Goal: Task Accomplishment & Management: Manage account settings

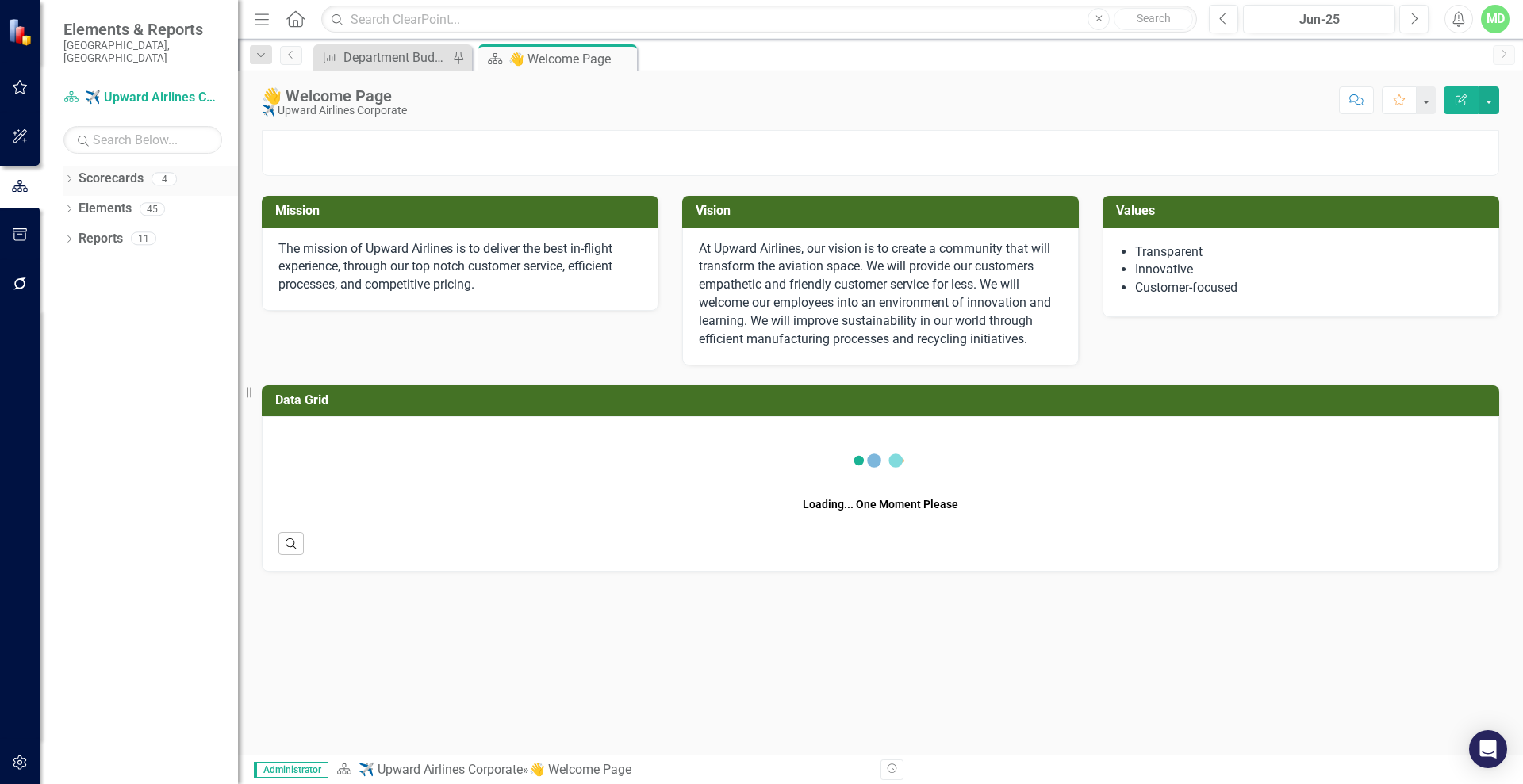
click at [102, 170] on link "Scorecards" at bounding box center [110, 179] width 65 height 18
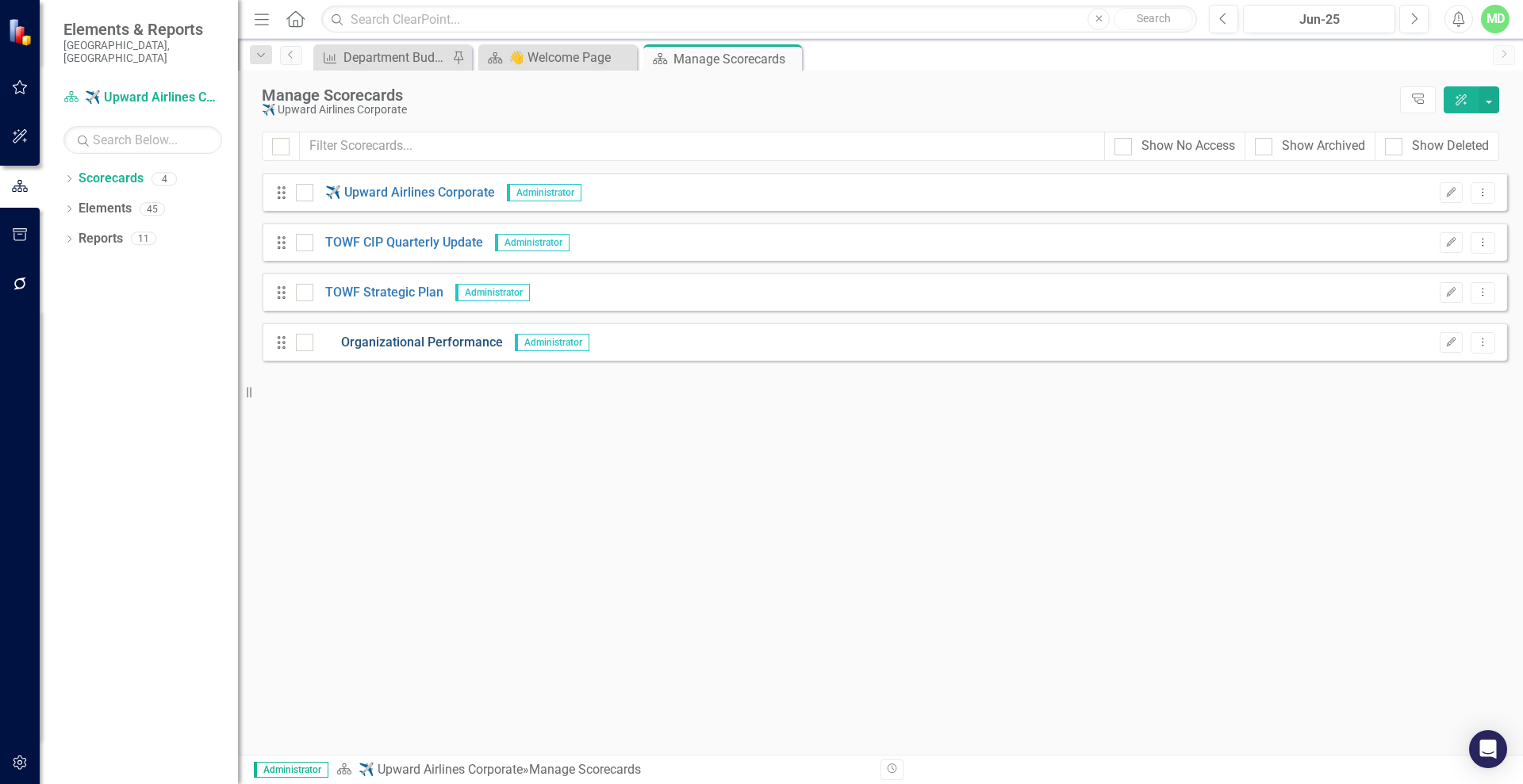
click at [396, 346] on link "Organizational Performance" at bounding box center [407, 343] width 189 height 18
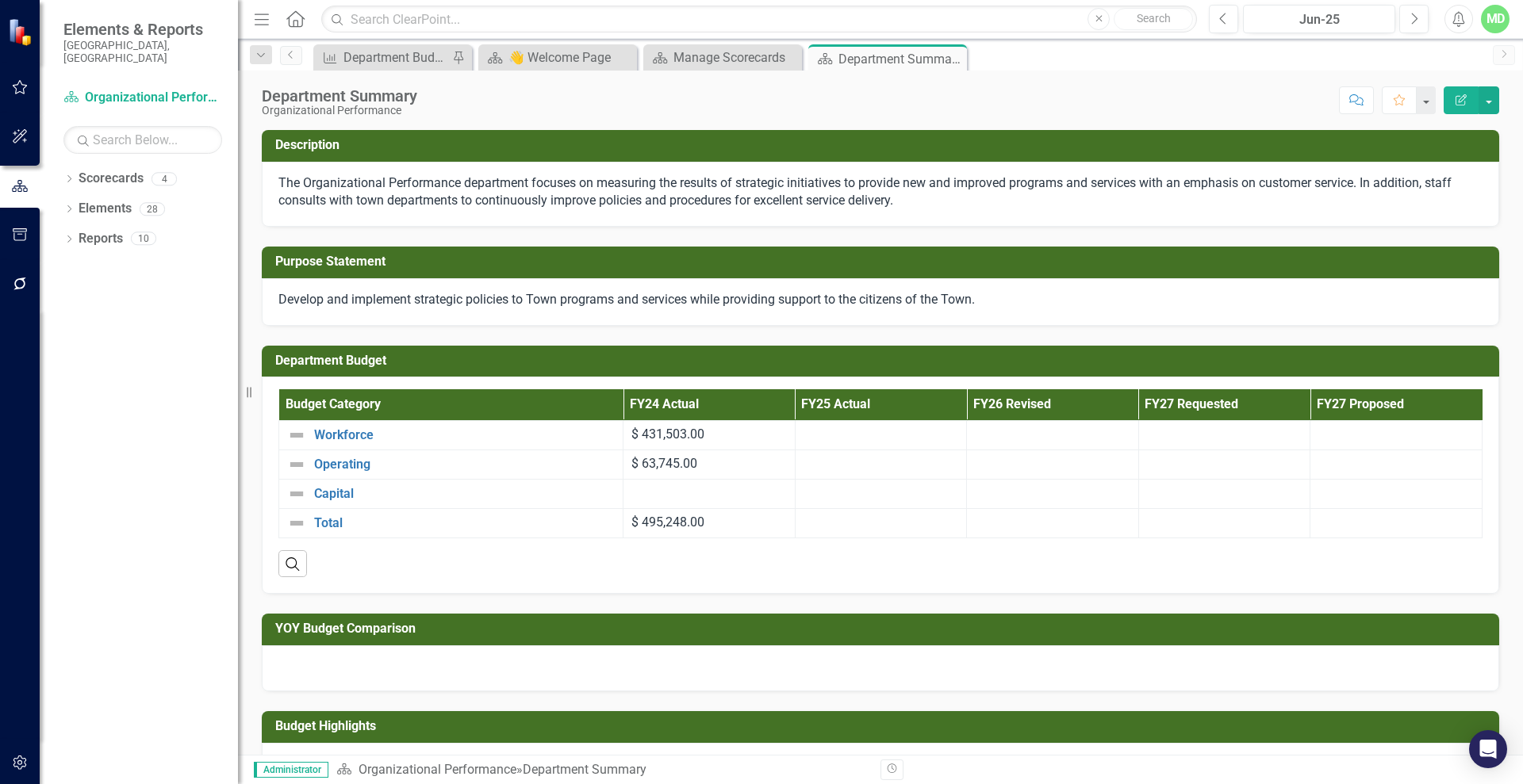
click at [1460, 98] on icon "button" at bounding box center [1461, 100] width 11 height 11
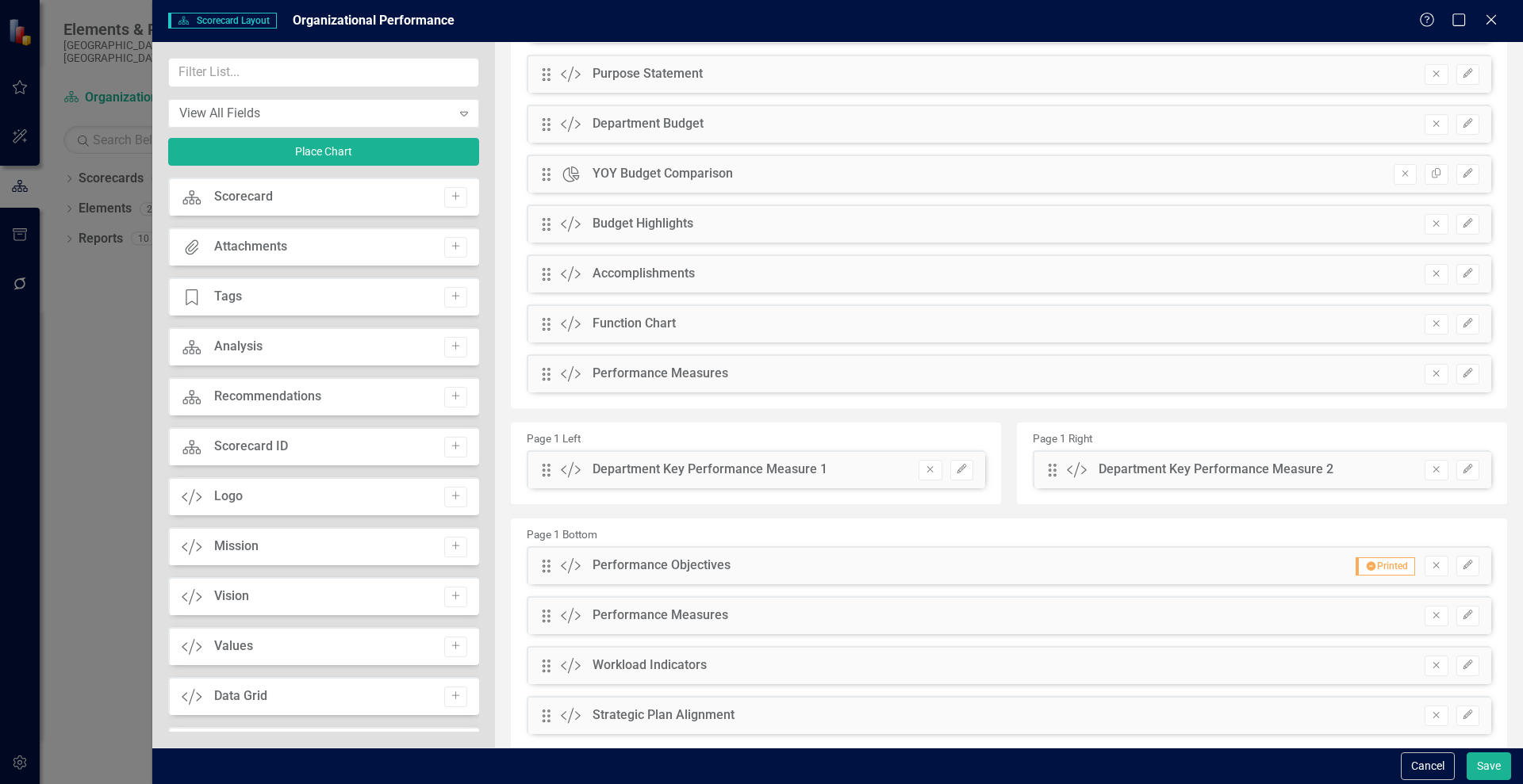
scroll to position [177, 0]
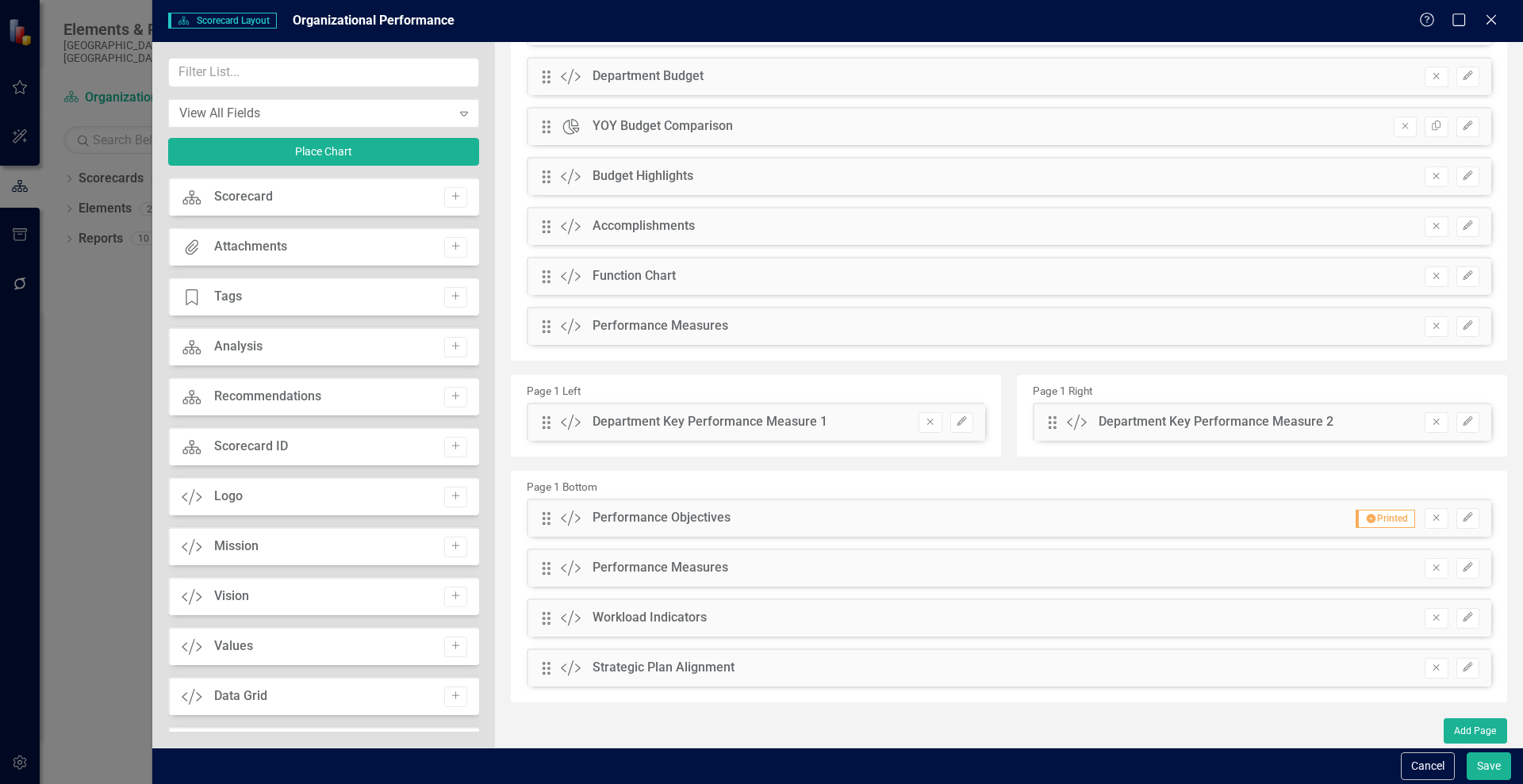
drag, startPoint x: 473, startPoint y: 232, endPoint x: 474, endPoint y: 583, distance: 351.0
click at [474, 583] on div "Scorecard Scorecard Add Attachments Attachments Add Tage Tags Add Scorecard Ana…" at bounding box center [323, 454] width 311 height 554
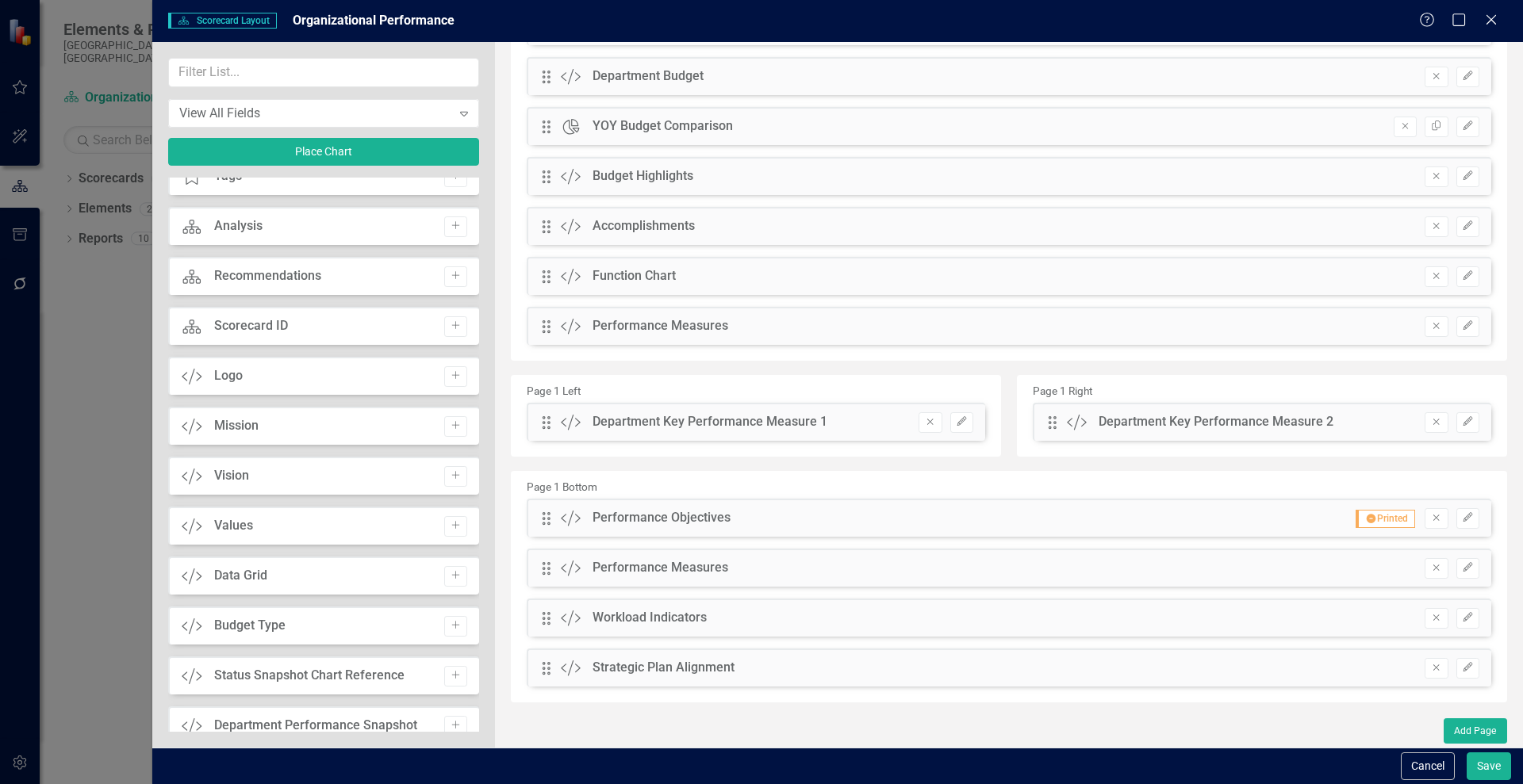
scroll to position [145, 0]
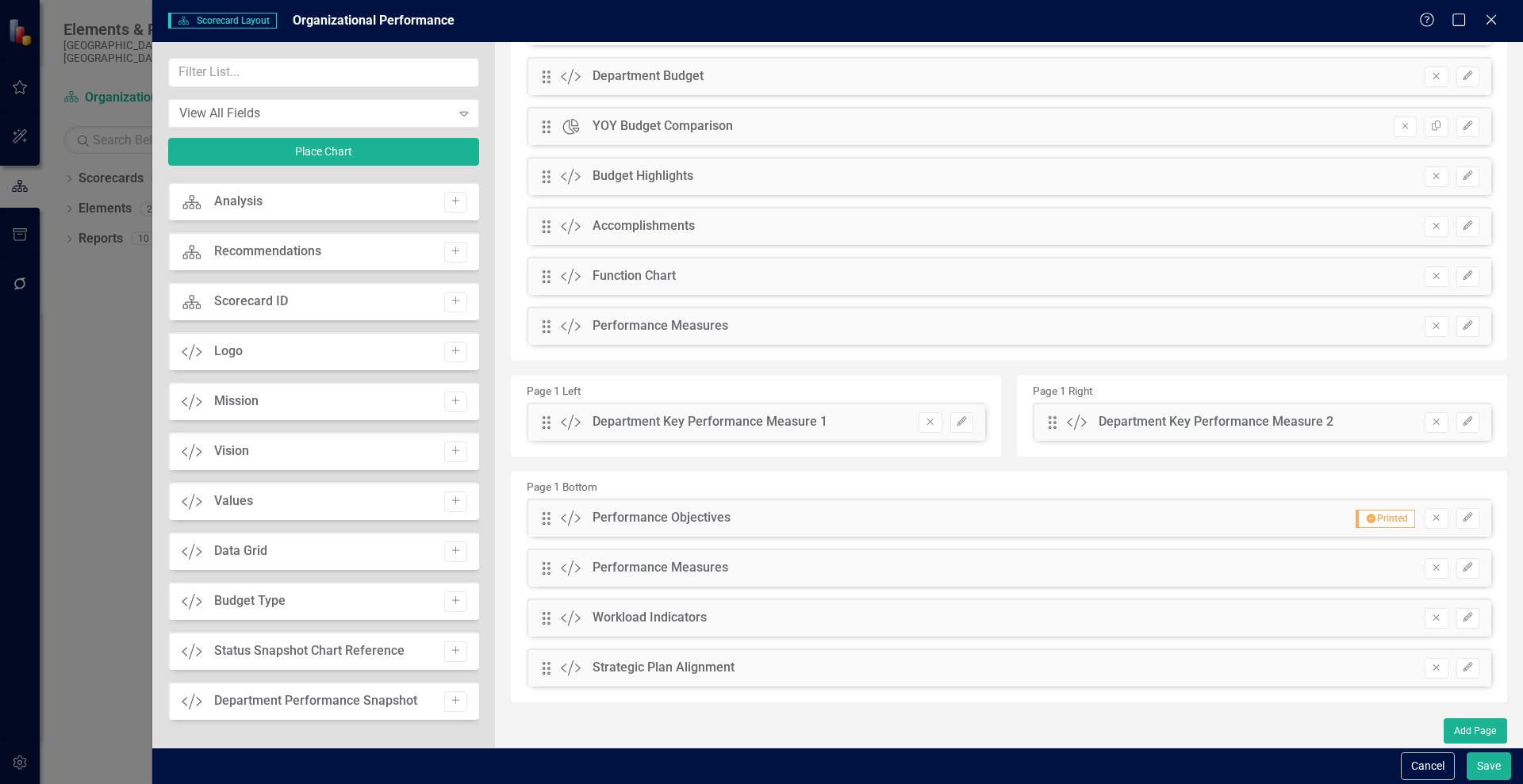
drag, startPoint x: 982, startPoint y: 279, endPoint x: 833, endPoint y: 275, distance: 149.1
click at [833, 275] on div "Drag Custom Function Chart Remove Edit" at bounding box center [1009, 276] width 965 height 38
drag, startPoint x: 552, startPoint y: 278, endPoint x: 483, endPoint y: 275, distance: 69.1
click at [495, 275] on div "The fields (or pods) that are available for you to include on the detail page a…" at bounding box center [1009, 306] width 1028 height 883
click at [1001, 363] on div "Page 1 Top Drag Custom Description Remove Edit Drag Custom Purpose Statement Re…" at bounding box center [1009, 316] width 996 height 773
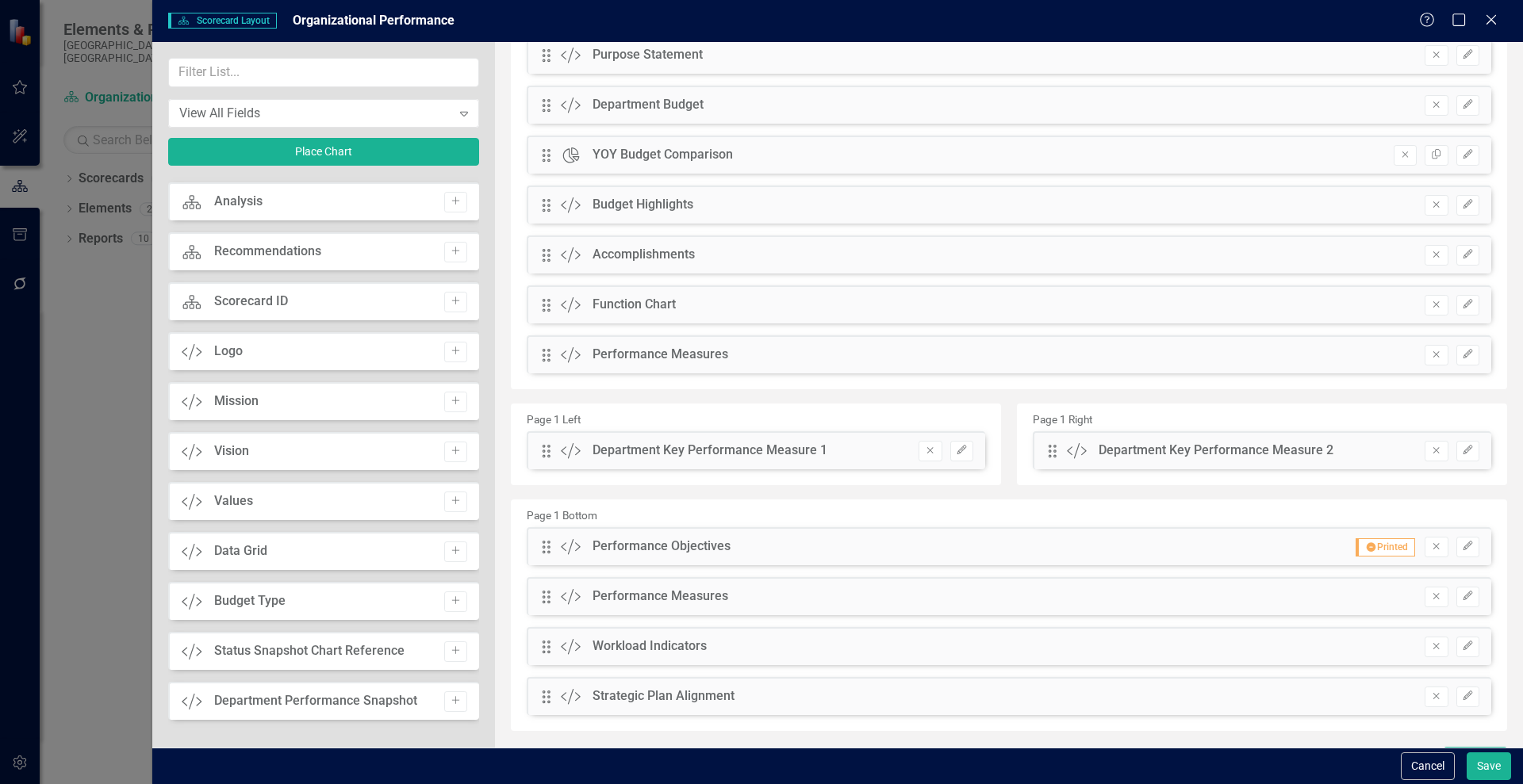
scroll to position [177, 0]
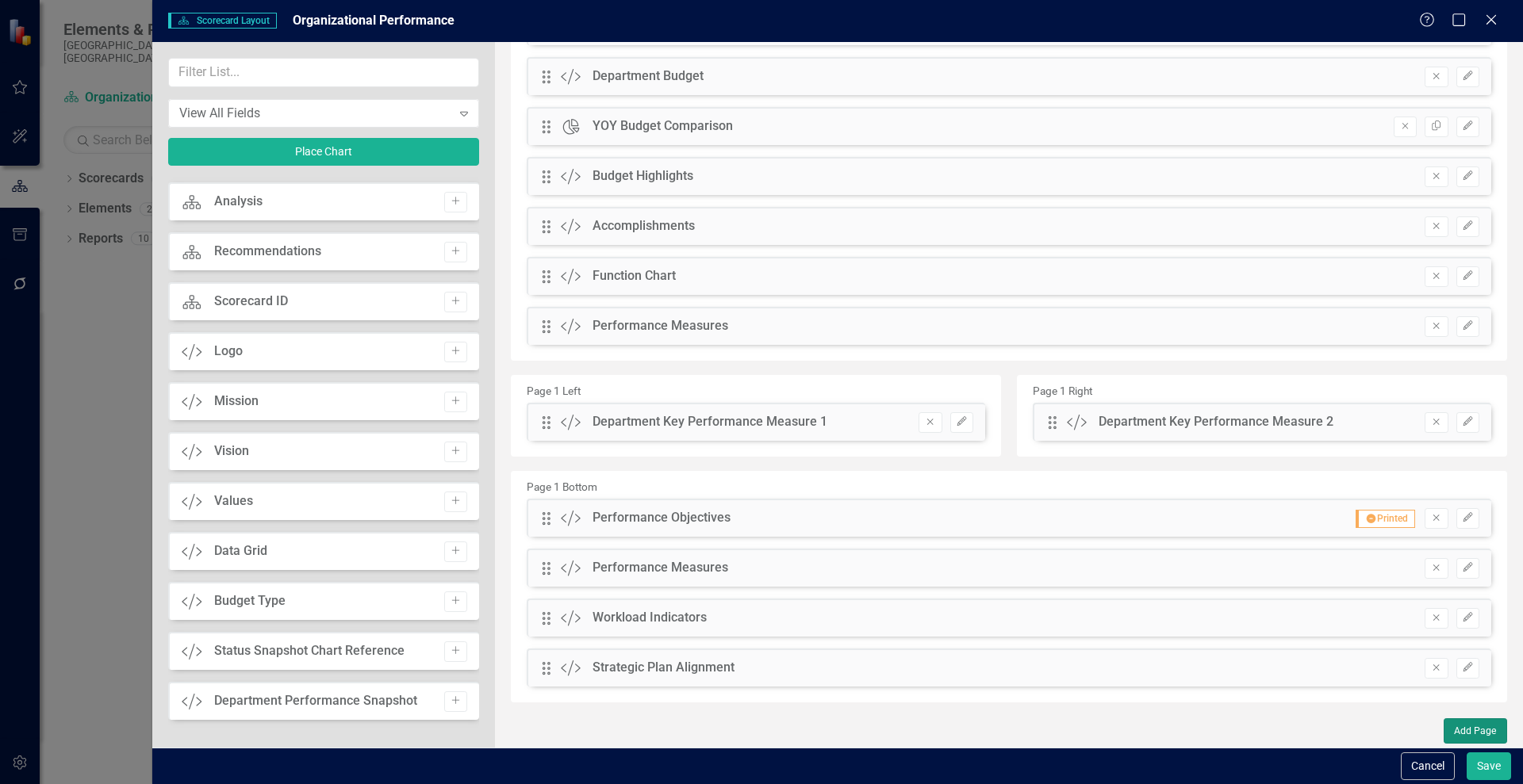
click at [1453, 731] on button "Add Page" at bounding box center [1475, 731] width 63 height 26
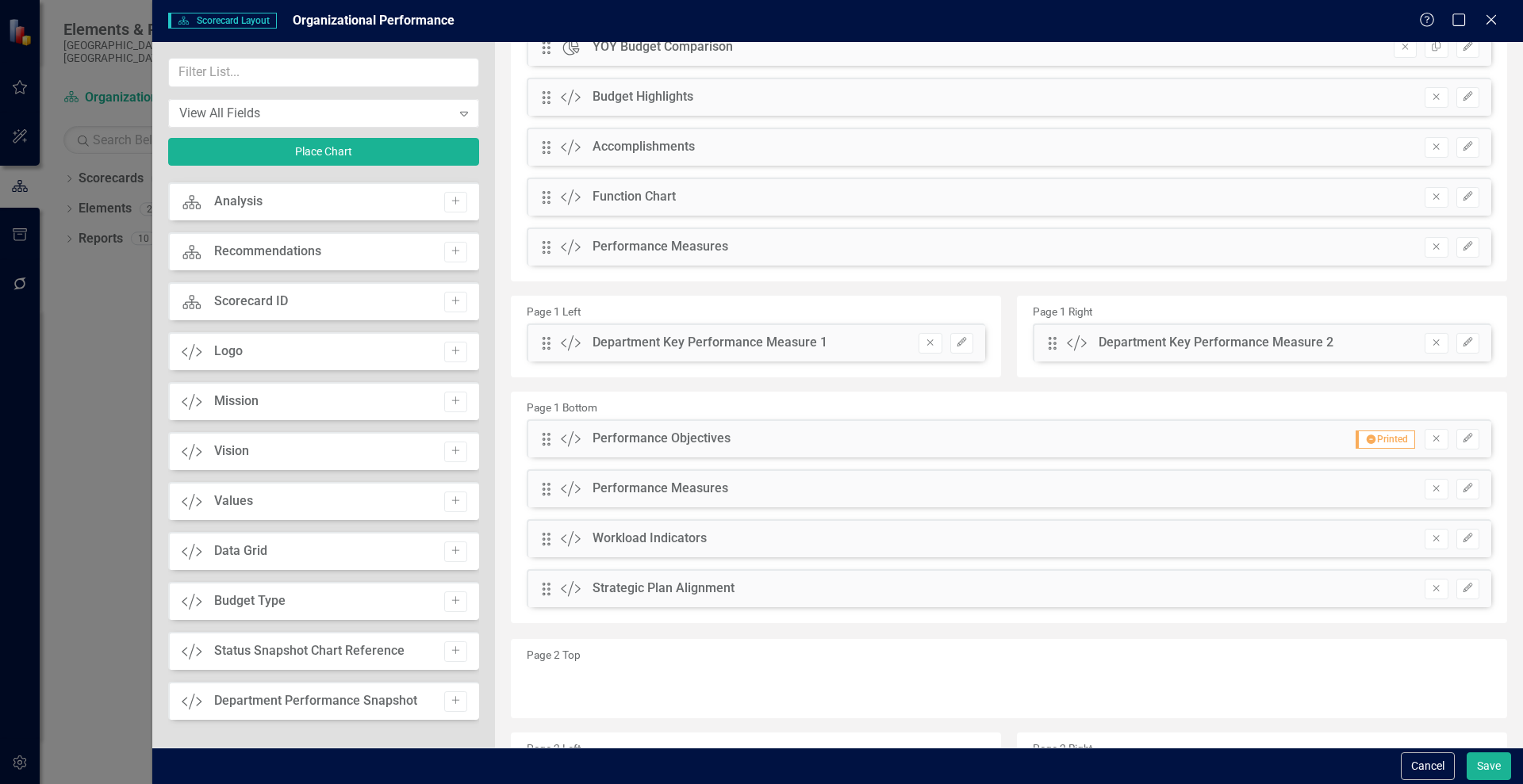
scroll to position [271, 0]
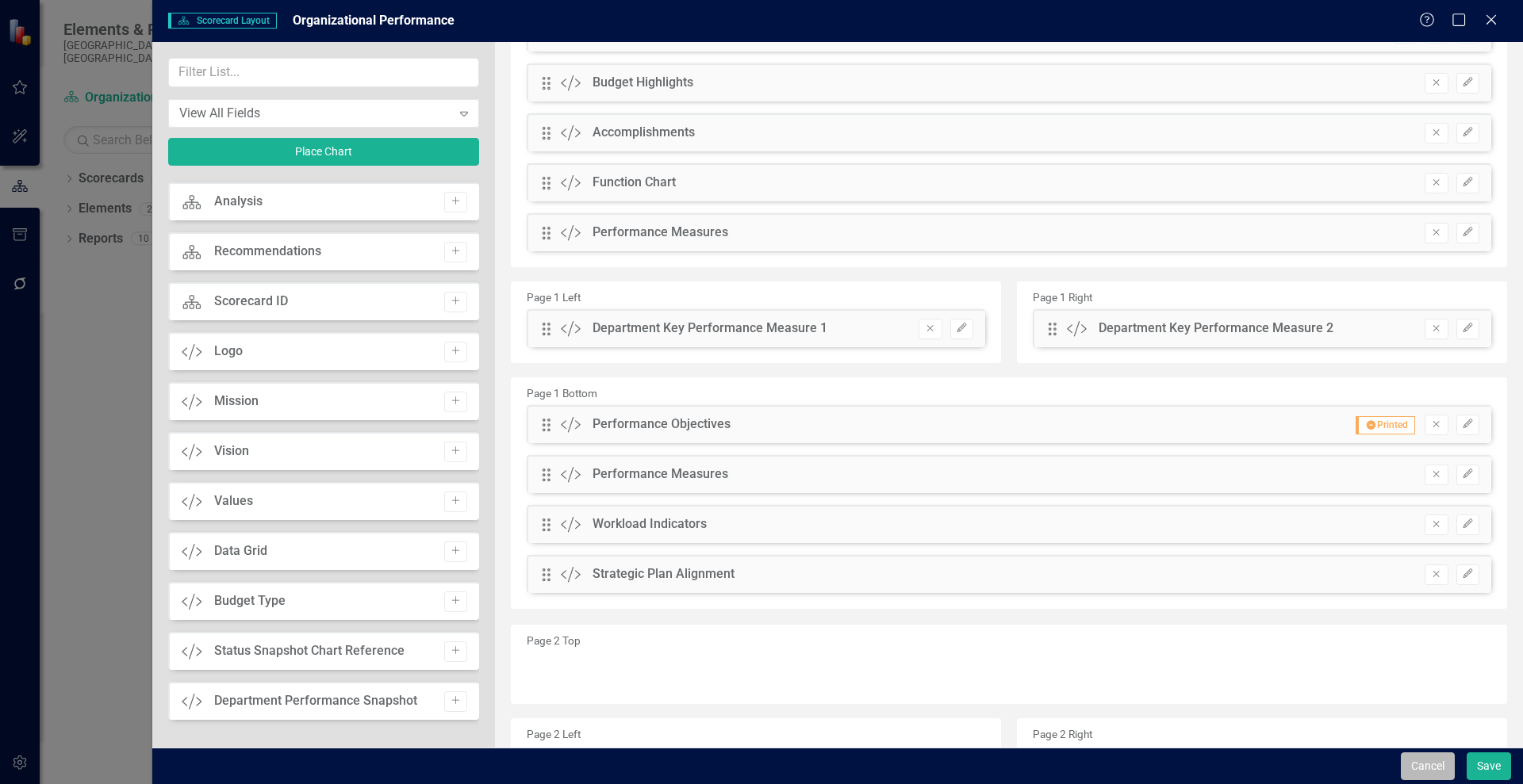
click at [1415, 766] on button "Cancel" at bounding box center [1428, 766] width 54 height 28
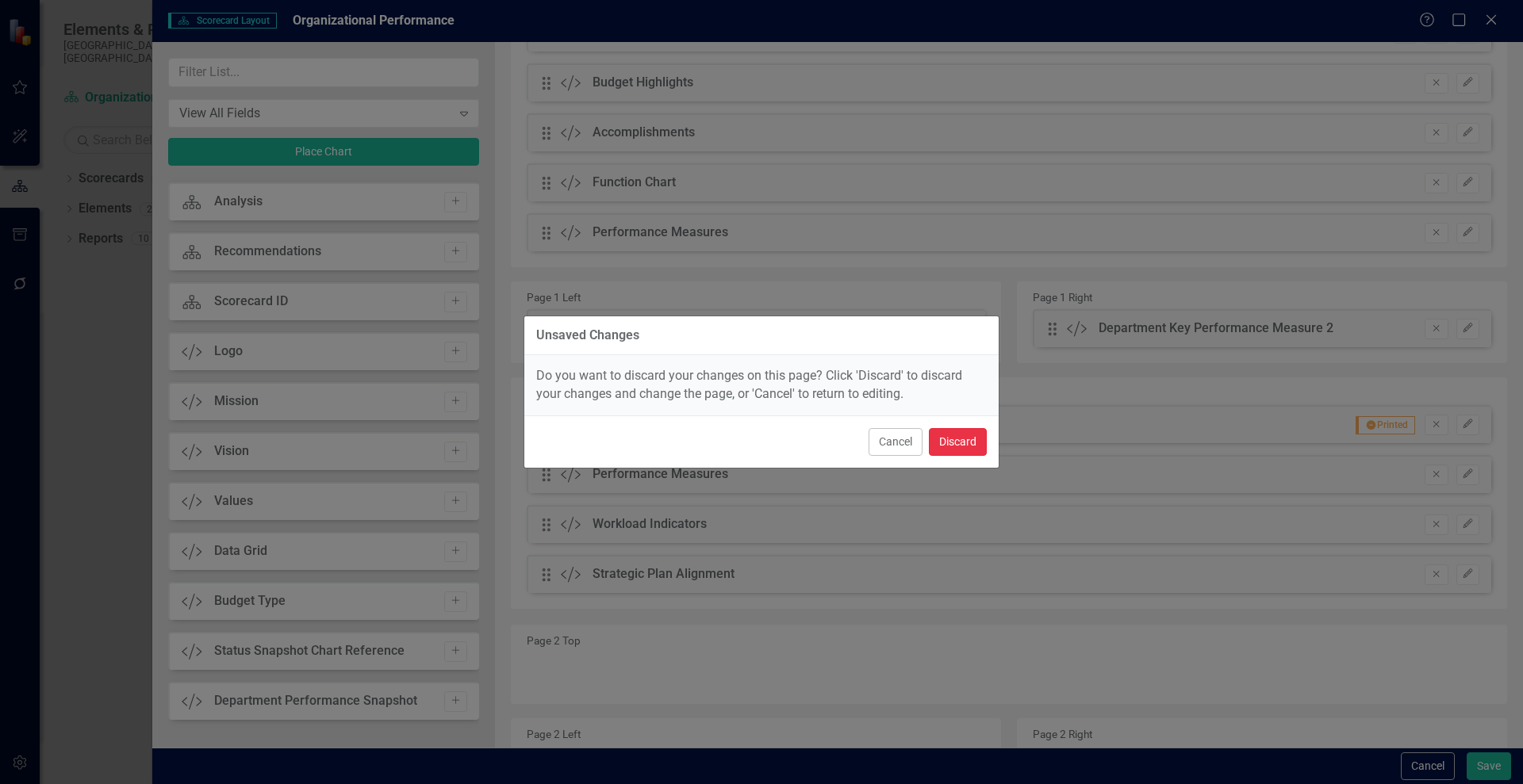
click at [962, 444] on button "Discard" at bounding box center [958, 441] width 58 height 28
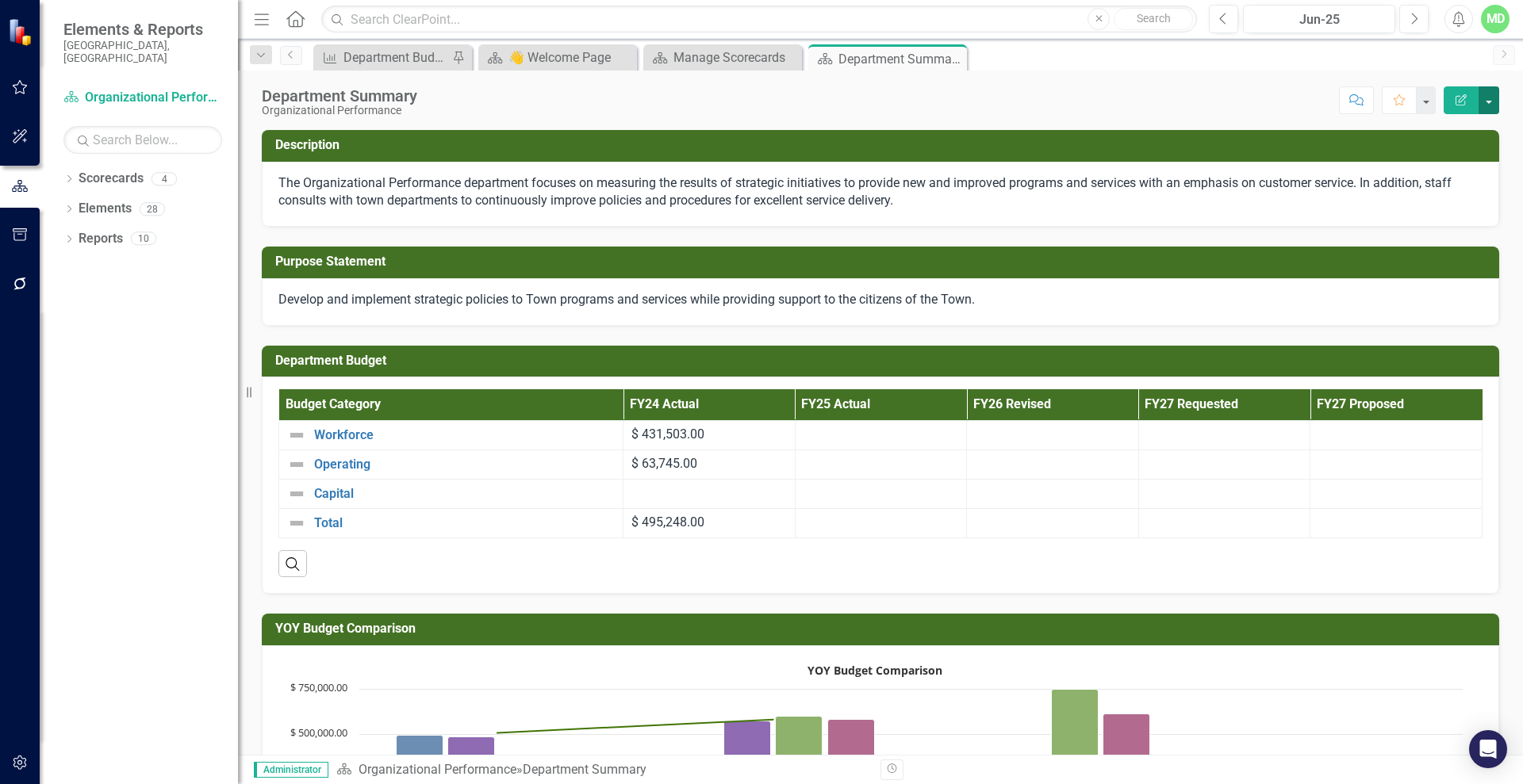
click at [1493, 100] on button "button" at bounding box center [1489, 100] width 21 height 28
click at [1446, 160] on link "Edit Report Edit Layout" at bounding box center [1434, 159] width 129 height 30
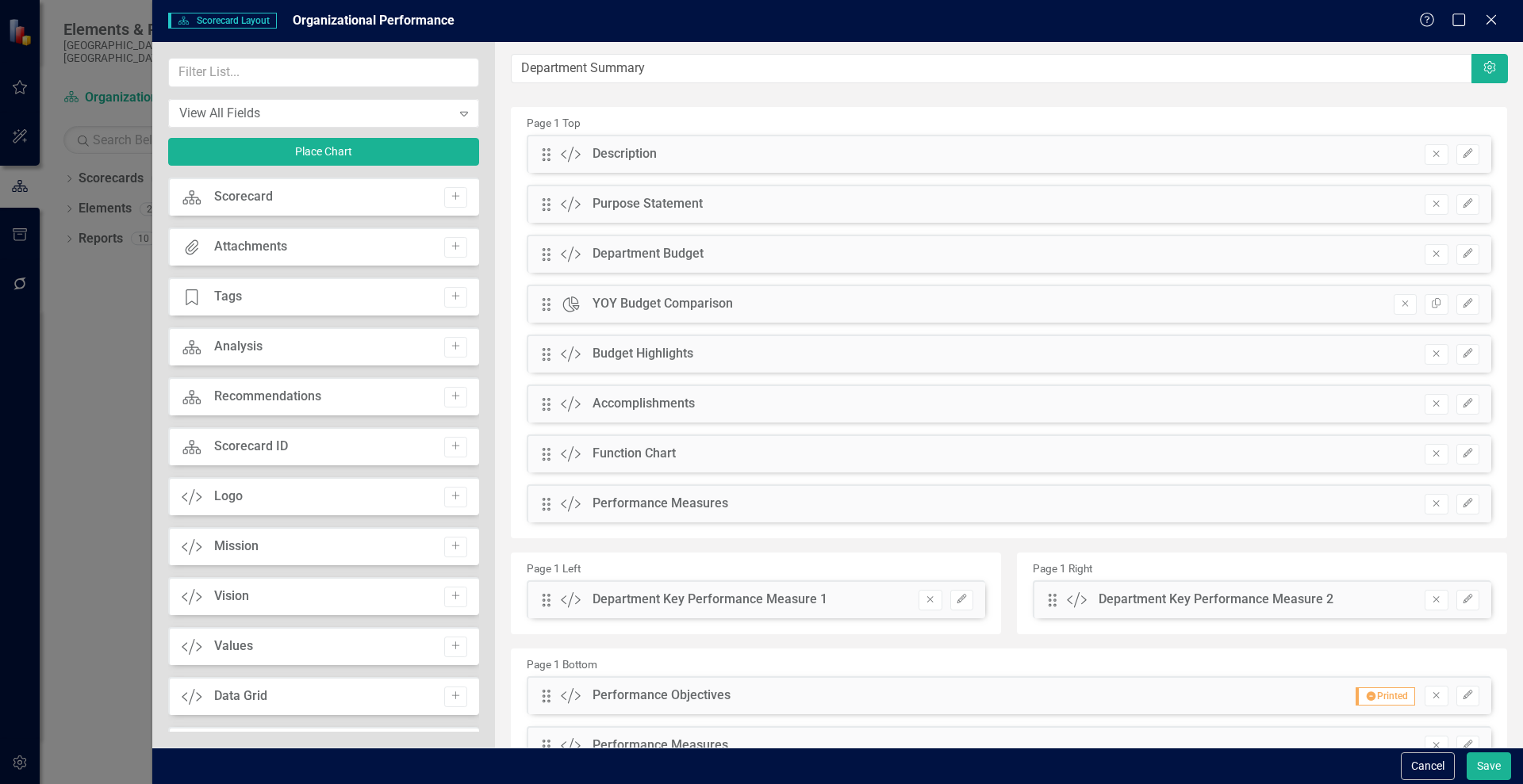
click at [1456, 160] on button "Edit" at bounding box center [1467, 155] width 23 height 21
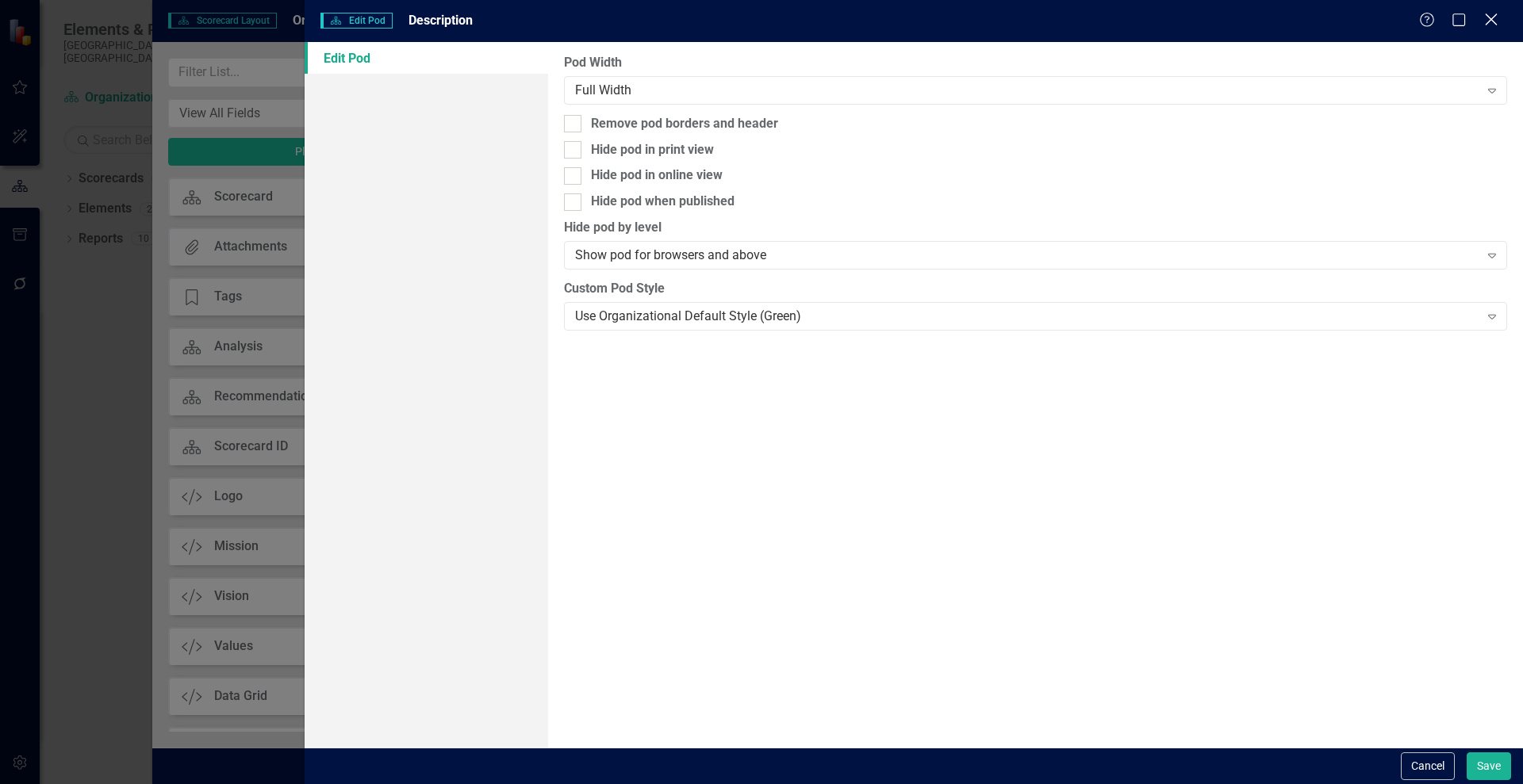
click at [1492, 22] on icon "Close" at bounding box center [1490, 19] width 20 height 15
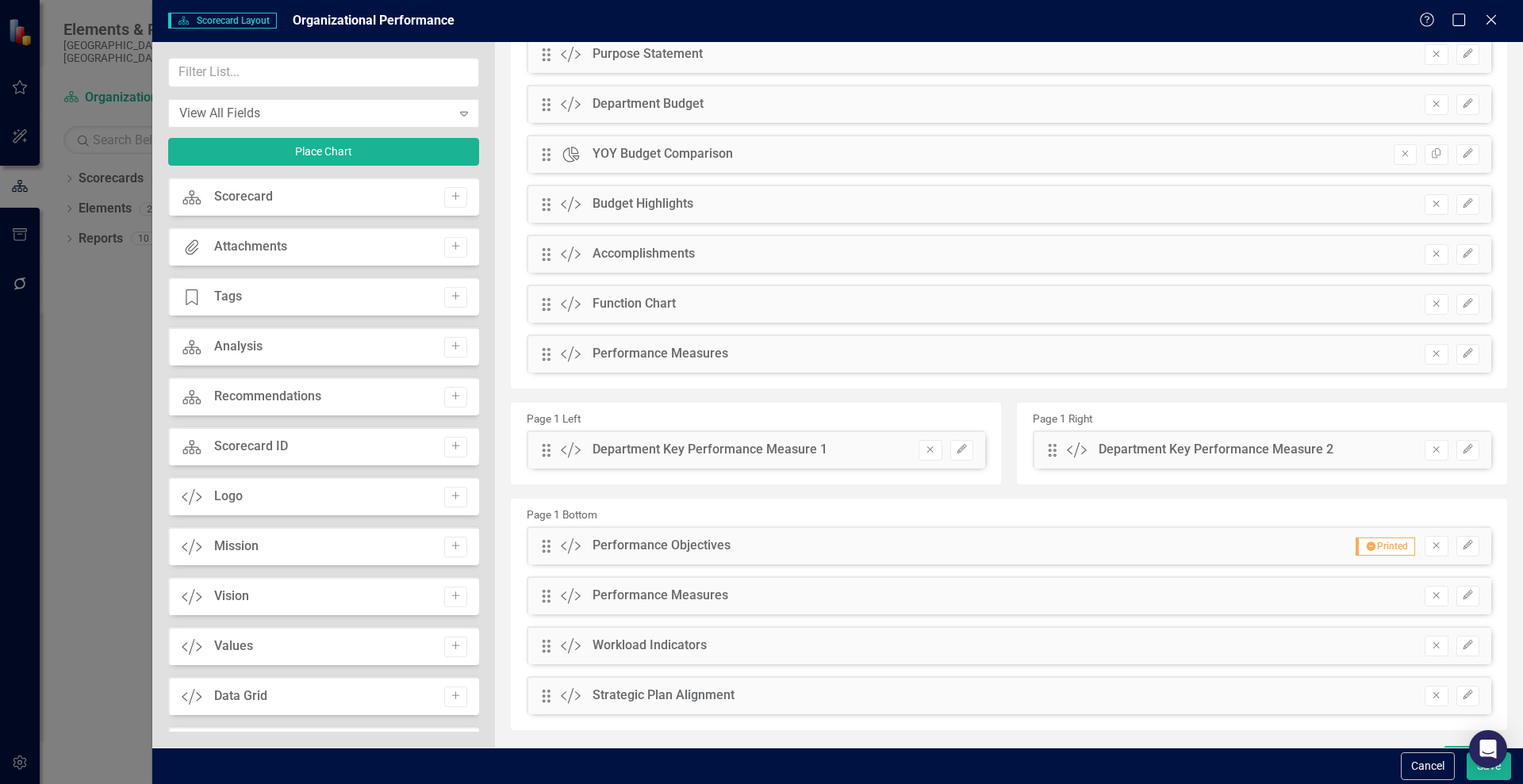
scroll to position [177, 0]
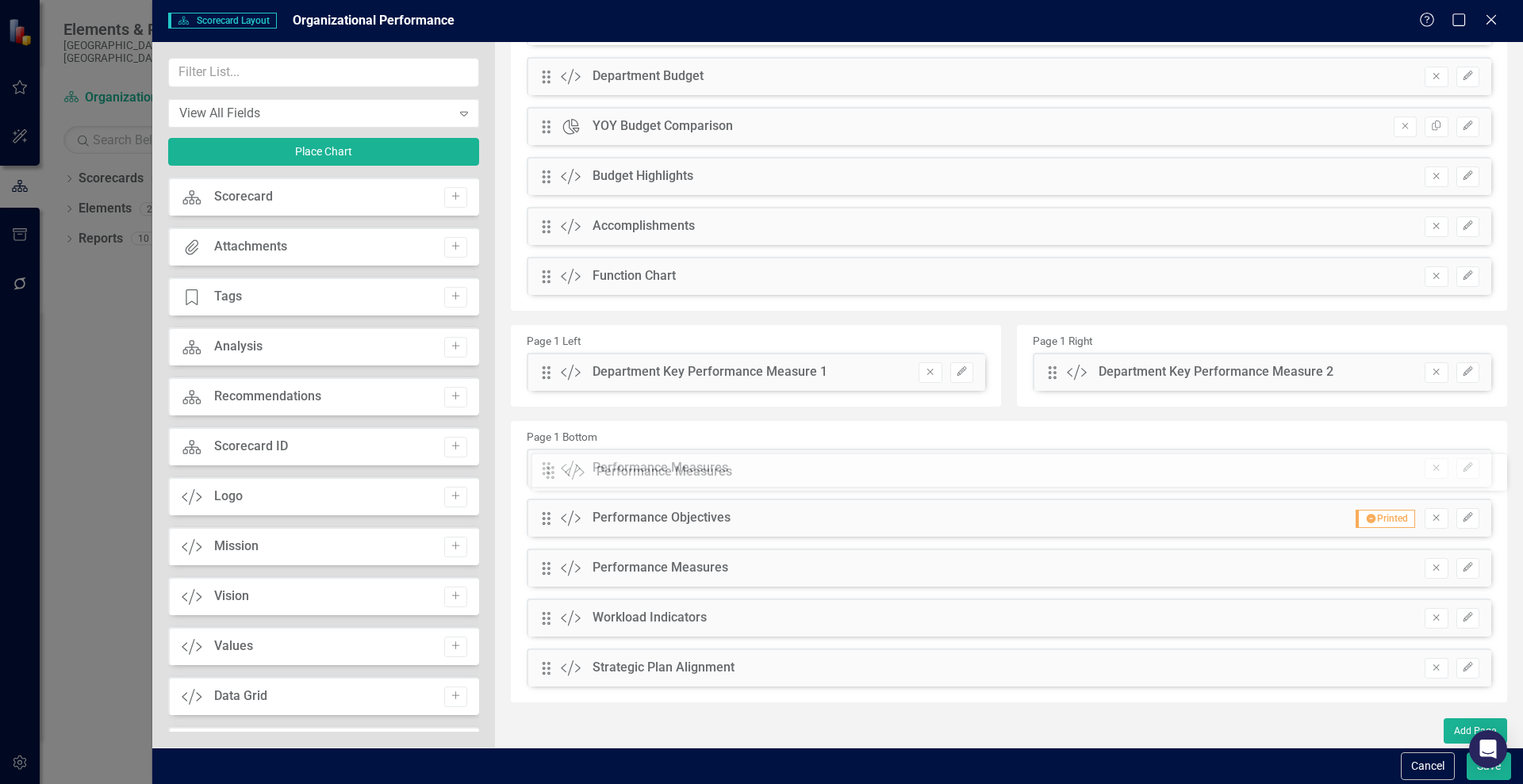
drag, startPoint x: 545, startPoint y: 327, endPoint x: 561, endPoint y: 471, distance: 144.9
drag, startPoint x: 544, startPoint y: 275, endPoint x: 546, endPoint y: 312, distance: 37.1
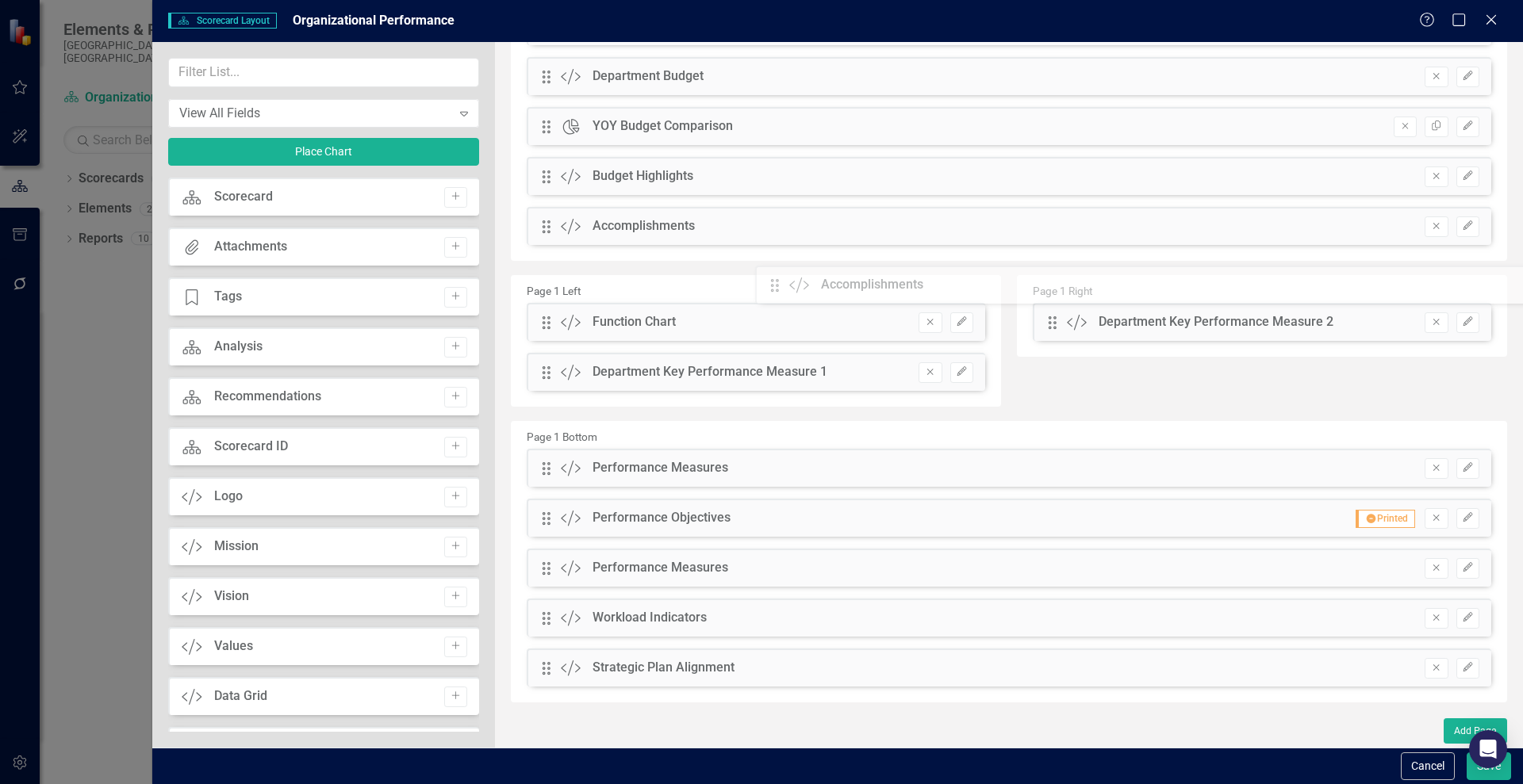
scroll to position [128, 0]
drag, startPoint x: 545, startPoint y: 223, endPoint x: 1058, endPoint y: 319, distance: 521.9
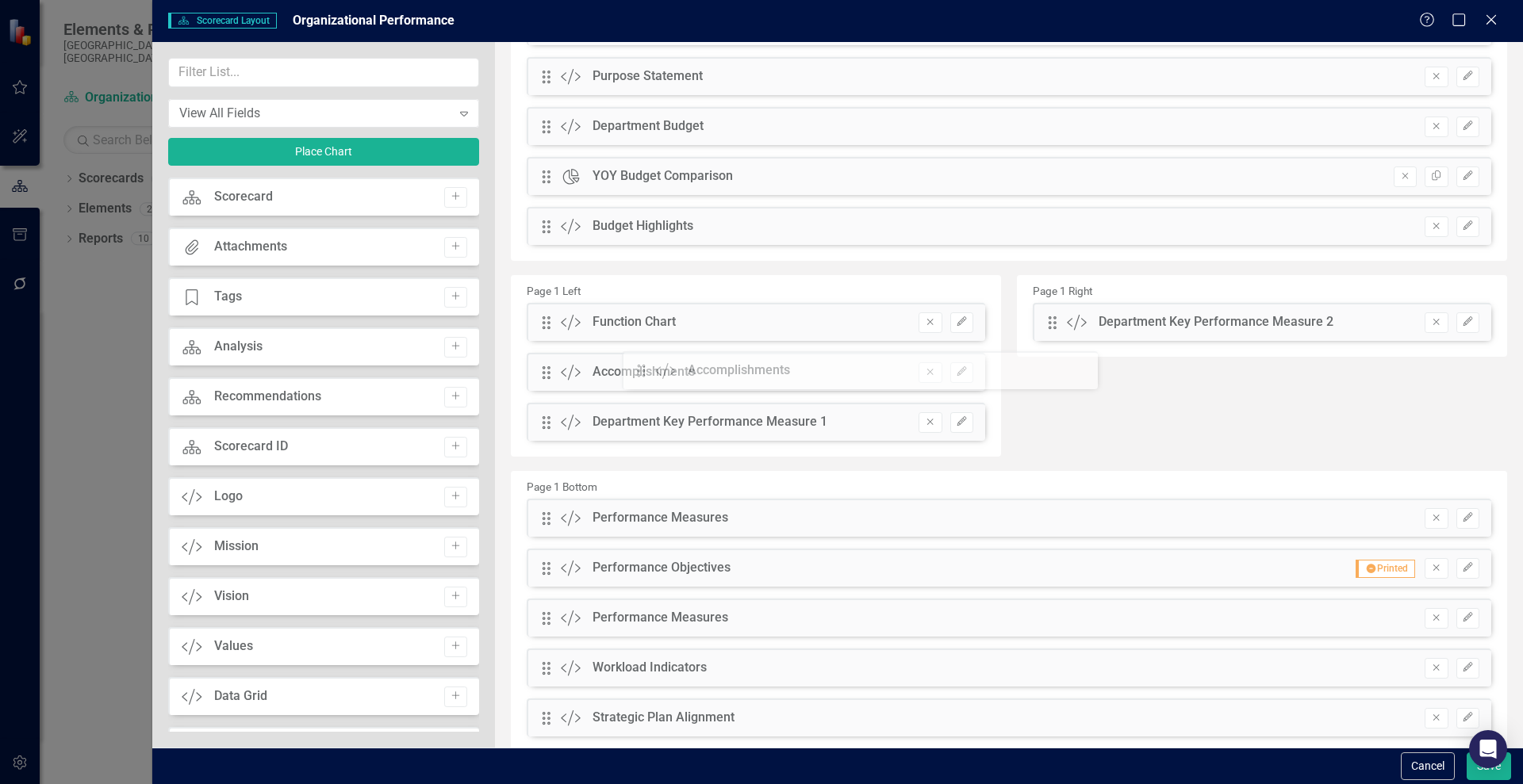
drag, startPoint x: 1049, startPoint y: 326, endPoint x: 644, endPoint y: 377, distance: 408.2
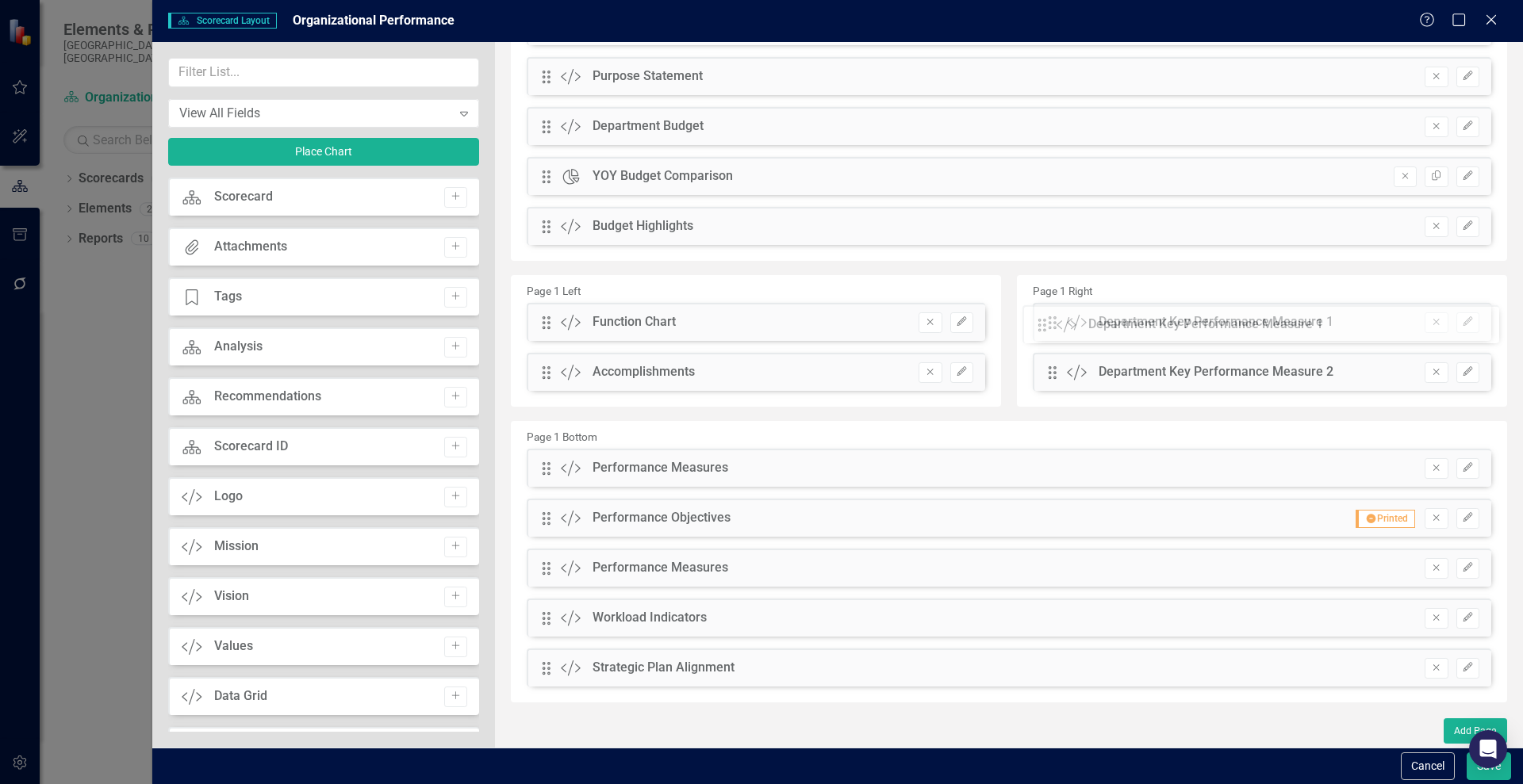
drag, startPoint x: 541, startPoint y: 426, endPoint x: 1049, endPoint y: 327, distance: 517.6
click at [1509, 775] on button "Save" at bounding box center [1489, 766] width 45 height 28
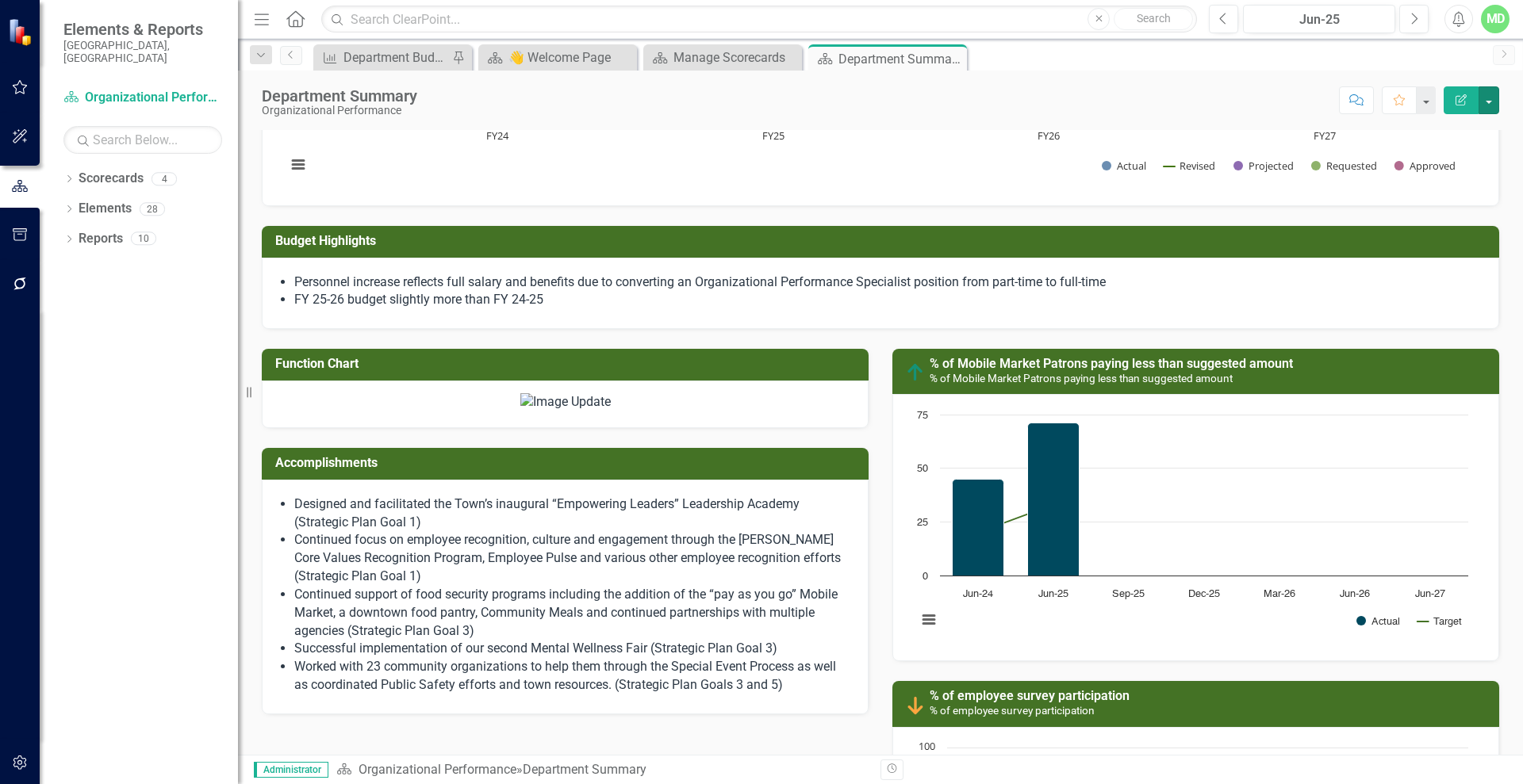
scroll to position [702, 0]
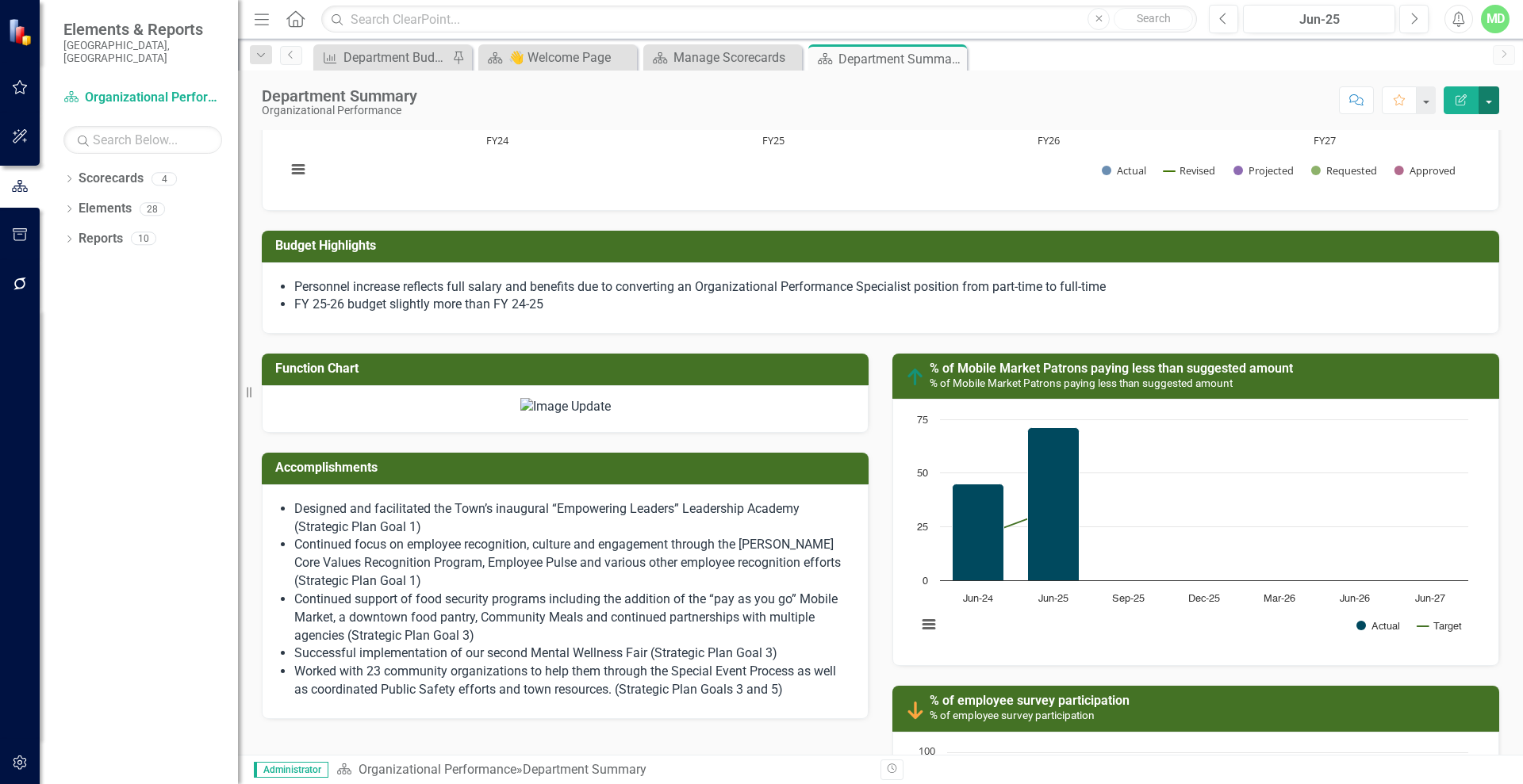
click at [1493, 98] on button "button" at bounding box center [1489, 100] width 21 height 28
click at [1425, 214] on link "PDF Export to PDF" at bounding box center [1434, 222] width 129 height 30
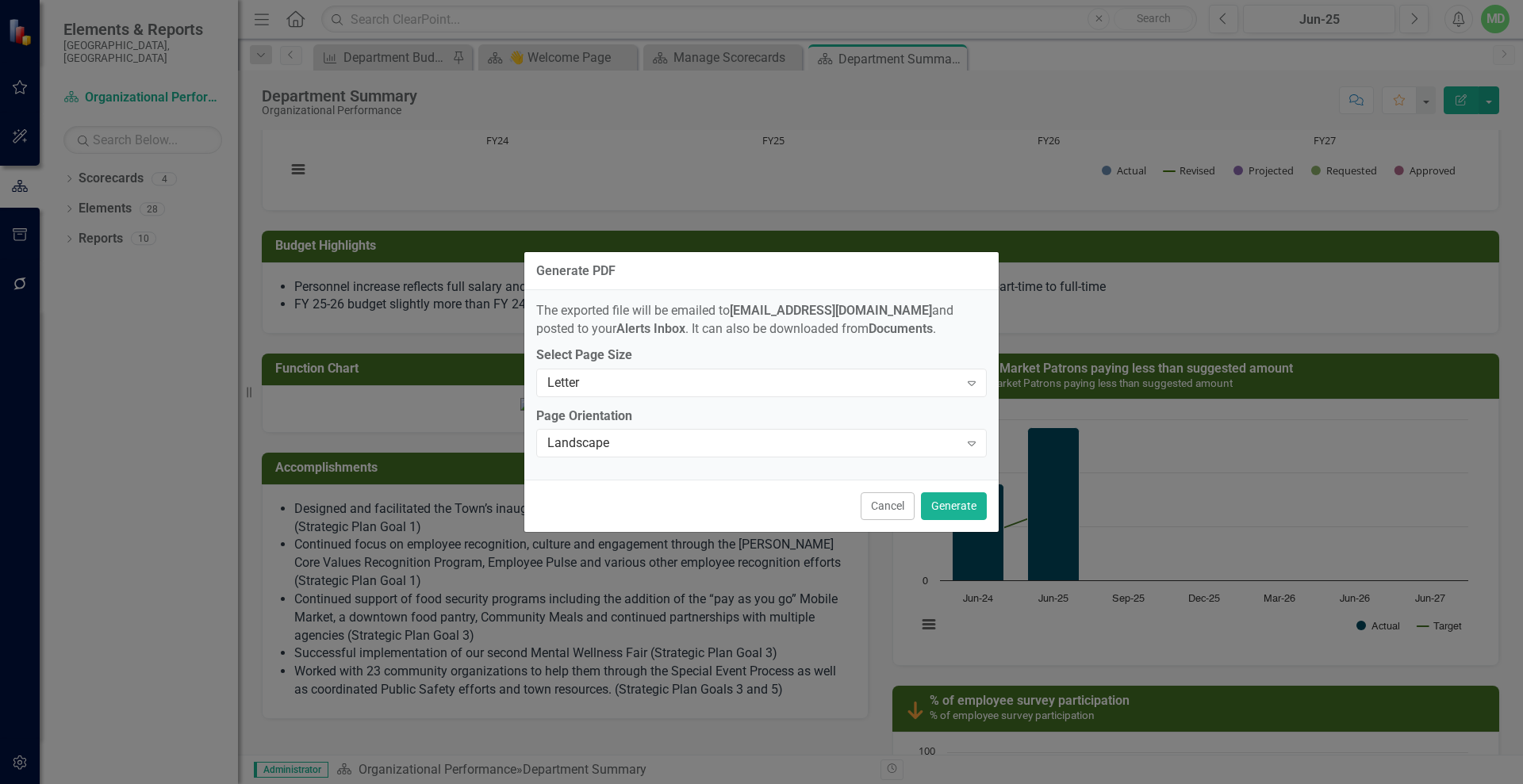
click at [791, 459] on div "The exported file will be emailed to mdaniels@wakeforestnc.gov and posted to yo…" at bounding box center [761, 384] width 474 height 189
click at [779, 447] on div "Landscape" at bounding box center [752, 443] width 411 height 18
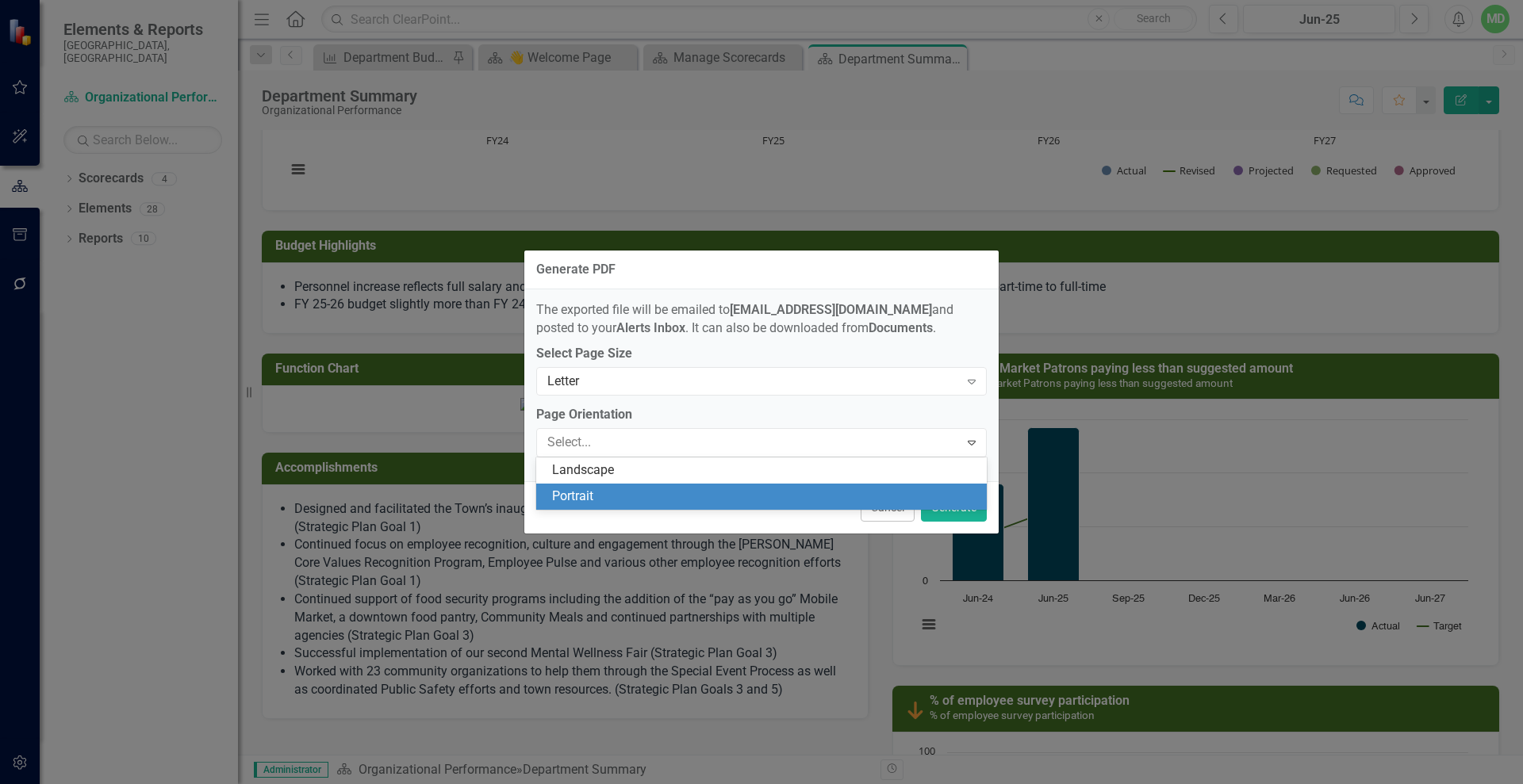
click at [665, 495] on div "Portrait" at bounding box center [764, 497] width 425 height 18
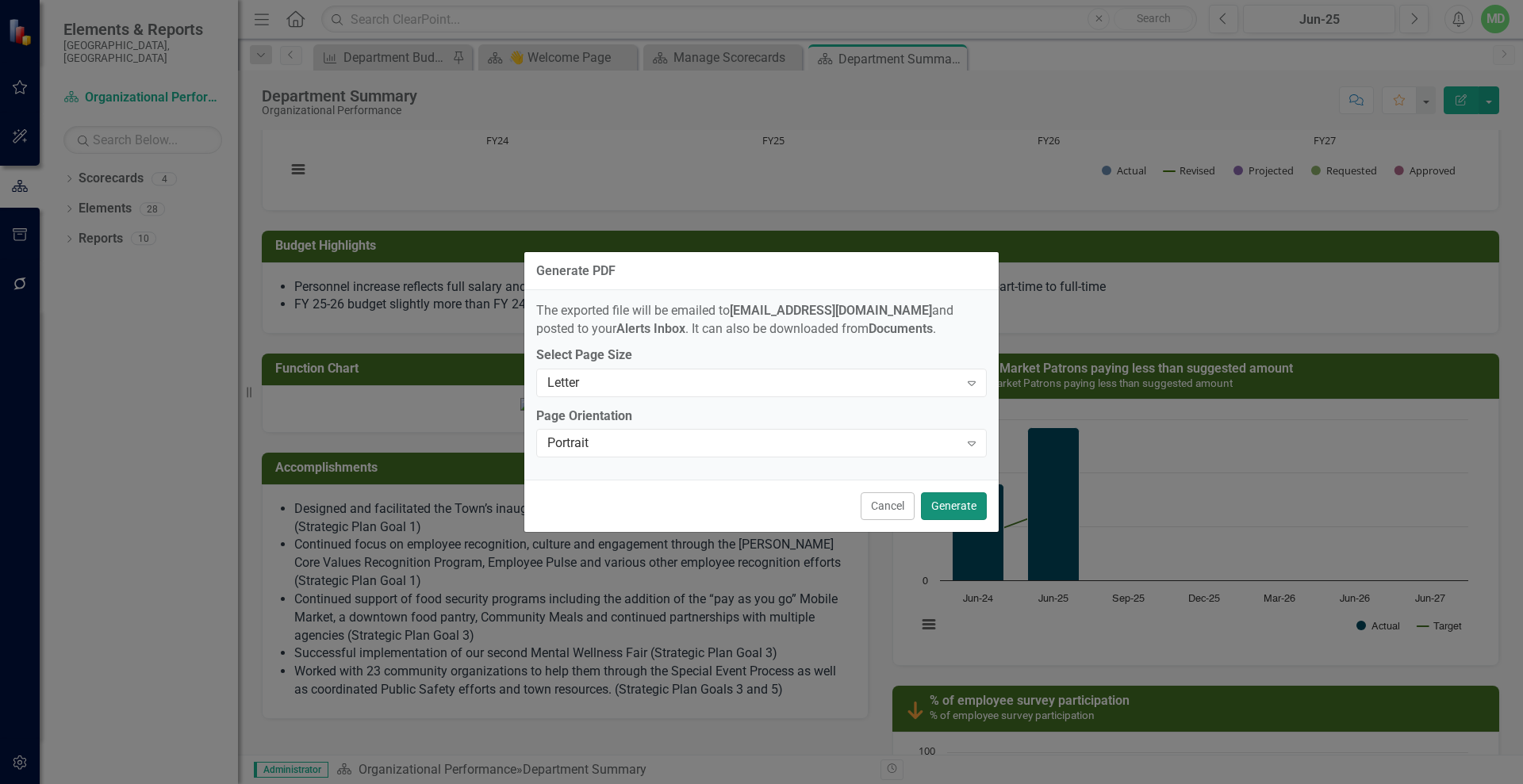
click at [953, 504] on button "Generate" at bounding box center [954, 506] width 65 height 28
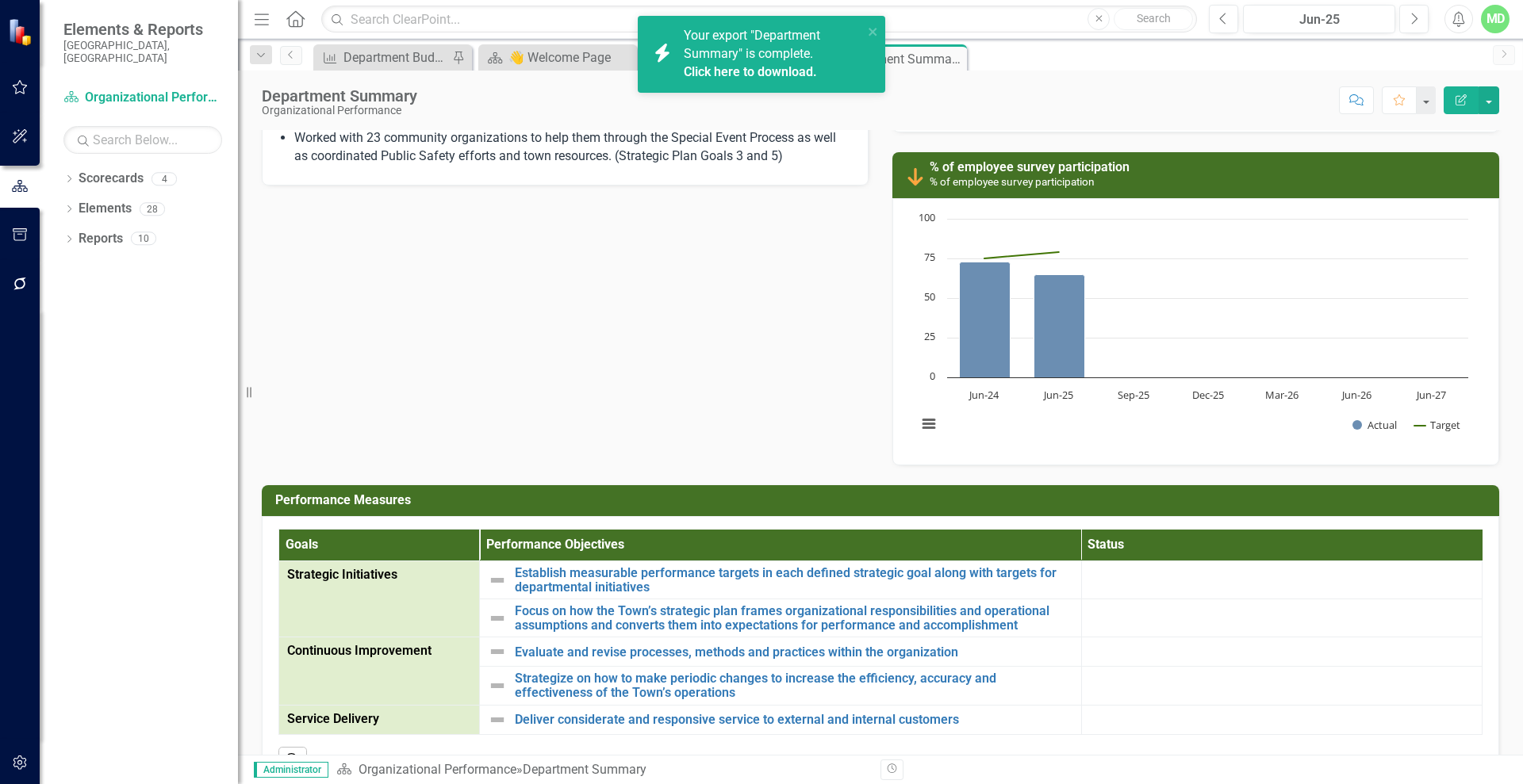
scroll to position [1214, 0]
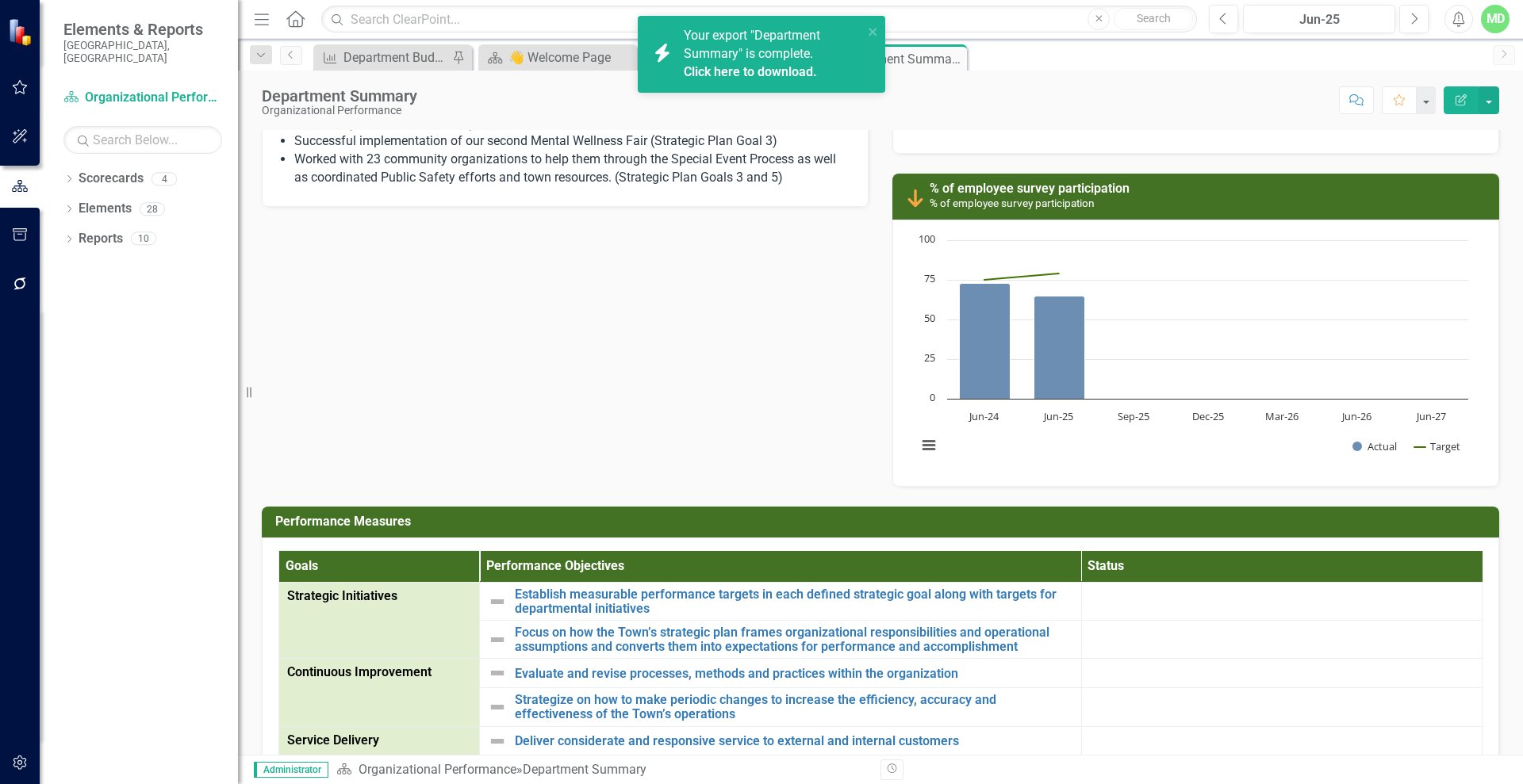
click at [696, 69] on link "Click here to download." at bounding box center [750, 71] width 133 height 15
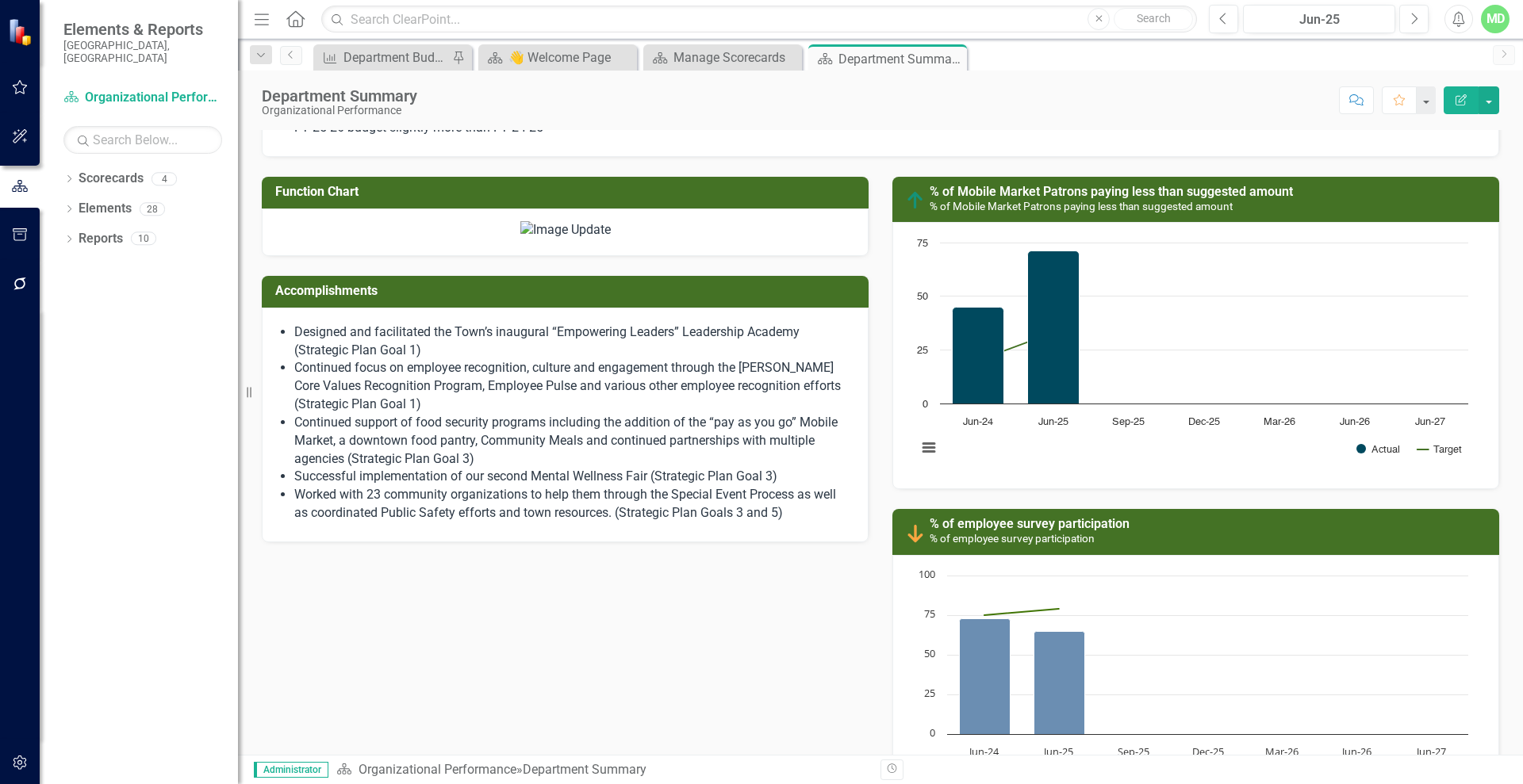
scroll to position [857, 0]
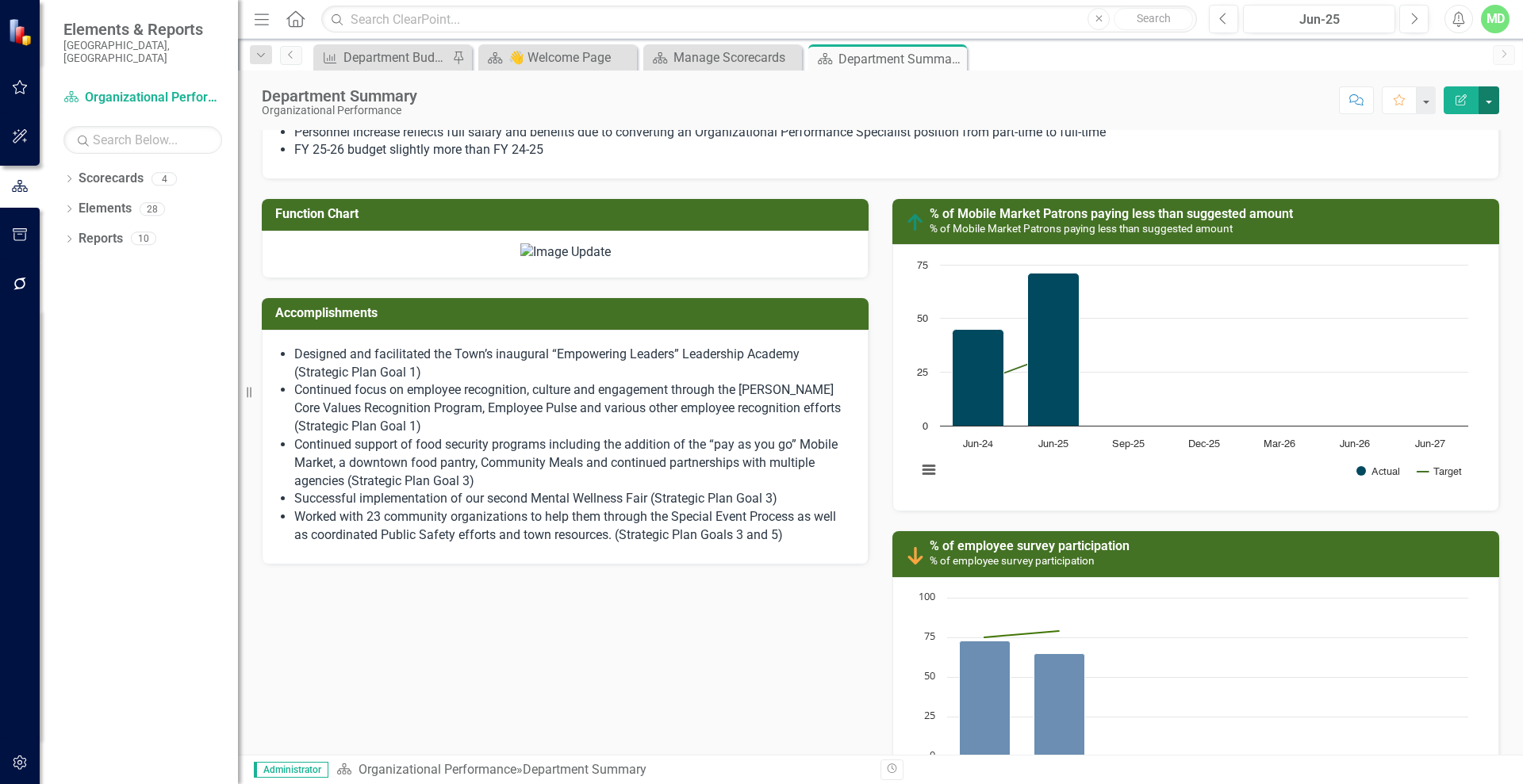
click at [1488, 103] on button "button" at bounding box center [1489, 100] width 21 height 28
click at [1444, 155] on link "Edit Report Edit Layout" at bounding box center [1434, 159] width 129 height 30
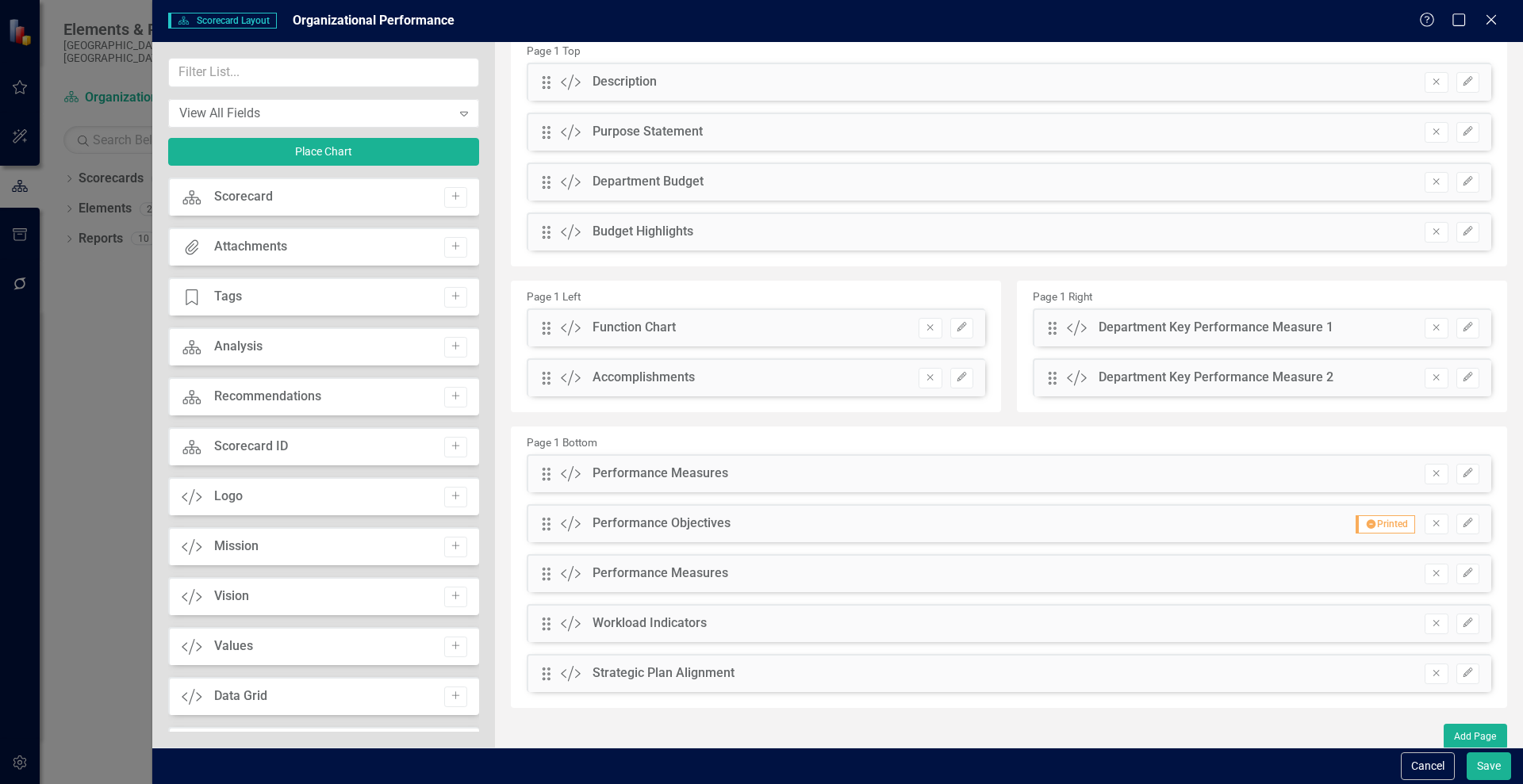
scroll to position [77, 0]
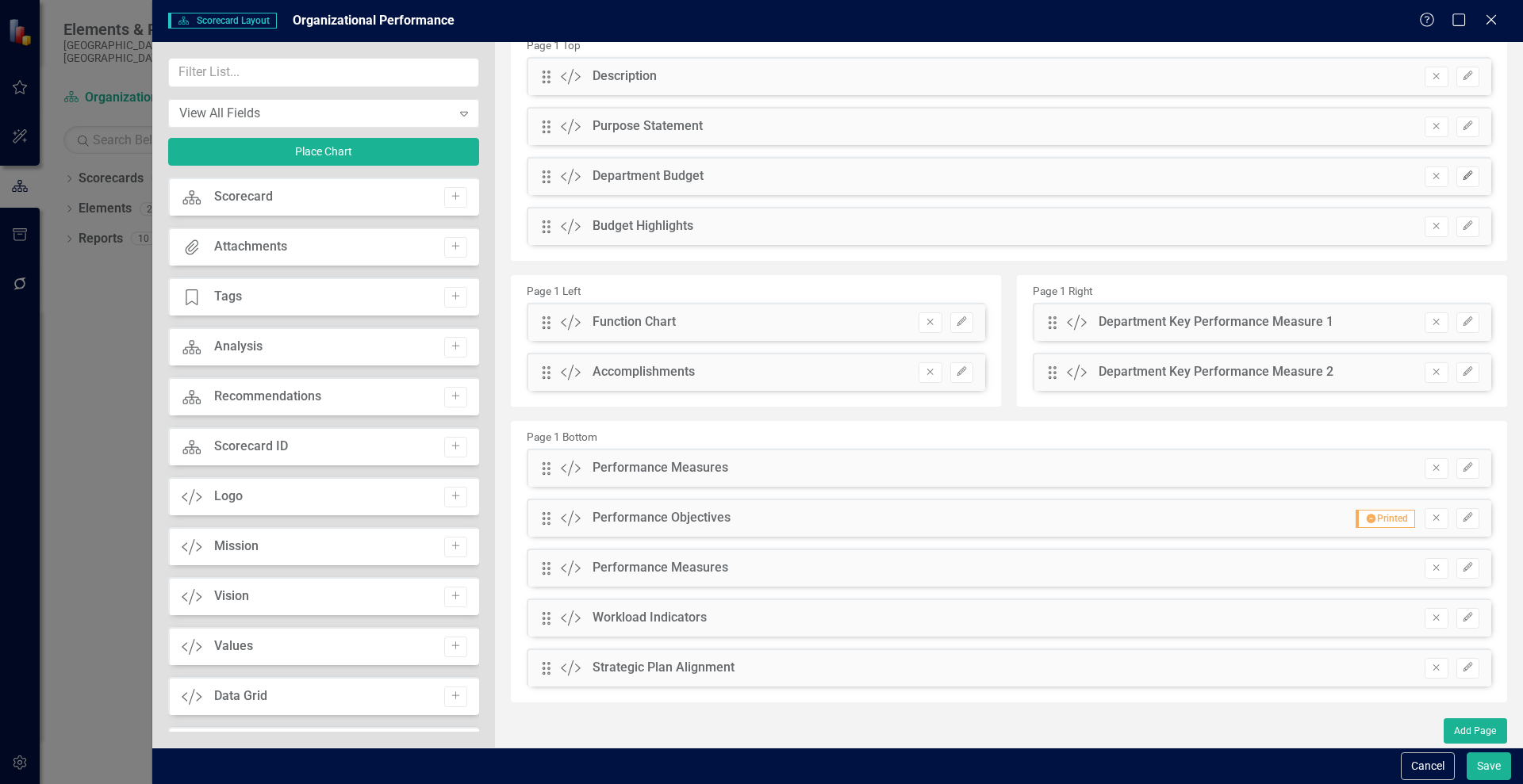
click at [1462, 174] on icon "Edit" at bounding box center [1467, 176] width 12 height 10
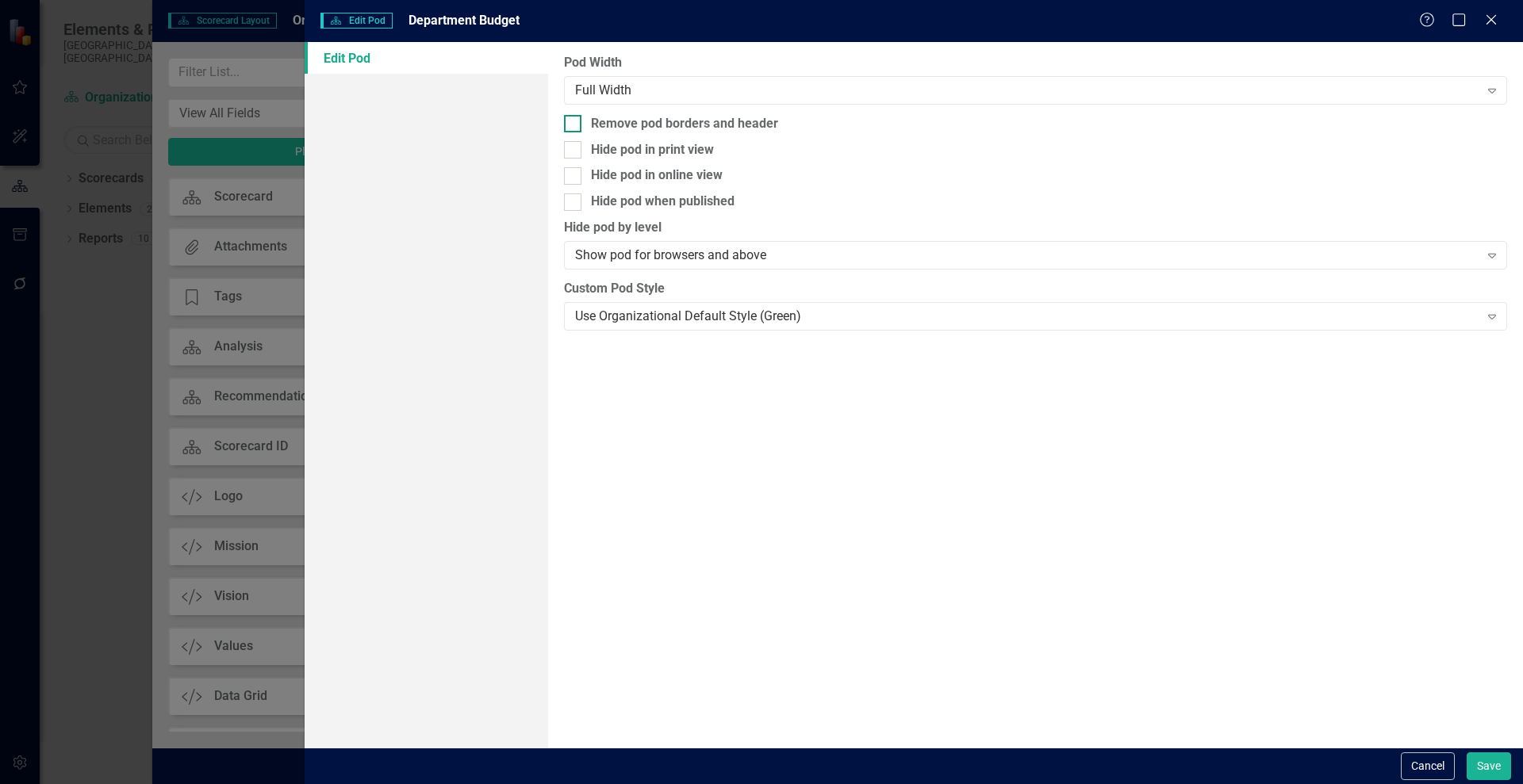
click at [577, 124] on div at bounding box center [573, 124] width 18 height 18
click at [574, 124] on input "Remove pod borders and header" at bounding box center [569, 120] width 10 height 10
checkbox input "true"
click at [1489, 763] on button "Save" at bounding box center [1489, 766] width 45 height 28
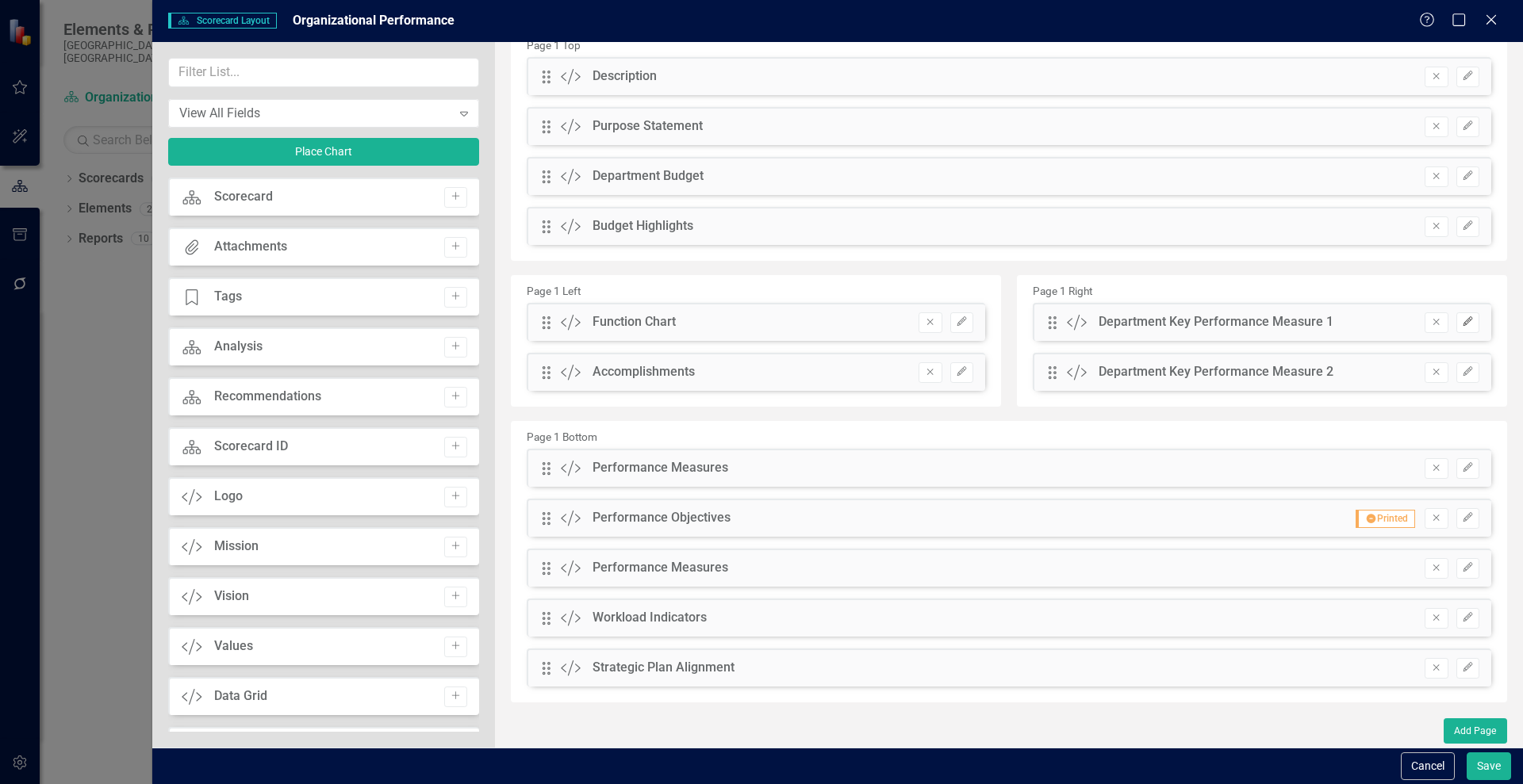
click at [1462, 323] on icon "button" at bounding box center [1467, 321] width 10 height 10
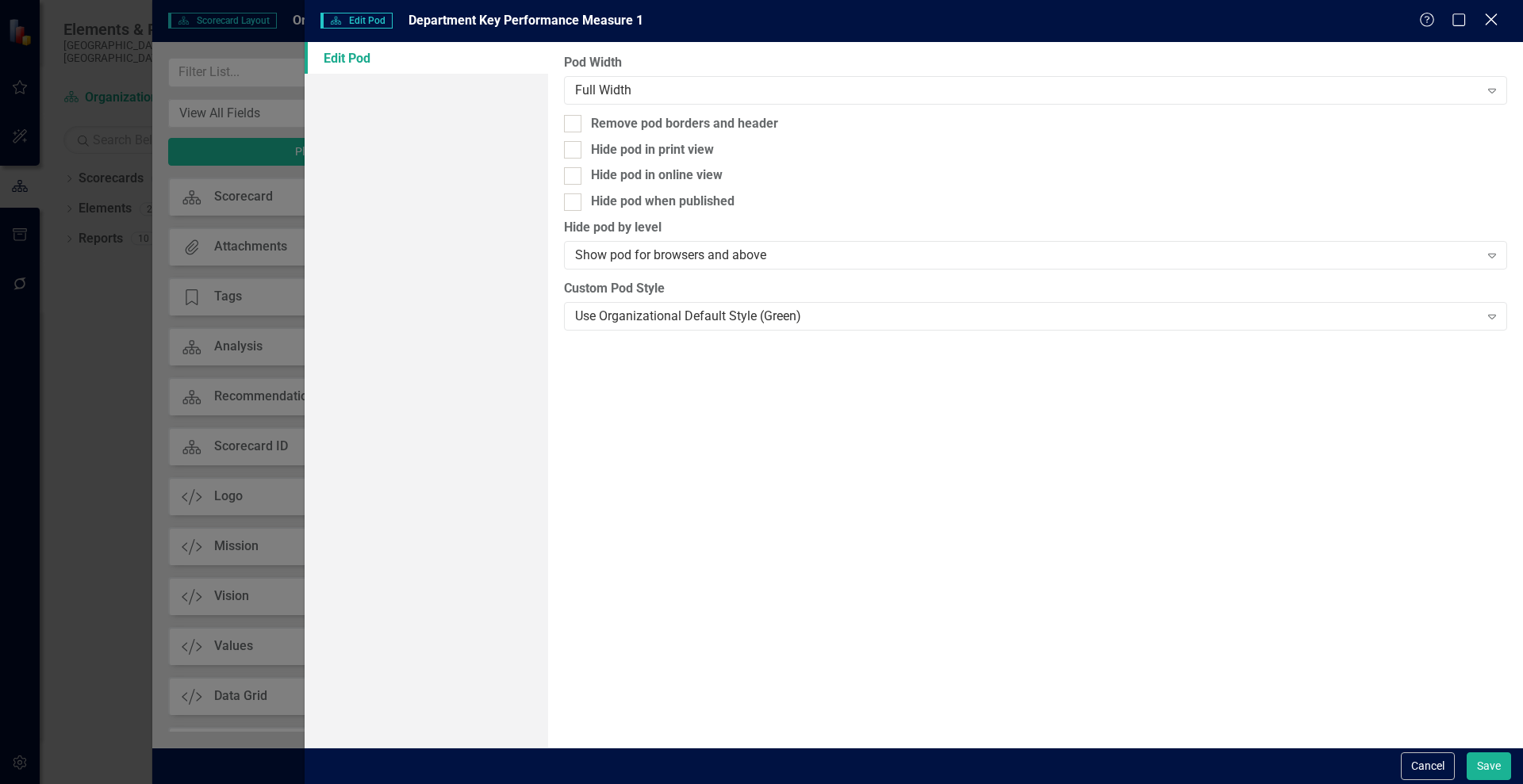
click at [1492, 18] on icon "Close" at bounding box center [1490, 19] width 20 height 15
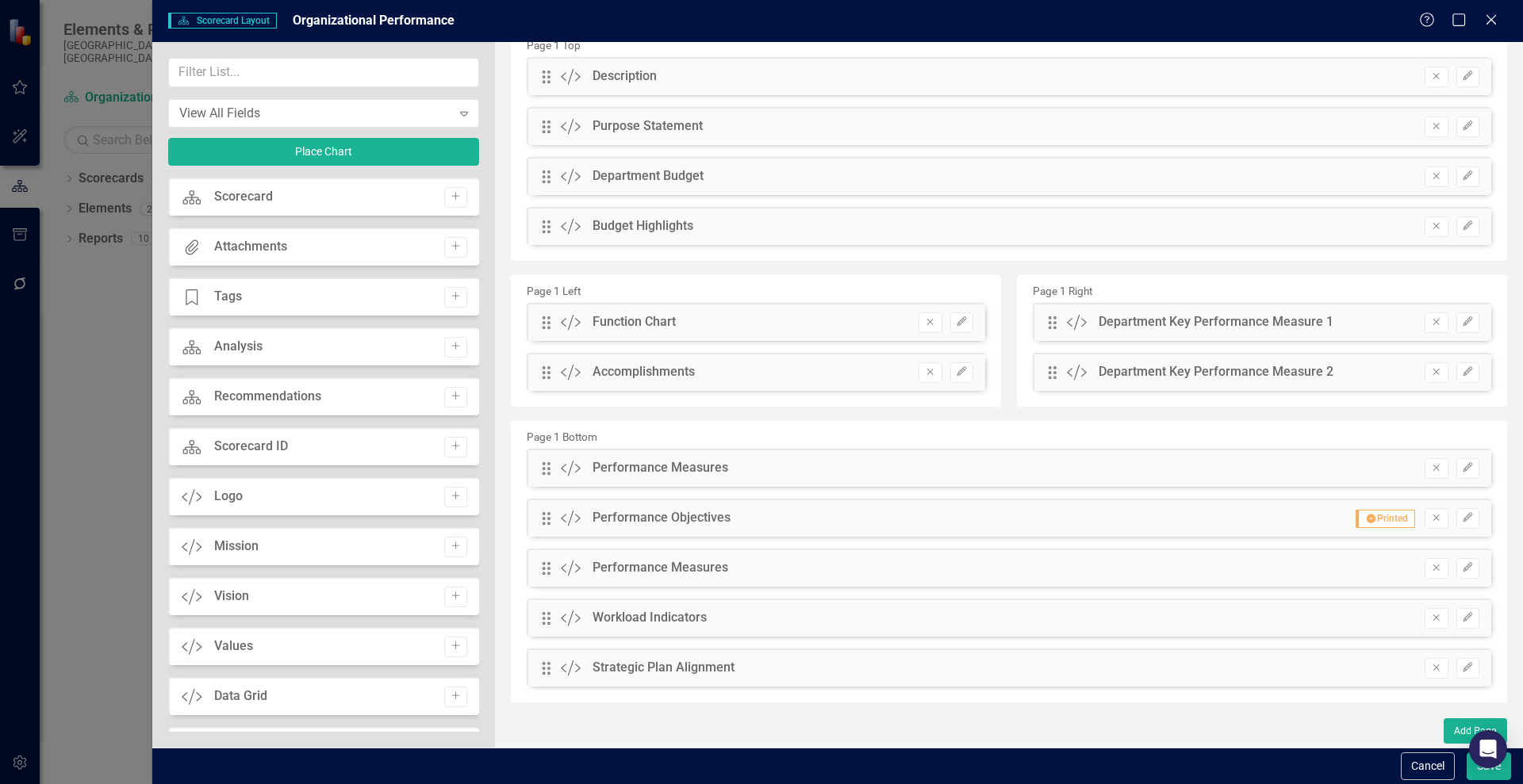
click at [697, 480] on div "Drag Custom Performance Measures Remove Edit" at bounding box center [1009, 468] width 965 height 38
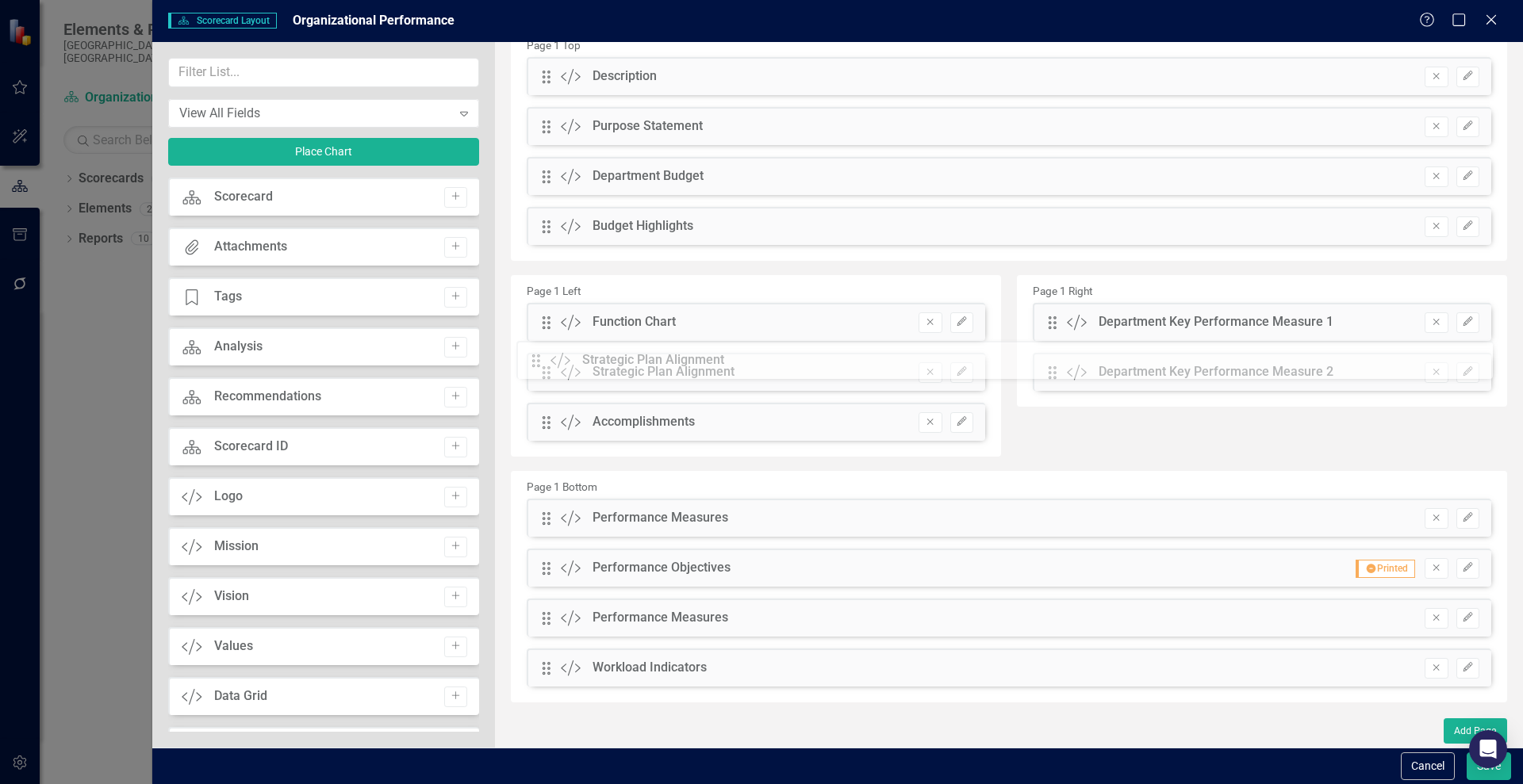
drag, startPoint x: 545, startPoint y: 671, endPoint x: 548, endPoint y: 365, distance: 306.0
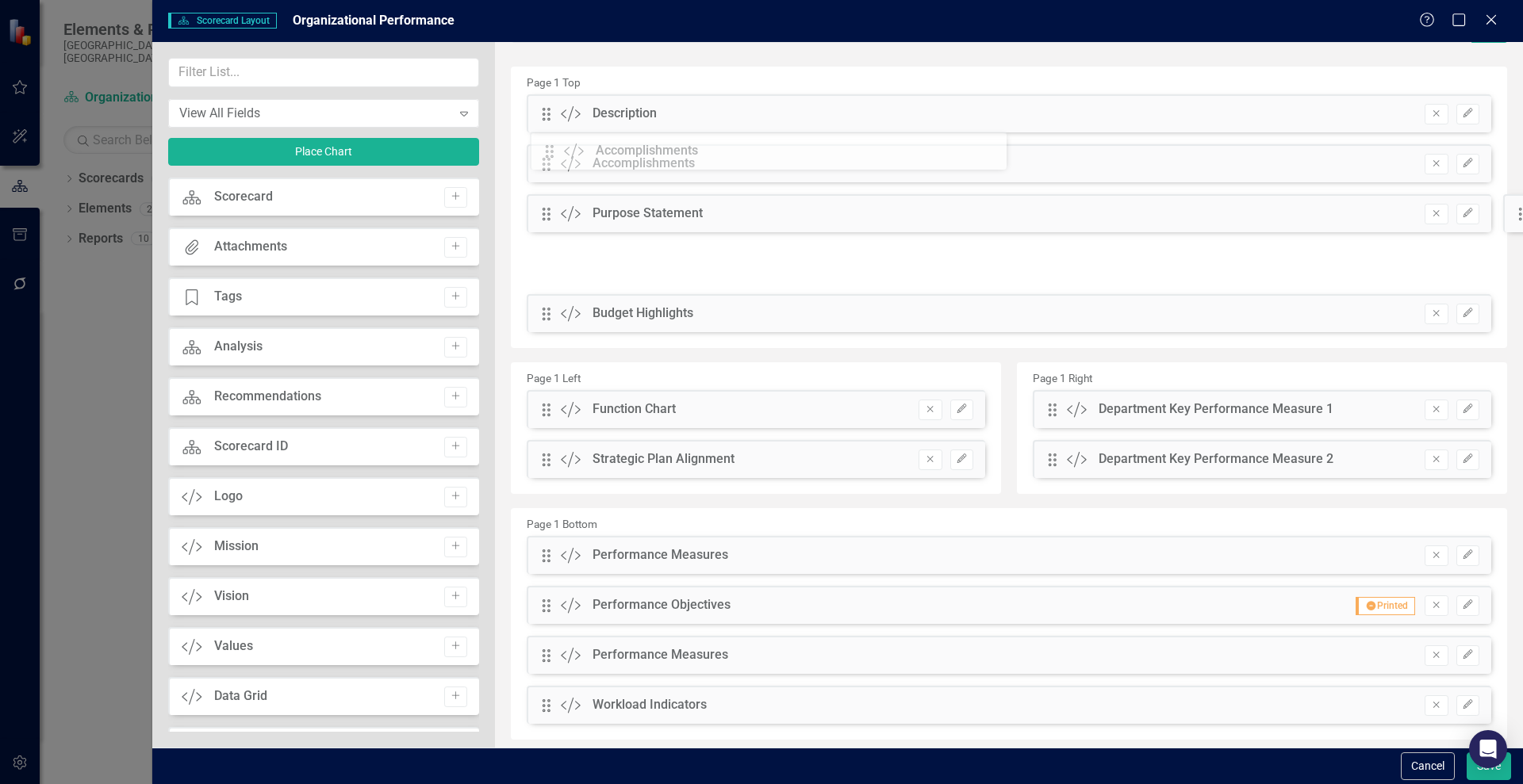
scroll to position [0, 0]
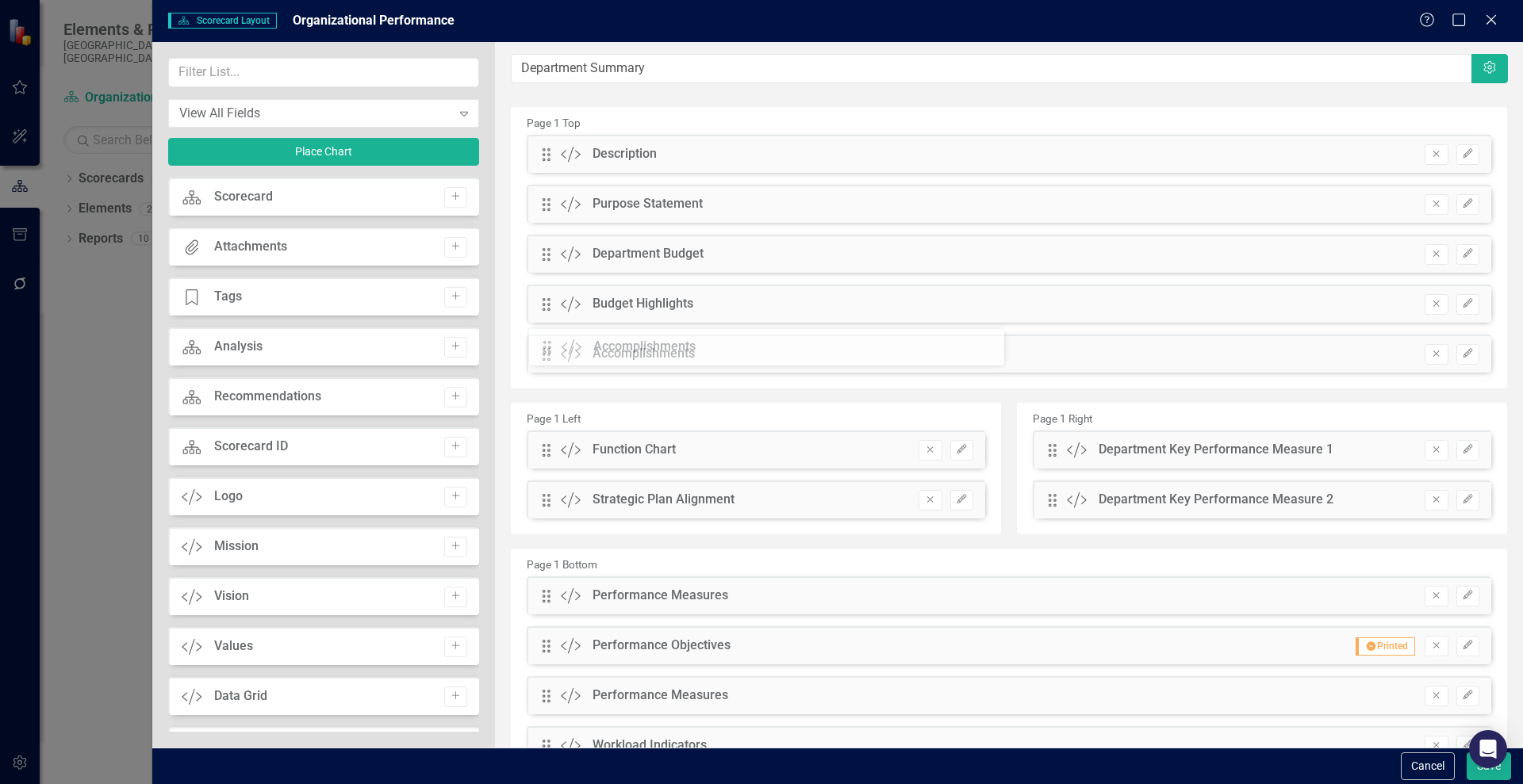
drag, startPoint x: 545, startPoint y: 423, endPoint x: 557, endPoint y: 348, distance: 76.0
drag, startPoint x: 541, startPoint y: 308, endPoint x: 545, endPoint y: 369, distance: 61.1
drag, startPoint x: 541, startPoint y: 255, endPoint x: 554, endPoint y: 248, distance: 14.8
click at [554, 248] on div "The fields (or pods) that are available for you to include on the detail page a…" at bounding box center [1009, 434] width 1028 height 783
drag, startPoint x: 549, startPoint y: 354, endPoint x: 555, endPoint y: 302, distance: 52.3
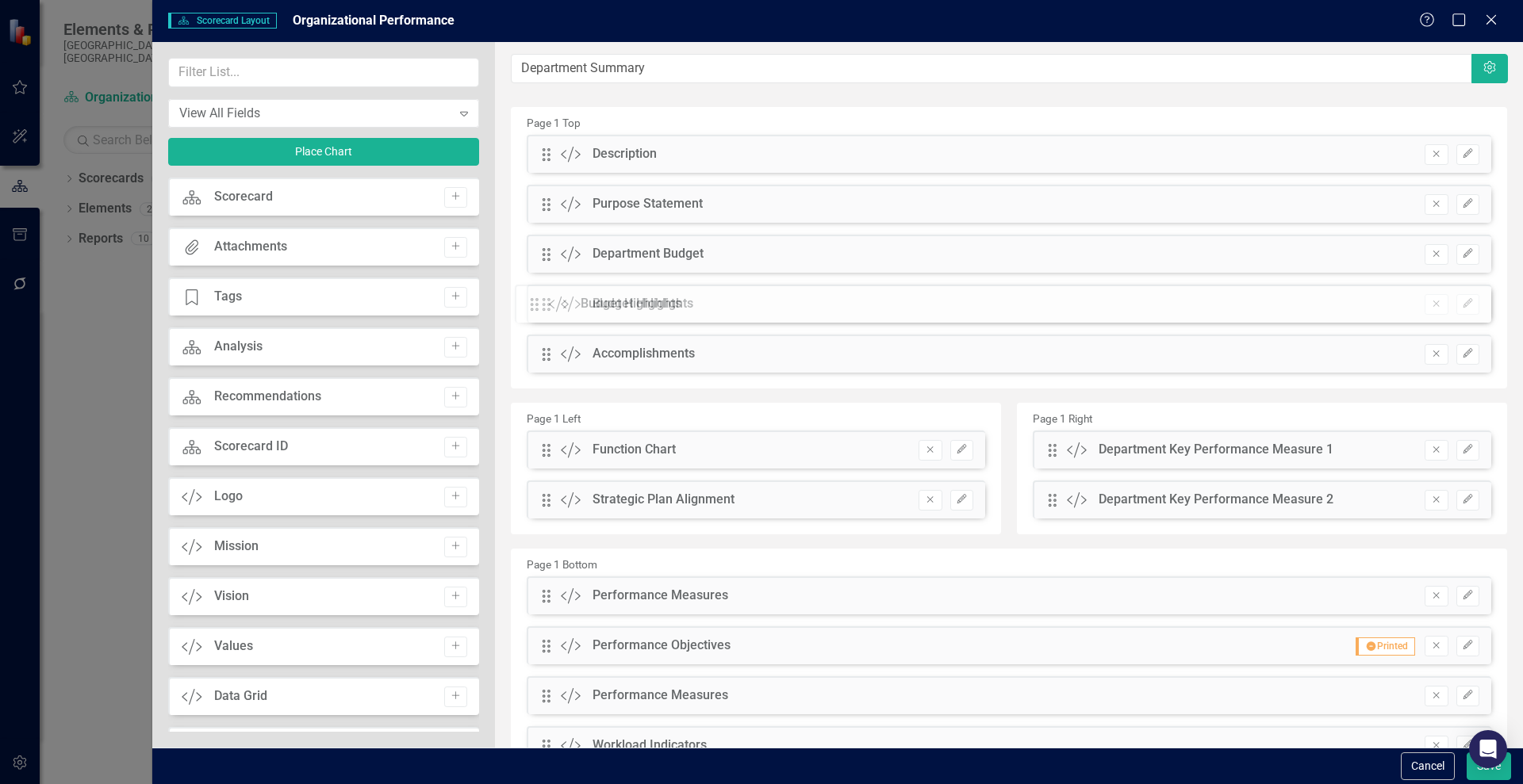
click at [555, 302] on div "The fields (or pods) that are available for you to include on the detail page a…" at bounding box center [1009, 434] width 1028 height 783
click at [540, 356] on div "The fields (or pods) that are available for you to include on the detail page a…" at bounding box center [1009, 434] width 1028 height 783
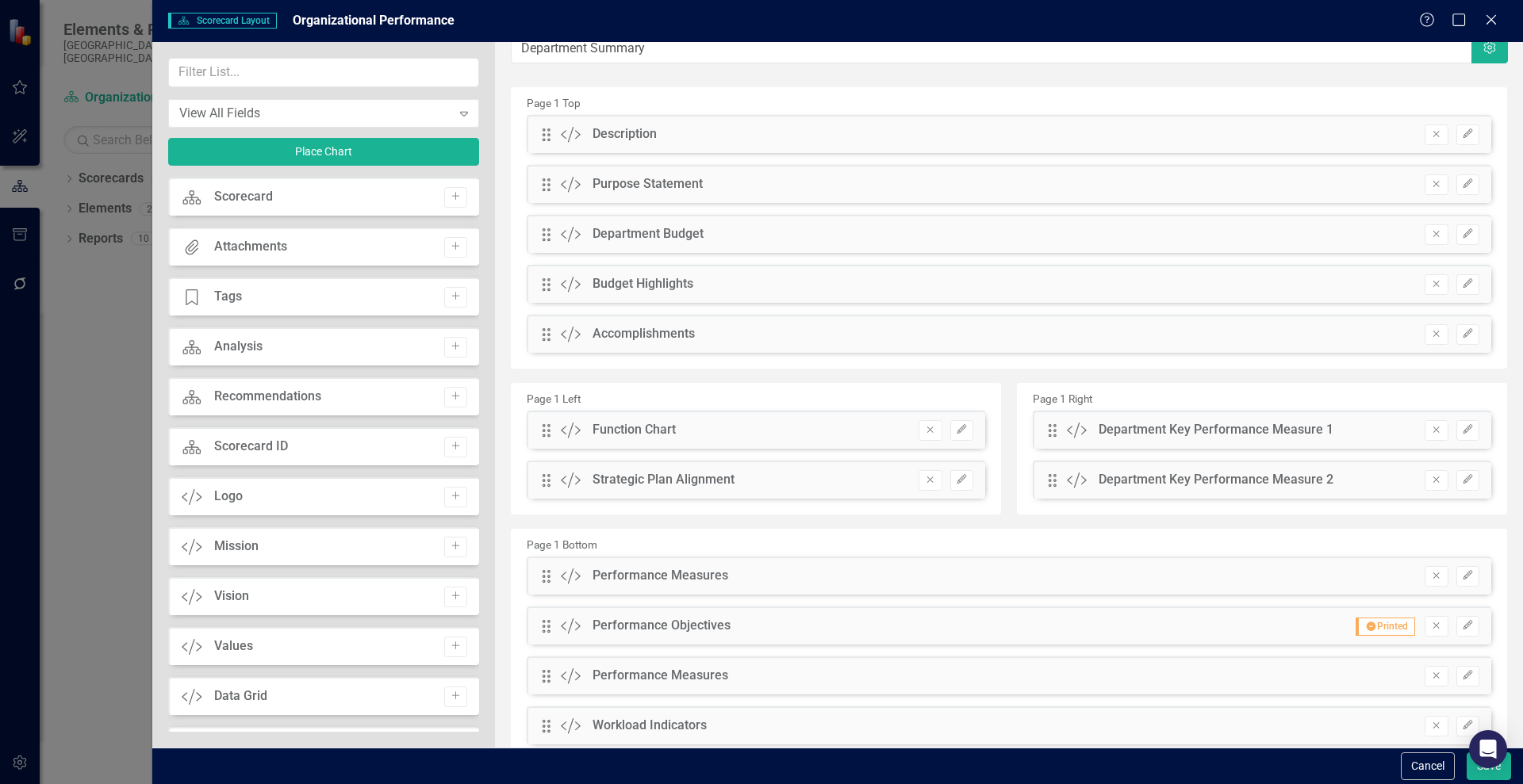
scroll to position [18, 0]
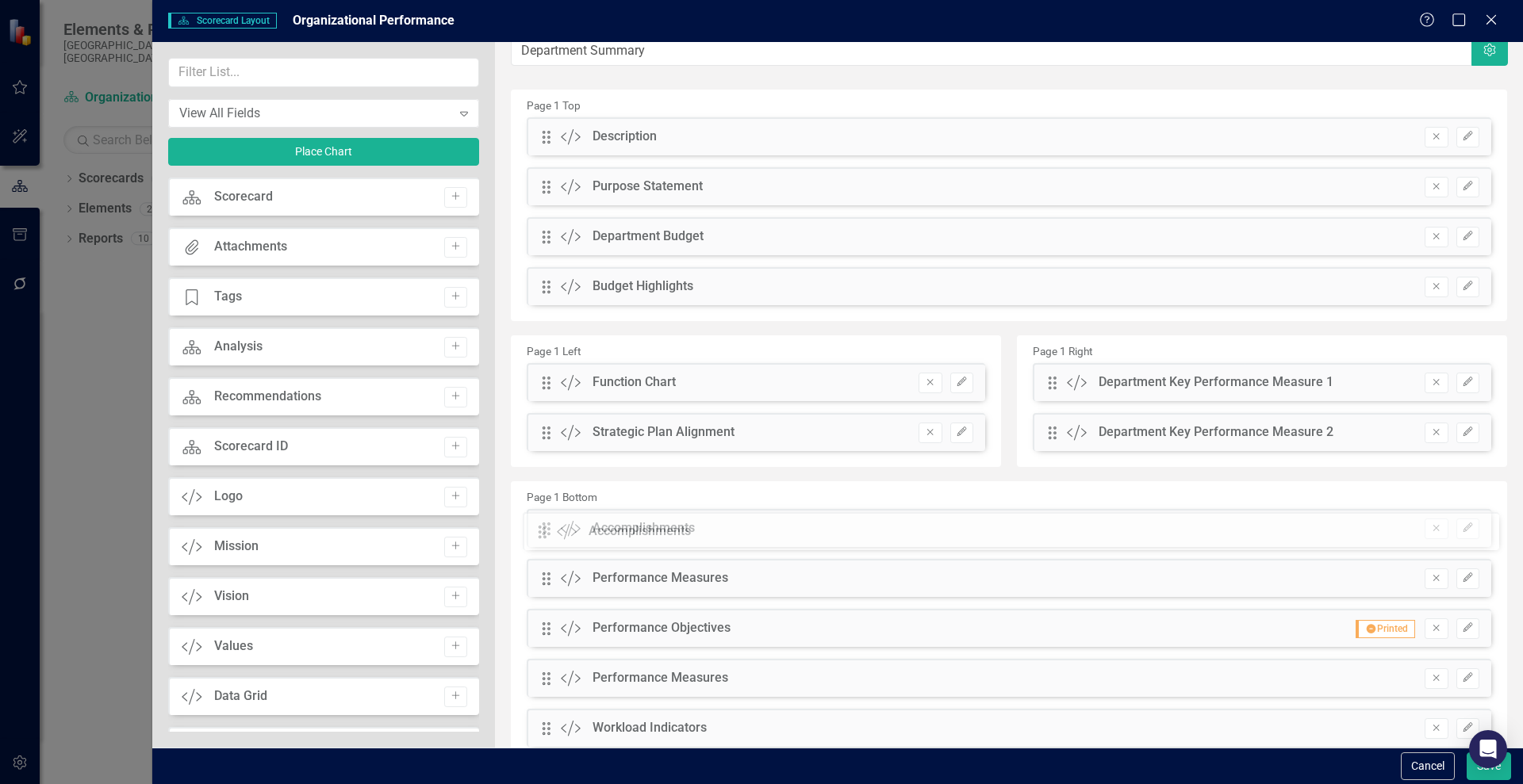
drag, startPoint x: 541, startPoint y: 333, endPoint x: 549, endPoint y: 528, distance: 195.2
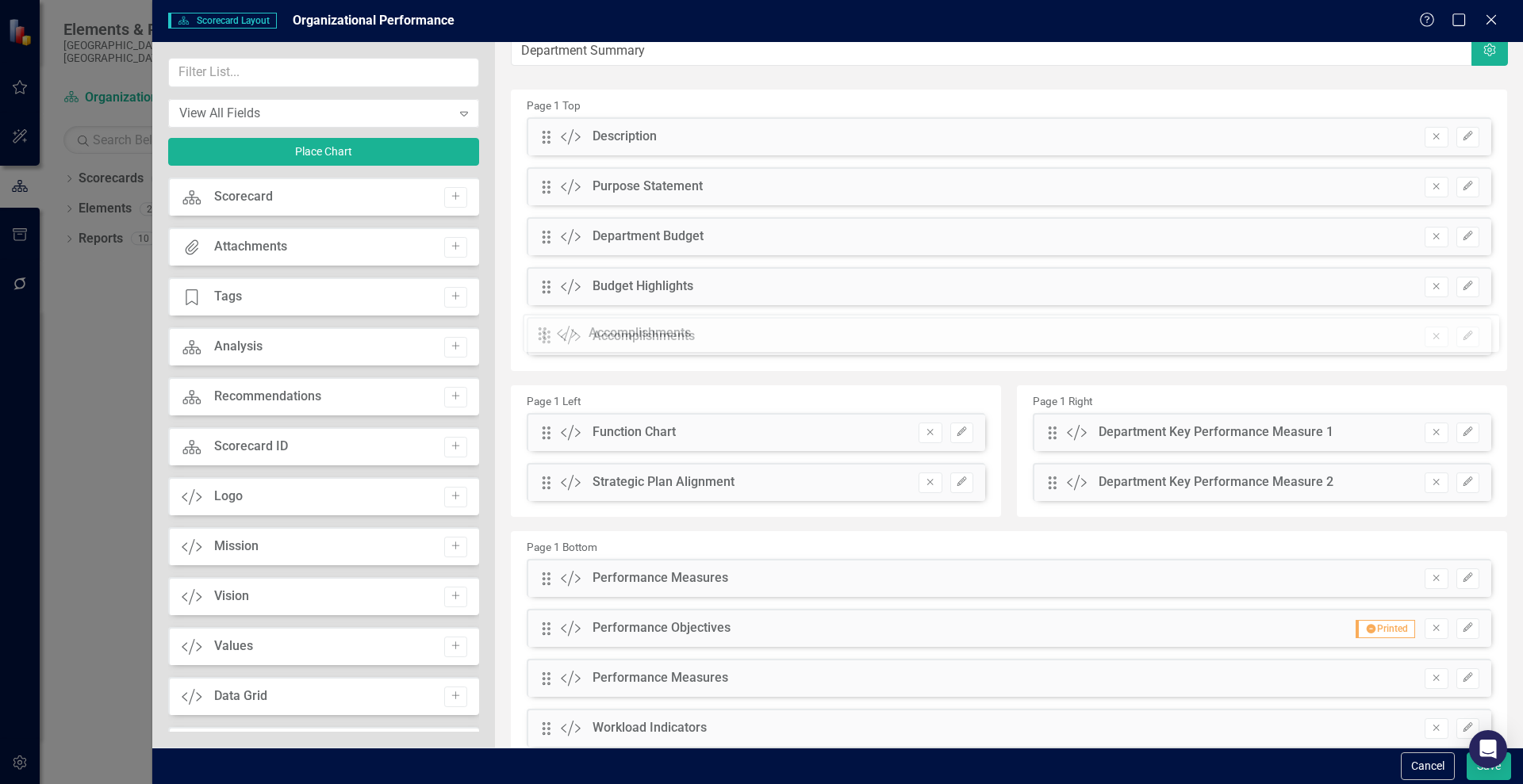
drag, startPoint x: 544, startPoint y: 531, endPoint x: 552, endPoint y: 337, distance: 194.2
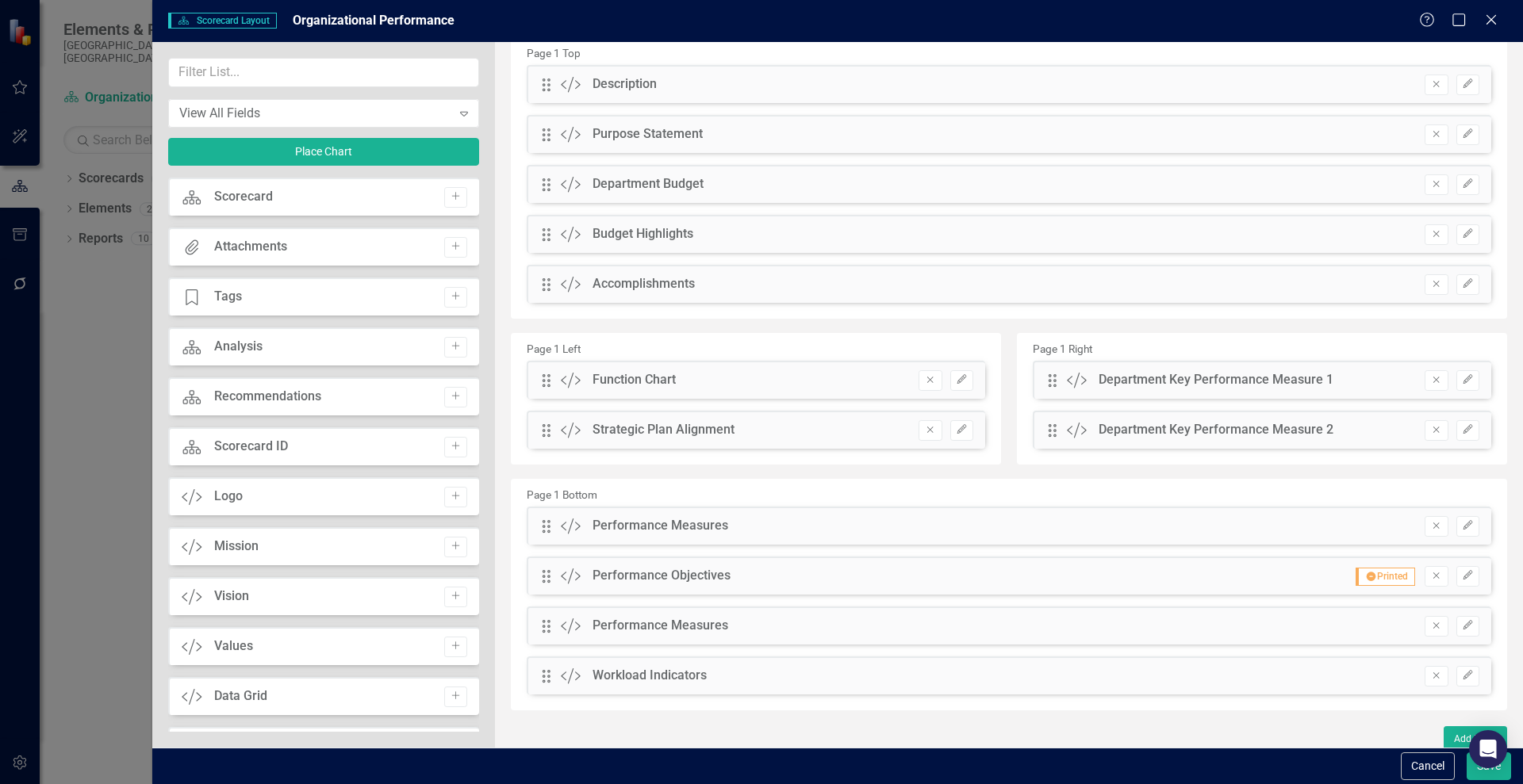
scroll to position [77, 0]
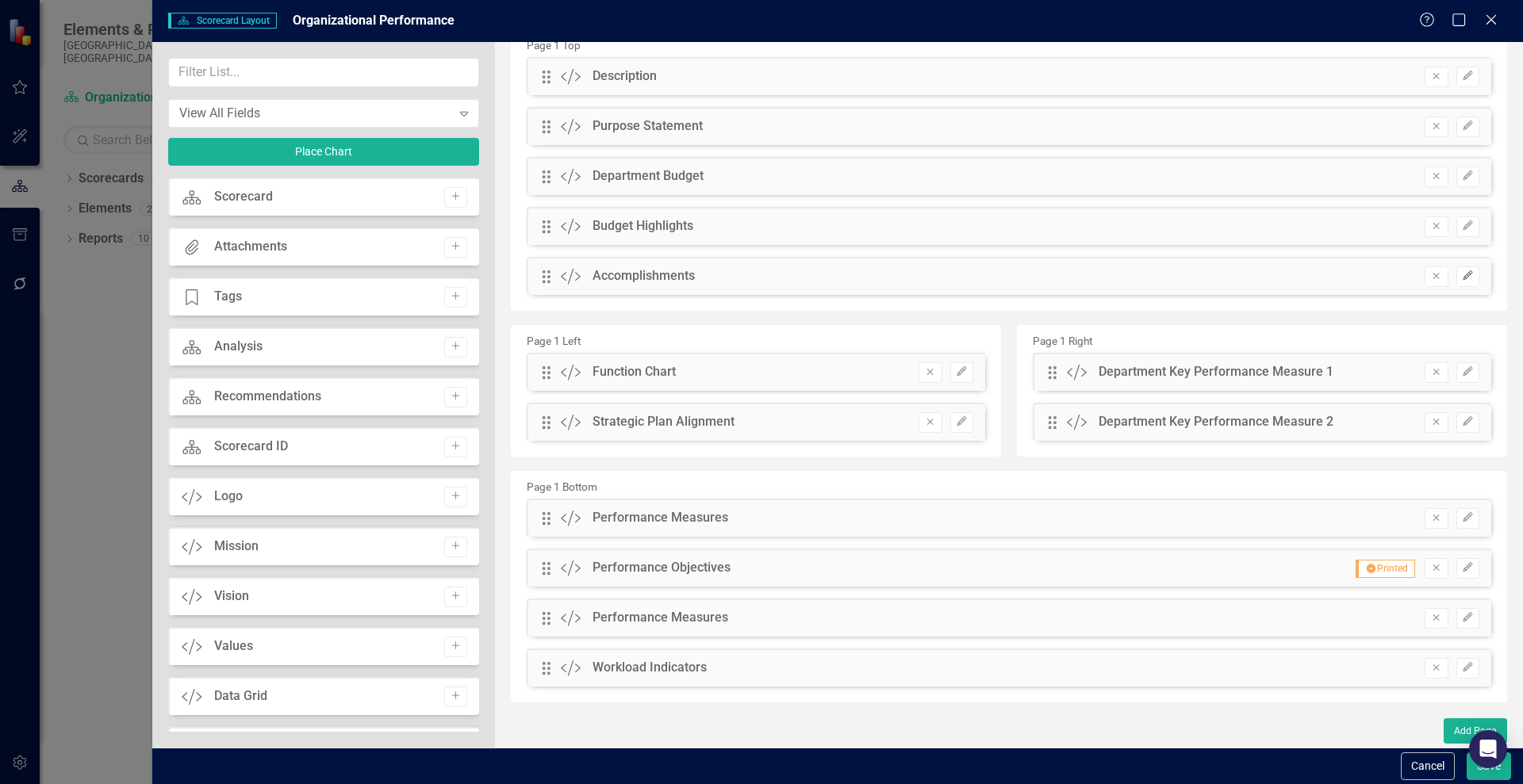
click at [1462, 275] on icon "Edit" at bounding box center [1467, 276] width 12 height 10
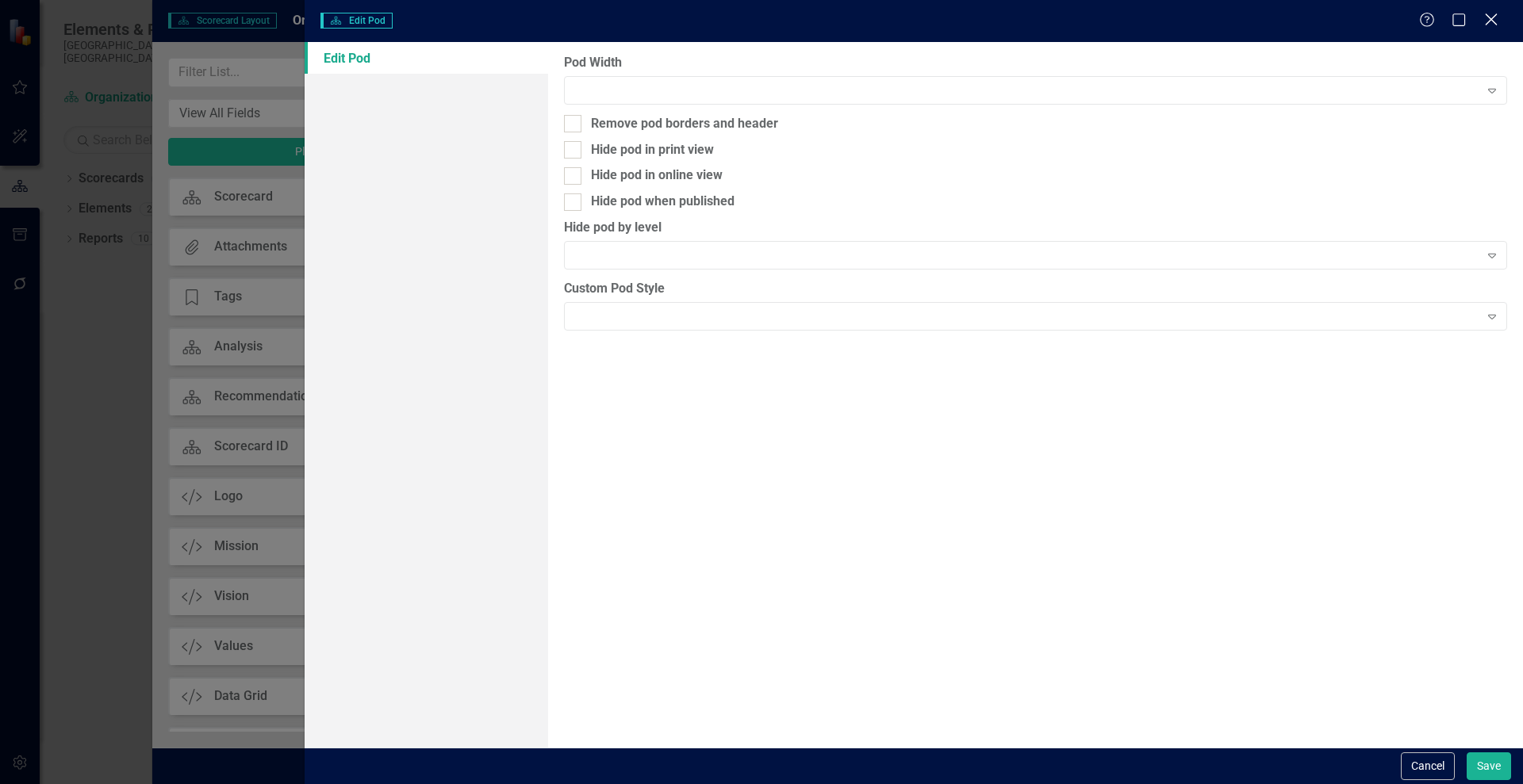
click at [1490, 18] on icon at bounding box center [1490, 19] width 12 height 12
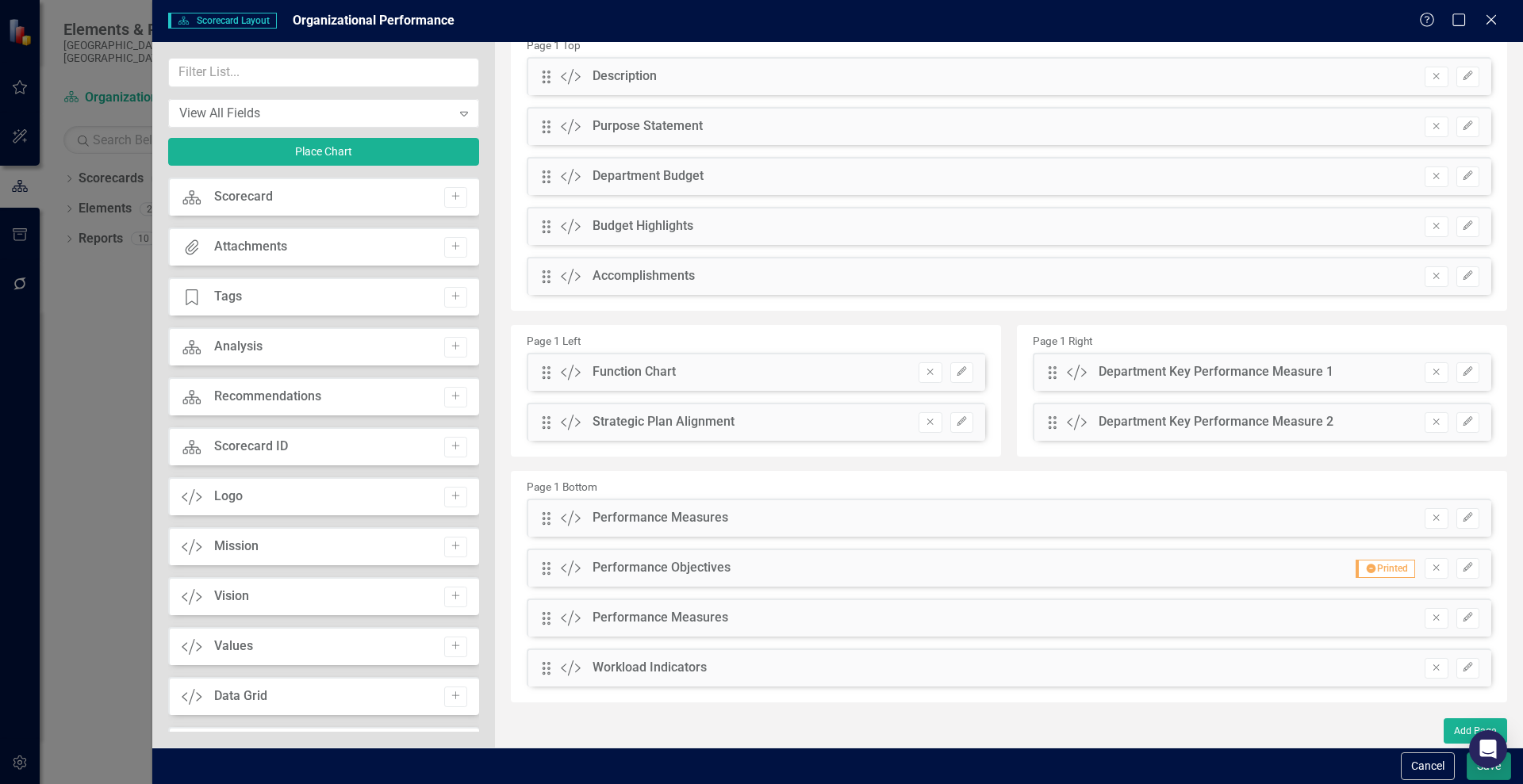
click at [1486, 775] on button "Save" at bounding box center [1489, 766] width 45 height 28
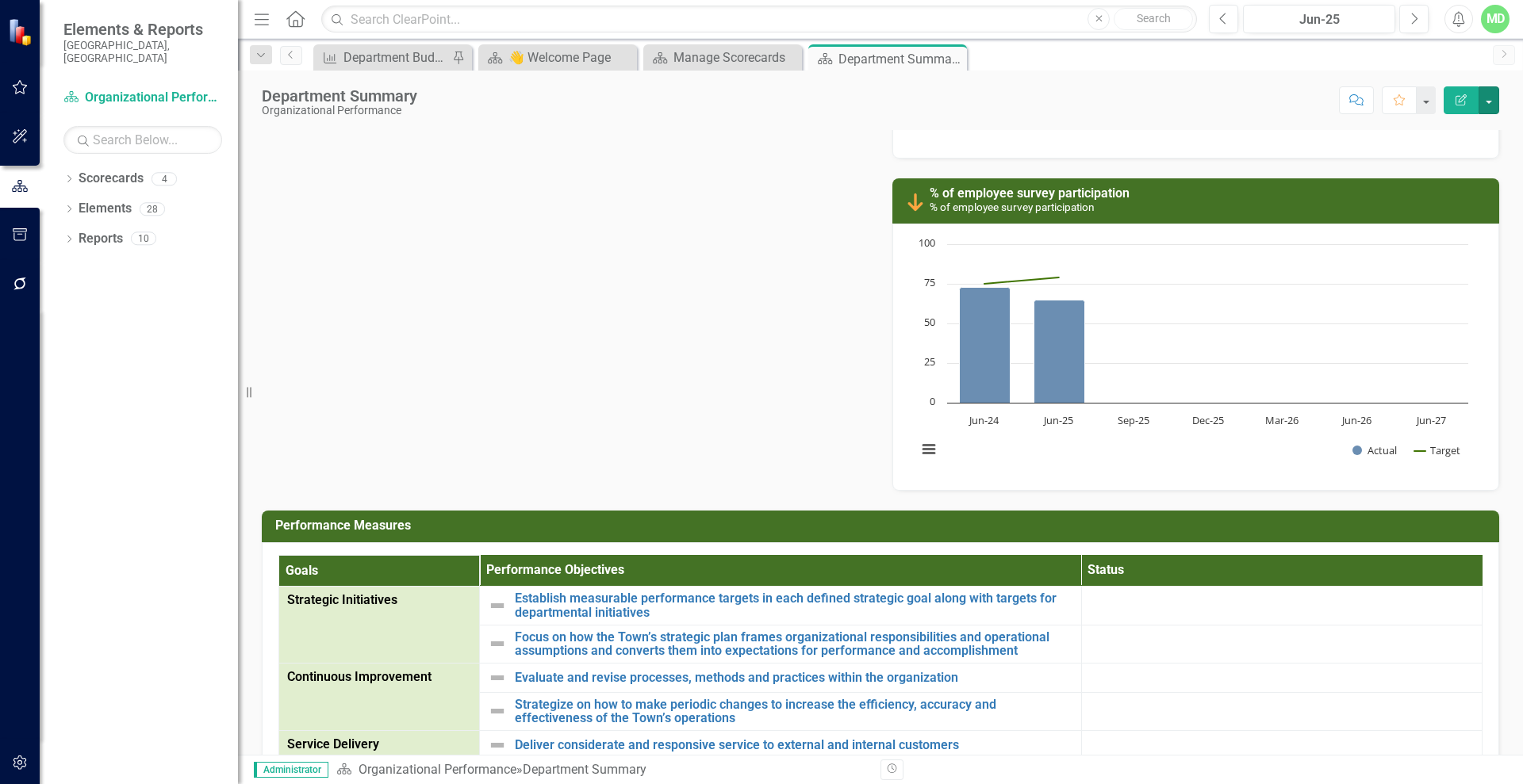
scroll to position [1010, 0]
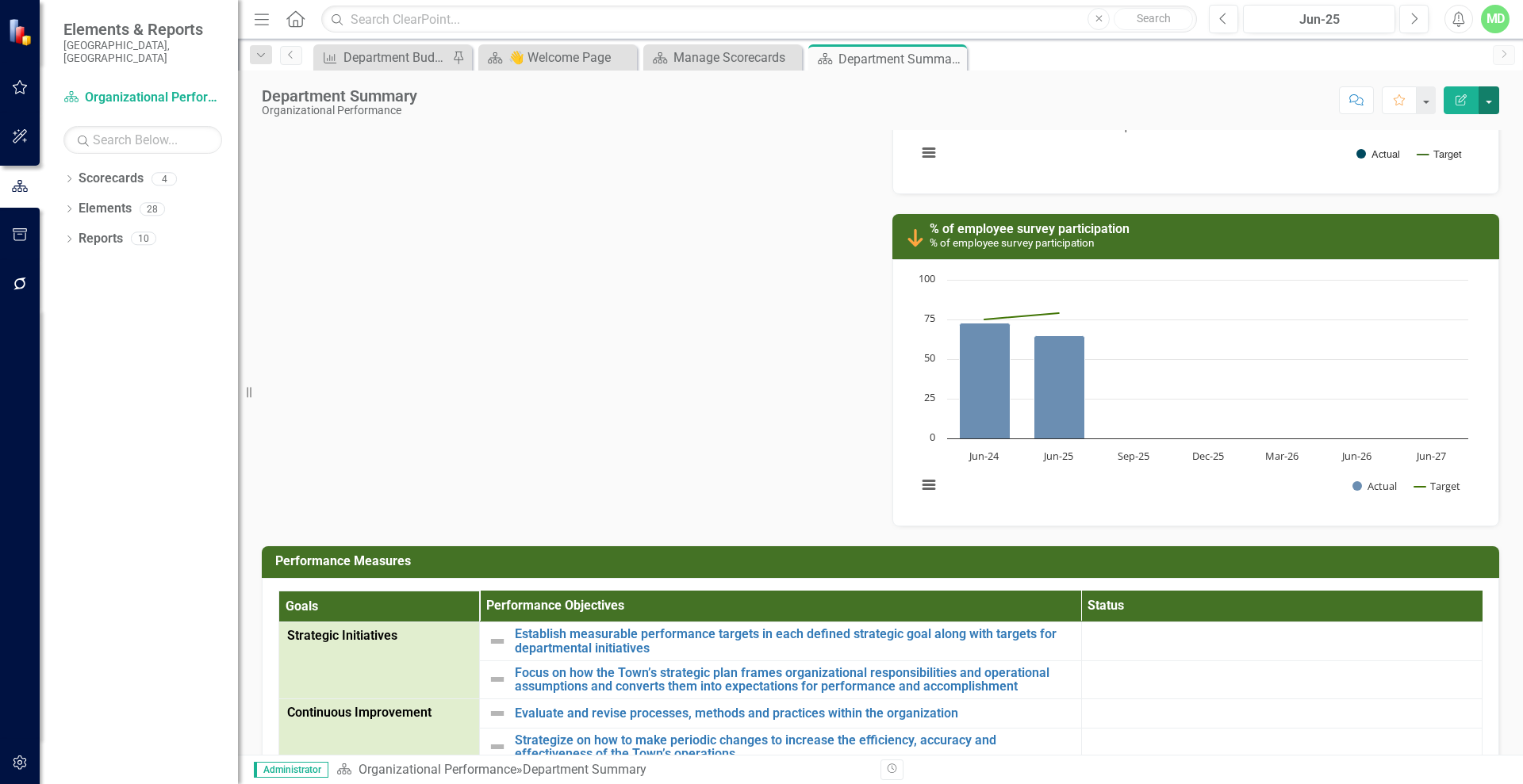
click at [1486, 100] on button "button" at bounding box center [1489, 100] width 21 height 28
click at [1438, 152] on link "Edit Report Edit Layout" at bounding box center [1434, 159] width 129 height 30
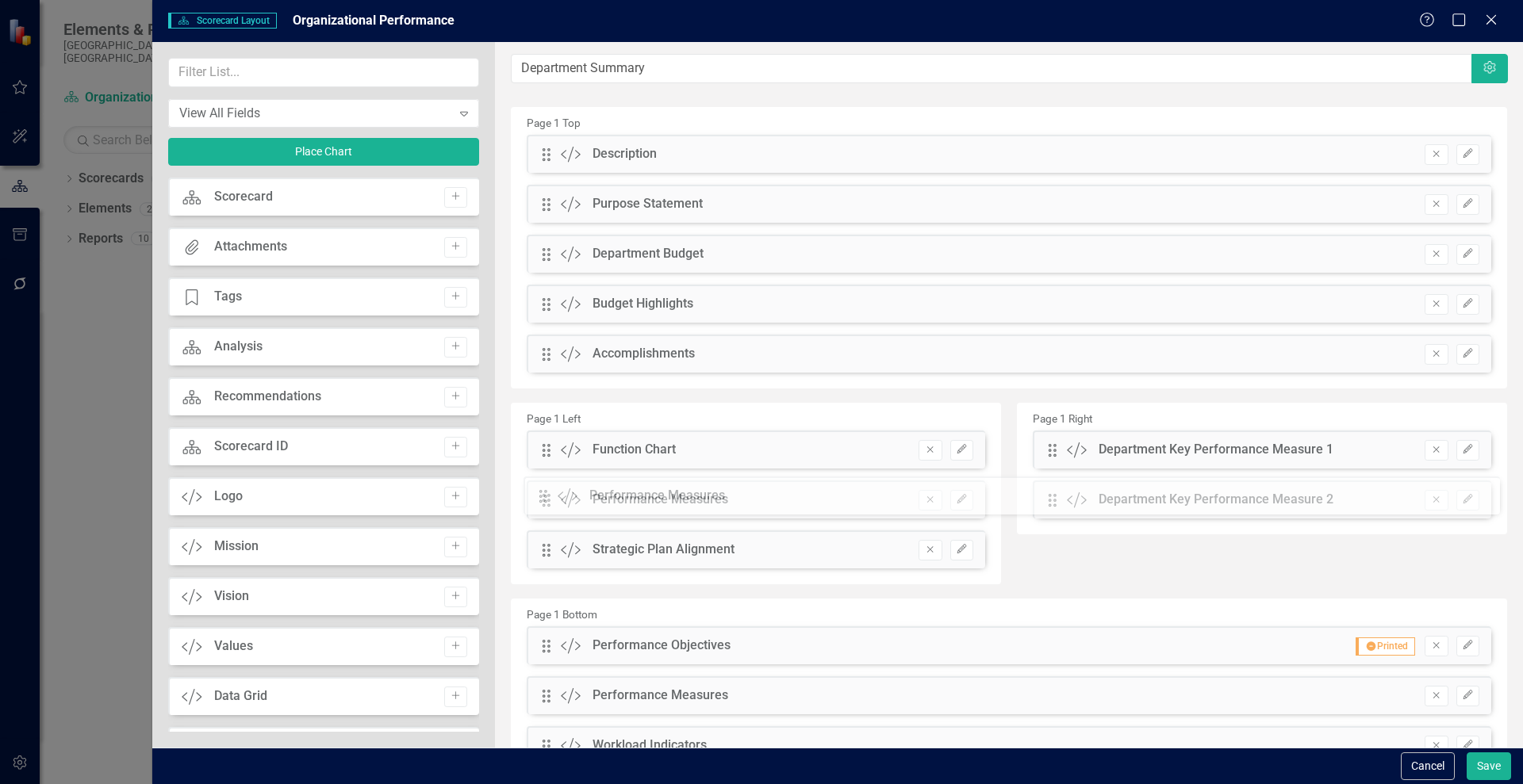
drag, startPoint x: 541, startPoint y: 593, endPoint x: 549, endPoint y: 493, distance: 100.3
drag, startPoint x: 542, startPoint y: 551, endPoint x: 547, endPoint y: 501, distance: 50.2
click at [547, 501] on div "The fields (or pods) that are available for you to include on the detail page a…" at bounding box center [1009, 434] width 1028 height 783
click at [958, 544] on icon "Edit" at bounding box center [962, 549] width 12 height 10
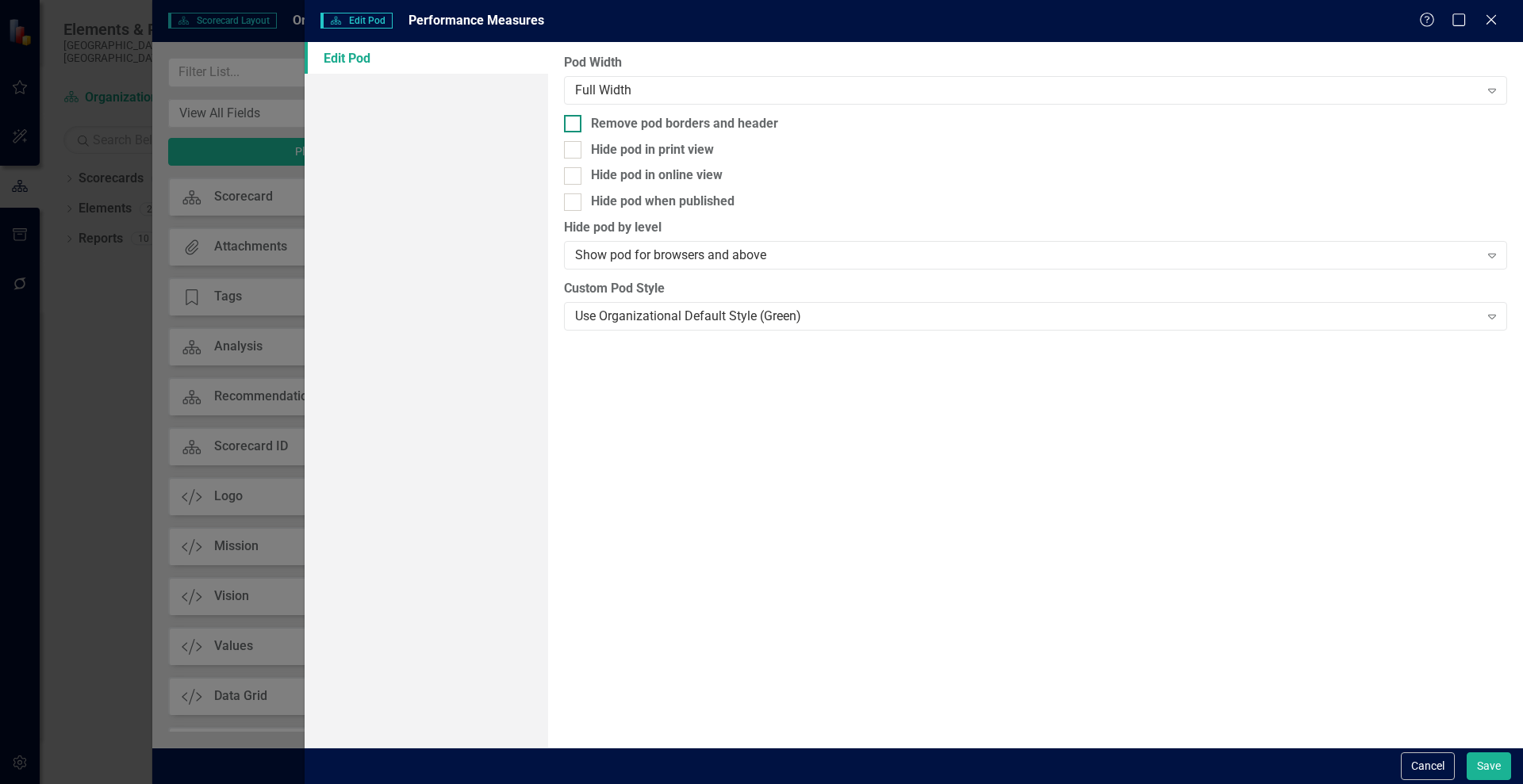
click at [571, 128] on div at bounding box center [573, 124] width 18 height 18
click at [571, 125] on input "Remove pod borders and header" at bounding box center [569, 120] width 10 height 10
checkbox input "true"
click at [1491, 758] on button "Save" at bounding box center [1489, 766] width 45 height 28
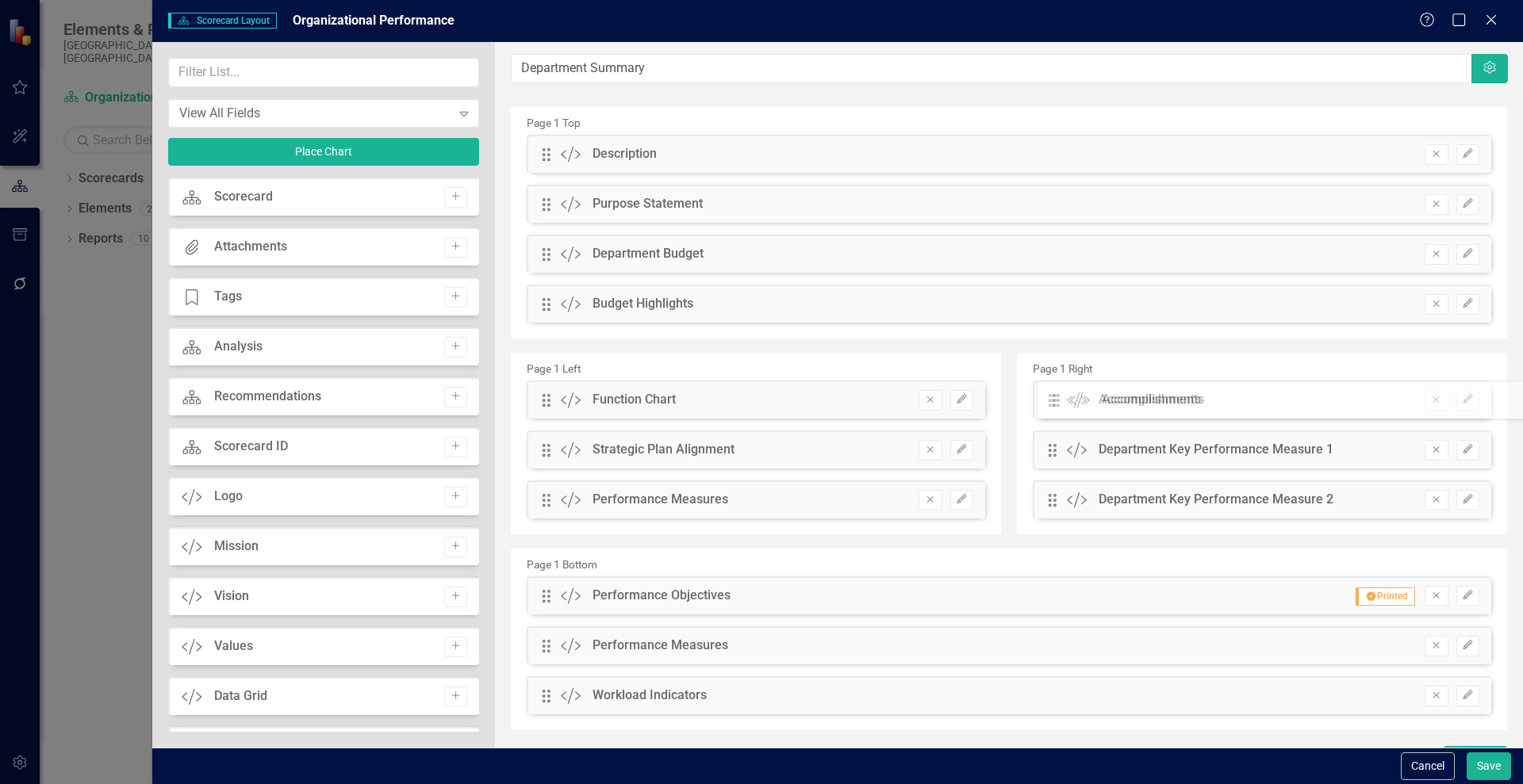
drag, startPoint x: 543, startPoint y: 354, endPoint x: 1065, endPoint y: 400, distance: 524.0
click at [1485, 763] on button "Save" at bounding box center [1489, 766] width 45 height 28
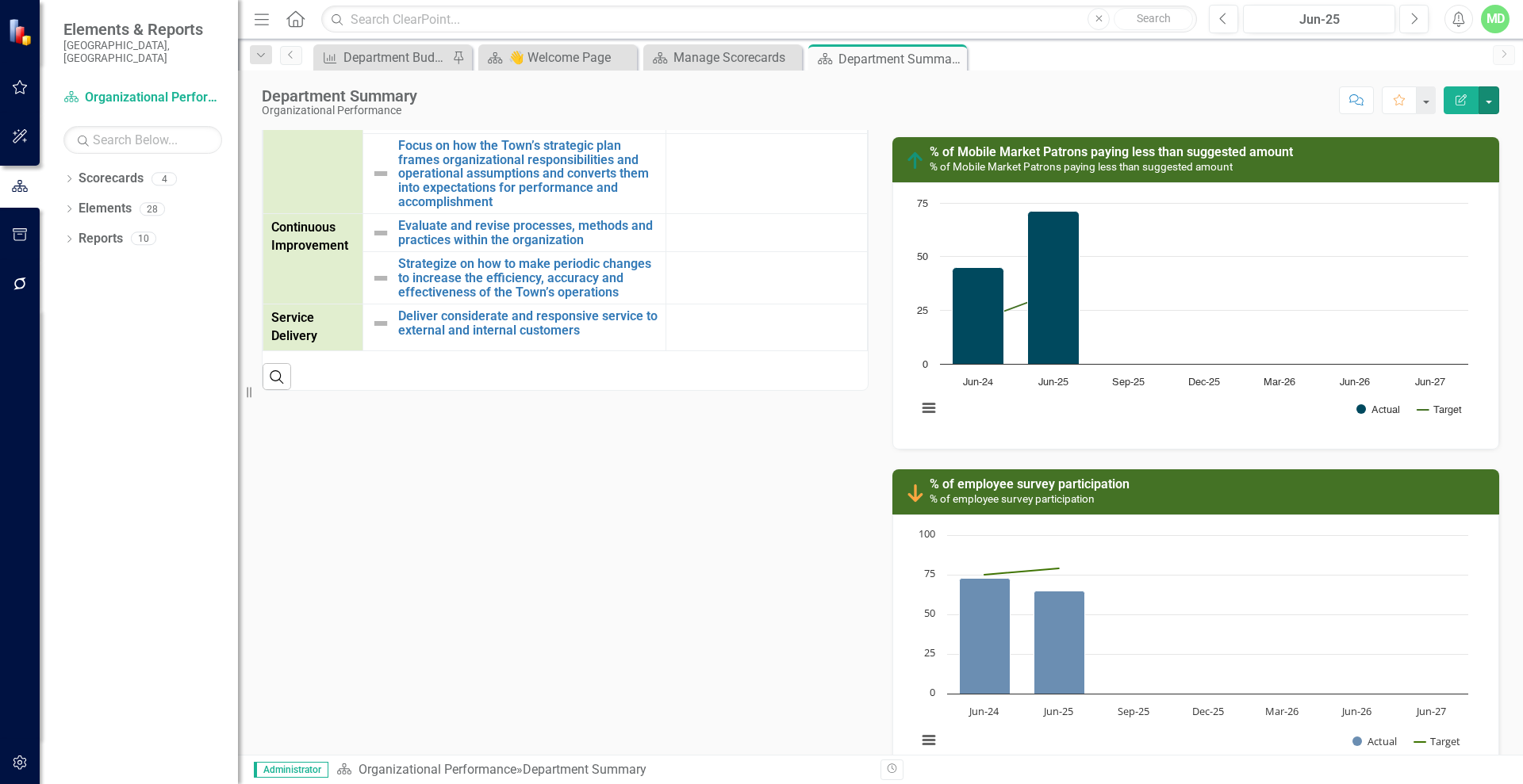
scroll to position [779, 0]
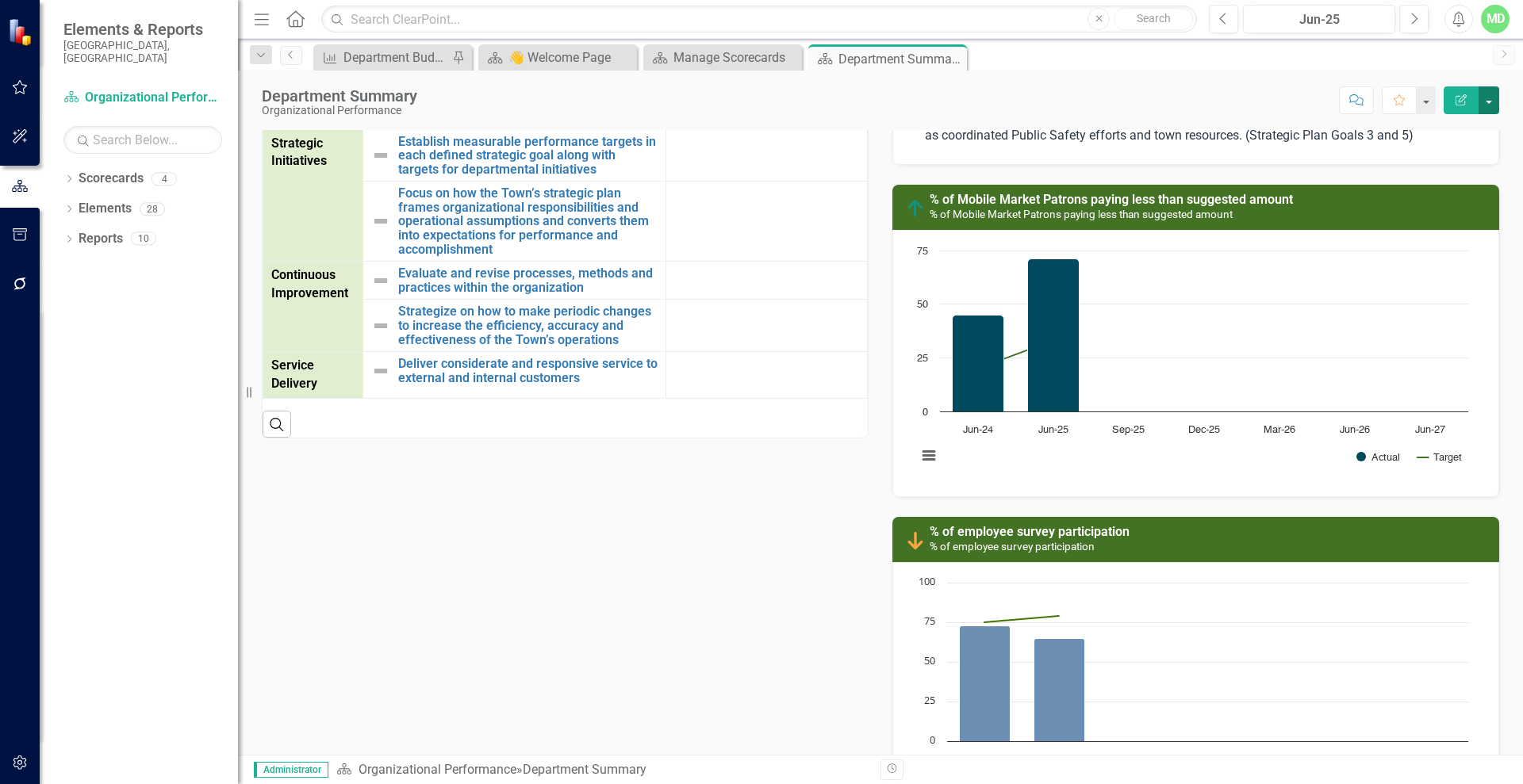
click at [1489, 91] on button "button" at bounding box center [1489, 100] width 21 height 28
click at [1412, 154] on link "Edit Report Edit Layout" at bounding box center [1434, 159] width 129 height 30
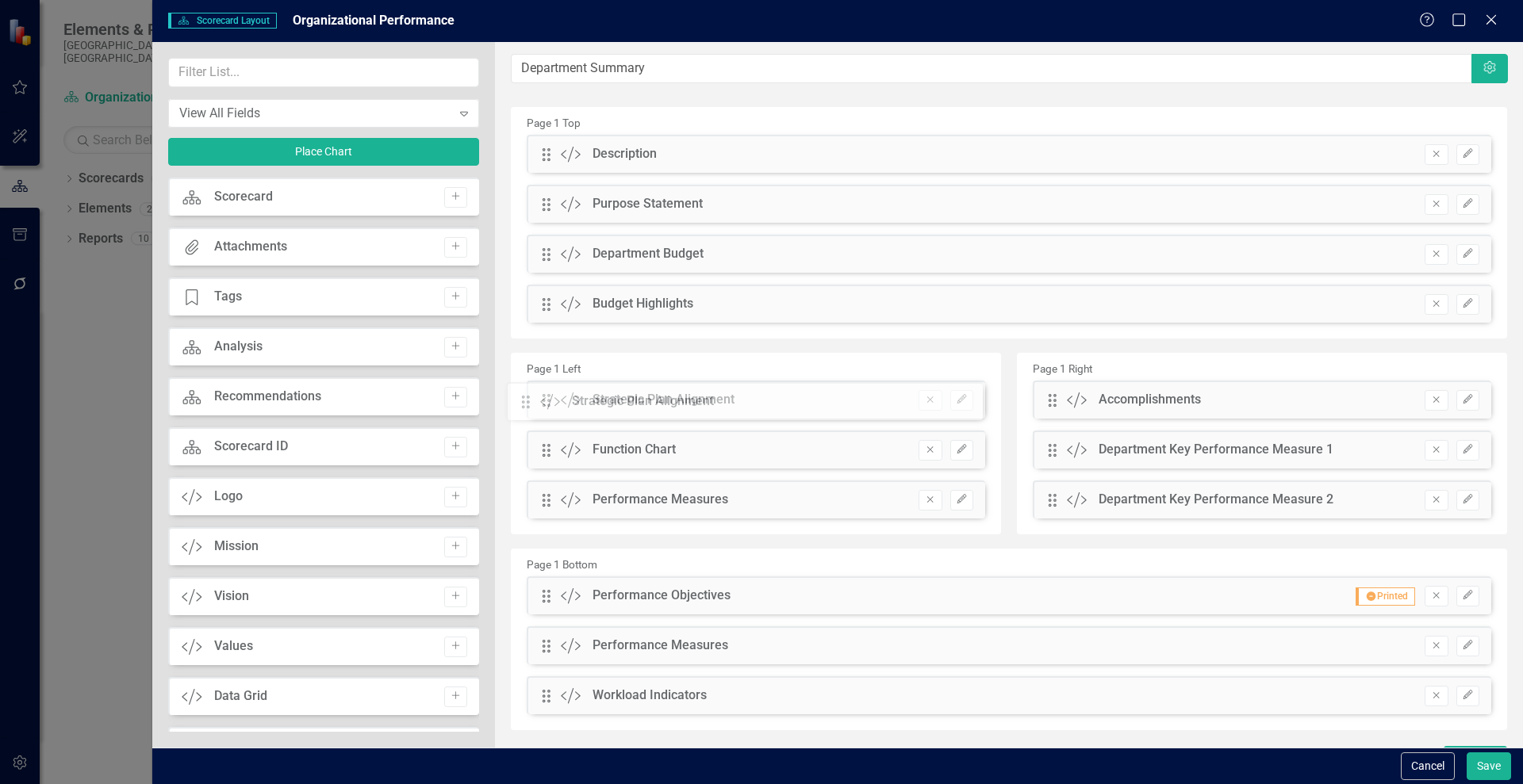
drag, startPoint x: 541, startPoint y: 451, endPoint x: 533, endPoint y: 402, distance: 49.6
click at [533, 402] on div "The fields (or pods) that are available for you to include on the detail page a…" at bounding box center [1009, 409] width 1028 height 734
click at [1480, 759] on button "Save" at bounding box center [1489, 766] width 45 height 28
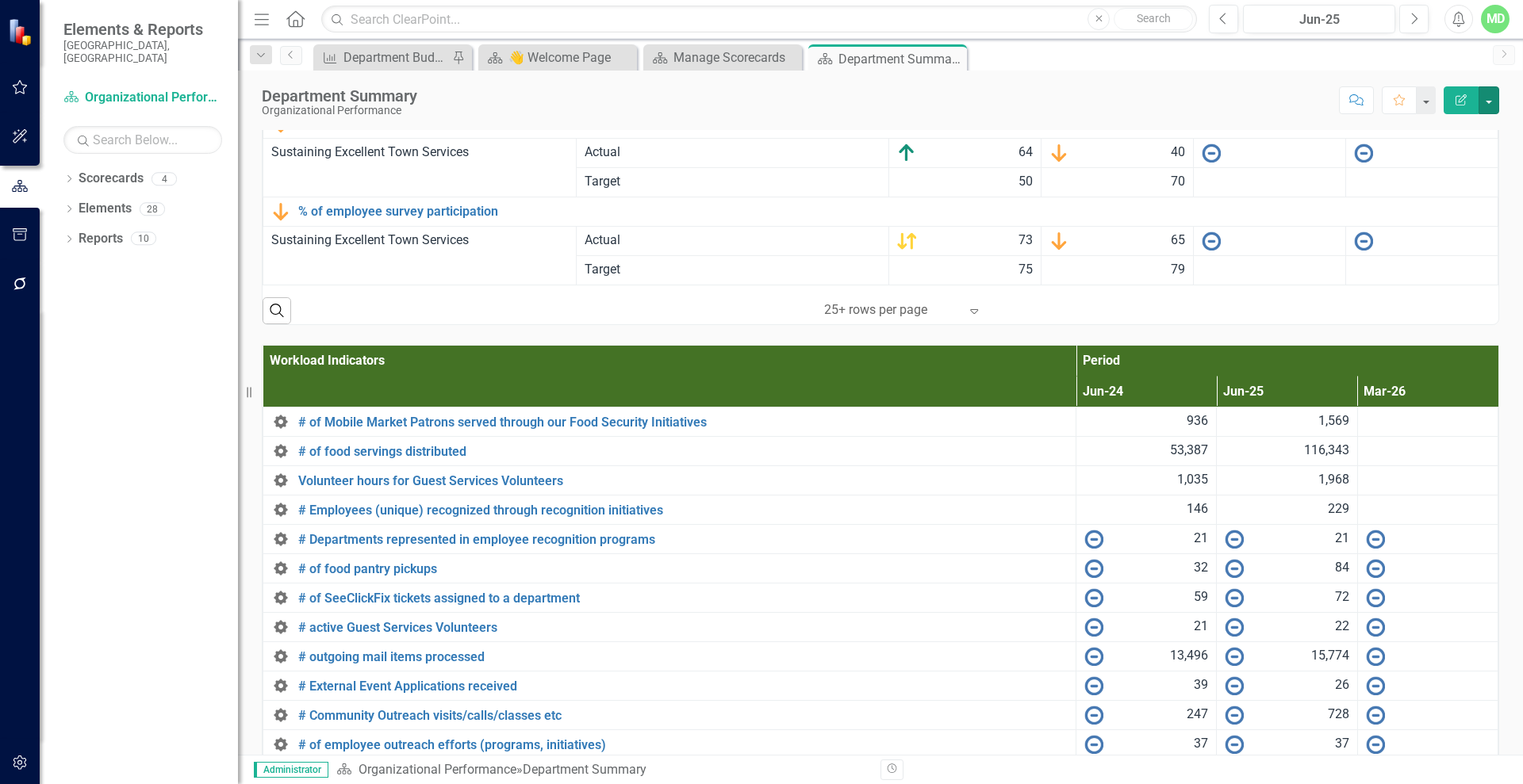
scroll to position [2221, 0]
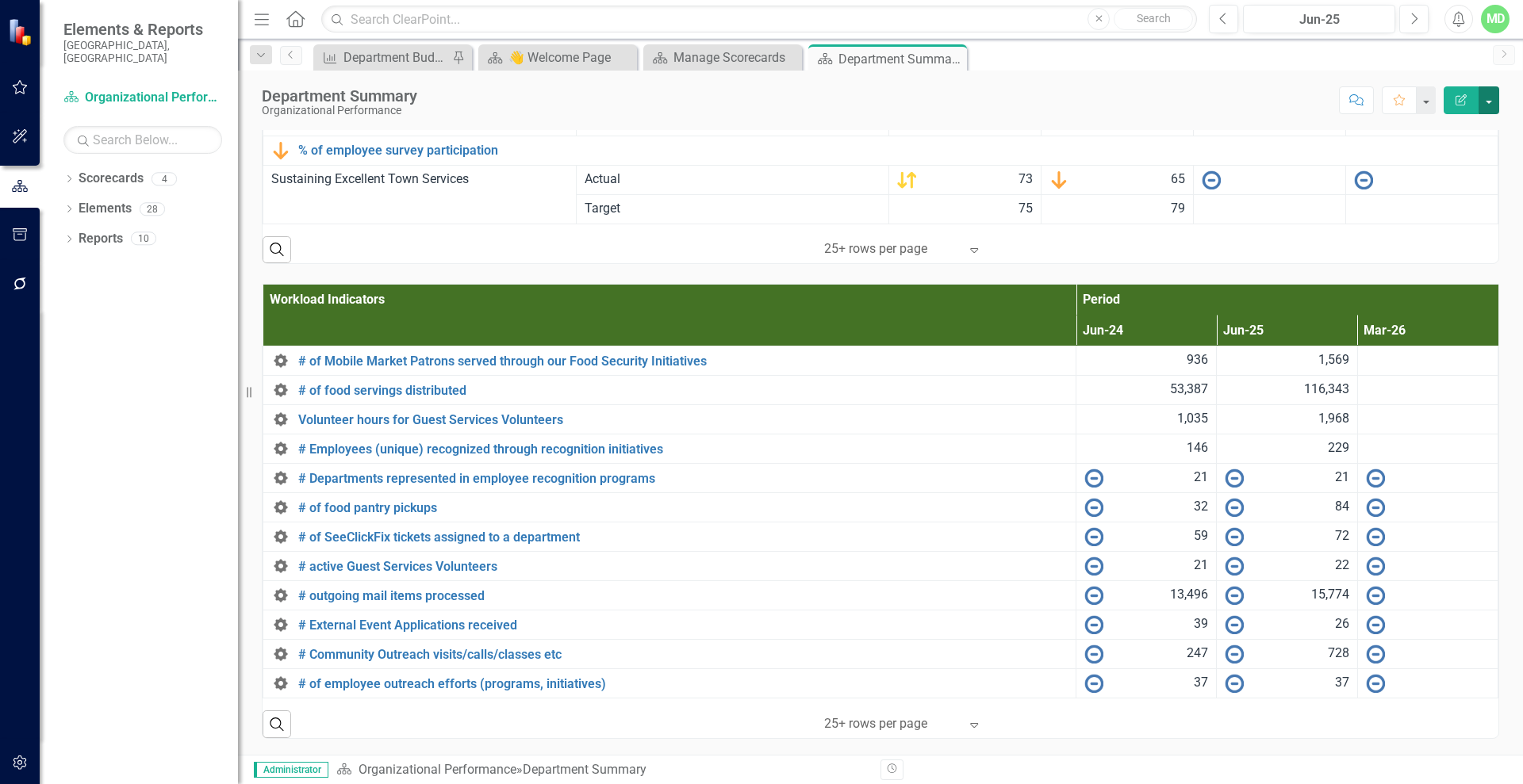
click at [1490, 95] on button "button" at bounding box center [1489, 100] width 21 height 28
click at [1450, 147] on link "Edit Report Edit Layout" at bounding box center [1434, 159] width 129 height 30
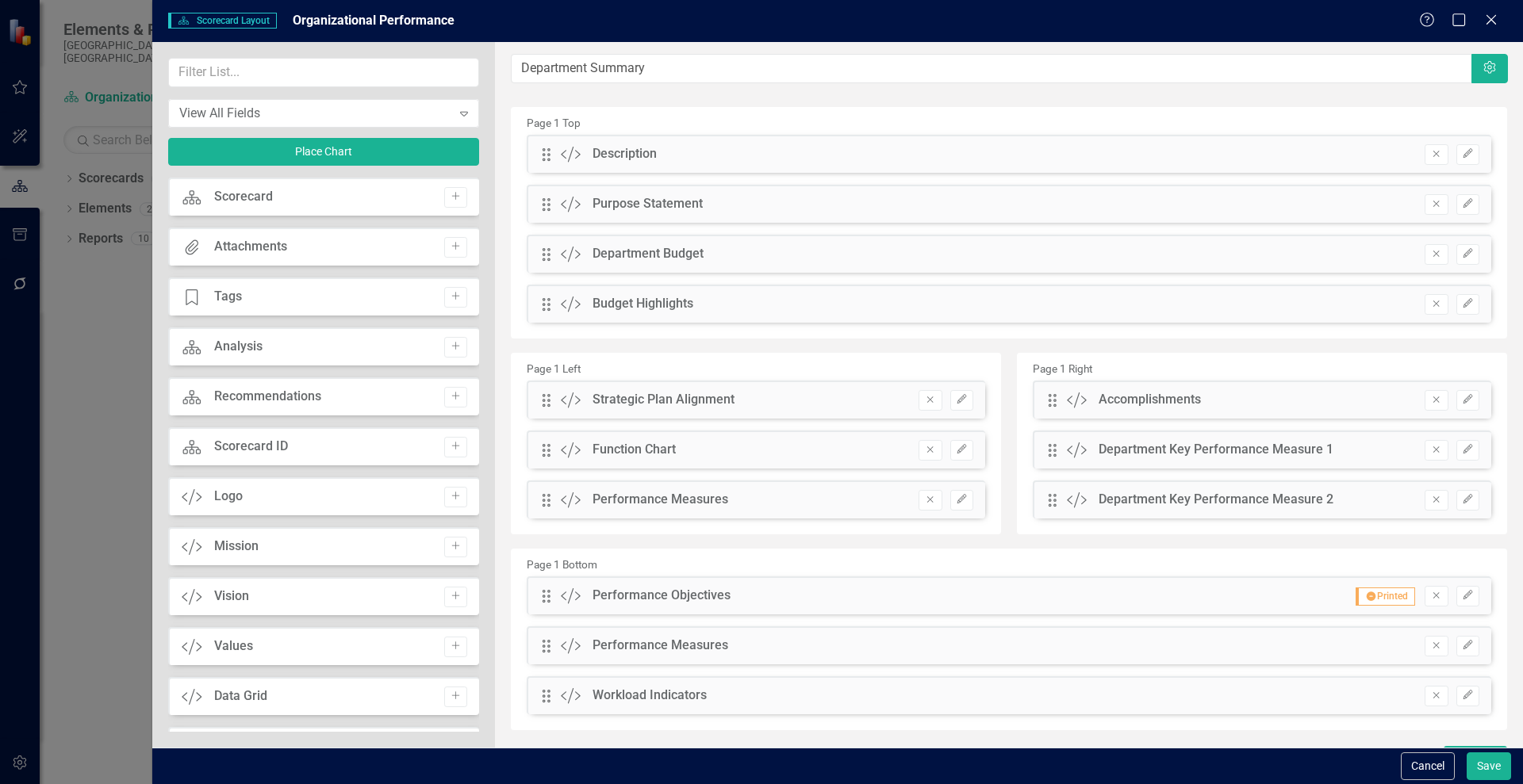
drag, startPoint x: 473, startPoint y: 464, endPoint x: 473, endPoint y: 660, distance: 196.0
click at [473, 660] on div "Scorecard Scorecard Add Attachments Attachments Add Tage Tags Add Scorecard Ana…" at bounding box center [323, 454] width 311 height 554
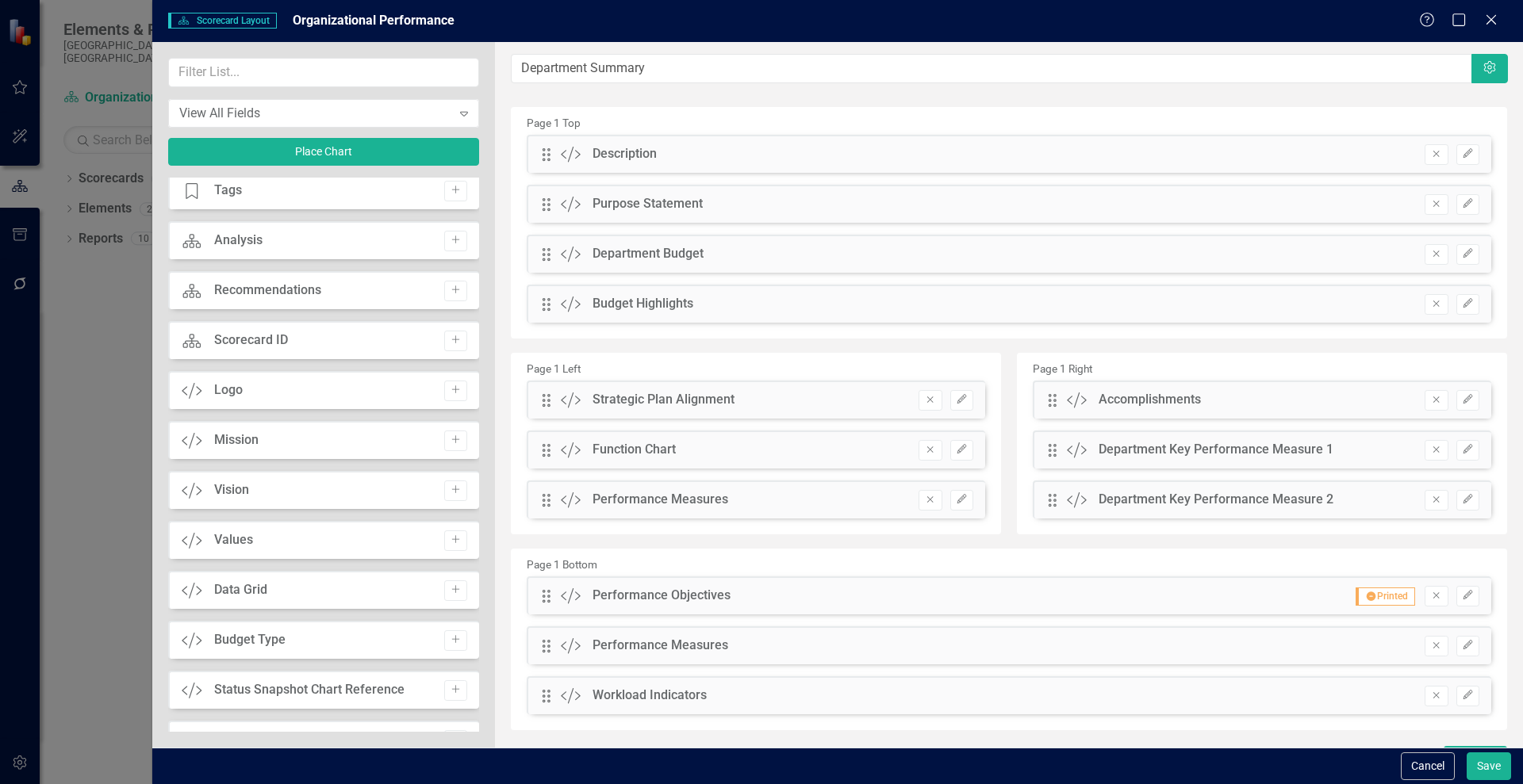
scroll to position [145, 0]
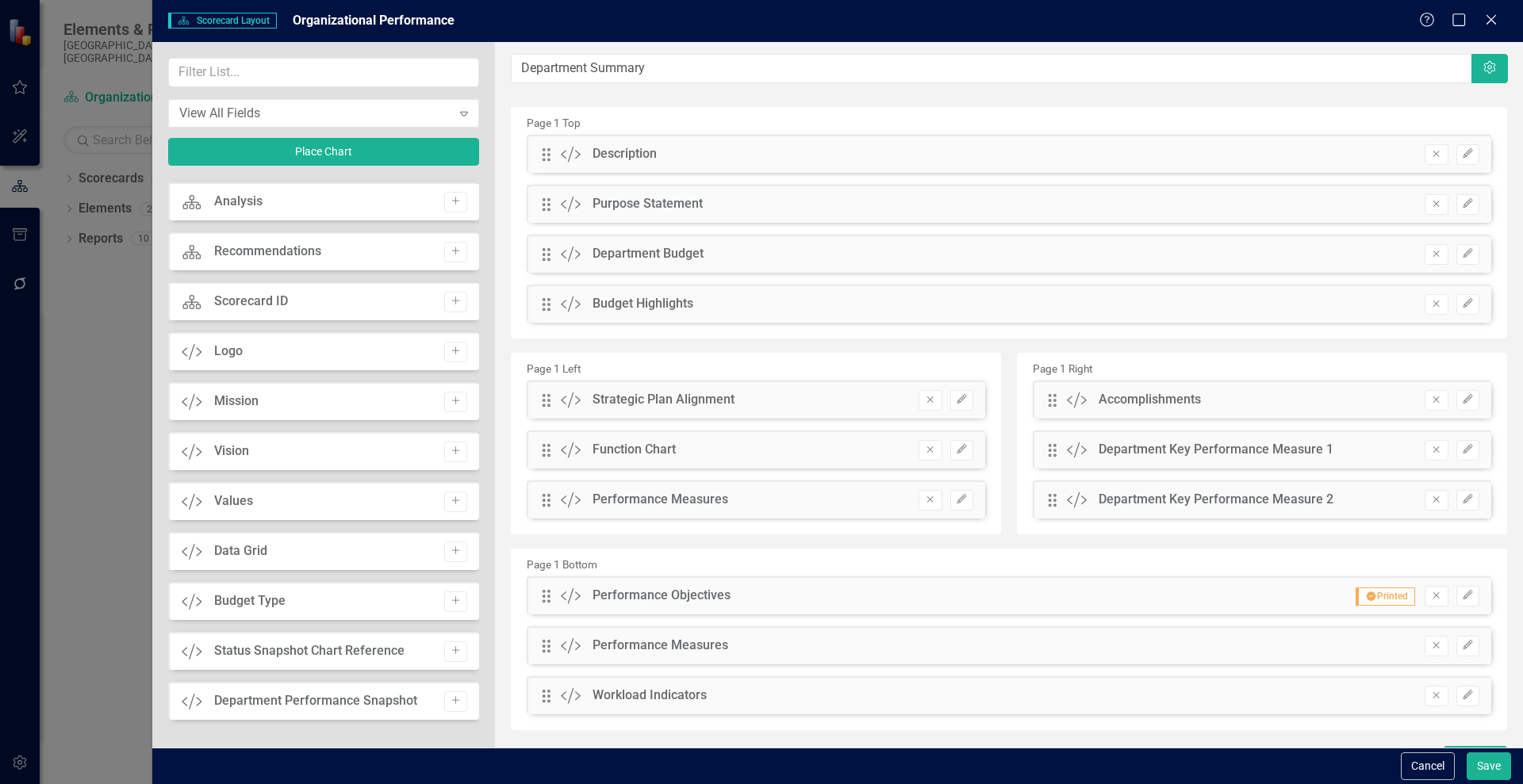
drag, startPoint x: 472, startPoint y: 643, endPoint x: 480, endPoint y: 523, distance: 120.3
click at [480, 523] on div "View All Fields Expand Place Chart Scorecard Scorecard Add Attachments Attachme…" at bounding box center [323, 395] width 343 height 706
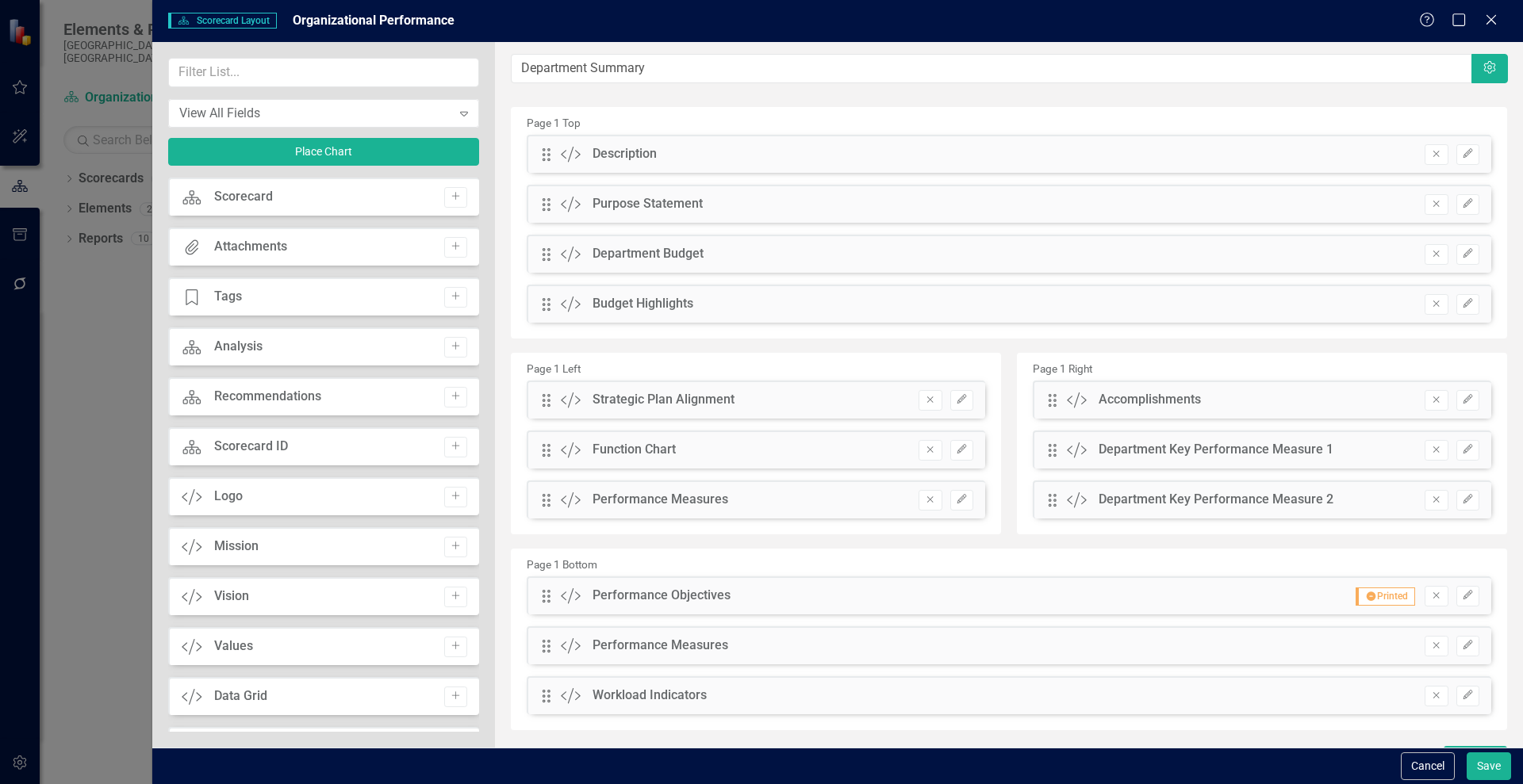
click at [474, 168] on div "View All Fields Expand Place Chart" at bounding box center [323, 118] width 311 height 120
click at [464, 123] on div "Expand" at bounding box center [464, 113] width 29 height 26
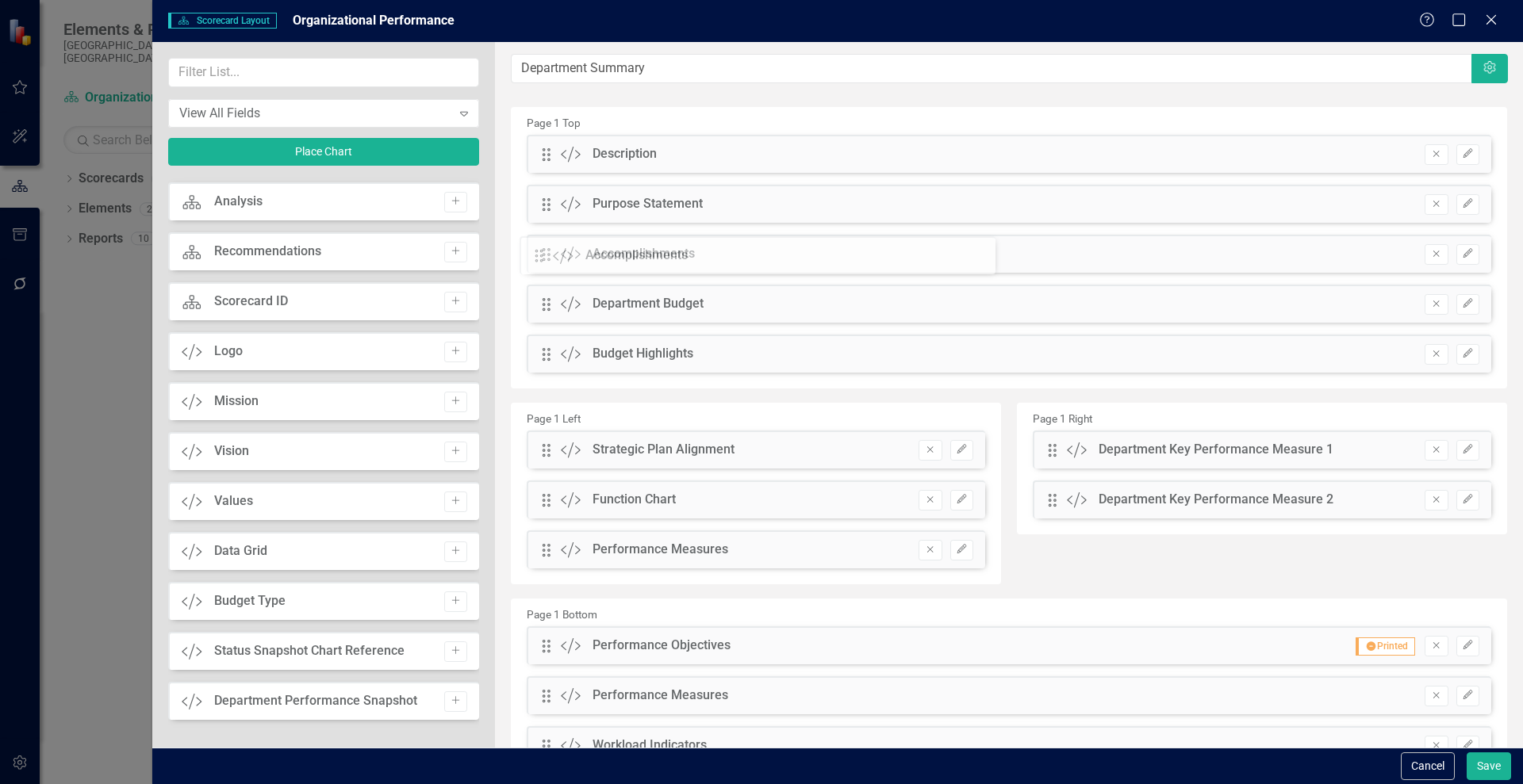
drag, startPoint x: 1041, startPoint y: 398, endPoint x: 544, endPoint y: 252, distance: 518.0
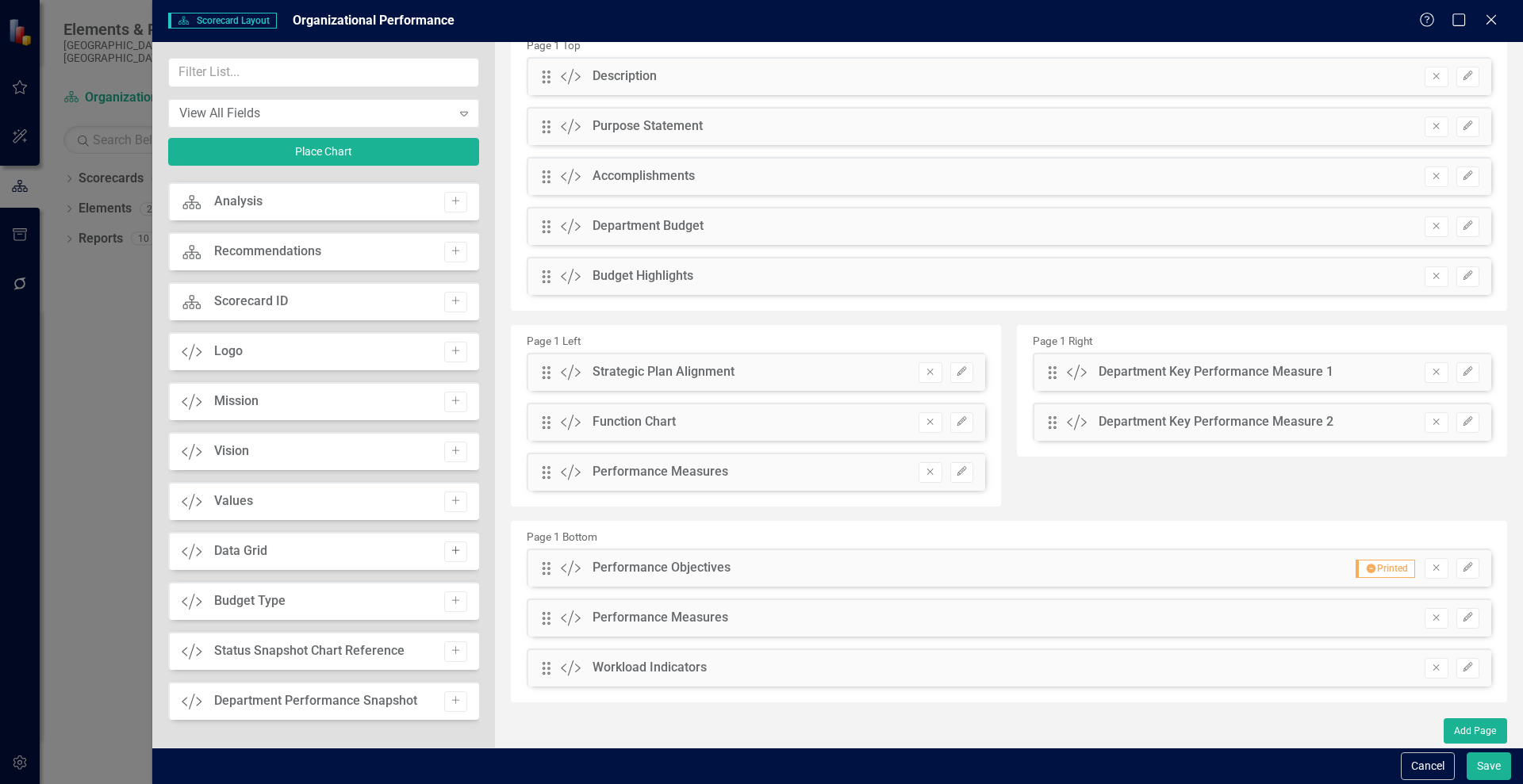
click at [451, 554] on icon "Add" at bounding box center [455, 551] width 12 height 10
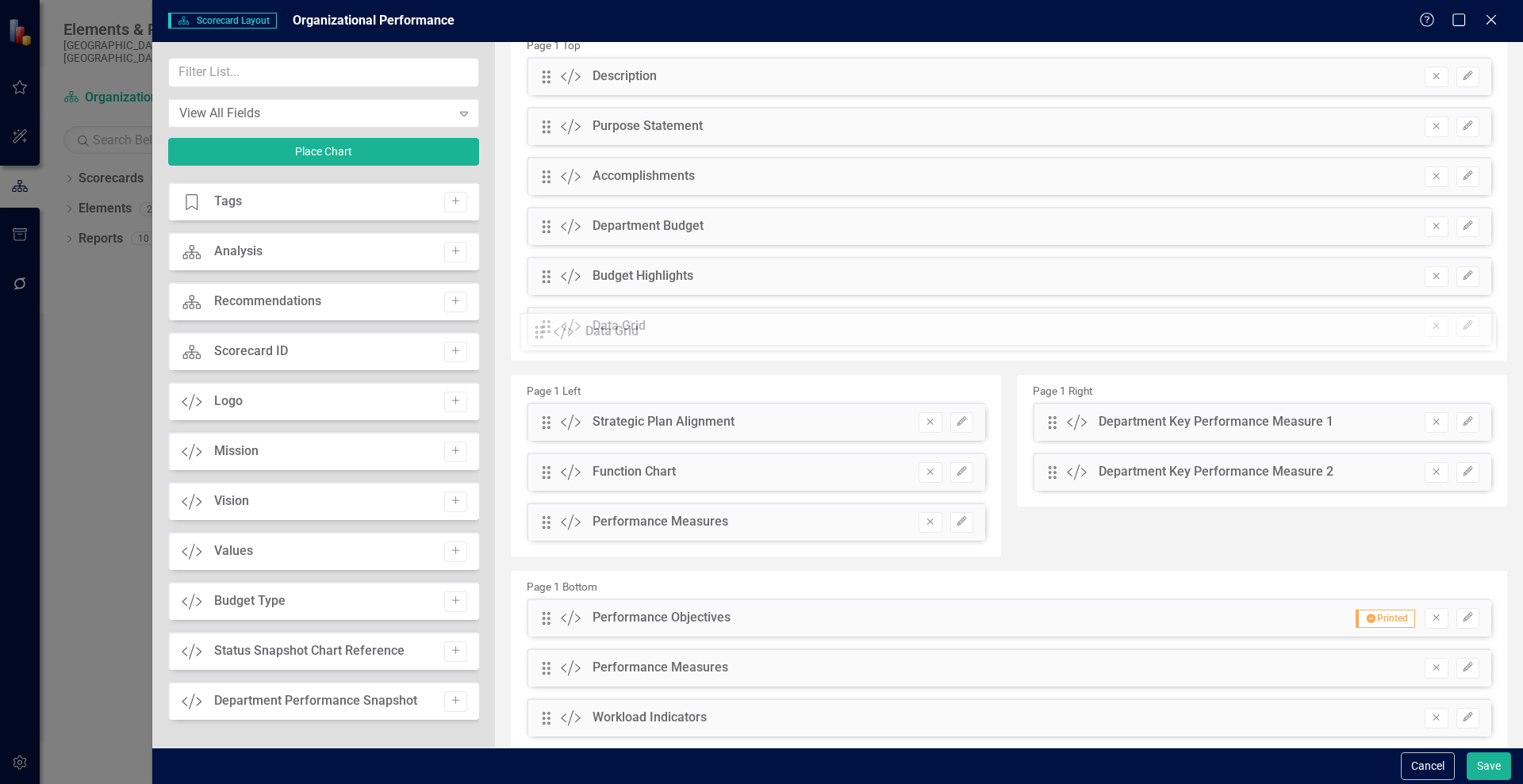
drag, startPoint x: 543, startPoint y: 72, endPoint x: 549, endPoint y: 327, distance: 255.1
click at [1488, 766] on button "Save" at bounding box center [1489, 766] width 45 height 28
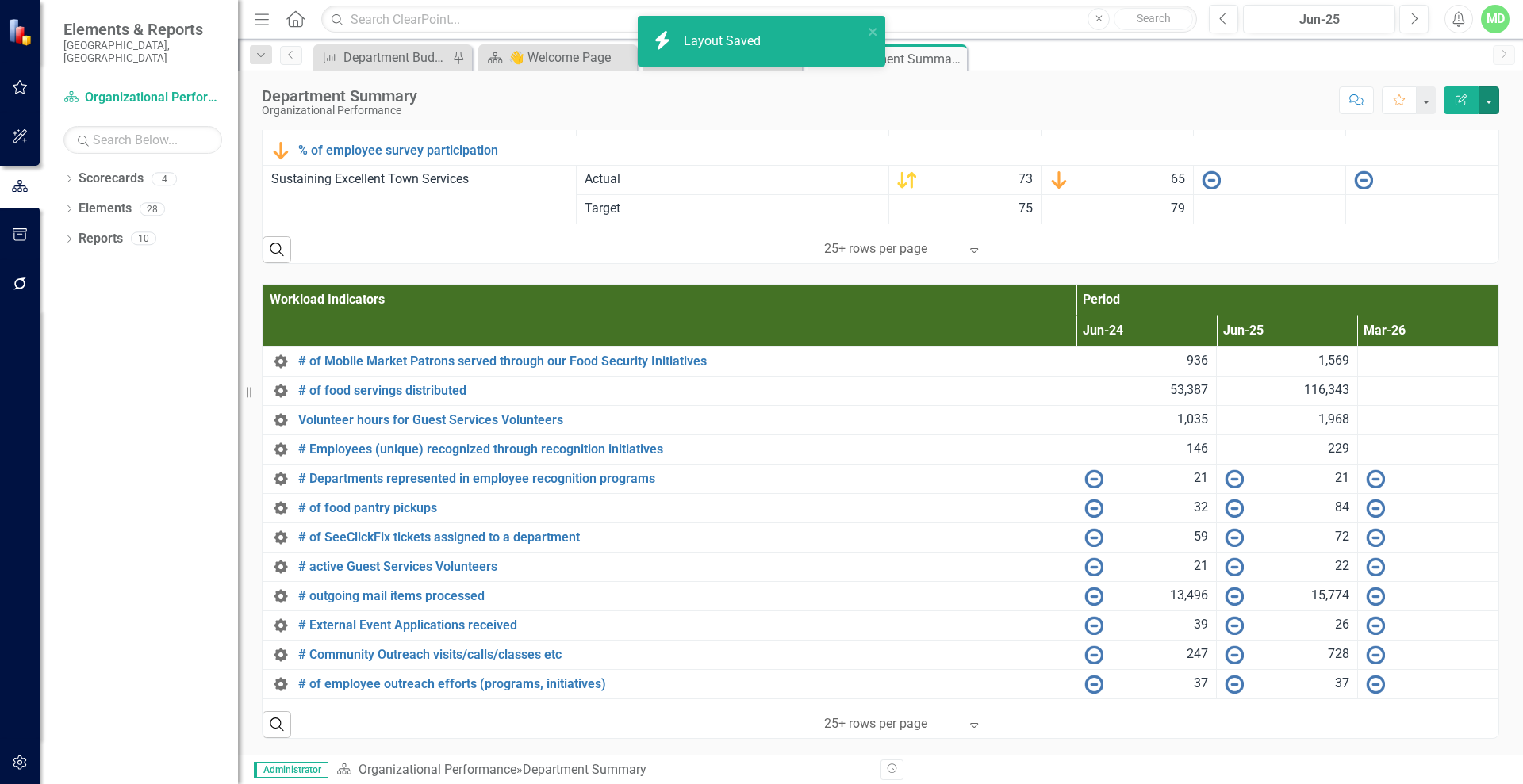
scroll to position [2599, 0]
click at [1518, 125] on div "Department Summary Organizational Performance Score: N/A Jun-25 Completed Comme…" at bounding box center [880, 412] width 1285 height 684
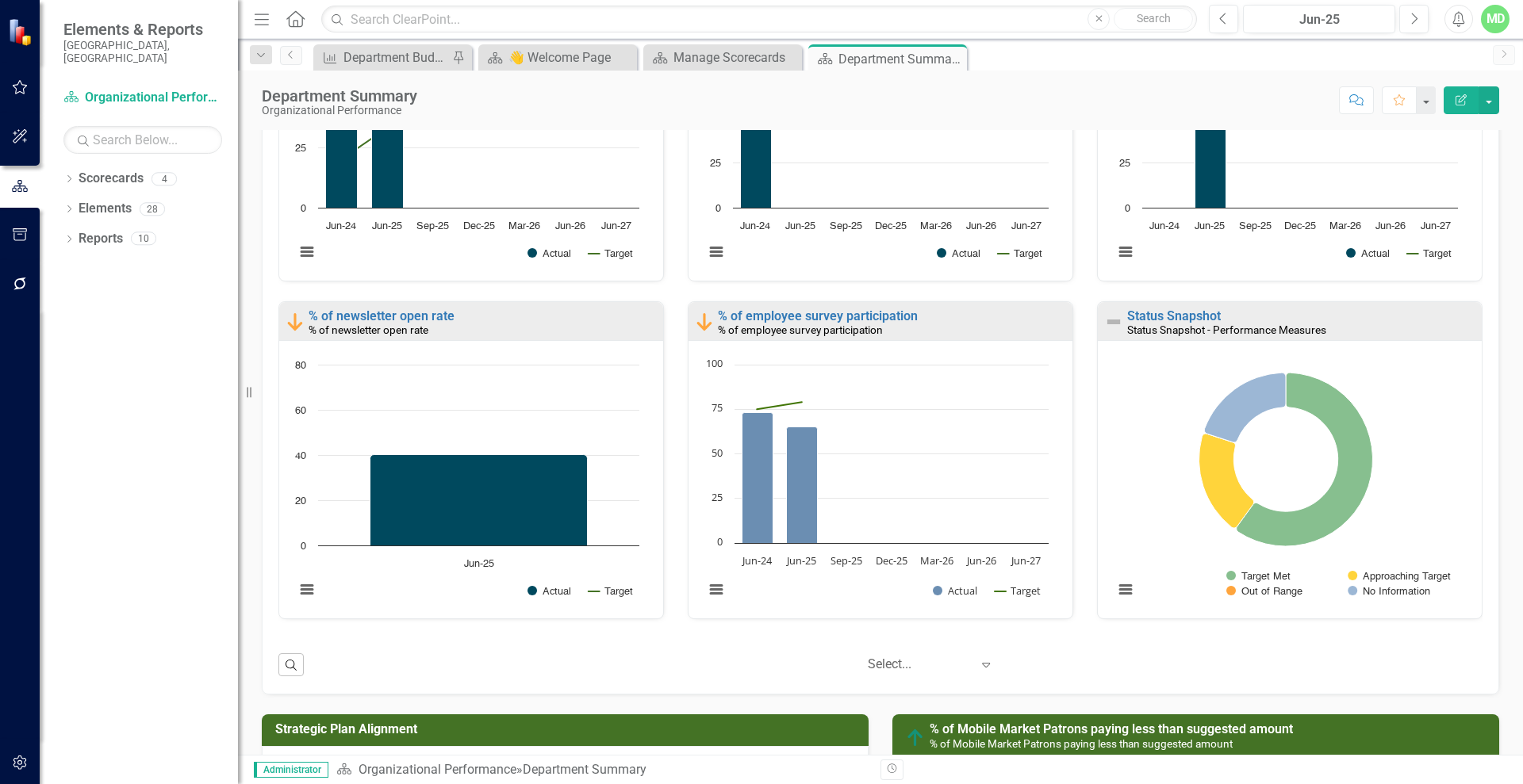
scroll to position [987, 0]
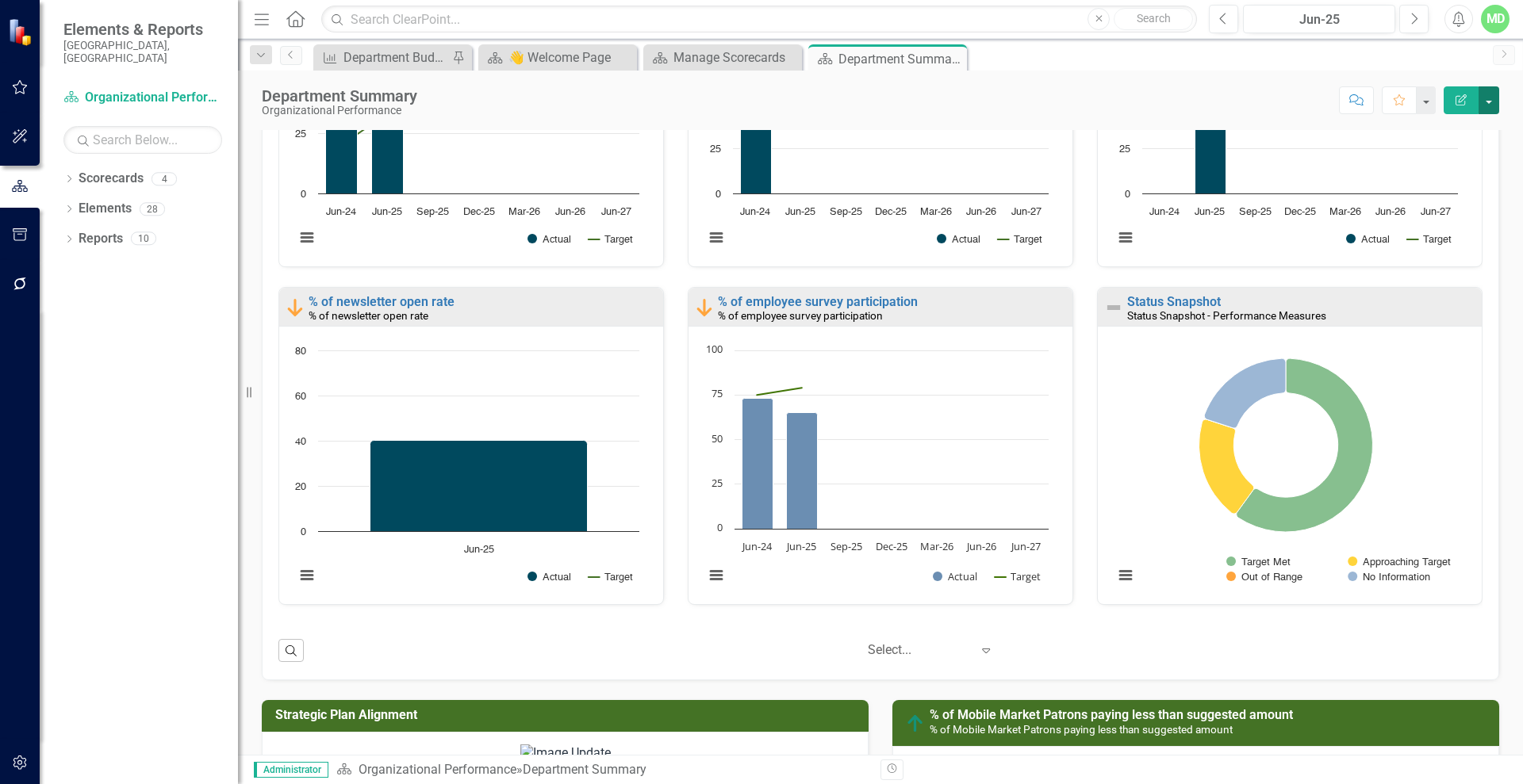
click at [1497, 93] on button "button" at bounding box center [1489, 100] width 21 height 28
click at [1418, 156] on link "Edit Report Edit Layout" at bounding box center [1434, 159] width 129 height 30
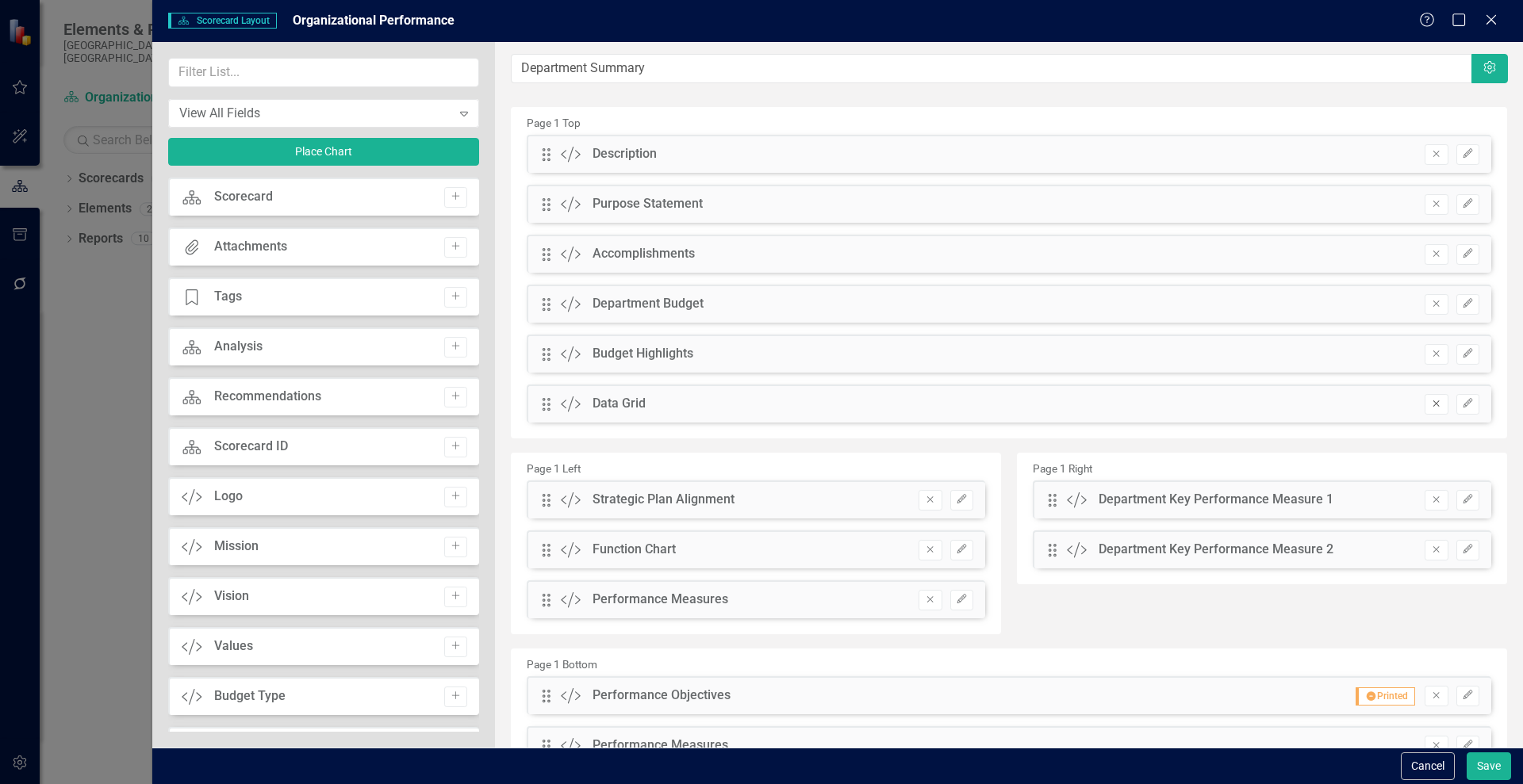
click at [1434, 402] on icon "button" at bounding box center [1437, 404] width 6 height 6
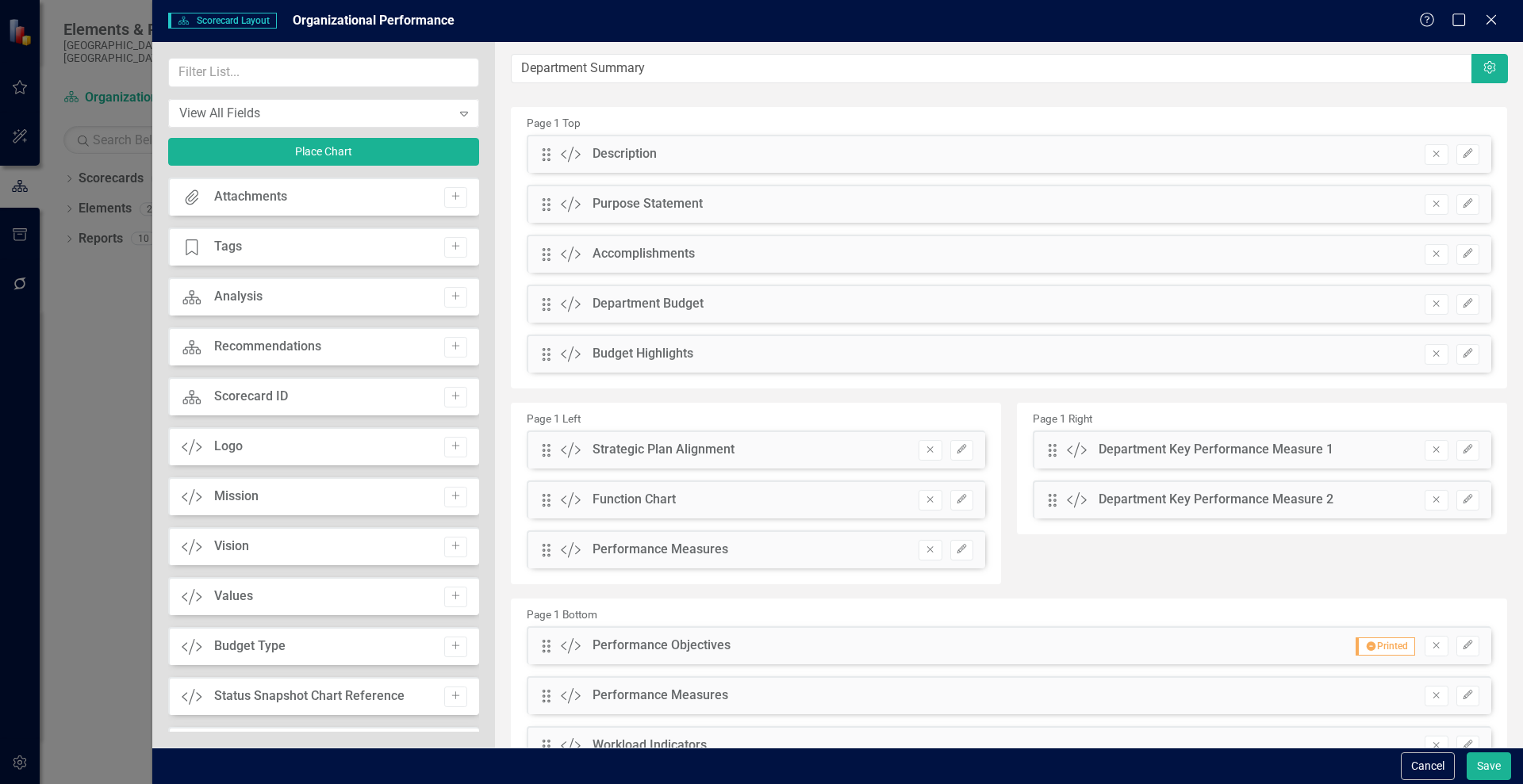
scroll to position [145, 0]
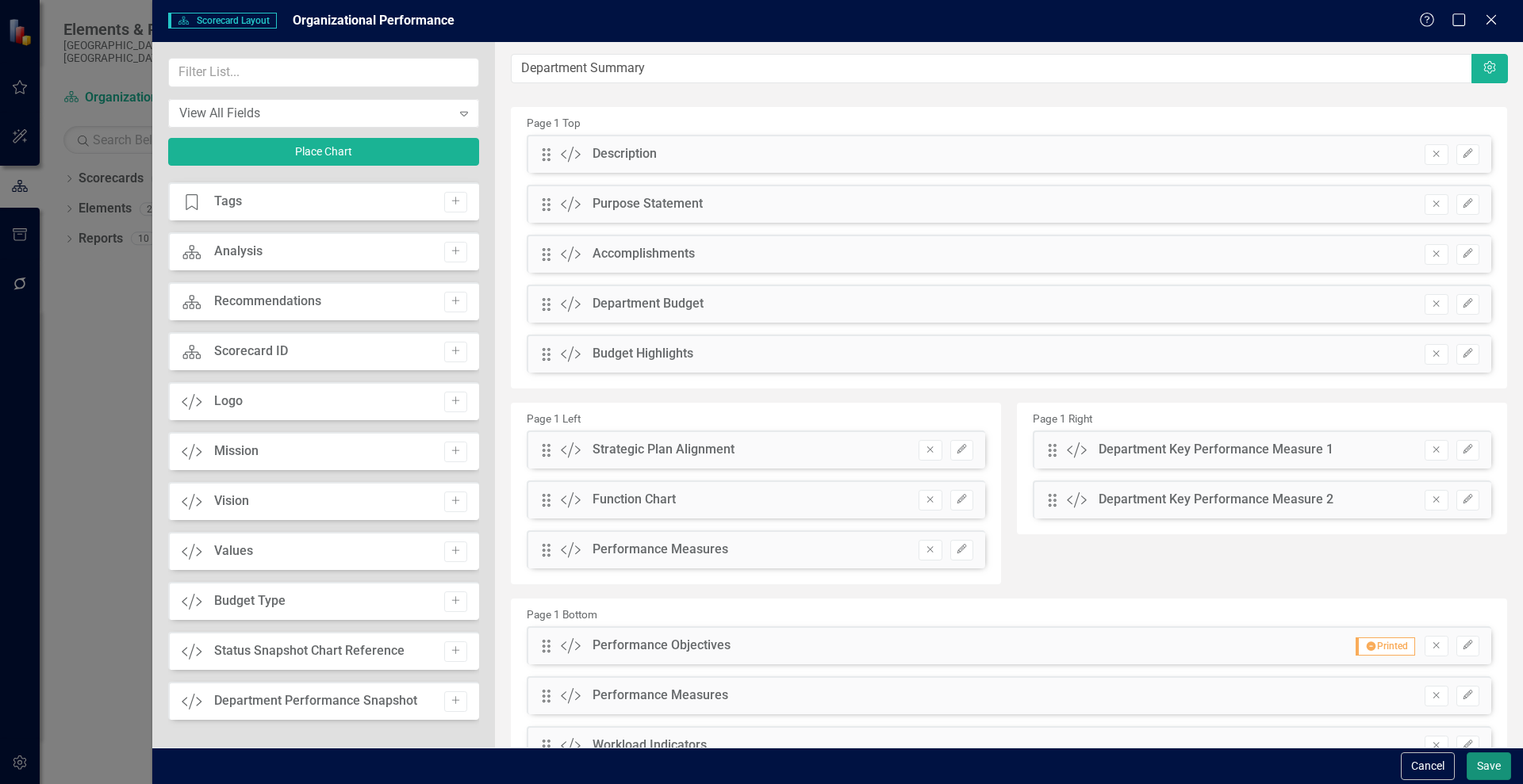
click at [1485, 760] on button "Save" at bounding box center [1489, 766] width 45 height 28
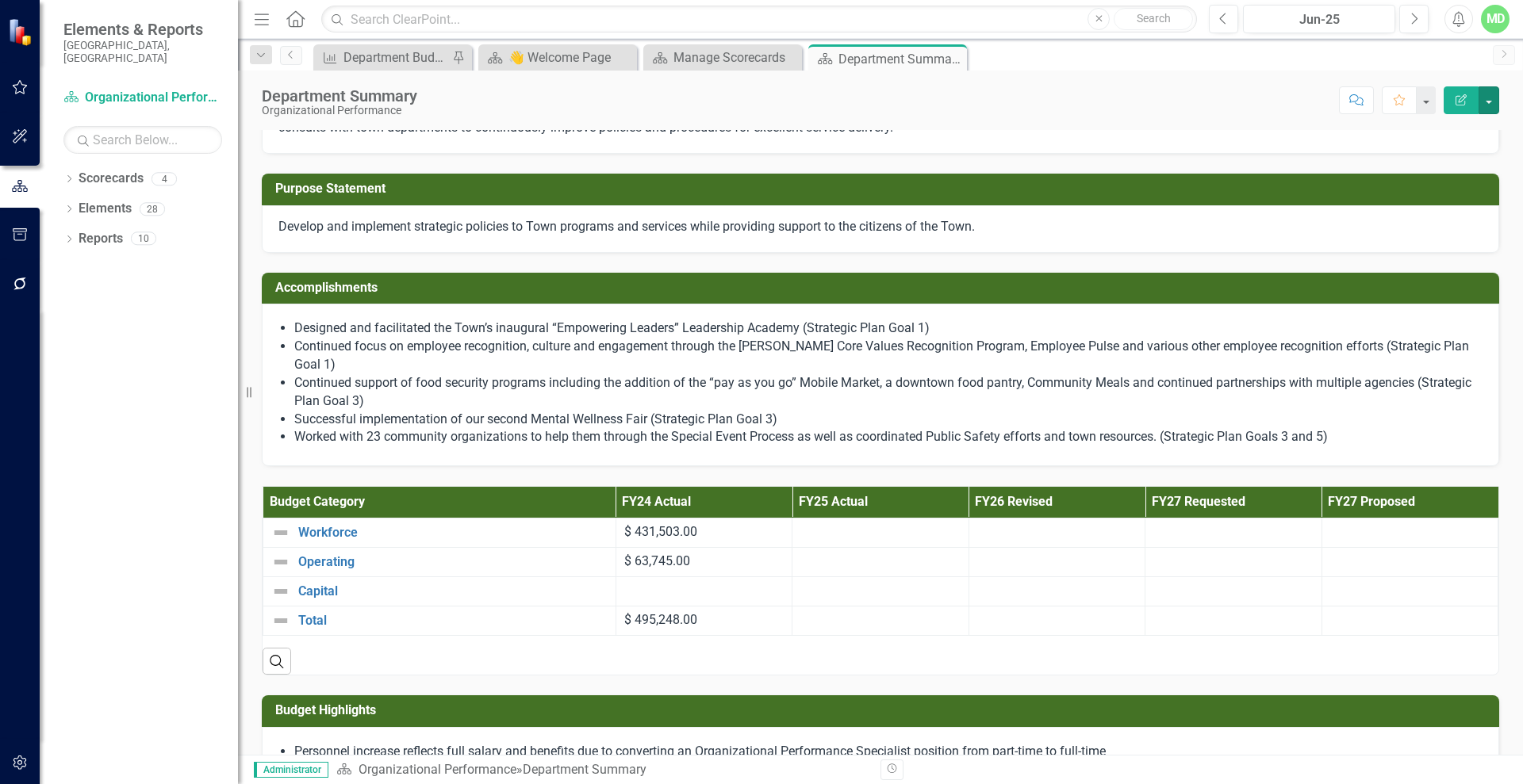
scroll to position [0, 0]
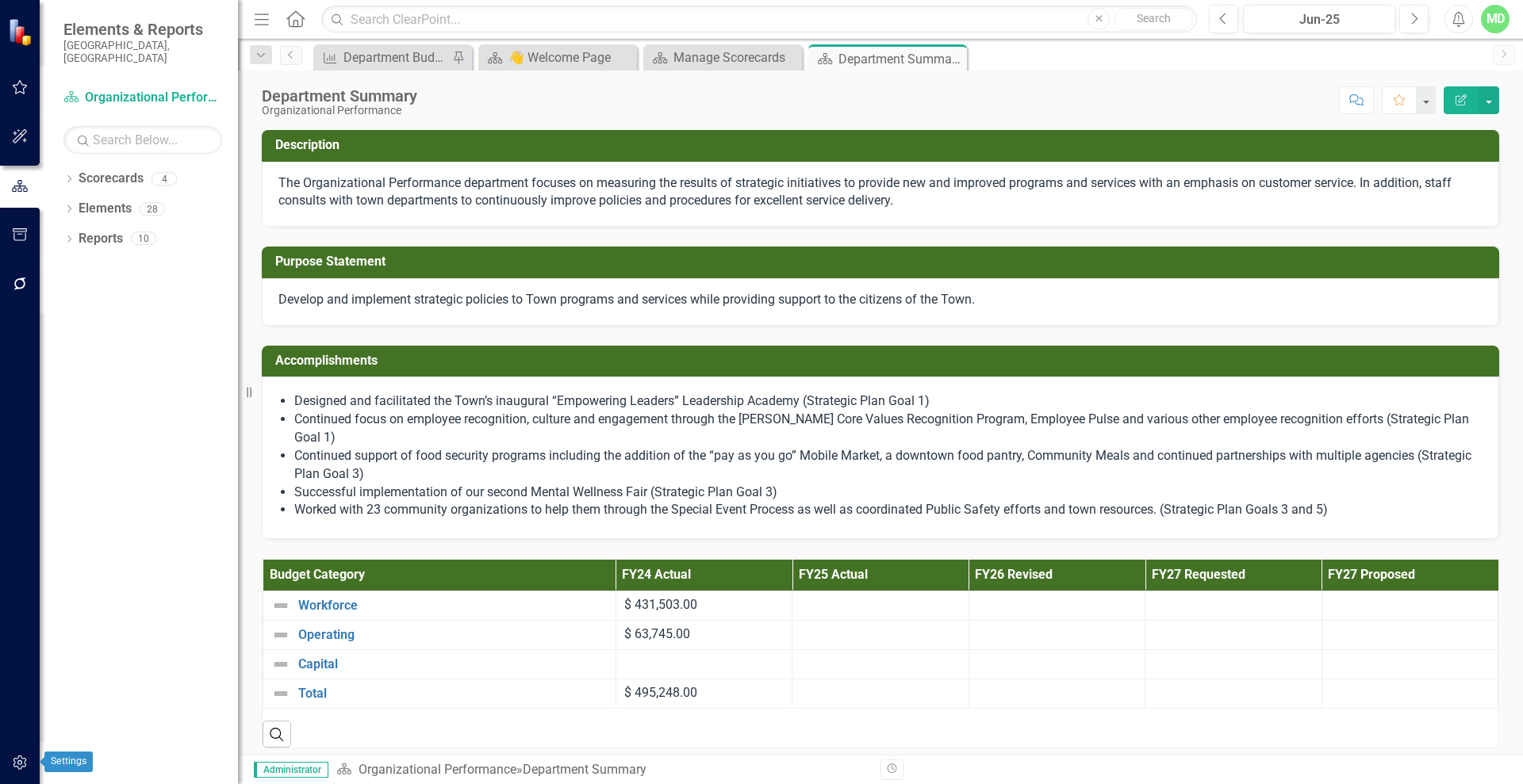
drag, startPoint x: 27, startPoint y: 772, endPoint x: 141, endPoint y: 574, distance: 228.5
click at [132, 592] on div "Elements & Reports Wake Forest, NC Scorecard Organizational Performance Search …" at bounding box center [119, 392] width 238 height 784
click at [19, 767] on icon "button" at bounding box center [20, 762] width 17 height 13
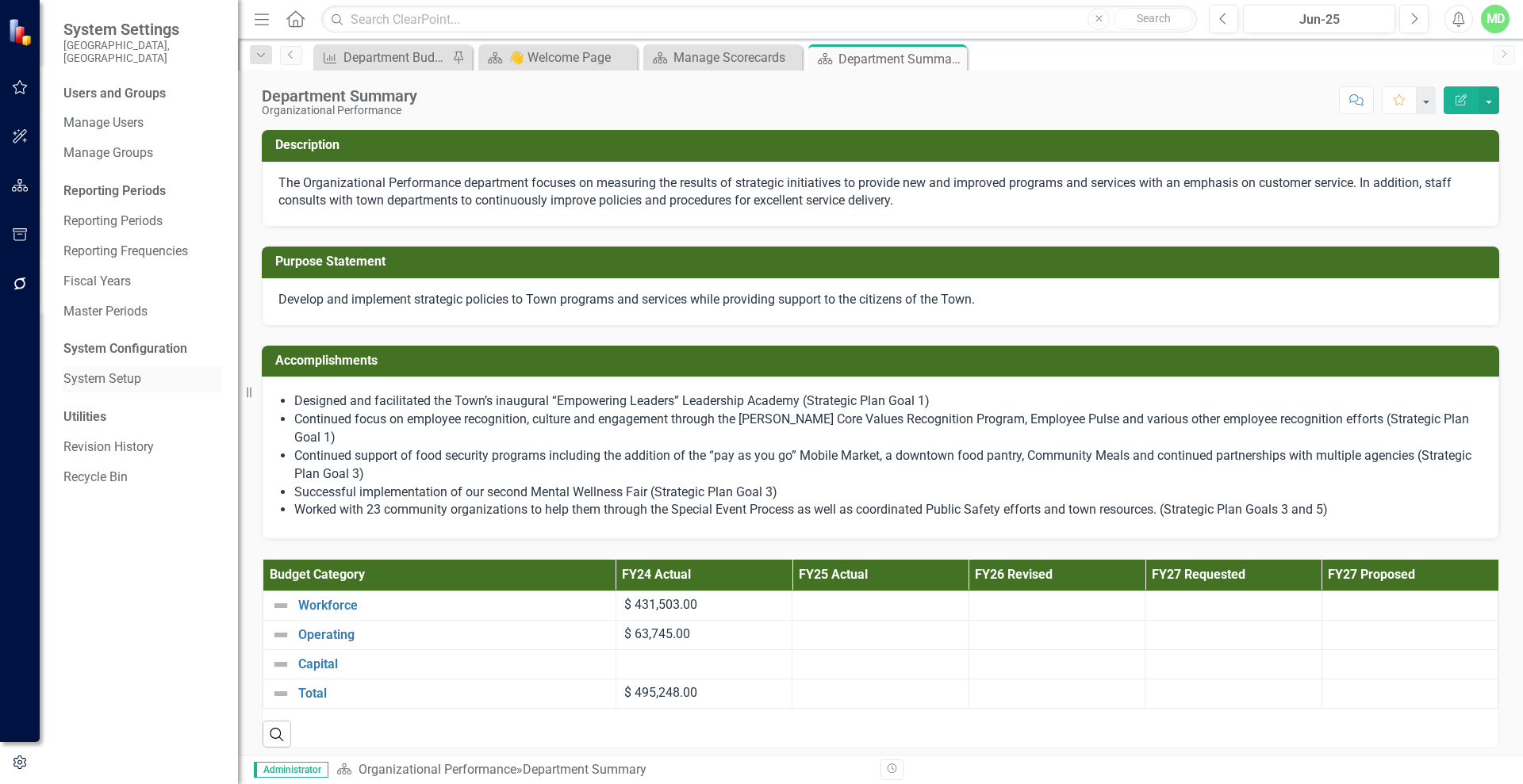
click at [103, 370] on link "System Setup" at bounding box center [142, 379] width 159 height 18
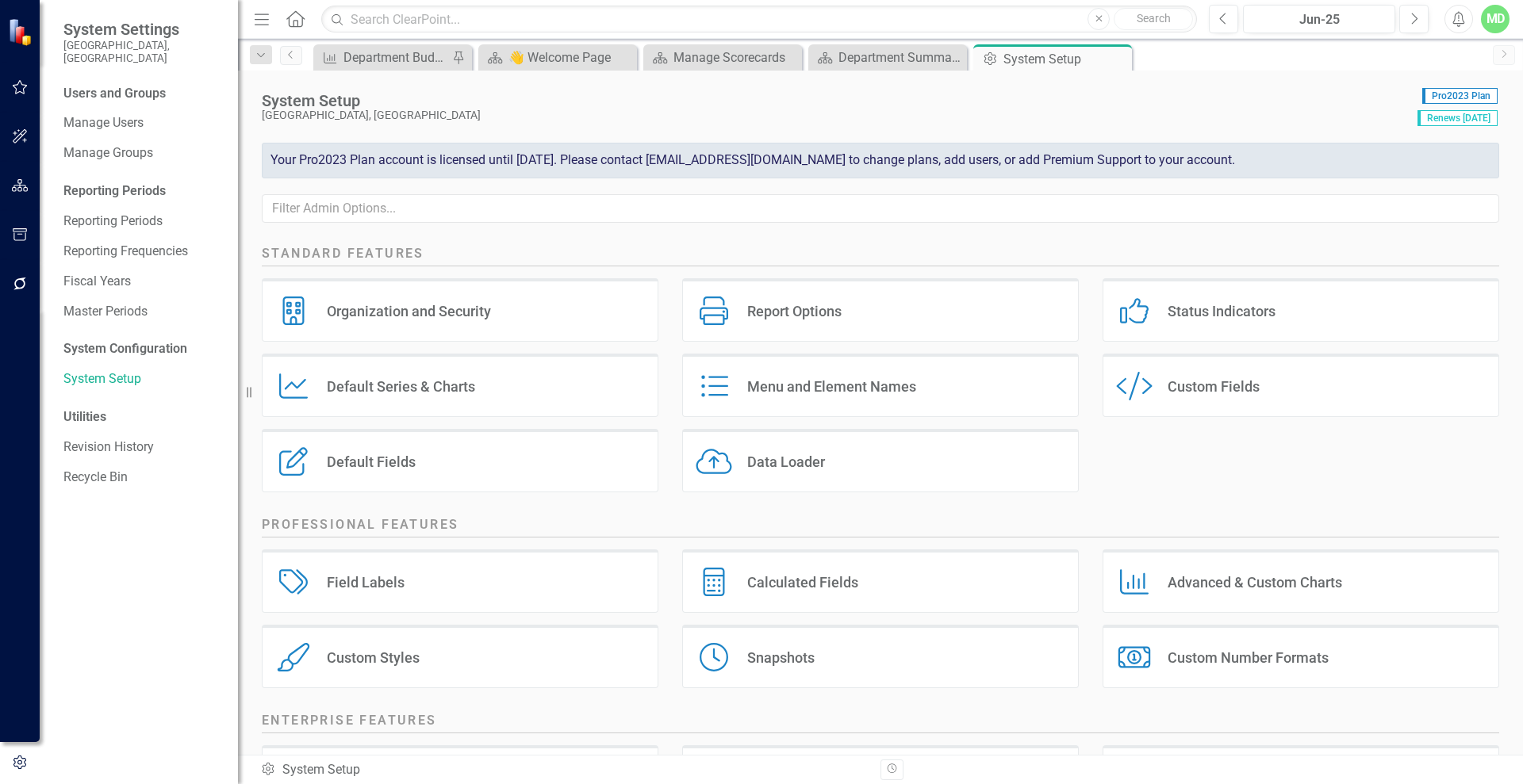
click at [1269, 410] on div "Custom Style Custom Fields" at bounding box center [1300, 385] width 397 height 63
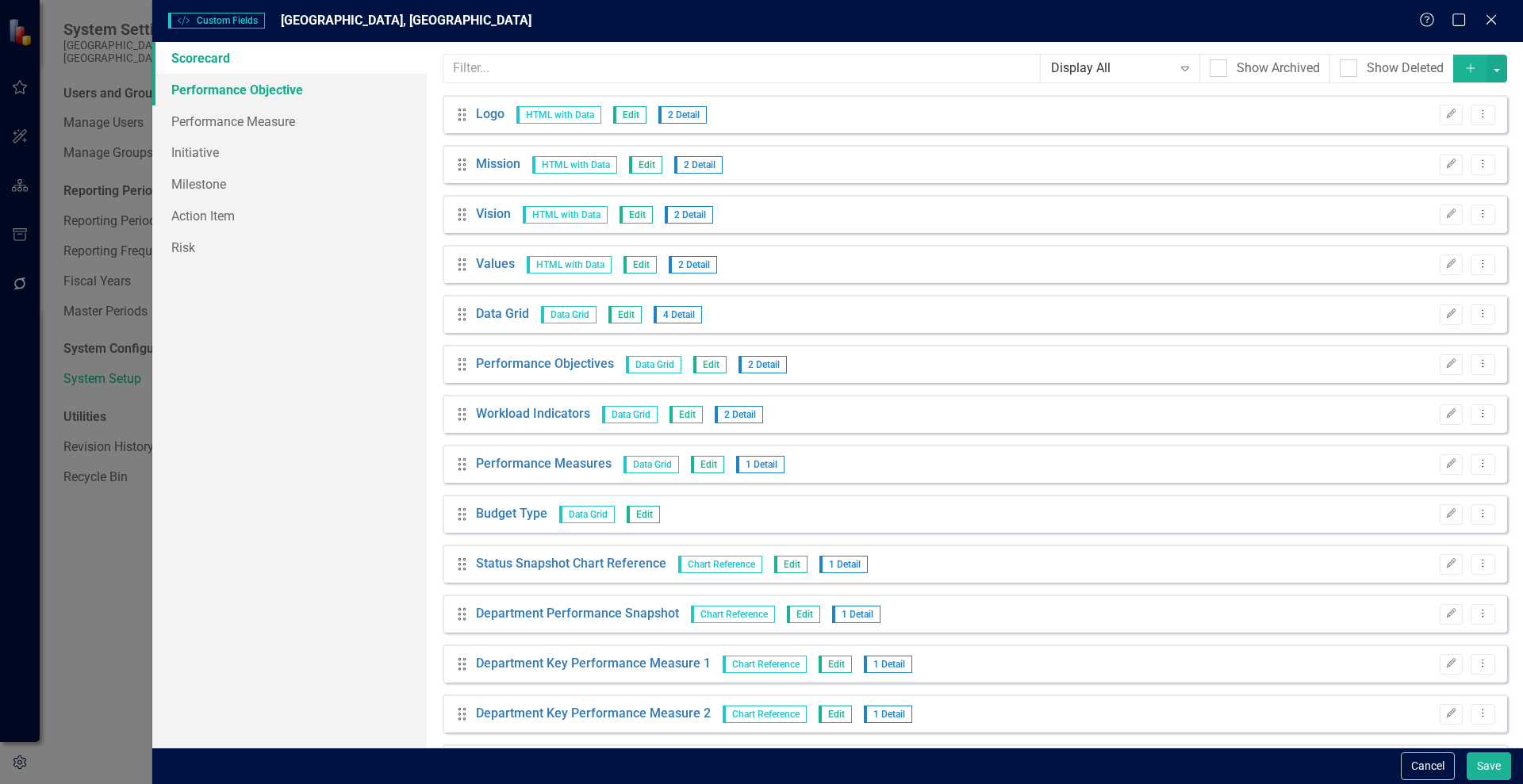
click at [232, 99] on link "Performance Objective" at bounding box center [290, 89] width 275 height 32
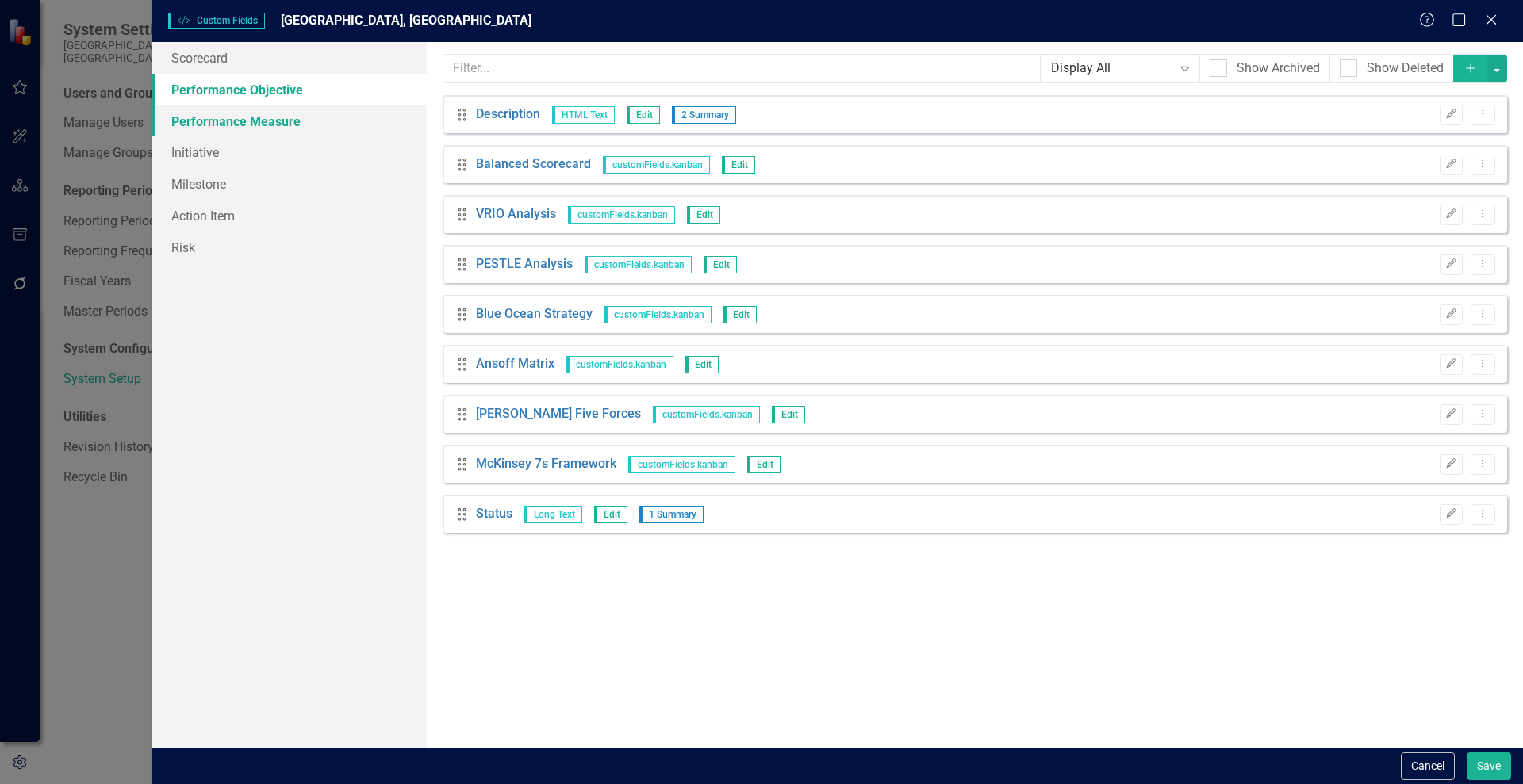
click at [224, 122] on link "Performance Measure" at bounding box center [290, 121] width 275 height 32
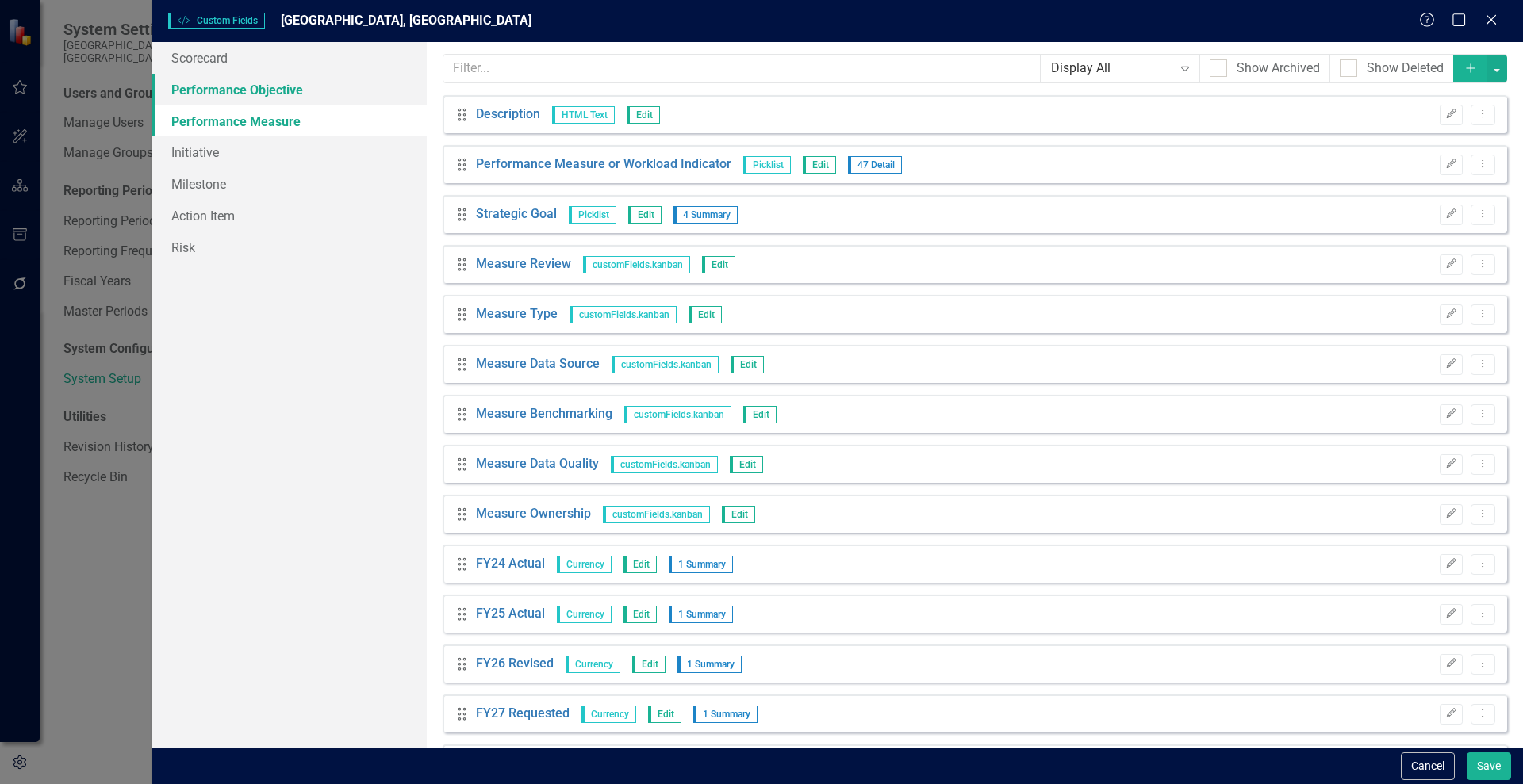
click at [211, 91] on link "Performance Objective" at bounding box center [290, 89] width 275 height 32
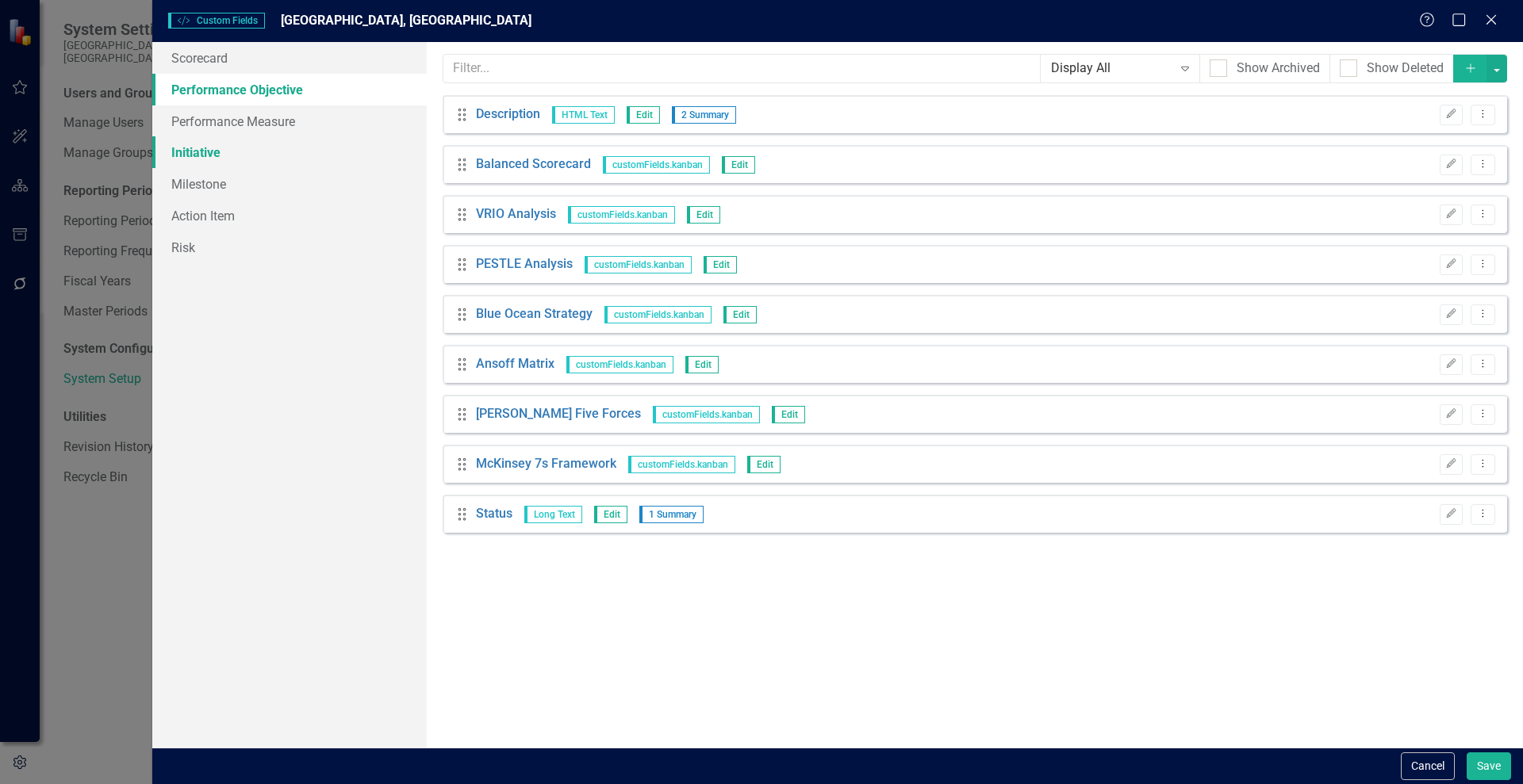
click at [184, 152] on link "Initiative" at bounding box center [290, 152] width 275 height 32
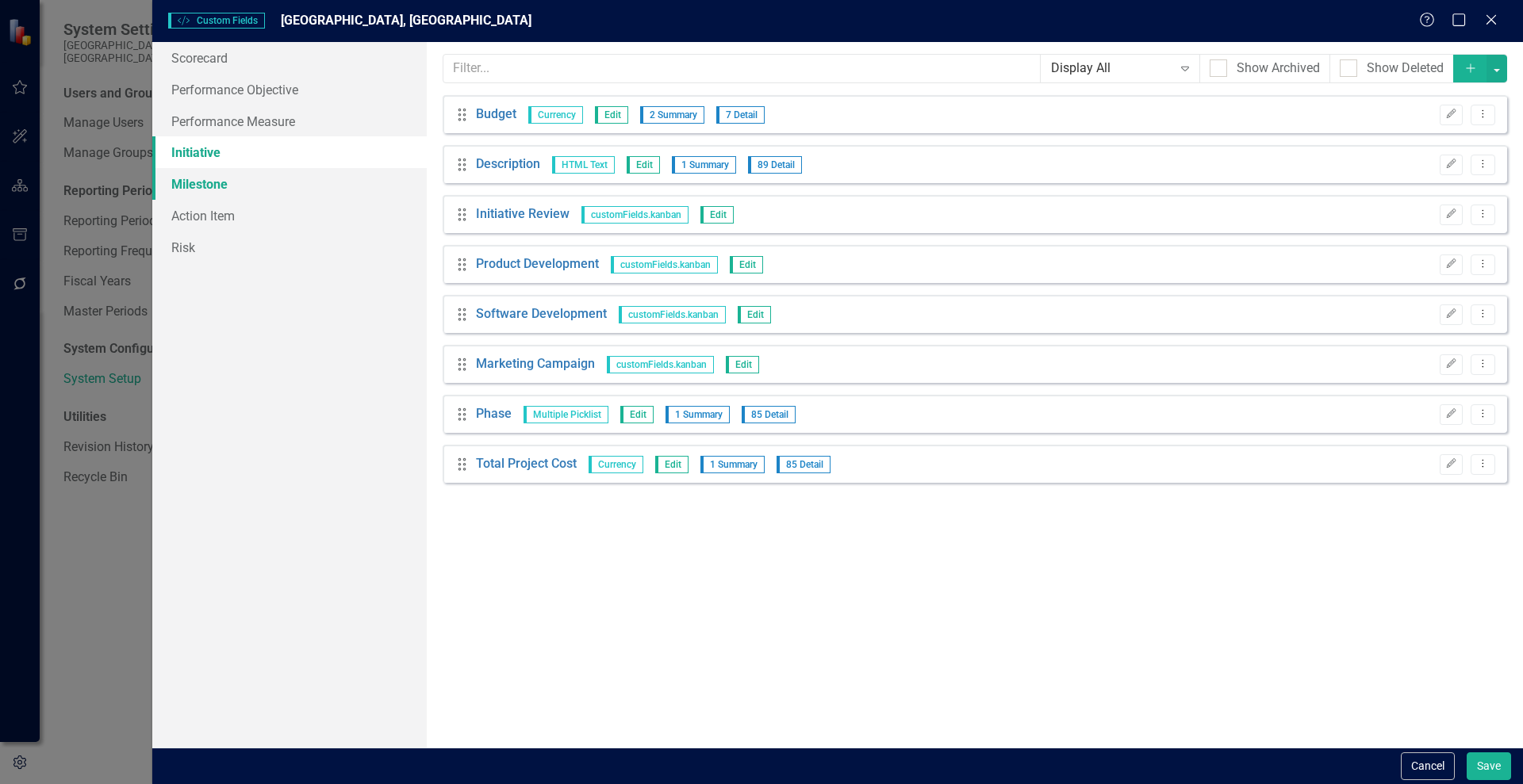
click at [197, 175] on link "Milestone" at bounding box center [290, 184] width 275 height 32
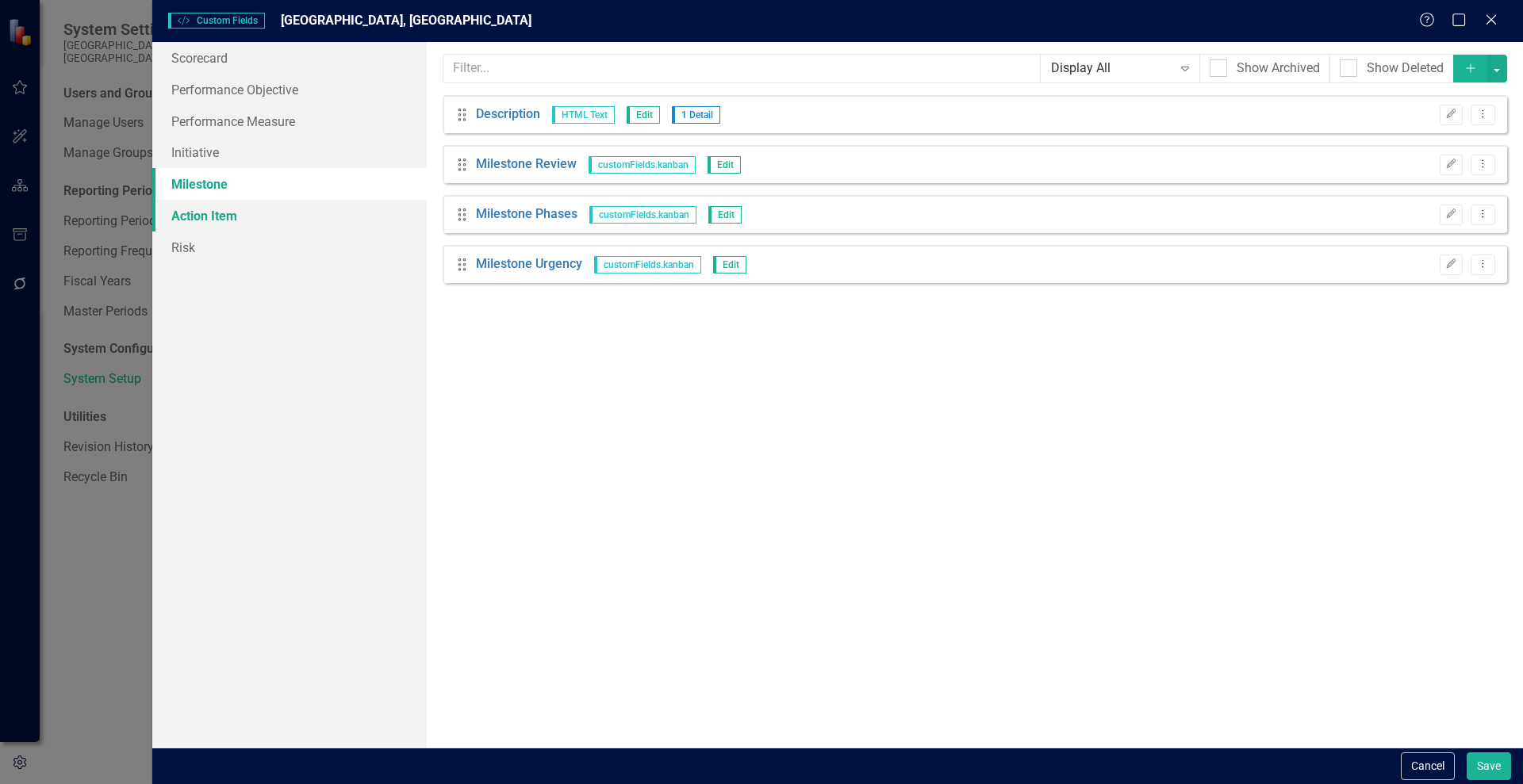
click at [204, 212] on link "Action Item" at bounding box center [290, 216] width 275 height 32
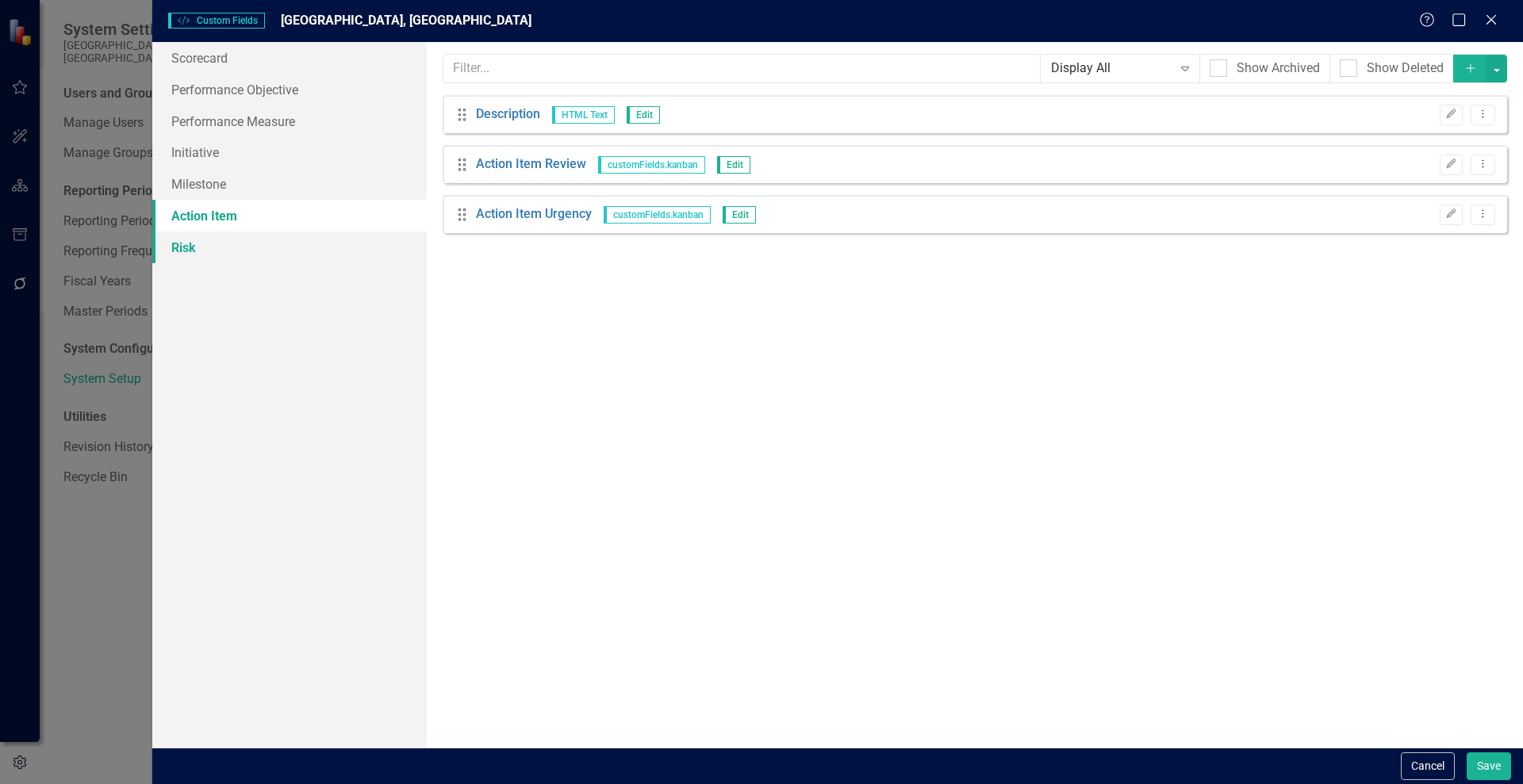
click at [197, 247] on link "Risk" at bounding box center [290, 247] width 275 height 32
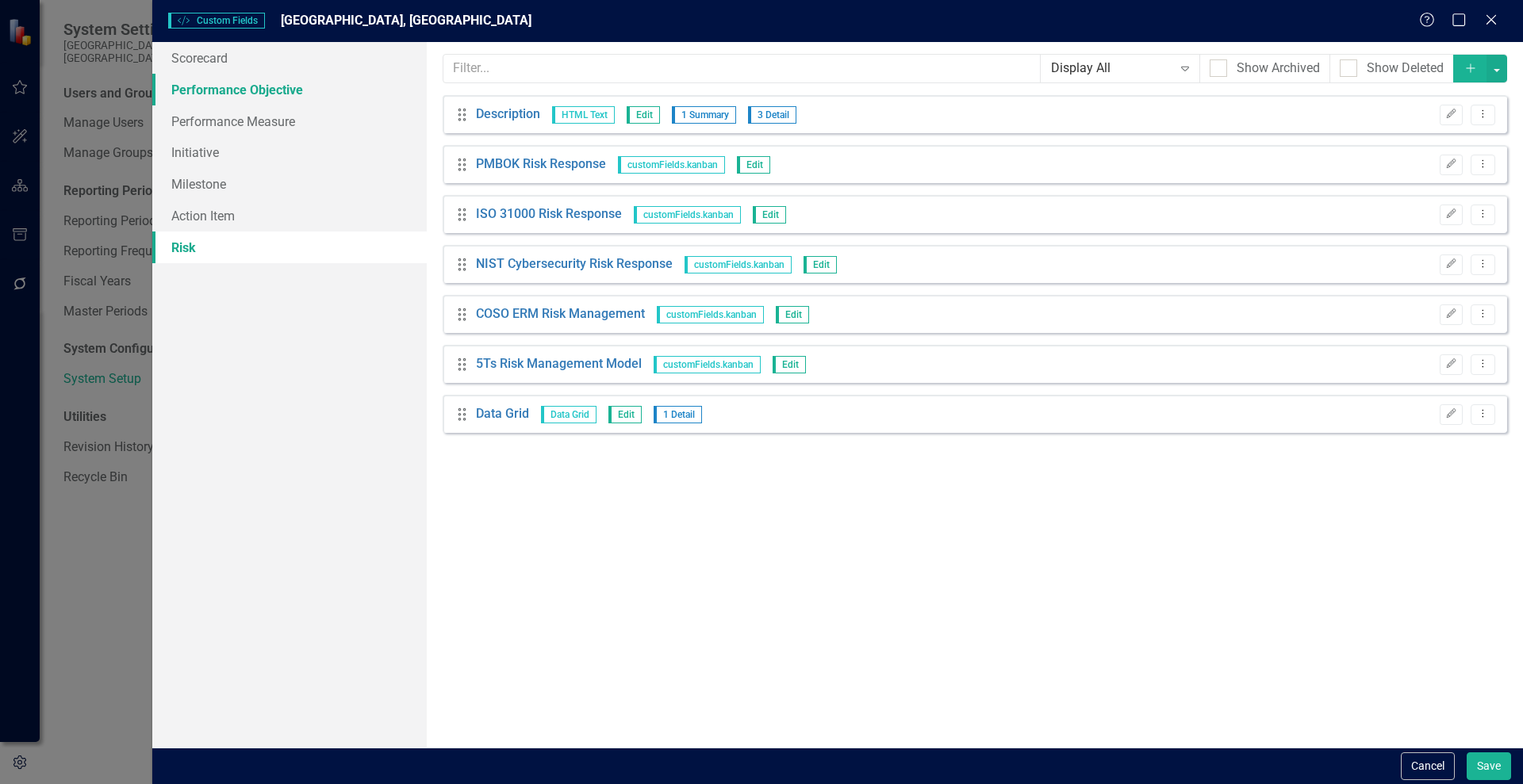
click at [203, 86] on link "Performance Objective" at bounding box center [290, 89] width 275 height 32
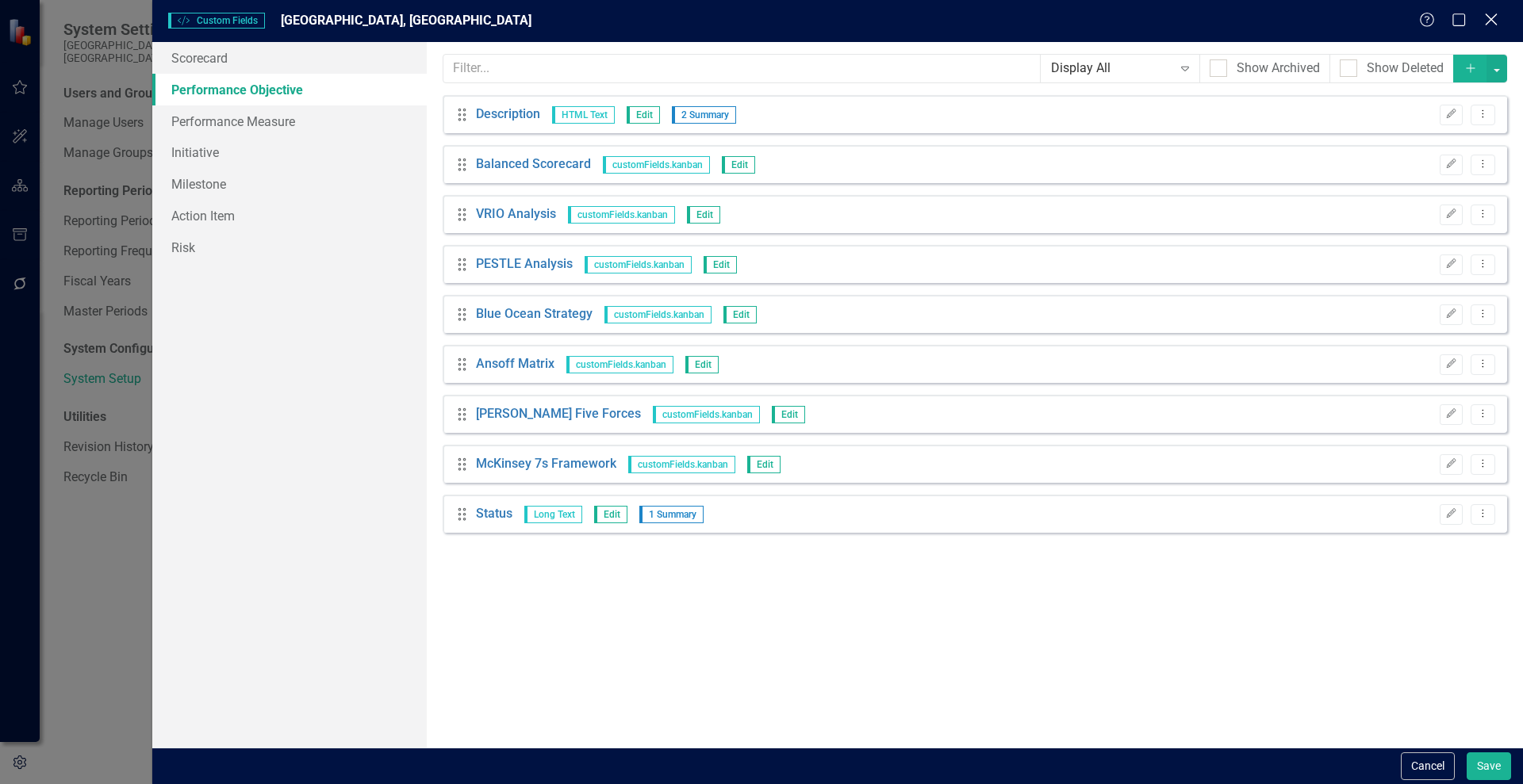
click at [1485, 21] on icon "Close" at bounding box center [1490, 19] width 20 height 15
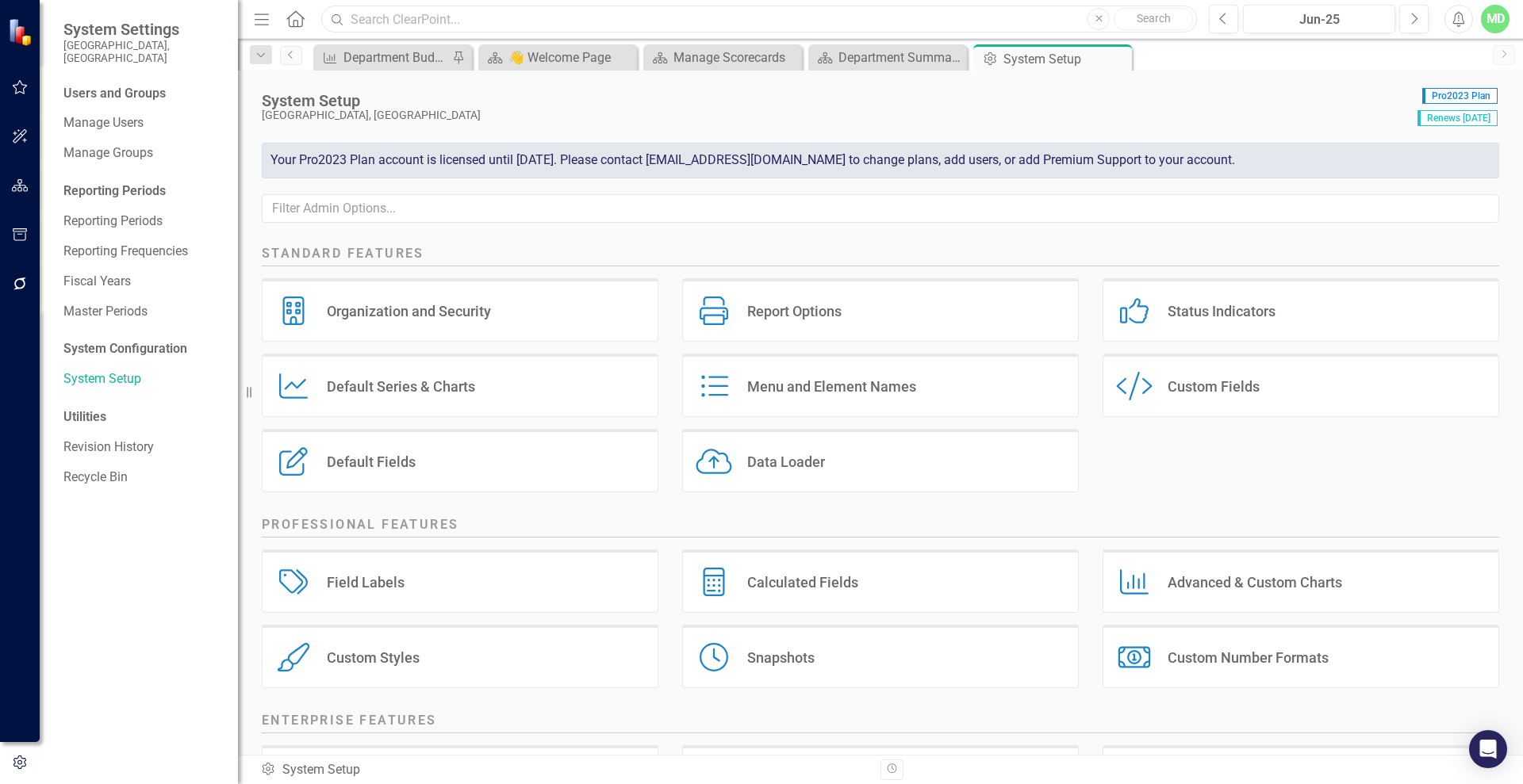
click at [474, 27] on input "text" at bounding box center [759, 19] width 875 height 28
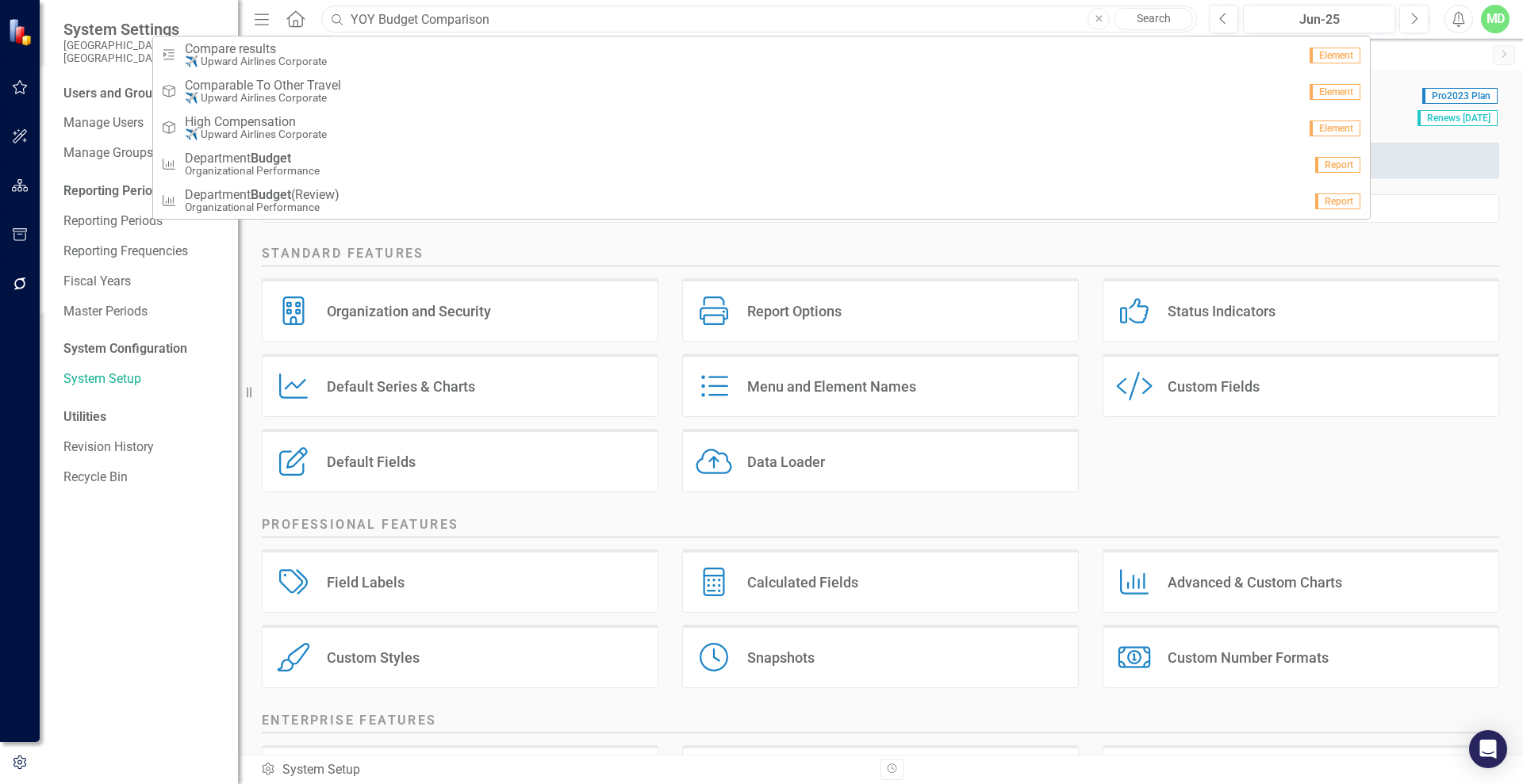
type input "YOY Budget Comparison"
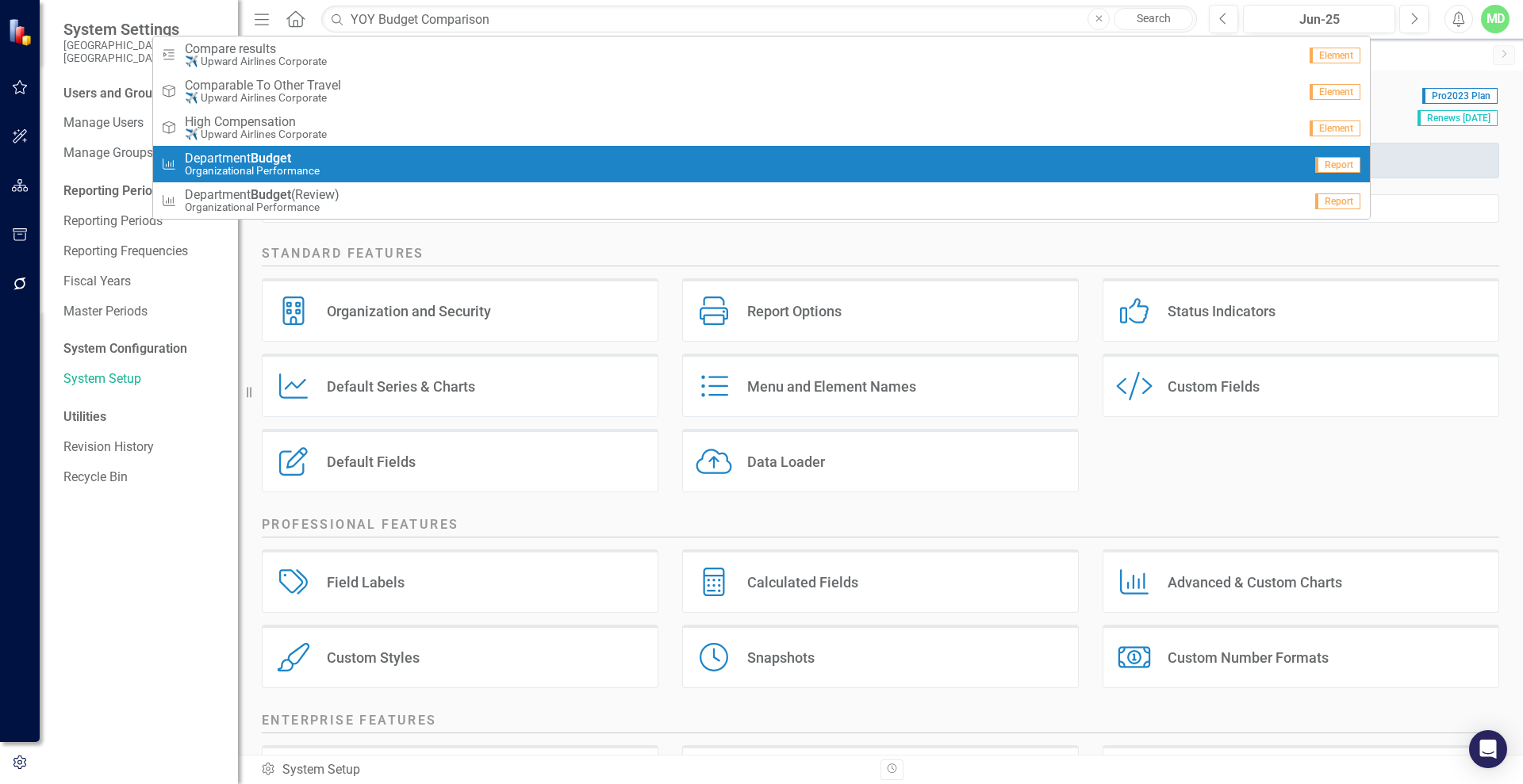
click at [252, 168] on small "Organizational Performance" at bounding box center [252, 171] width 135 height 12
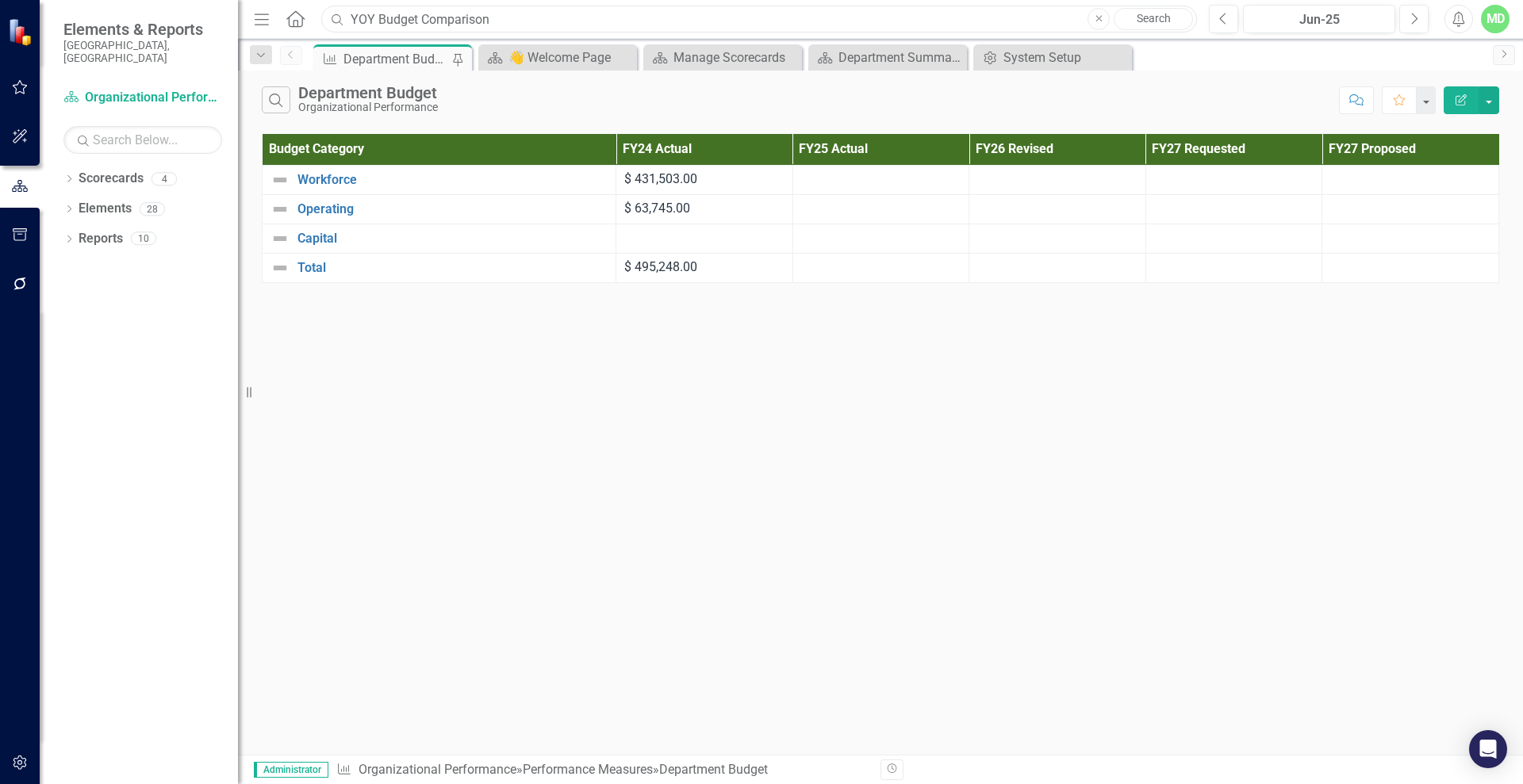
click at [513, 21] on input "YOY Budget Comparison" at bounding box center [759, 19] width 875 height 28
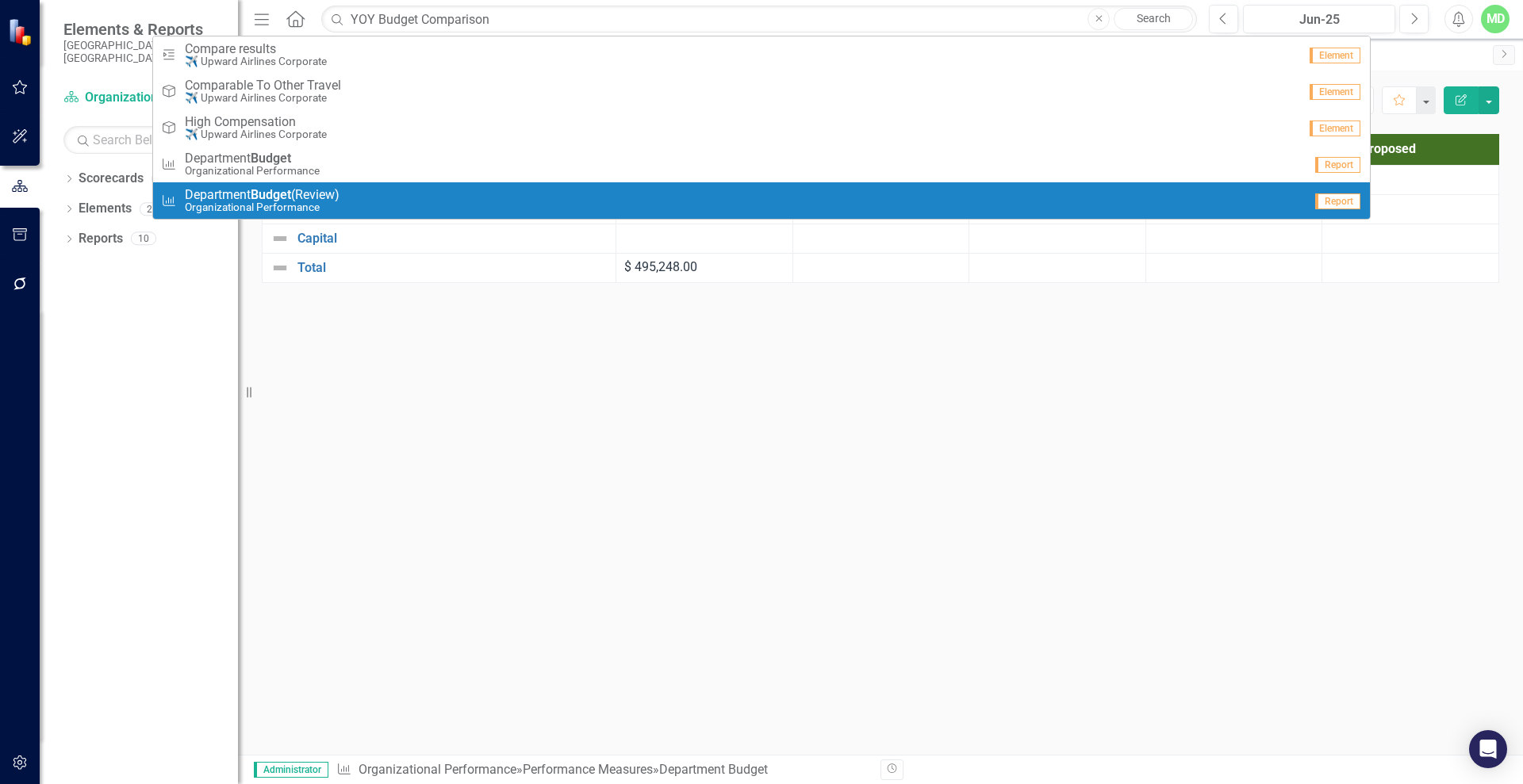
click at [327, 192] on span "Department Budget (Review)" at bounding box center [262, 195] width 155 height 14
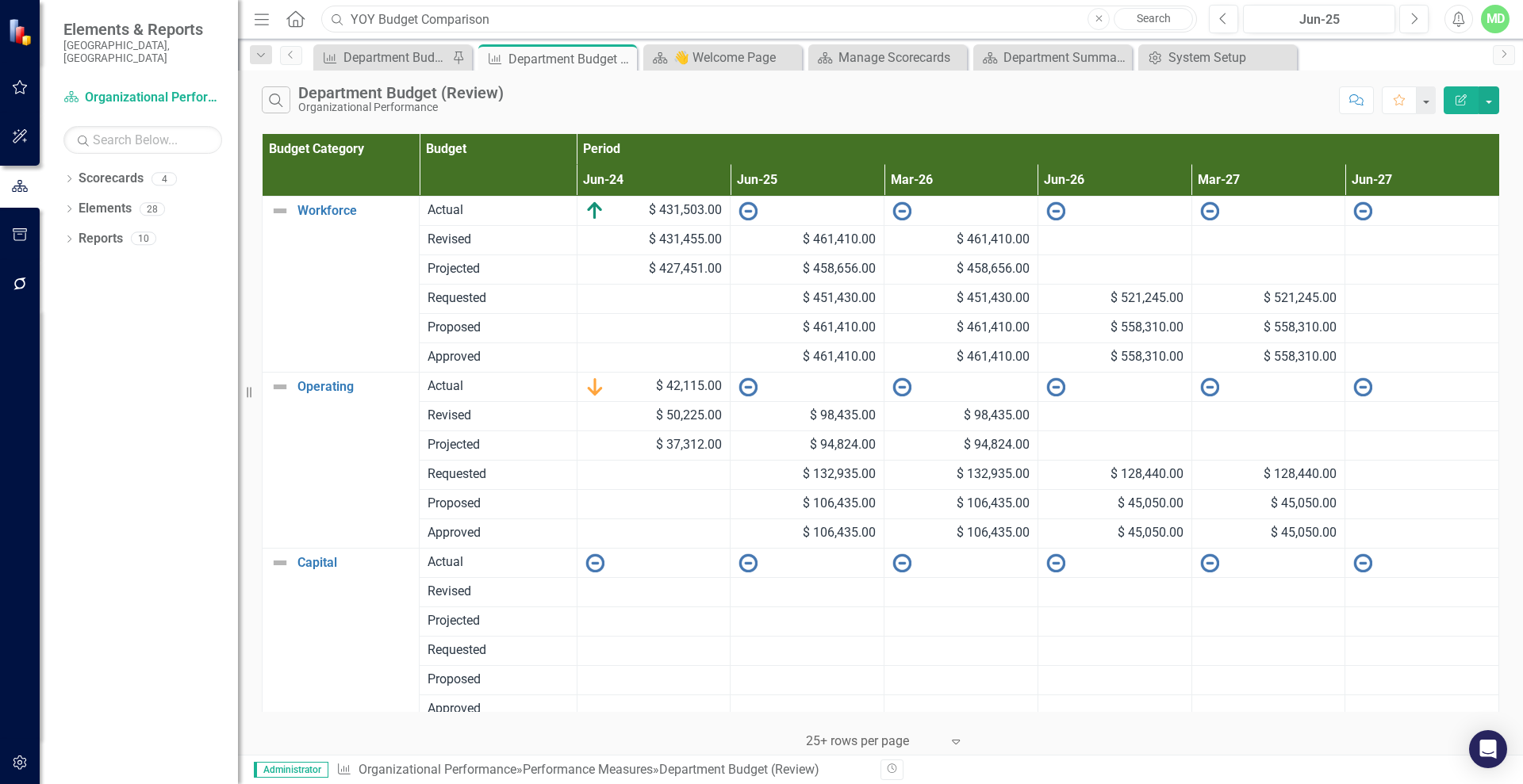
click at [523, 17] on input "YOY Budget Comparison" at bounding box center [759, 19] width 875 height 28
click at [101, 318] on div "Dropdown Scorecards 4 ✈️ Upward Airlines Corporate TOWF CIP Quarterly Update Dr…" at bounding box center [139, 475] width 198 height 619
click at [12, 767] on icon "button" at bounding box center [20, 762] width 17 height 13
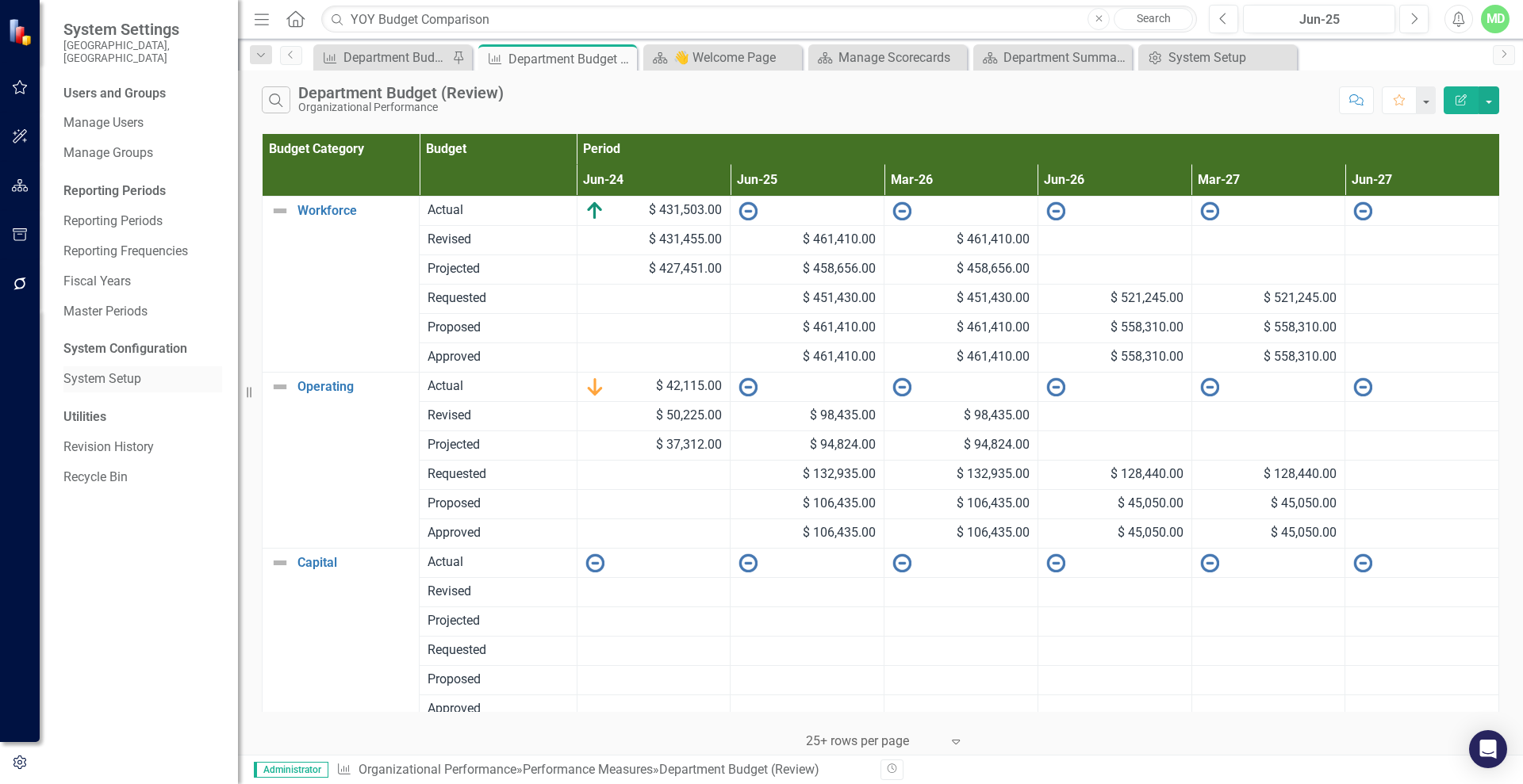
click at [86, 370] on link "System Setup" at bounding box center [142, 379] width 159 height 18
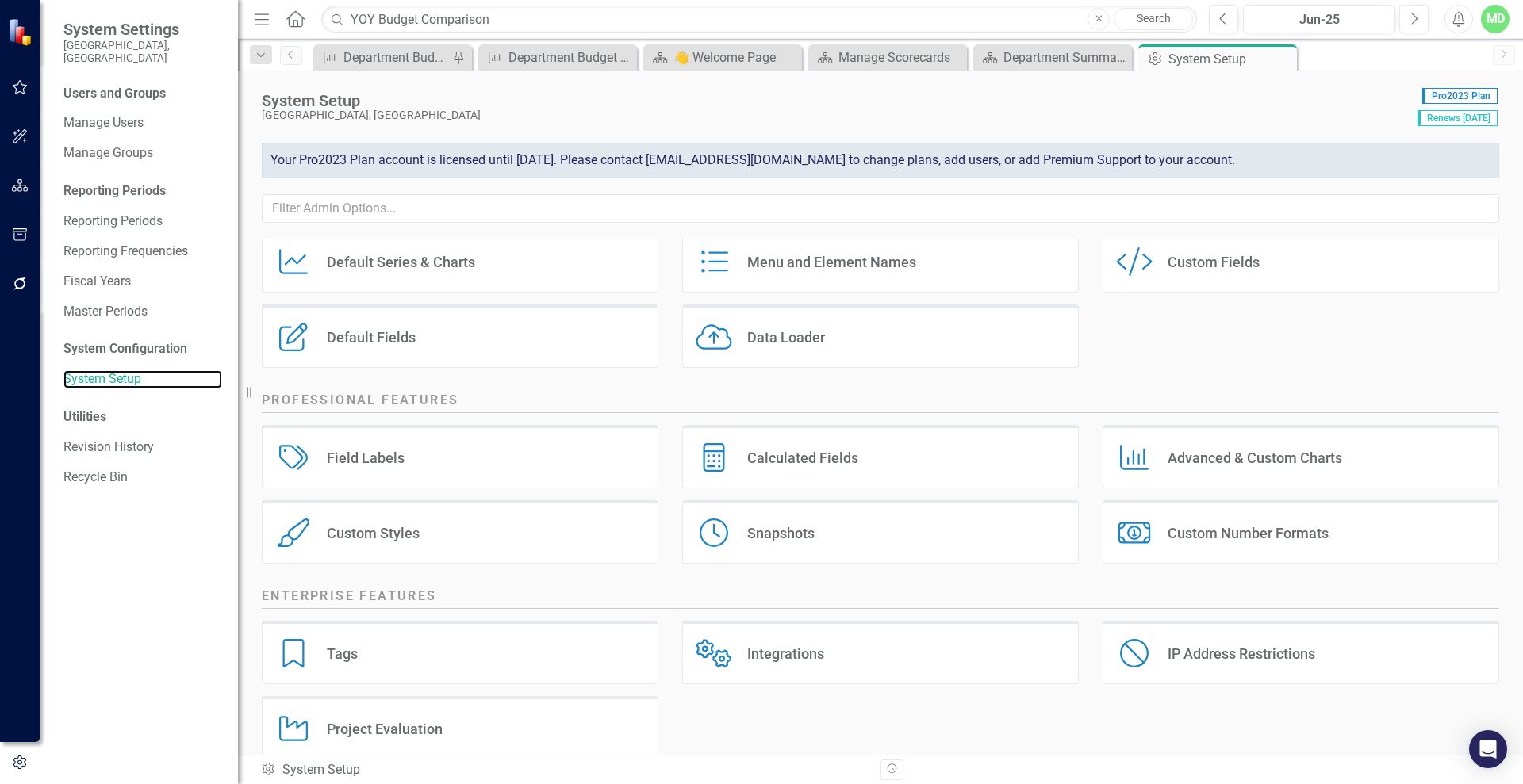
scroll to position [153, 0]
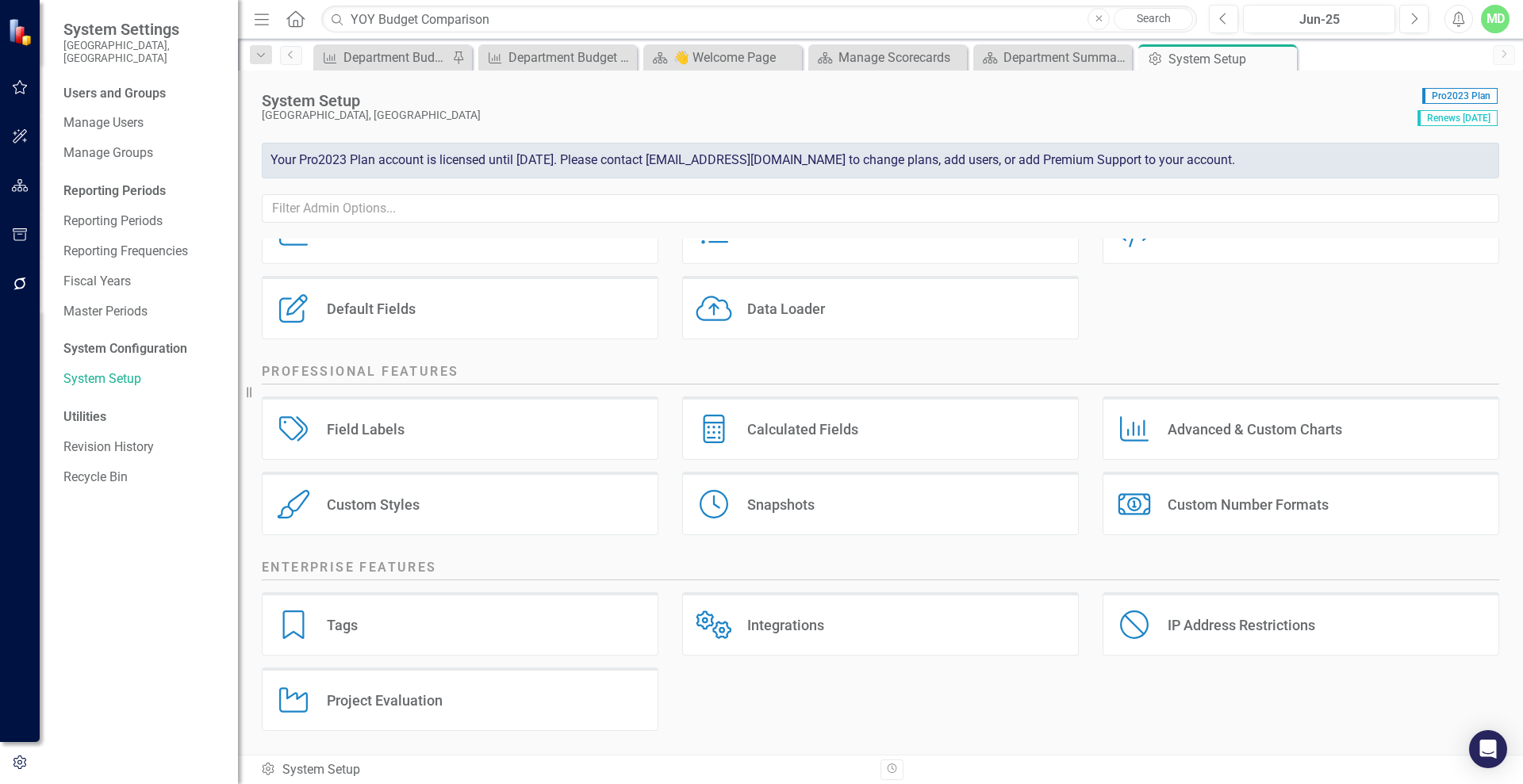
click at [1247, 425] on div "Advanced & Custom Charts" at bounding box center [1255, 429] width 174 height 18
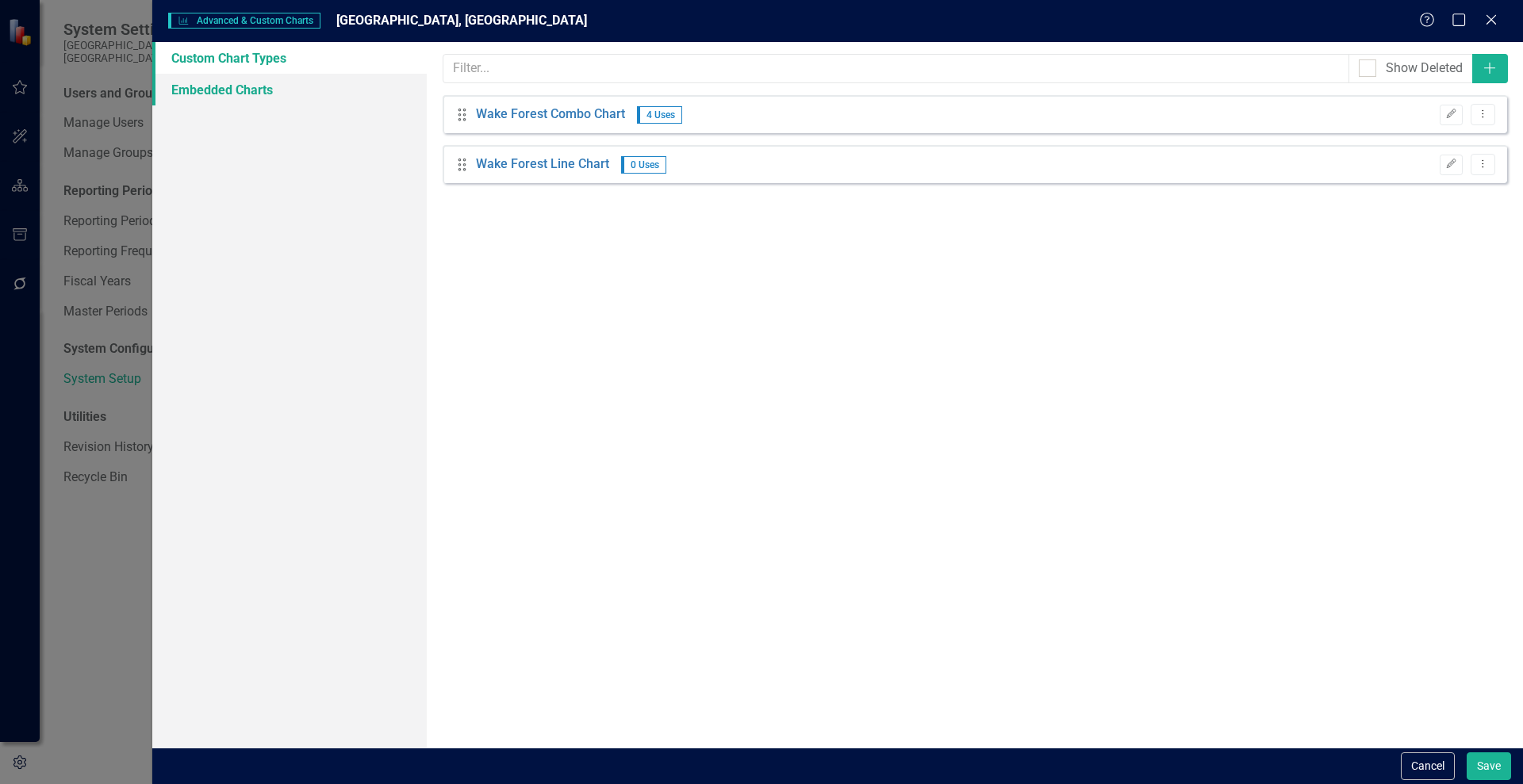
click at [240, 88] on link "Embedded Charts" at bounding box center [290, 89] width 275 height 32
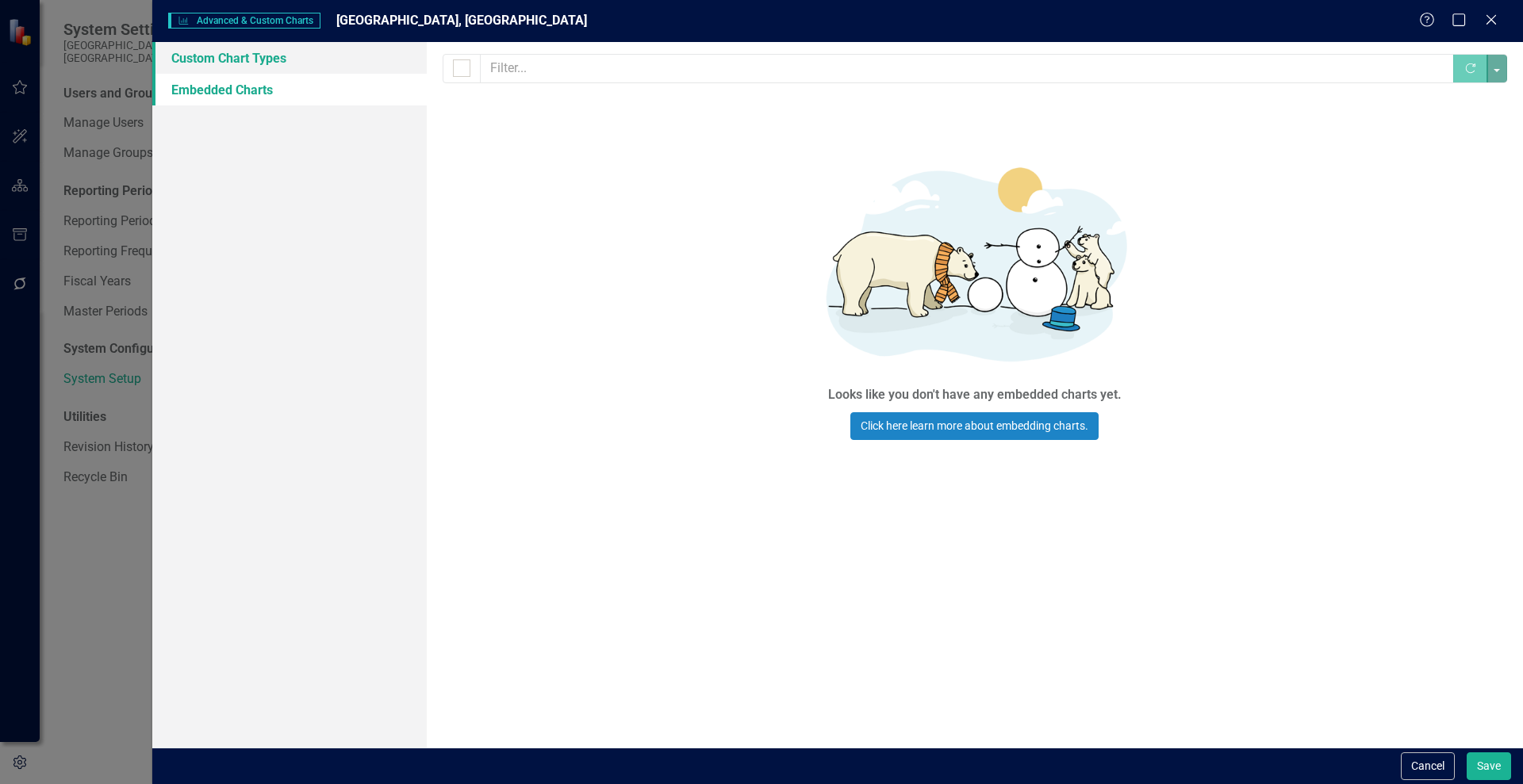
click at [222, 56] on link "Custom Chart Types" at bounding box center [290, 58] width 275 height 32
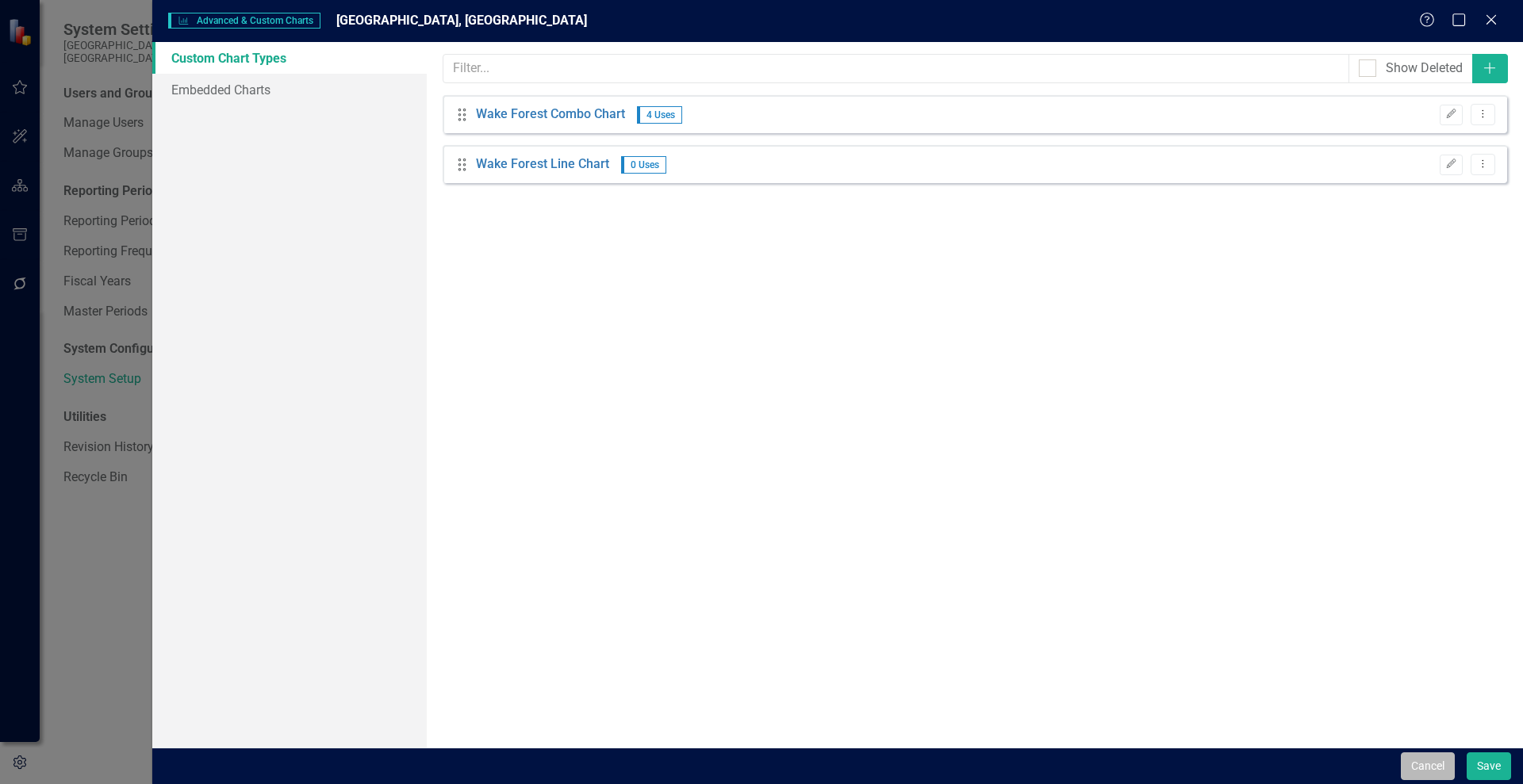
click at [1432, 764] on button "Cancel" at bounding box center [1428, 766] width 54 height 28
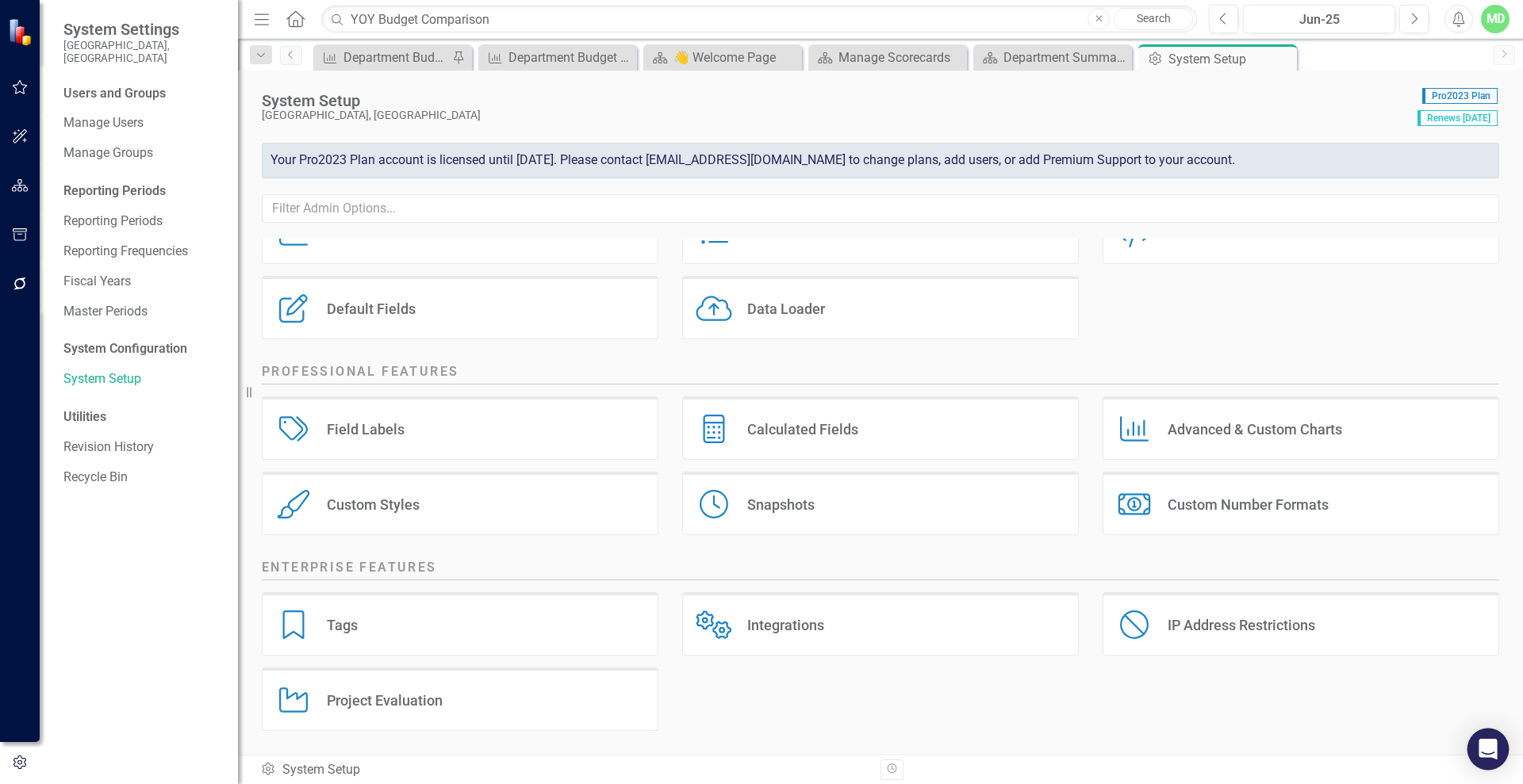
click at [1488, 747] on icon "Open Intercom Messenger" at bounding box center [1487, 750] width 18 height 21
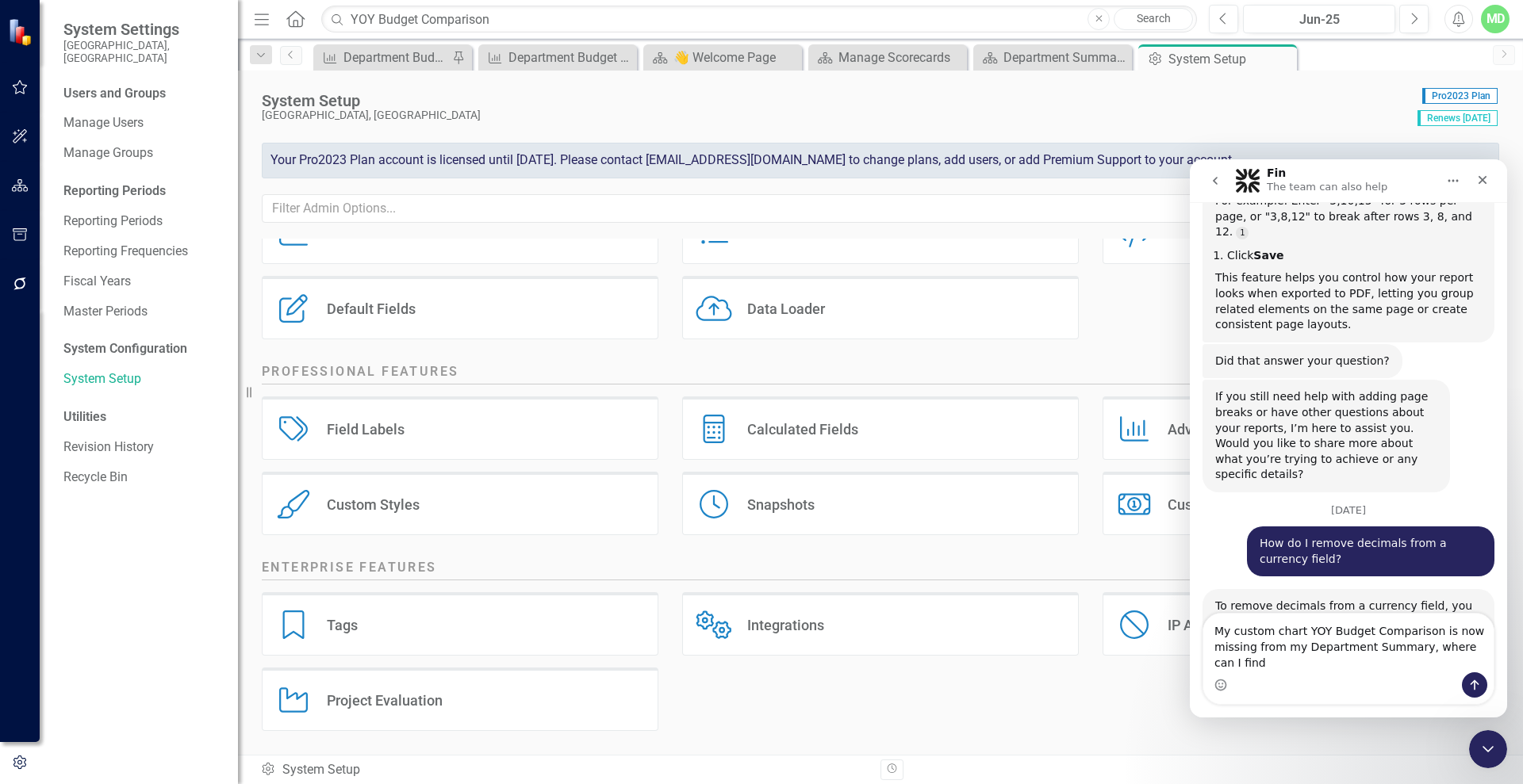
scroll to position [10835, 0]
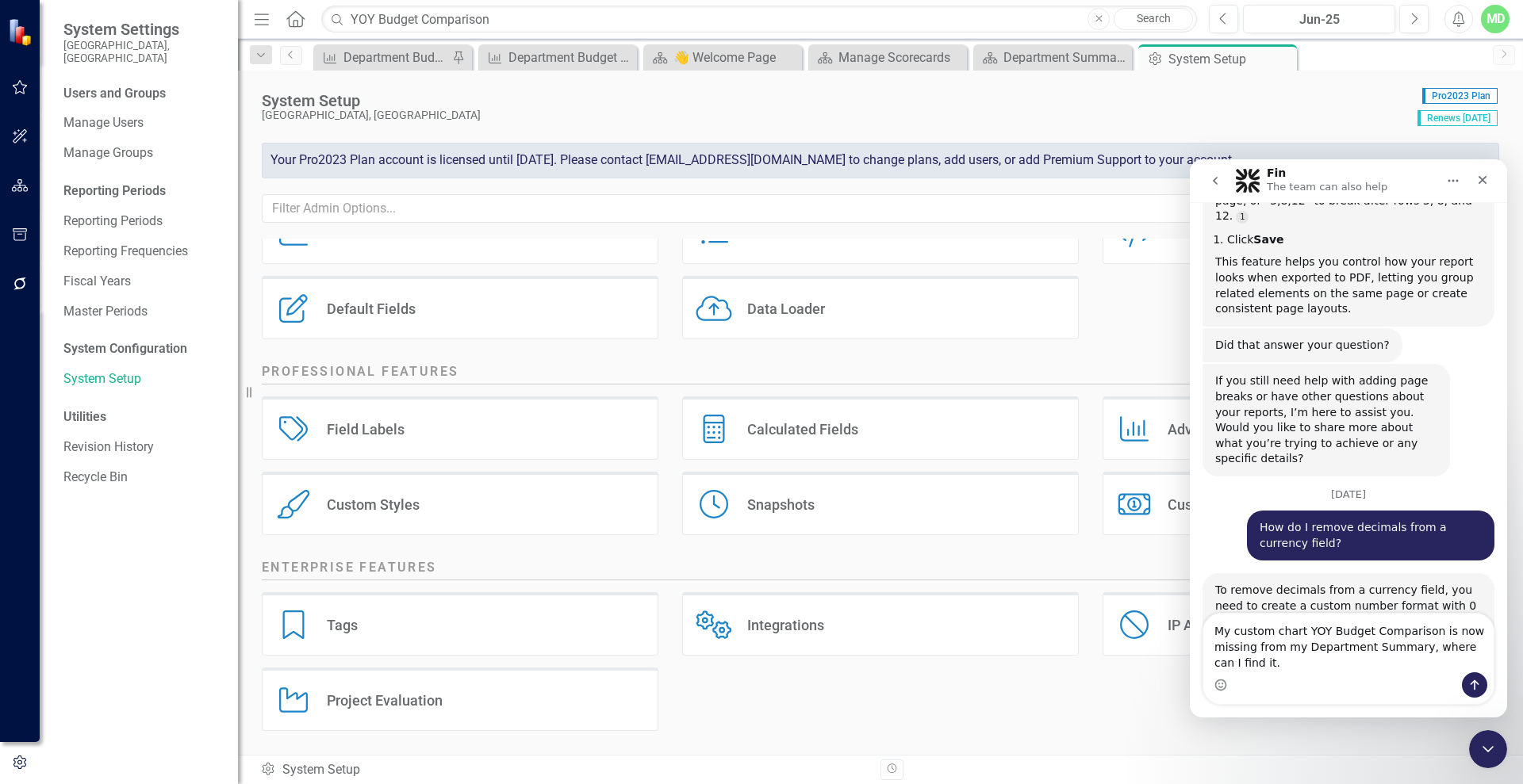
click at [1407, 650] on textarea "My custom chart YOY Budget Comparison is now missing from my Department Summary…" at bounding box center [1348, 643] width 290 height 58
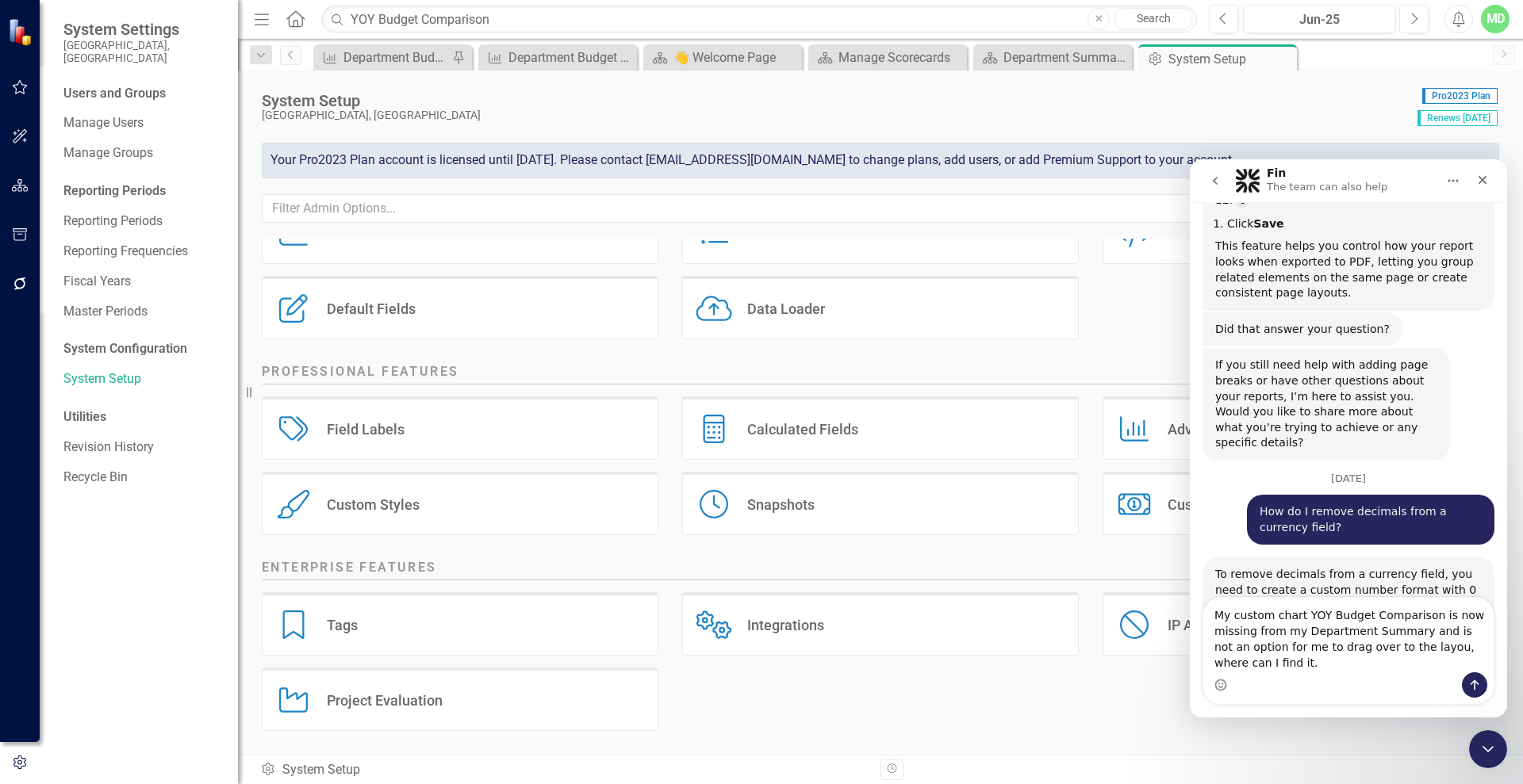
type textarea "My custom chart YOY Budget Comparison is now missing from my Department Summary…"
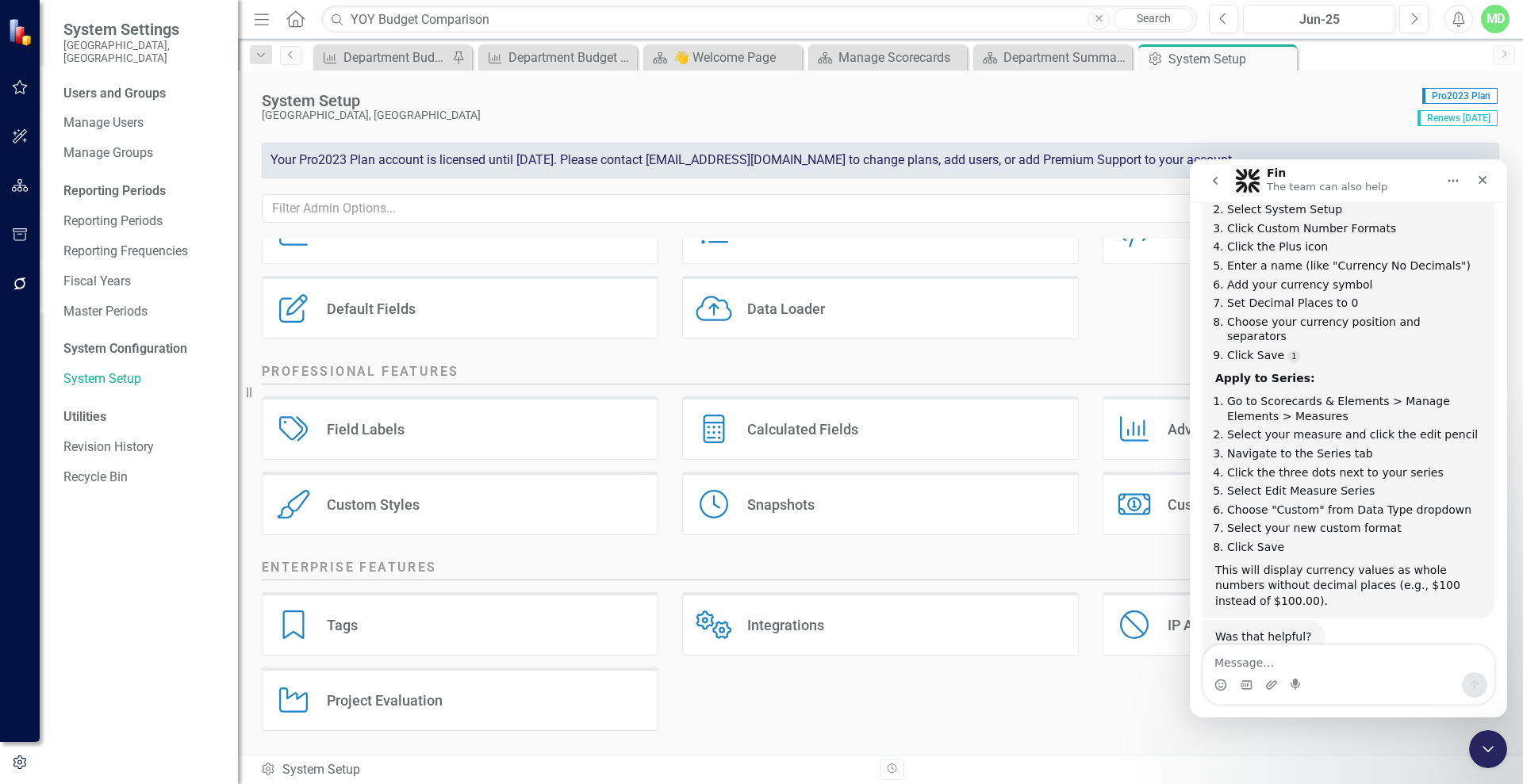
scroll to position [11330, 0]
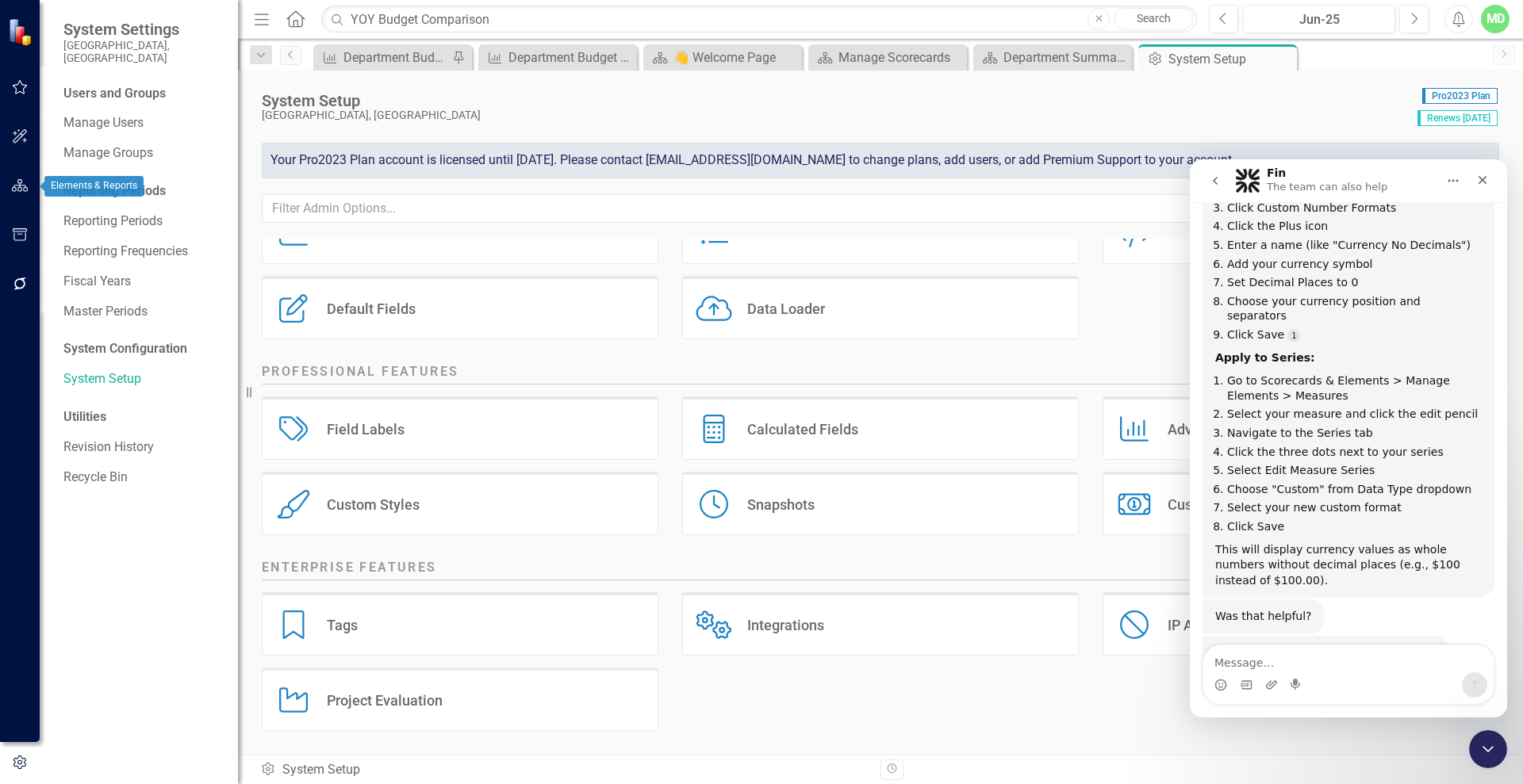
click at [14, 188] on icon "button" at bounding box center [20, 185] width 17 height 13
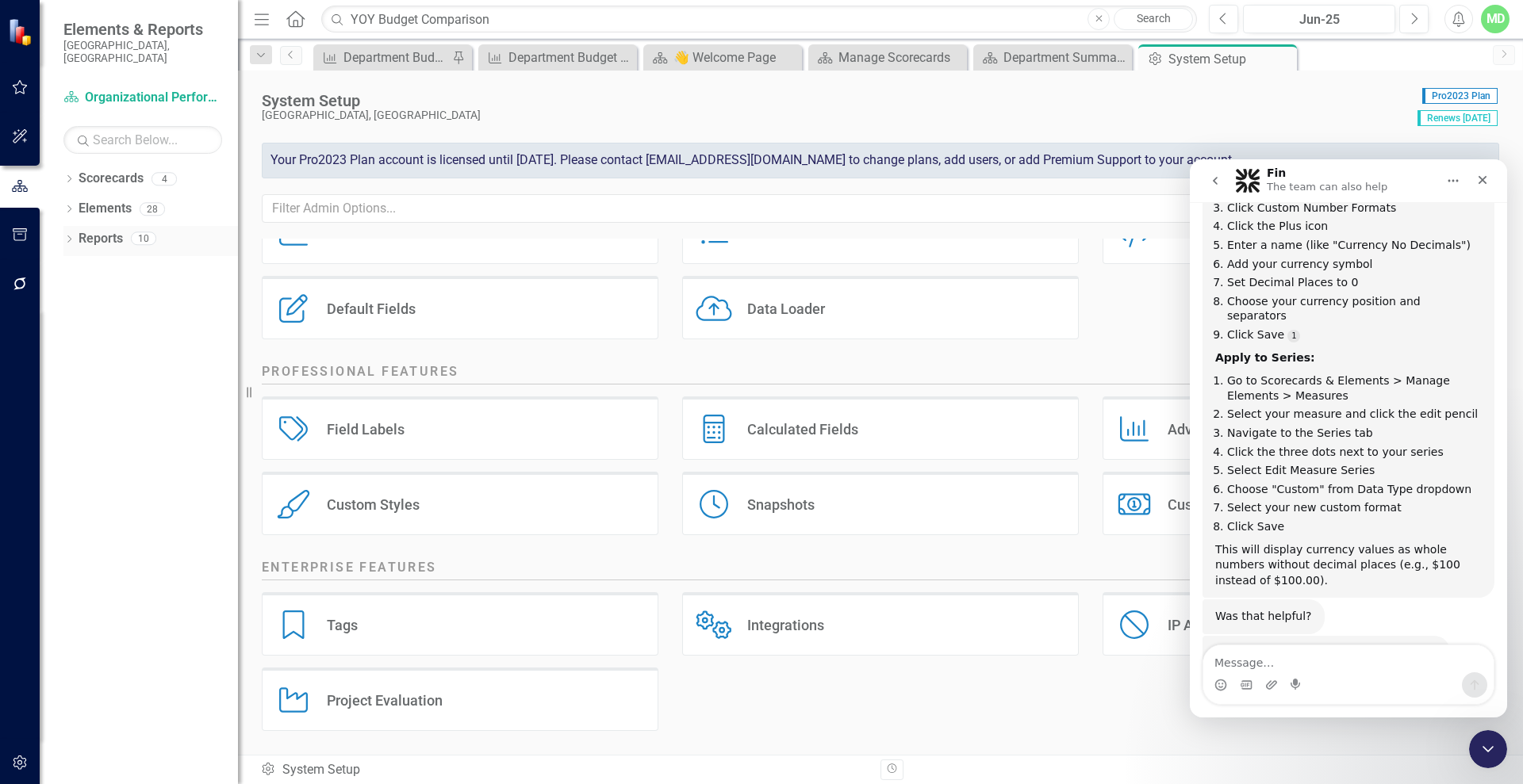
click at [85, 230] on link "Reports" at bounding box center [101, 239] width 45 height 18
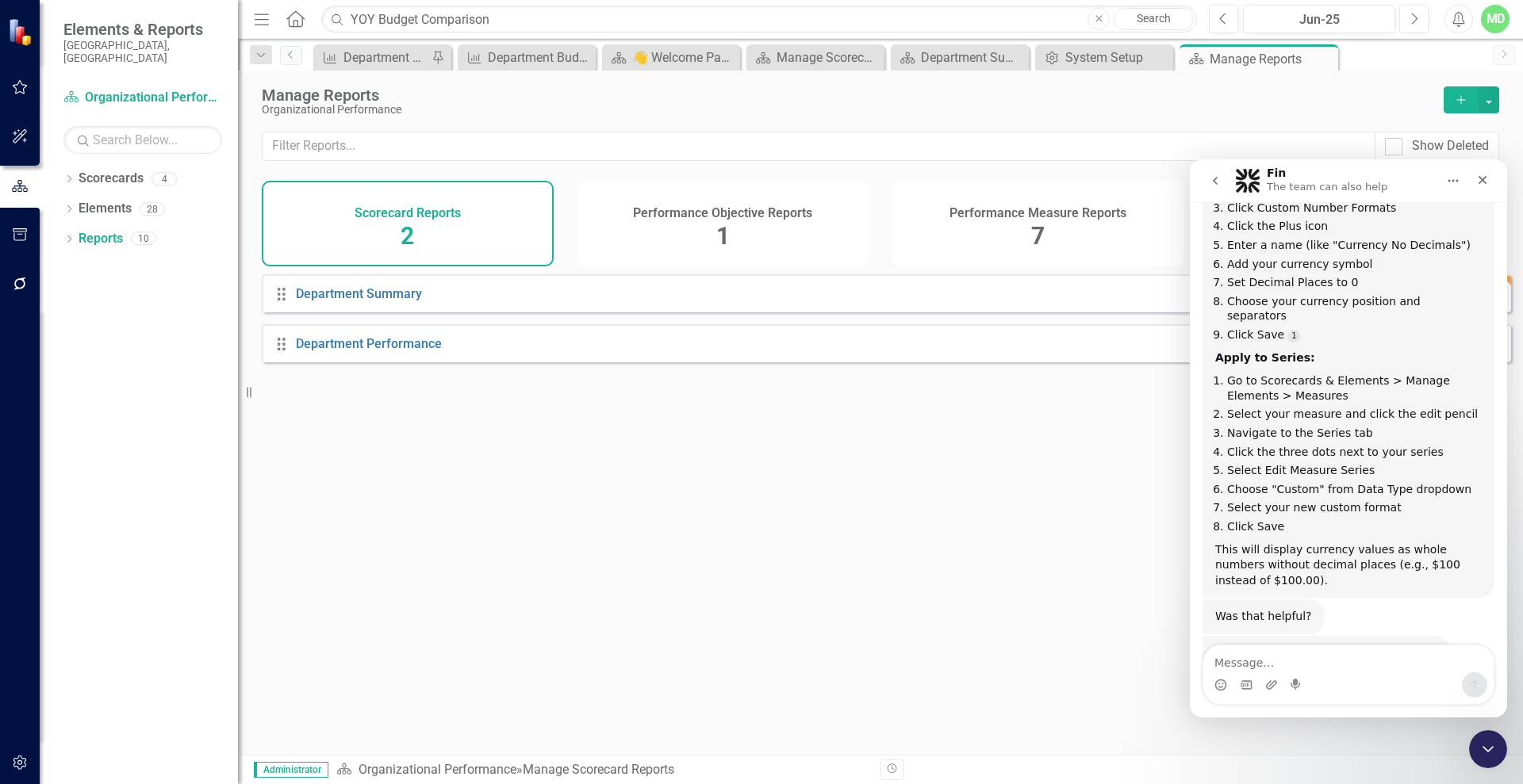
click at [683, 219] on h4 "Performance Objective Reports" at bounding box center [723, 213] width 179 height 14
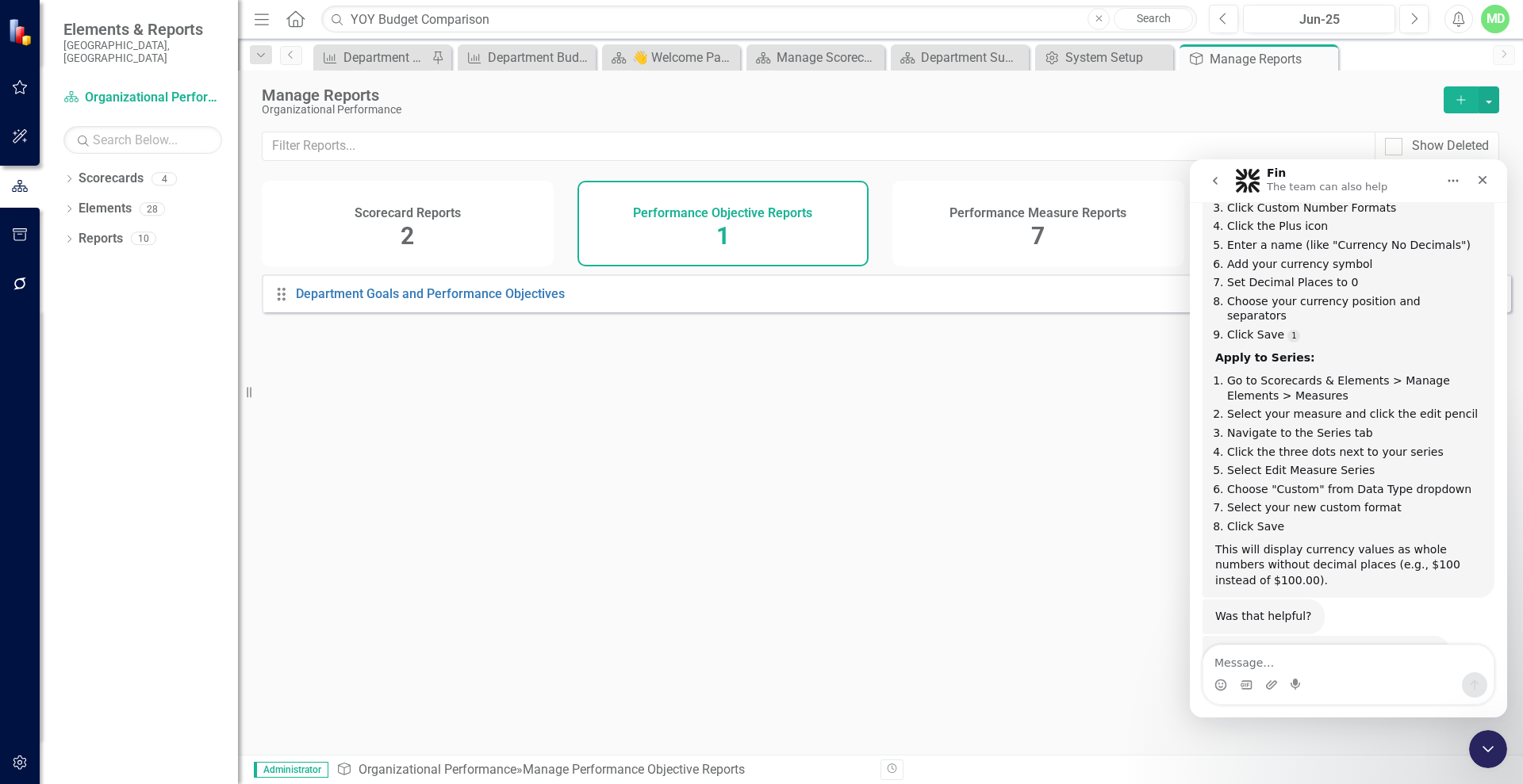
click at [973, 212] on h4 "Performance Measure Reports" at bounding box center [1037, 213] width 176 height 14
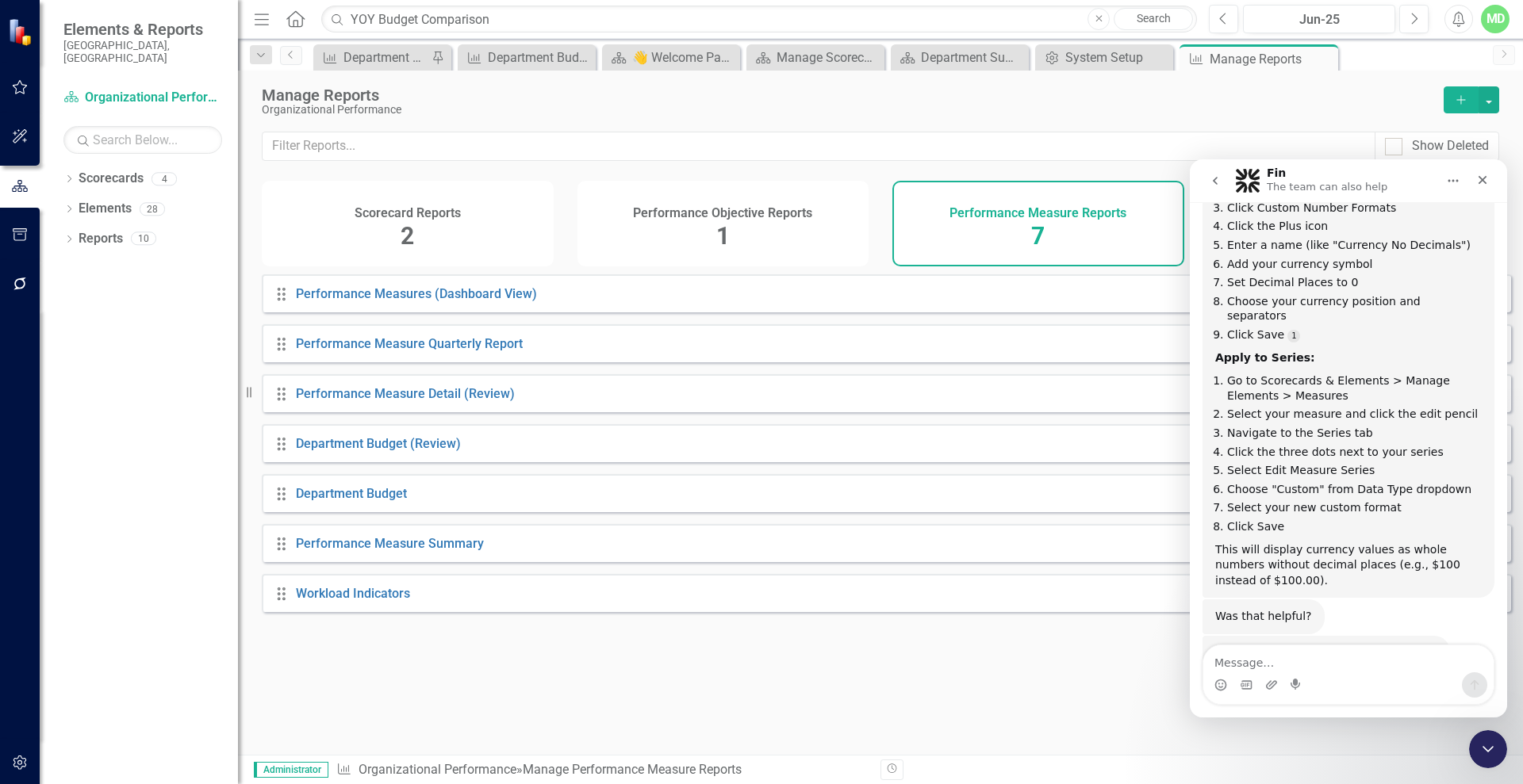
click at [1217, 177] on icon "go back" at bounding box center [1216, 180] width 13 height 13
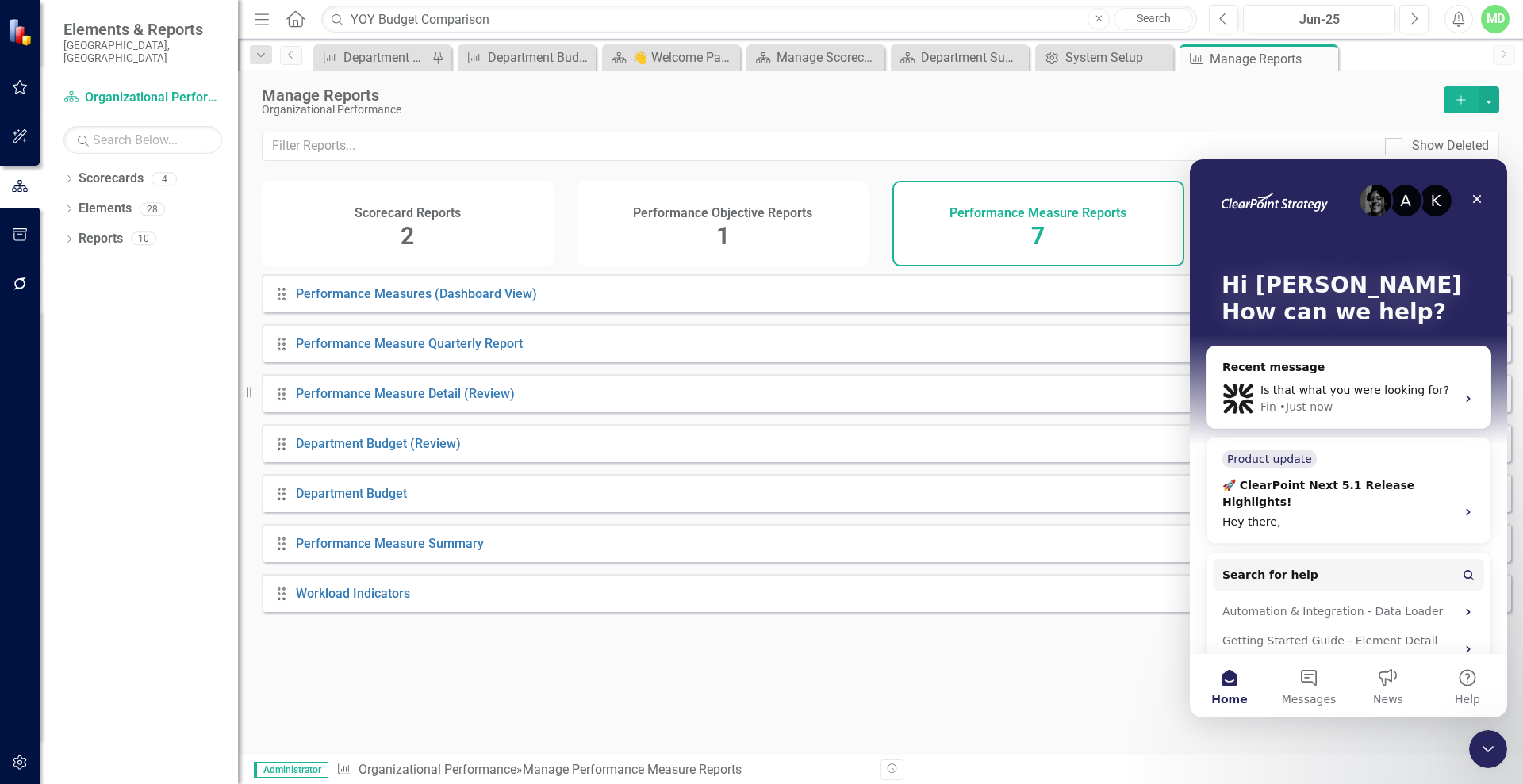
scroll to position [11251, 0]
click at [1270, 172] on div "A K Hi Michelle 👋 How can we help?" at bounding box center [1349, 303] width 286 height 286
click at [1262, 144] on input "text" at bounding box center [819, 146] width 1113 height 30
click at [1484, 747] on icon "Close Intercom Messenger" at bounding box center [1485, 747] width 19 height 19
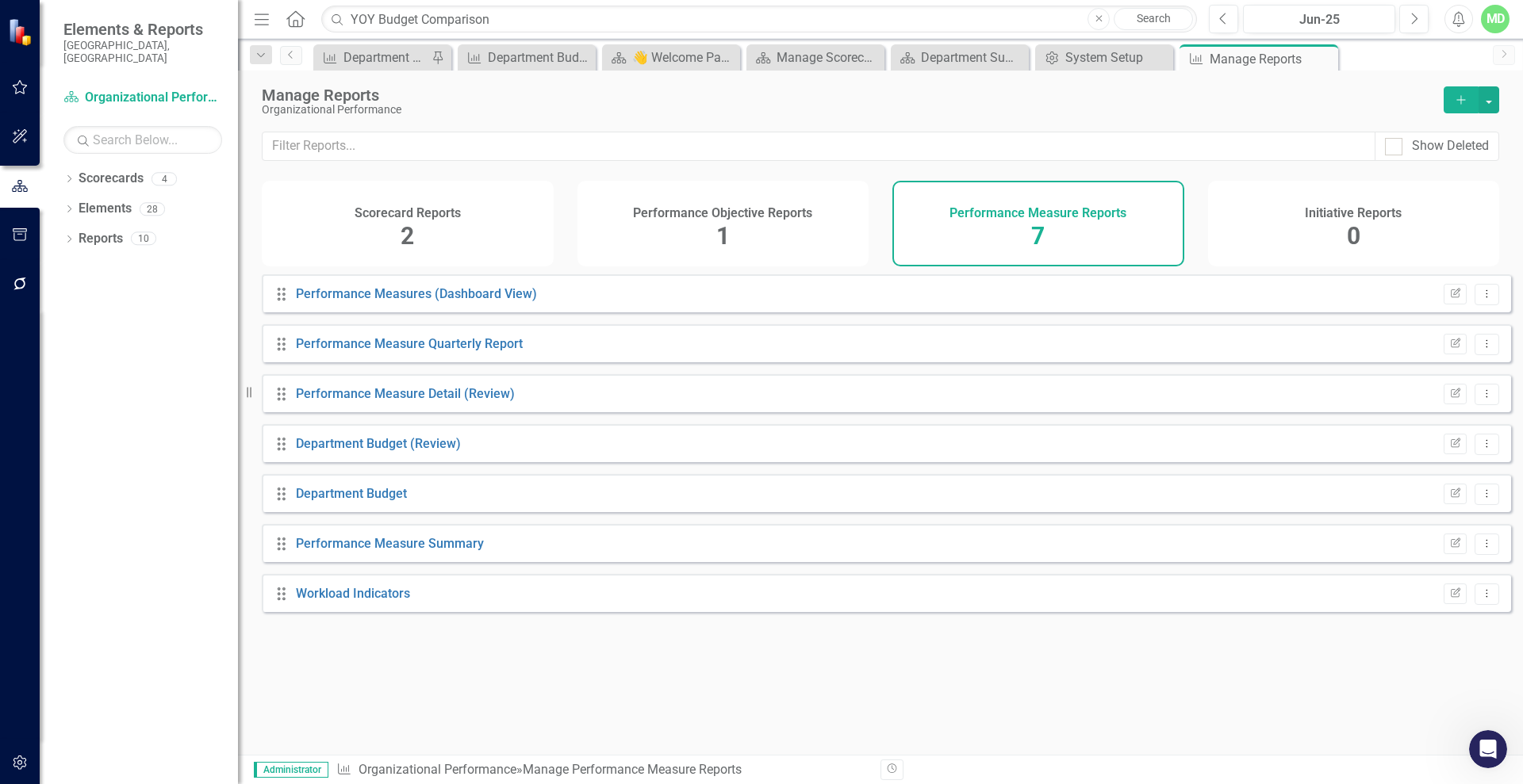
scroll to position [0, 0]
click at [119, 200] on link "Elements" at bounding box center [105, 208] width 54 height 18
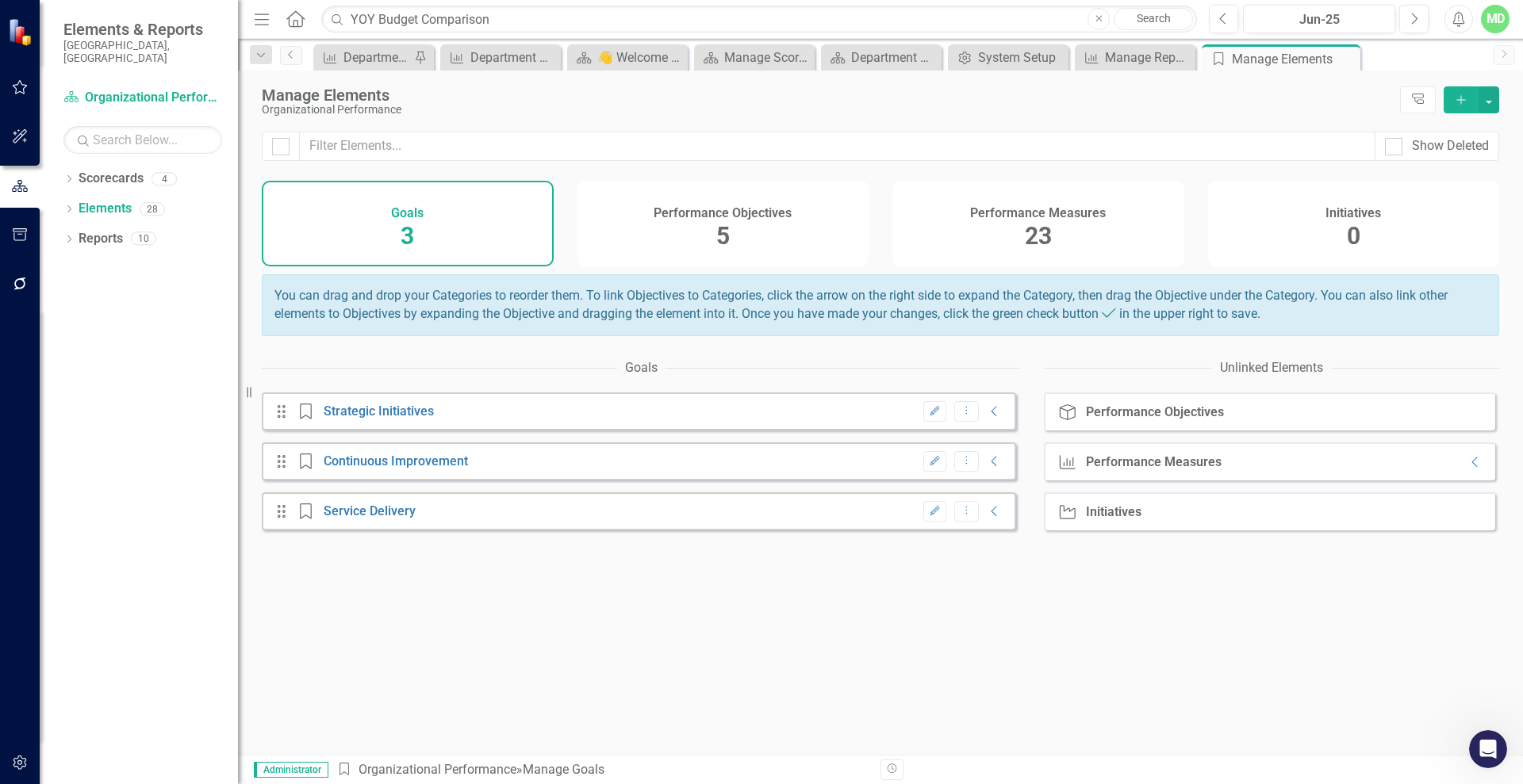
click at [1120, 205] on div "Performance Measures 23" at bounding box center [1037, 223] width 292 height 85
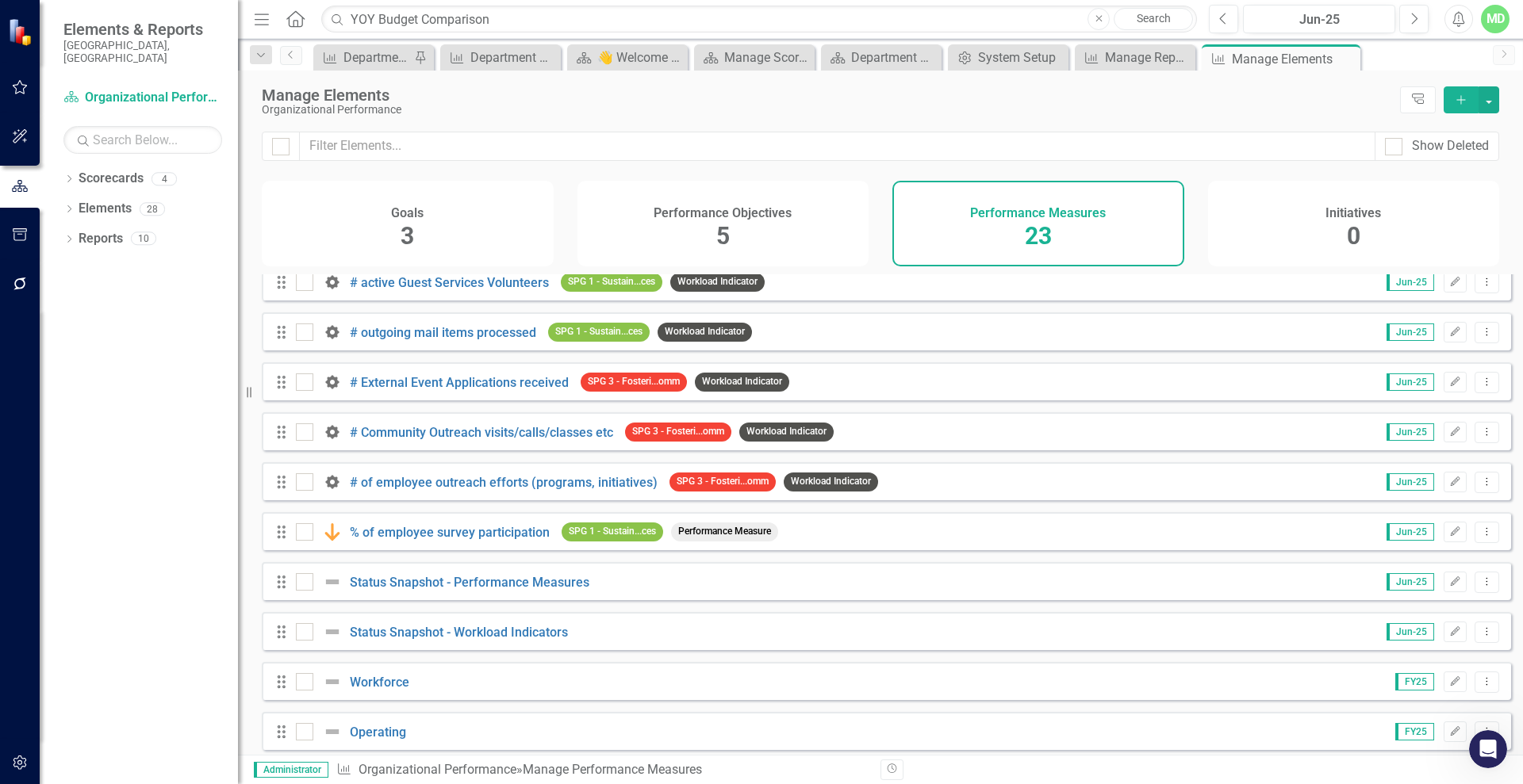
scroll to position [680, 0]
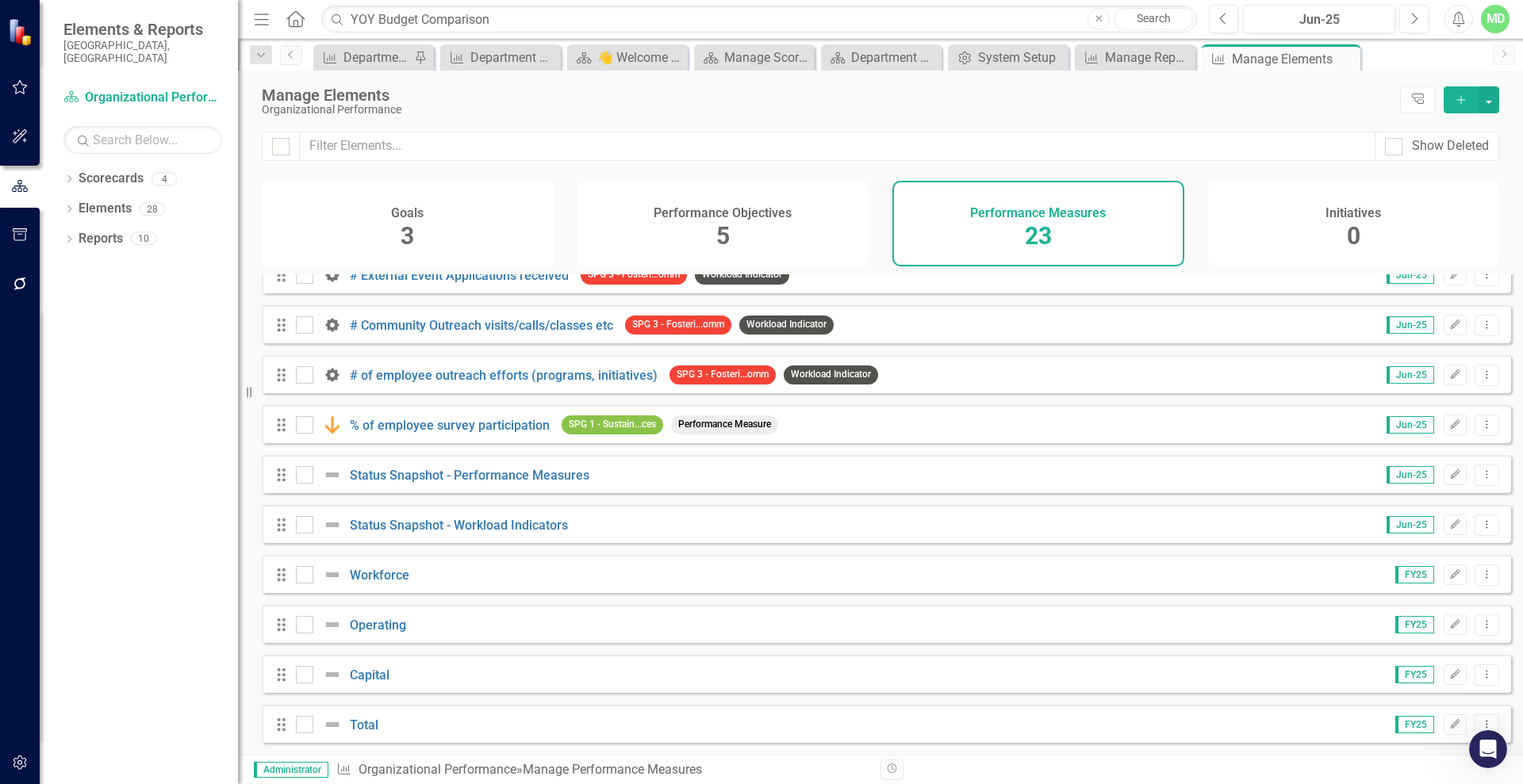
click at [830, 234] on div "Performance Objectives 5" at bounding box center [723, 223] width 292 height 85
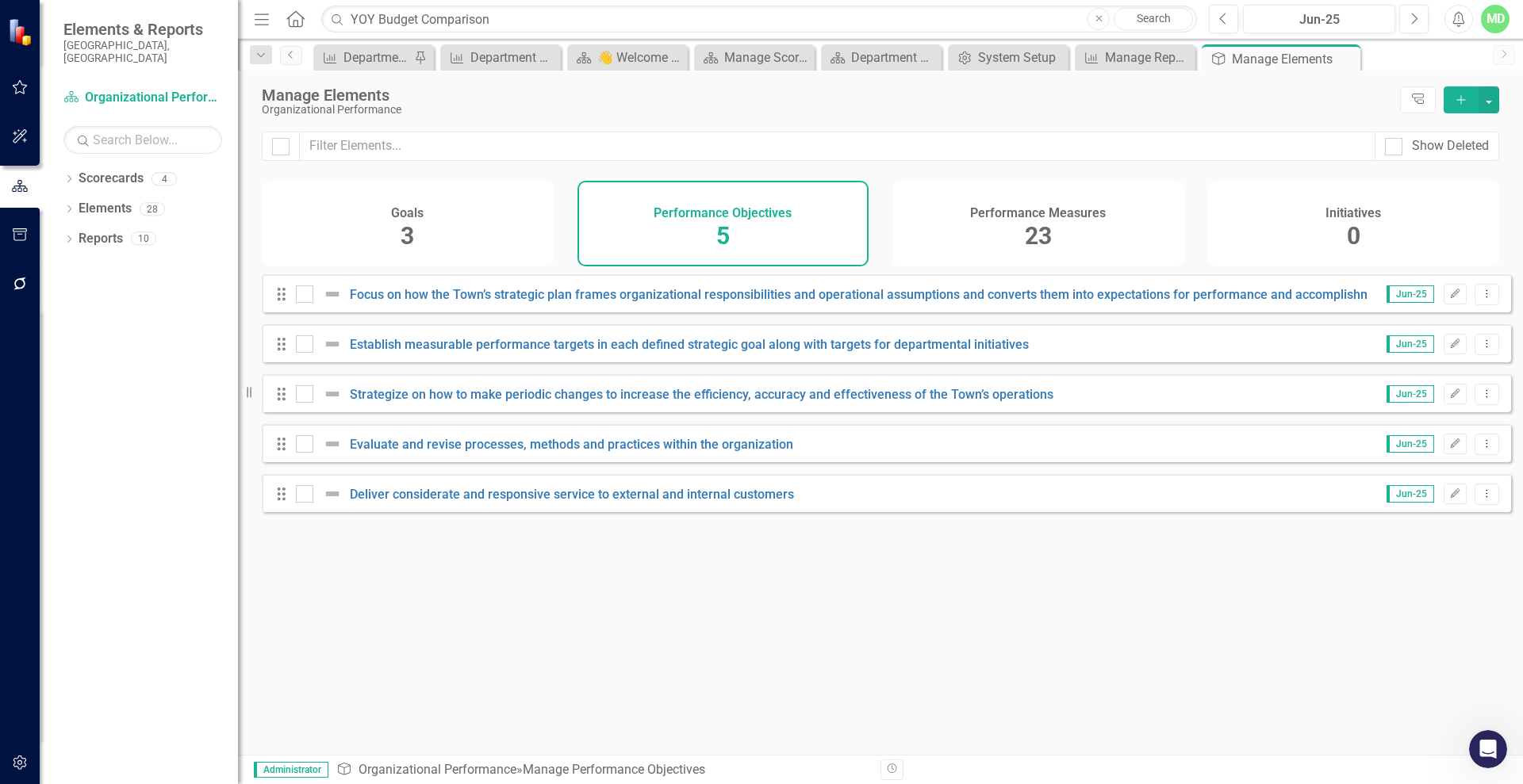
click at [429, 219] on div "Goals 3" at bounding box center [407, 223] width 292 height 85
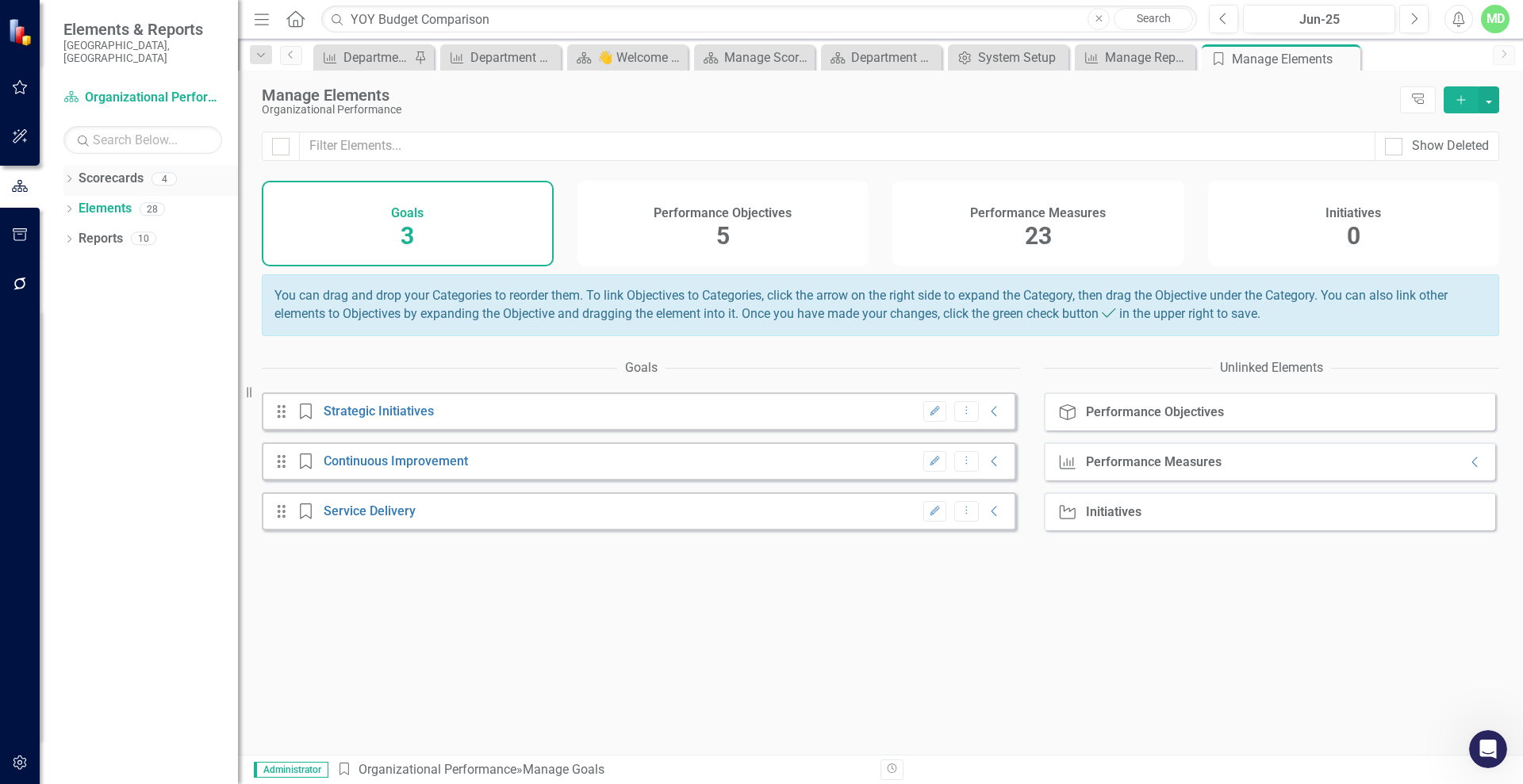
click at [86, 170] on link "Scorecards" at bounding box center [110, 179] width 65 height 18
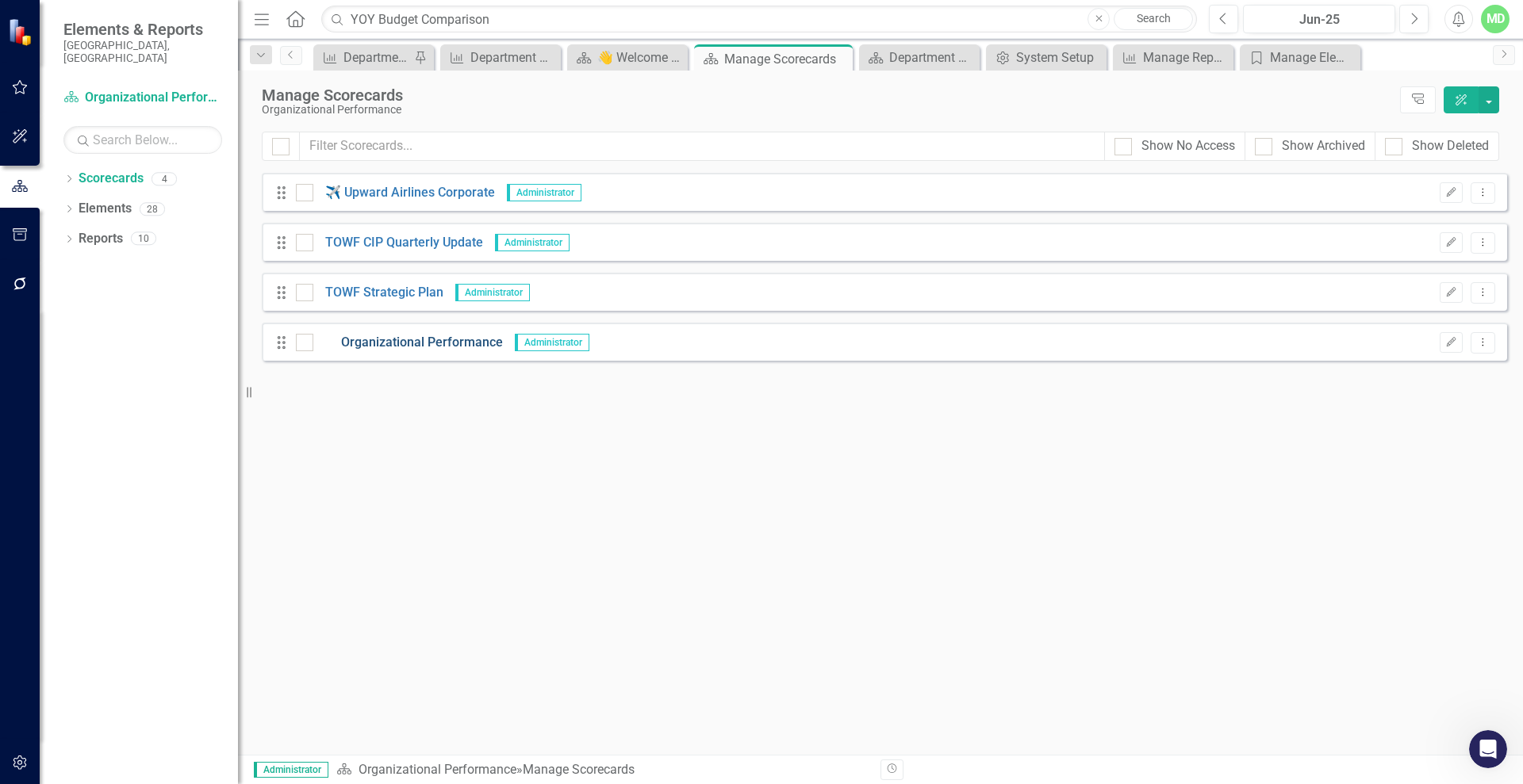
click at [407, 346] on link "Organizational Performance" at bounding box center [407, 343] width 189 height 18
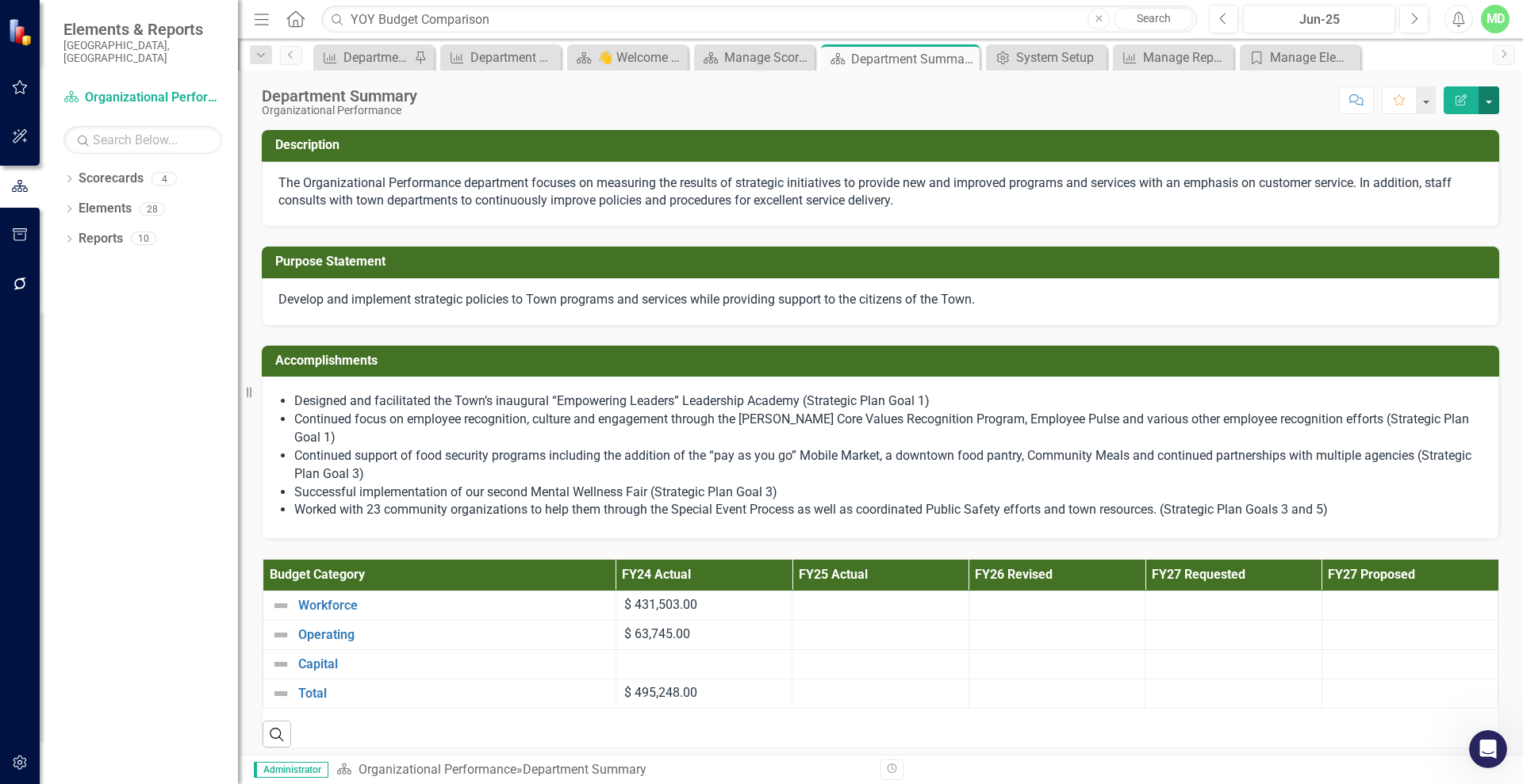
click at [1489, 97] on button "button" at bounding box center [1489, 100] width 21 height 28
click at [1458, 150] on link "Edit Report Edit Layout" at bounding box center [1434, 159] width 129 height 30
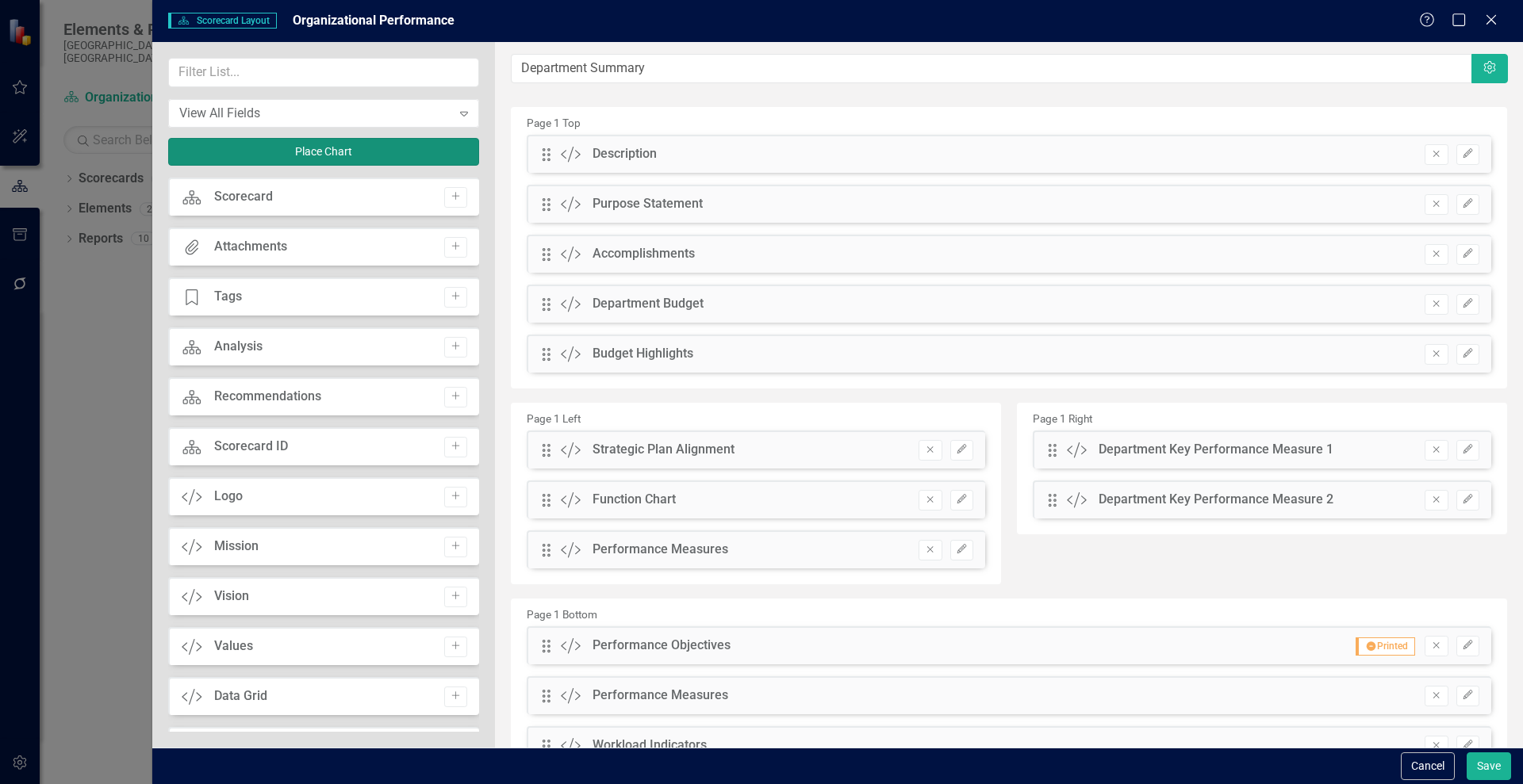
click at [371, 151] on button "Place Chart" at bounding box center [323, 152] width 311 height 28
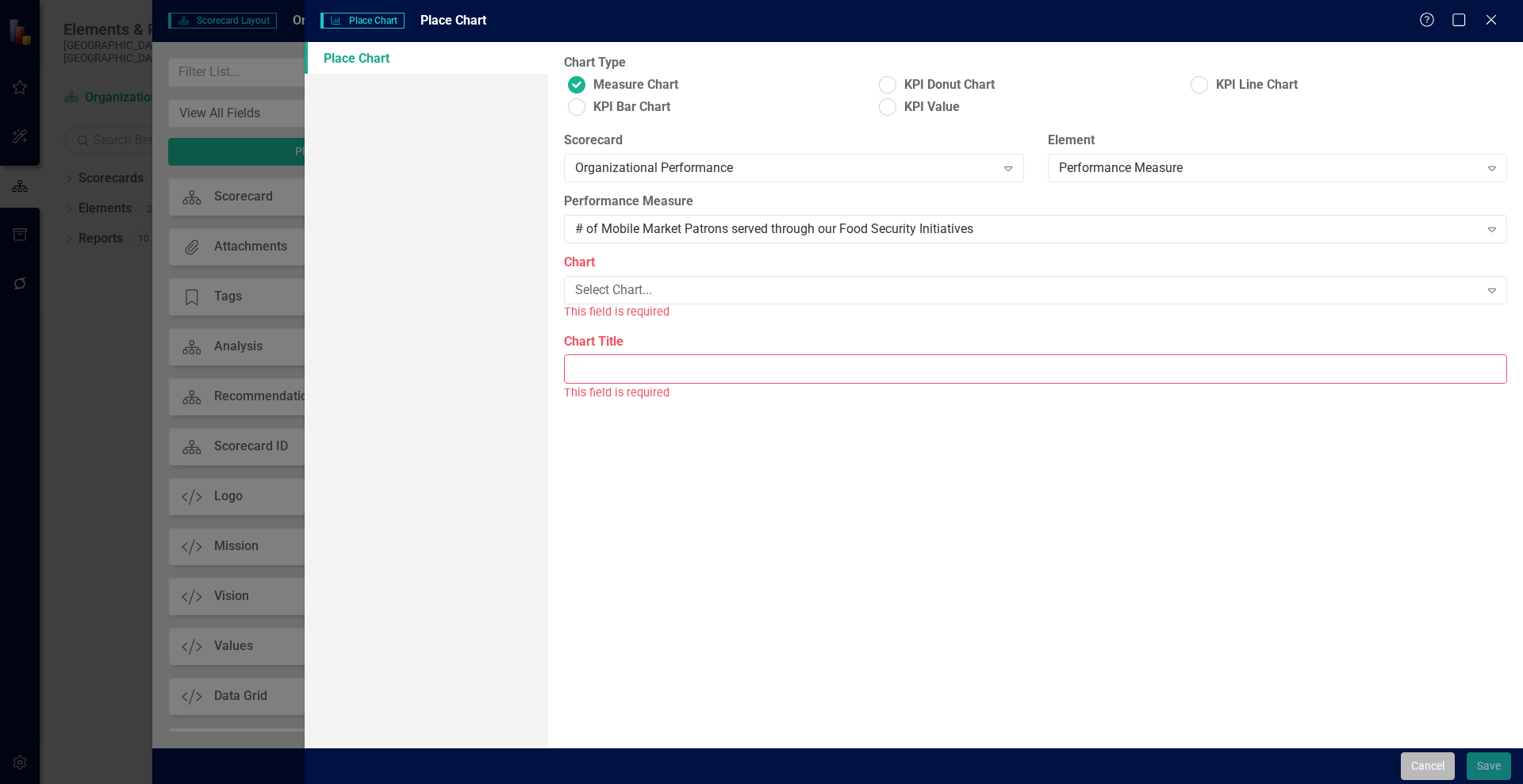
click at [1423, 763] on button "Cancel" at bounding box center [1428, 766] width 54 height 28
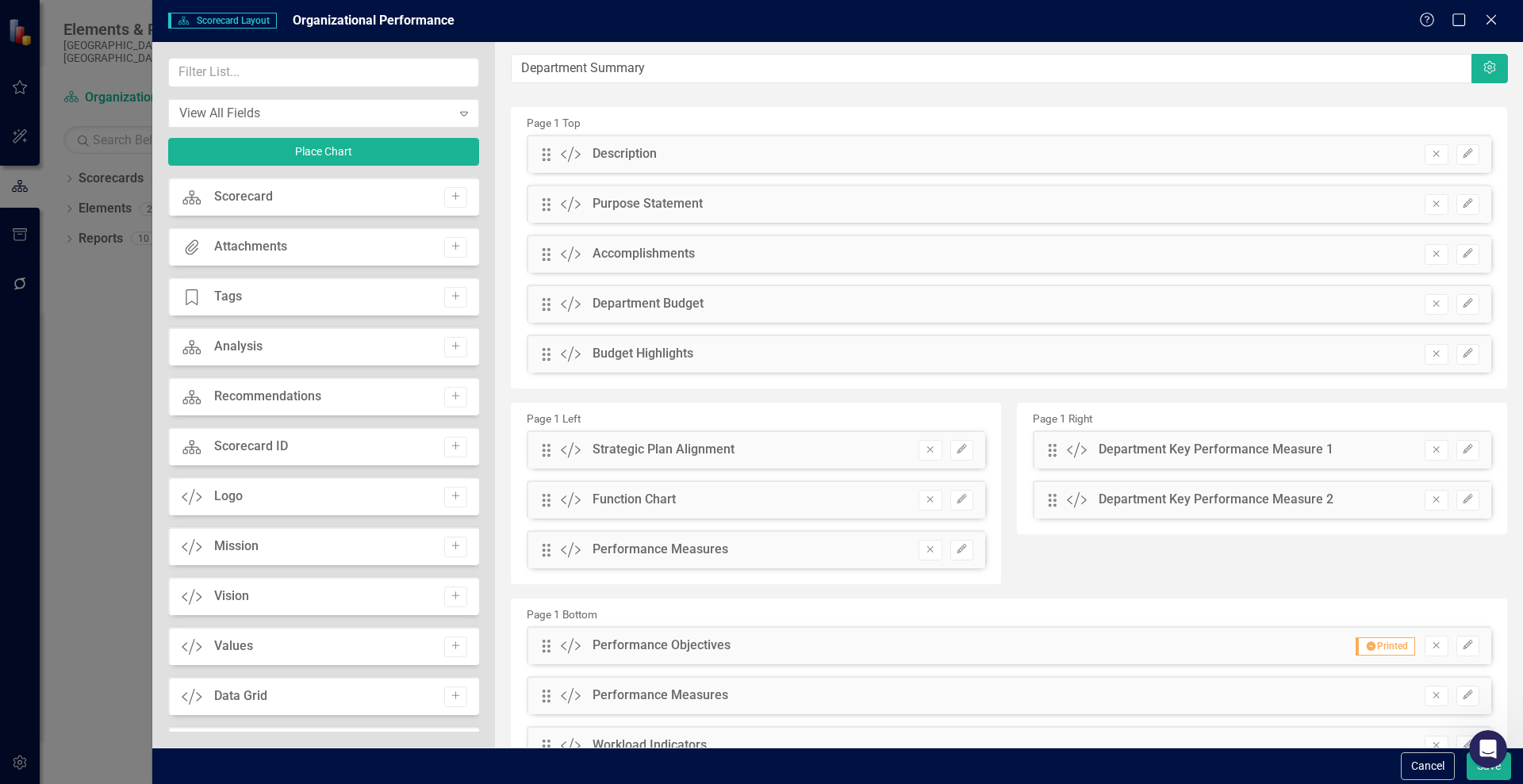
click at [458, 96] on div "View All Fields Expand Place Chart" at bounding box center [323, 118] width 311 height 120
click at [410, 109] on div "View All Fields" at bounding box center [315, 113] width 272 height 18
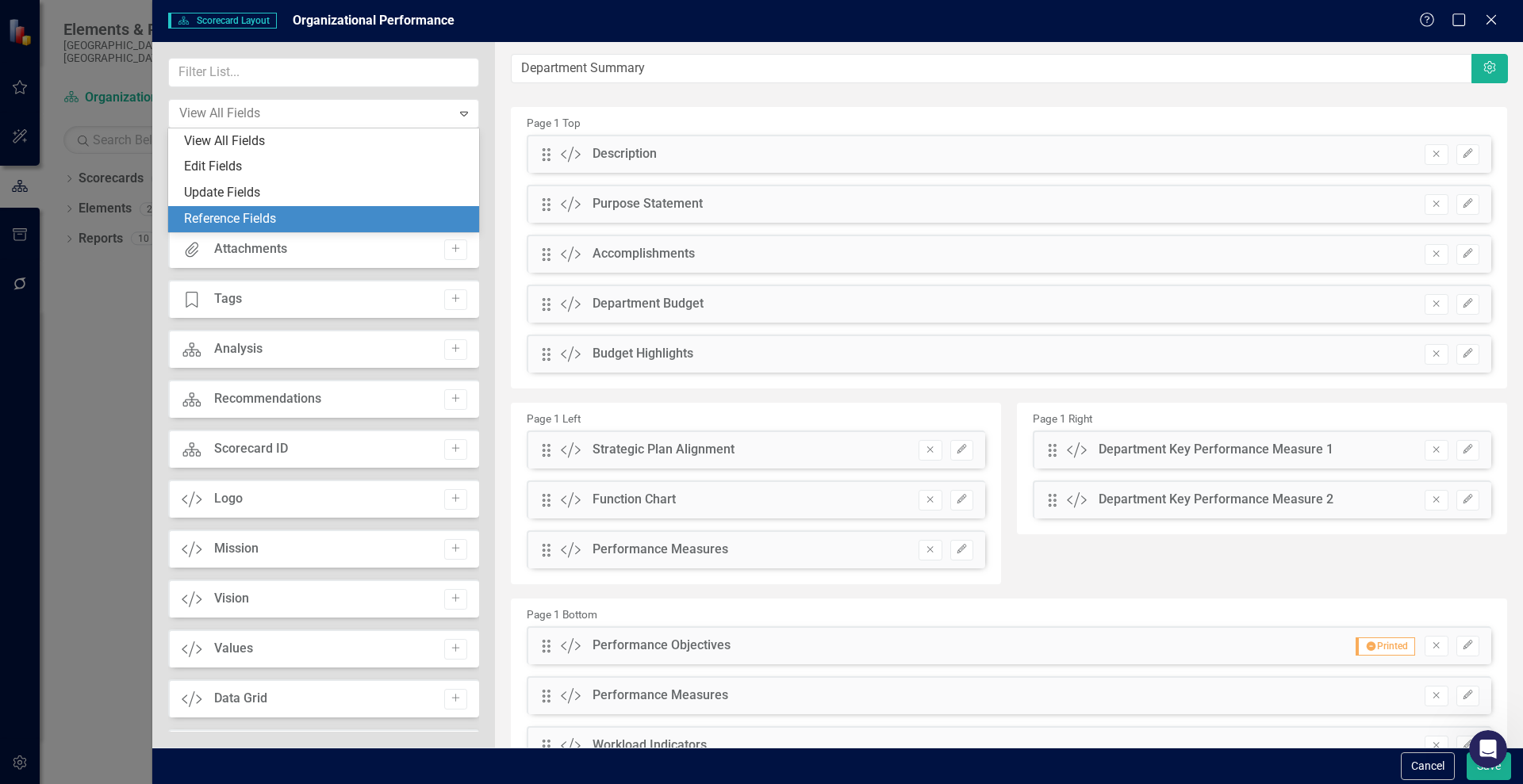
click at [295, 212] on div "Reference Fields" at bounding box center [327, 219] width 286 height 18
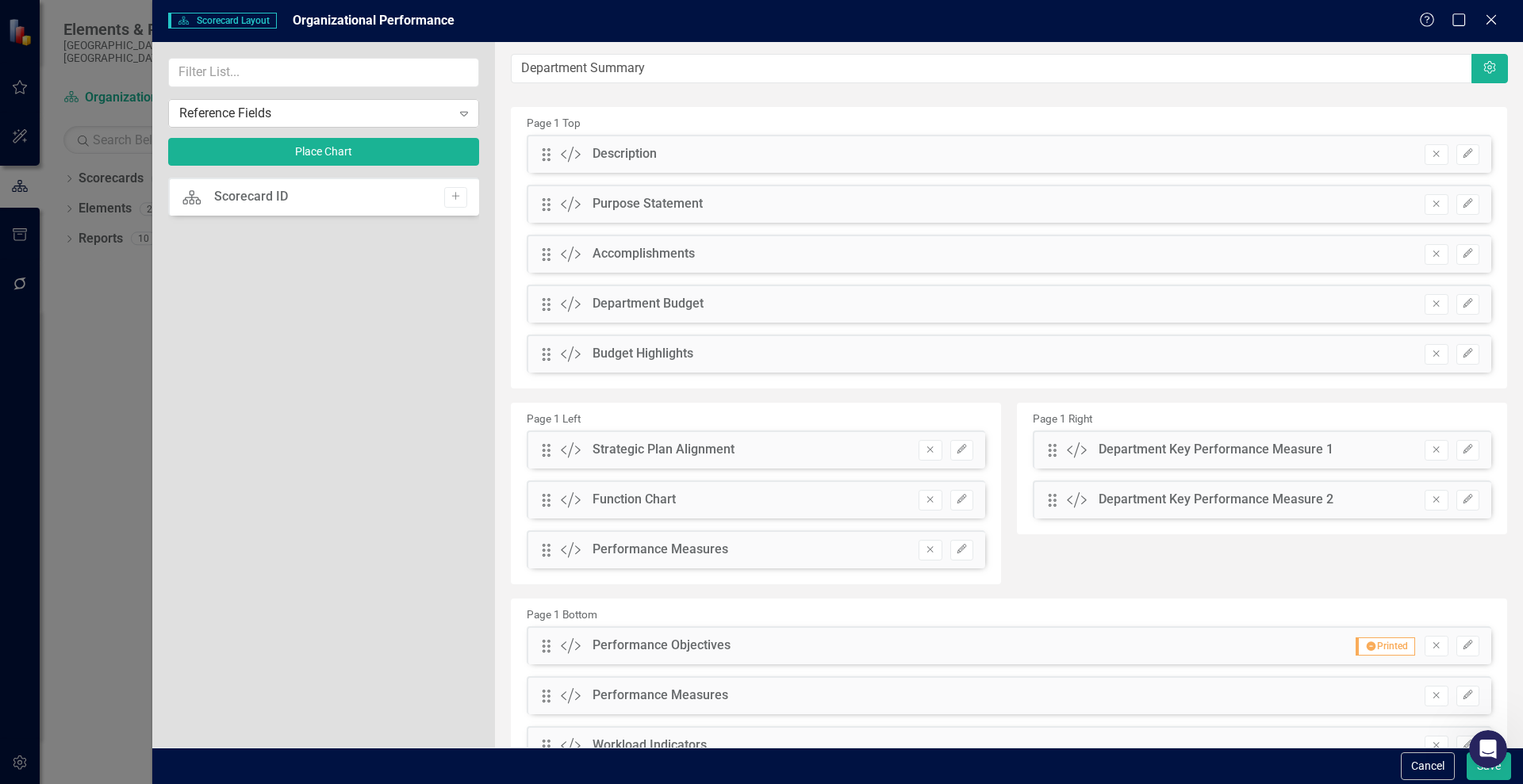
click at [278, 112] on div "Reference Fields" at bounding box center [315, 113] width 272 height 18
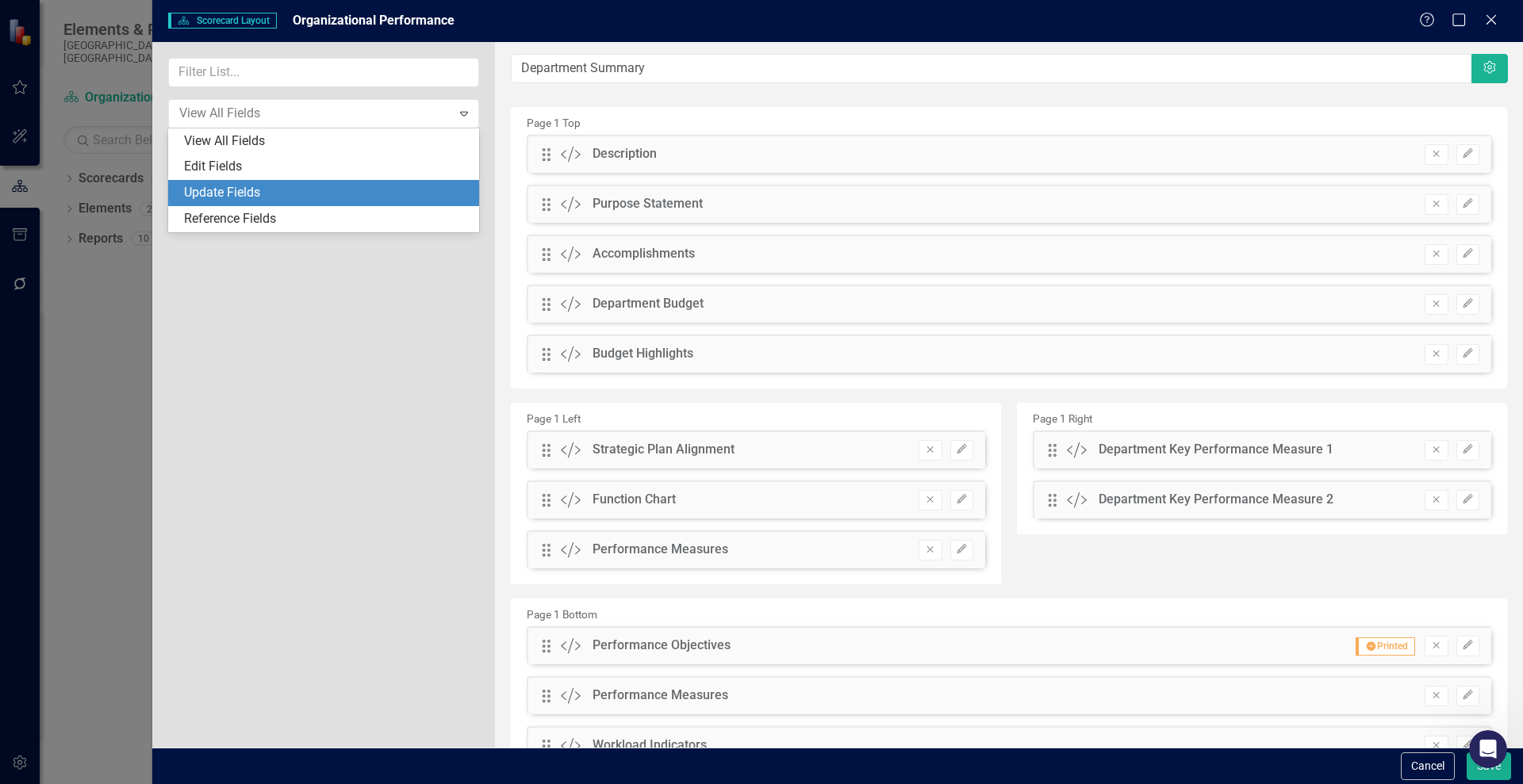
click at [276, 184] on div "Update Fields" at bounding box center [327, 192] width 286 height 18
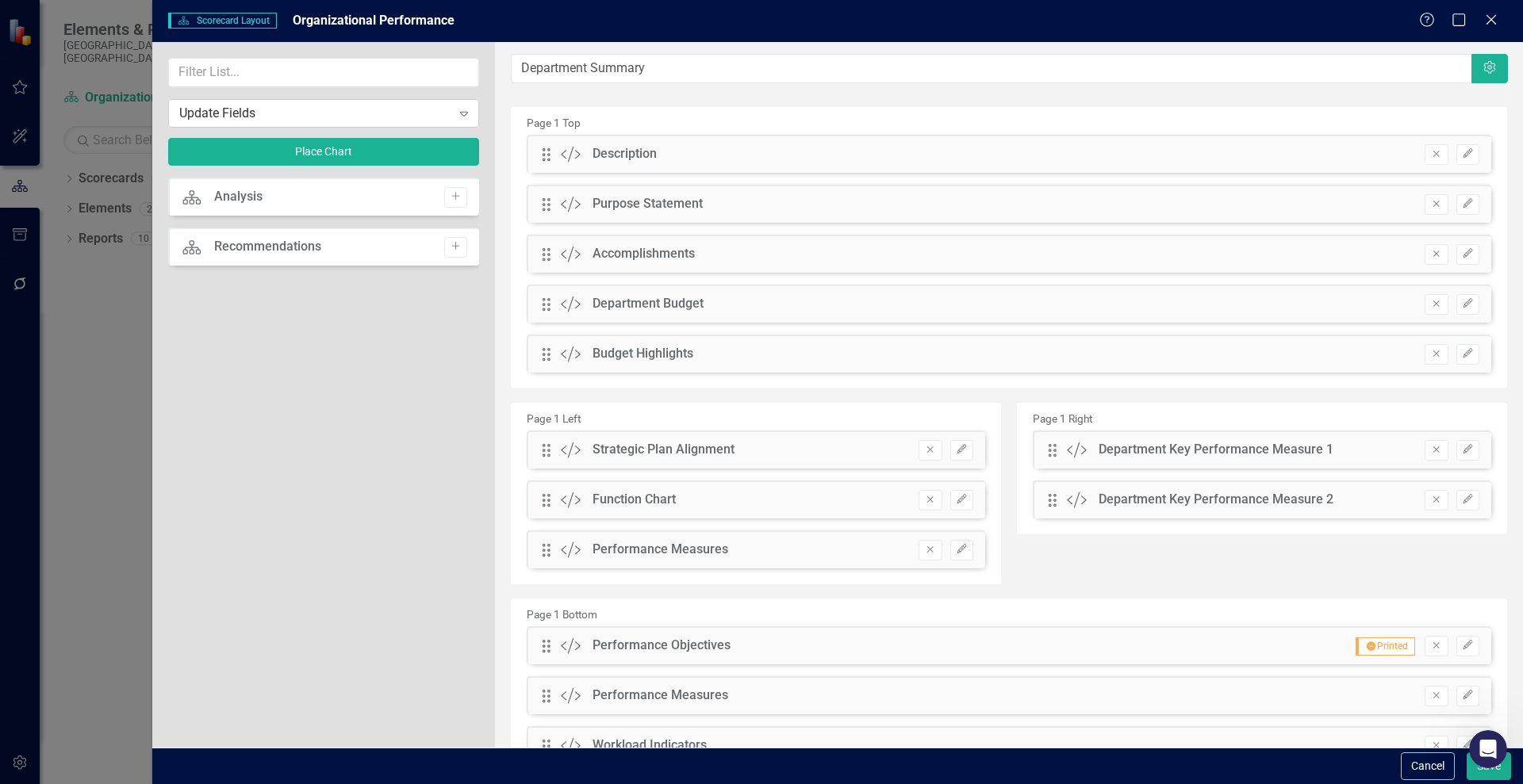
click at [275, 106] on div "Update Fields" at bounding box center [315, 113] width 272 height 18
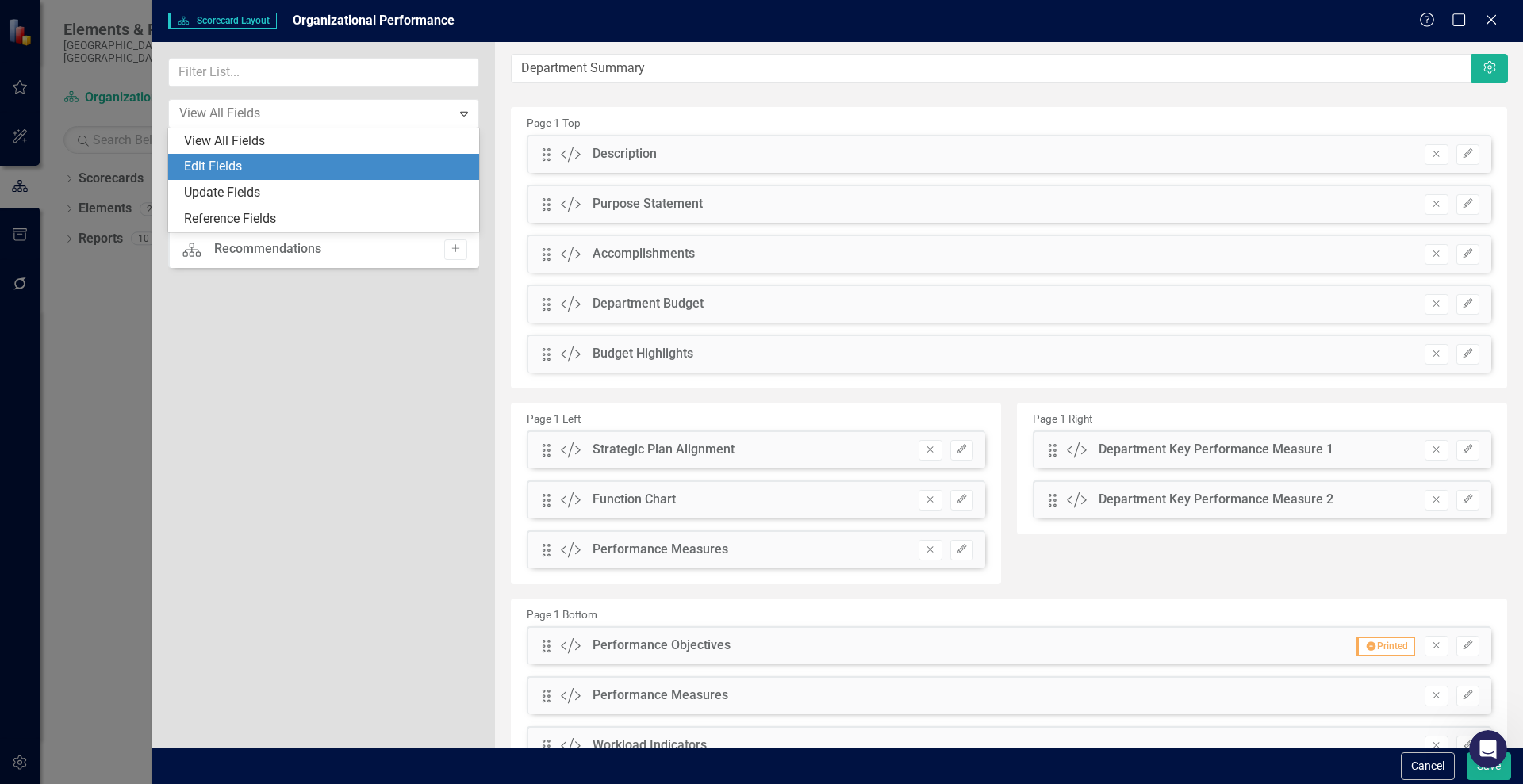
click at [256, 168] on div "Edit Fields" at bounding box center [327, 167] width 286 height 18
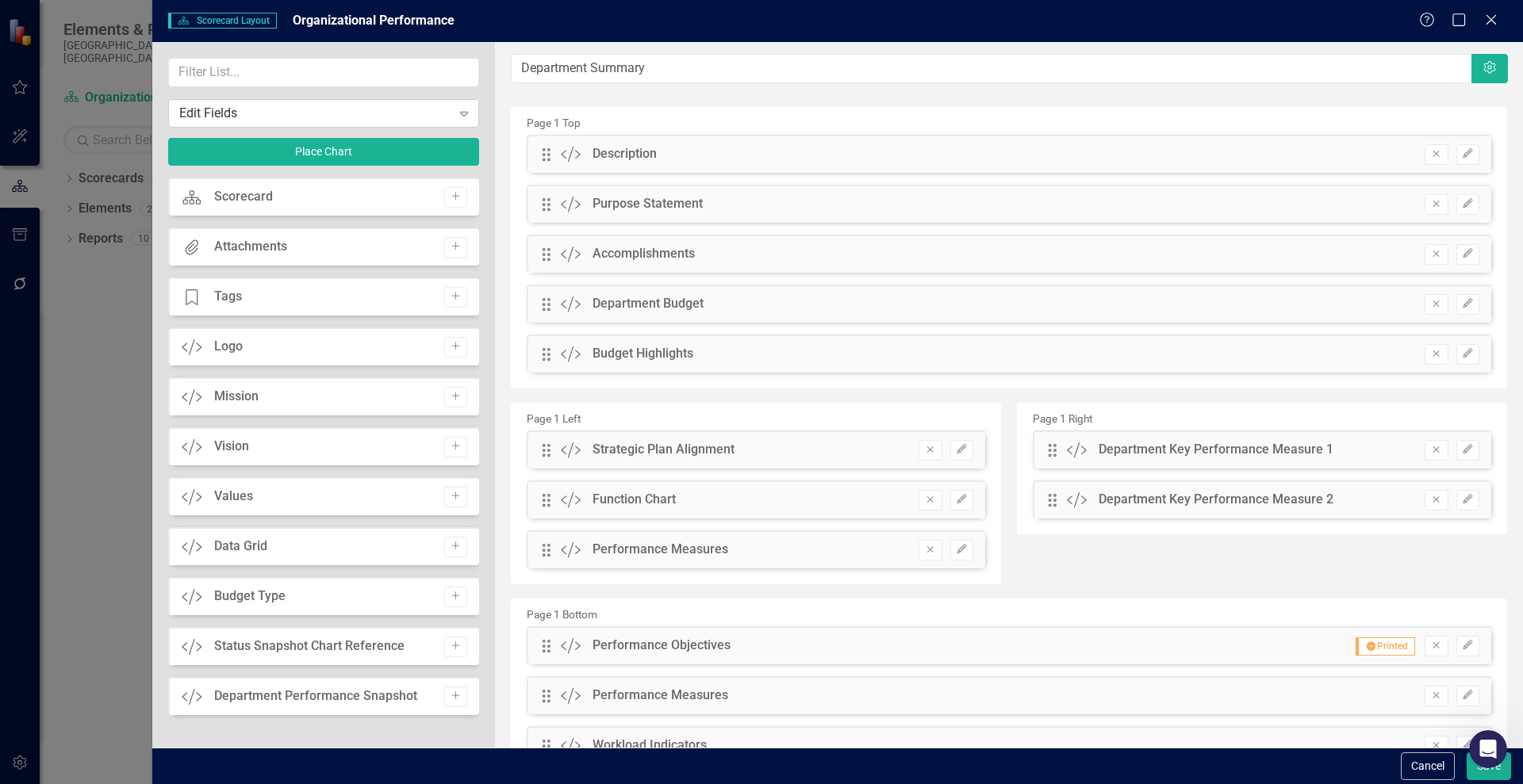
click at [347, 115] on div "Edit Fields" at bounding box center [315, 113] width 272 height 18
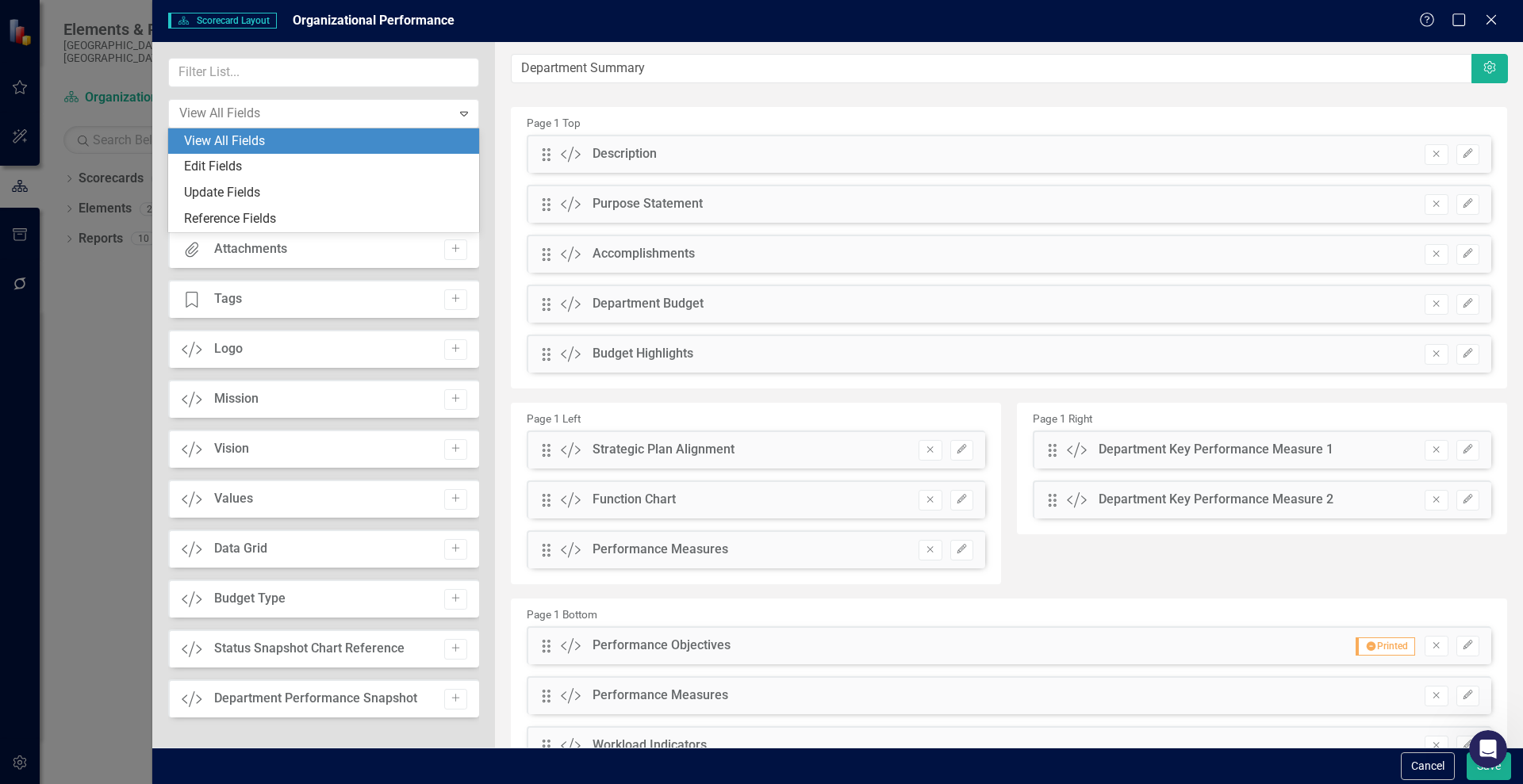
click at [294, 137] on div "View All Fields" at bounding box center [327, 141] width 286 height 18
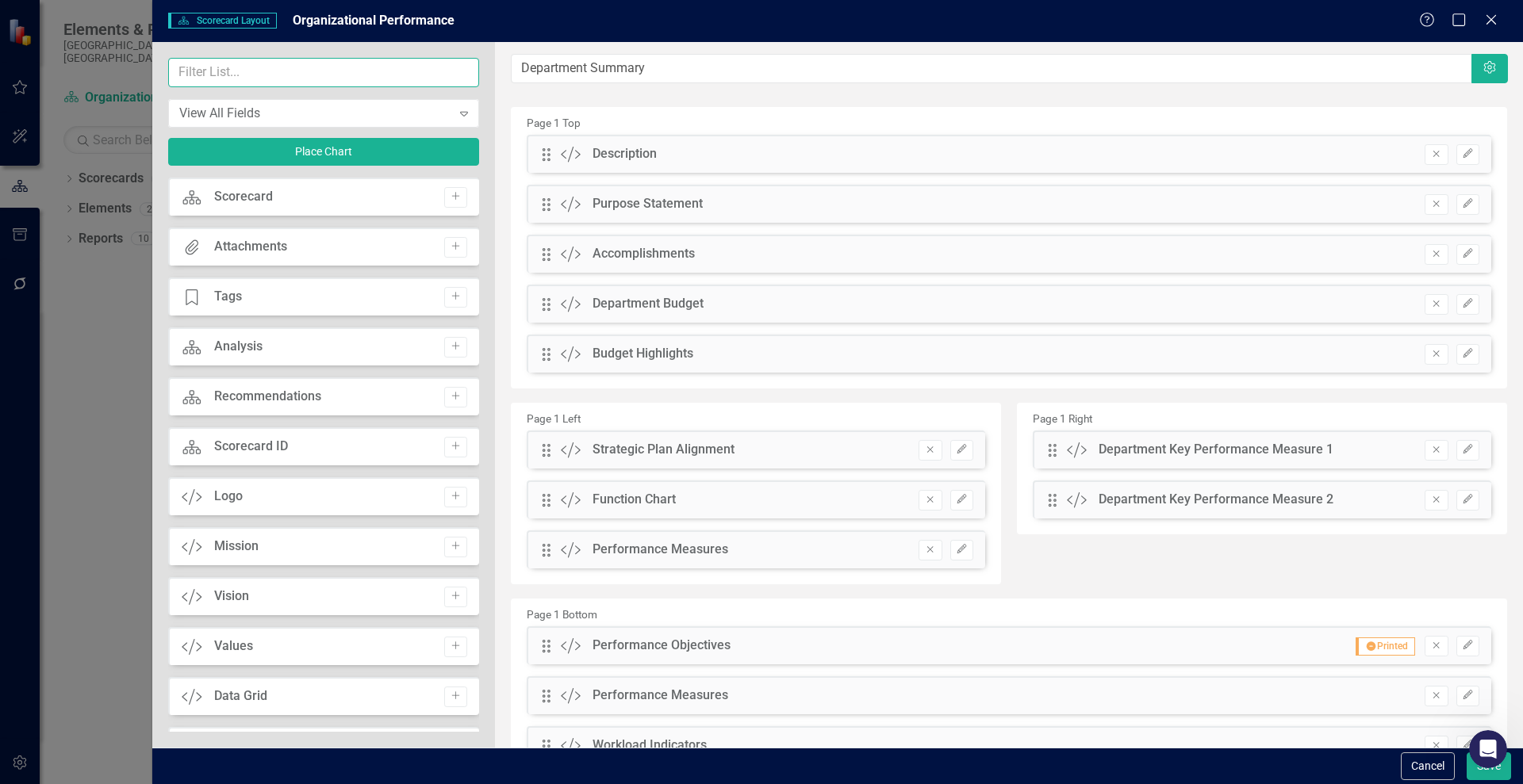
click at [265, 77] on input "text" at bounding box center [323, 73] width 311 height 30
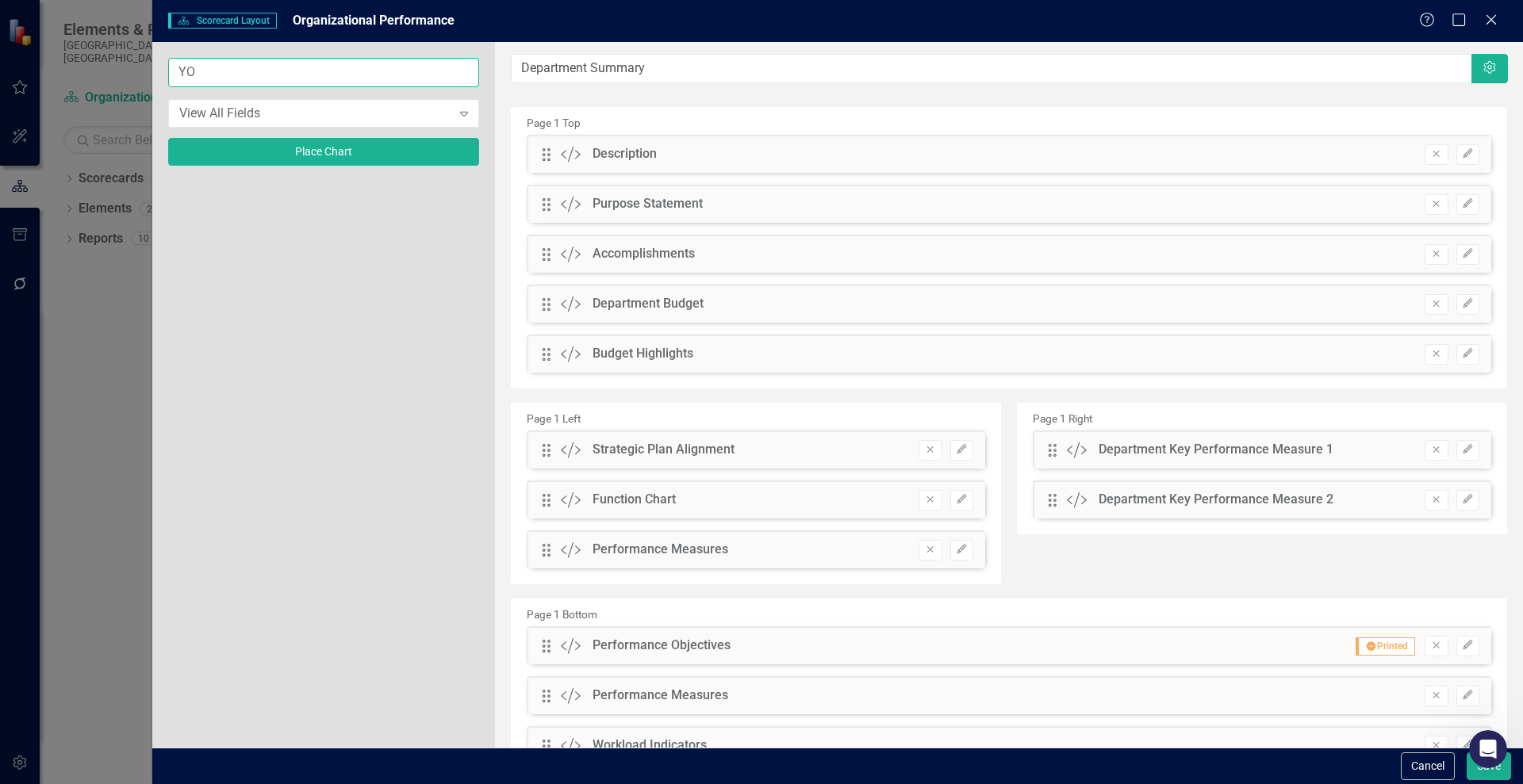
type input "Y"
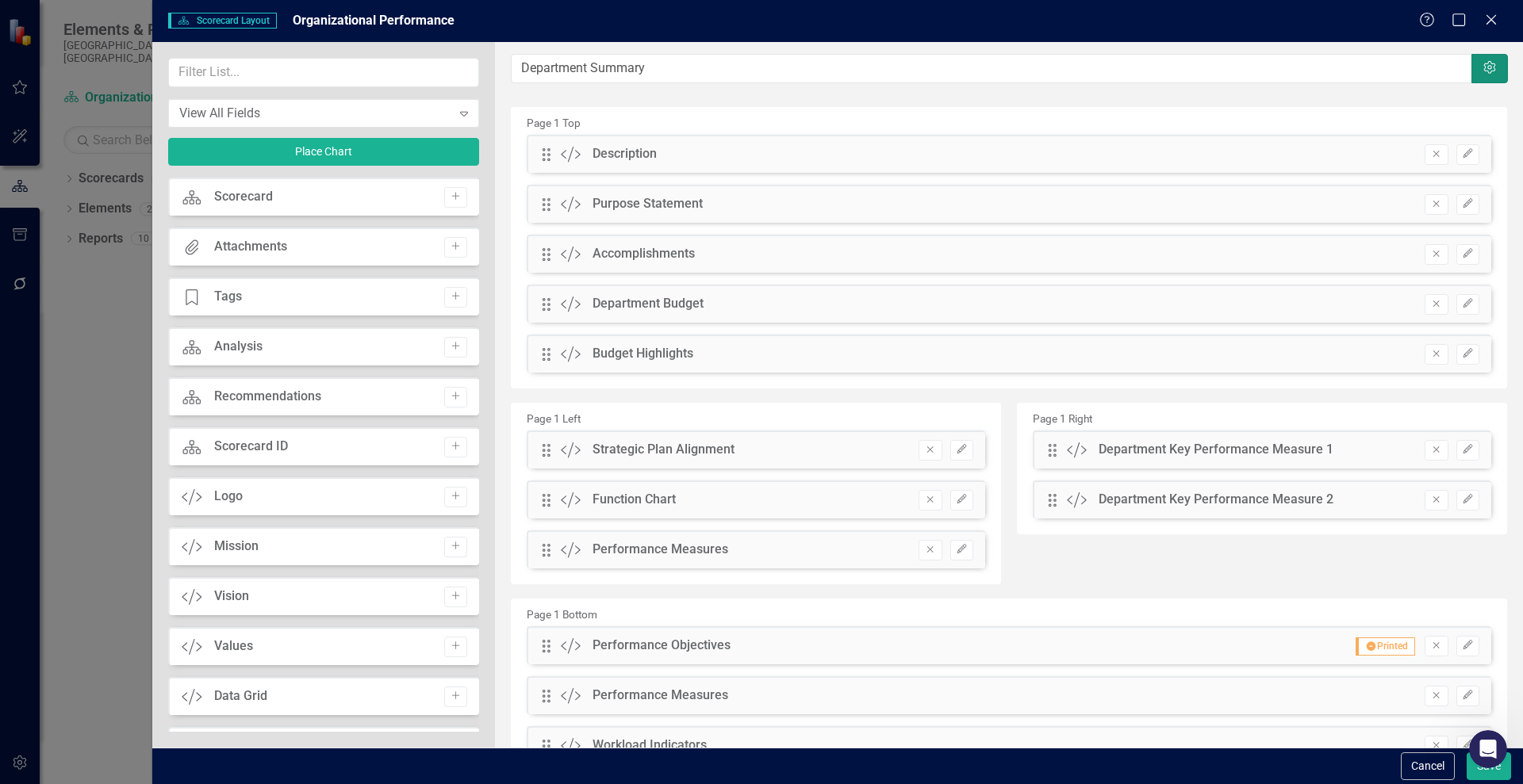
click at [1484, 65] on icon "Settings" at bounding box center [1489, 68] width 16 height 13
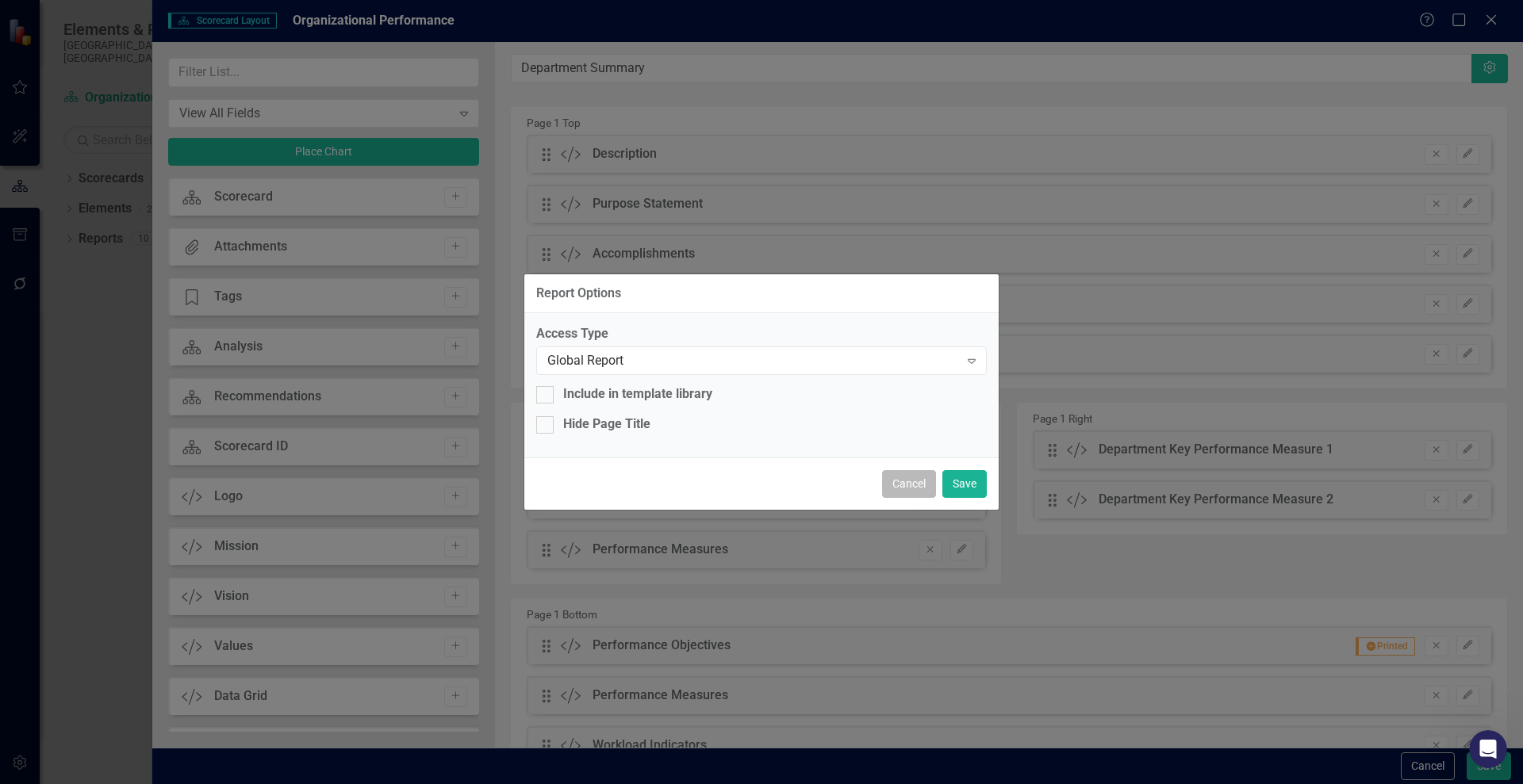
click at [907, 493] on button "Cancel" at bounding box center [909, 484] width 54 height 28
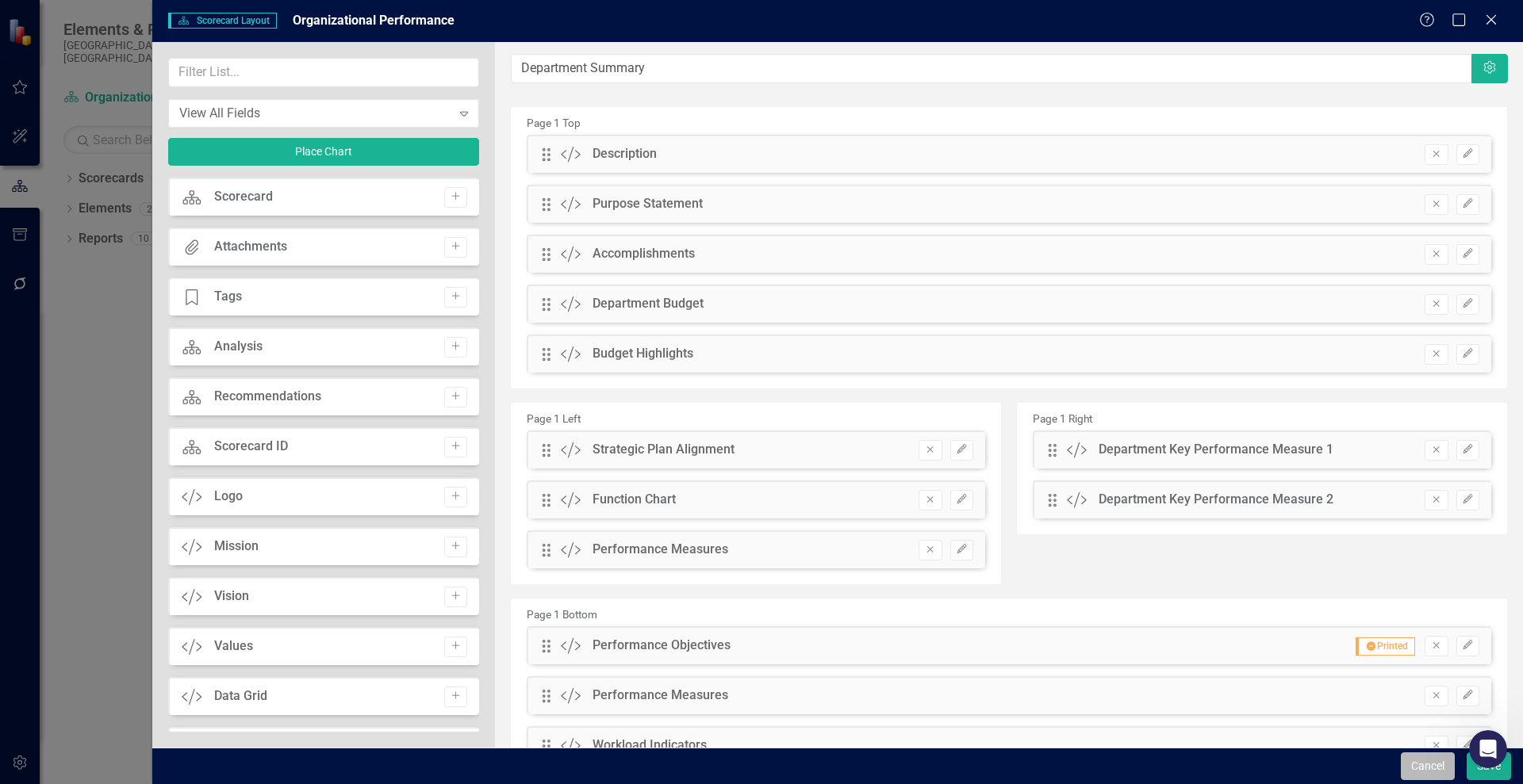
click at [1446, 772] on button "Cancel" at bounding box center [1428, 766] width 54 height 28
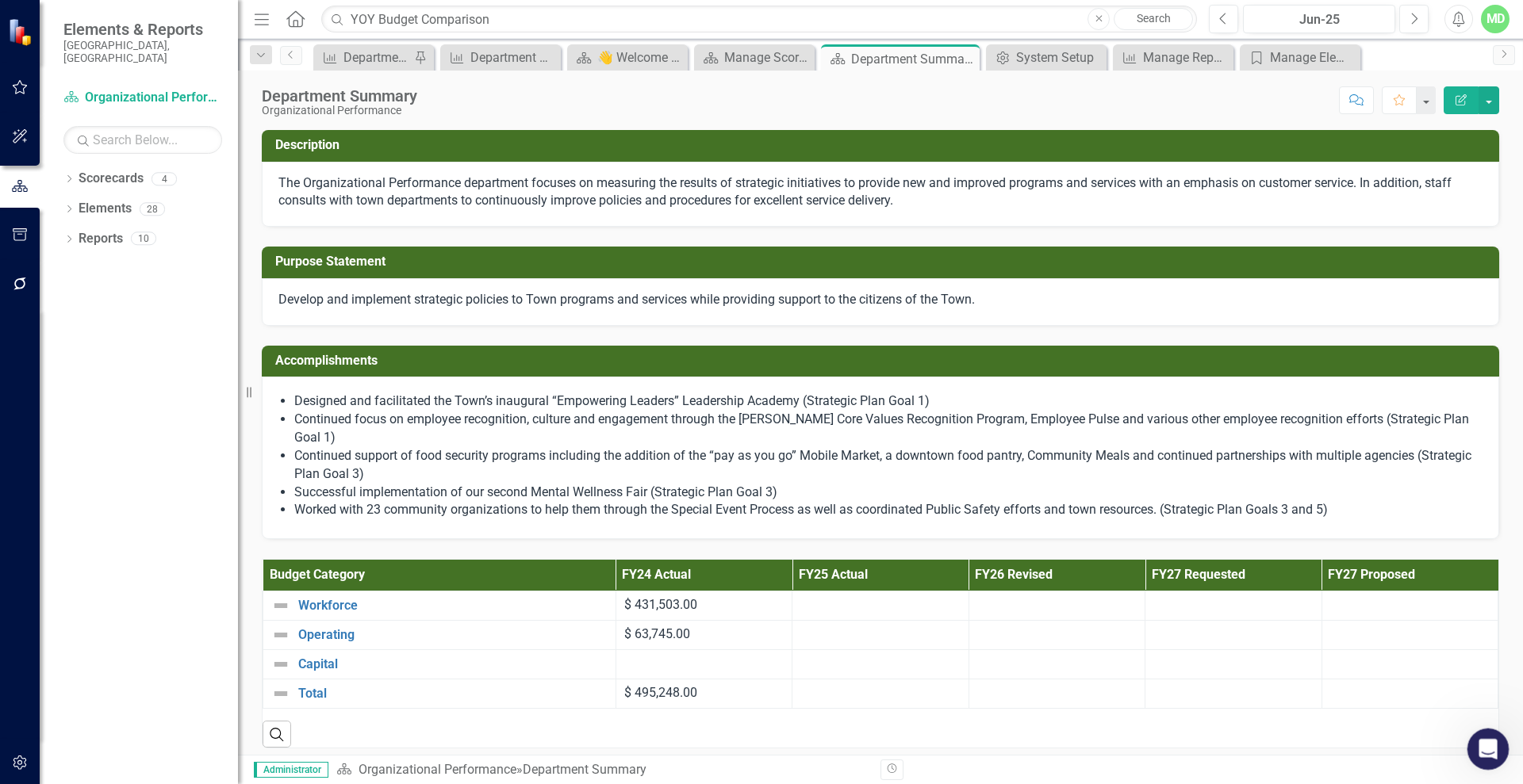
click at [1476, 745] on icon "Open Intercom Messenger" at bounding box center [1485, 747] width 26 height 26
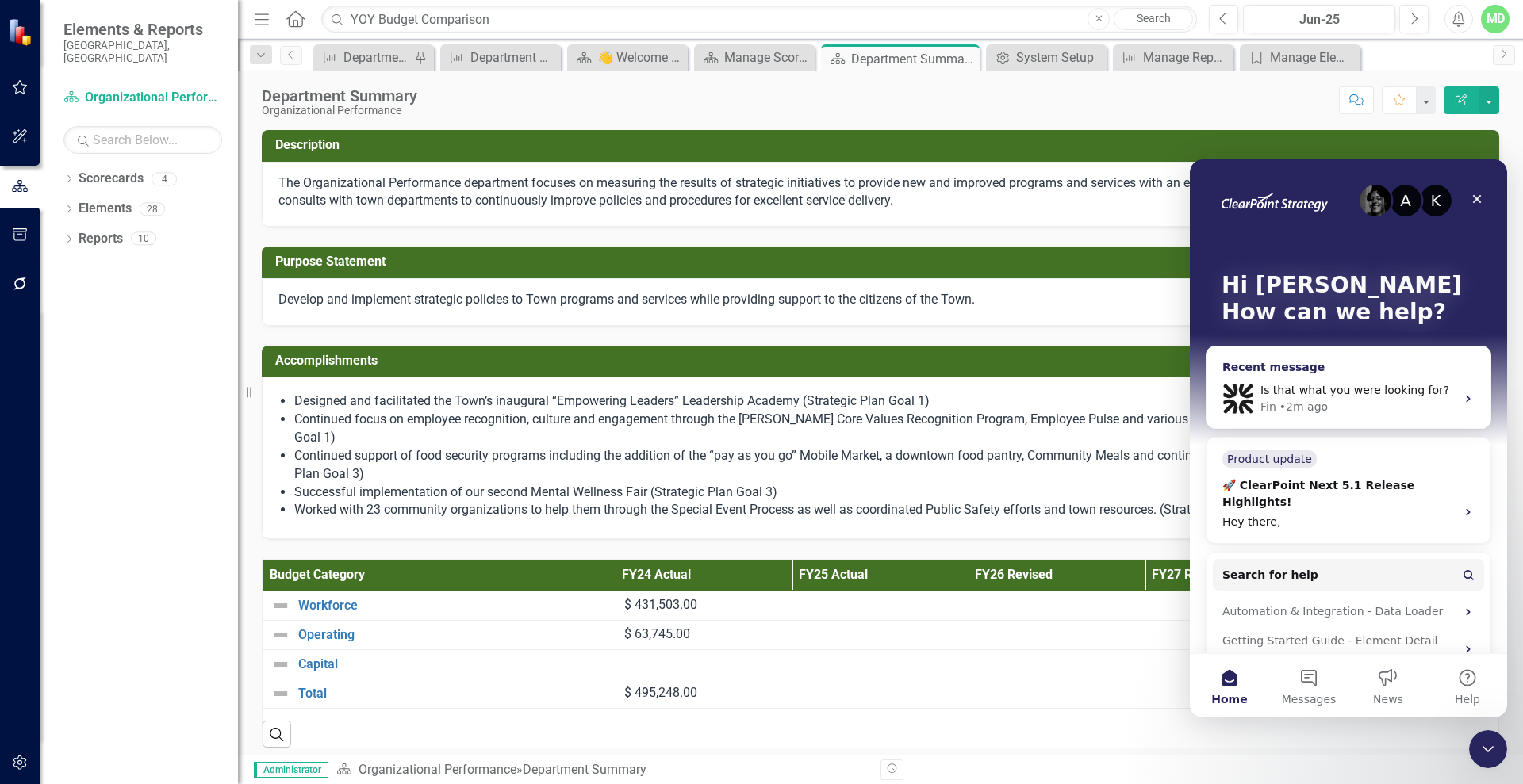
click at [1373, 397] on span "Is that what you were looking for?" at bounding box center [1354, 390] width 188 height 13
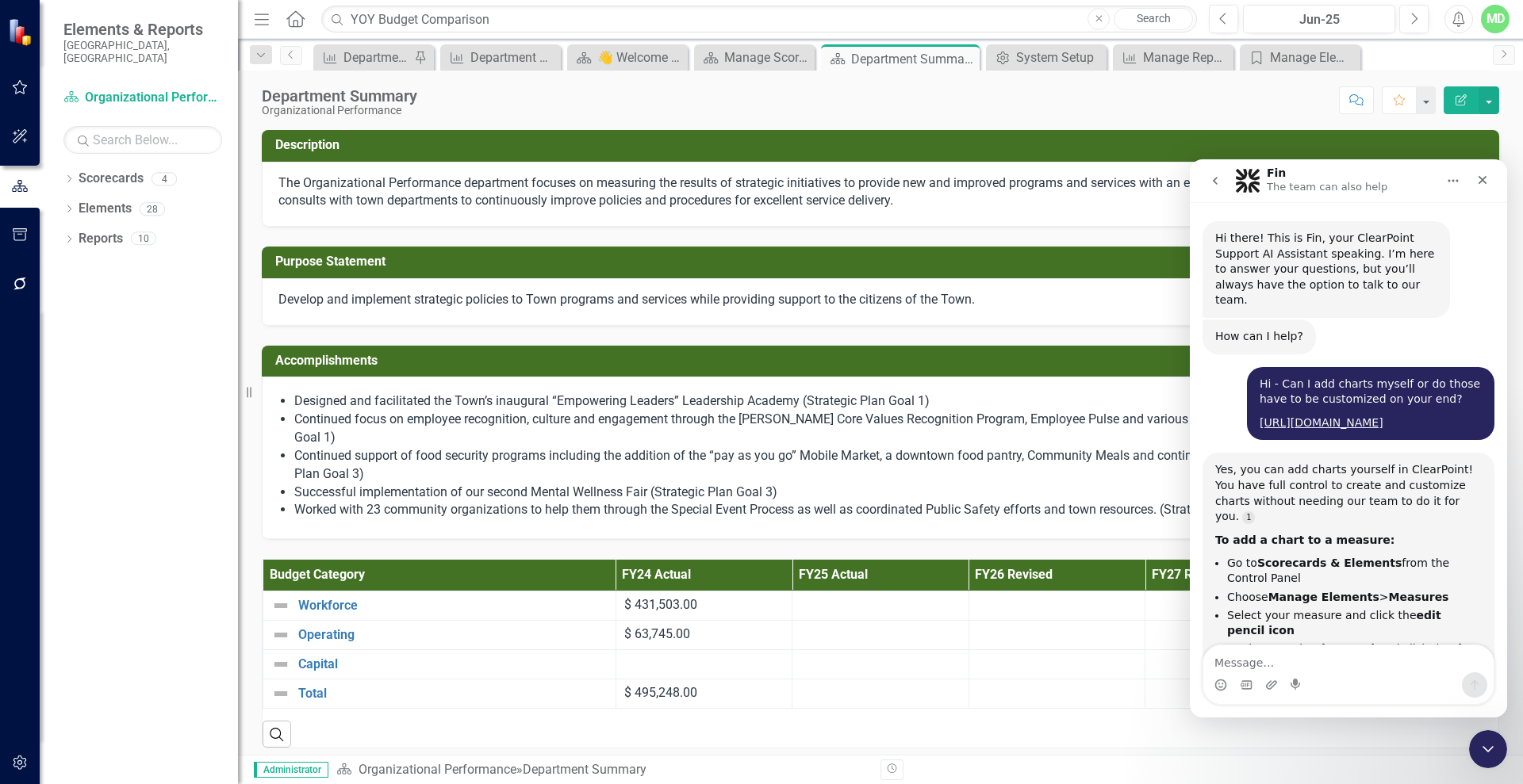
drag, startPoint x: 18, startPoint y: 287, endPoint x: 0, endPoint y: 778, distance: 491.3
click at [18, 287] on icon "button" at bounding box center [20, 284] width 17 height 13
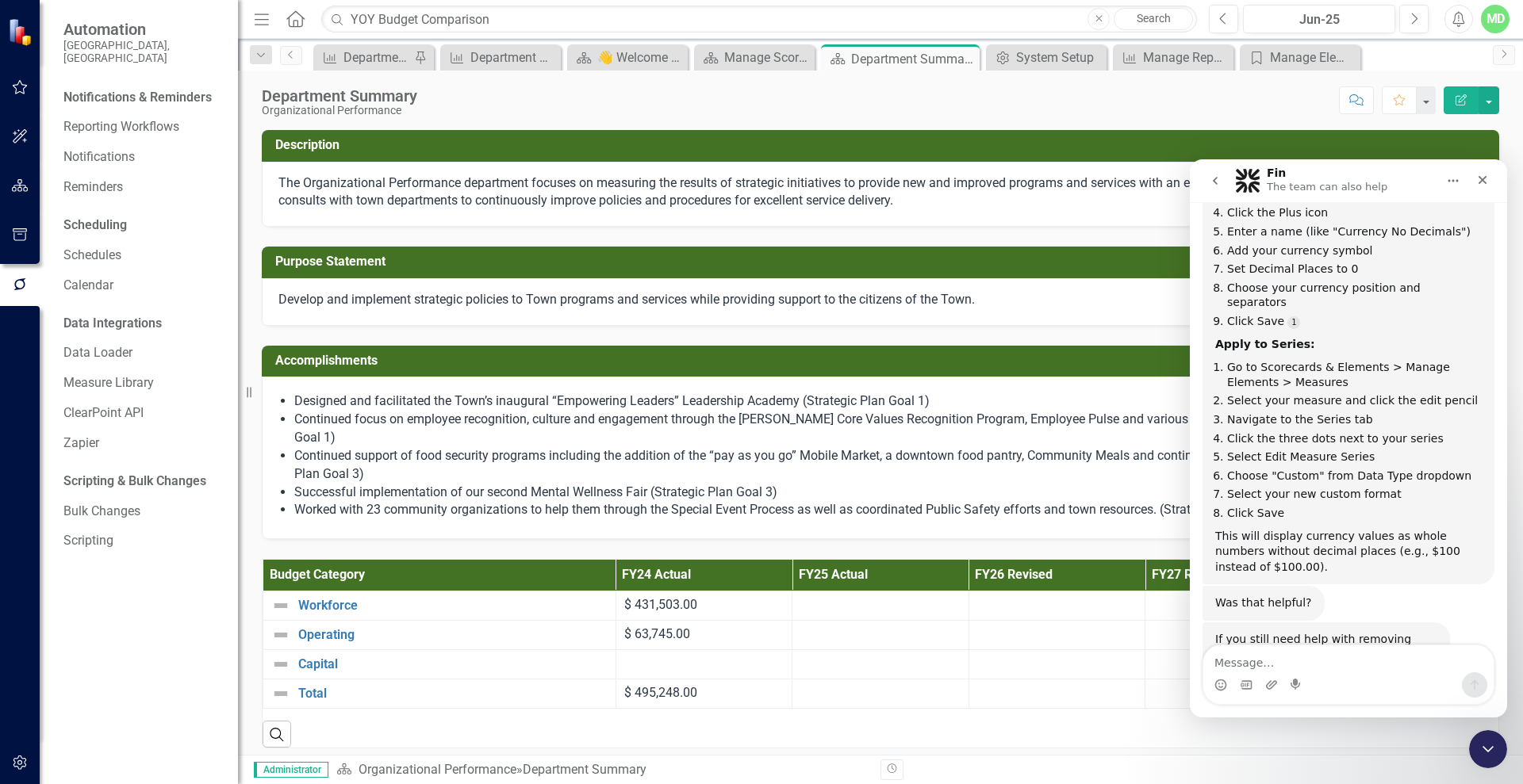
scroll to position [11362, 0]
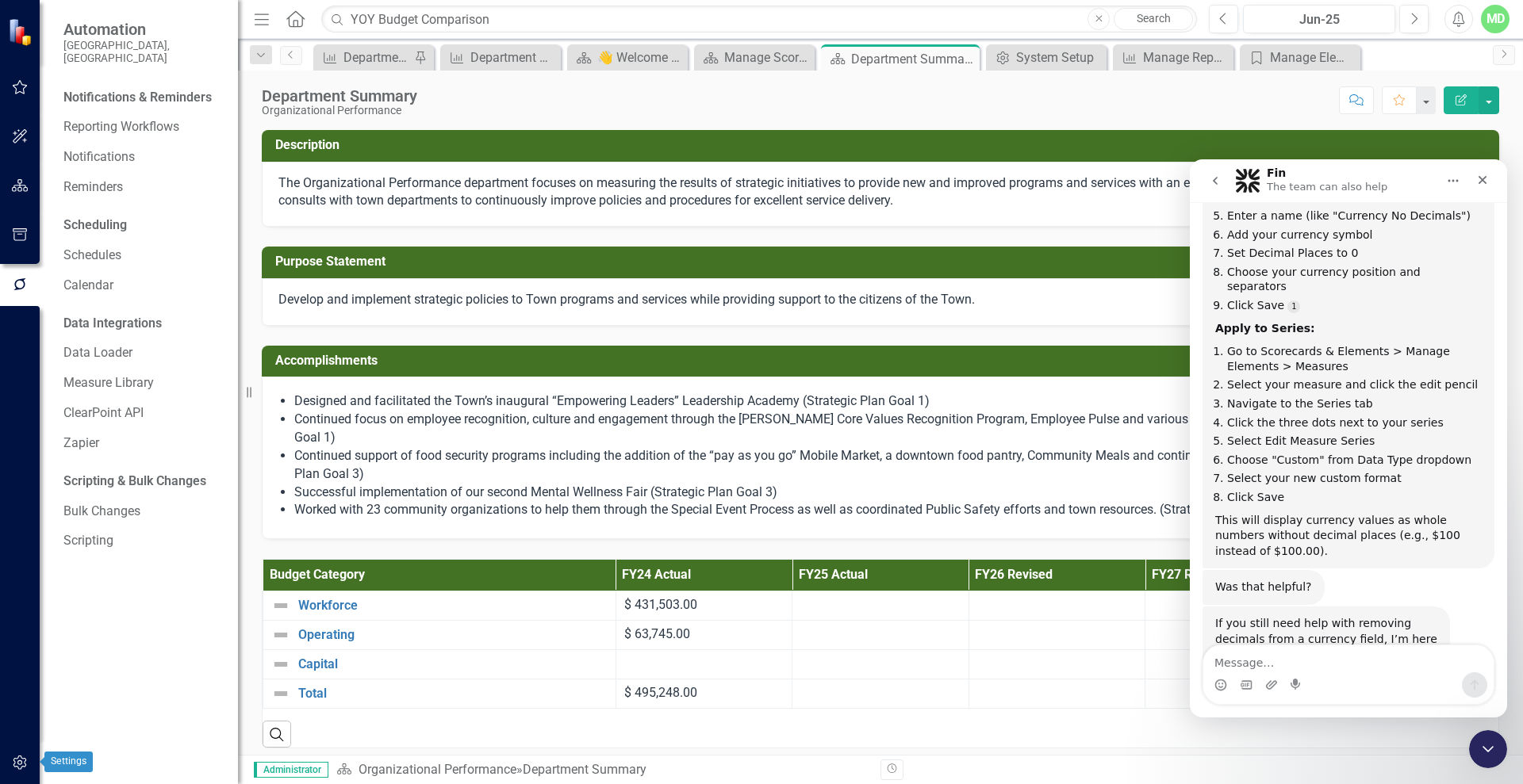
click at [21, 756] on icon "button" at bounding box center [20, 762] width 17 height 13
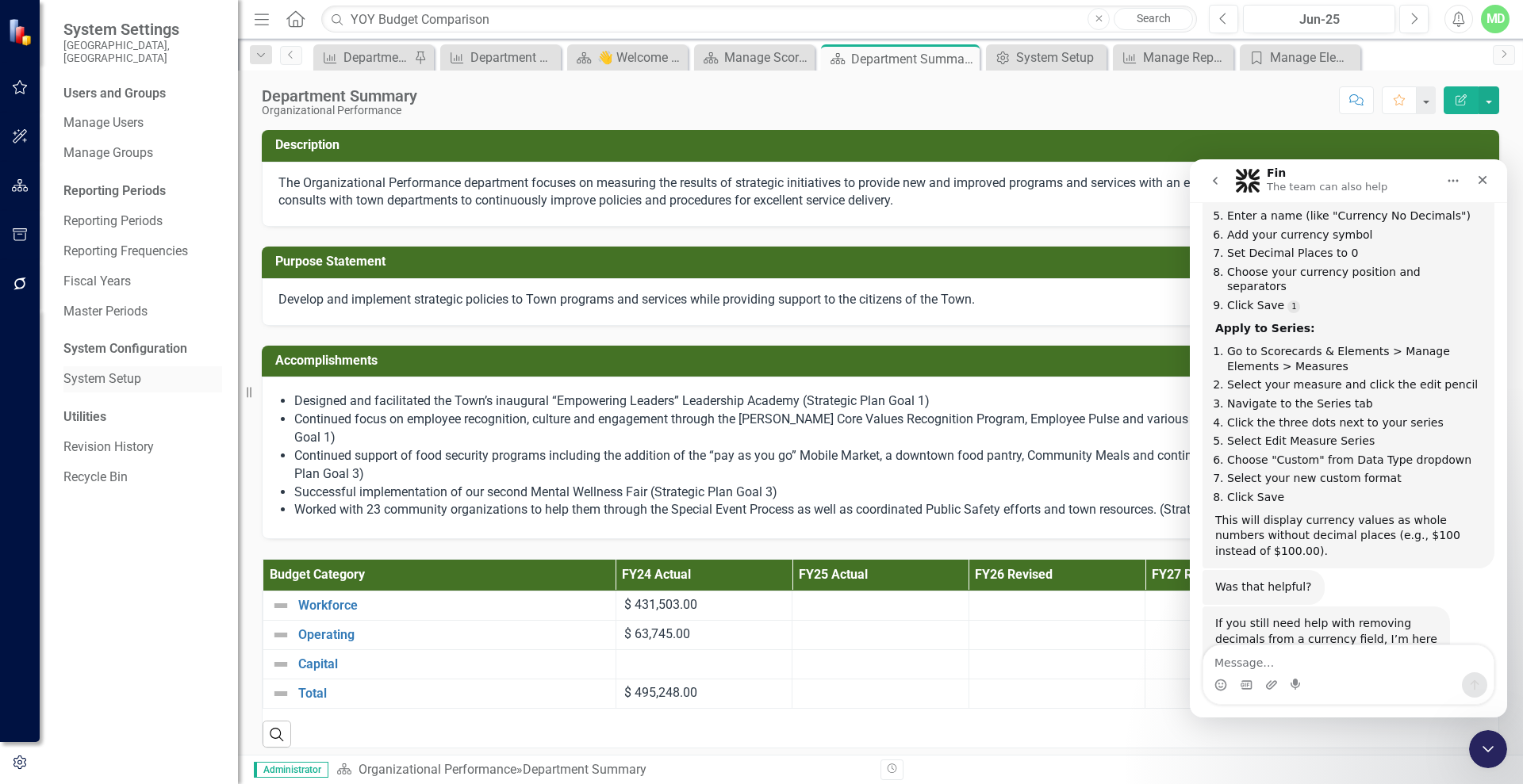
click at [107, 377] on div "System Setup" at bounding box center [142, 379] width 159 height 26
click at [104, 370] on link "System Setup" at bounding box center [142, 379] width 159 height 18
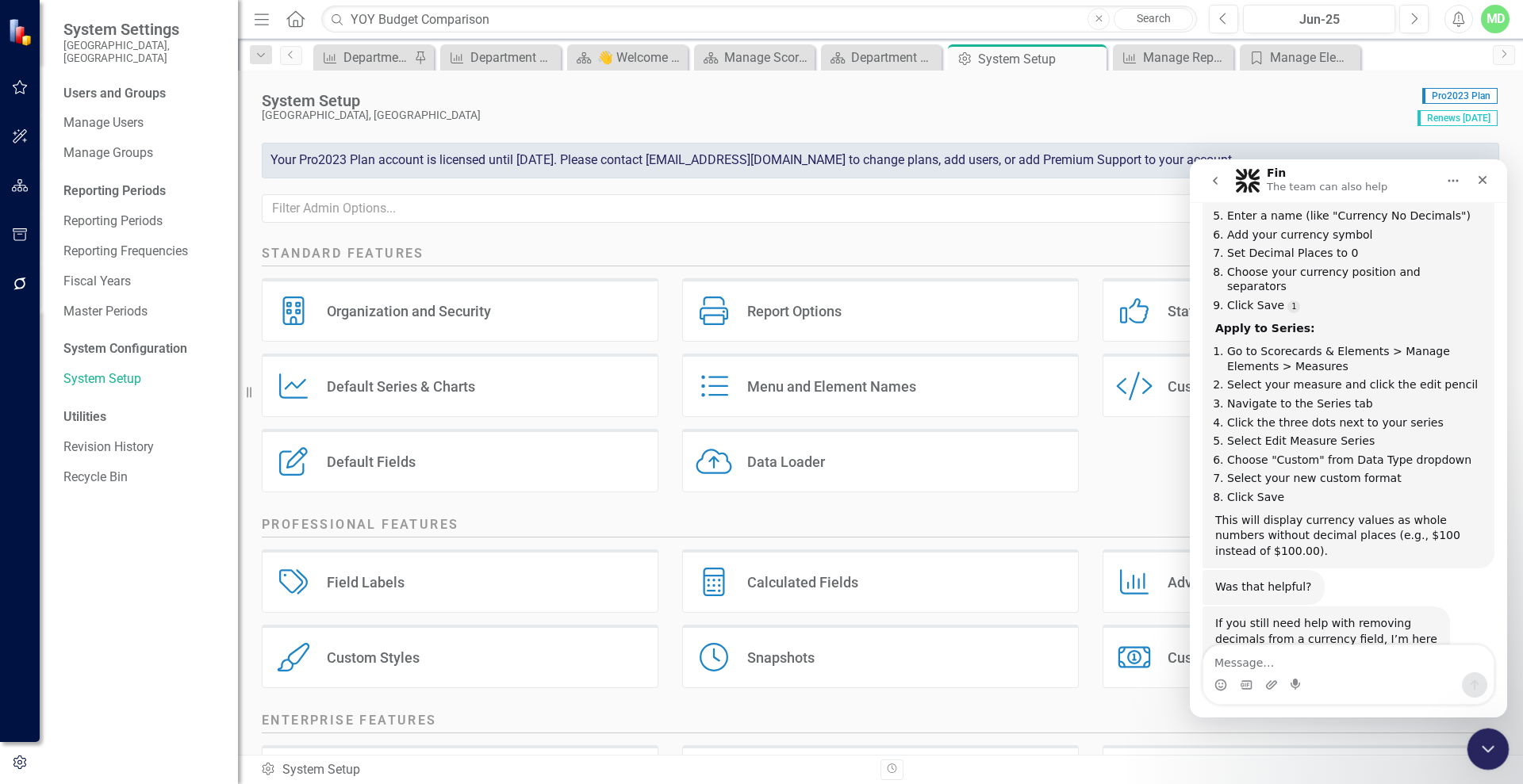
click at [1483, 752] on icon "Close Intercom Messenger" at bounding box center [1485, 747] width 19 height 19
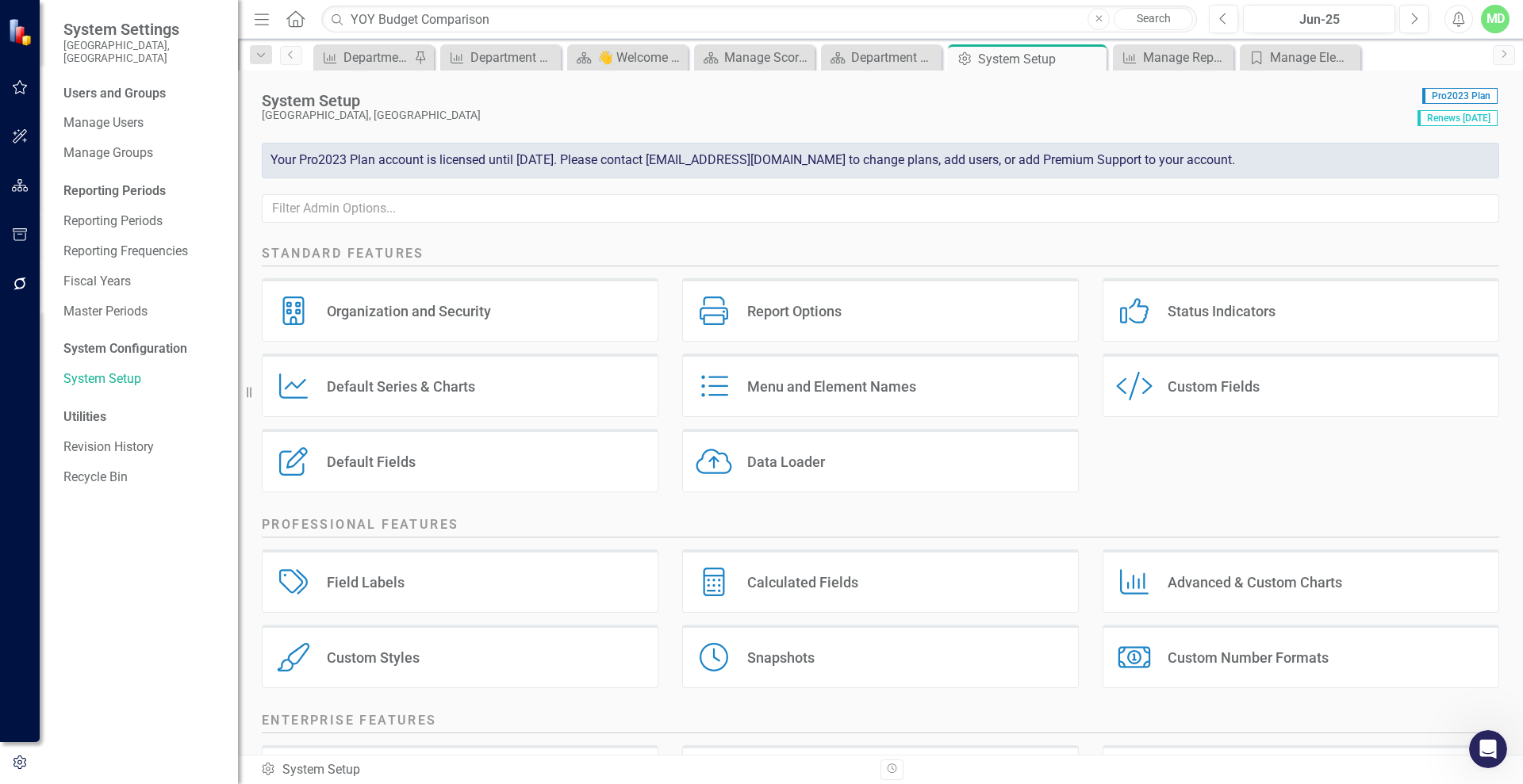
click at [756, 651] on div "Snapshots" at bounding box center [781, 657] width 67 height 18
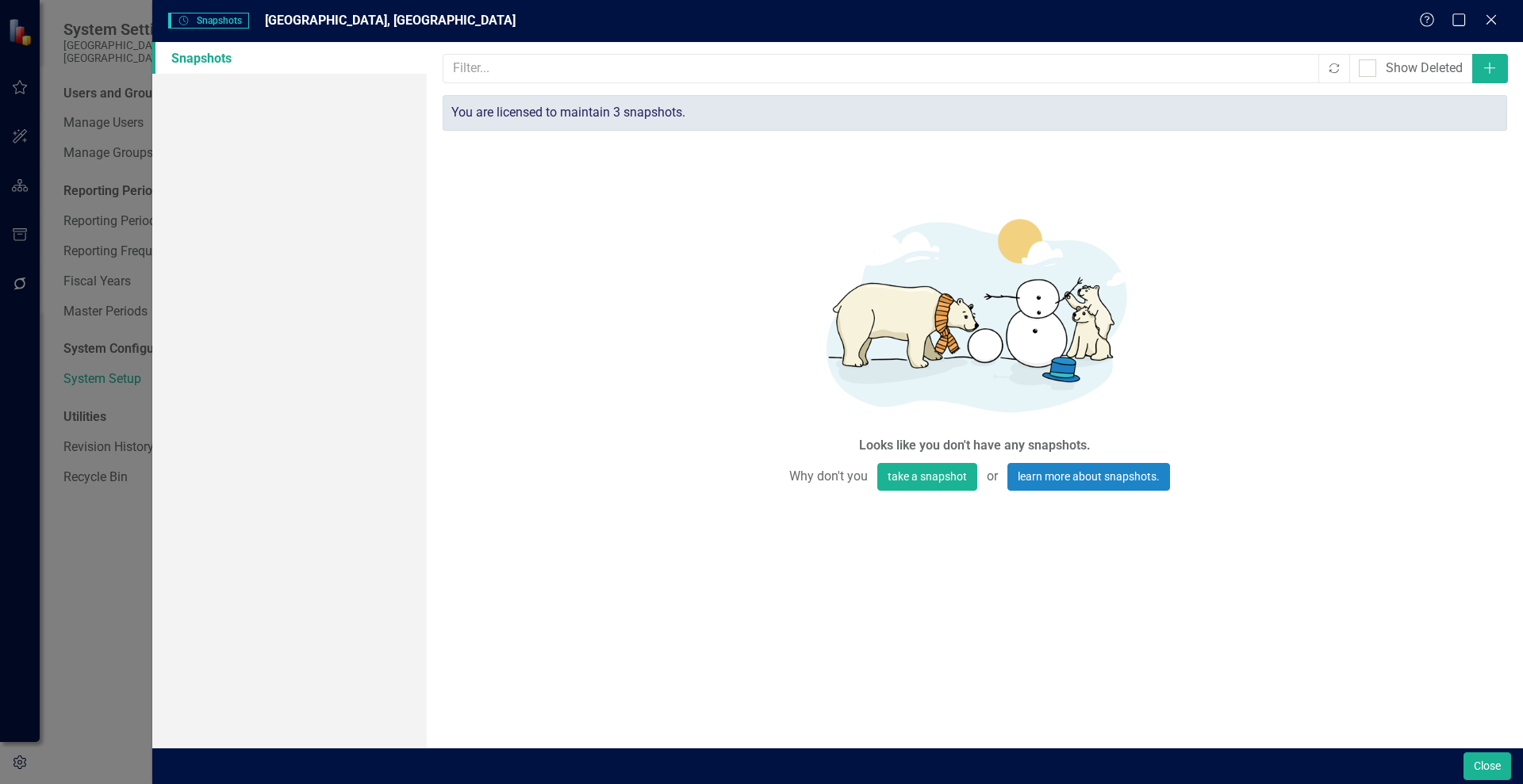
click at [1499, 19] on div "Help Maximize Close" at bounding box center [1463, 21] width 88 height 18
click at [1485, 23] on icon "Close" at bounding box center [1490, 19] width 20 height 15
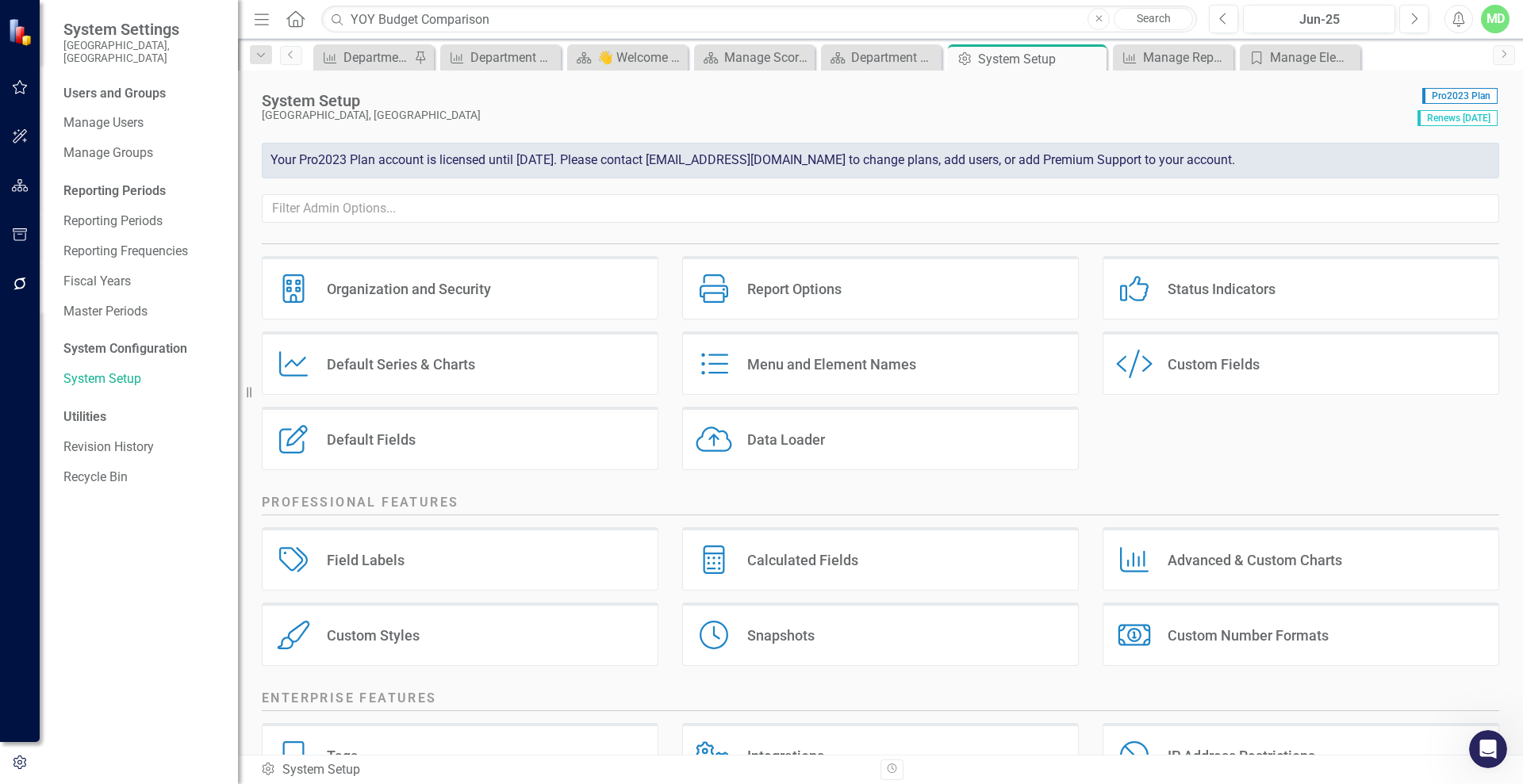
scroll to position [10, 0]
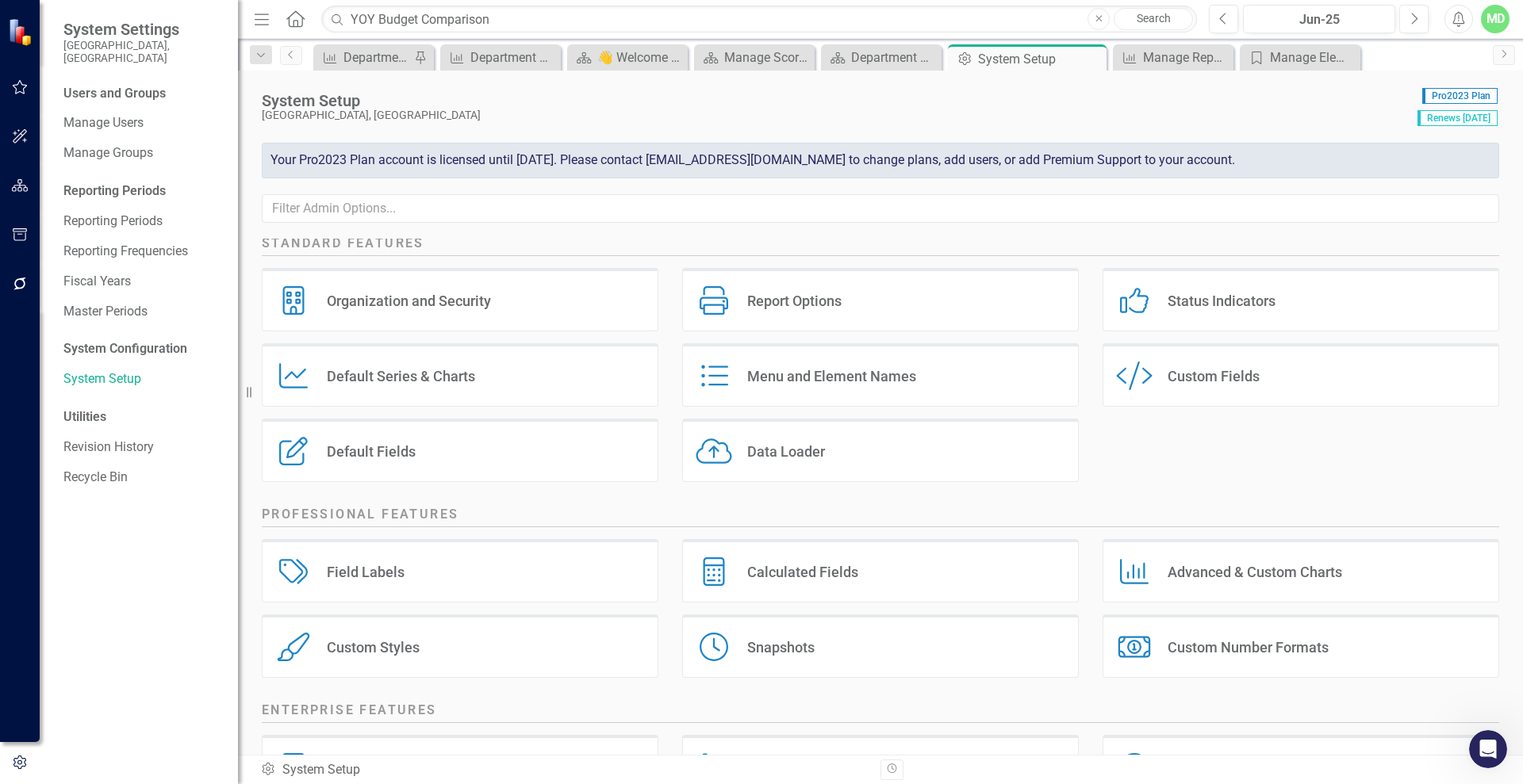
click at [760, 378] on div "Menu and Element Names" at bounding box center [832, 376] width 169 height 18
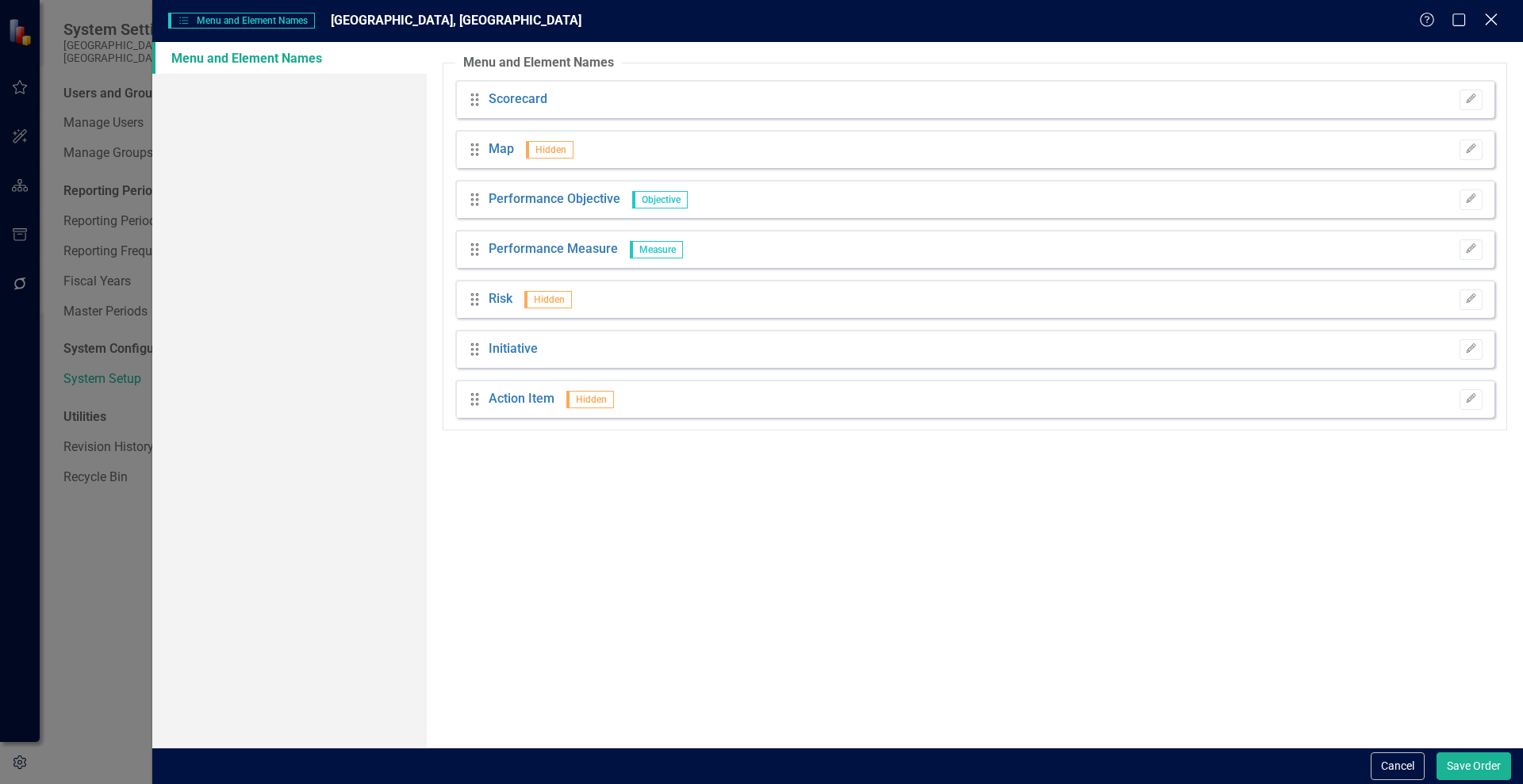
click at [1493, 22] on icon at bounding box center [1490, 19] width 12 height 12
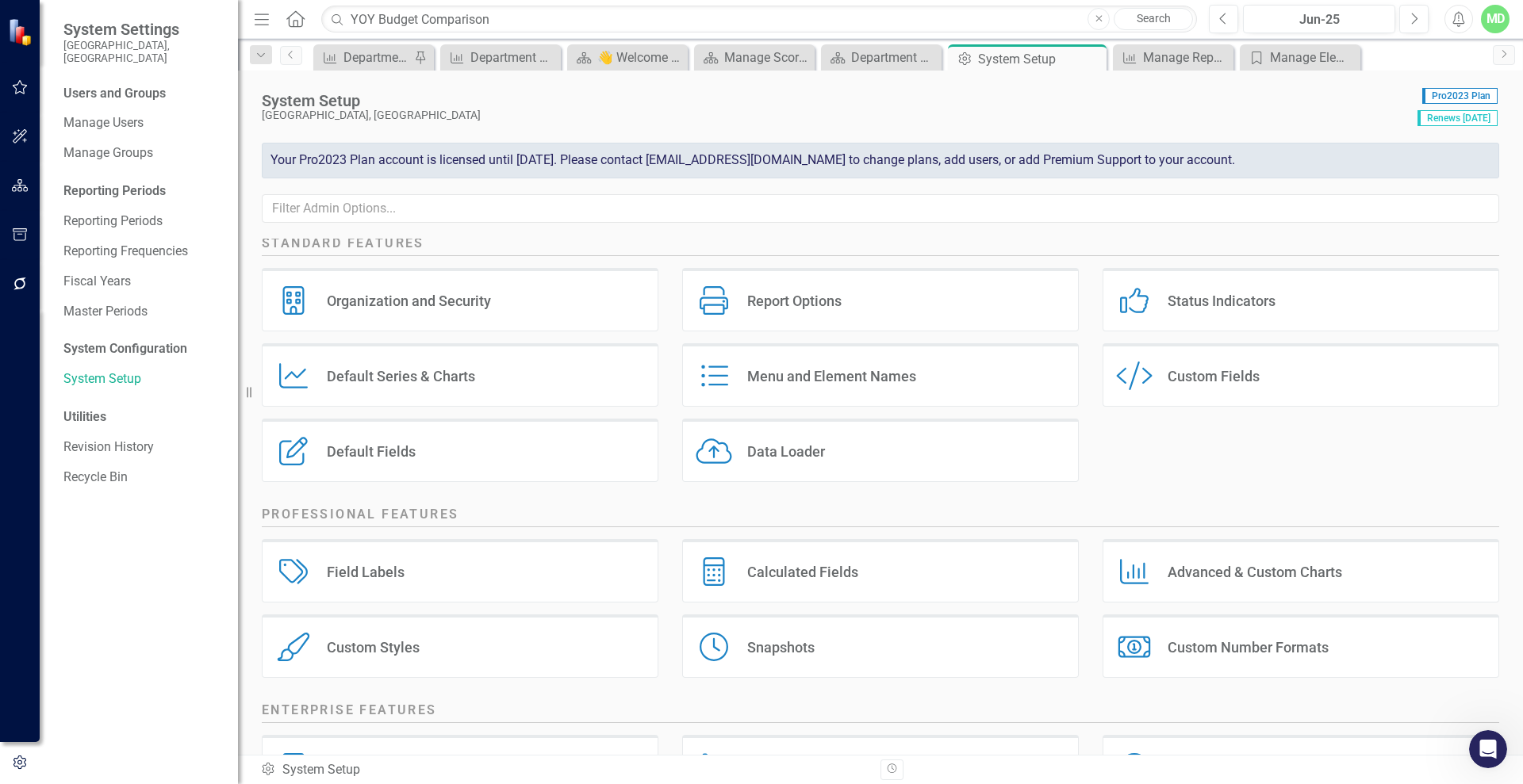
click at [408, 369] on div "Default Series & Charts" at bounding box center [401, 376] width 149 height 18
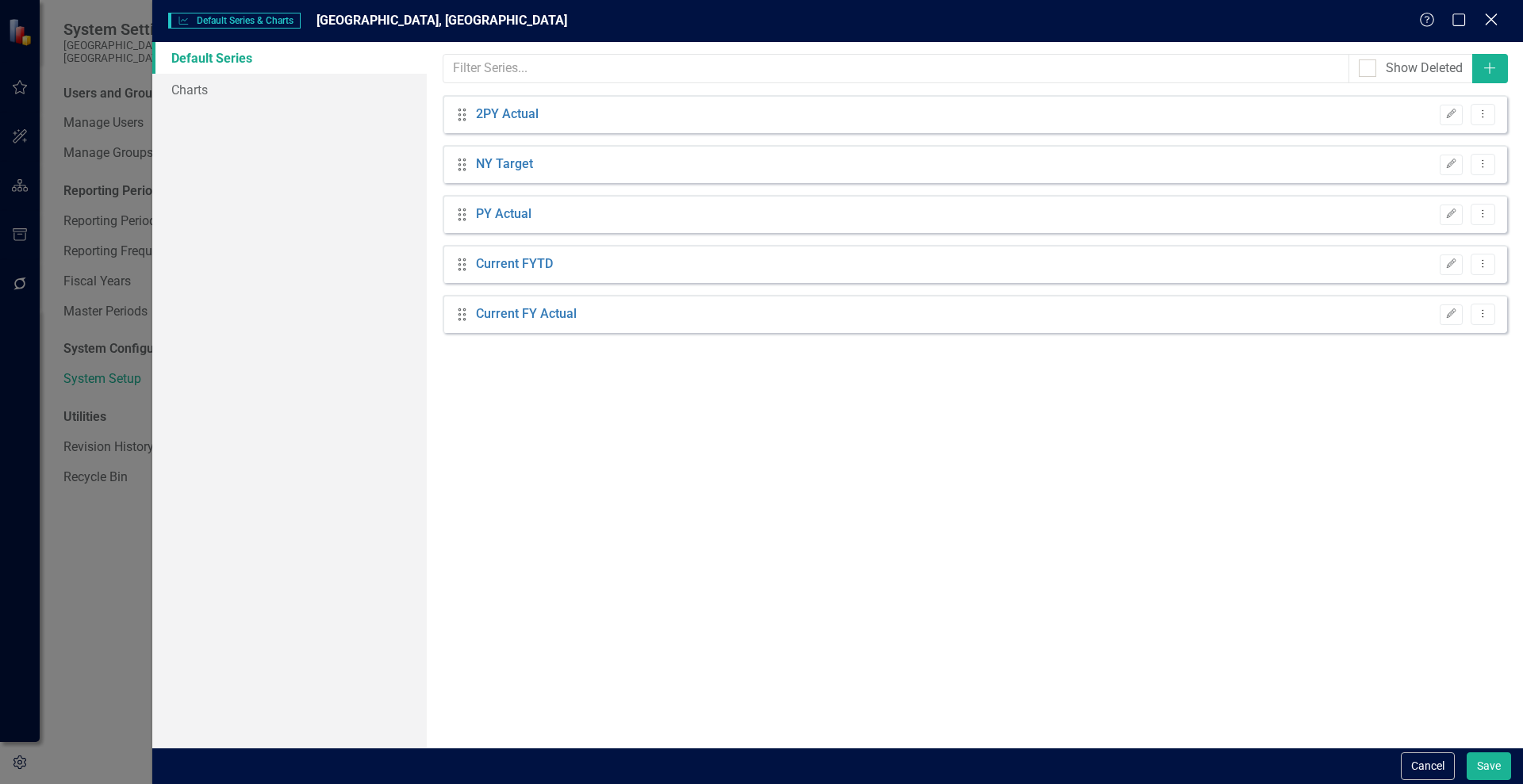
click at [1493, 19] on icon "Close" at bounding box center [1490, 19] width 20 height 15
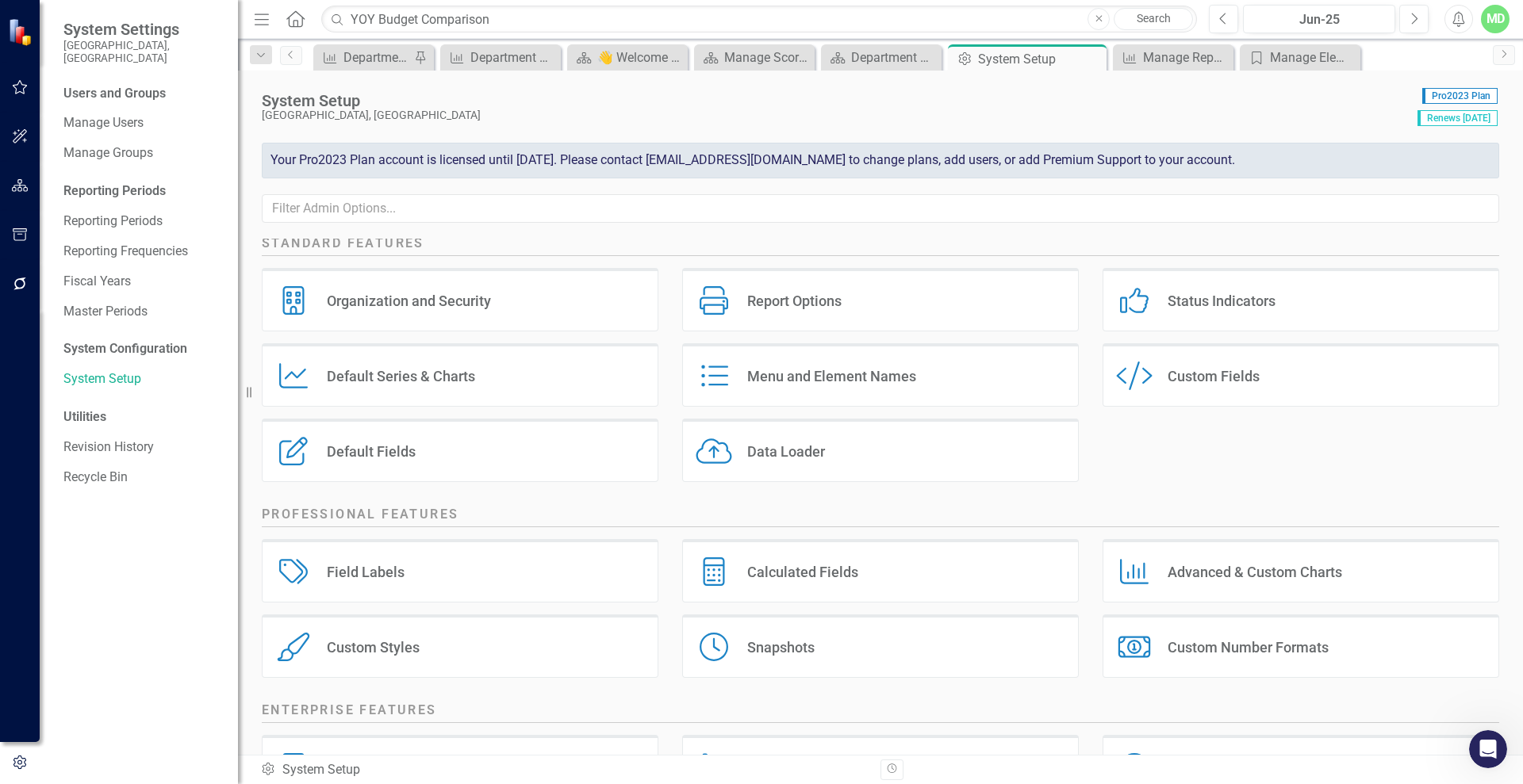
click at [408, 360] on div "Default Series Default Series & Charts" at bounding box center [460, 374] width 397 height 63
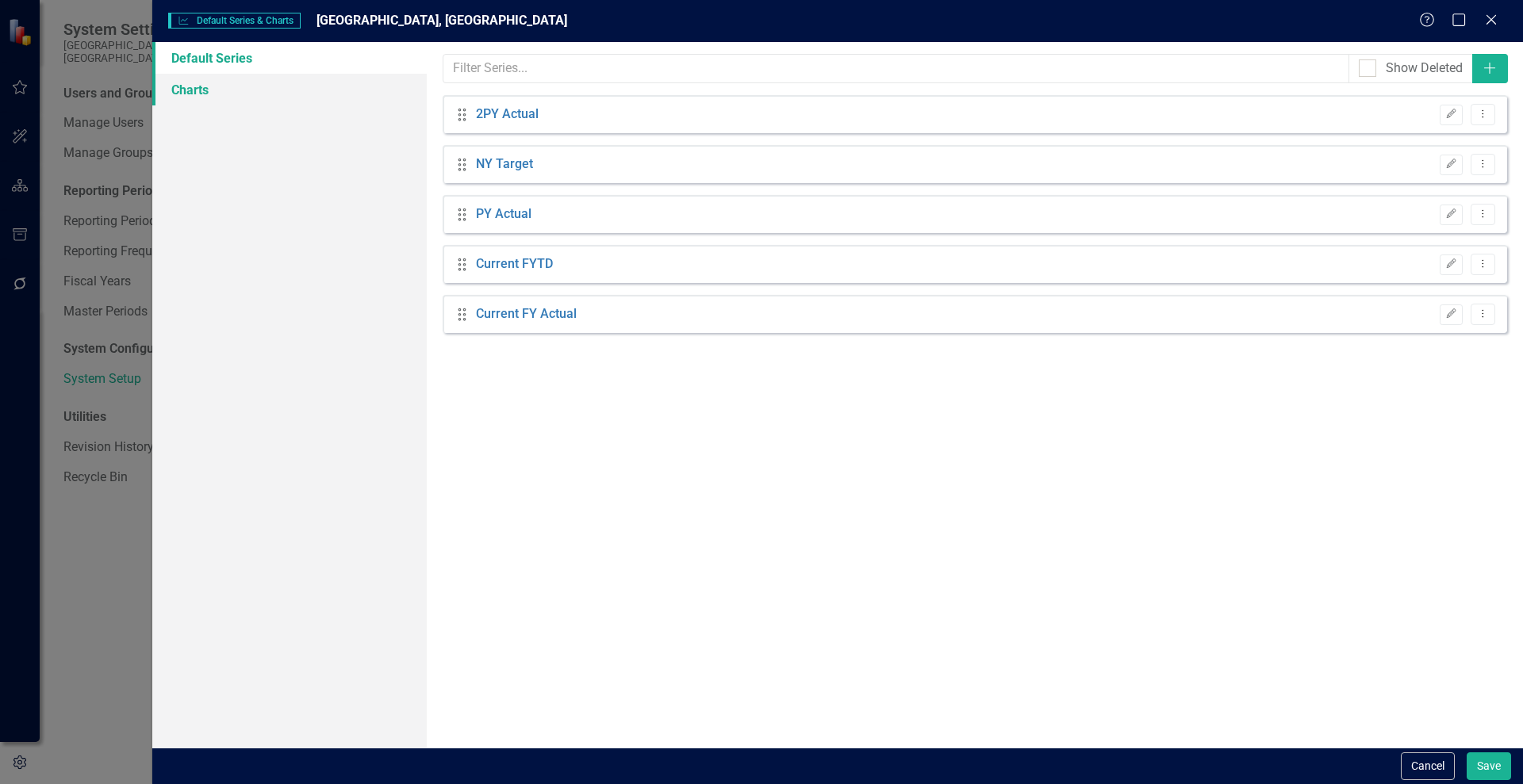
click at [186, 73] on link "Charts" at bounding box center [290, 89] width 275 height 32
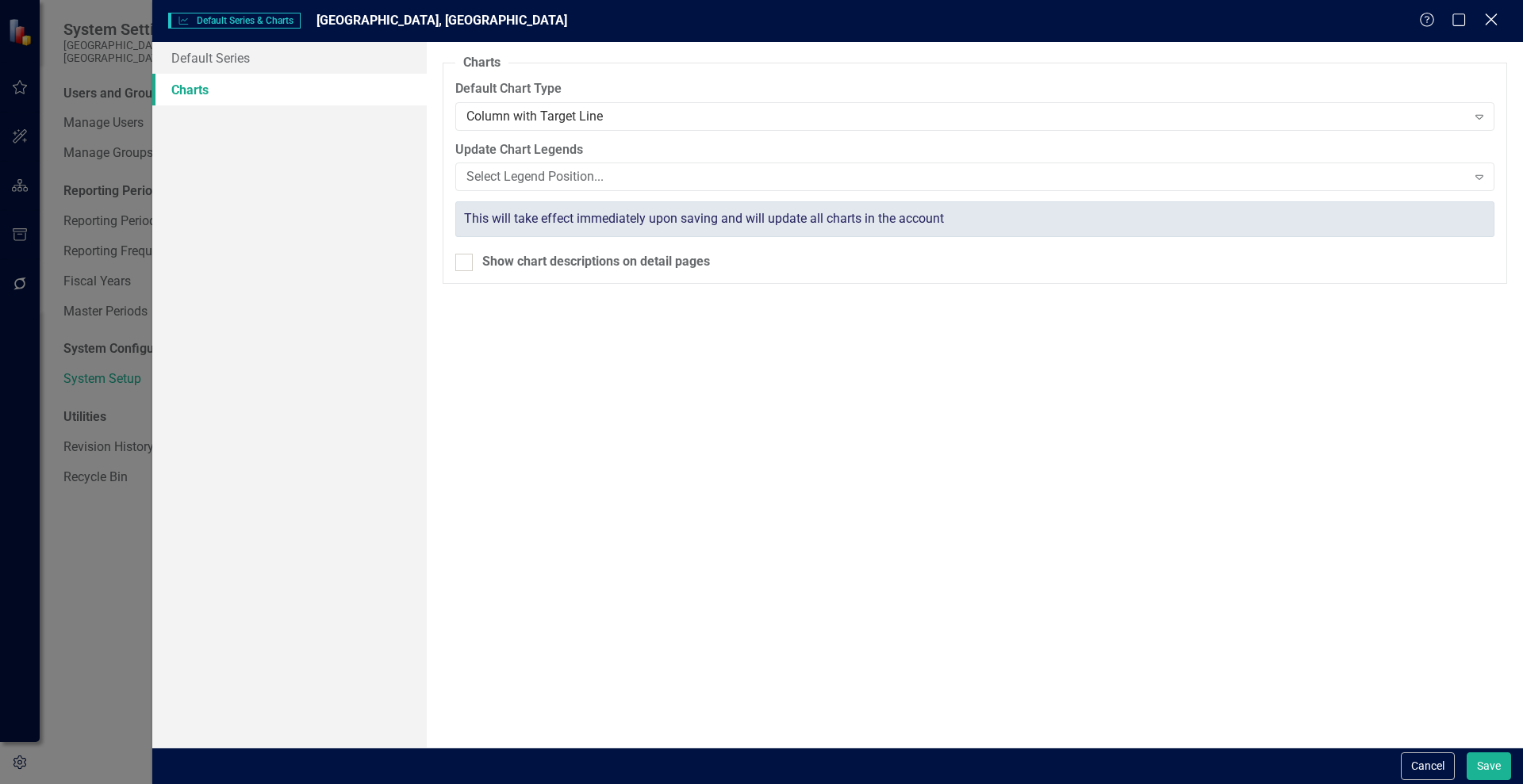
click at [1491, 15] on icon "Close" at bounding box center [1490, 19] width 20 height 15
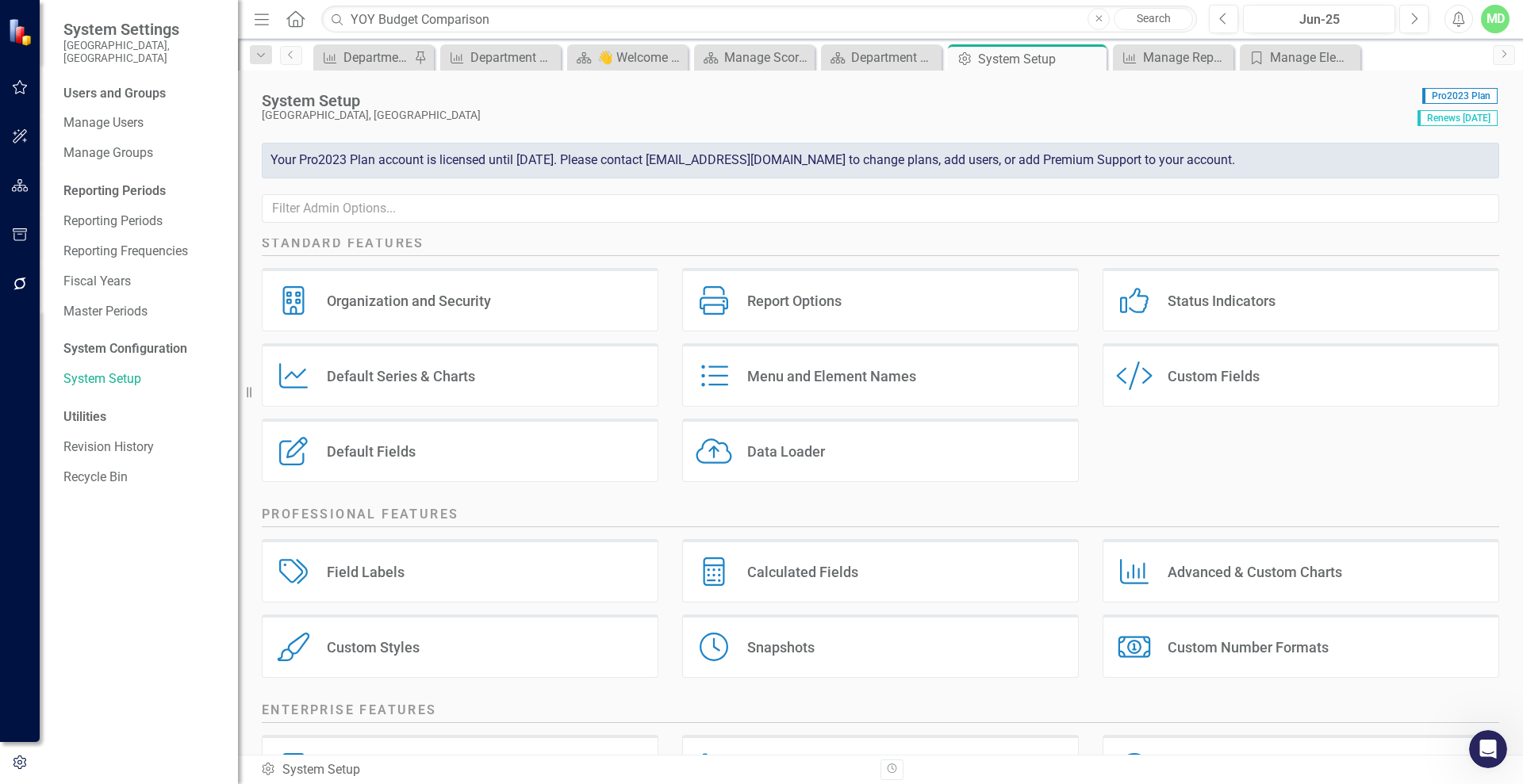
click at [1208, 311] on div "Status Indicators Status Indicators" at bounding box center [1300, 299] width 397 height 63
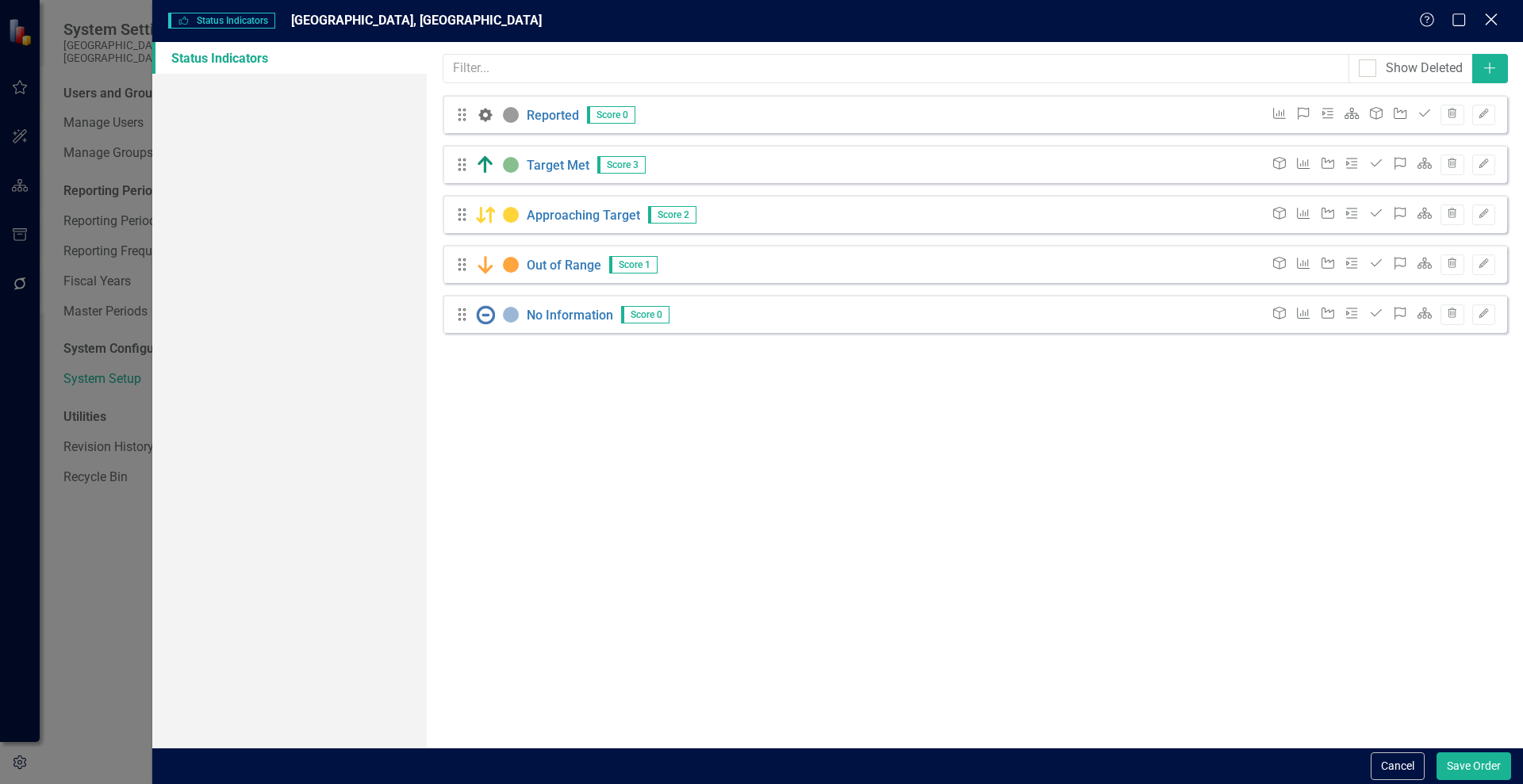
click at [1492, 12] on icon "Close" at bounding box center [1490, 19] width 20 height 15
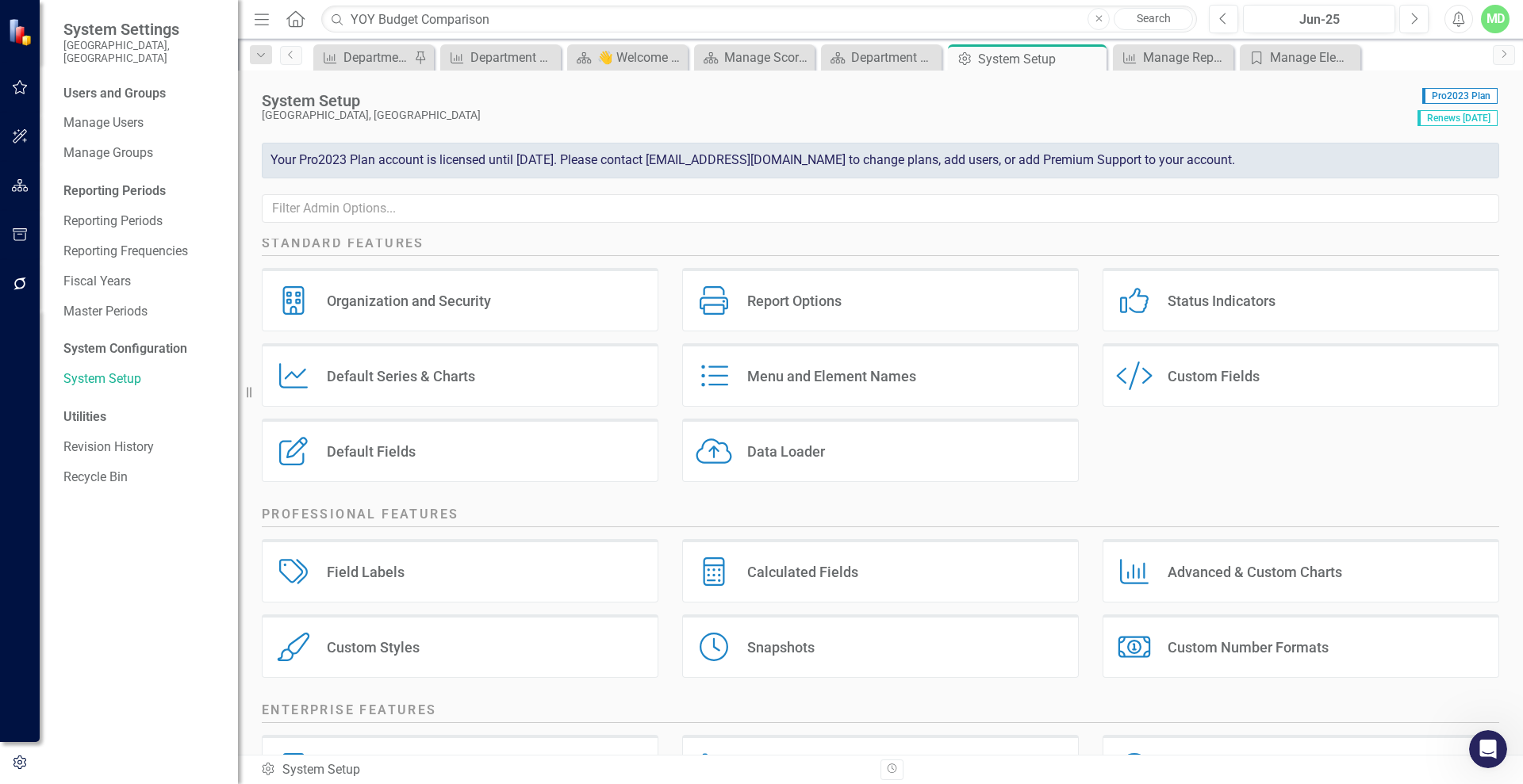
click at [884, 303] on div "Report Options Report Options" at bounding box center [880, 299] width 397 height 63
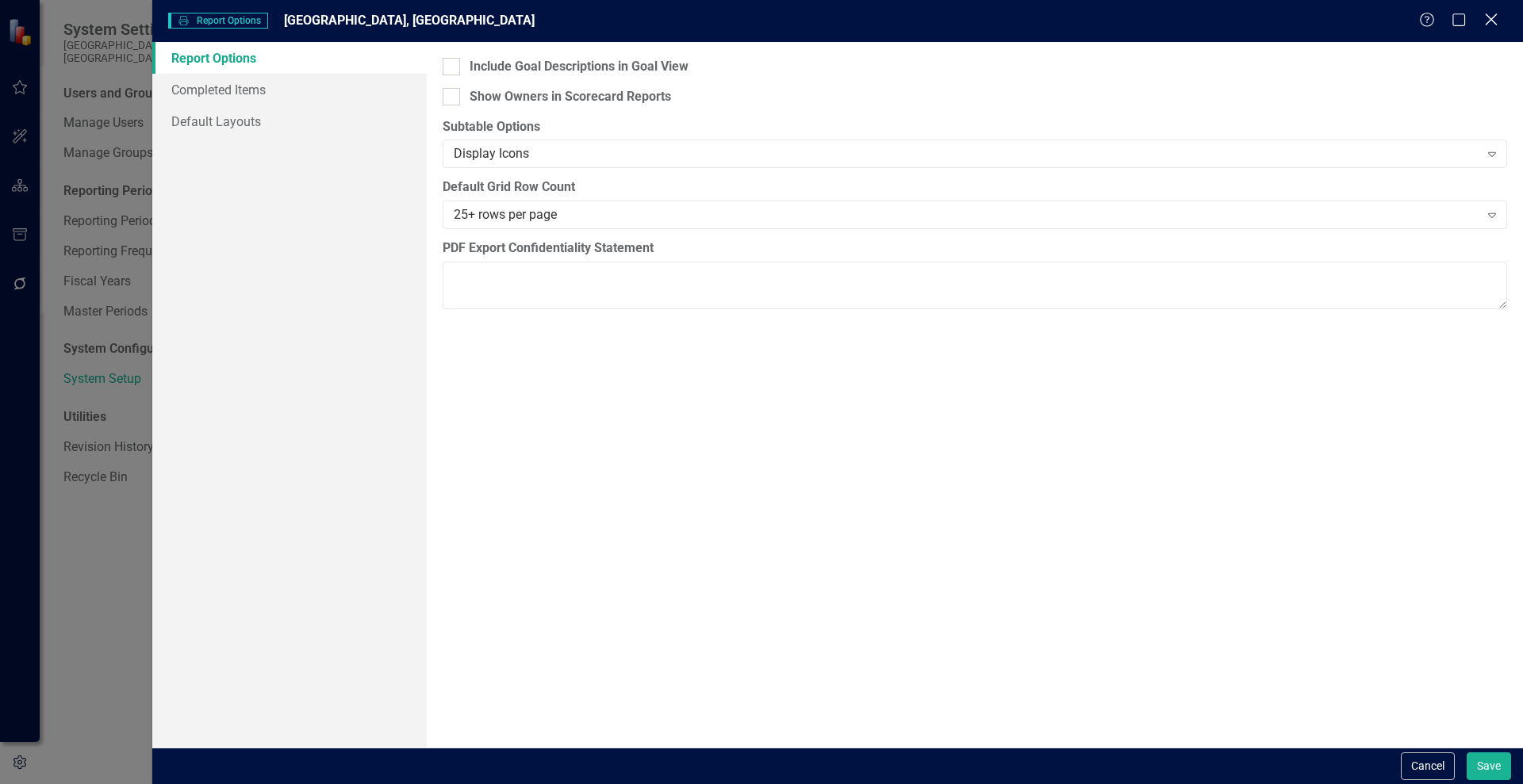
click at [1484, 18] on icon "Close" at bounding box center [1490, 19] width 20 height 15
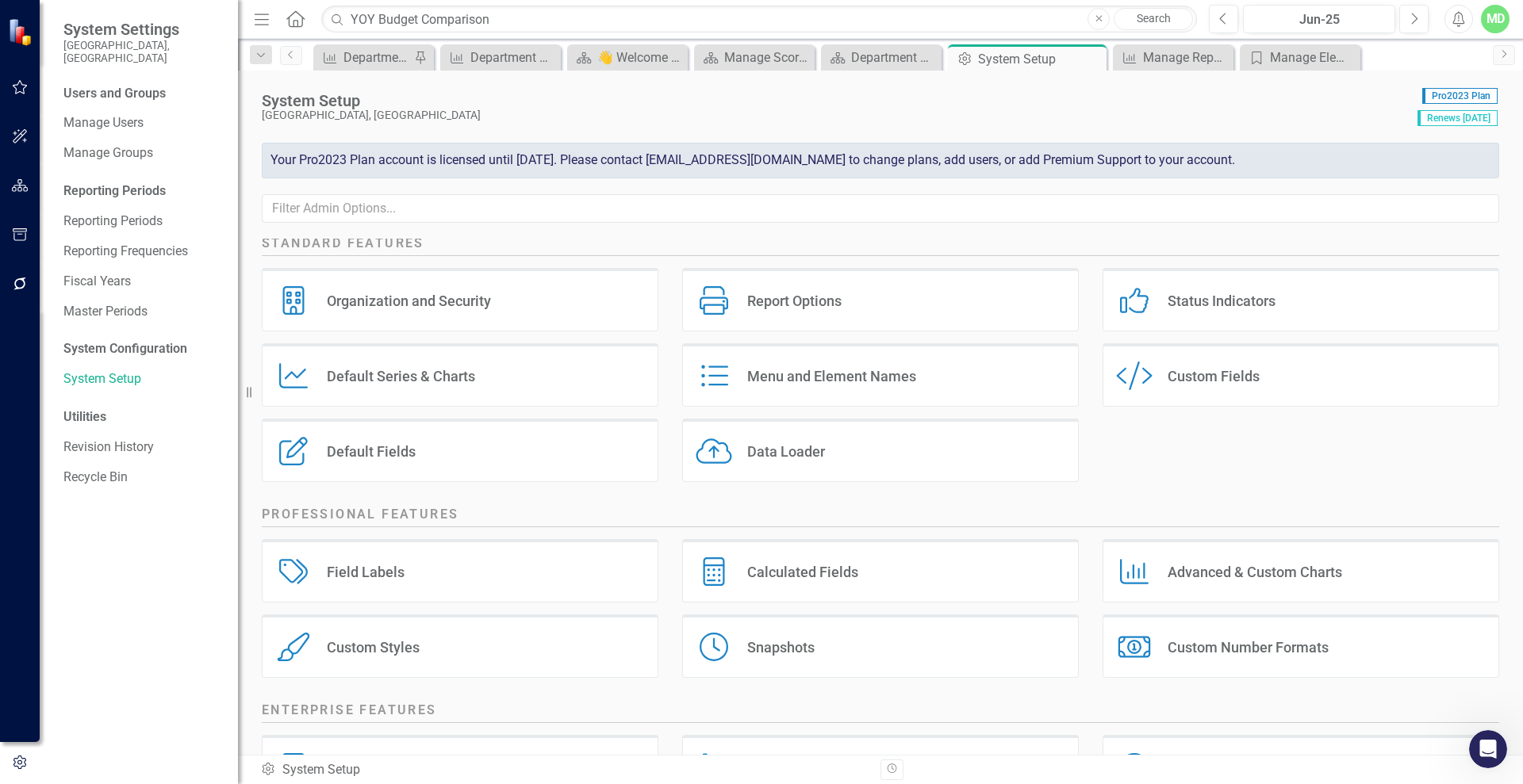
click at [577, 303] on div "Organization and Security Organization and Security" at bounding box center [460, 299] width 397 height 63
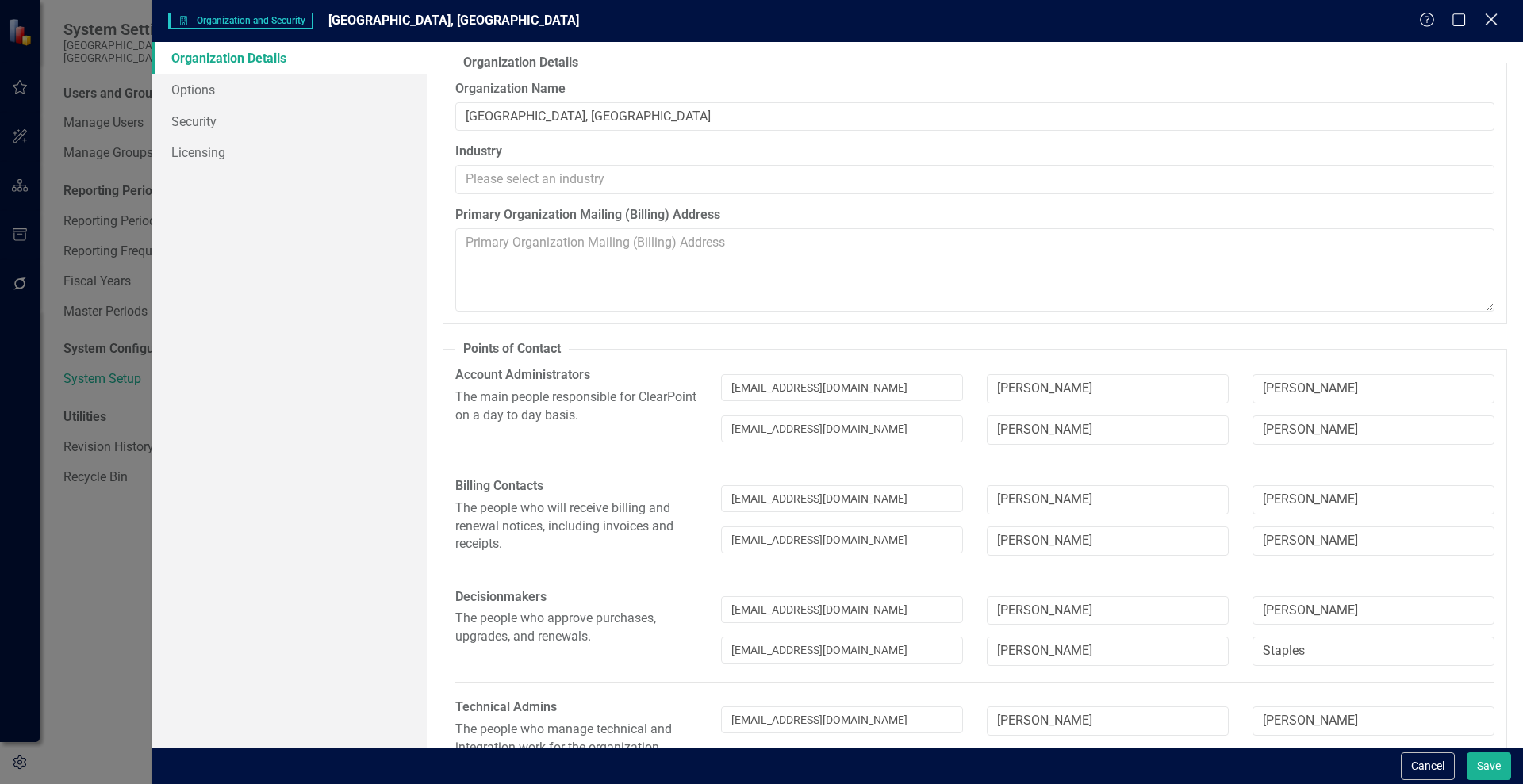
click at [1496, 14] on icon "Close" at bounding box center [1490, 19] width 20 height 15
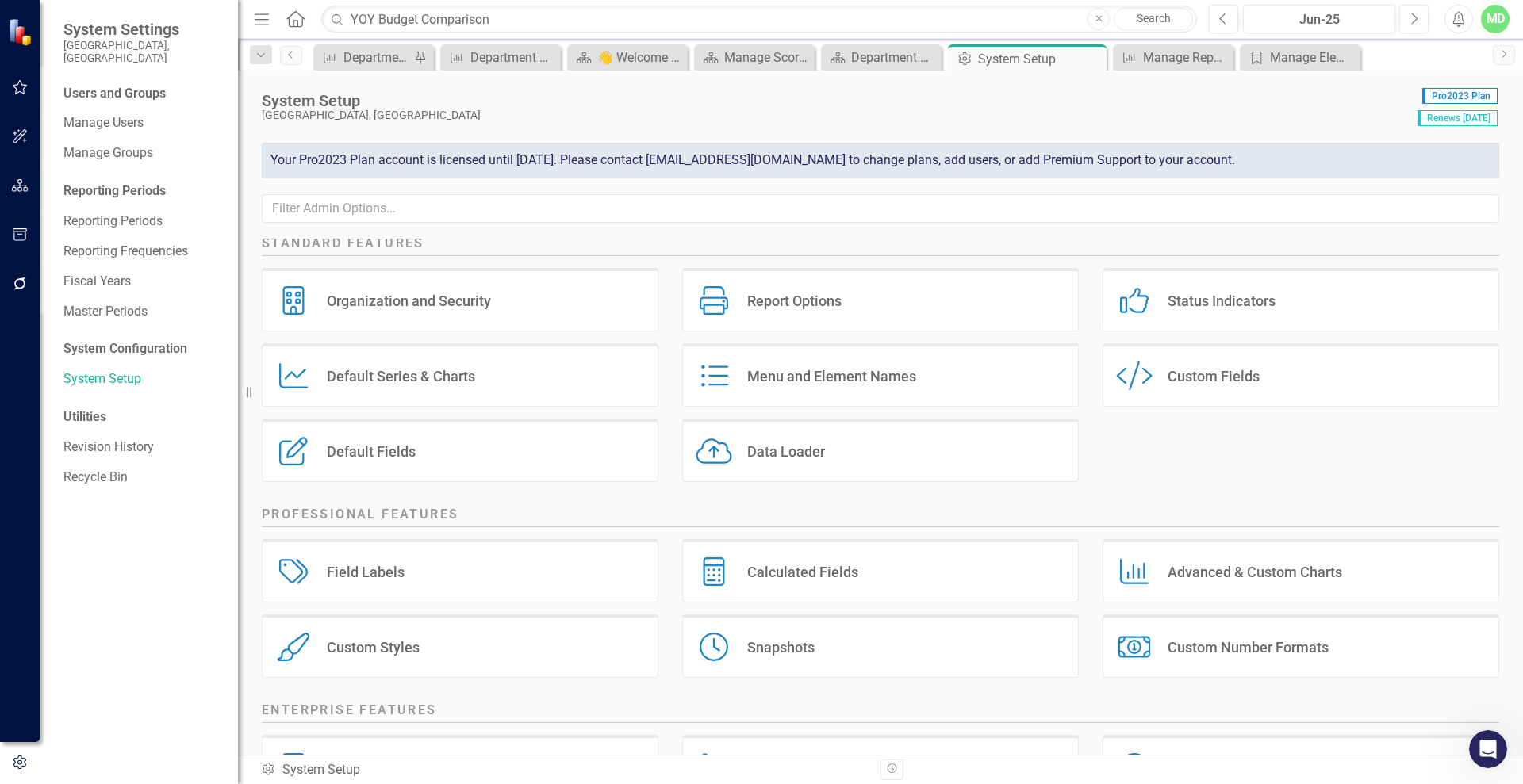
click at [1198, 382] on div "Custom Fields" at bounding box center [1213, 376] width 92 height 18
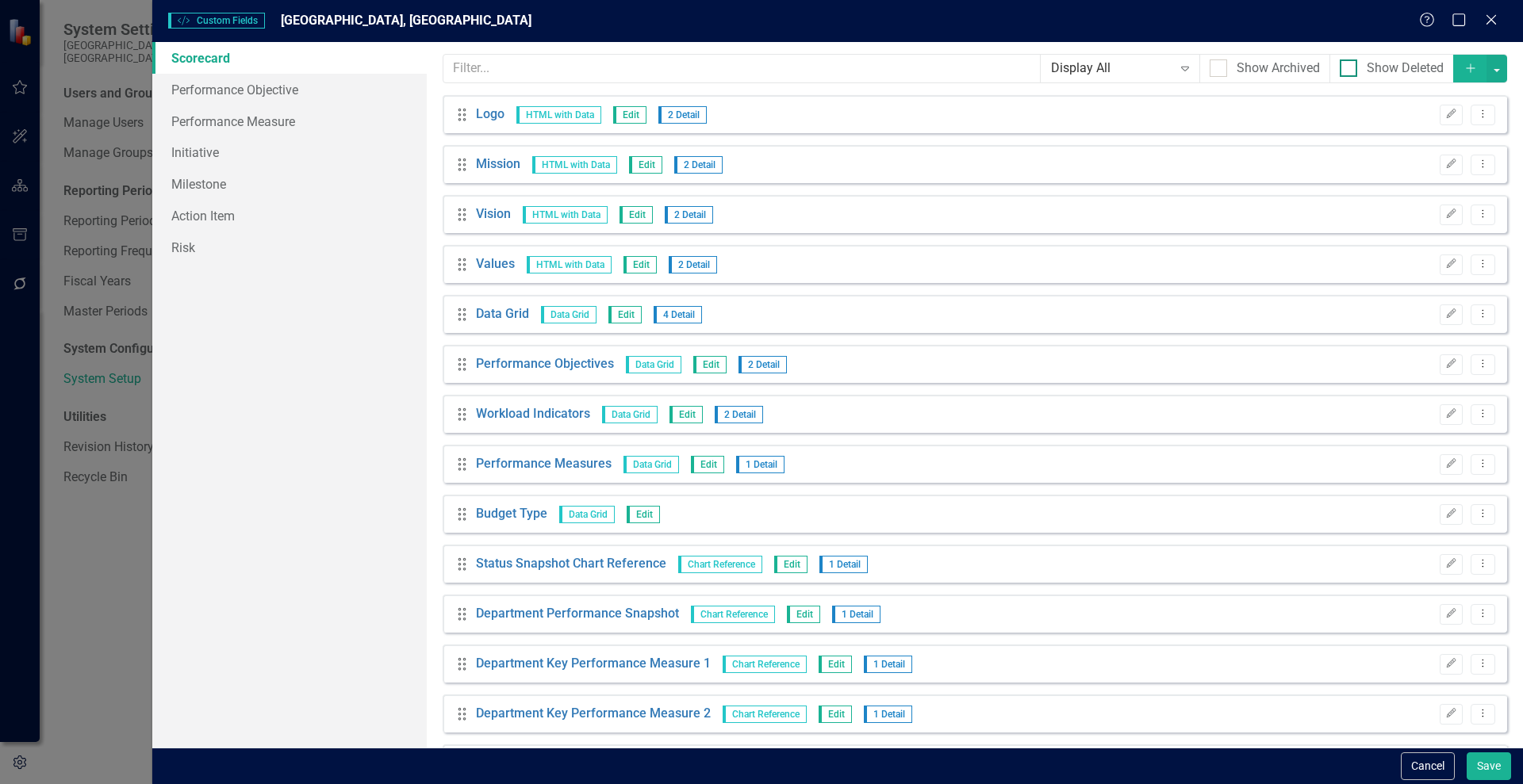
click at [1339, 69] on input "Show Deleted" at bounding box center [1344, 64] width 10 height 10
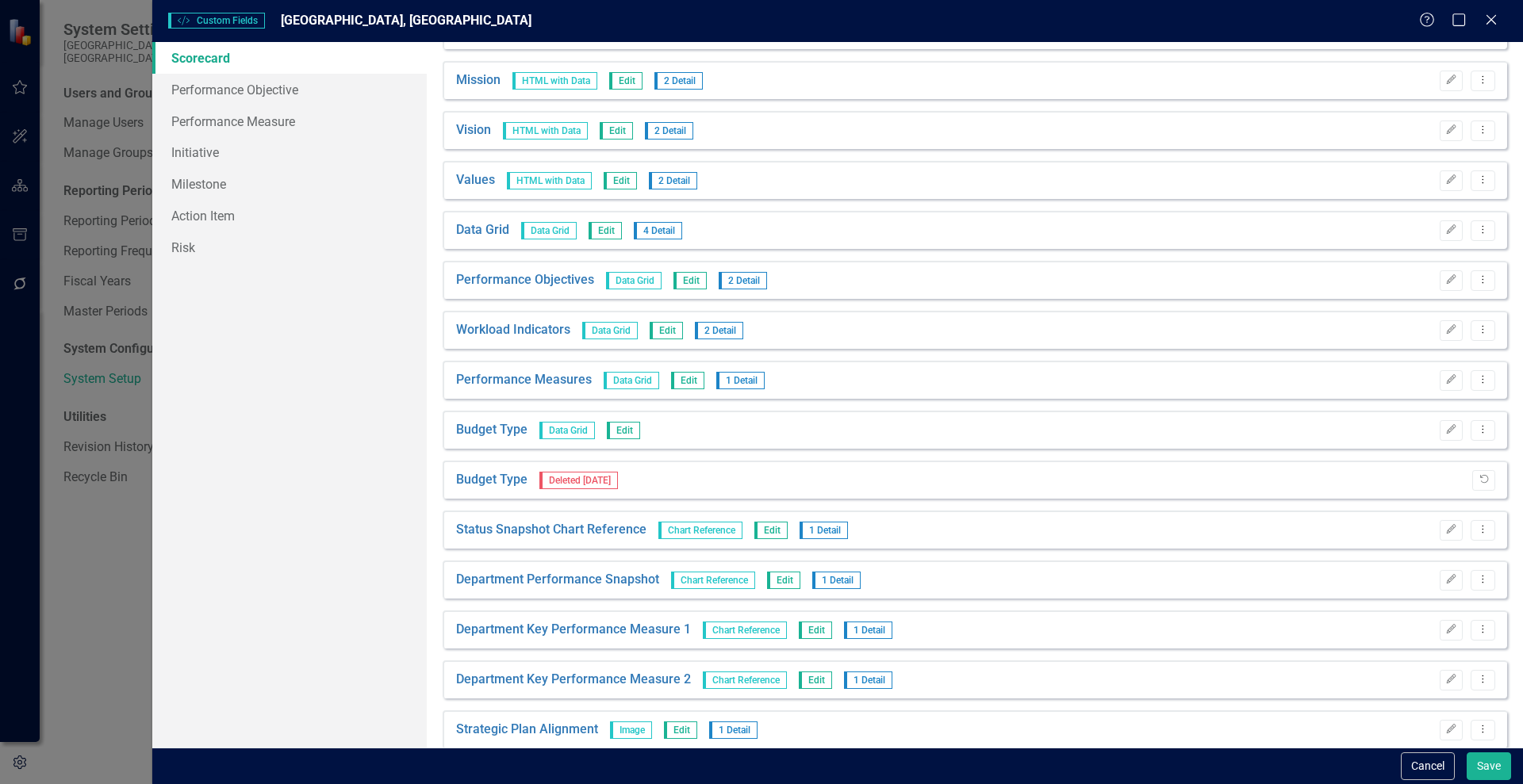
scroll to position [0, 0]
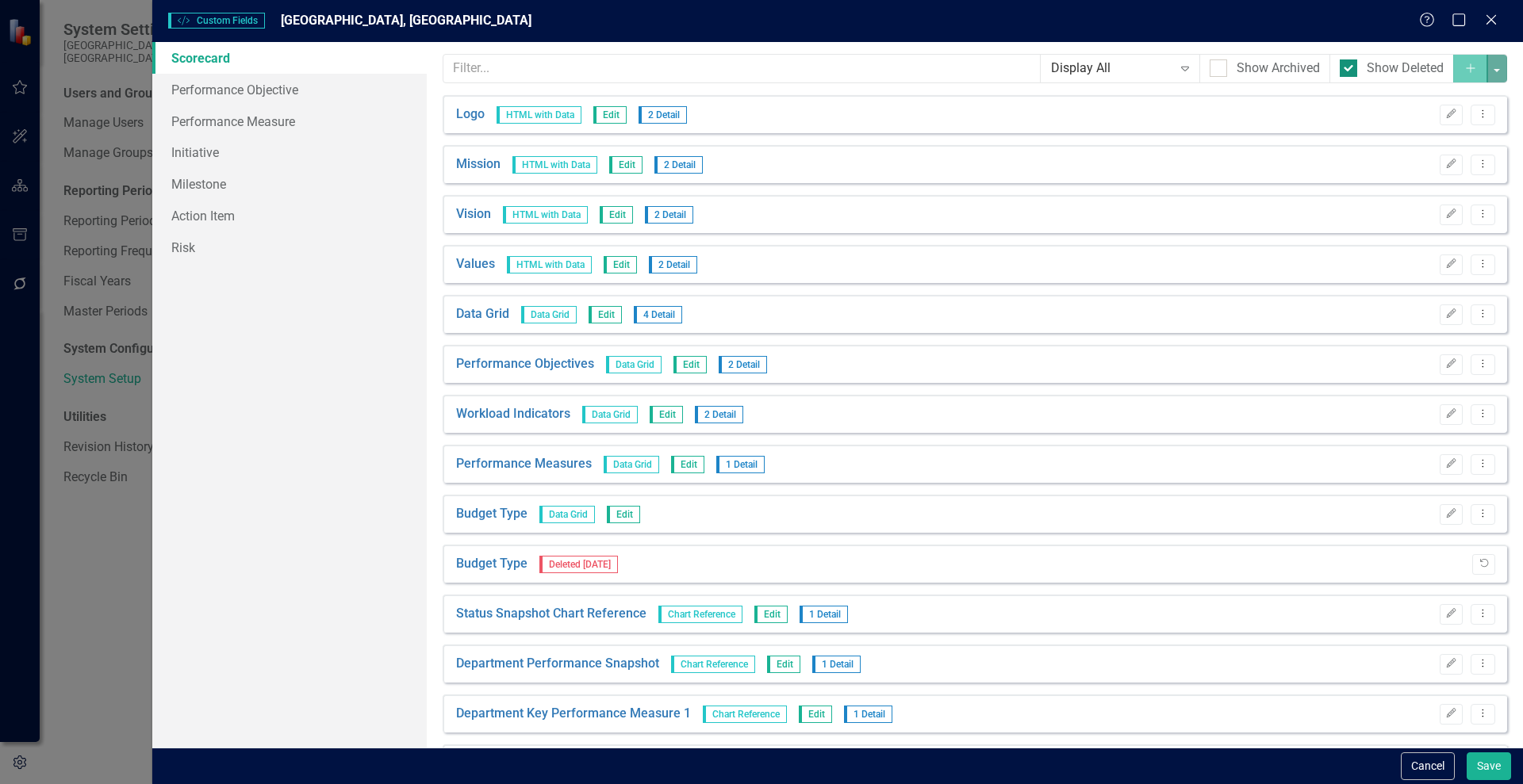
click at [1346, 66] on div "Show Deleted" at bounding box center [1391, 68] width 104 height 18
click at [1346, 66] on input "Show Deleted" at bounding box center [1344, 64] width 10 height 10
checkbox input "false"
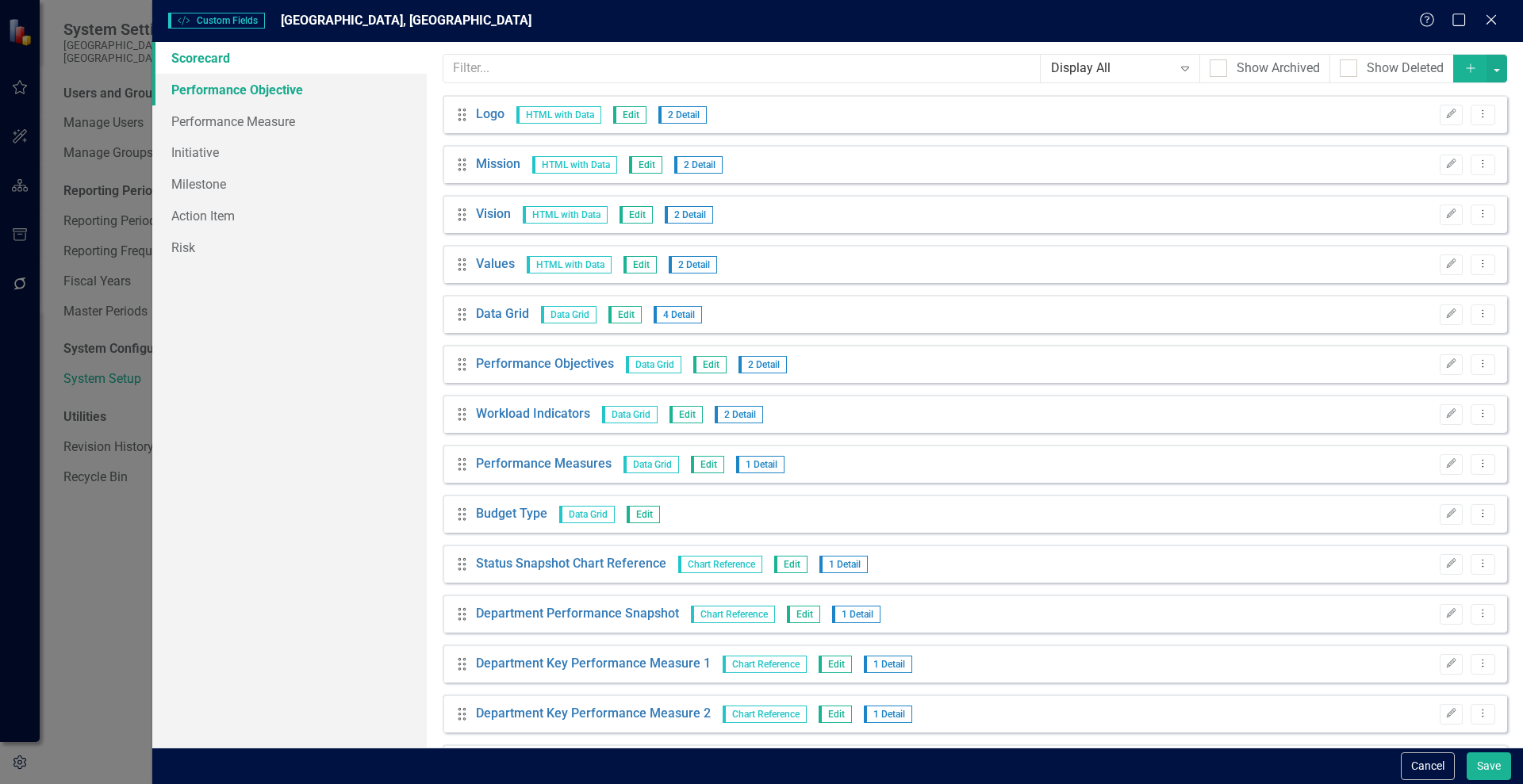
click at [217, 89] on link "Performance Objective" at bounding box center [290, 89] width 275 height 32
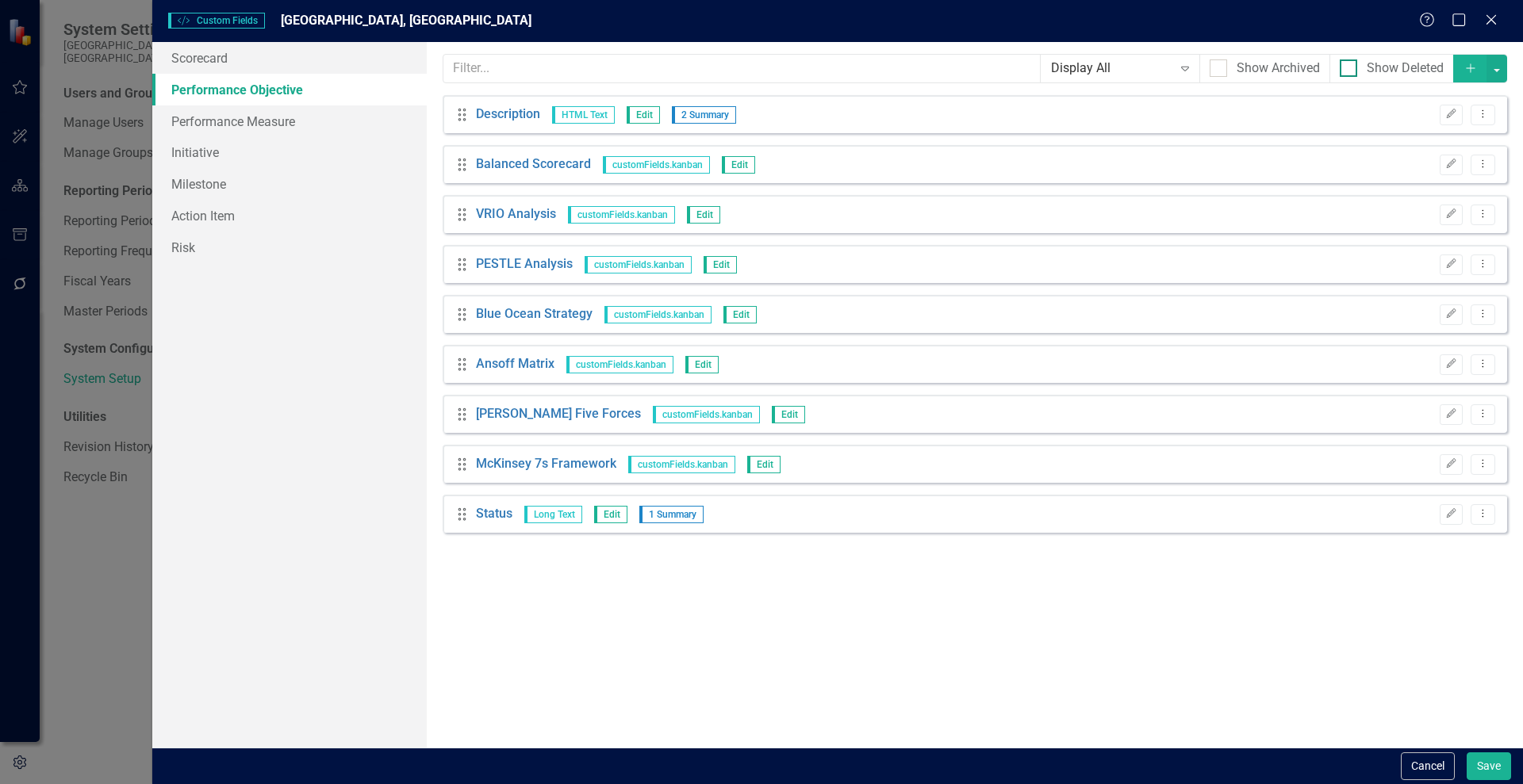
click at [1349, 71] on div at bounding box center [1348, 68] width 18 height 18
click at [1349, 69] on input "Show Deleted" at bounding box center [1344, 64] width 10 height 10
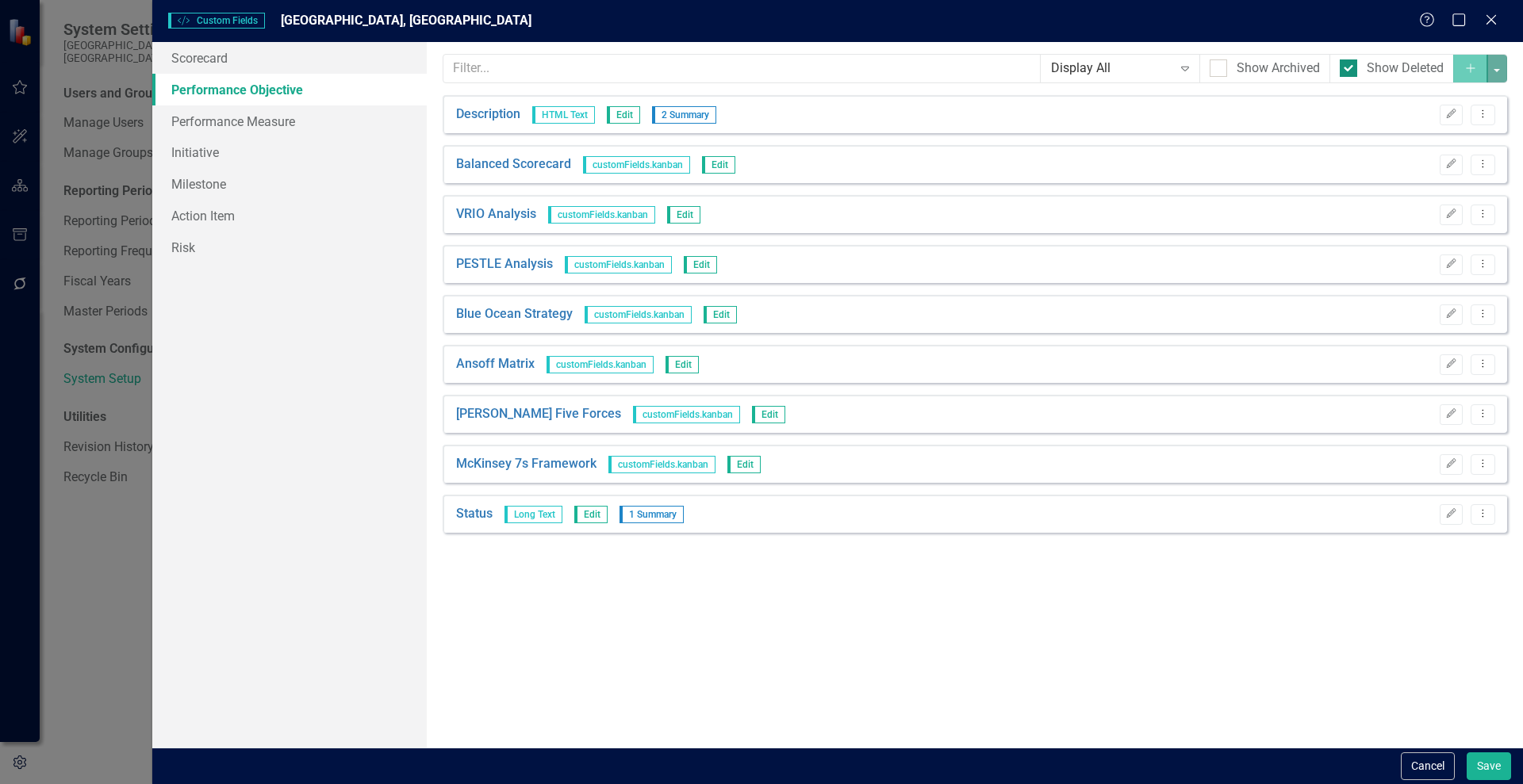
click at [1349, 71] on div at bounding box center [1348, 68] width 18 height 18
click at [1349, 69] on input "Show Deleted" at bounding box center [1344, 64] width 10 height 10
checkbox input "false"
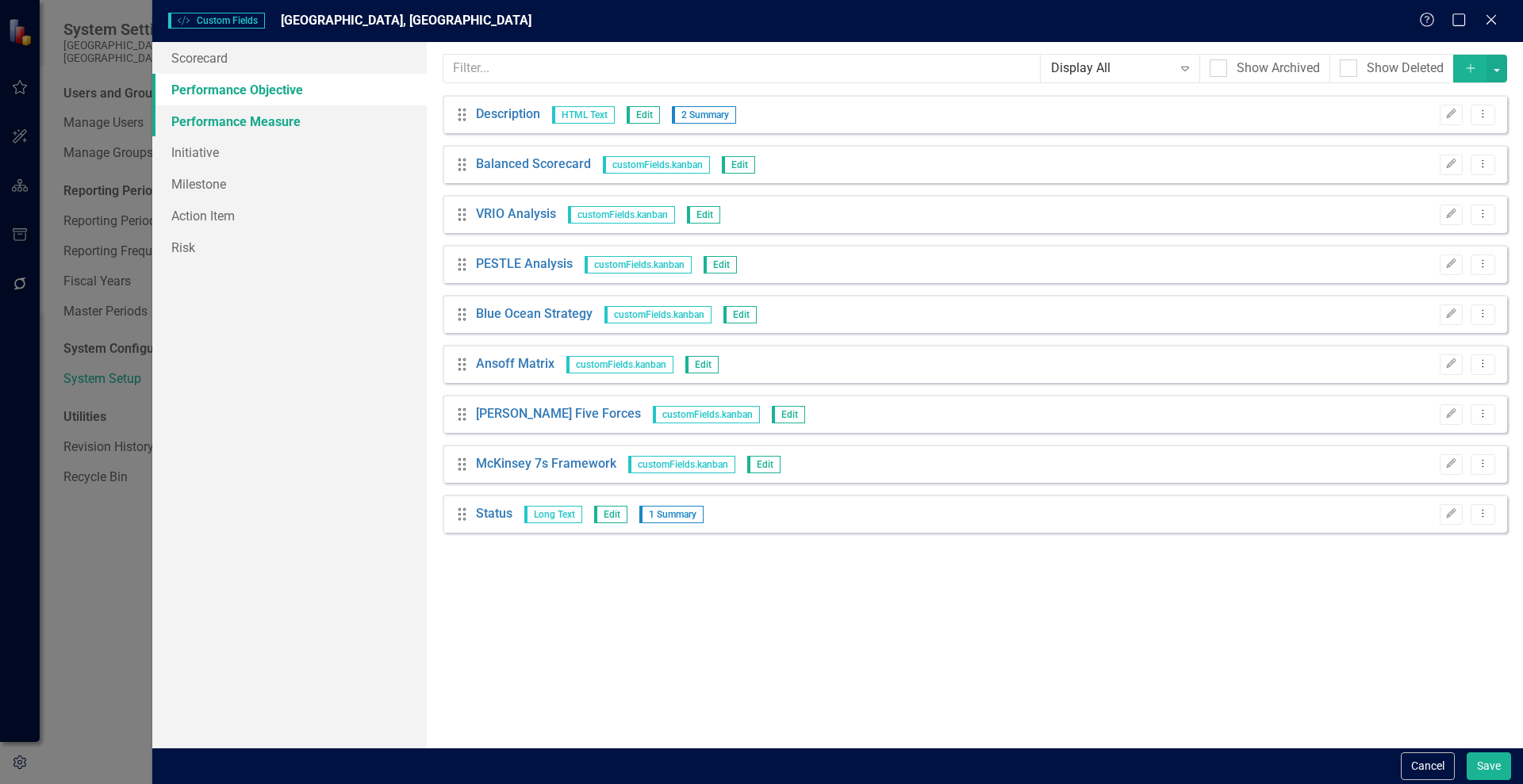
click at [243, 124] on link "Performance Measure" at bounding box center [290, 121] width 275 height 32
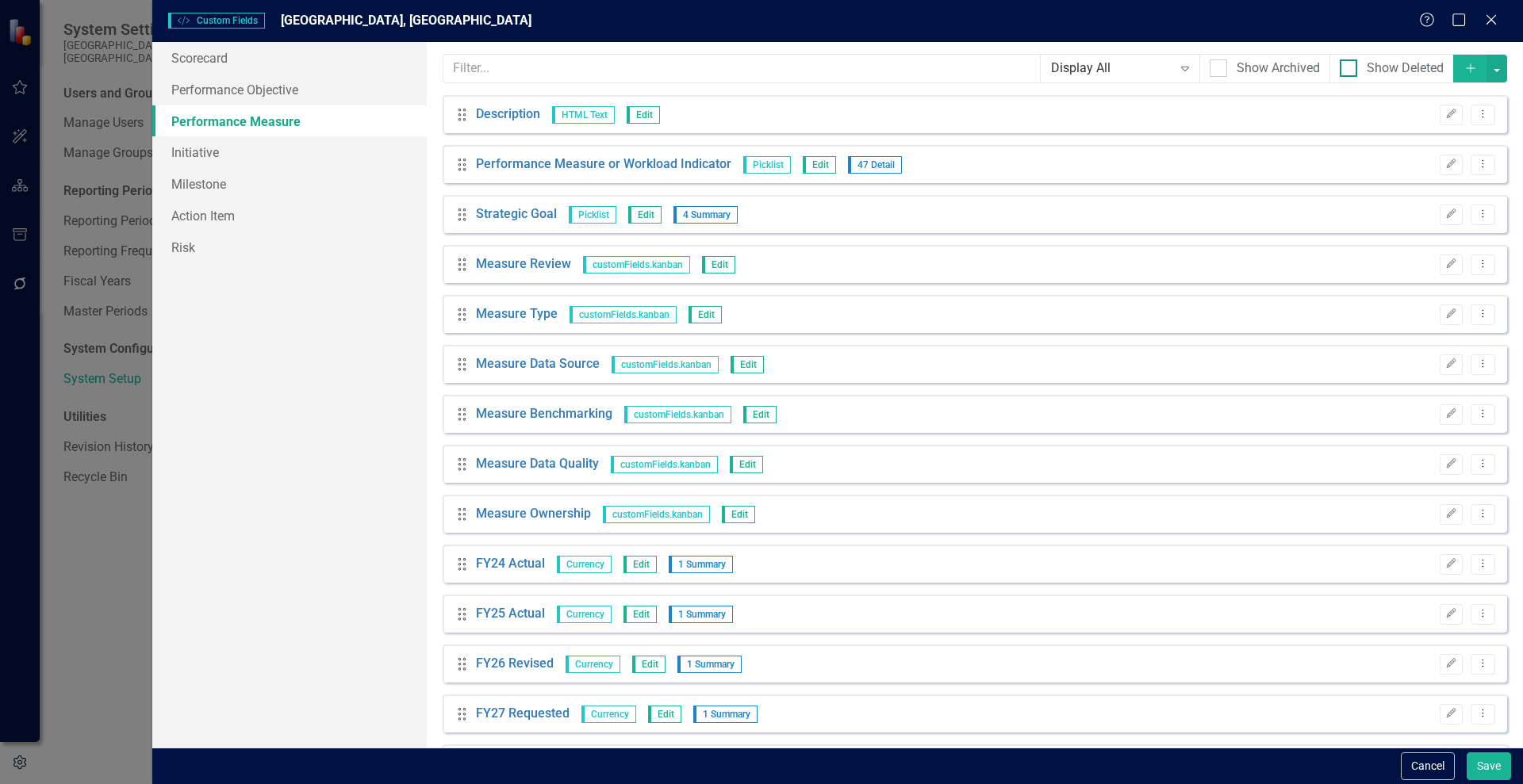
click at [1339, 70] on div at bounding box center [1348, 68] width 18 height 18
click at [1339, 69] on input "Show Deleted" at bounding box center [1344, 64] width 10 height 10
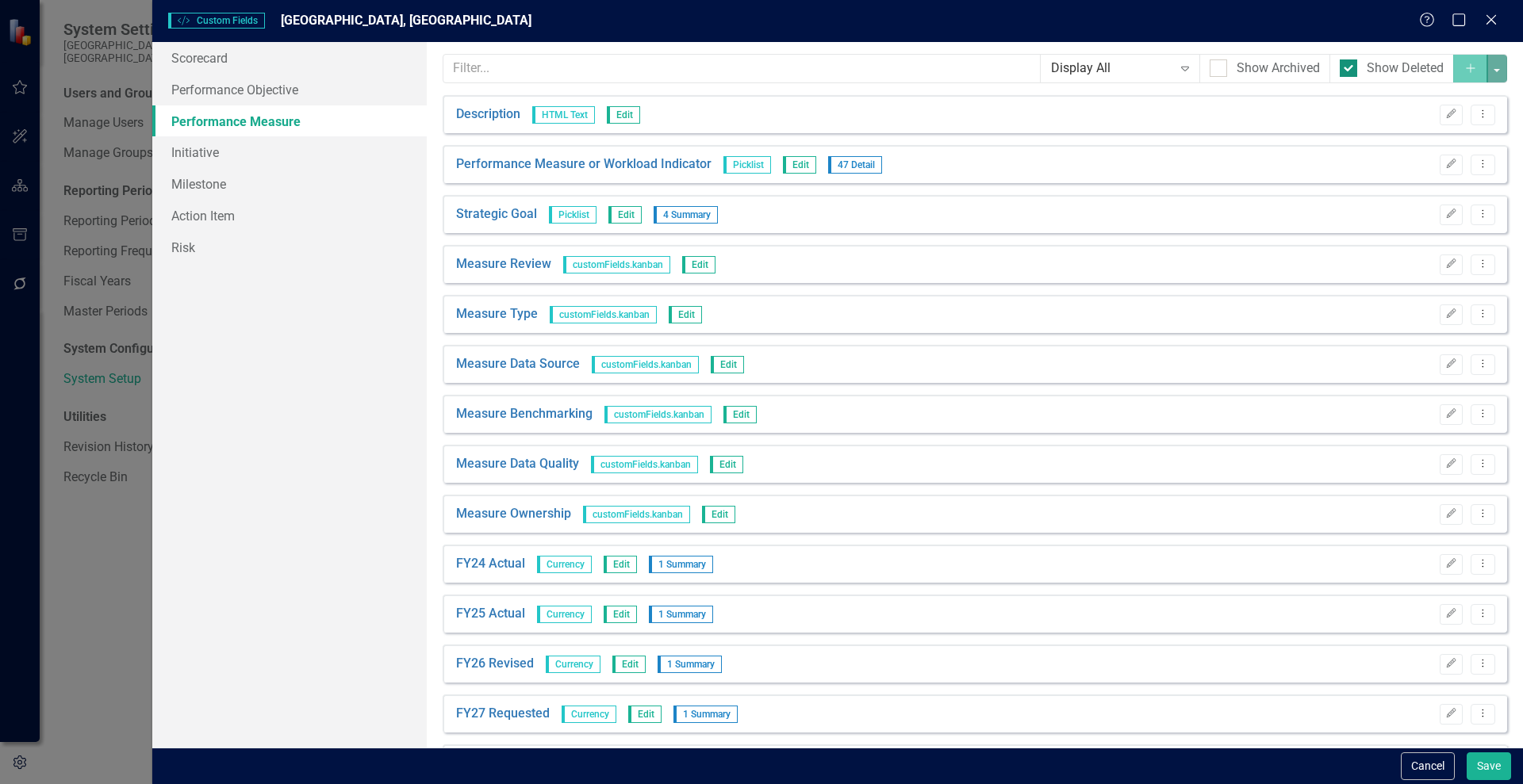
click at [1340, 64] on div at bounding box center [1348, 68] width 18 height 18
click at [1340, 64] on input "Show Deleted" at bounding box center [1344, 64] width 10 height 10
checkbox input "false"
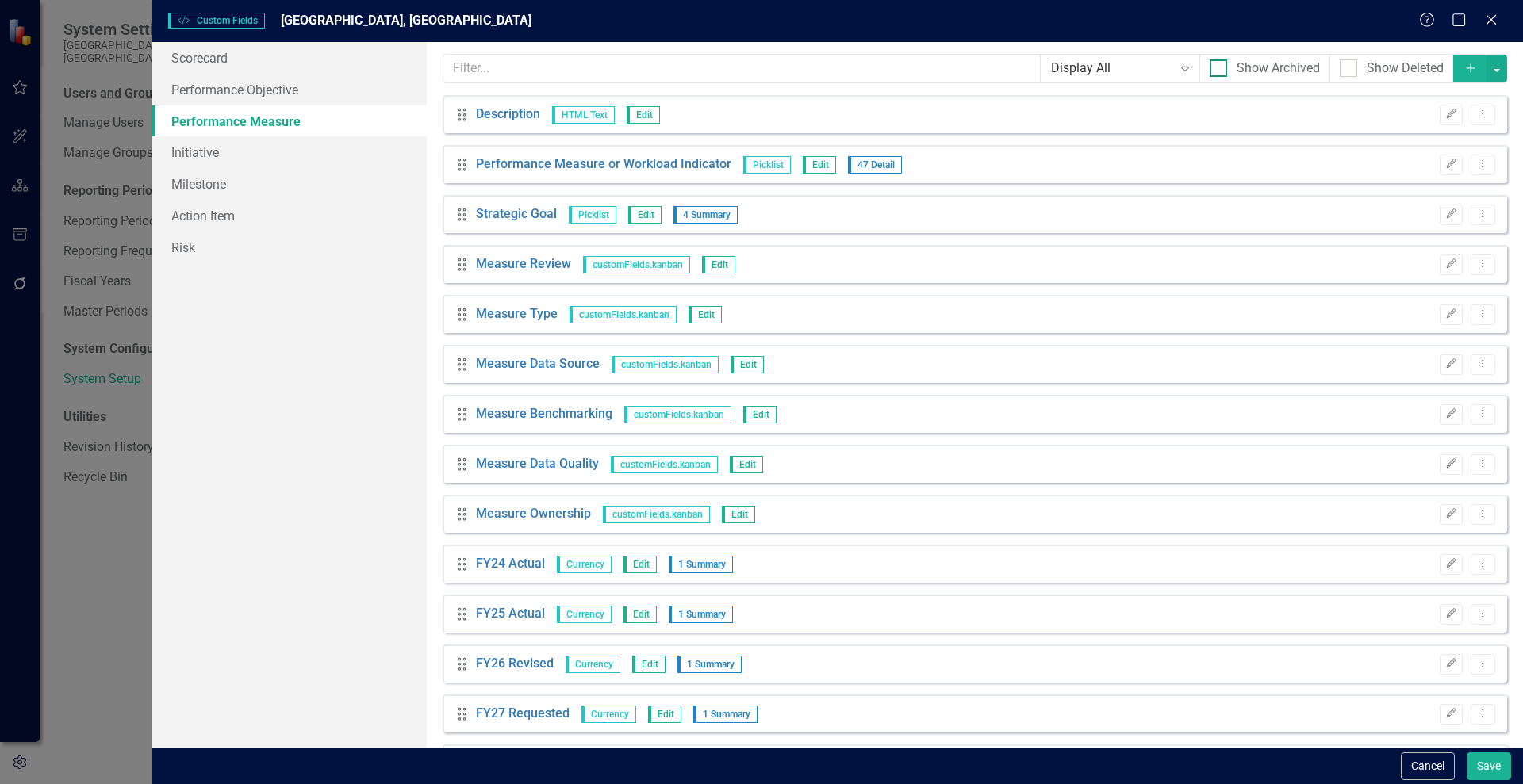
click at [1210, 61] on input "Show Archived" at bounding box center [1215, 64] width 10 height 10
click at [1210, 65] on input "Show Archived" at bounding box center [1215, 64] width 10 height 10
checkbox input "false"
click at [196, 99] on link "Performance Objective" at bounding box center [290, 89] width 275 height 32
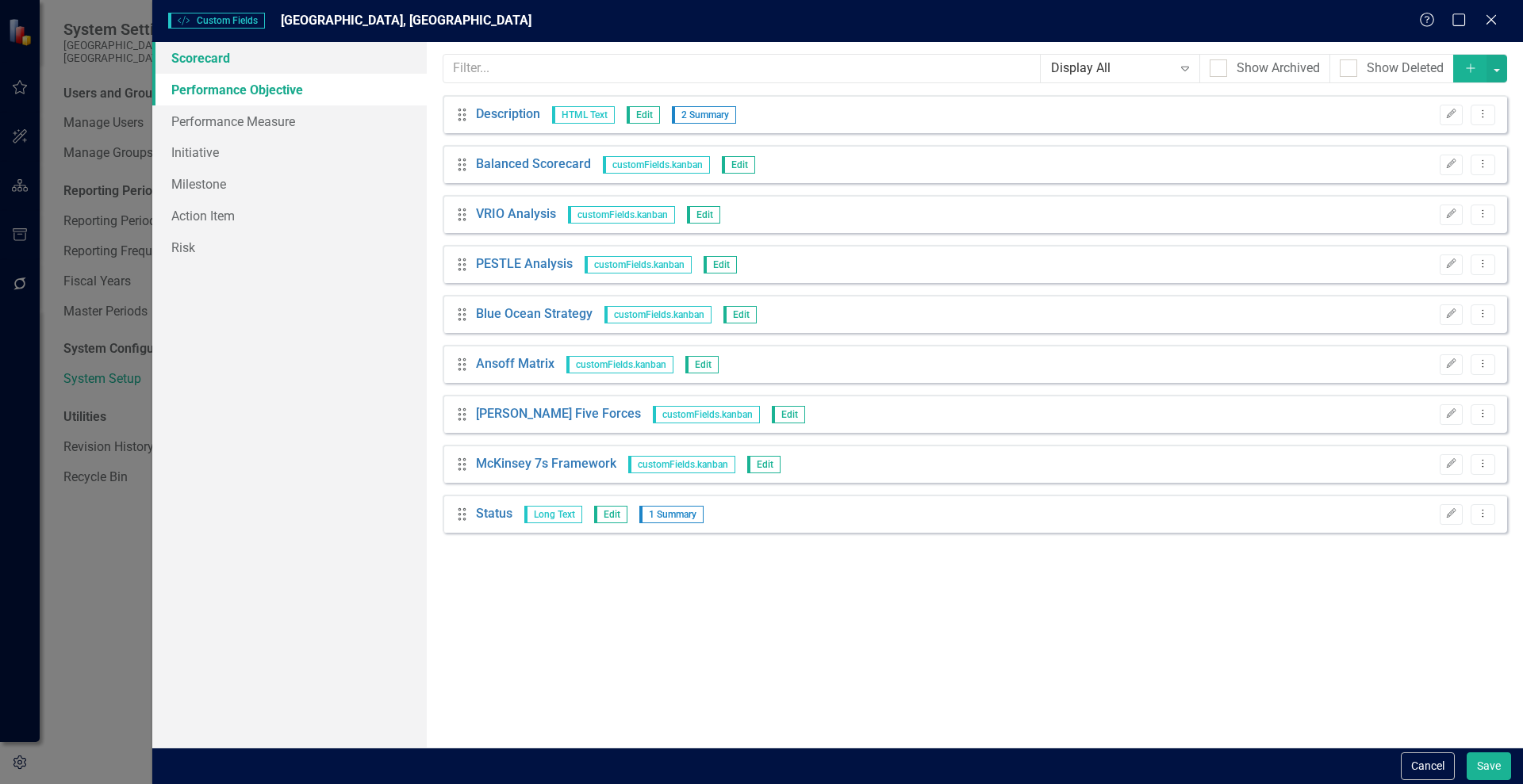
click at [210, 59] on link "Scorecard" at bounding box center [290, 58] width 275 height 32
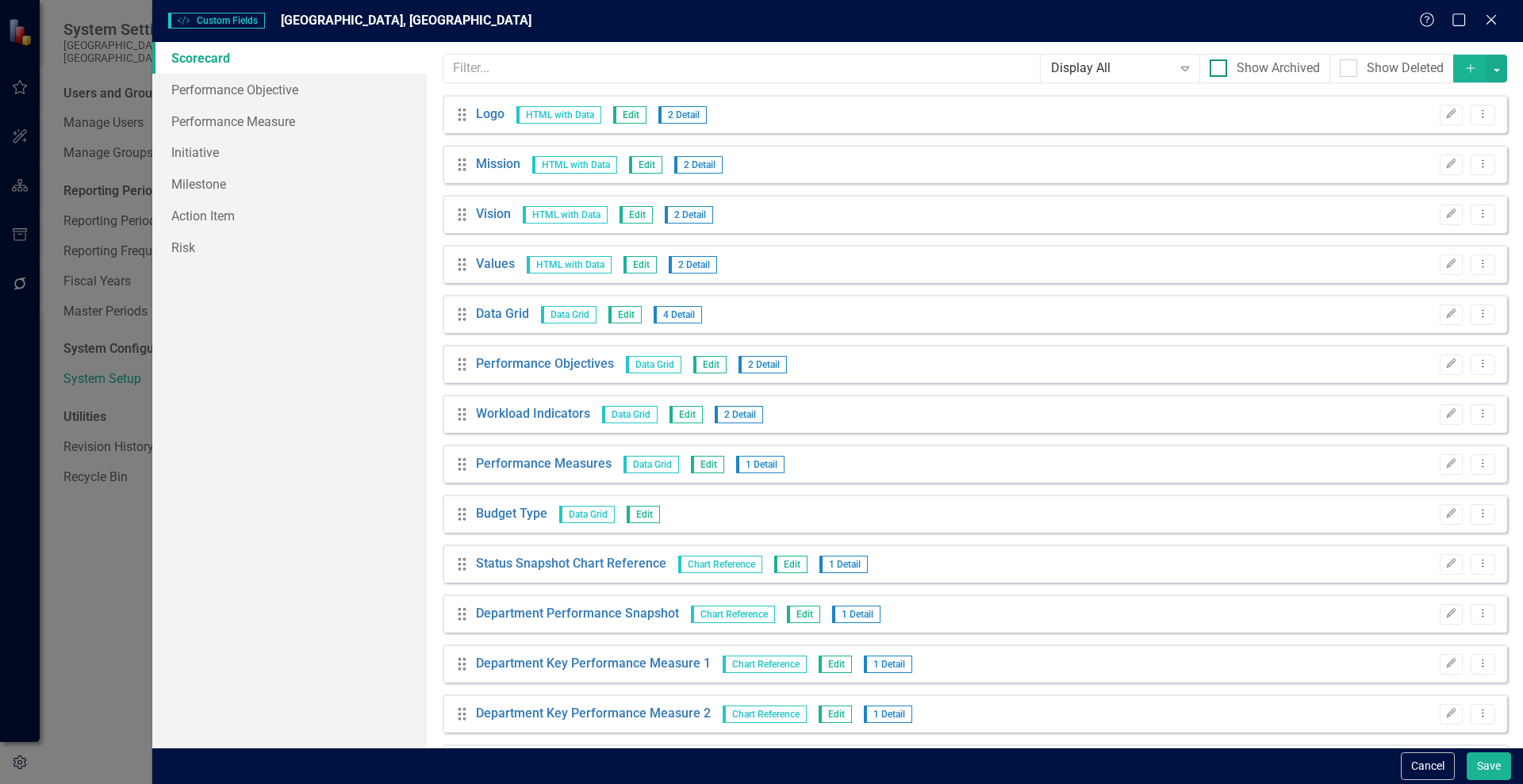
click at [1216, 66] on div "Show Archived" at bounding box center [1265, 68] width 110 height 18
click at [1216, 66] on input "Show Archived" at bounding box center [1215, 64] width 10 height 10
click at [1210, 65] on input "Show Archived" at bounding box center [1215, 64] width 10 height 10
checkbox input "false"
click at [210, 124] on link "Performance Measure" at bounding box center [290, 121] width 275 height 32
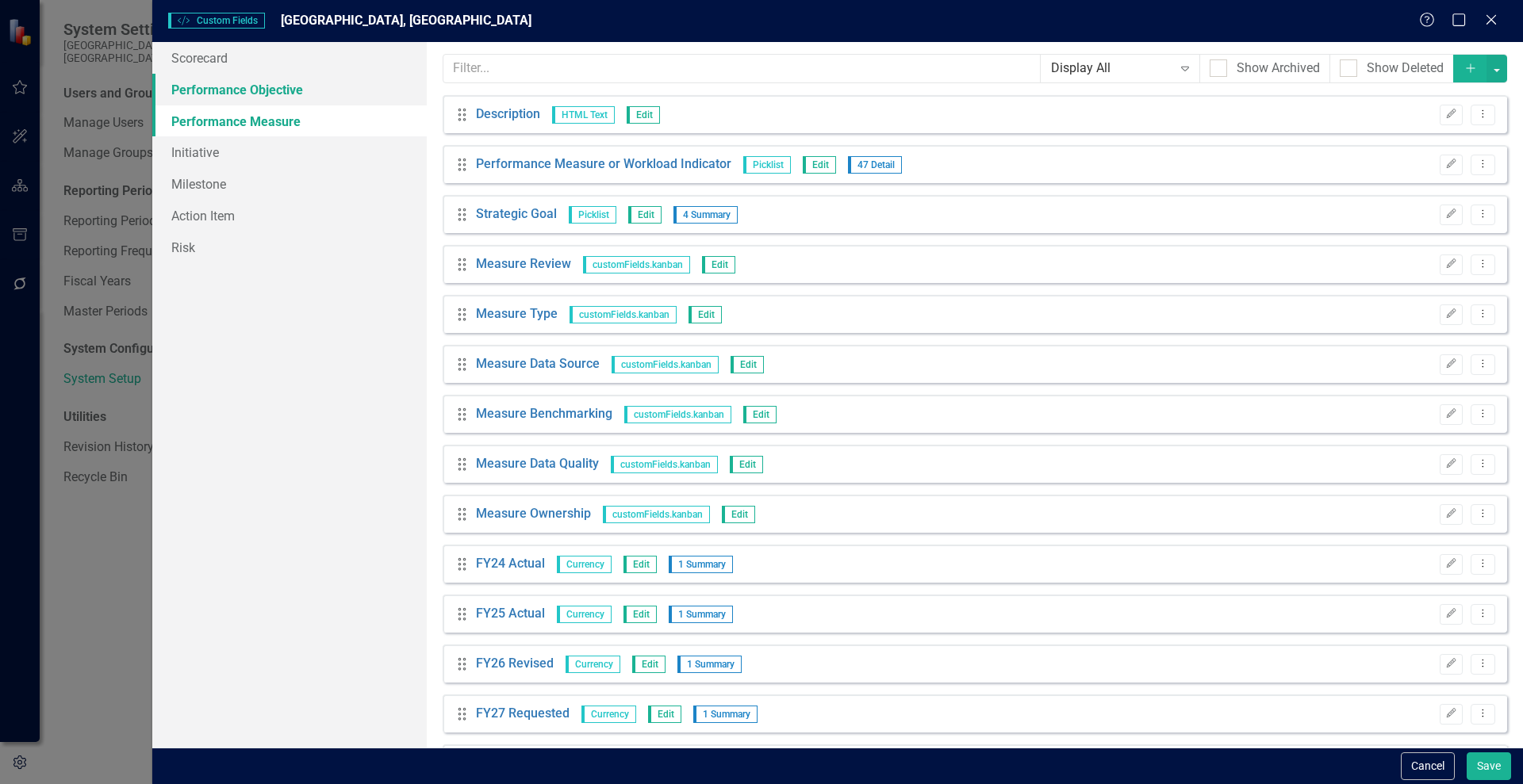
click at [219, 93] on link "Performance Objective" at bounding box center [290, 89] width 275 height 32
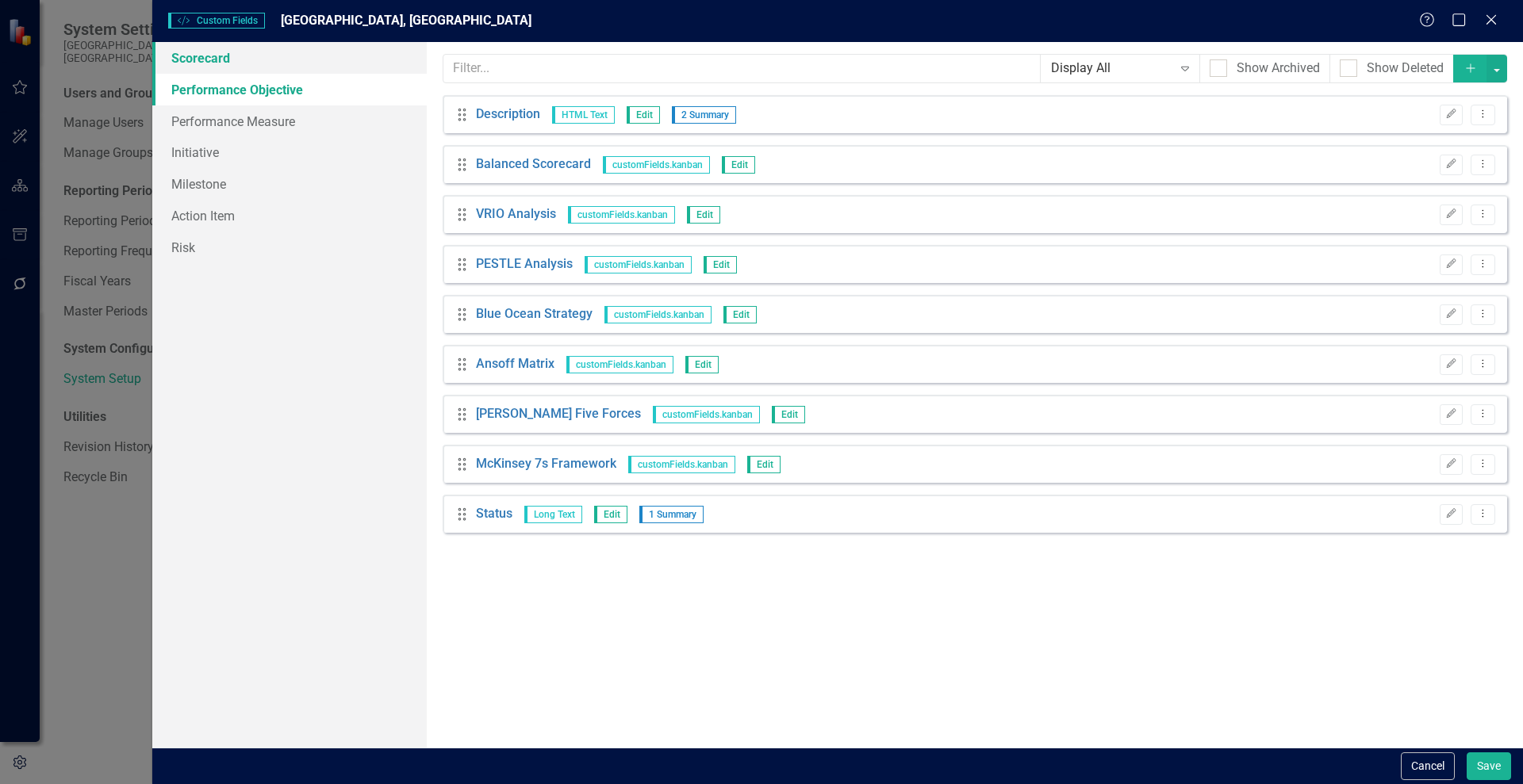
click at [197, 62] on link "Scorecard" at bounding box center [290, 58] width 275 height 32
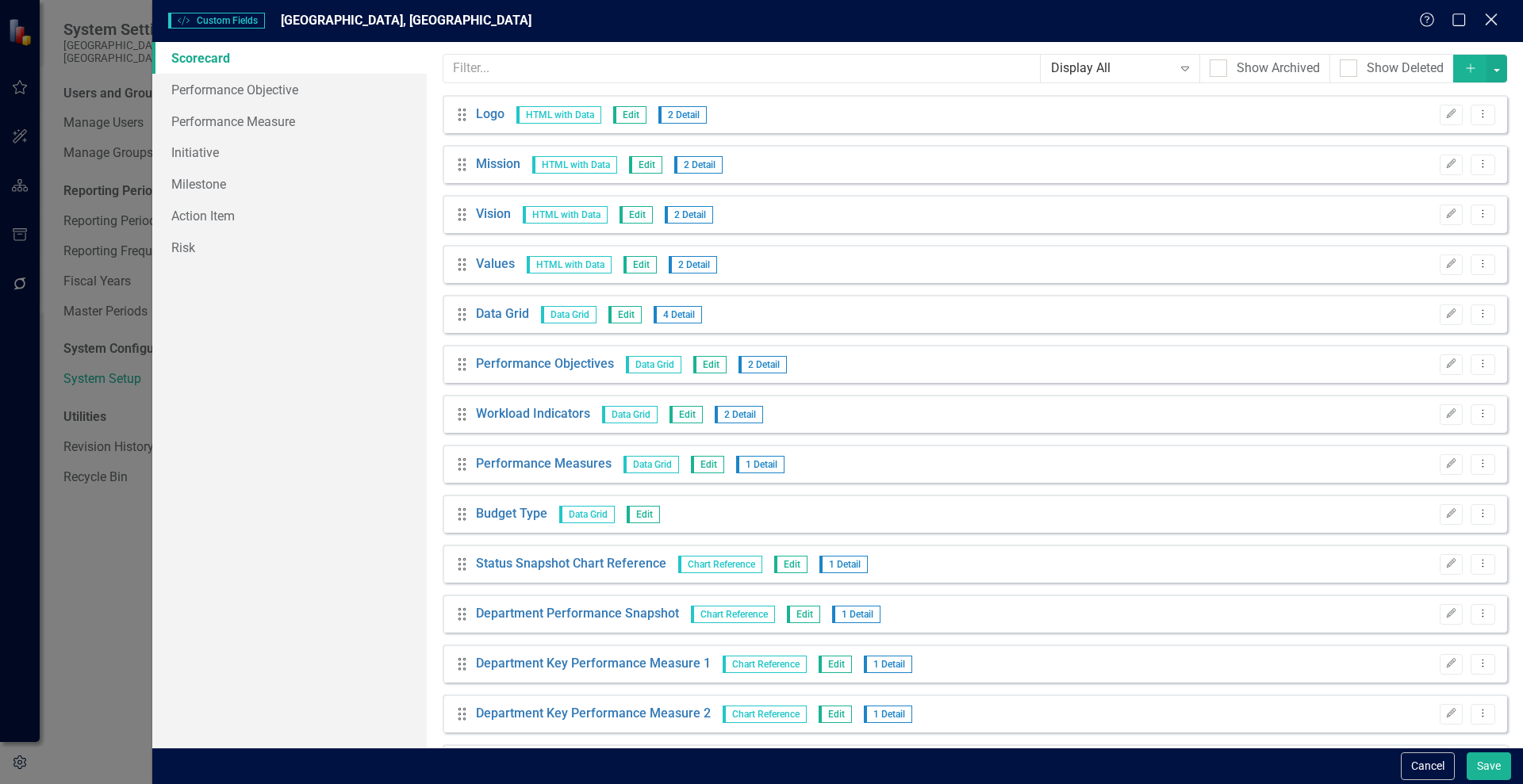
click at [1486, 14] on icon at bounding box center [1490, 19] width 12 height 12
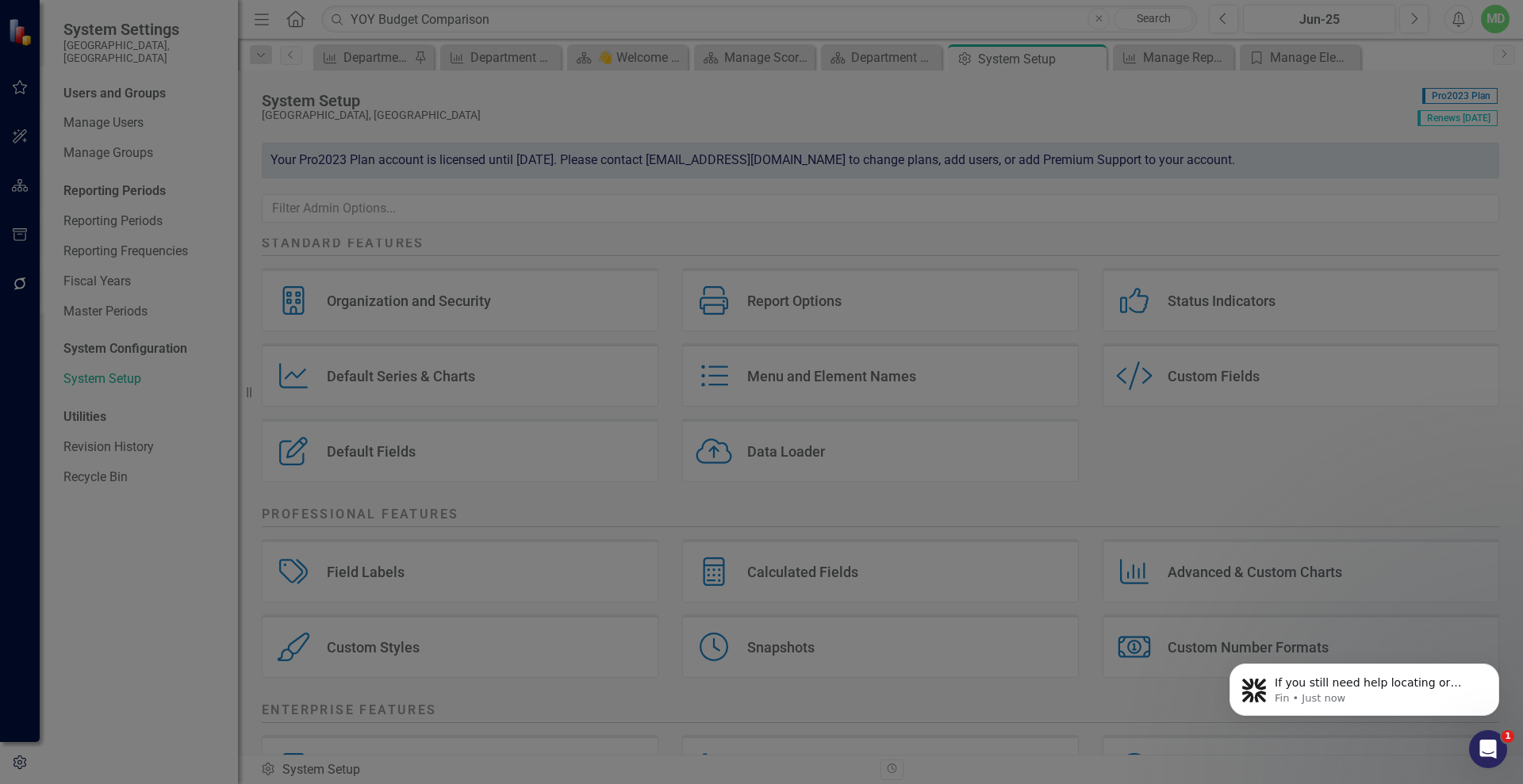
scroll to position [11444, 0]
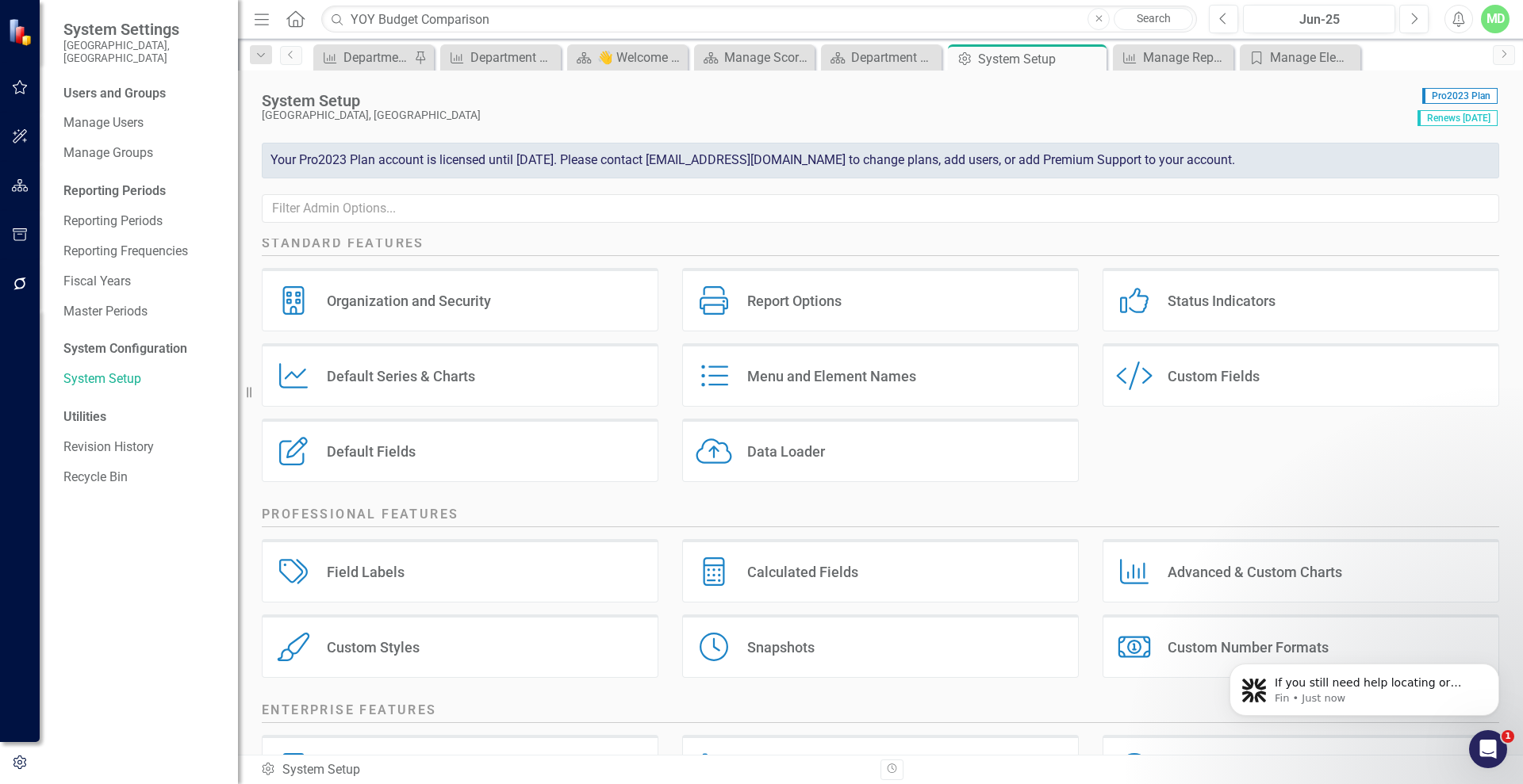
click at [18, 181] on icon "button" at bounding box center [20, 185] width 17 height 13
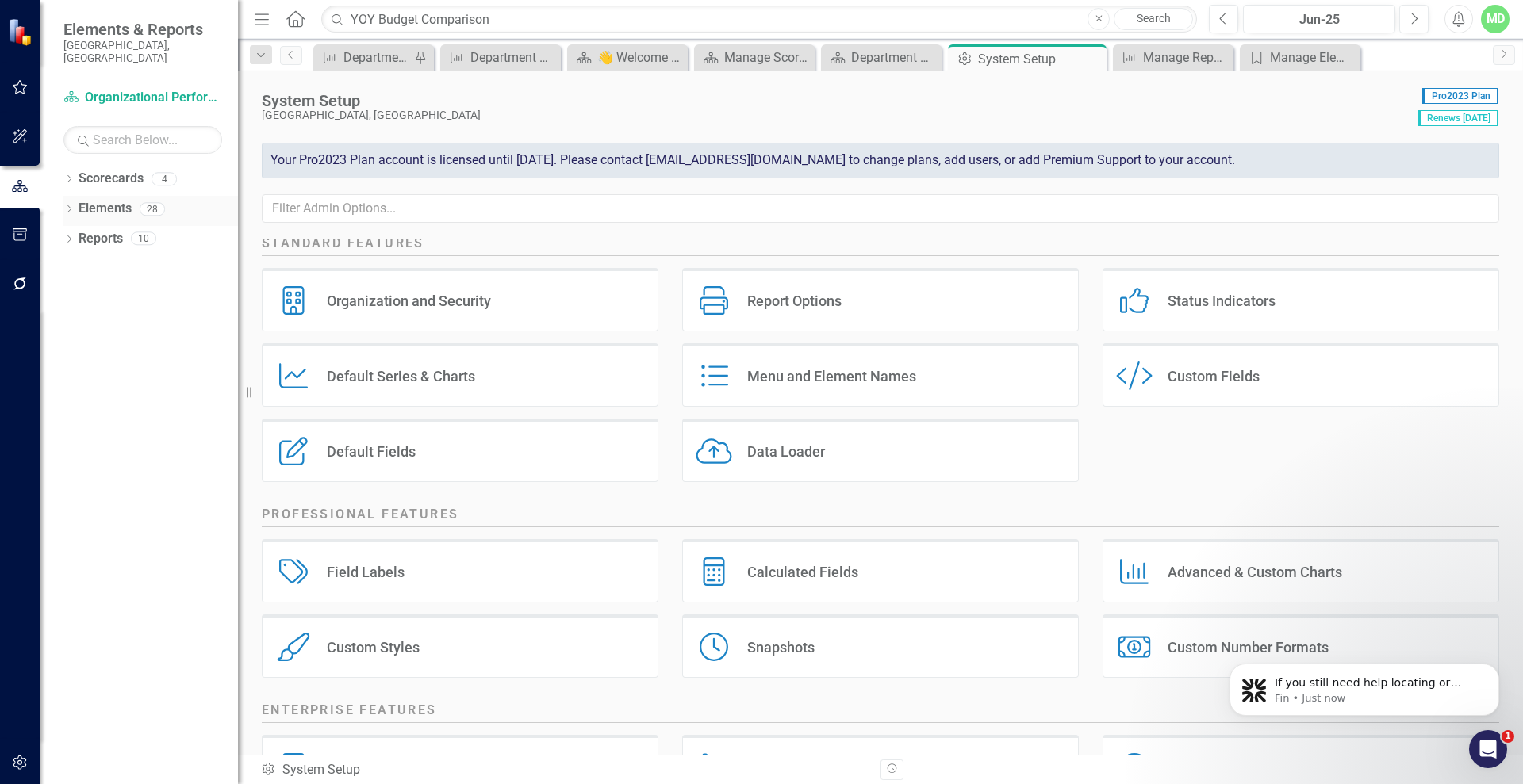
click at [107, 200] on link "Elements" at bounding box center [105, 208] width 54 height 18
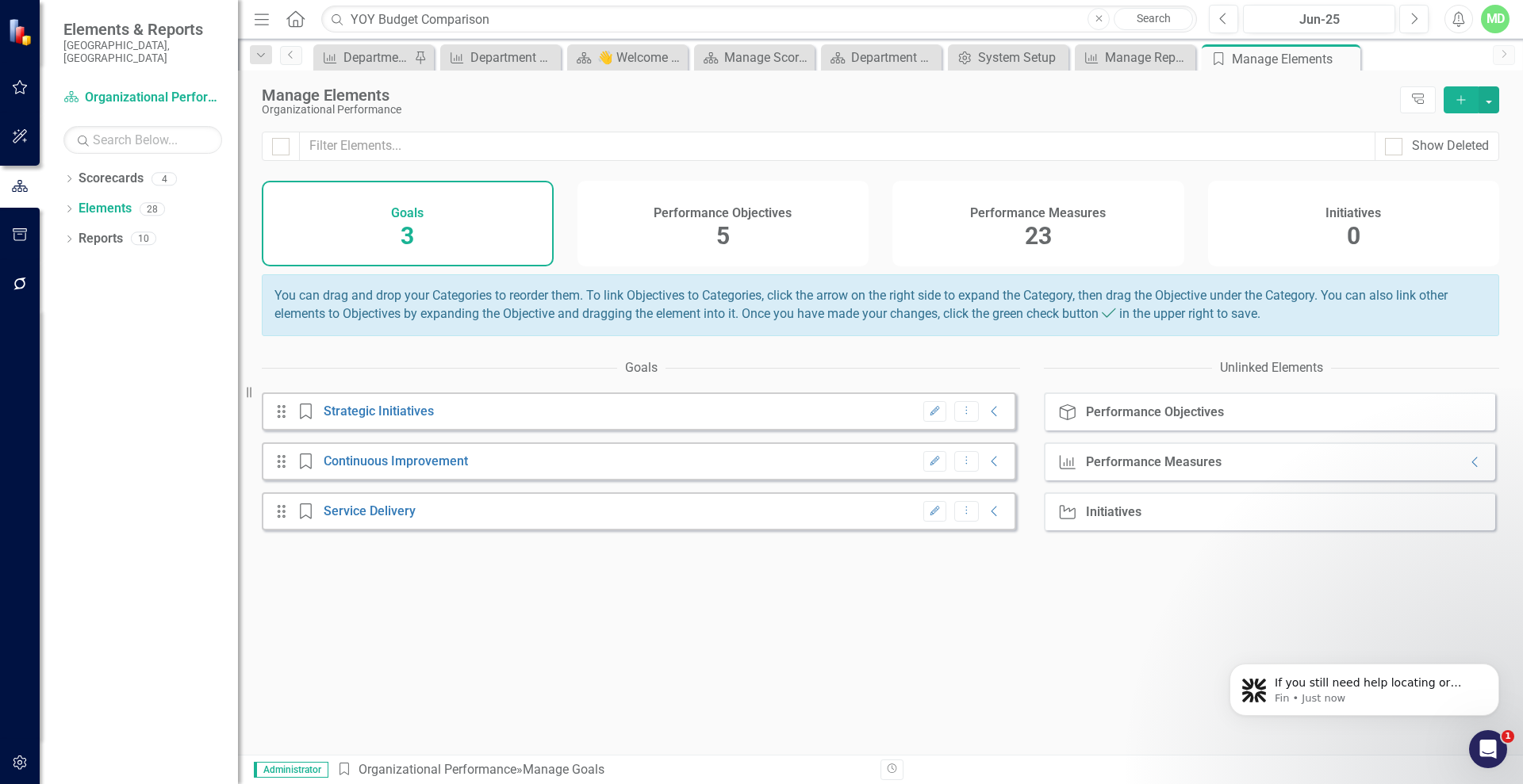
click at [1019, 236] on div "Performance Measures 23" at bounding box center [1037, 223] width 292 height 85
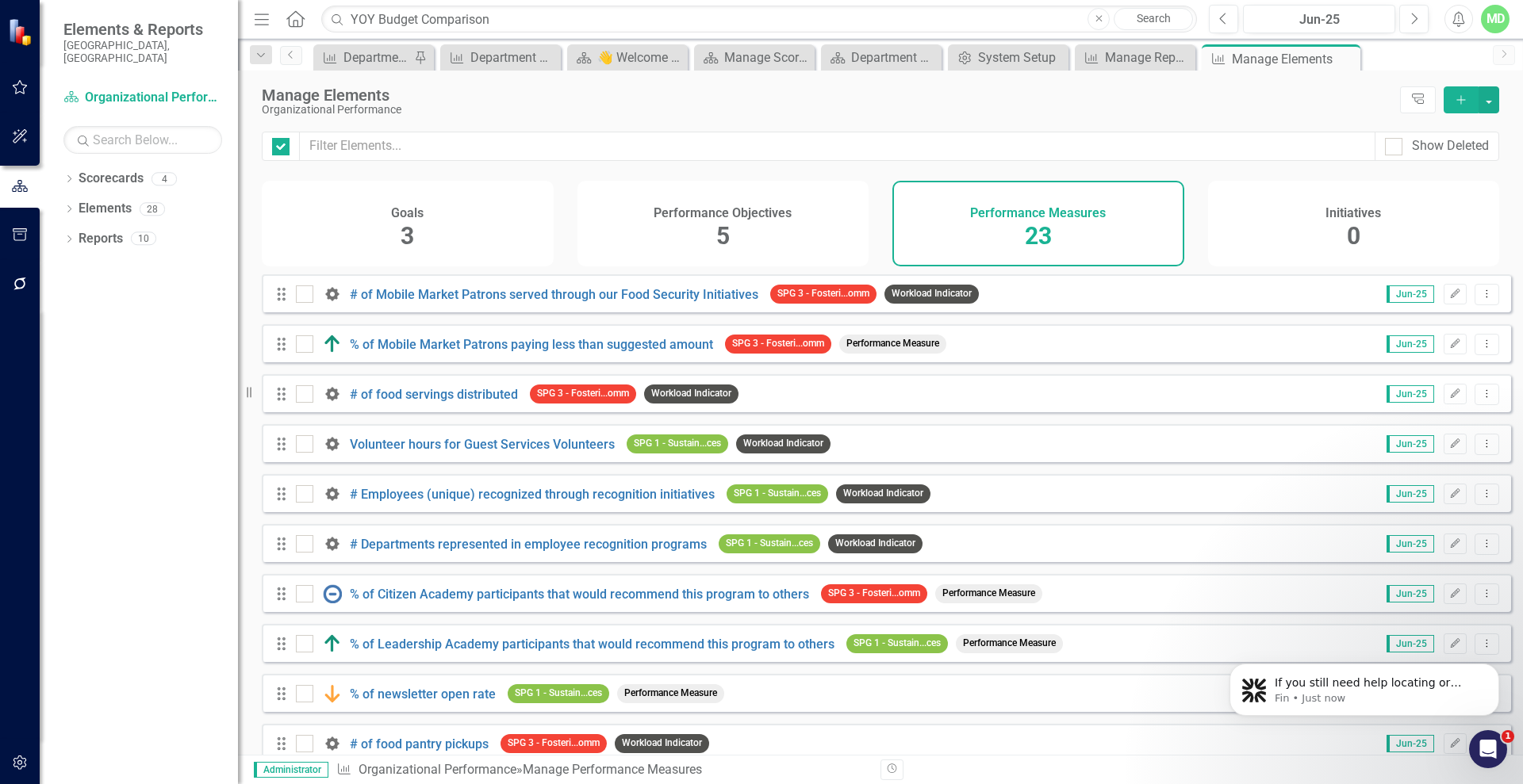
checkbox input "false"
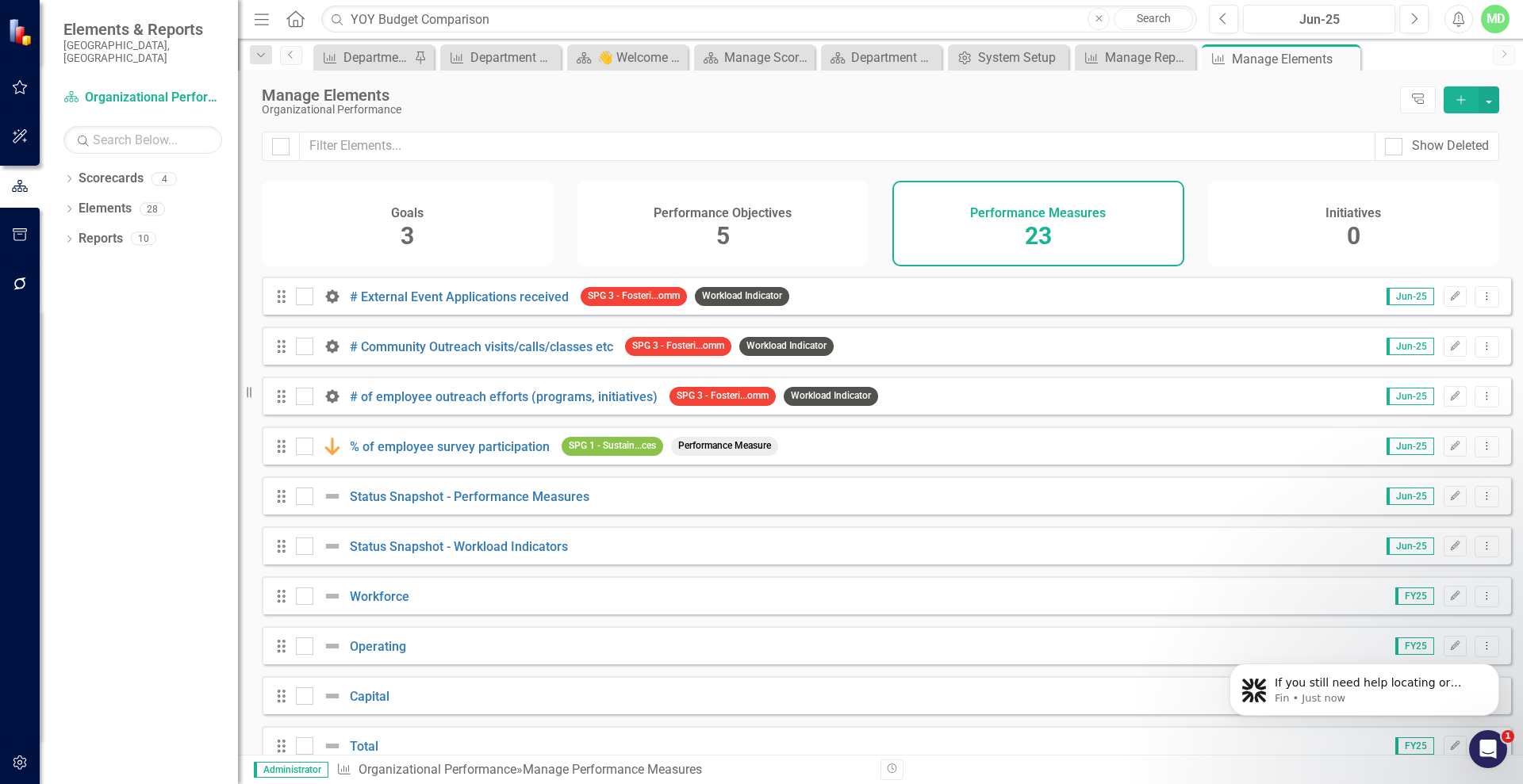
scroll to position [680, 0]
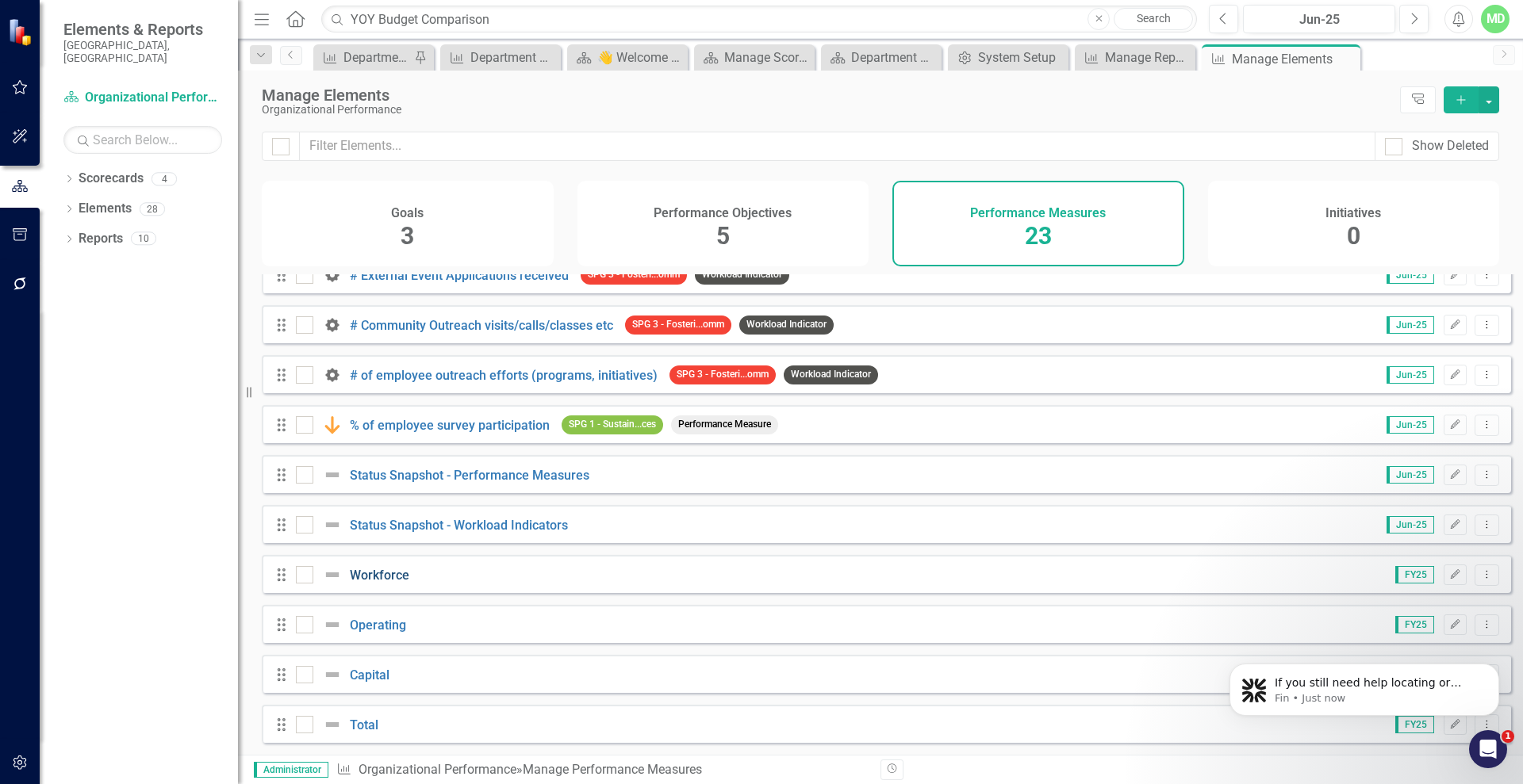
click at [381, 575] on link "Workforce" at bounding box center [379, 575] width 59 height 15
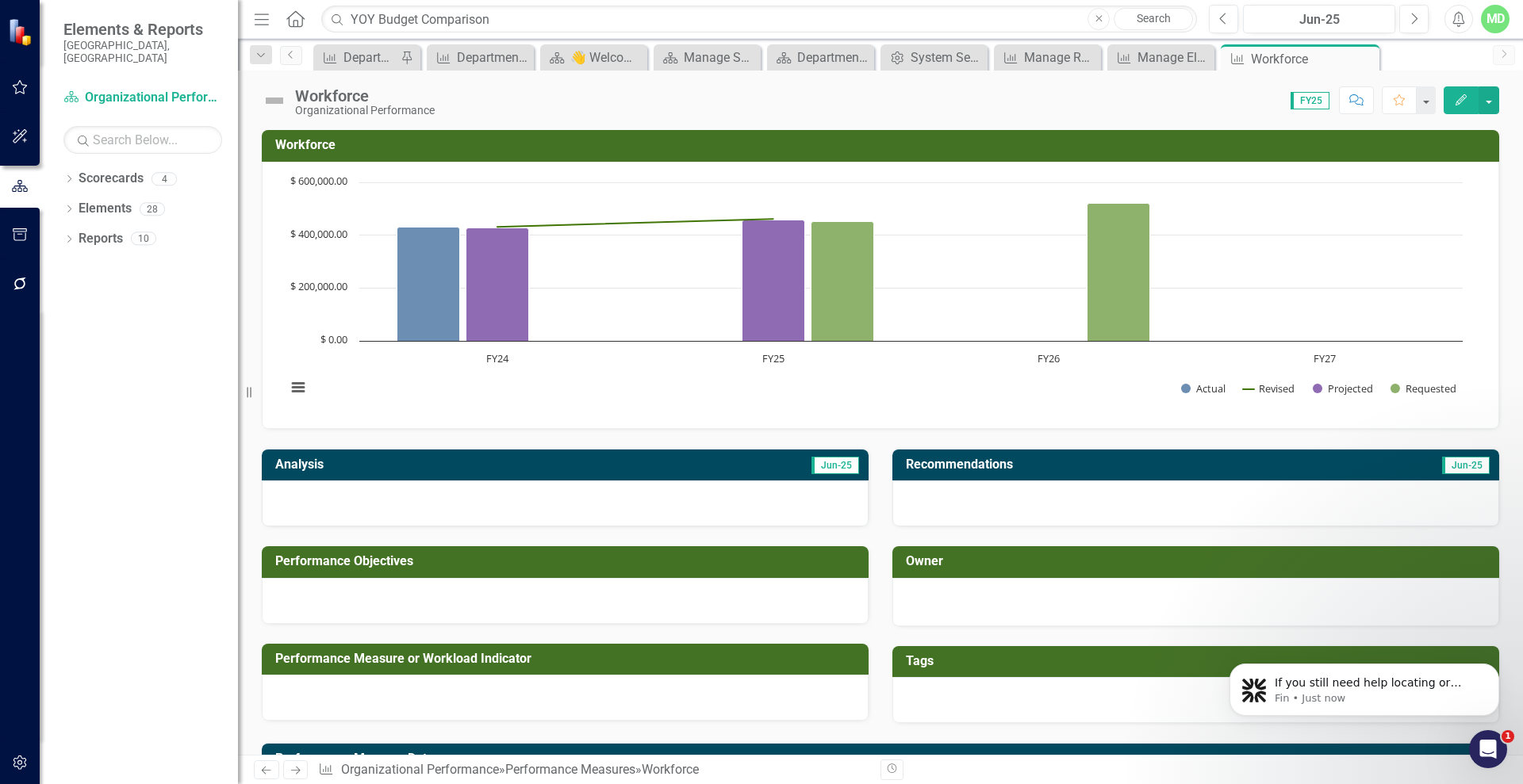
click at [1458, 97] on icon "Edit" at bounding box center [1461, 100] width 14 height 11
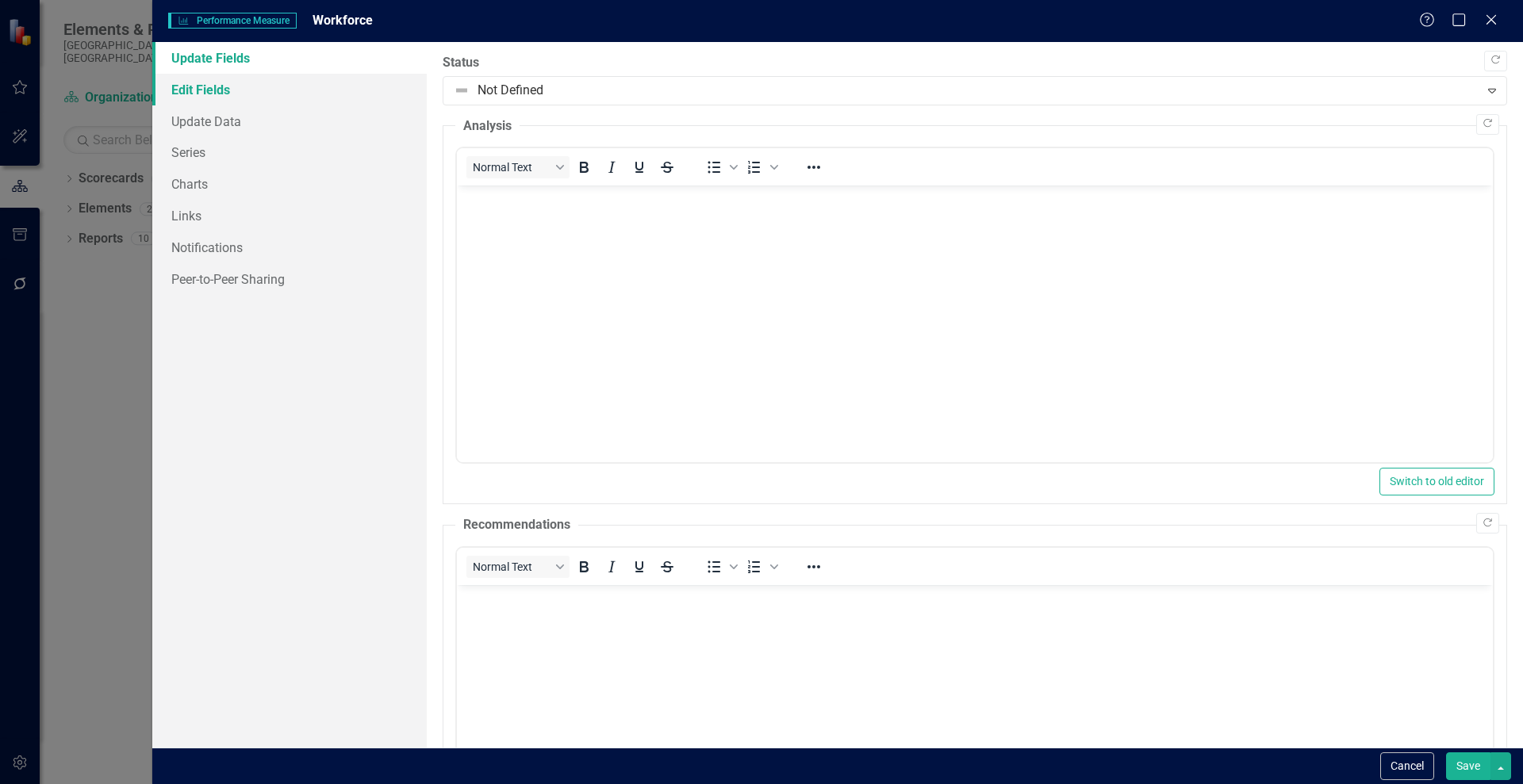
click at [235, 88] on link "Edit Fields" at bounding box center [290, 89] width 275 height 32
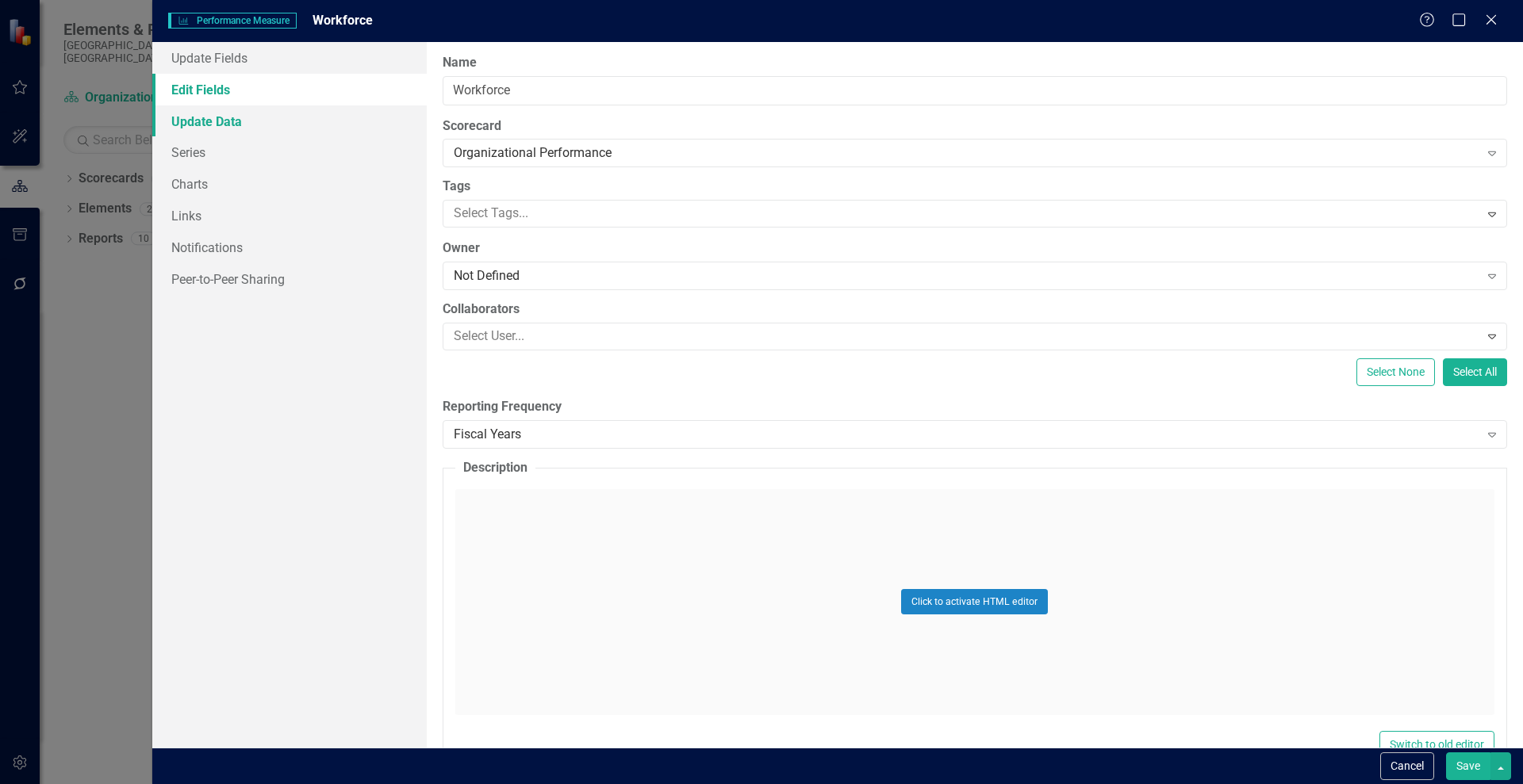
click at [196, 119] on link "Update Data" at bounding box center [290, 121] width 275 height 32
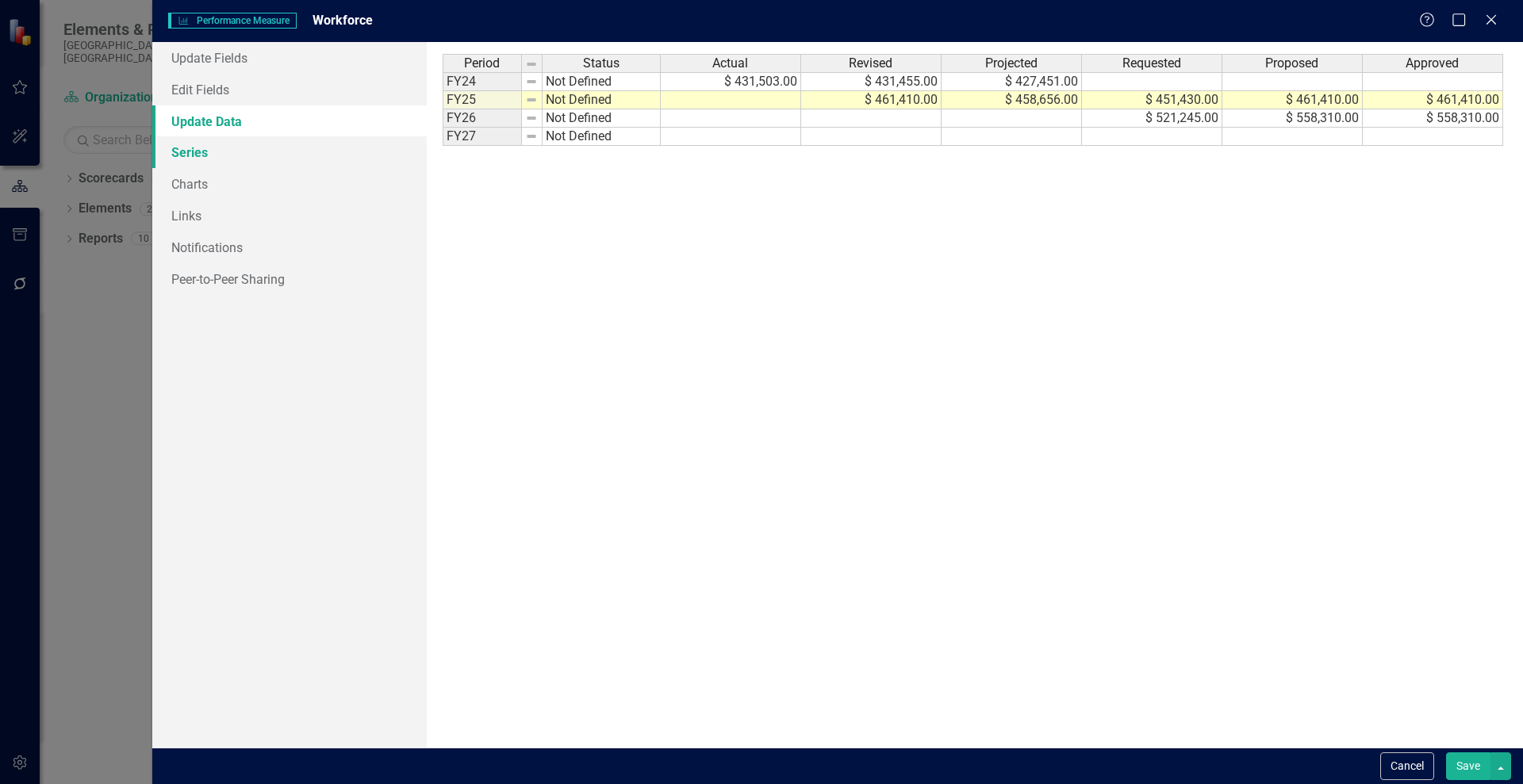
click at [180, 152] on link "Series" at bounding box center [290, 152] width 275 height 32
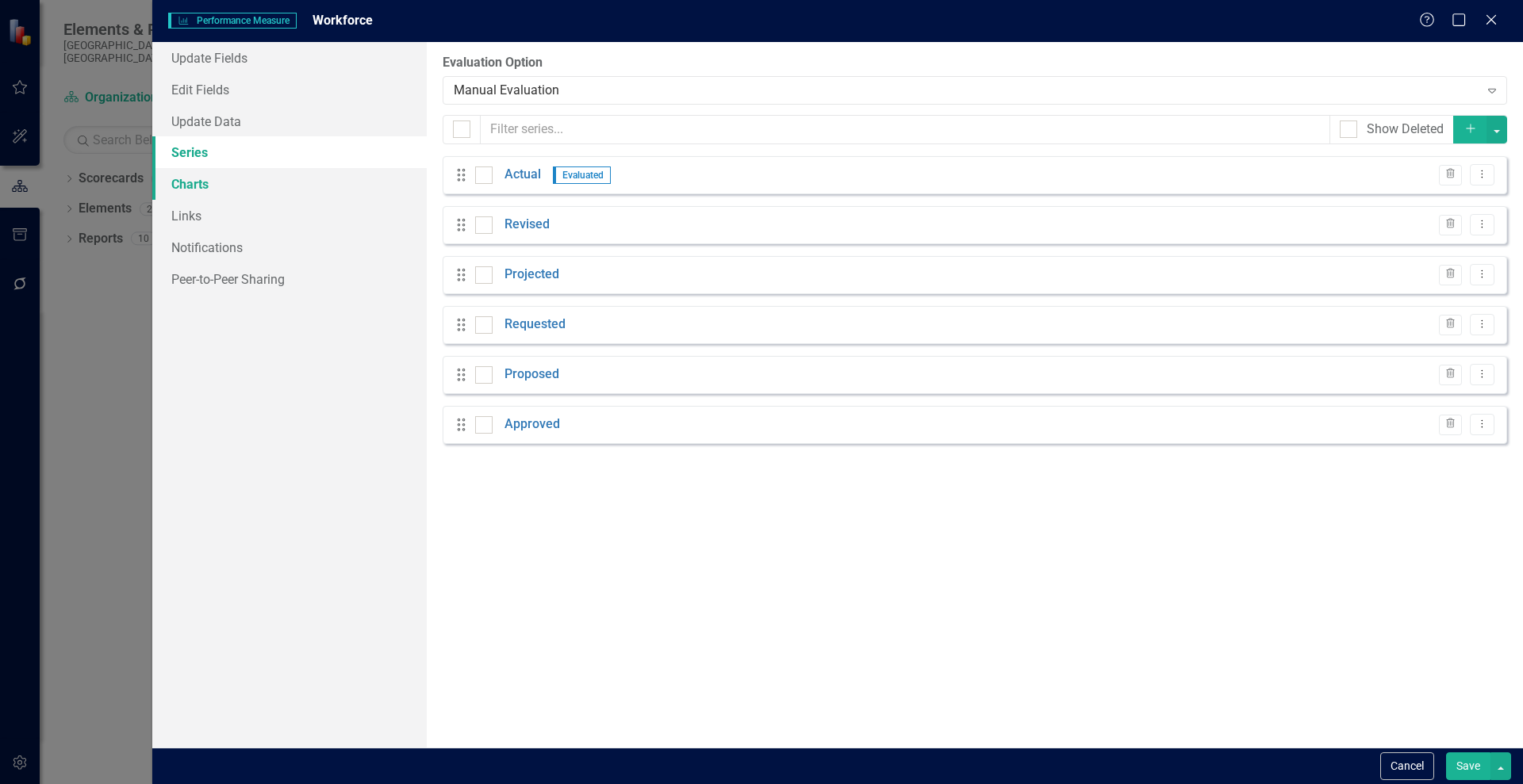
click at [186, 192] on link "Charts" at bounding box center [290, 184] width 275 height 32
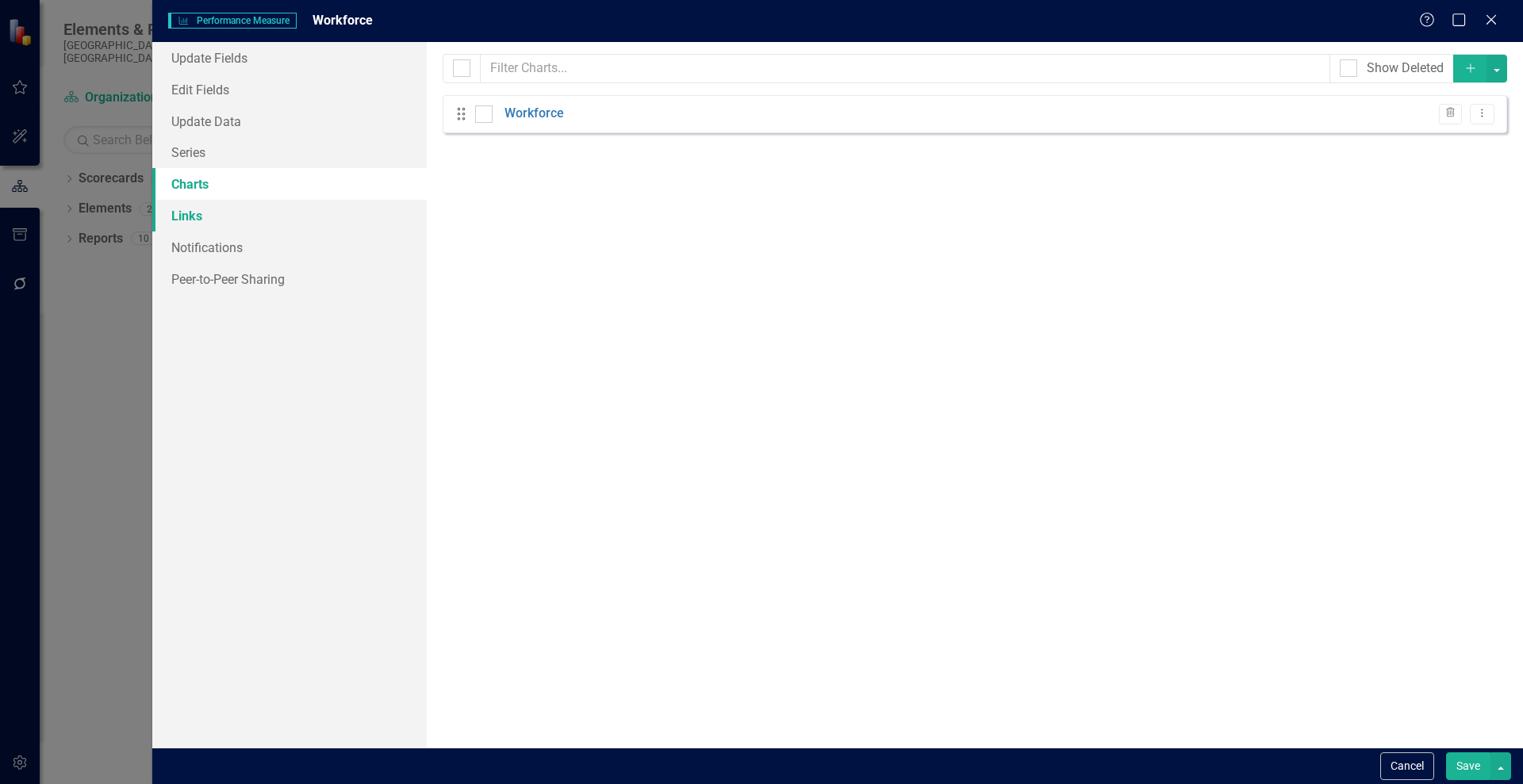
click at [184, 220] on link "Links" at bounding box center [290, 216] width 275 height 32
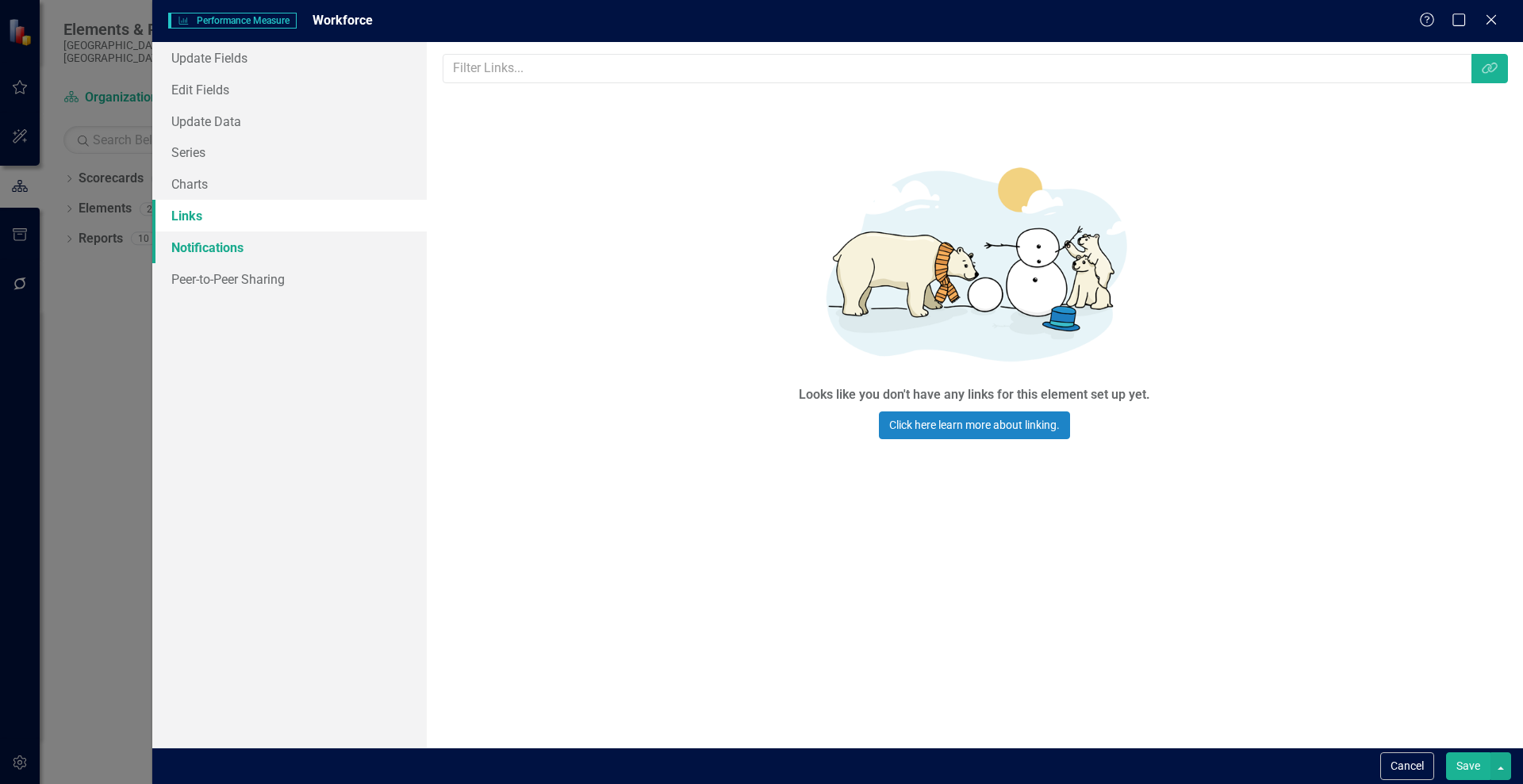
click at [190, 241] on link "Notifications" at bounding box center [290, 247] width 275 height 32
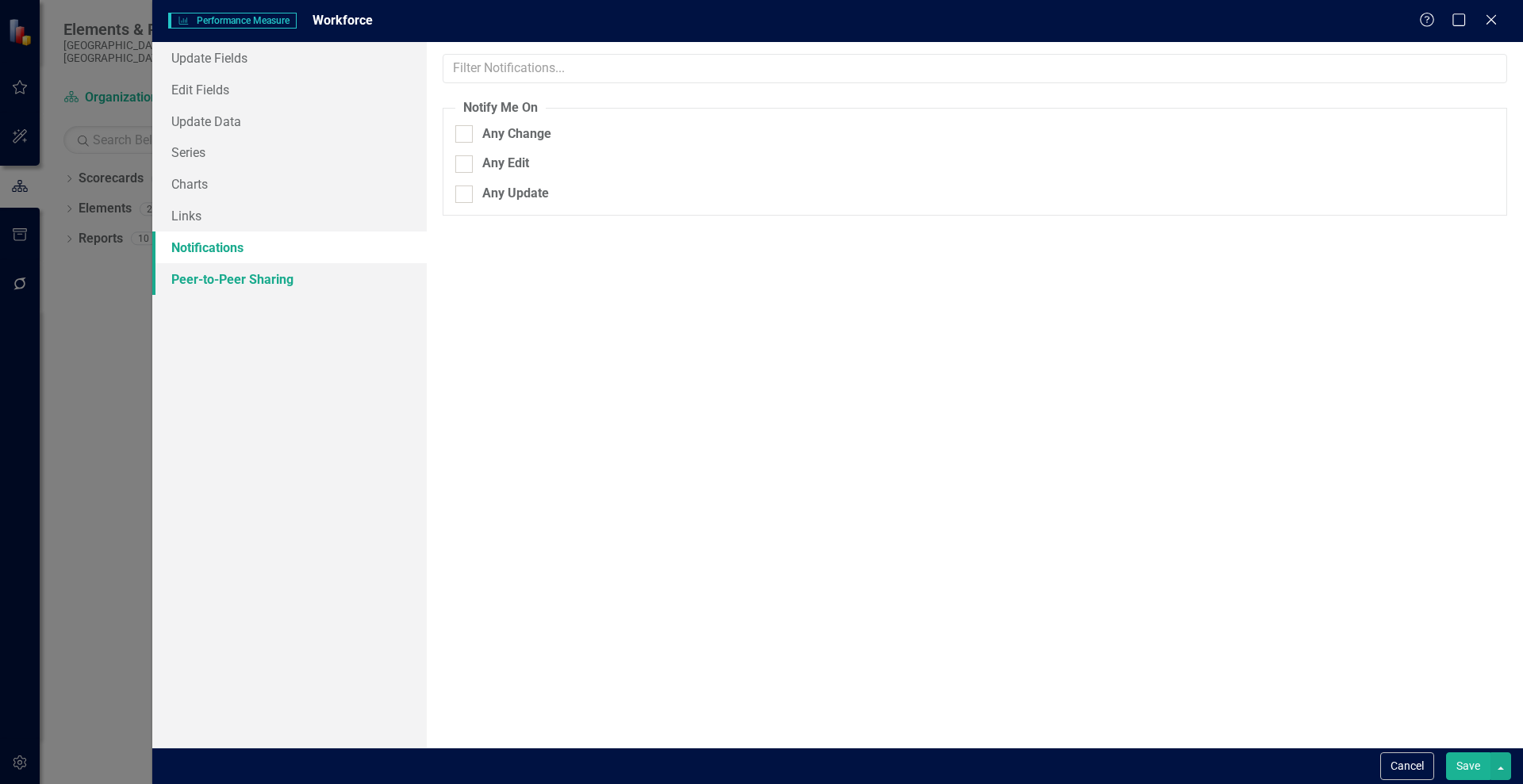
click at [208, 277] on link "Peer-to-Peer Sharing" at bounding box center [290, 279] width 275 height 32
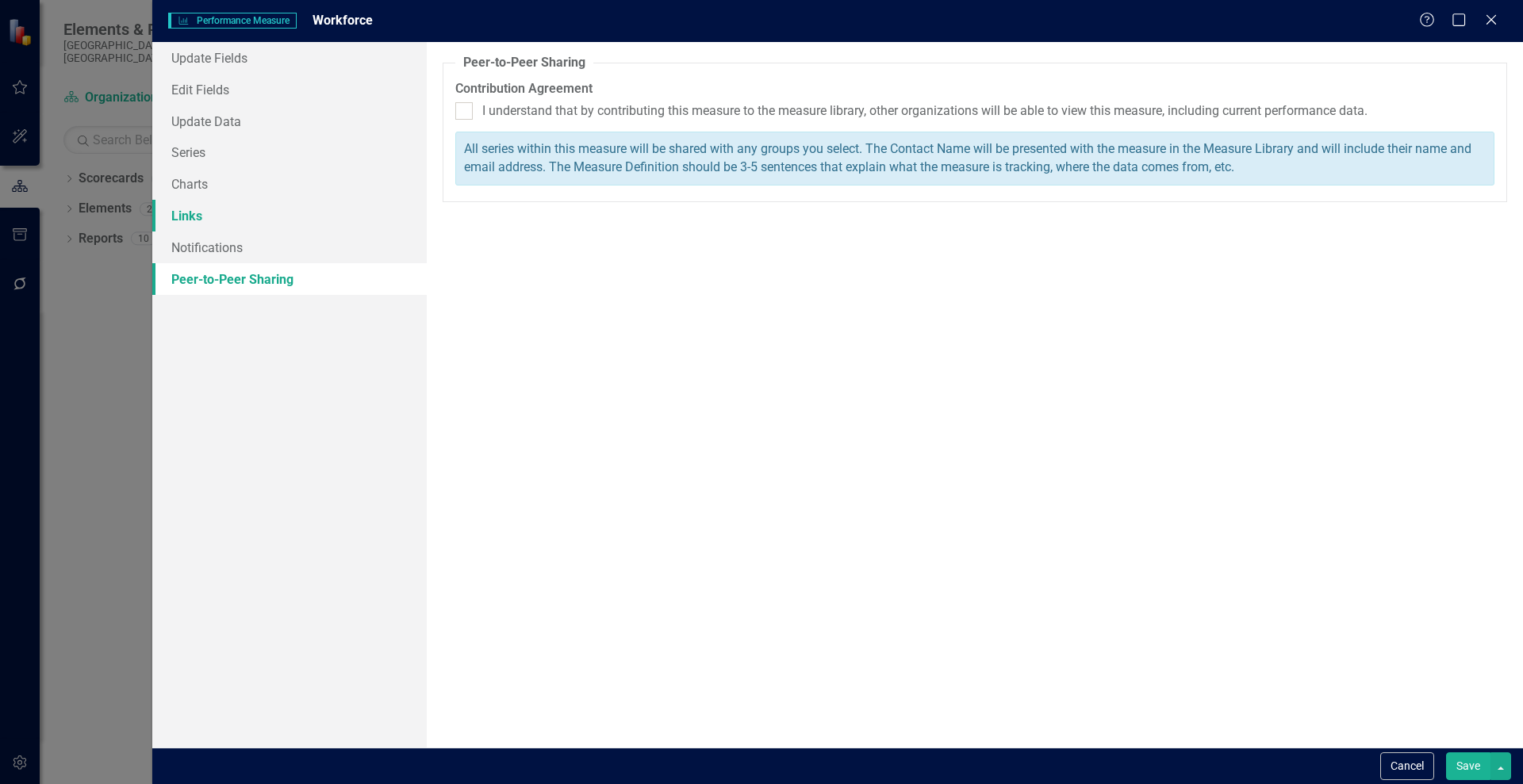
click at [188, 213] on link "Links" at bounding box center [290, 216] width 275 height 32
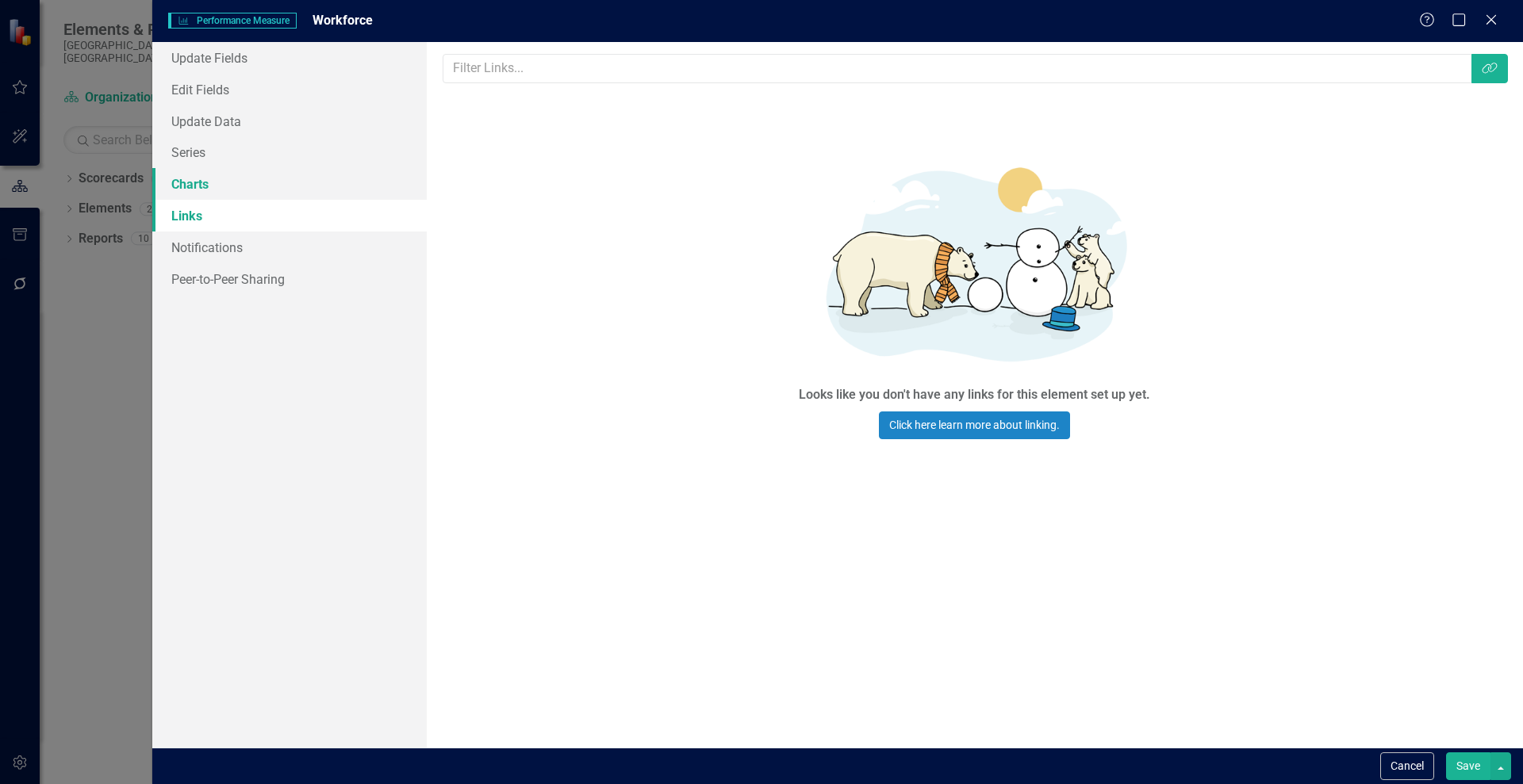
click at [186, 196] on link "Charts" at bounding box center [290, 184] width 275 height 32
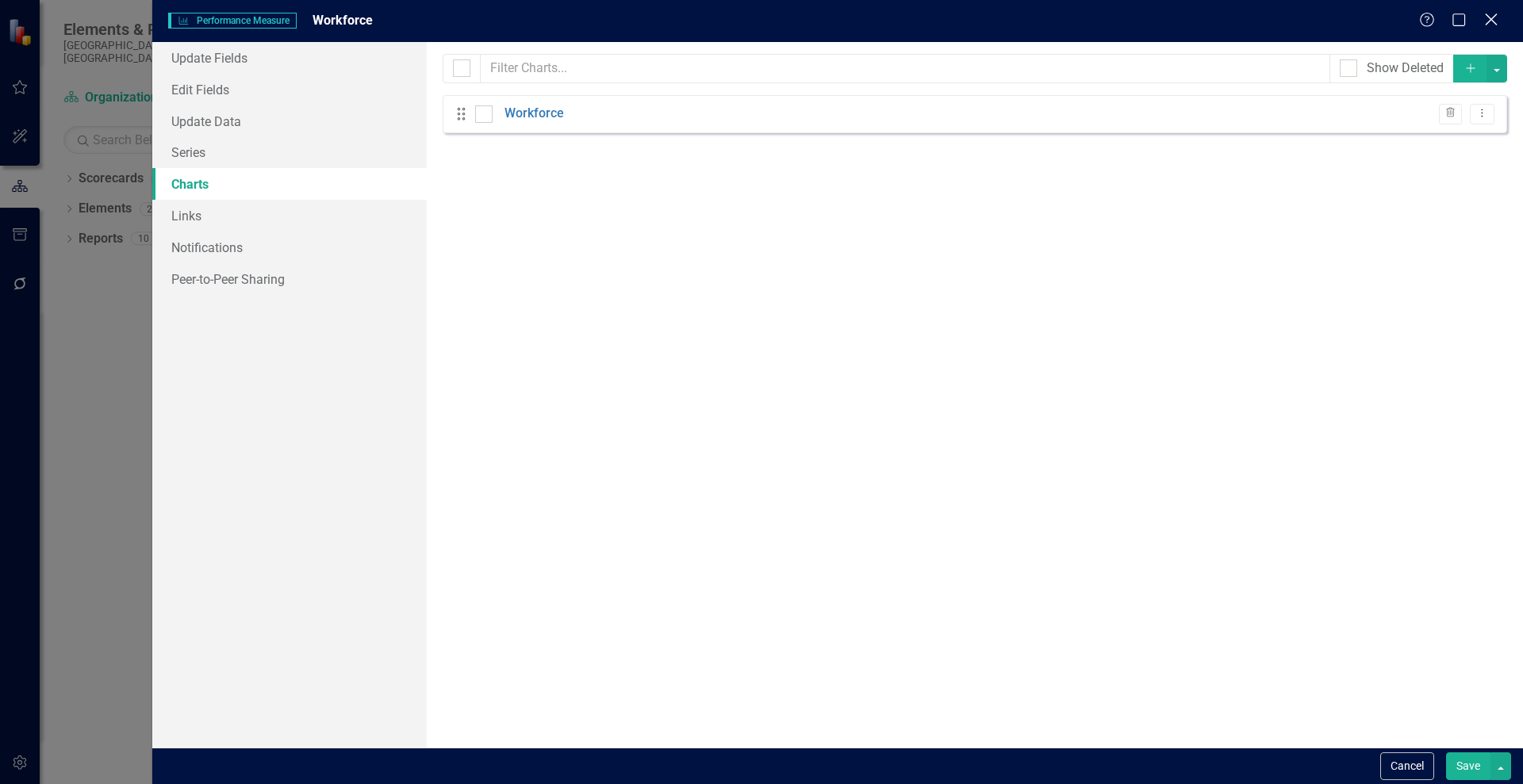
click at [1493, 14] on icon "Close" at bounding box center [1490, 19] width 20 height 15
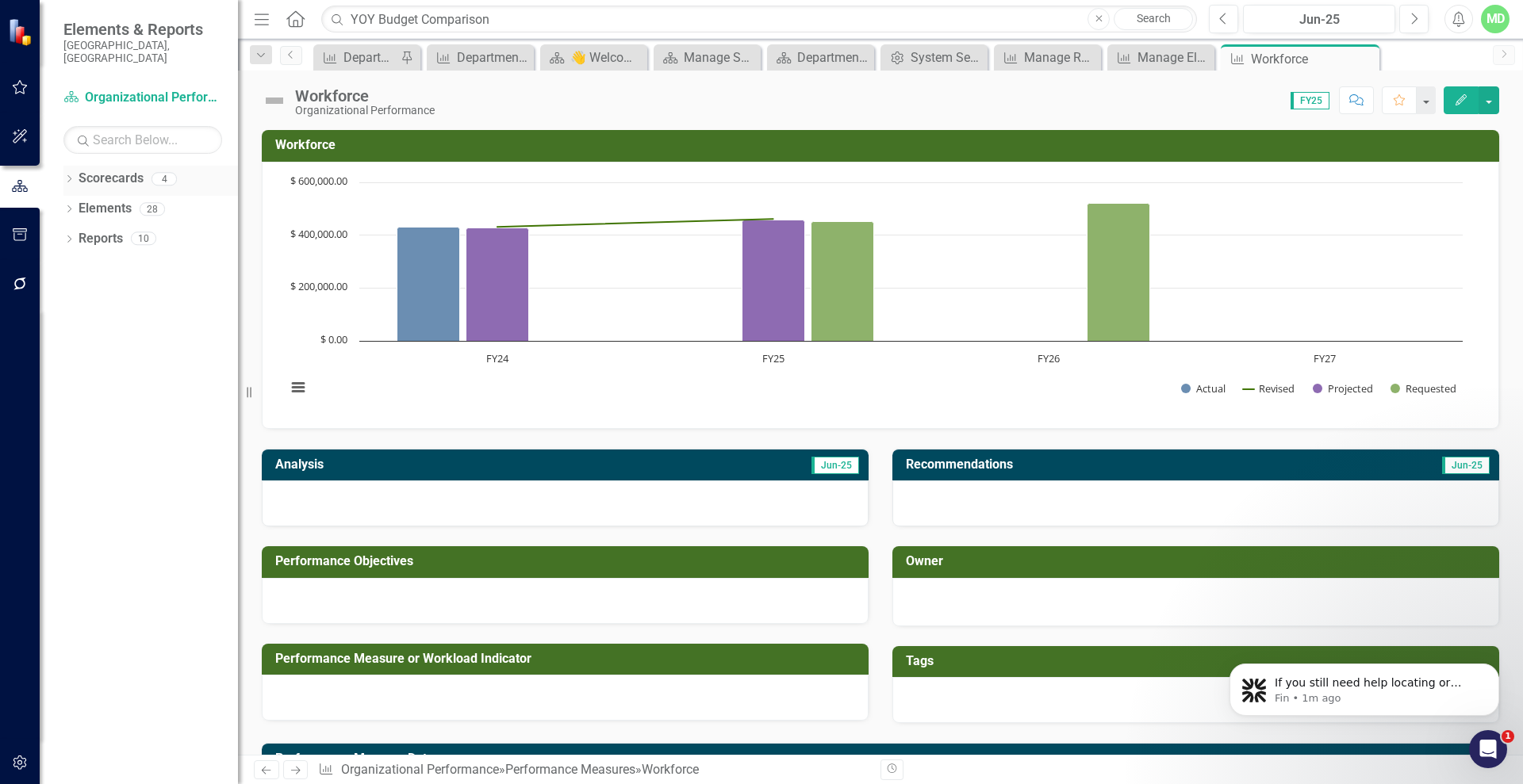
click at [99, 170] on link "Scorecards" at bounding box center [110, 179] width 65 height 18
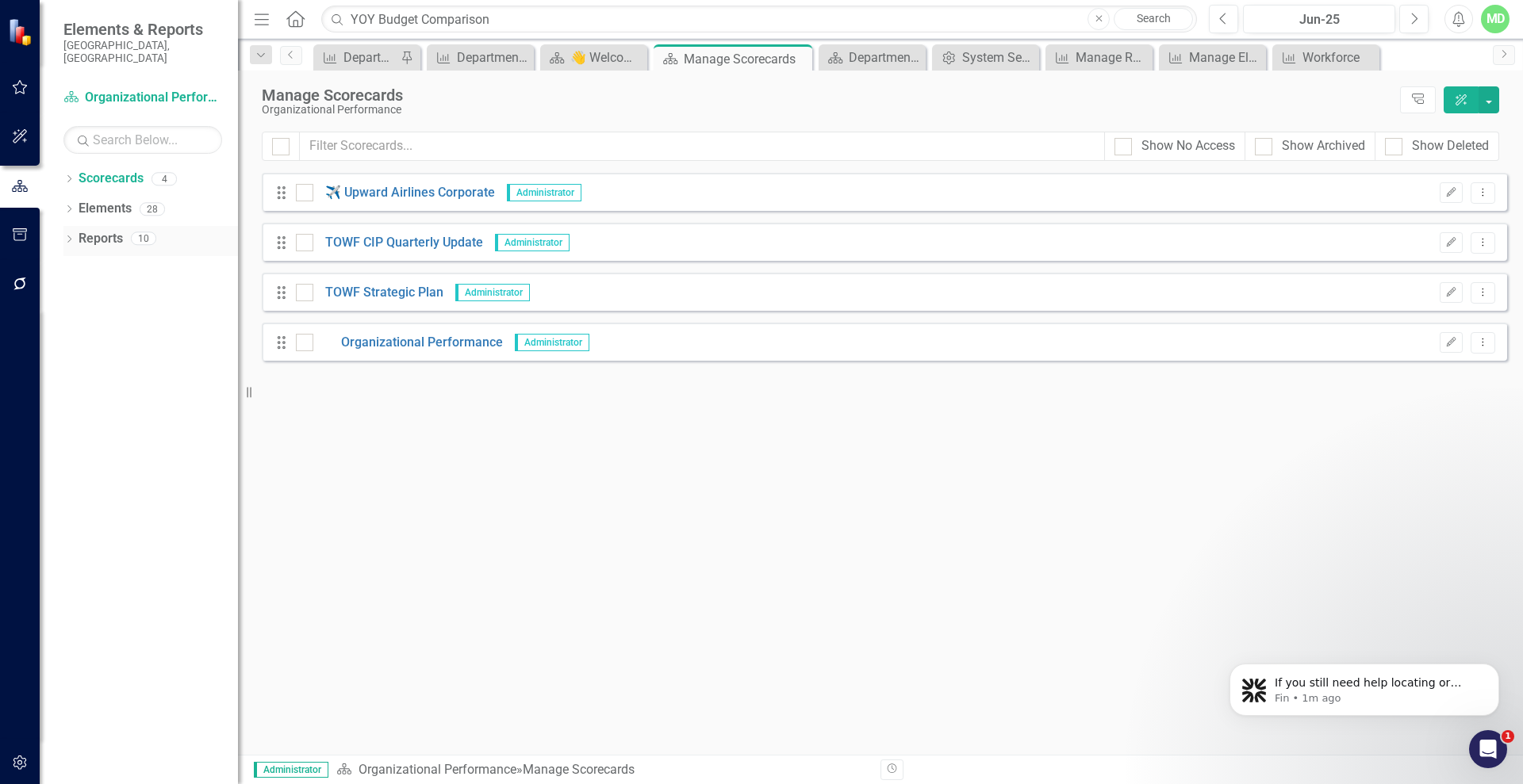
click at [102, 230] on link "Reports" at bounding box center [101, 239] width 45 height 18
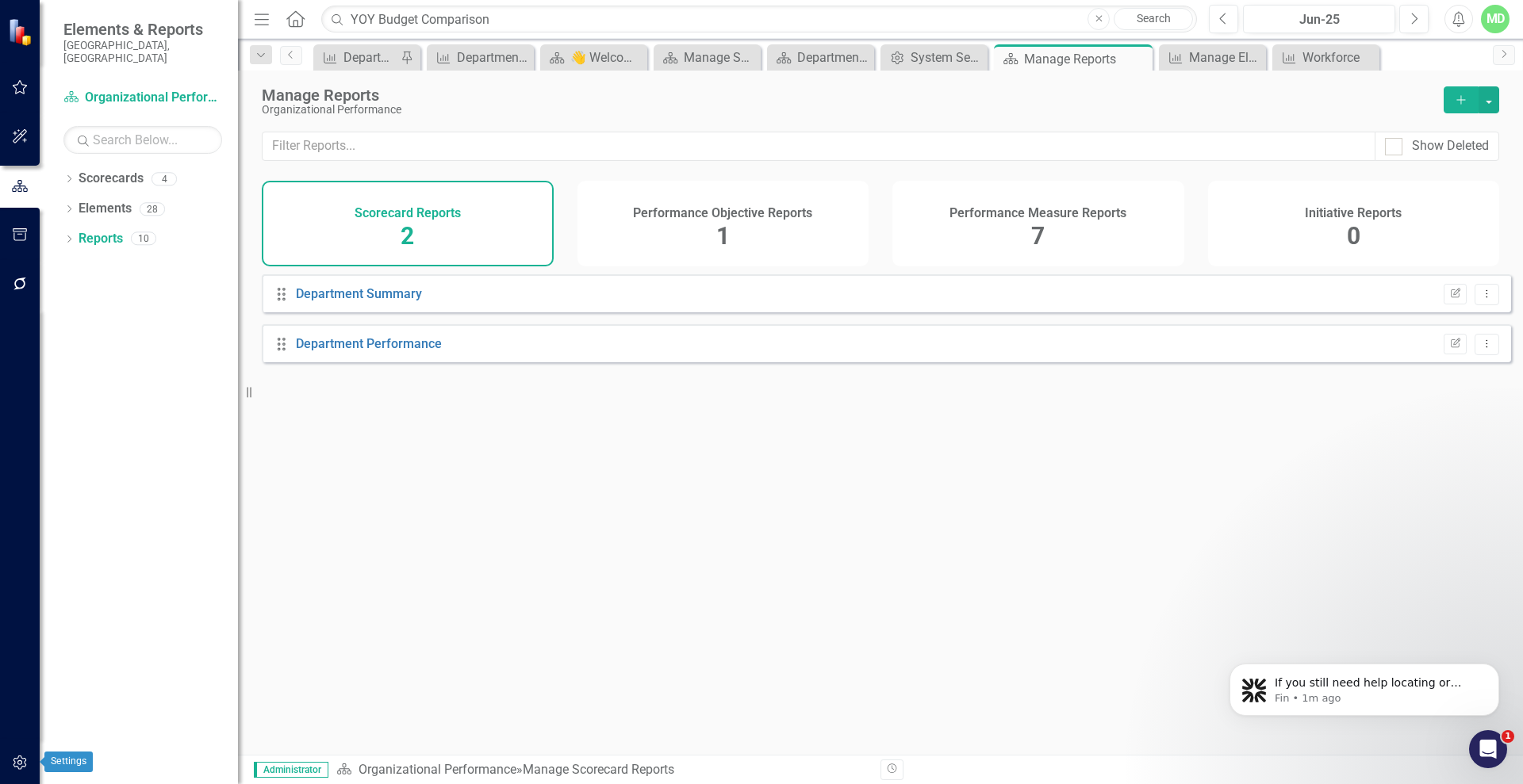
click at [12, 767] on icon "button" at bounding box center [20, 762] width 17 height 13
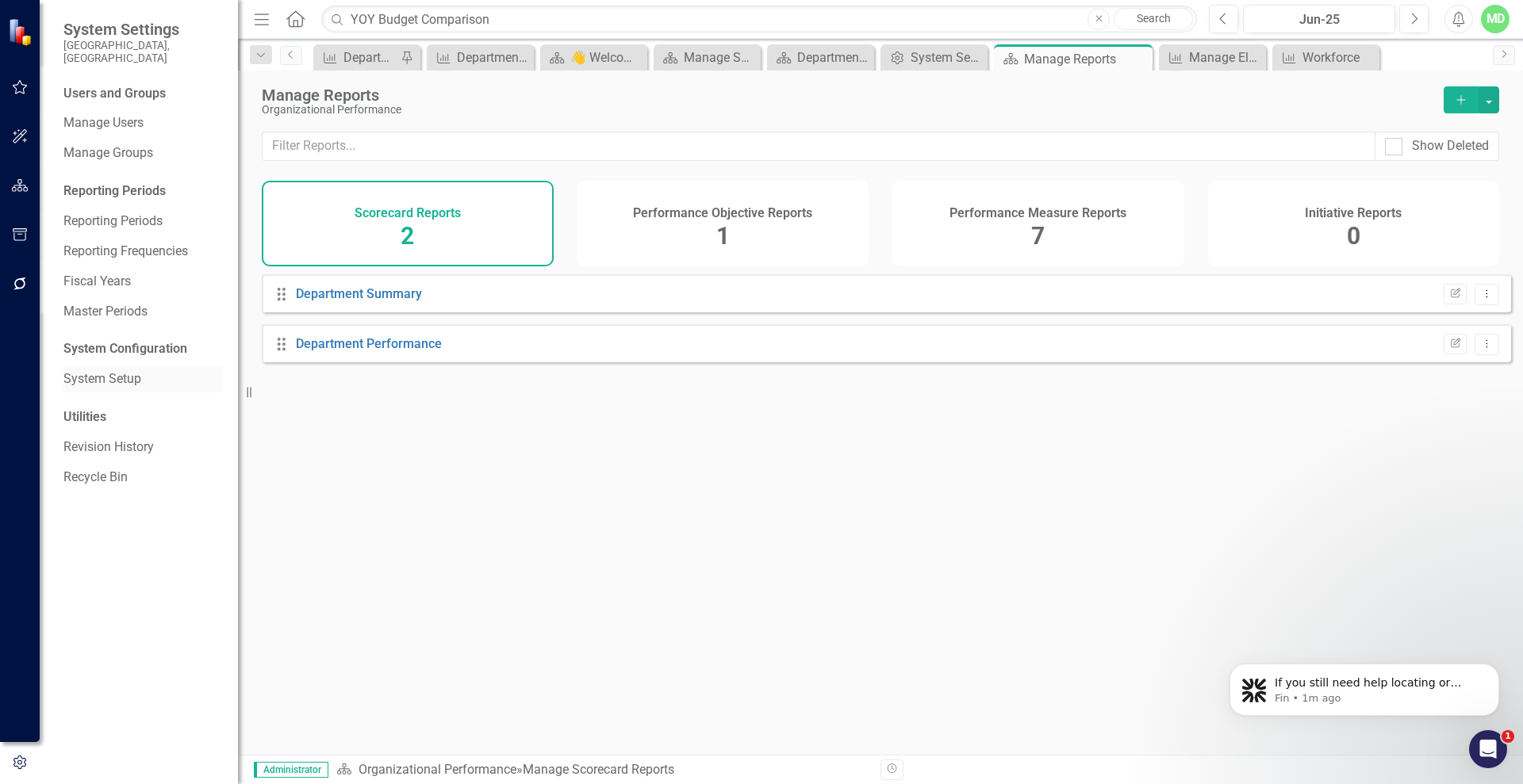
click at [92, 370] on link "System Setup" at bounding box center [142, 379] width 159 height 18
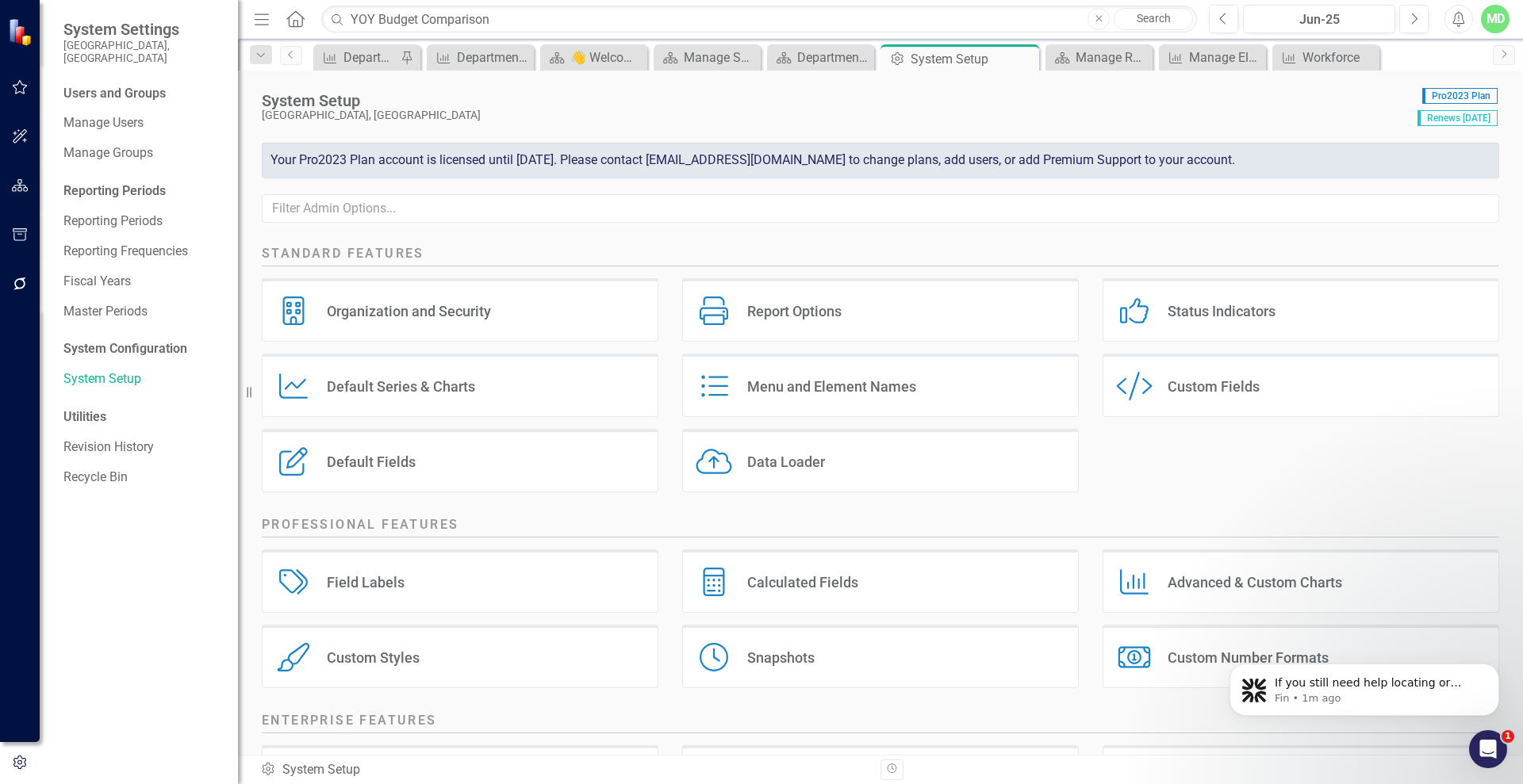
click at [1235, 406] on div "Custom Style Custom Fields" at bounding box center [1300, 385] width 397 height 63
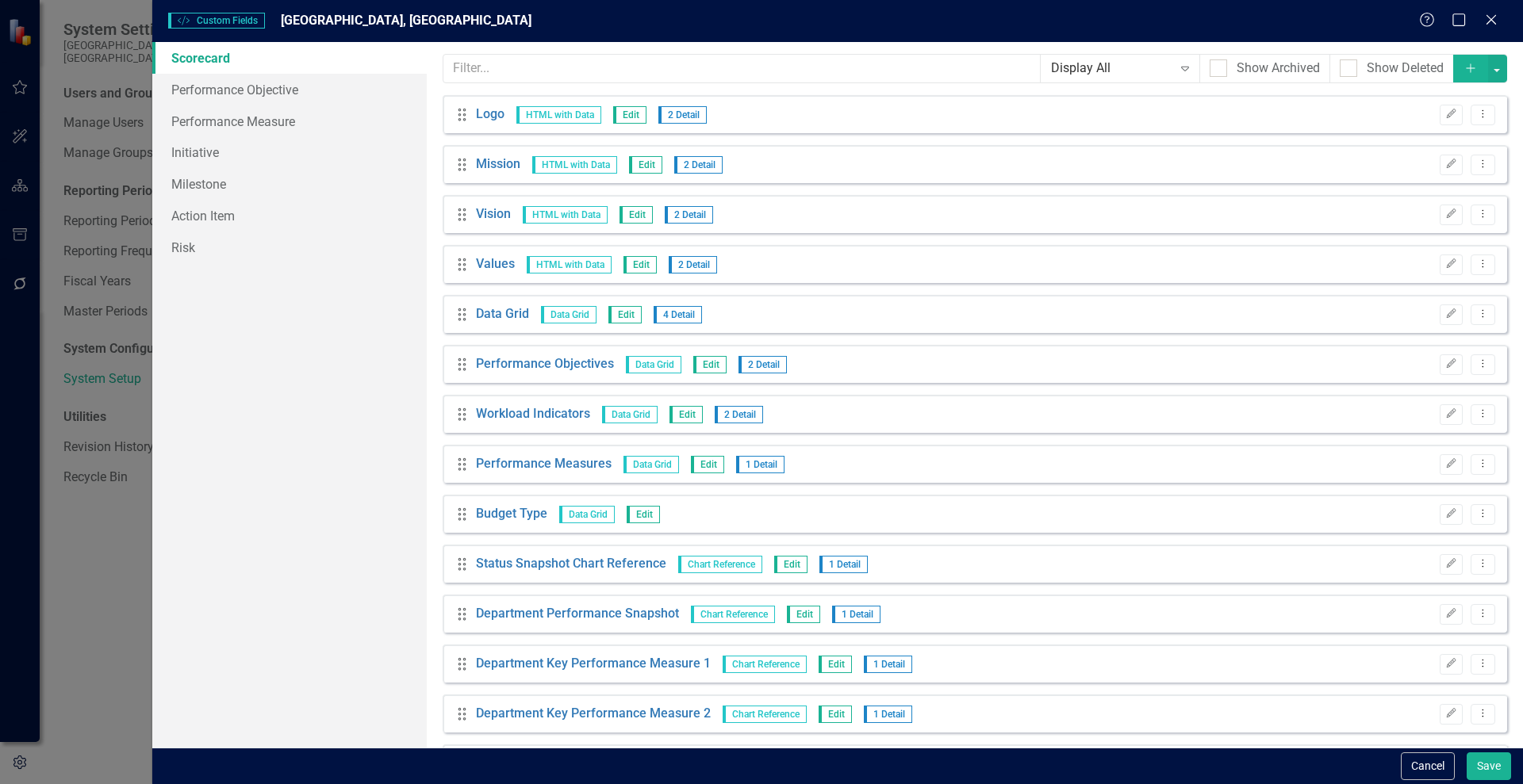
click at [1463, 66] on icon "Add" at bounding box center [1470, 68] width 14 height 11
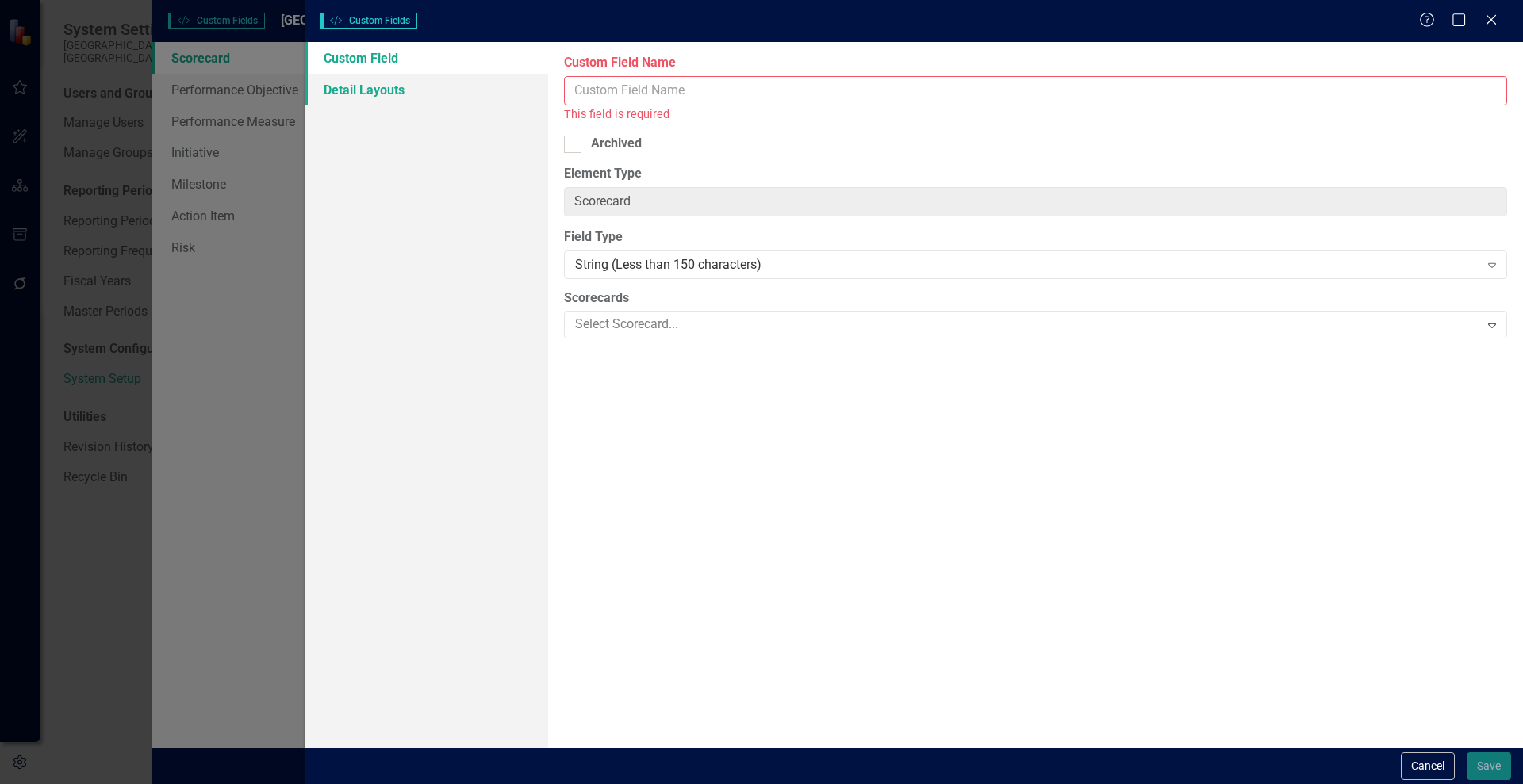
click at [371, 91] on link "Detail Layouts" at bounding box center [426, 89] width 244 height 32
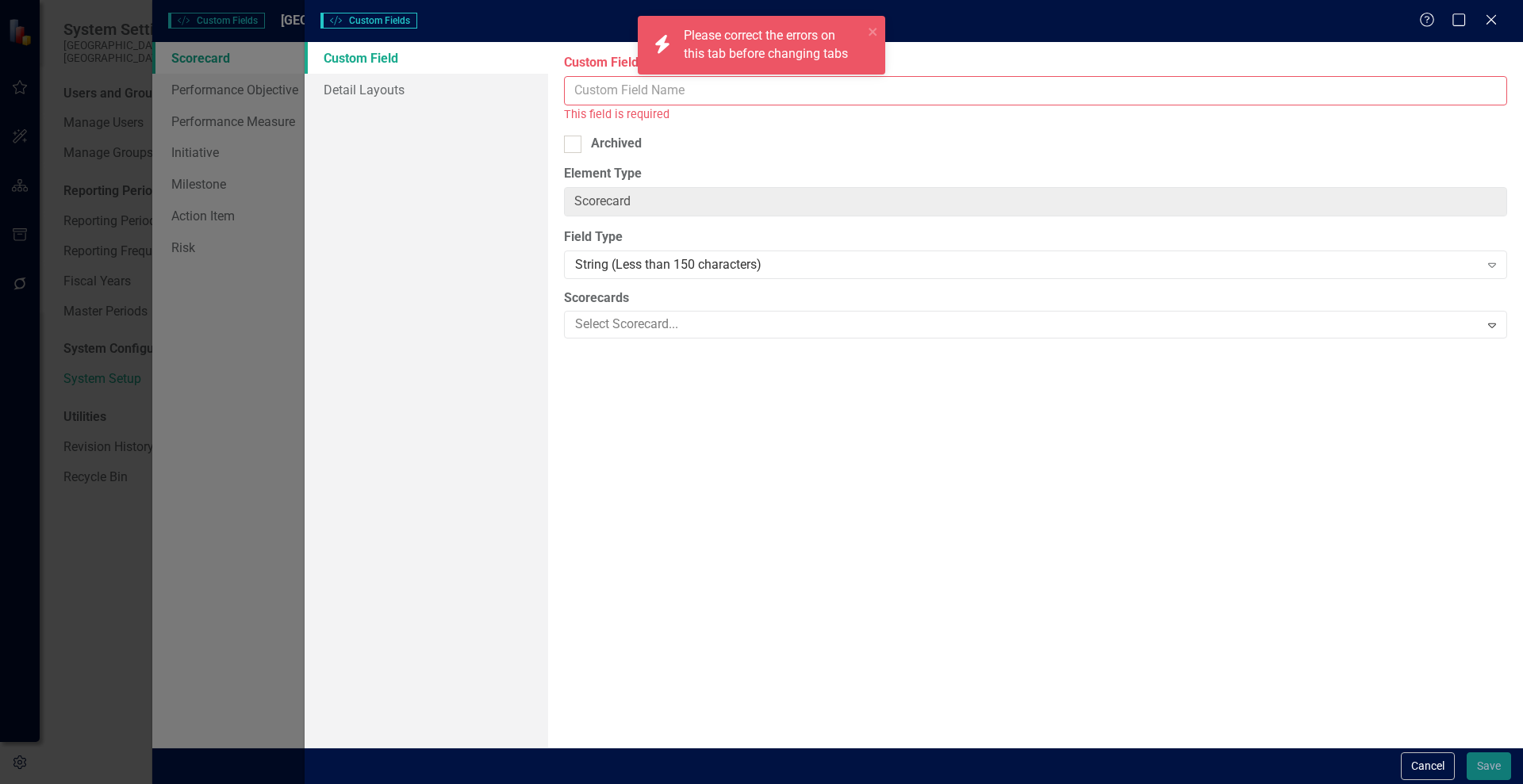
click at [375, 58] on link "Custom Field" at bounding box center [426, 58] width 244 height 32
click at [1418, 766] on button "Cancel" at bounding box center [1428, 766] width 54 height 28
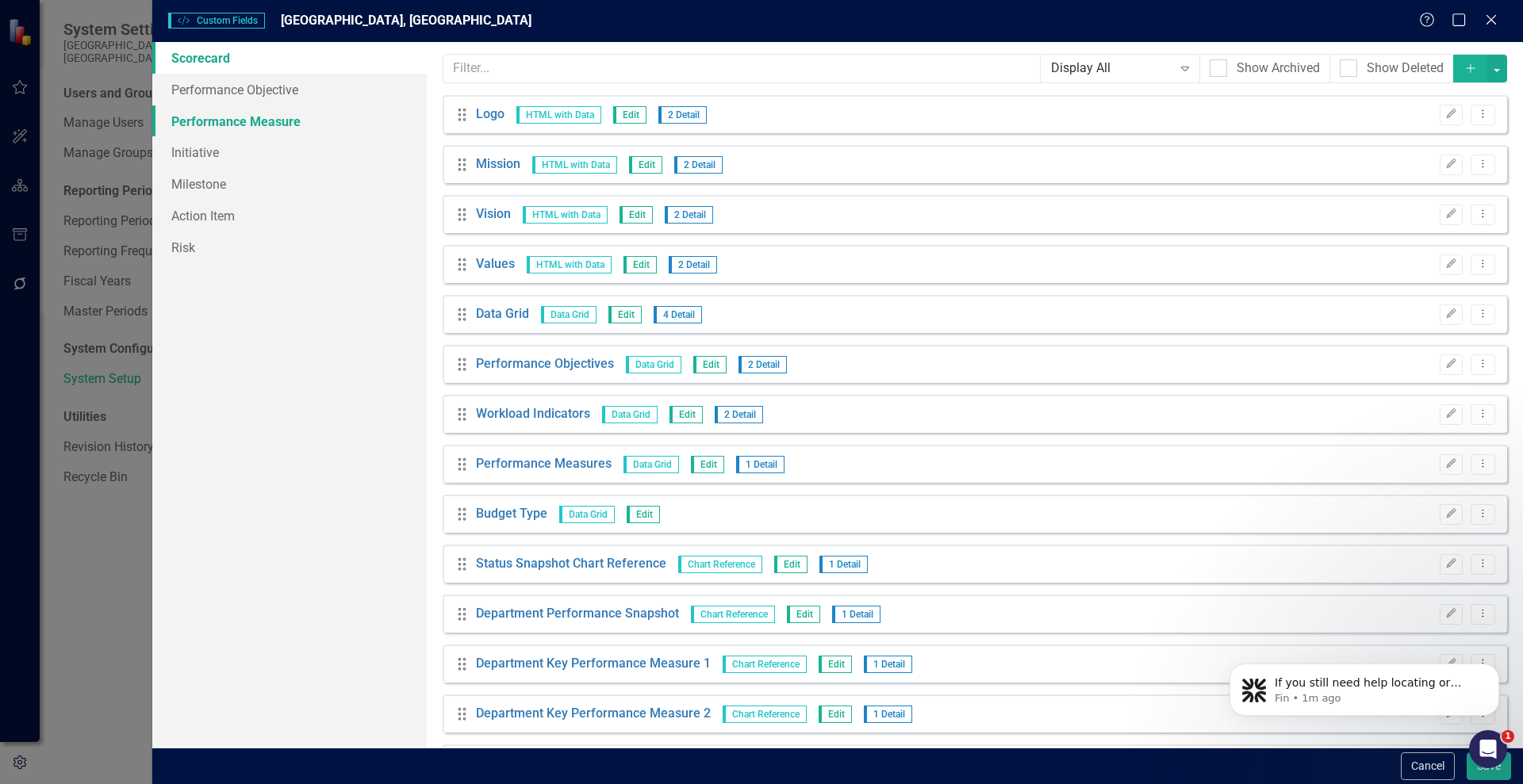
click at [223, 119] on link "Performance Measure" at bounding box center [290, 121] width 275 height 32
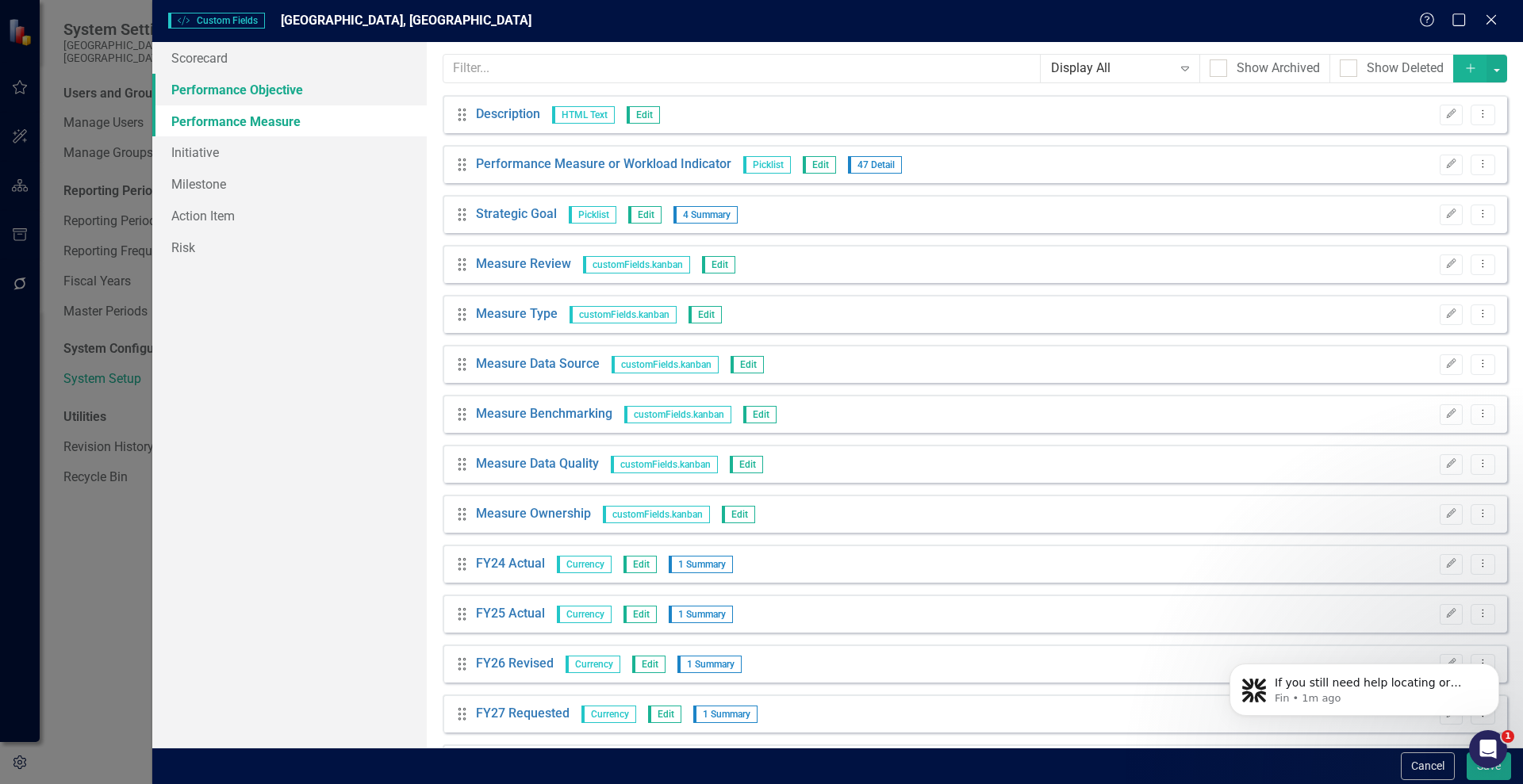
click at [256, 81] on link "Performance Objective" at bounding box center [290, 89] width 275 height 32
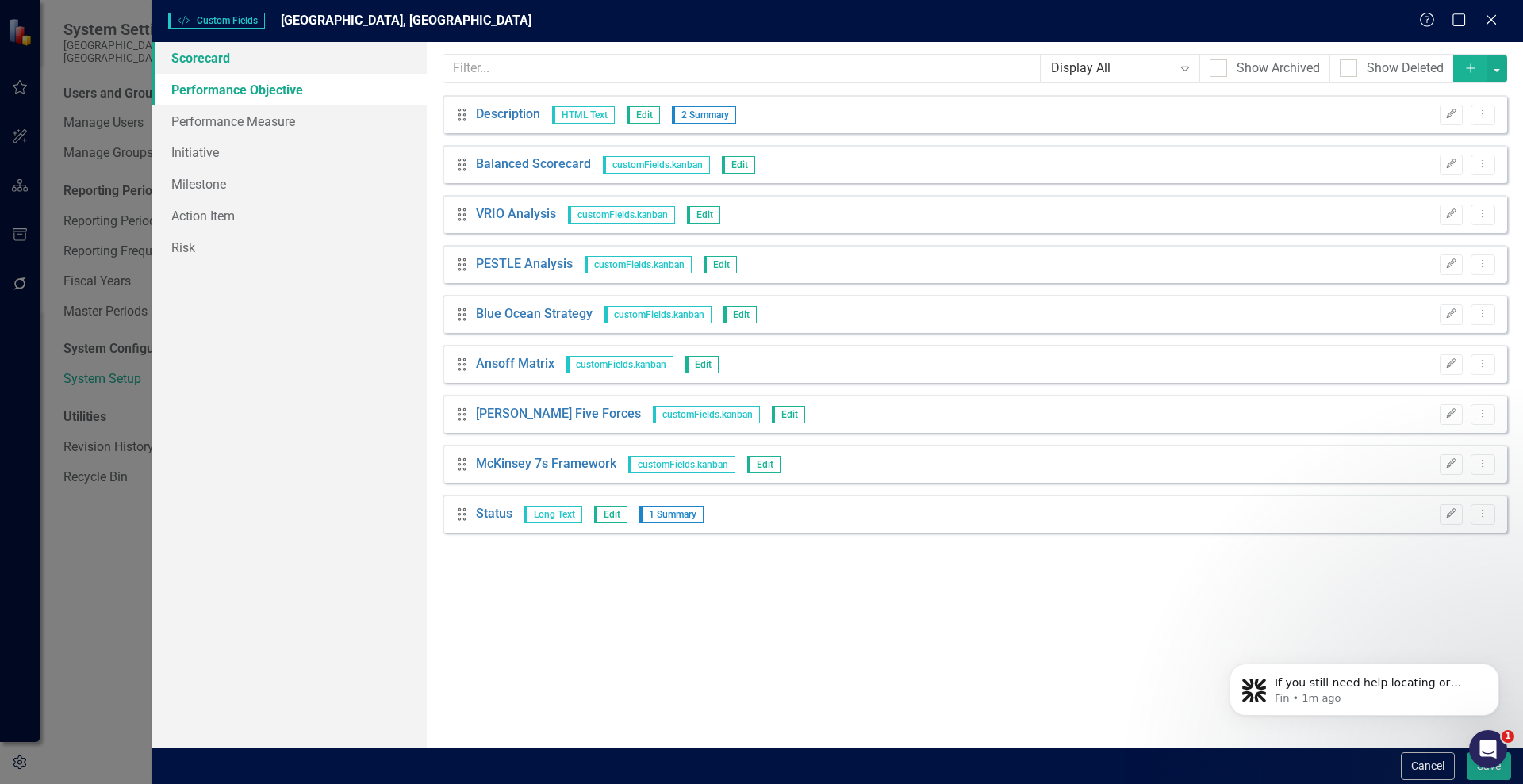
click at [223, 61] on link "Scorecard" at bounding box center [290, 58] width 275 height 32
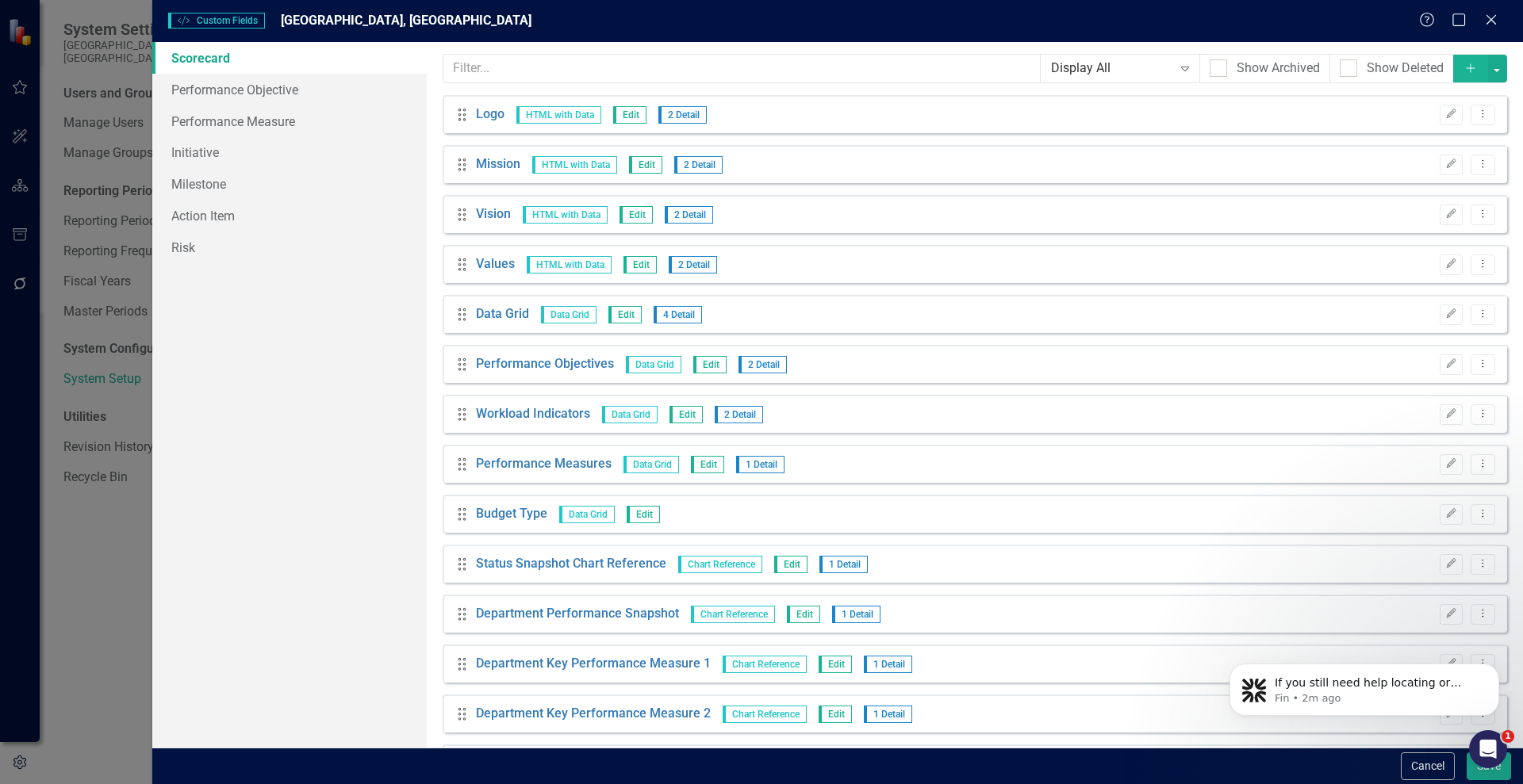
click at [1461, 57] on button "Add" at bounding box center [1470, 69] width 35 height 28
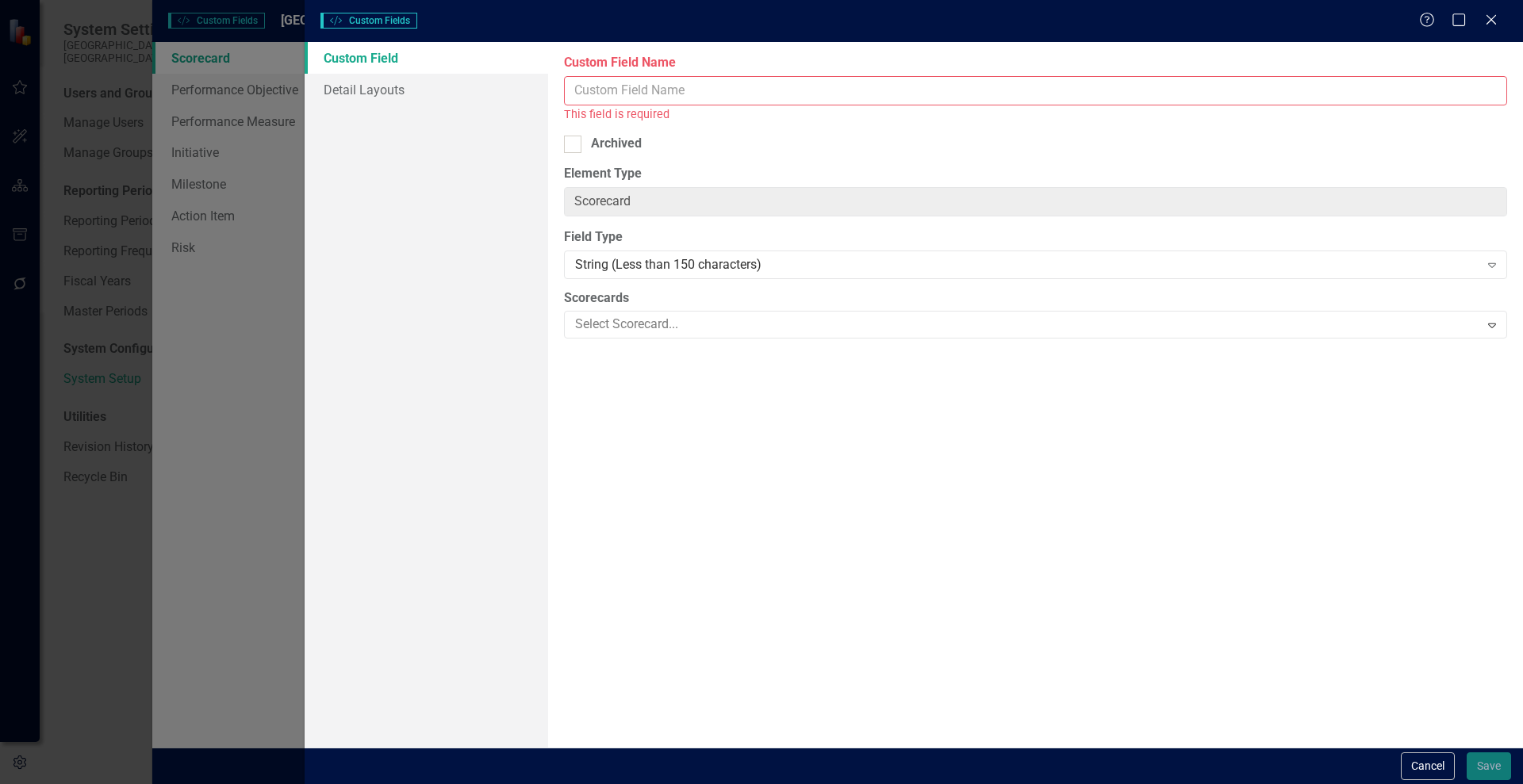
click at [640, 88] on input "Custom Field Name" at bounding box center [1035, 90] width 943 height 30
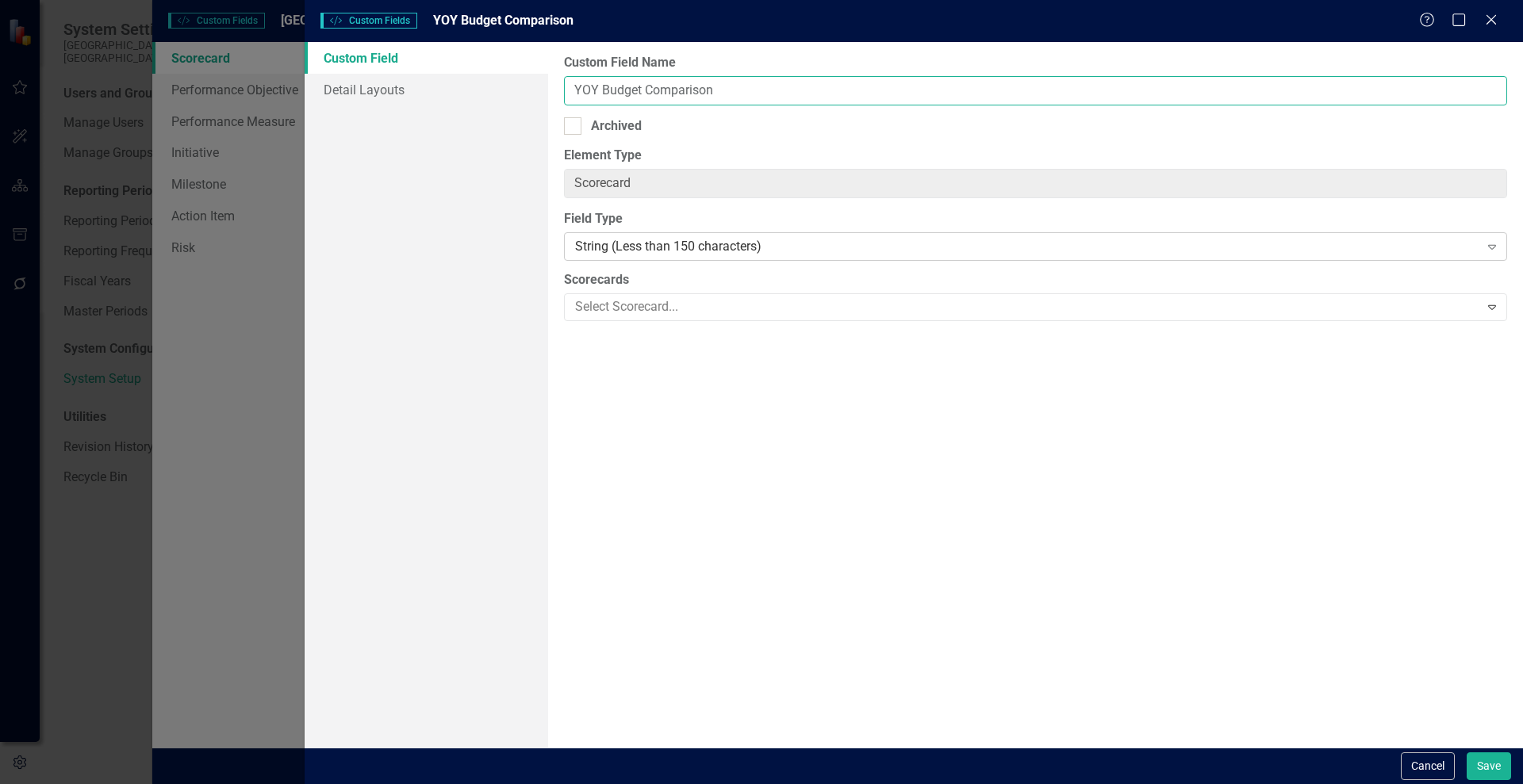
type input "YOY Budget Comparison"
click at [648, 240] on div "String (Less than 150 characters)" at bounding box center [1026, 247] width 903 height 18
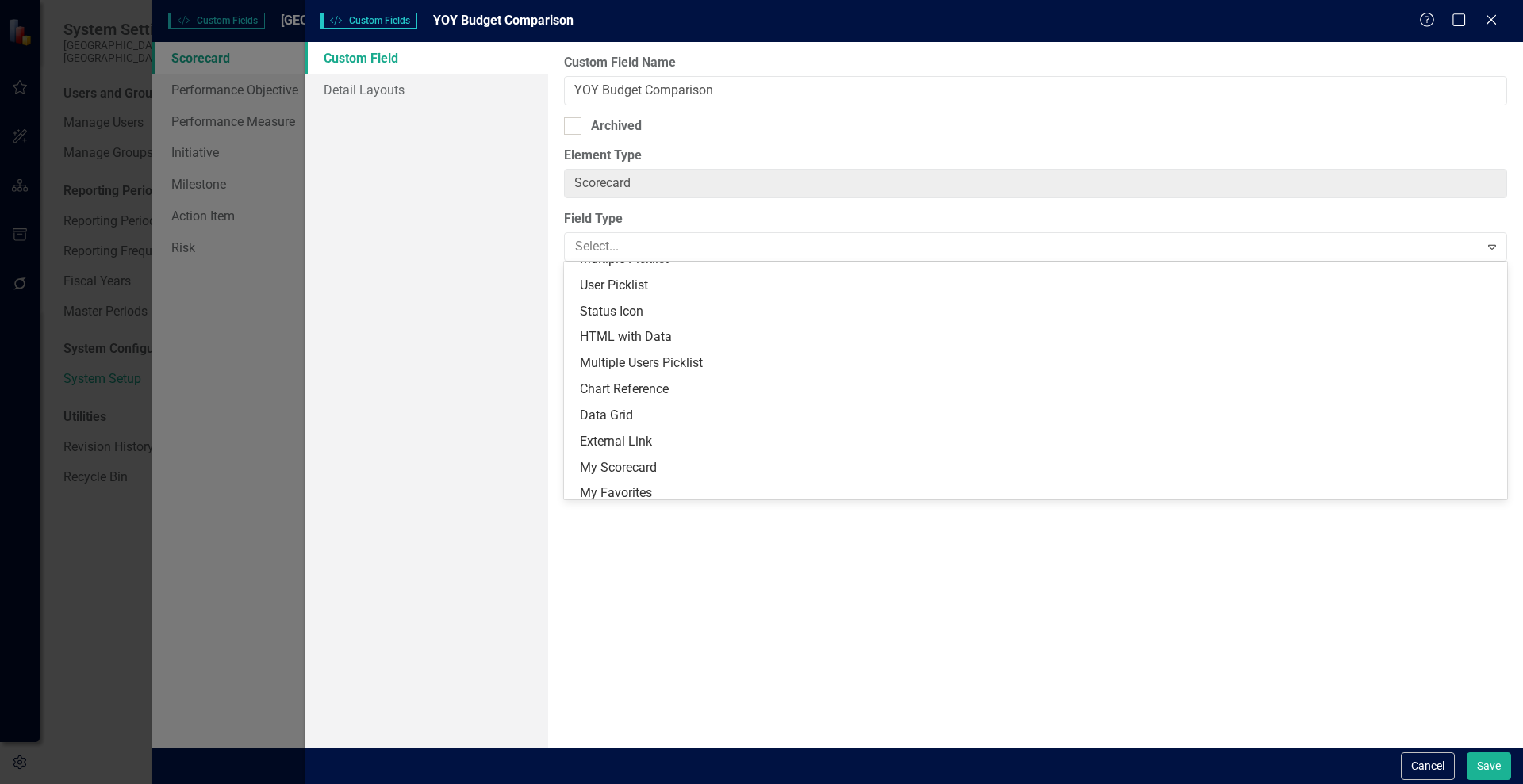
scroll to position [335, 0]
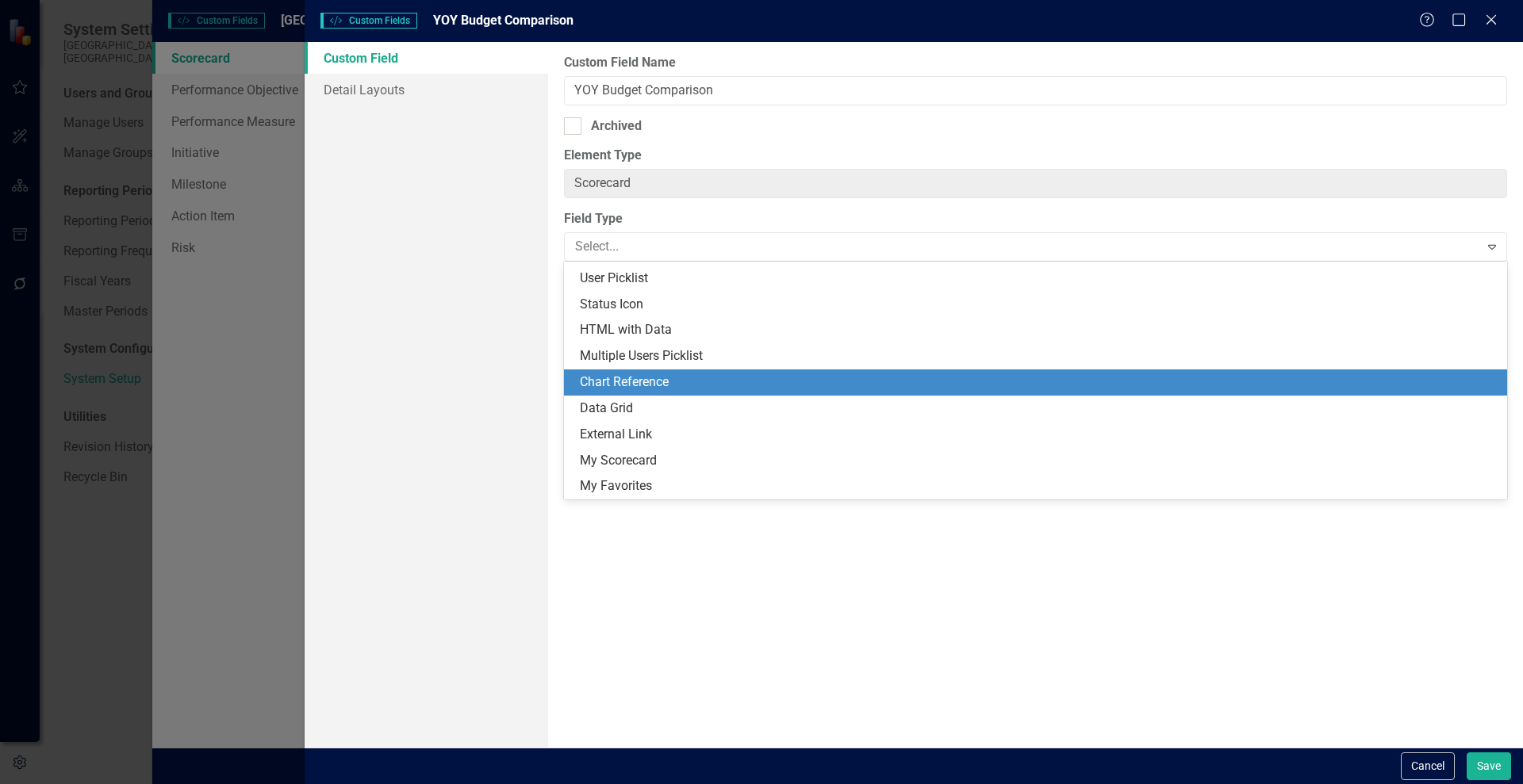
click at [598, 378] on div "Chart Reference" at bounding box center [1038, 382] width 918 height 18
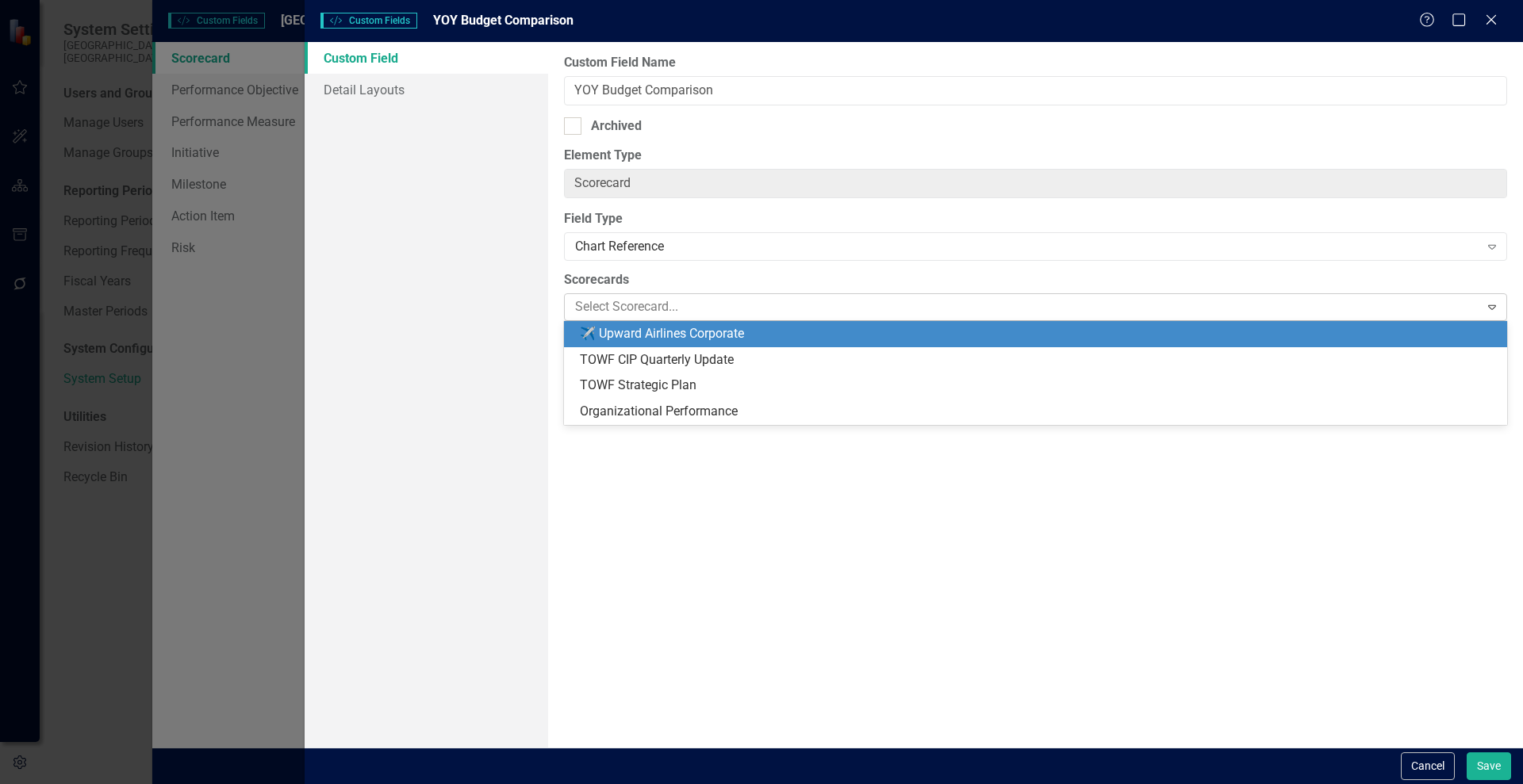
click at [639, 305] on div at bounding box center [1023, 307] width 910 height 22
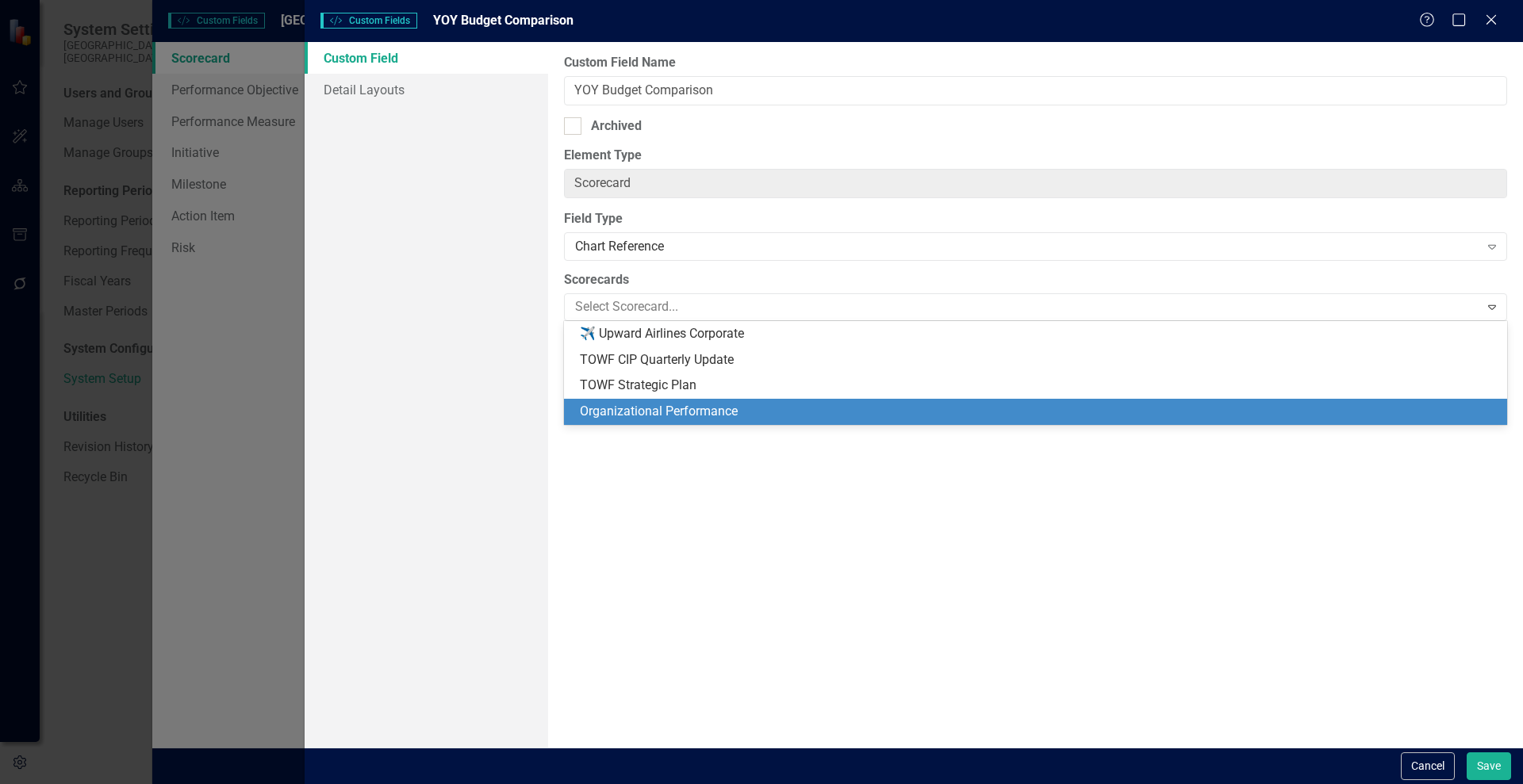
click at [637, 406] on div "Organizational Performance" at bounding box center [1038, 412] width 918 height 18
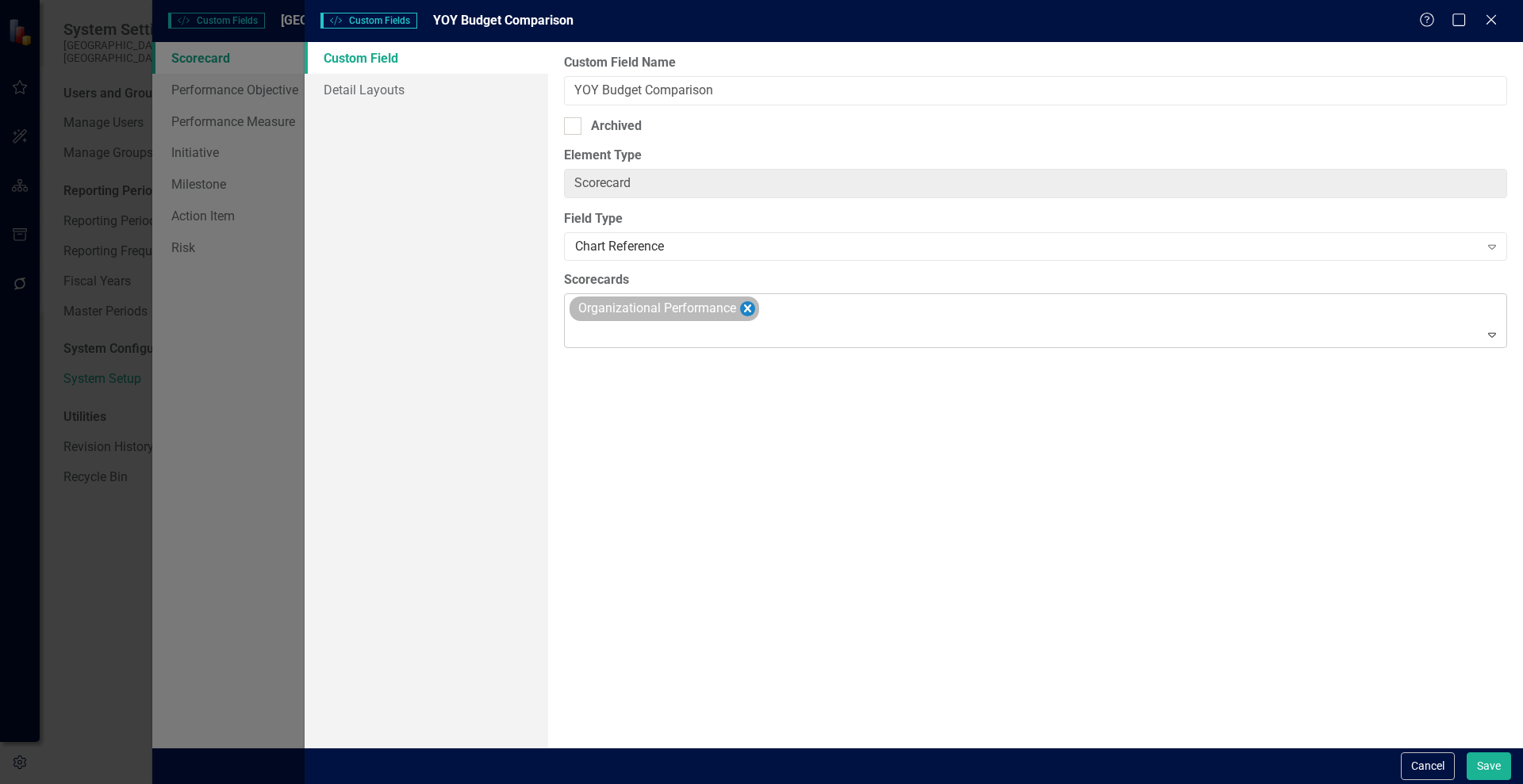
click at [753, 306] on icon "Remove Organizational Performance" at bounding box center [748, 308] width 15 height 20
click at [377, 93] on link "Detail Layouts" at bounding box center [426, 89] width 244 height 32
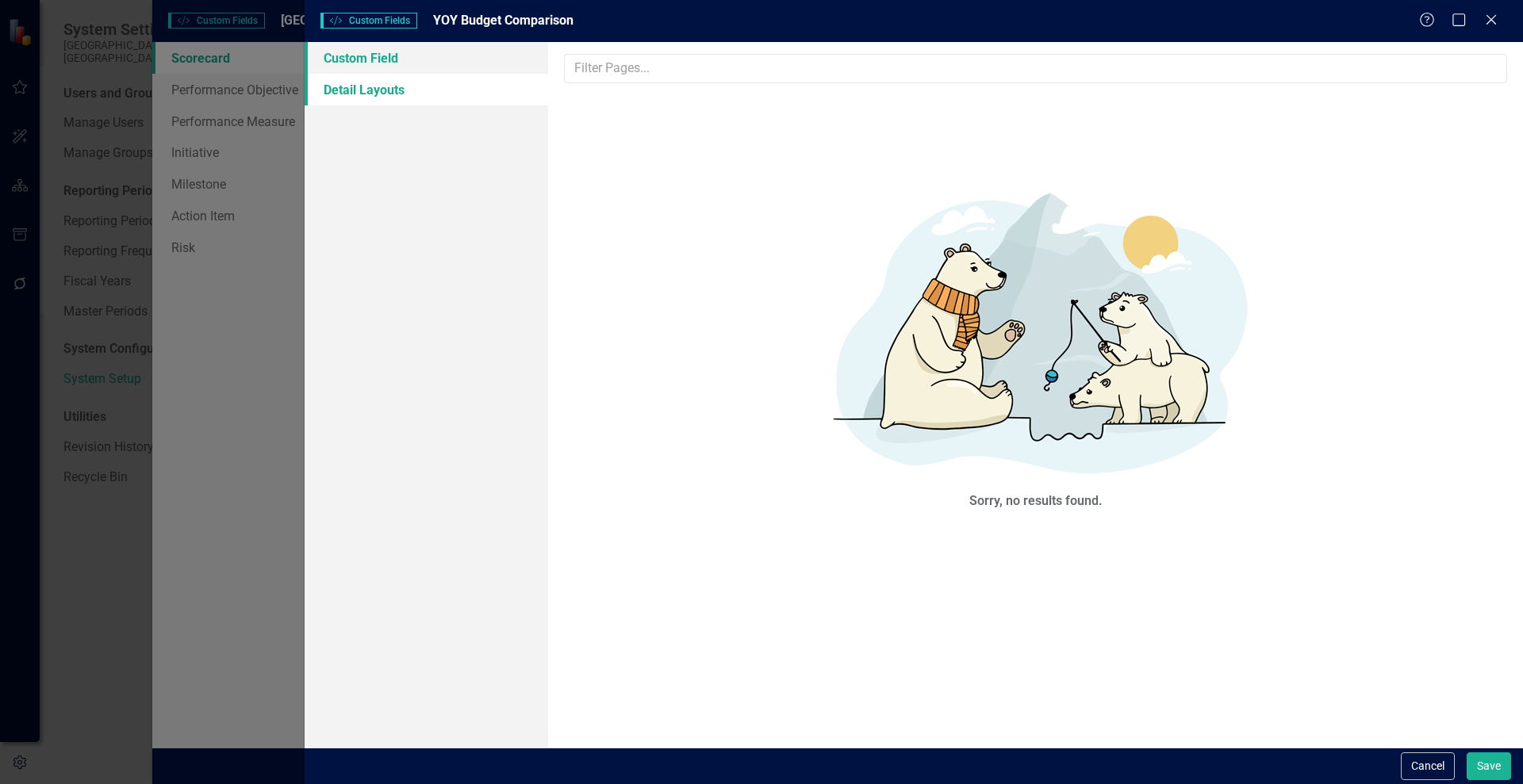
click at [371, 63] on link "Custom Field" at bounding box center [426, 58] width 244 height 32
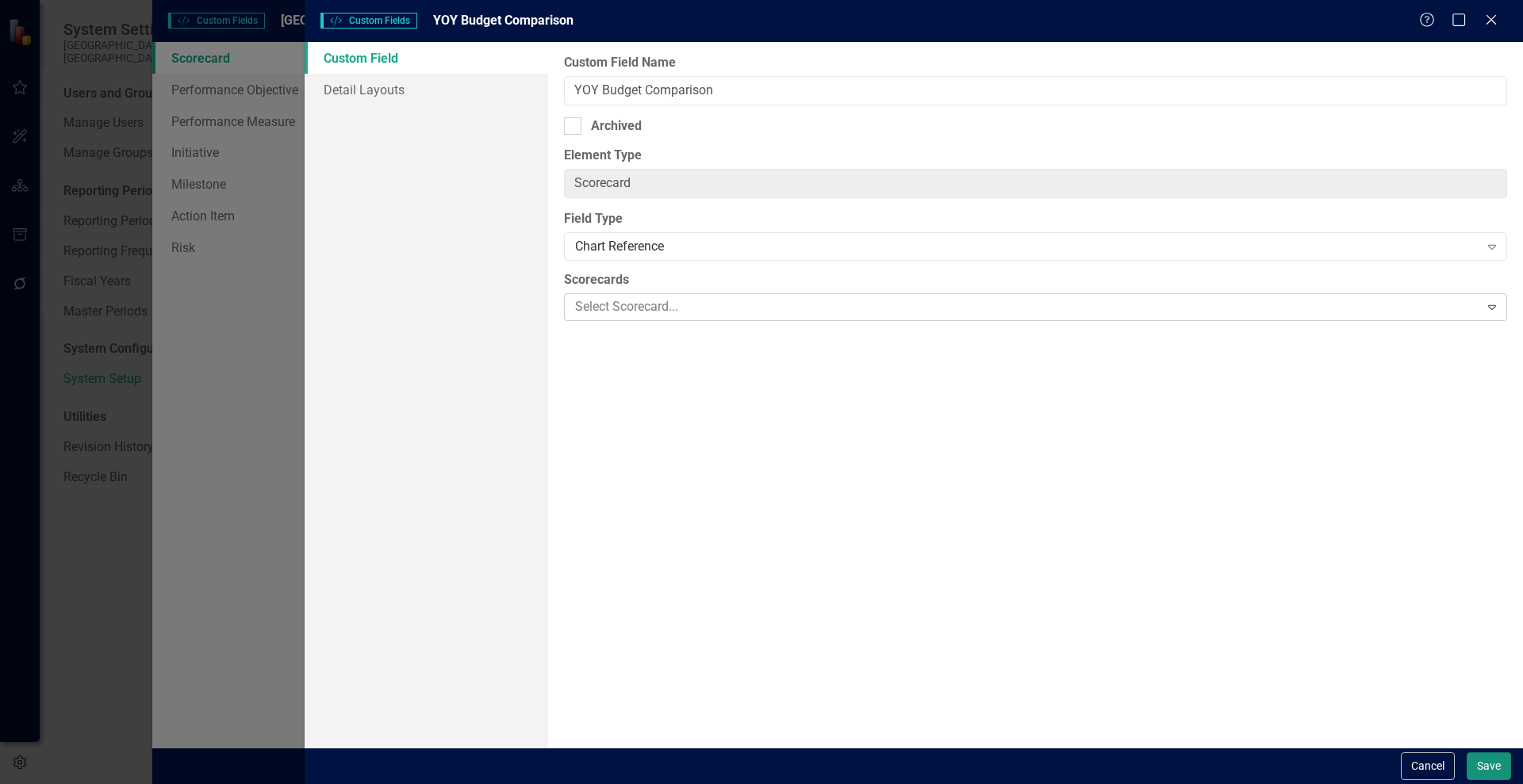
click at [1481, 766] on button "Save" at bounding box center [1489, 766] width 45 height 28
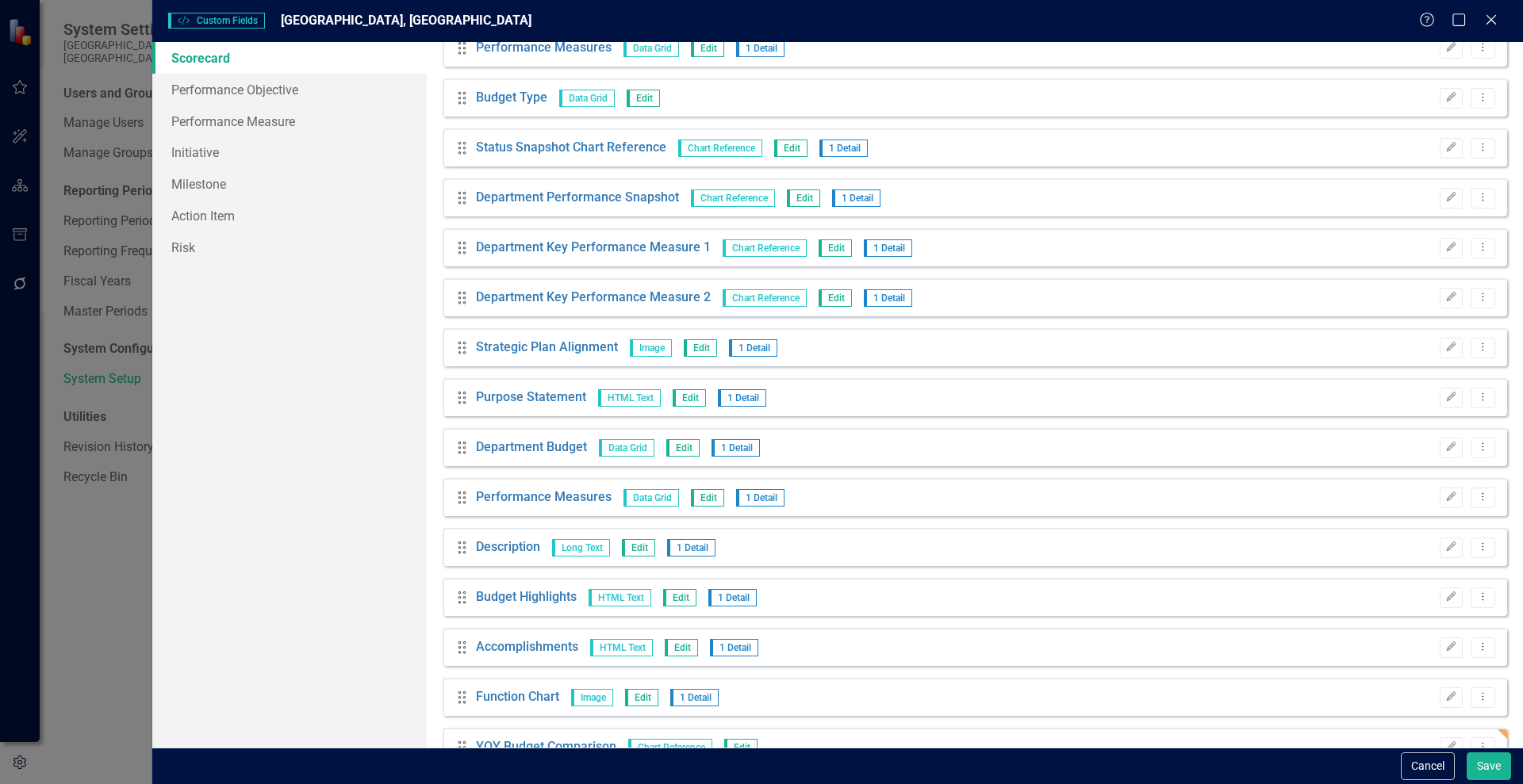
scroll to position [458, 0]
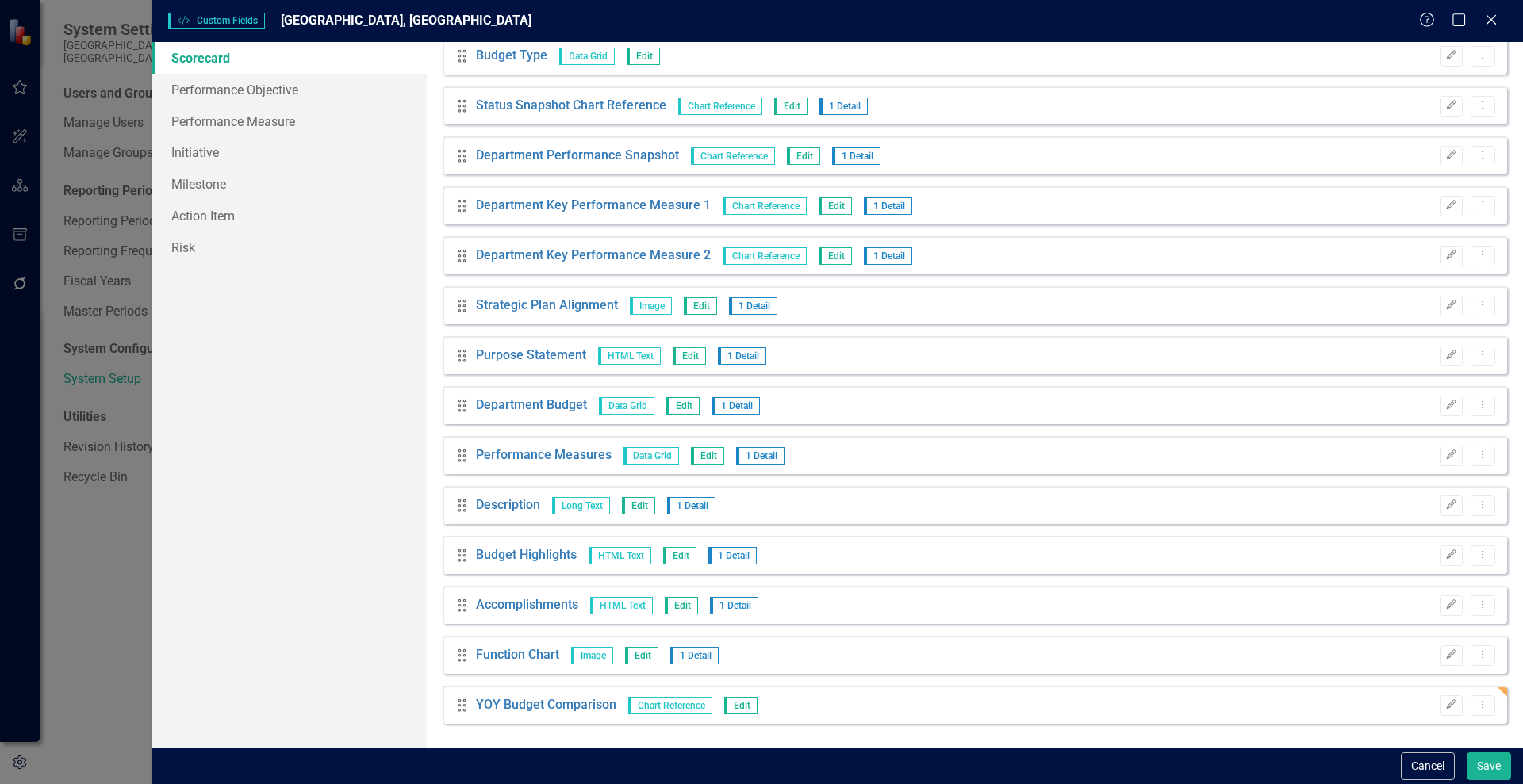
click at [77, 560] on div "Custom Style Custom Fields Wake Forest, NC Help Maximize Close Scorecard Perfor…" at bounding box center [761, 392] width 1523 height 784
click at [1489, 765] on button "Save" at bounding box center [1489, 766] width 45 height 28
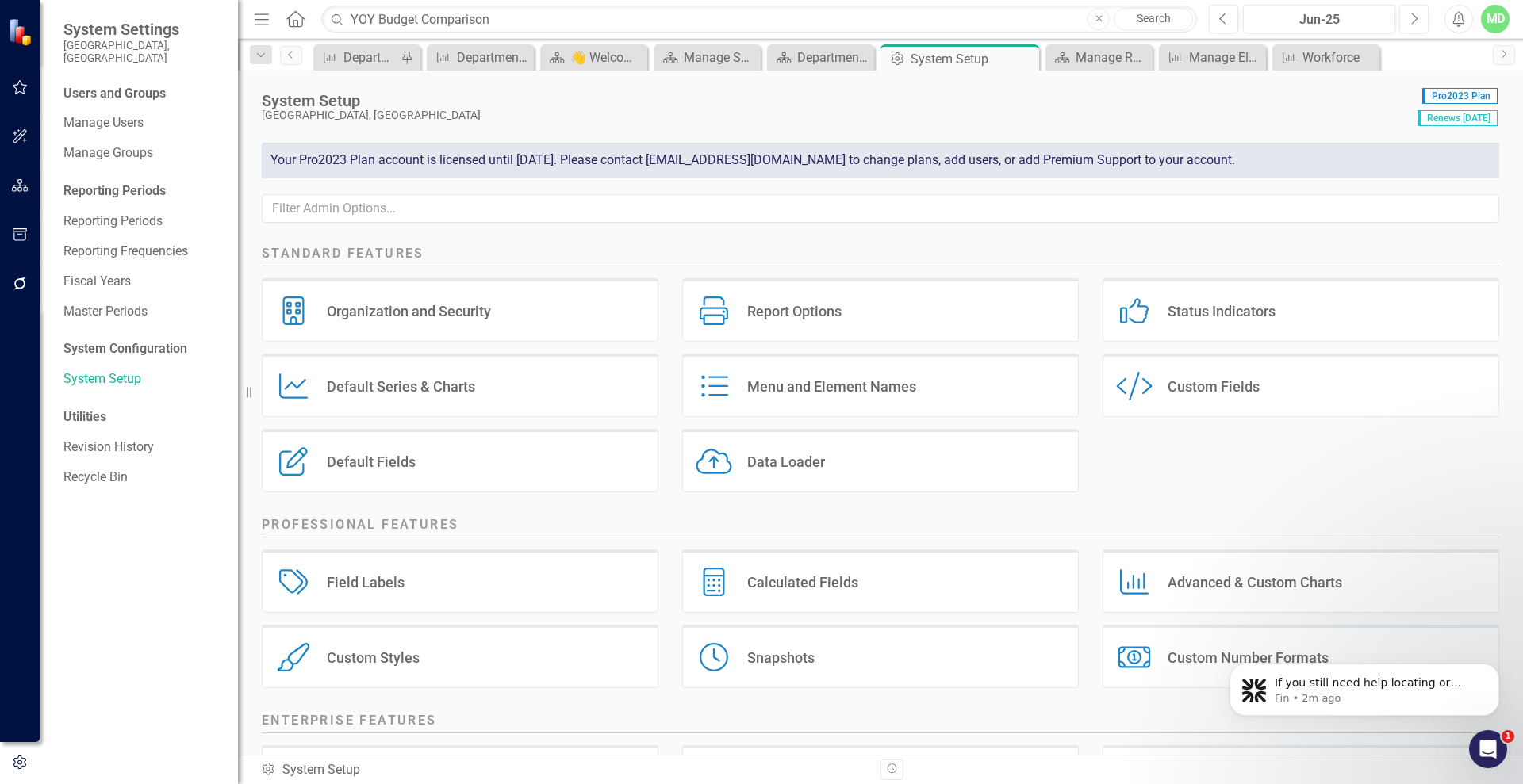
click at [18, 176] on button "button" at bounding box center [20, 187] width 36 height 34
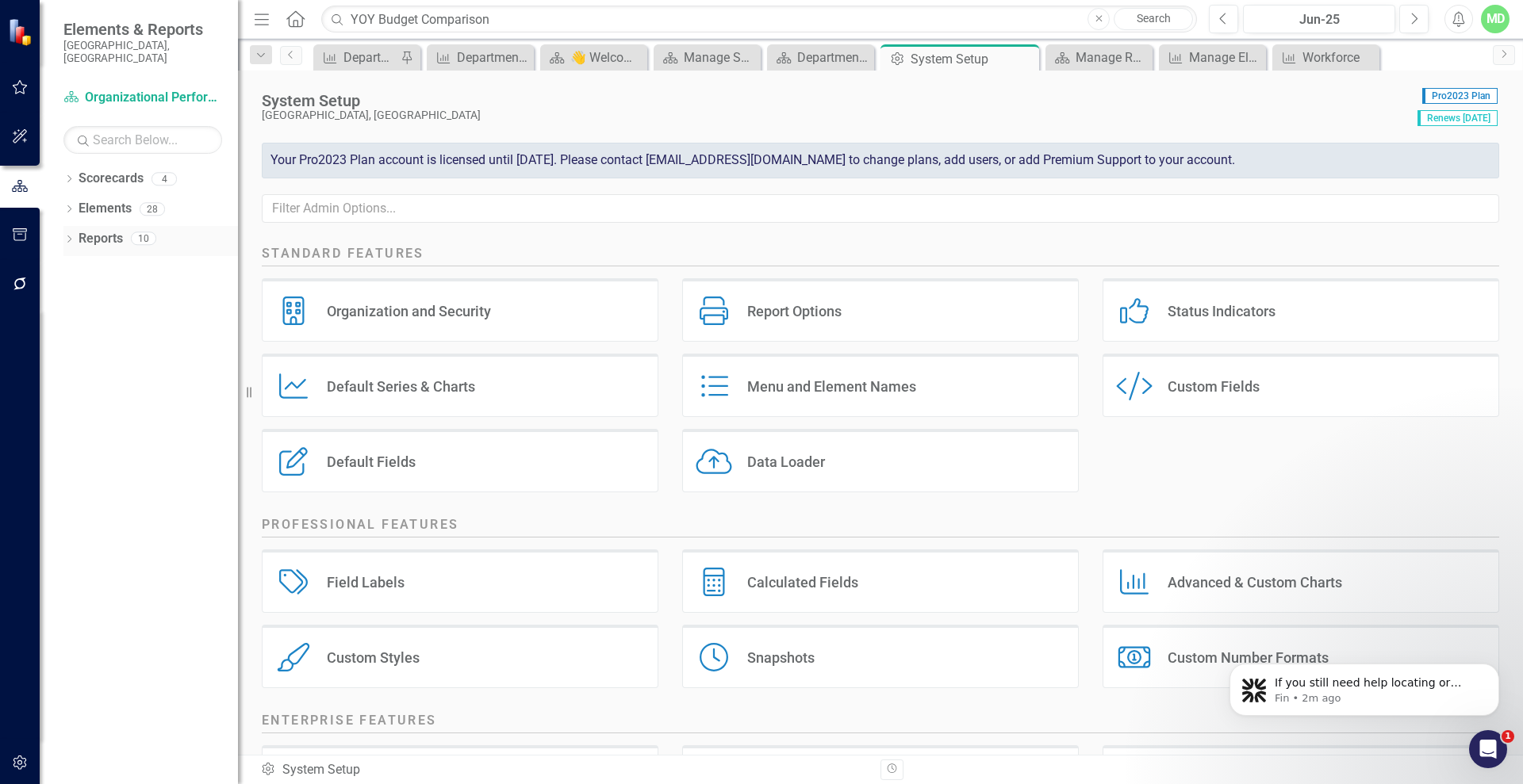
click at [96, 231] on link "Reports" at bounding box center [101, 239] width 45 height 18
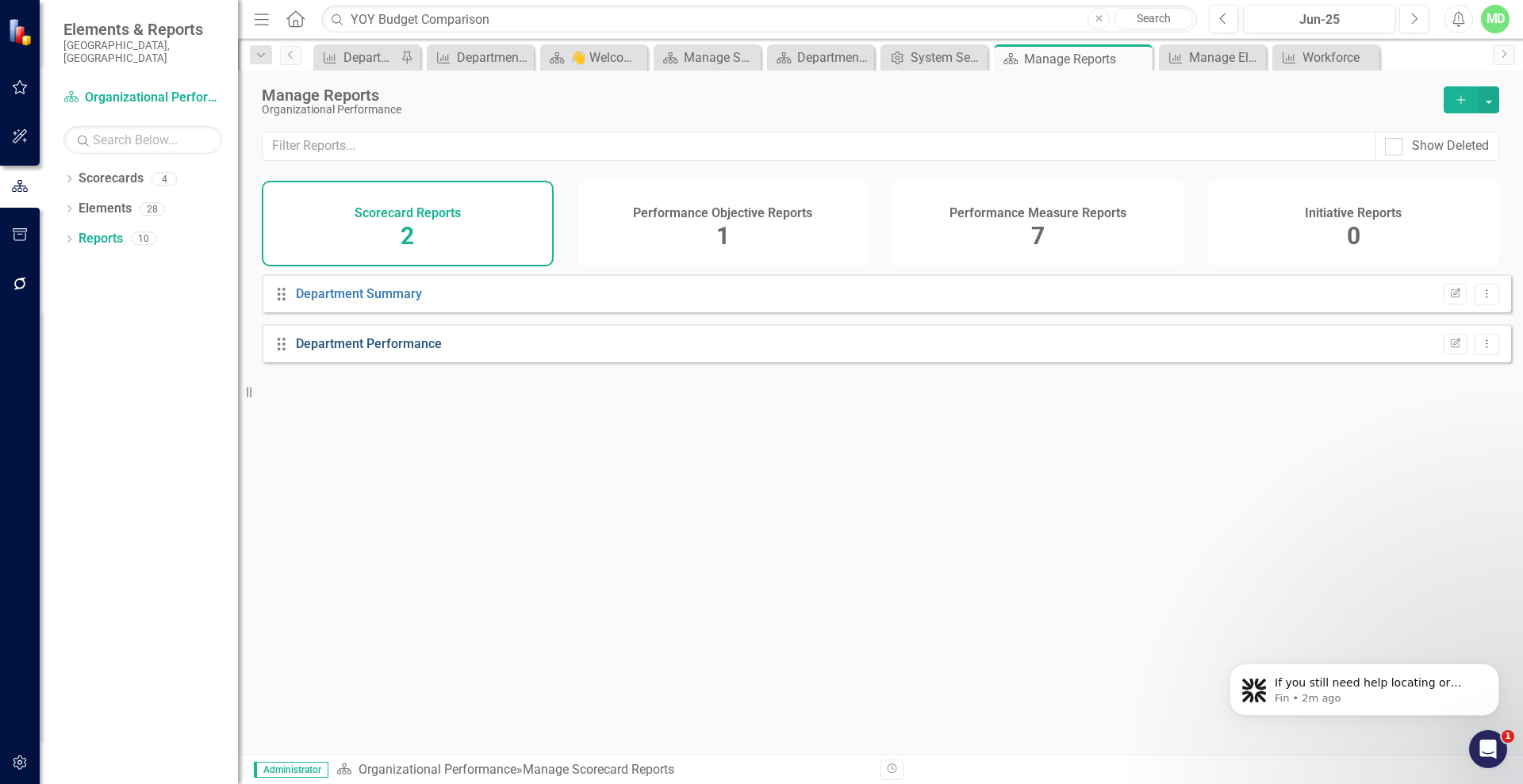
click at [366, 351] on link "Department Performance" at bounding box center [368, 343] width 146 height 15
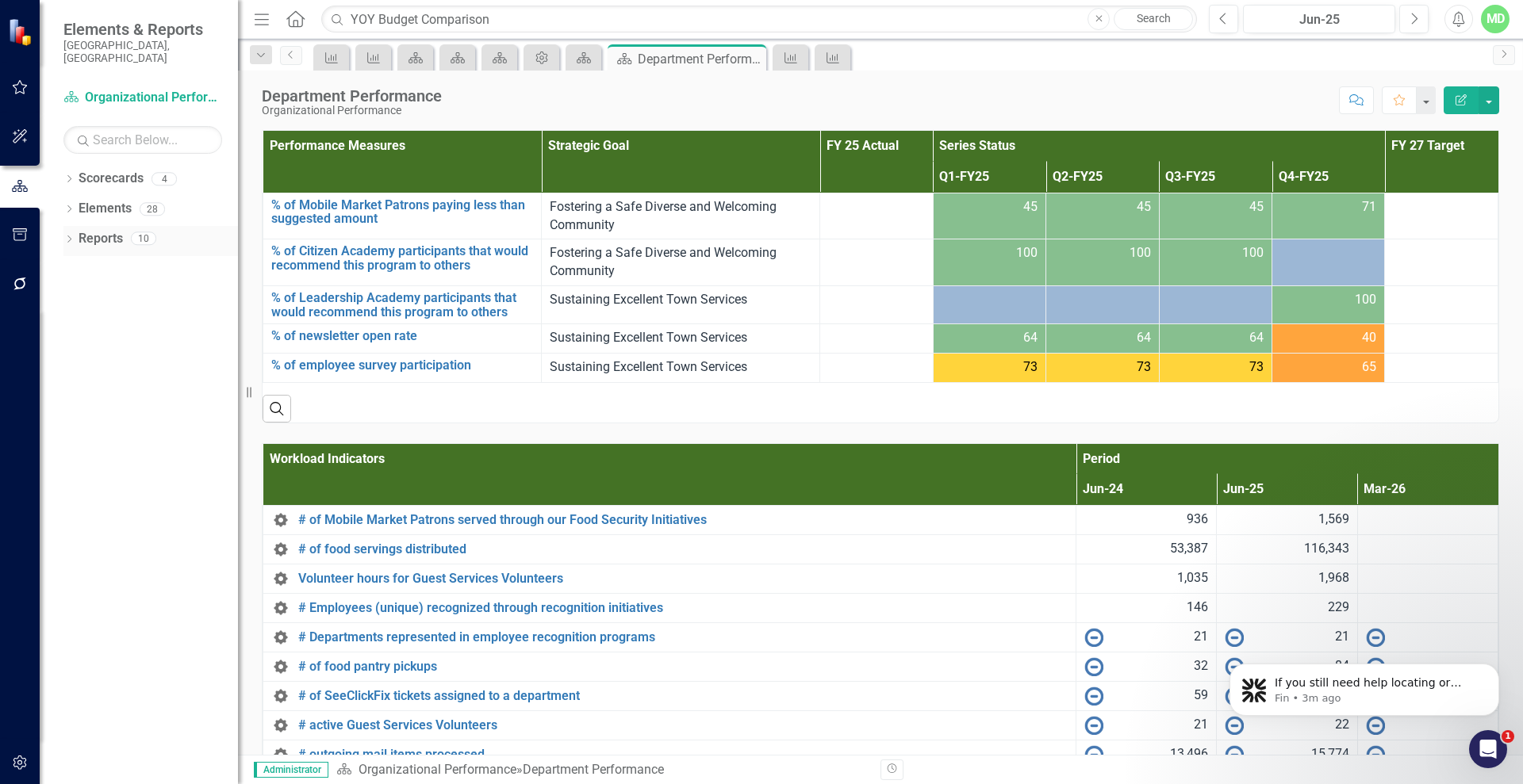
click at [99, 230] on link "Reports" at bounding box center [101, 239] width 45 height 18
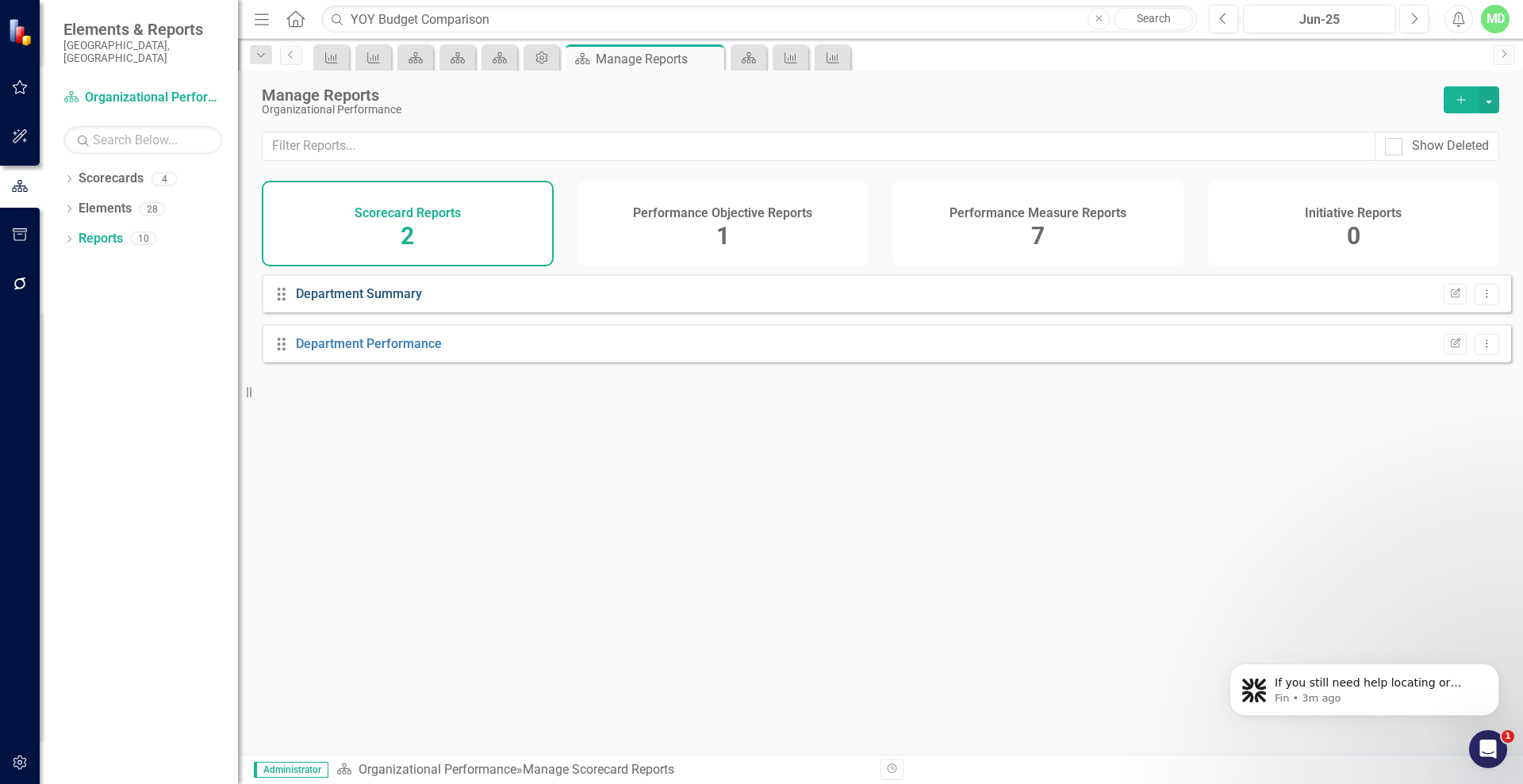
click at [320, 301] on link "Department Summary" at bounding box center [359, 294] width 126 height 15
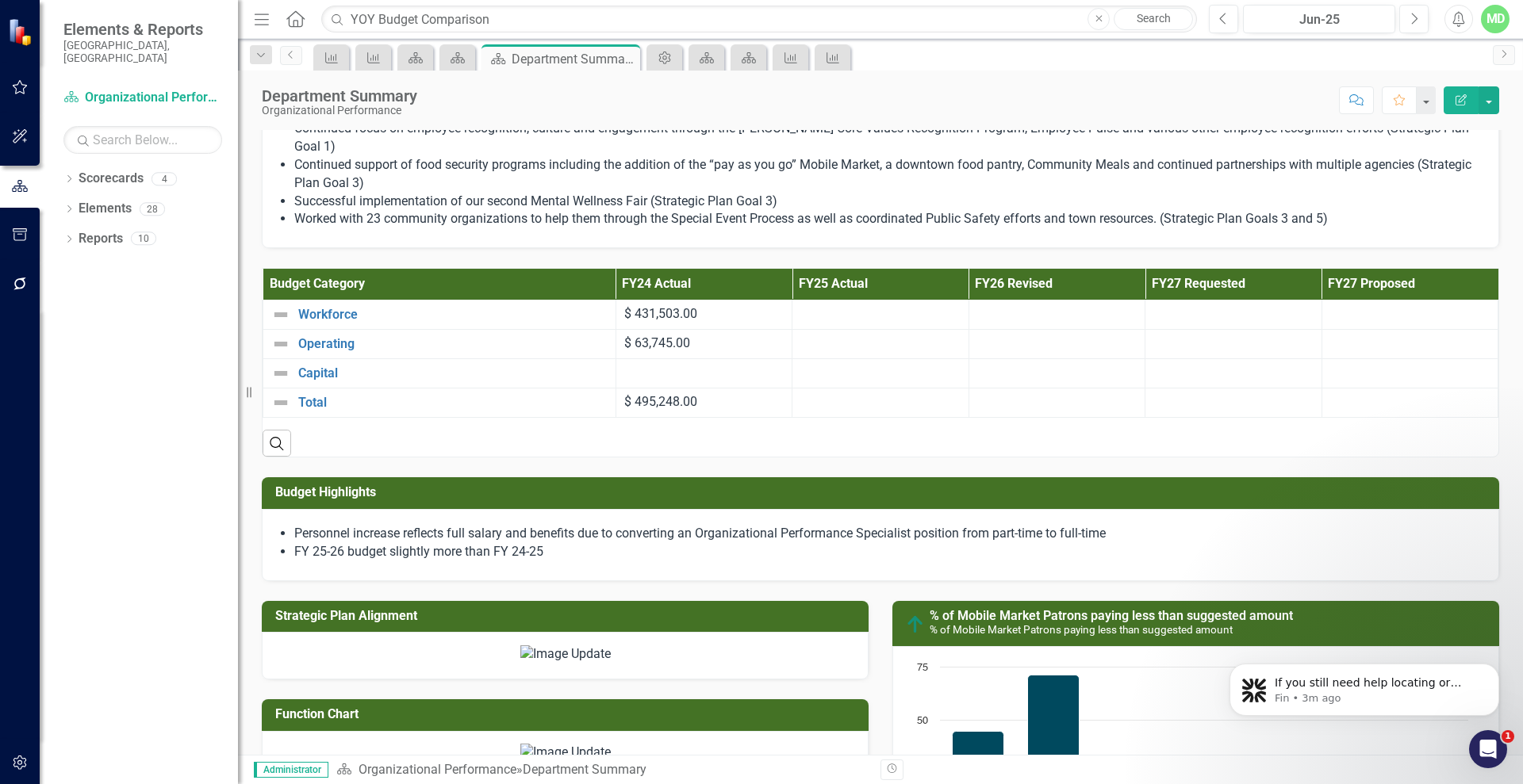
scroll to position [537, 0]
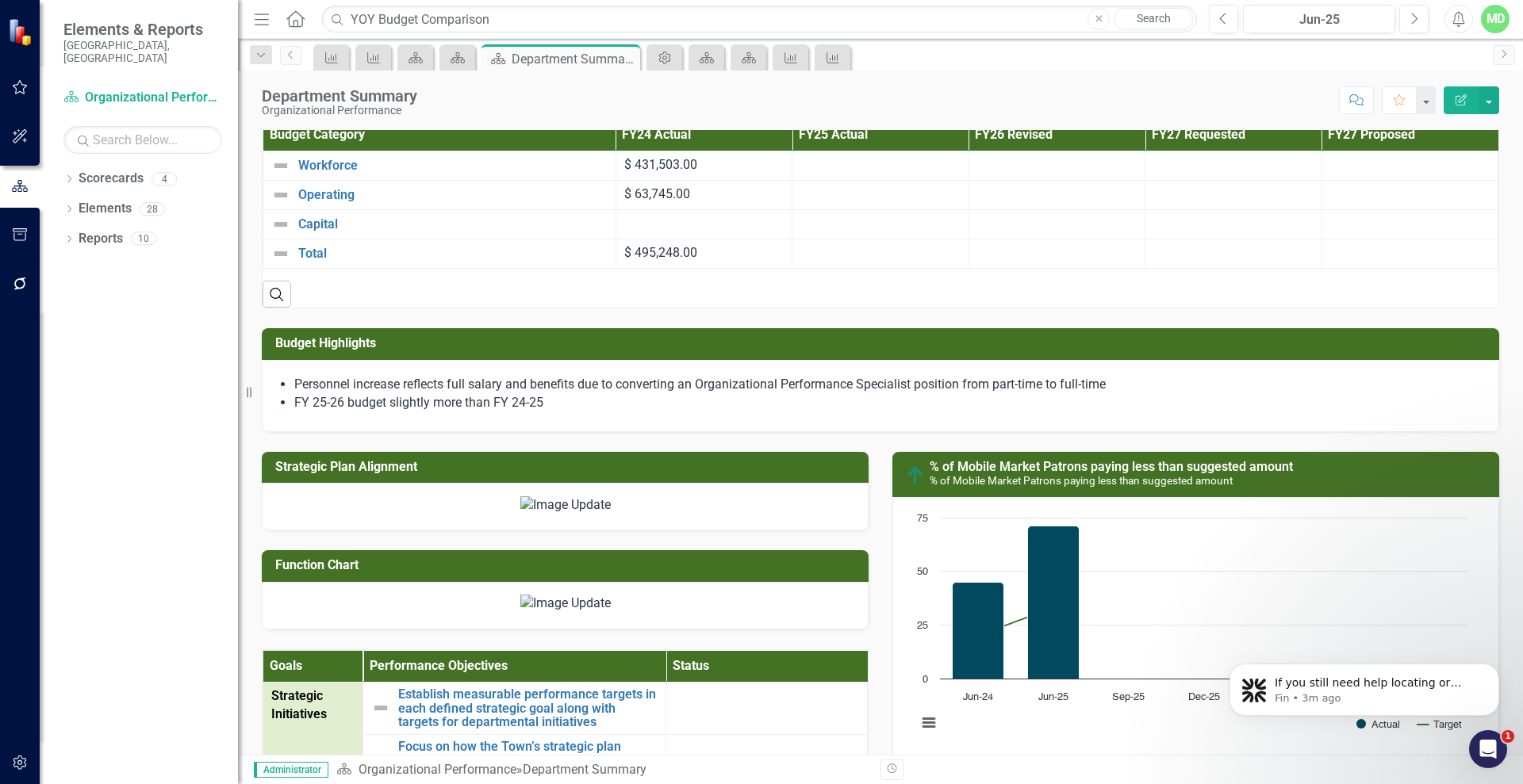
scroll to position [245, 0]
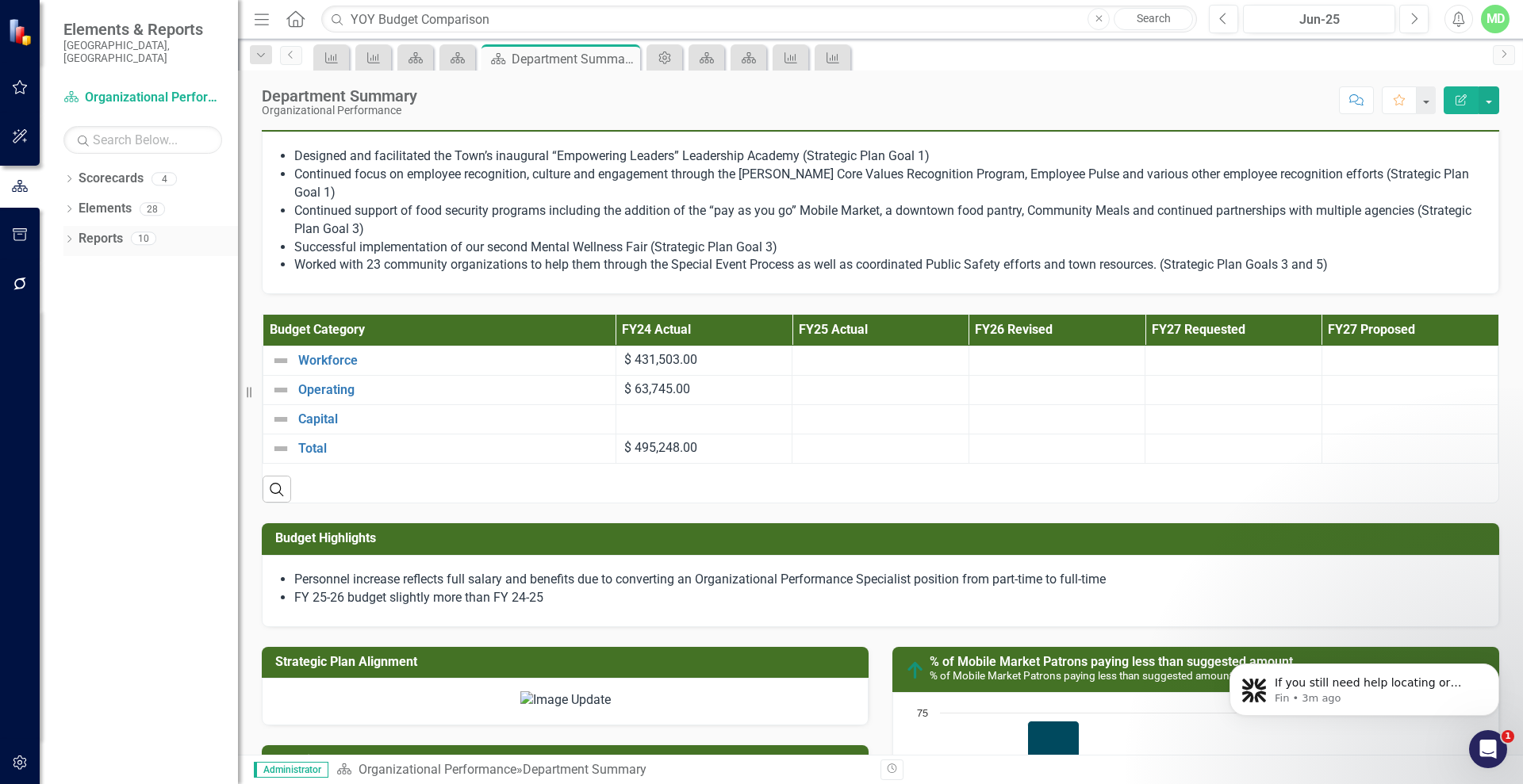
click at [104, 230] on link "Reports" at bounding box center [101, 239] width 45 height 18
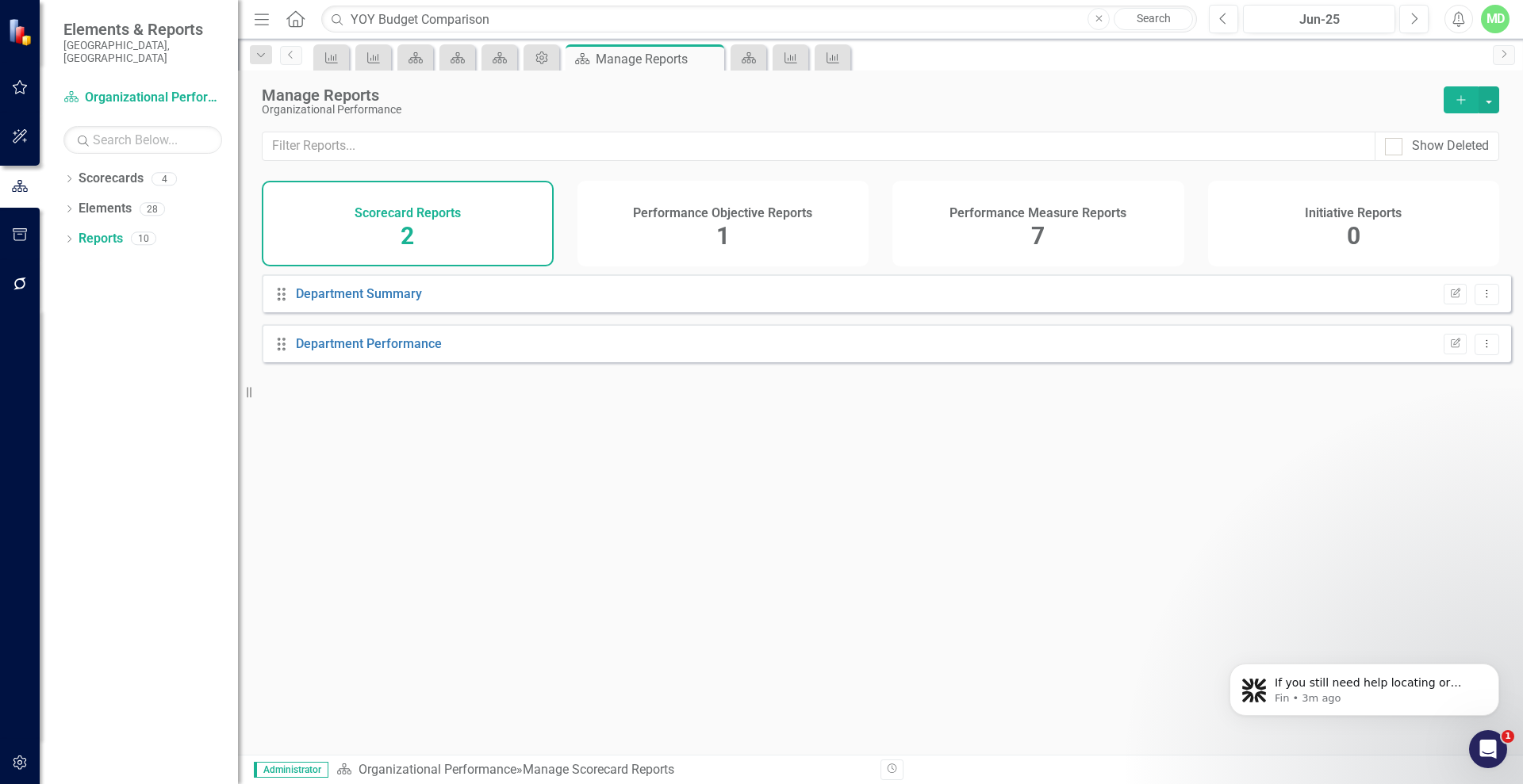
click at [675, 242] on div "Performance Objective Reports 1" at bounding box center [723, 223] width 292 height 85
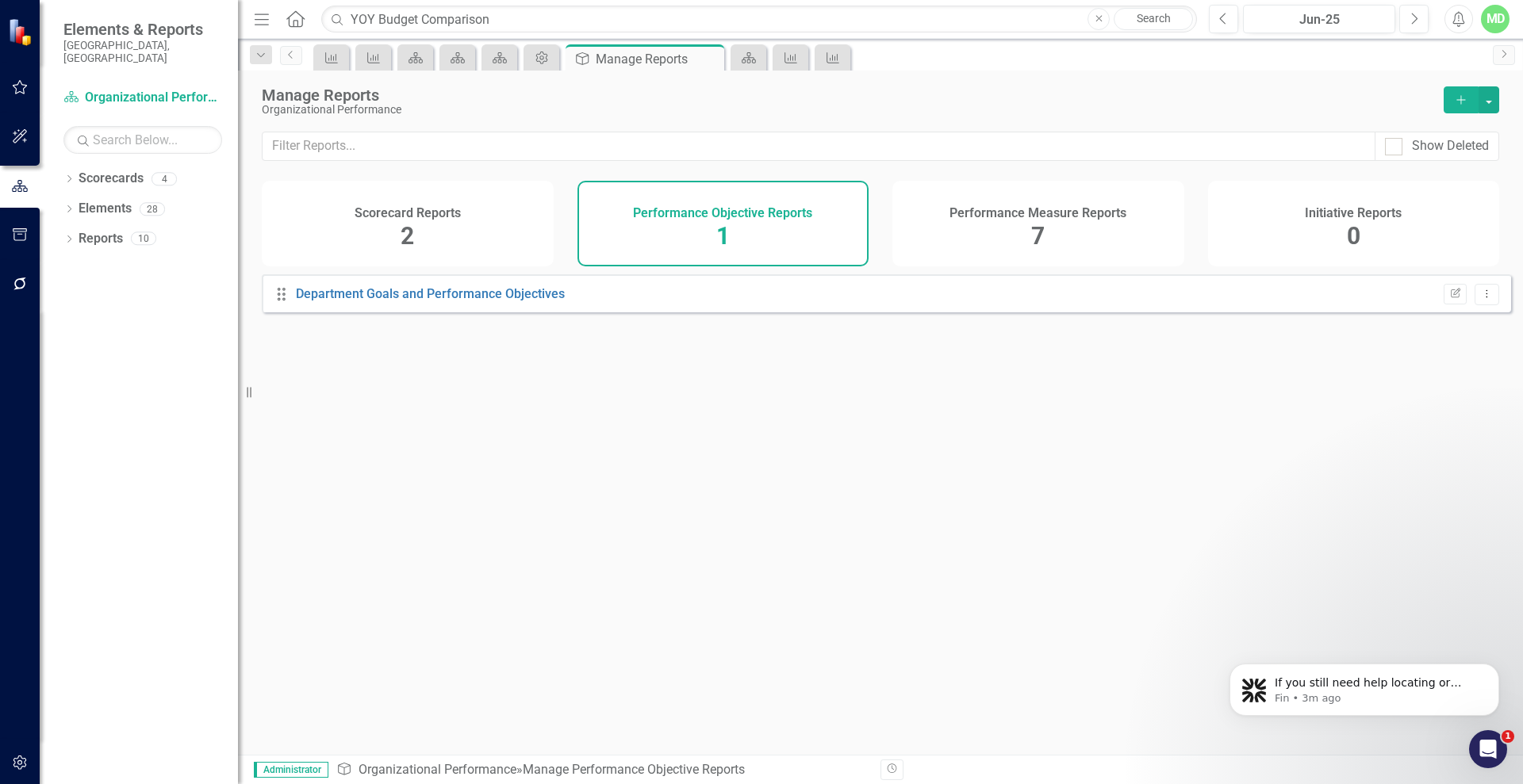
click at [961, 236] on div "Performance Measure Reports 7" at bounding box center [1037, 223] width 292 height 85
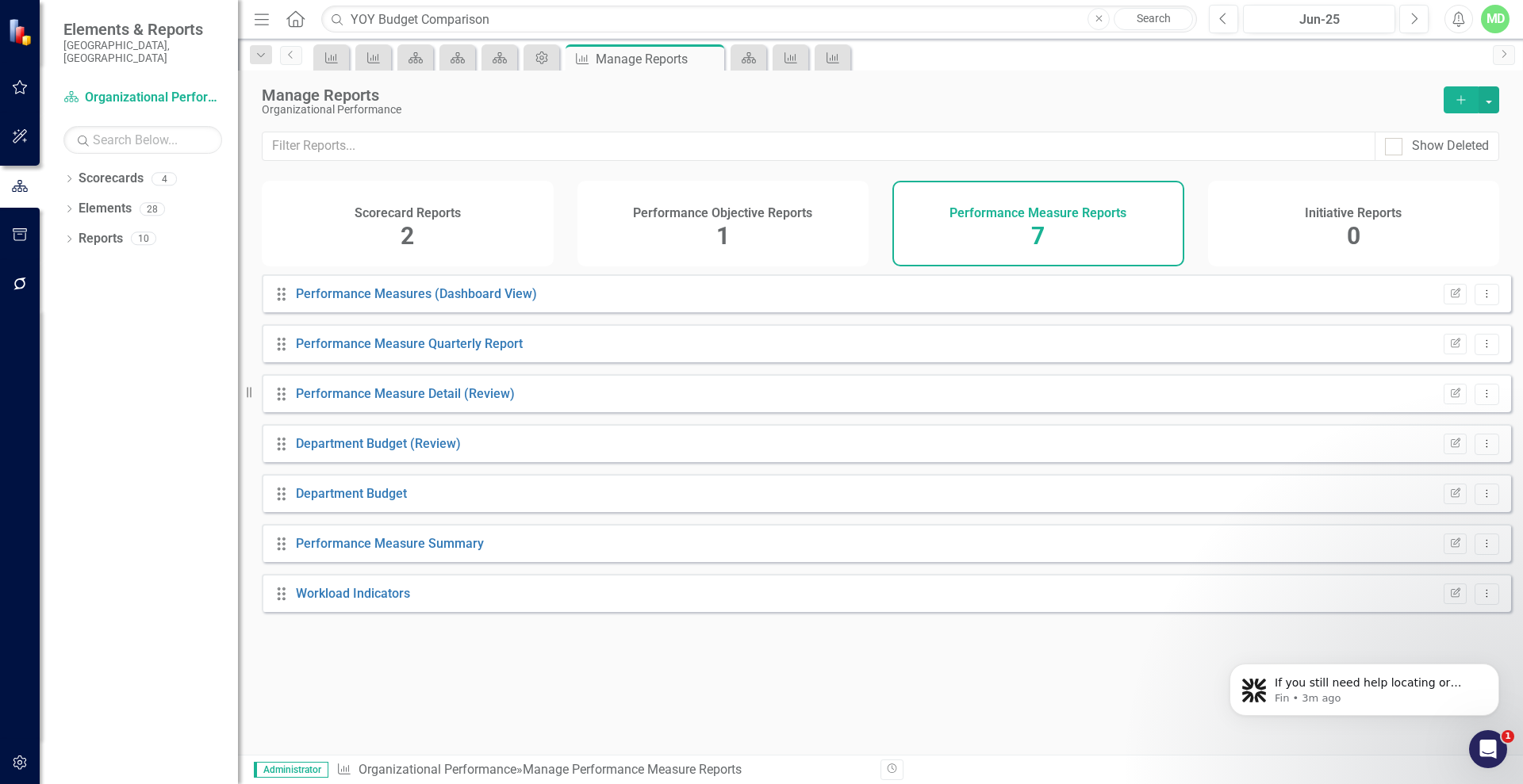
click at [1272, 226] on div "Initiative Reports 0" at bounding box center [1354, 223] width 292 height 85
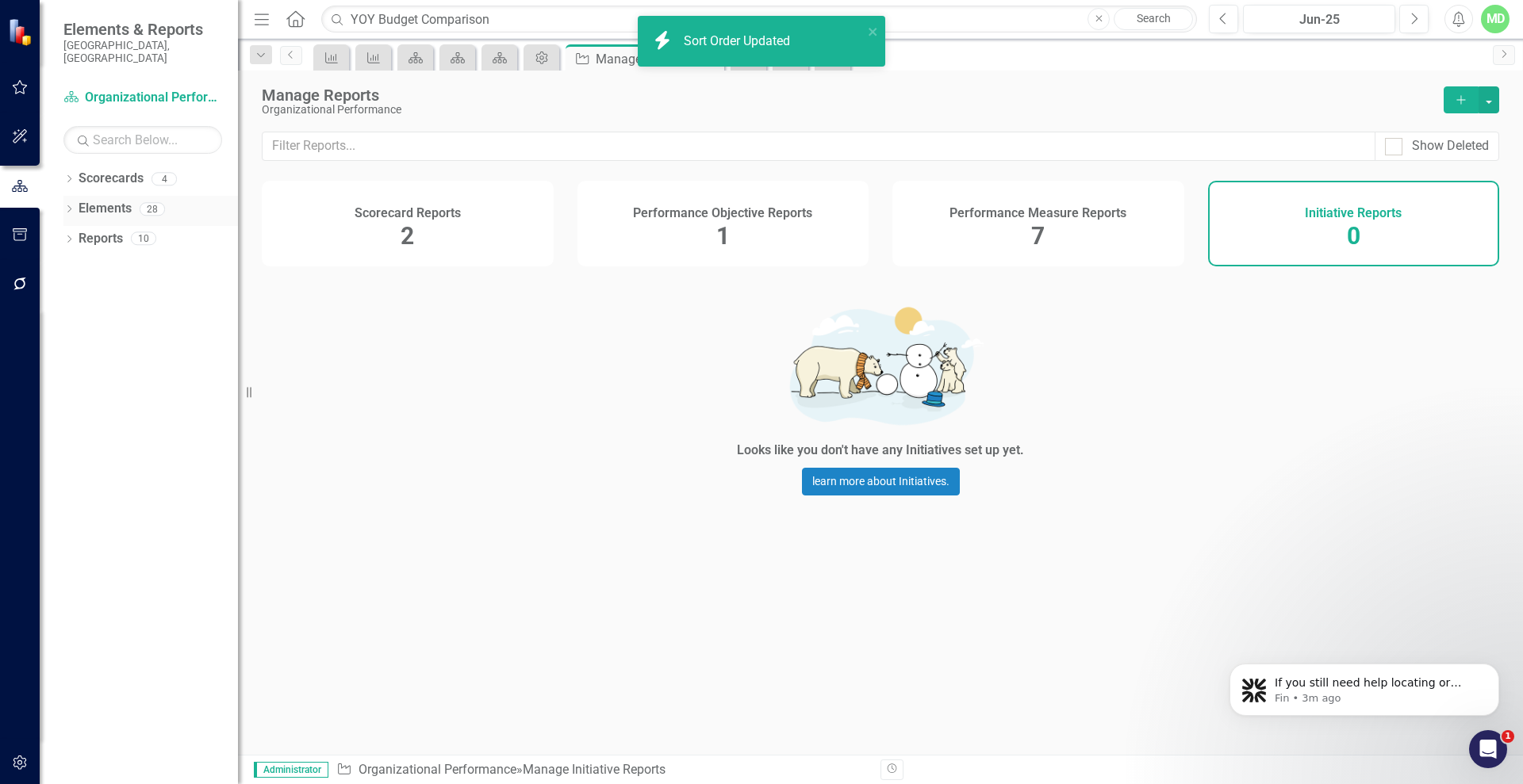
click at [97, 200] on link "Elements" at bounding box center [105, 208] width 54 height 18
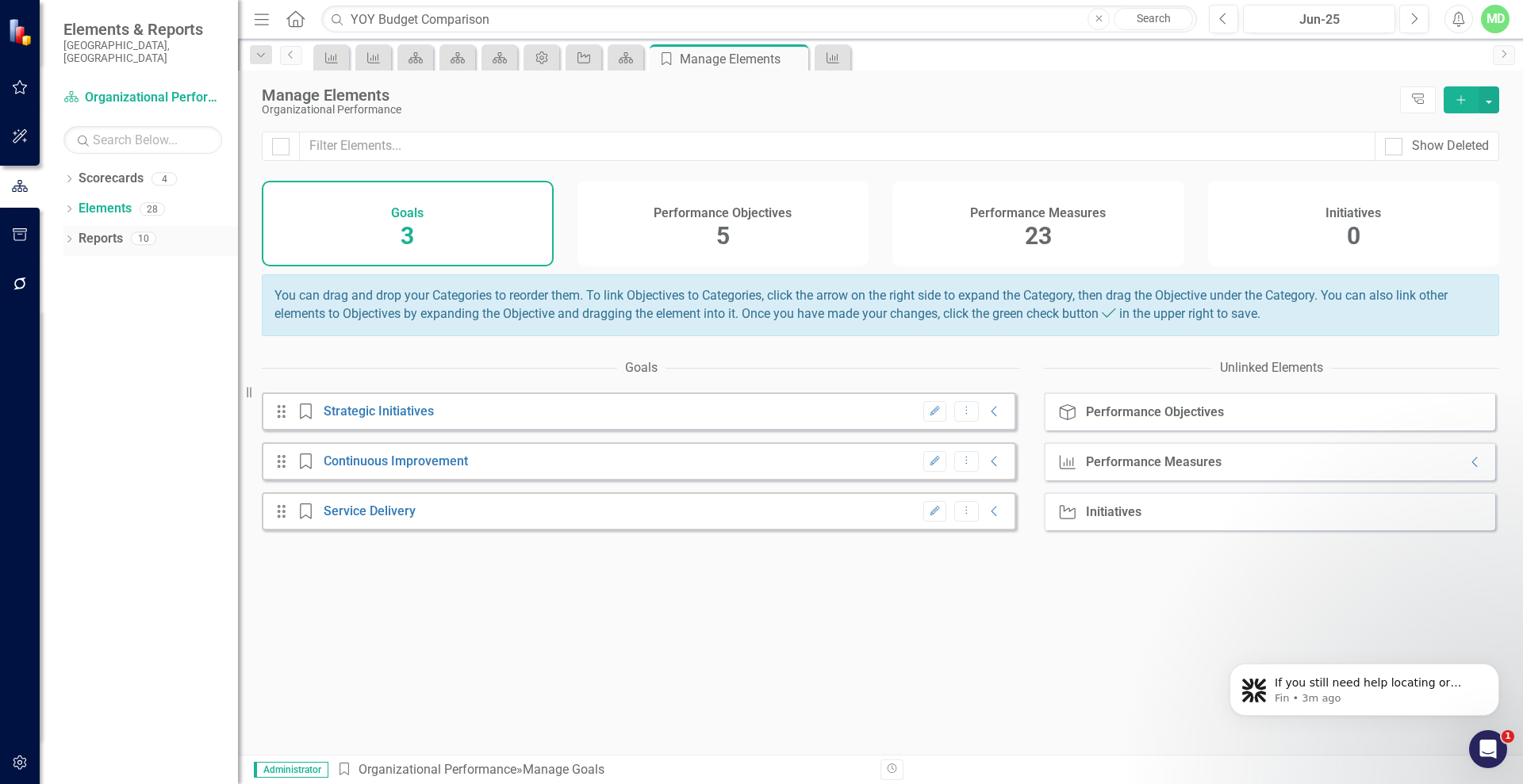
click at [103, 230] on link "Reports" at bounding box center [101, 239] width 45 height 18
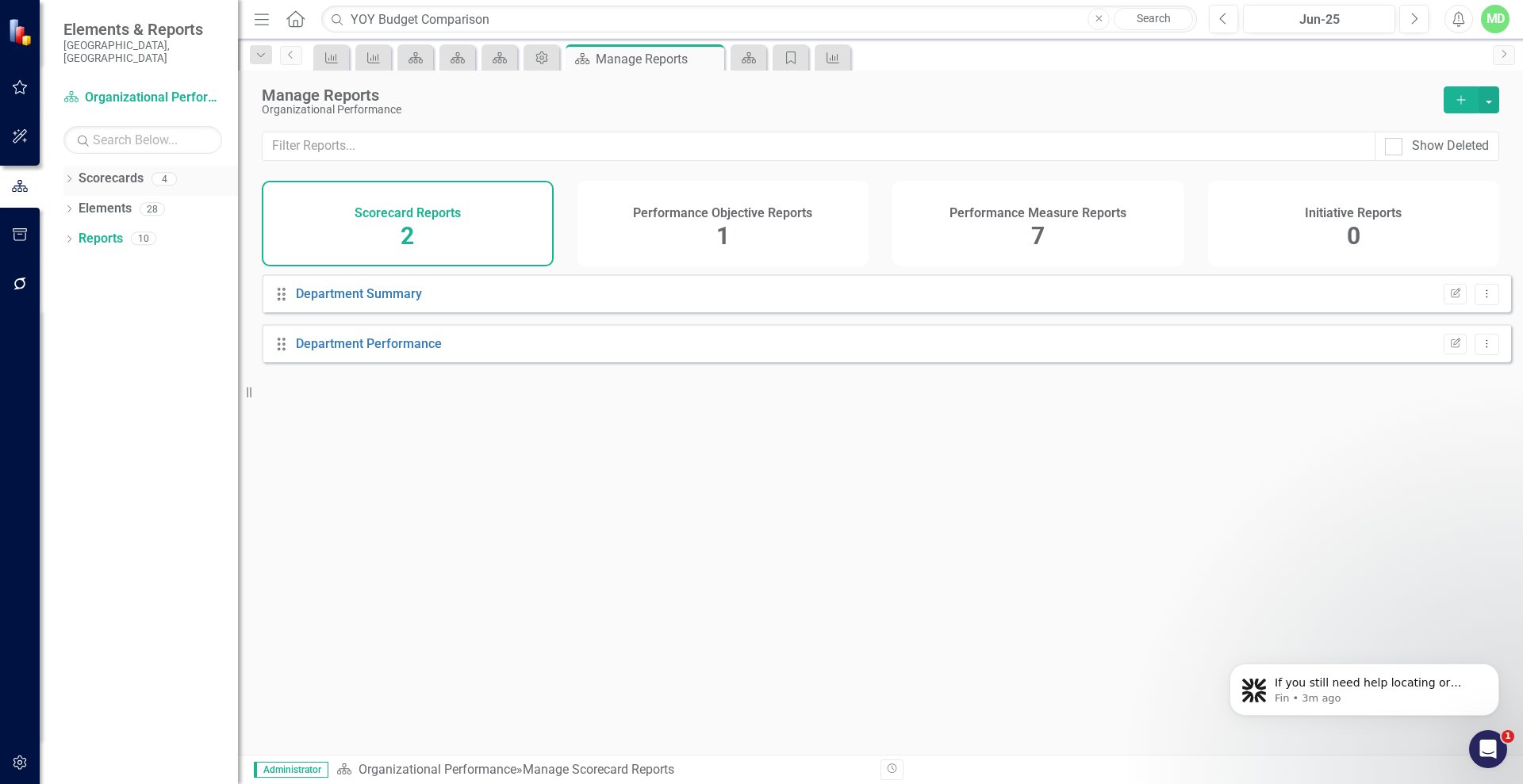
click at [105, 170] on link "Scorecards" at bounding box center [110, 179] width 65 height 18
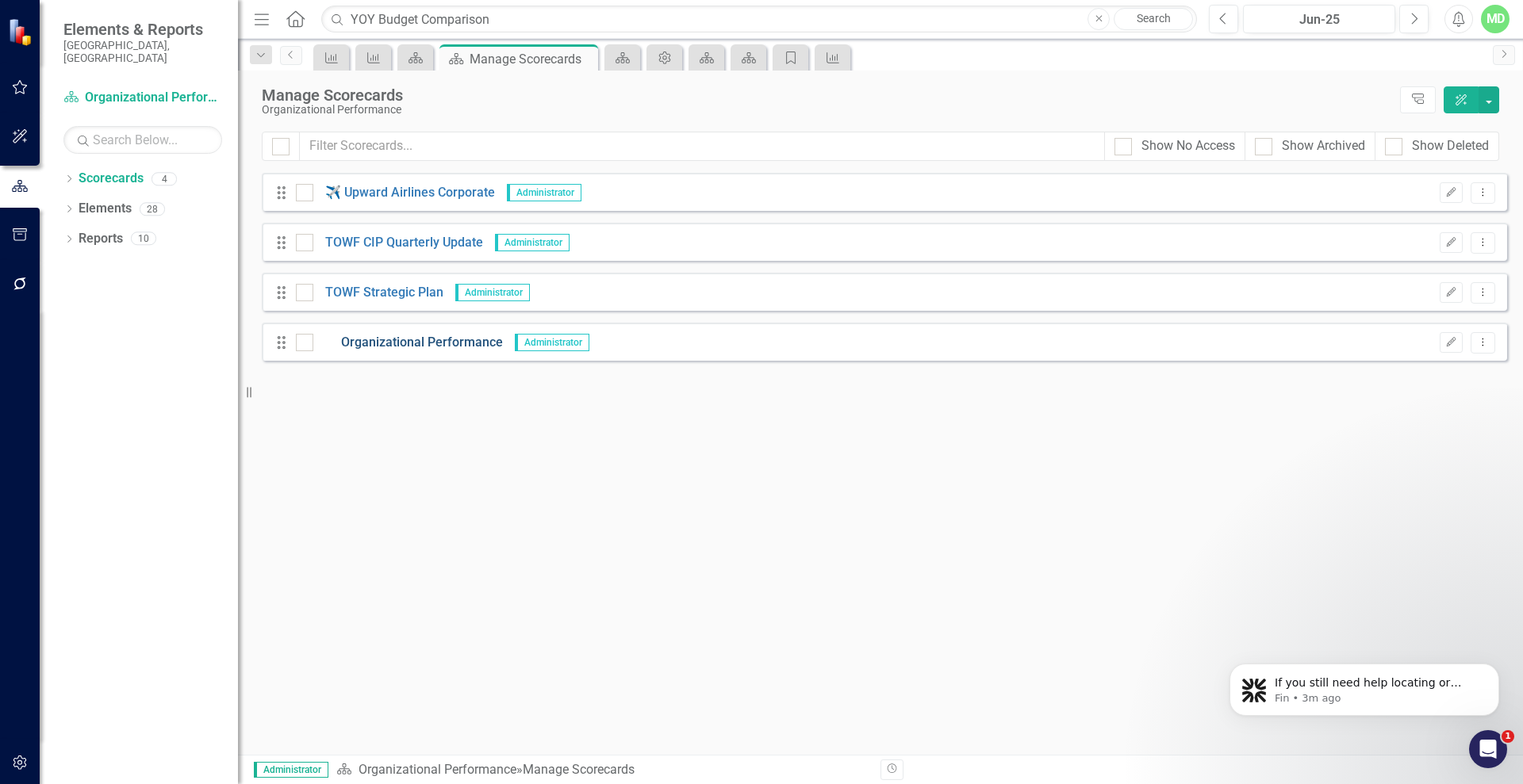
click at [435, 346] on link "Organizational Performance" at bounding box center [407, 343] width 189 height 18
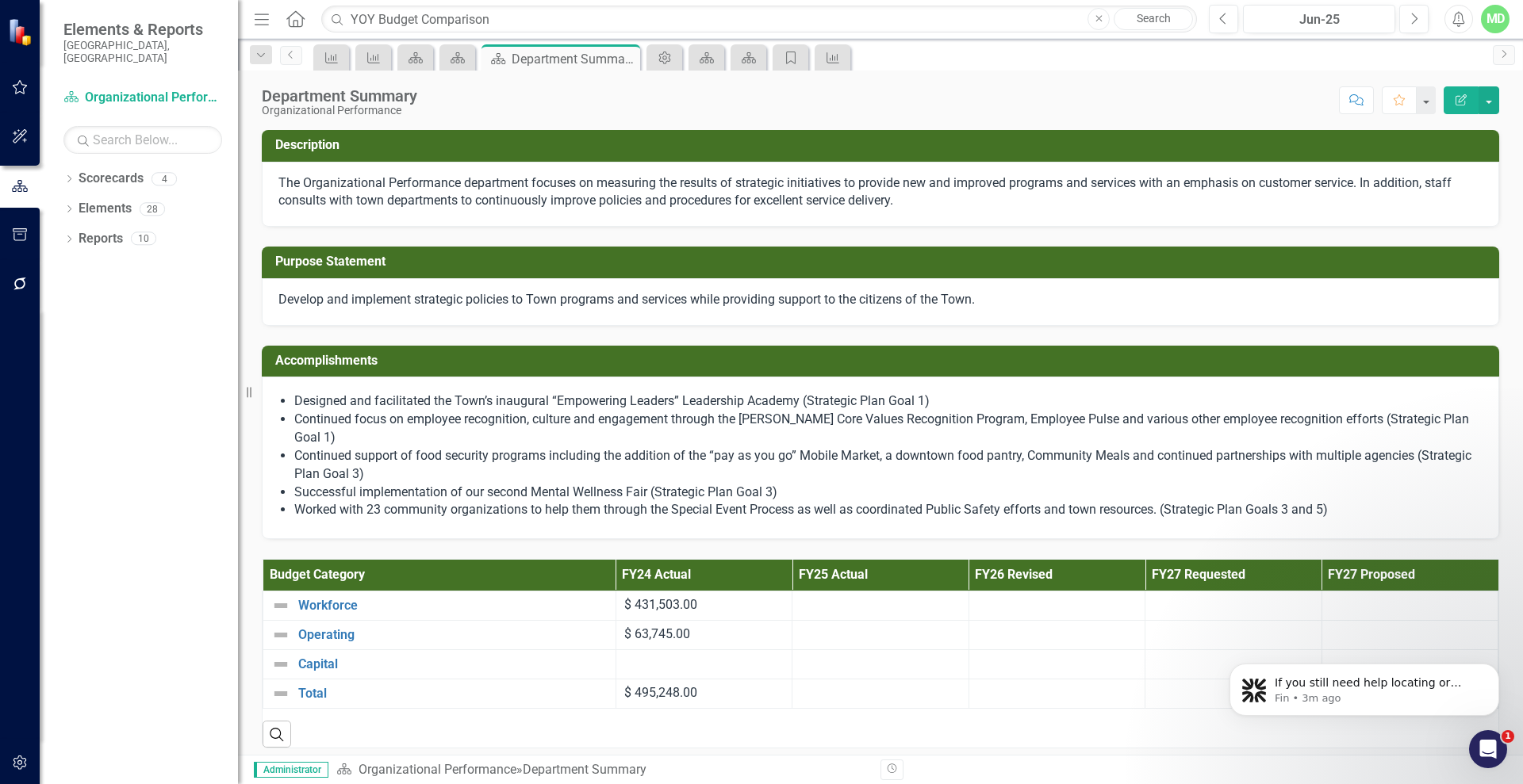
click at [1461, 97] on icon "button" at bounding box center [1461, 100] width 11 height 11
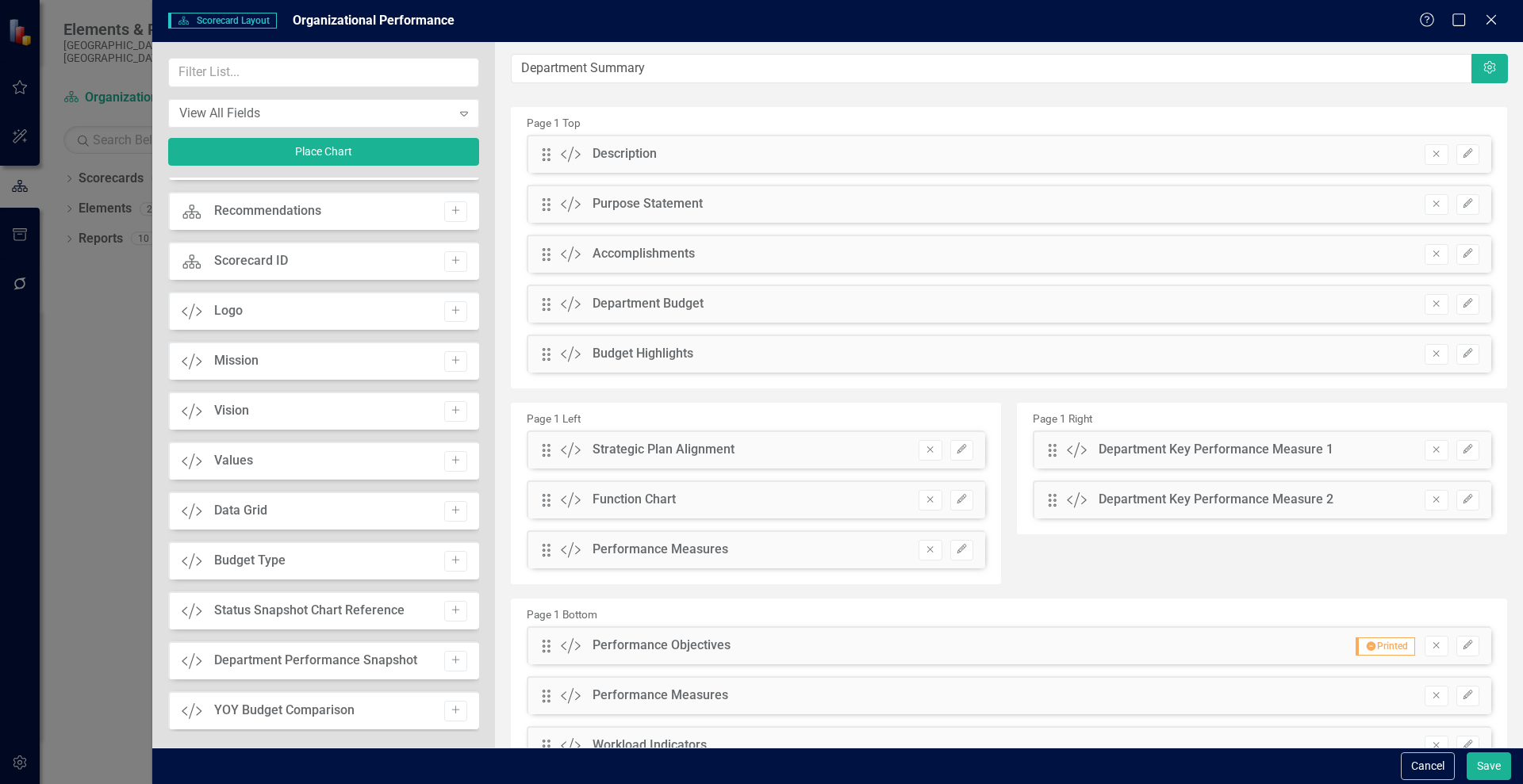
scroll to position [195, 0]
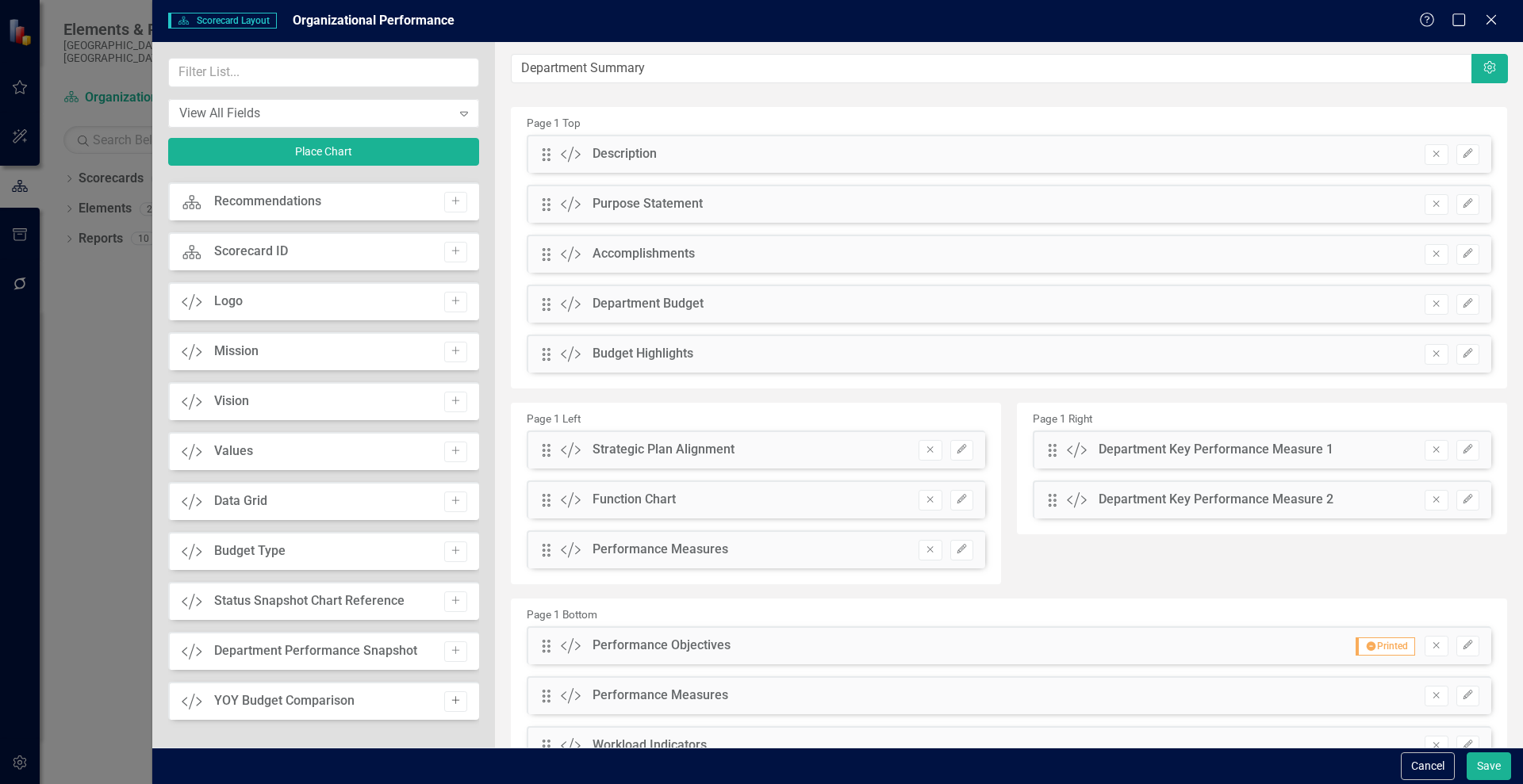
click at [451, 700] on icon "button" at bounding box center [455, 701] width 8 height 8
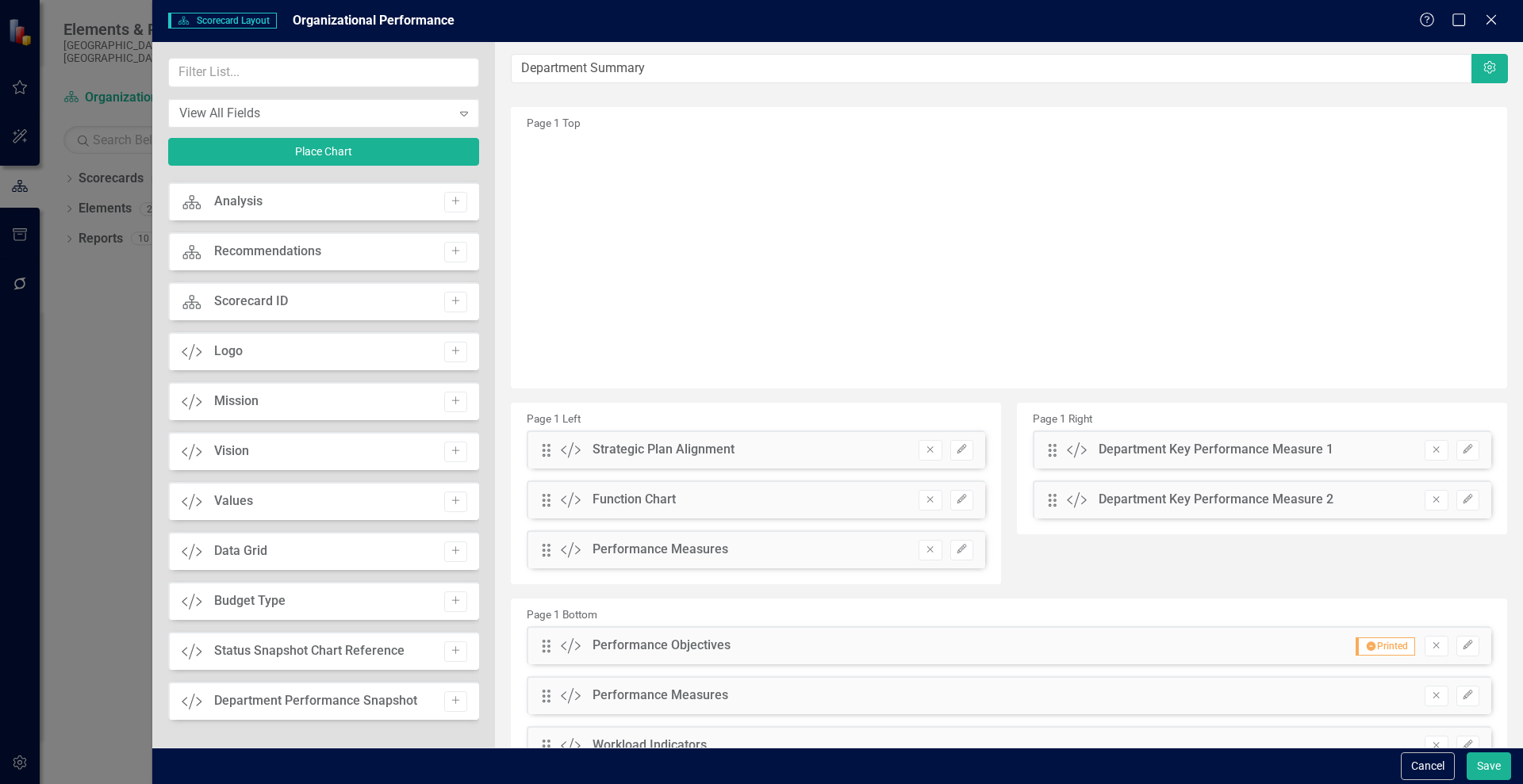
scroll to position [145, 0]
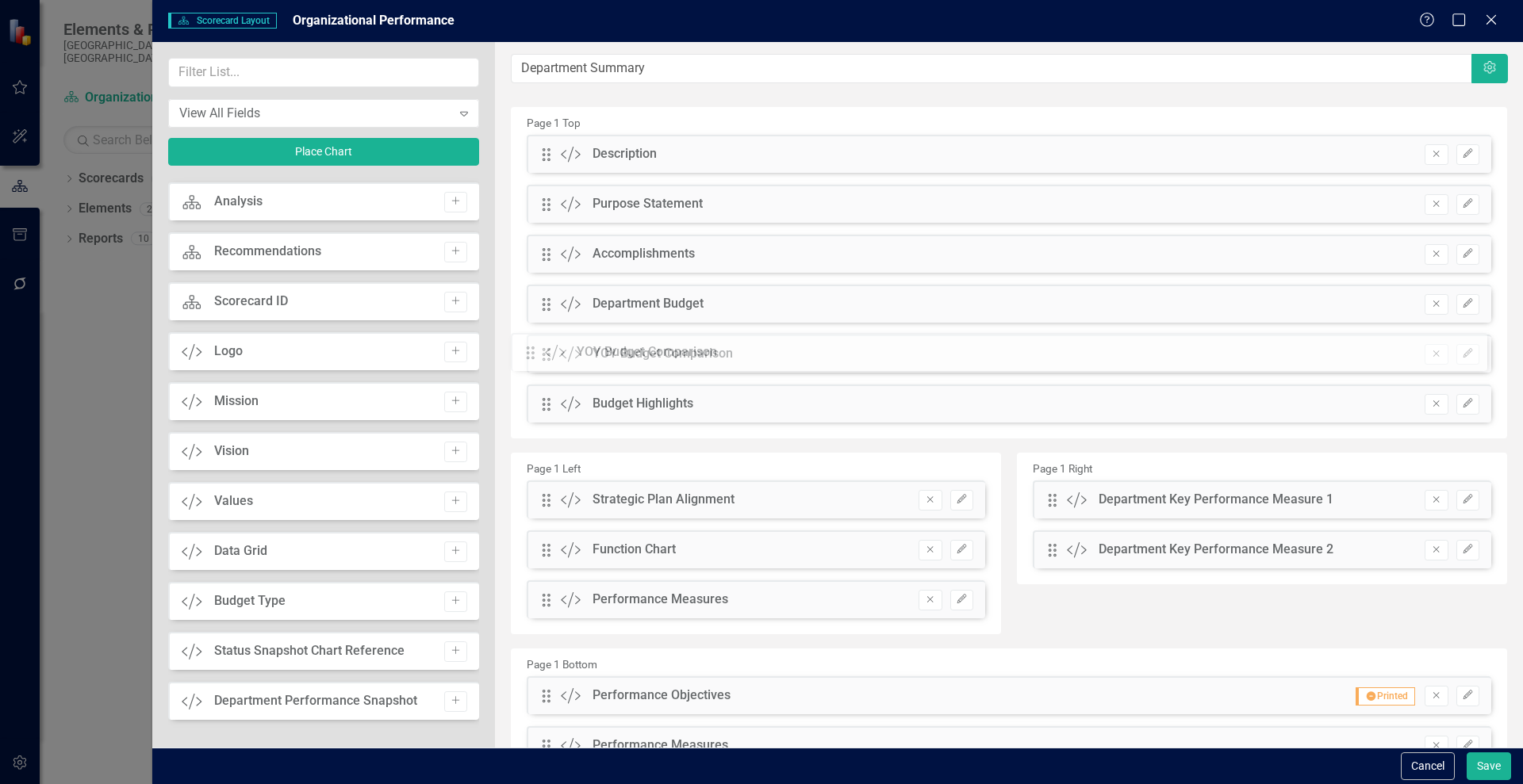
drag, startPoint x: 549, startPoint y: 149, endPoint x: 545, endPoint y: 347, distance: 198.0
click at [1462, 352] on button "Edit" at bounding box center [1467, 354] width 23 height 21
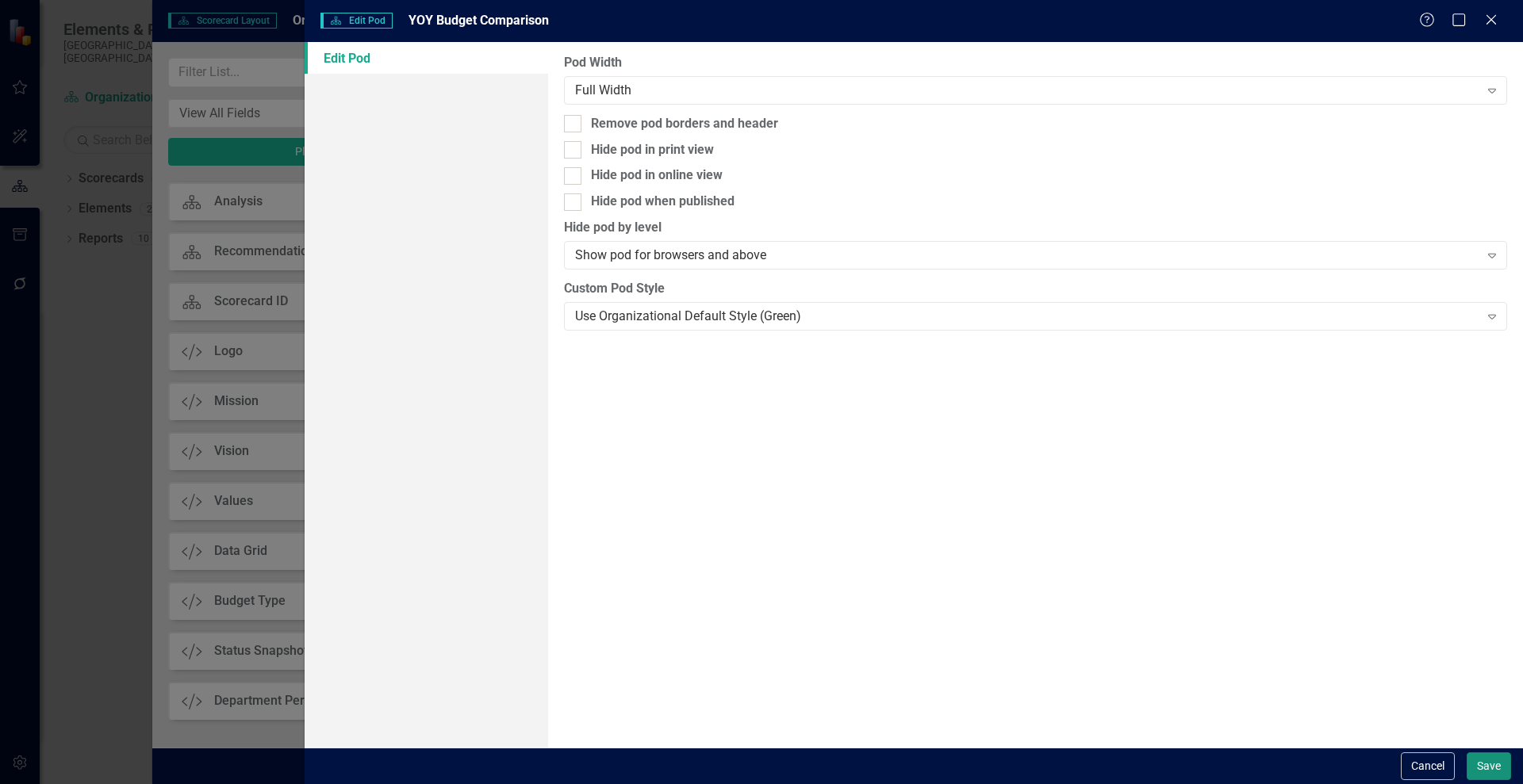
click at [1483, 762] on button "Save" at bounding box center [1489, 766] width 45 height 28
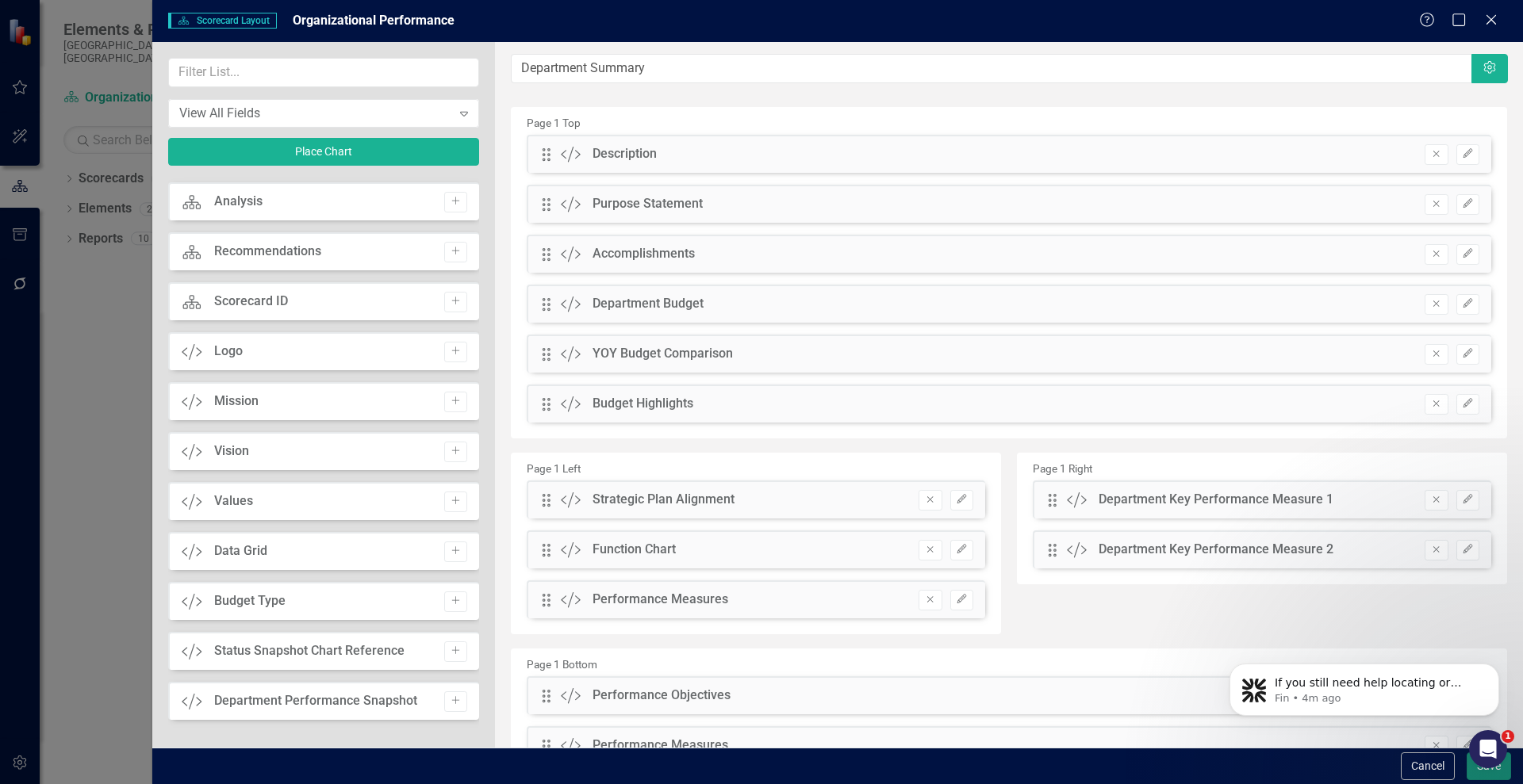
click at [1483, 776] on button "Save" at bounding box center [1489, 766] width 45 height 28
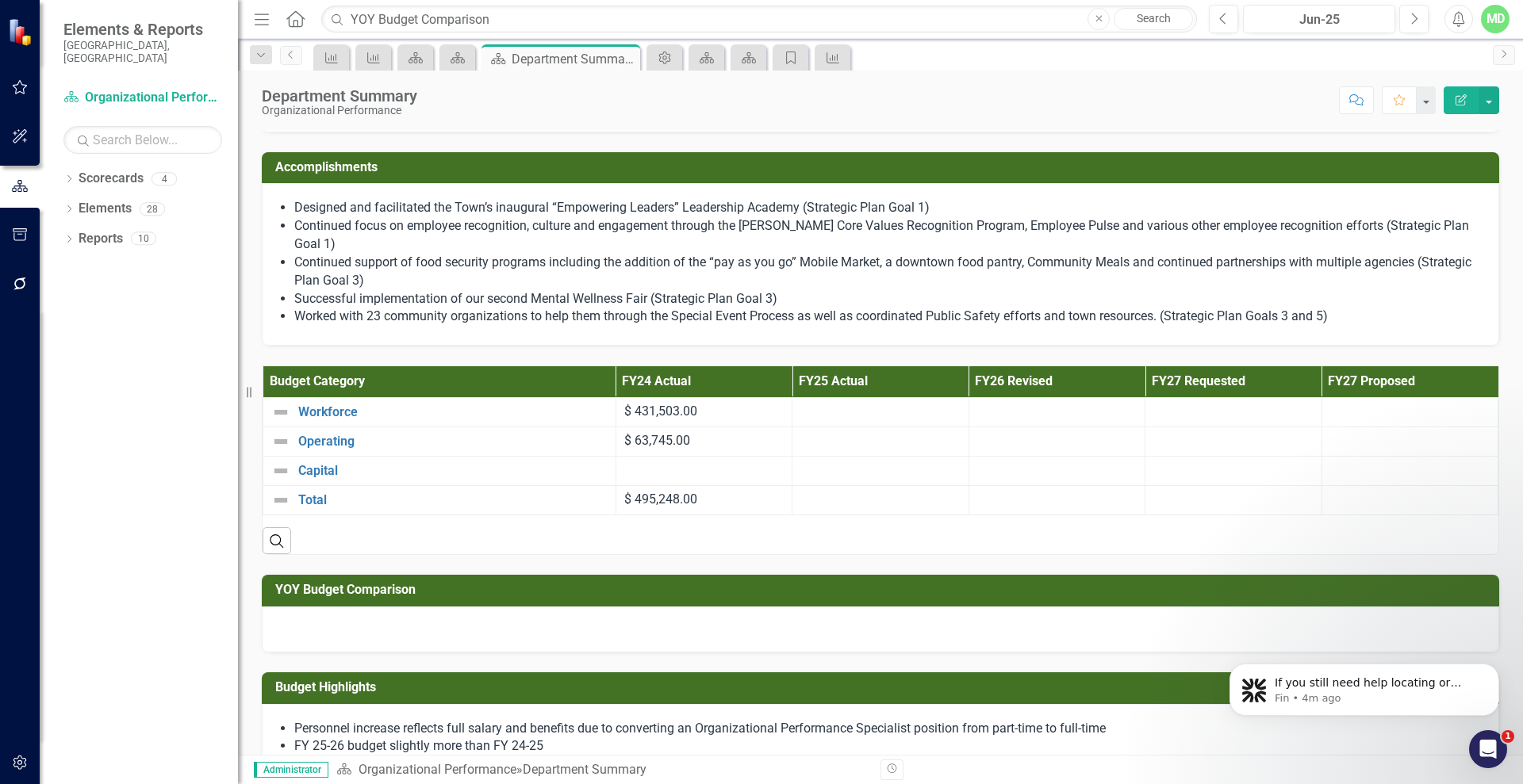
scroll to position [146, 0]
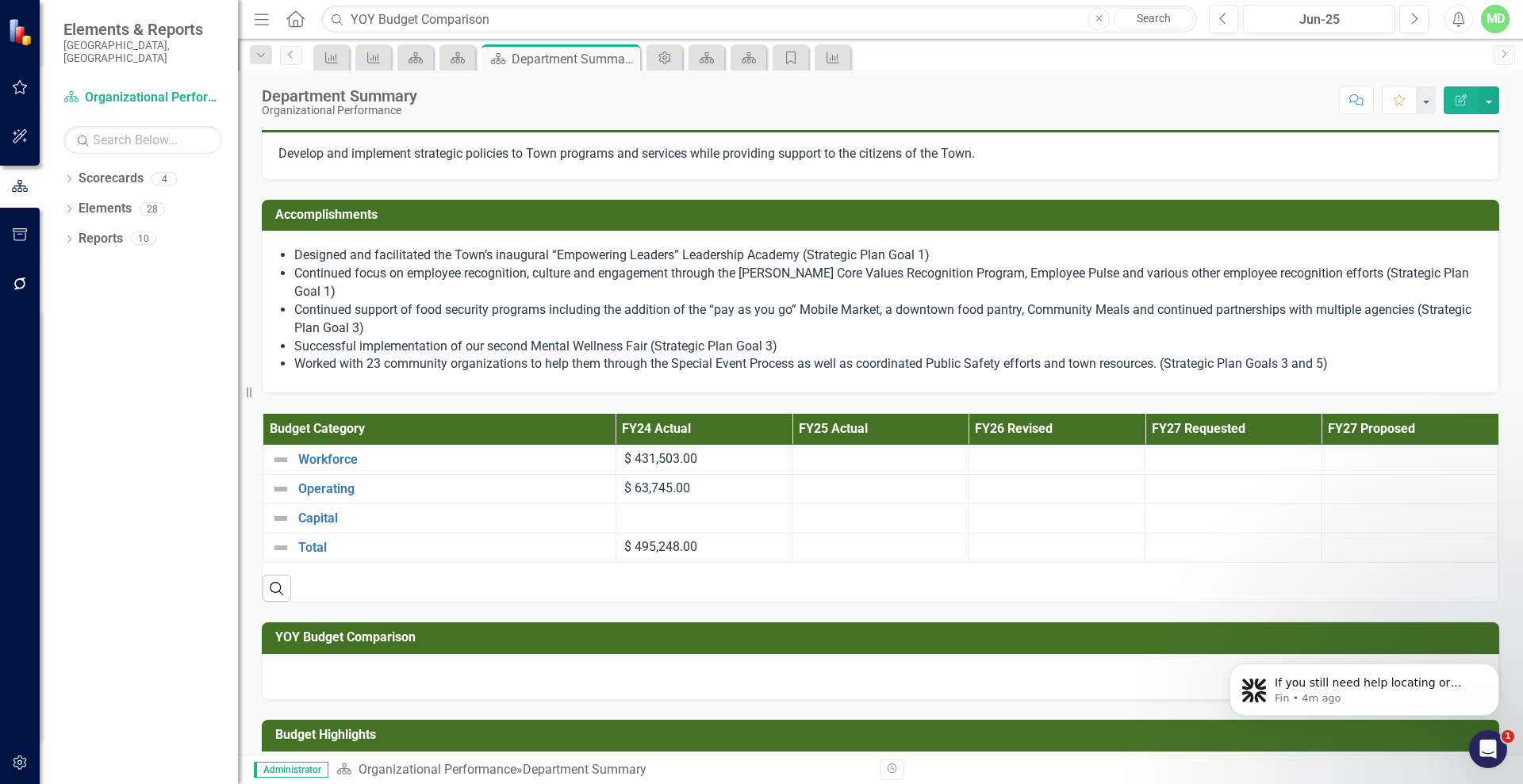
click at [478, 665] on div at bounding box center [880, 677] width 1237 height 46
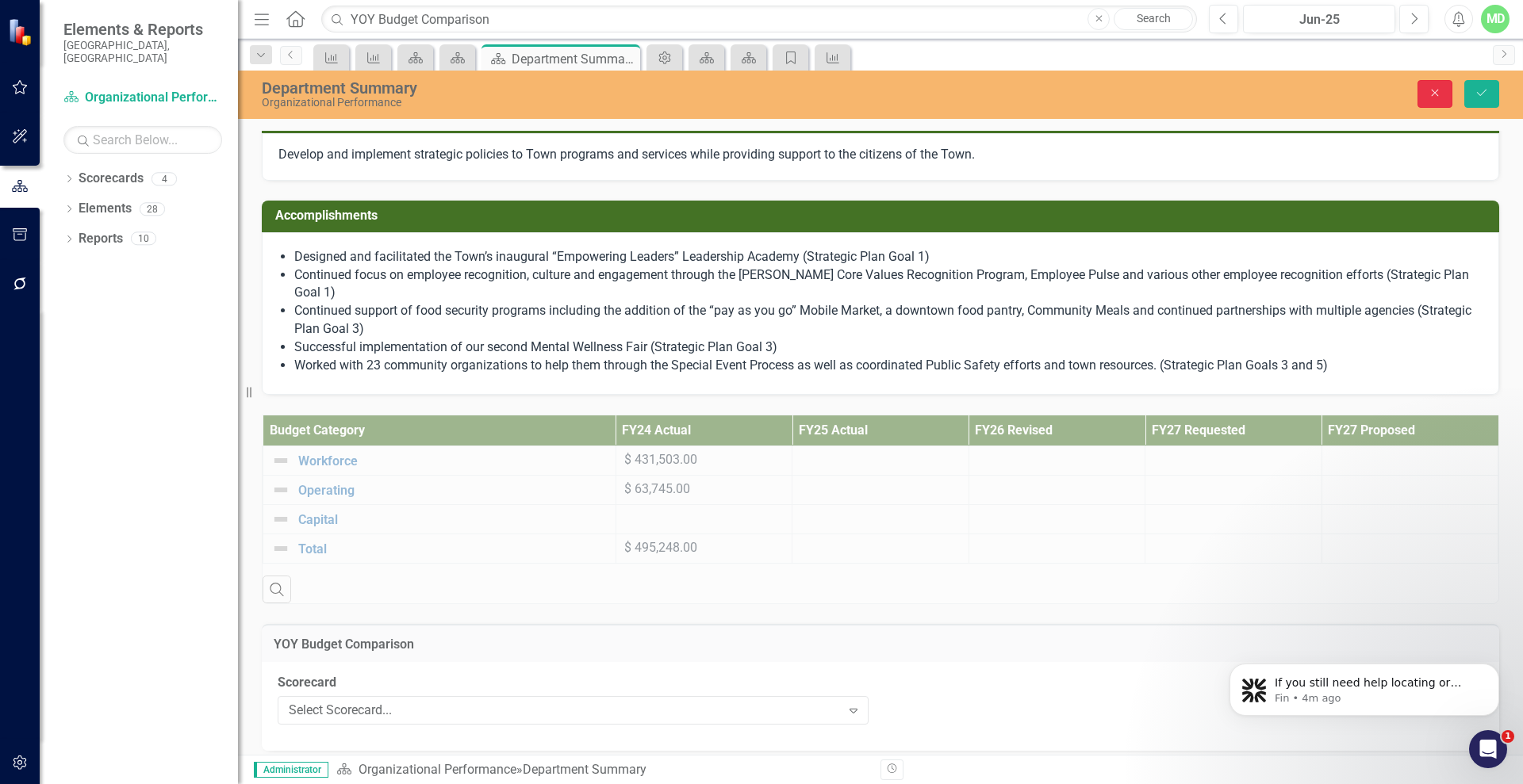
click at [1426, 93] on button "Close" at bounding box center [1435, 93] width 35 height 28
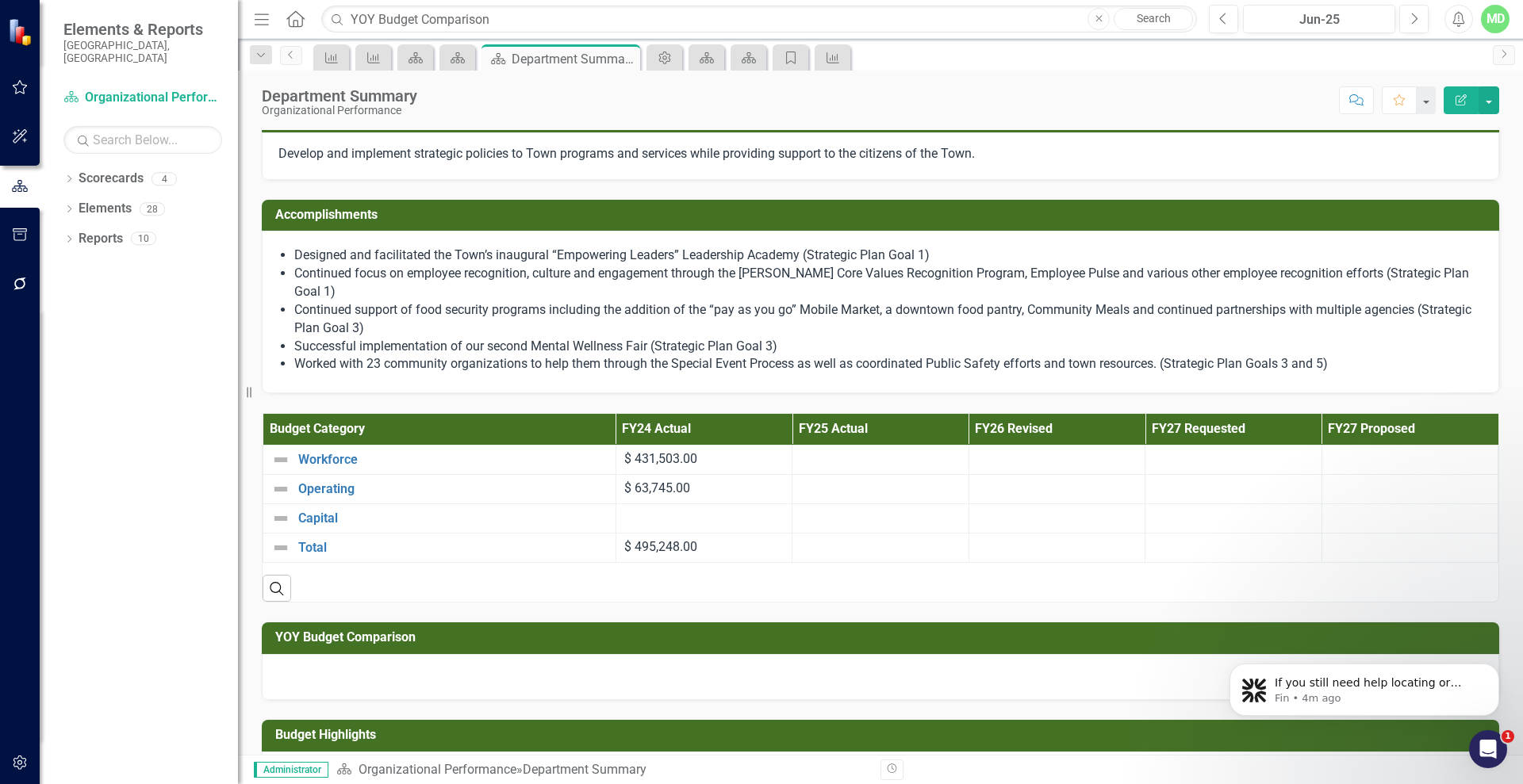
click at [659, 643] on h3 "YOY Budget Comparison" at bounding box center [883, 638] width 1216 height 14
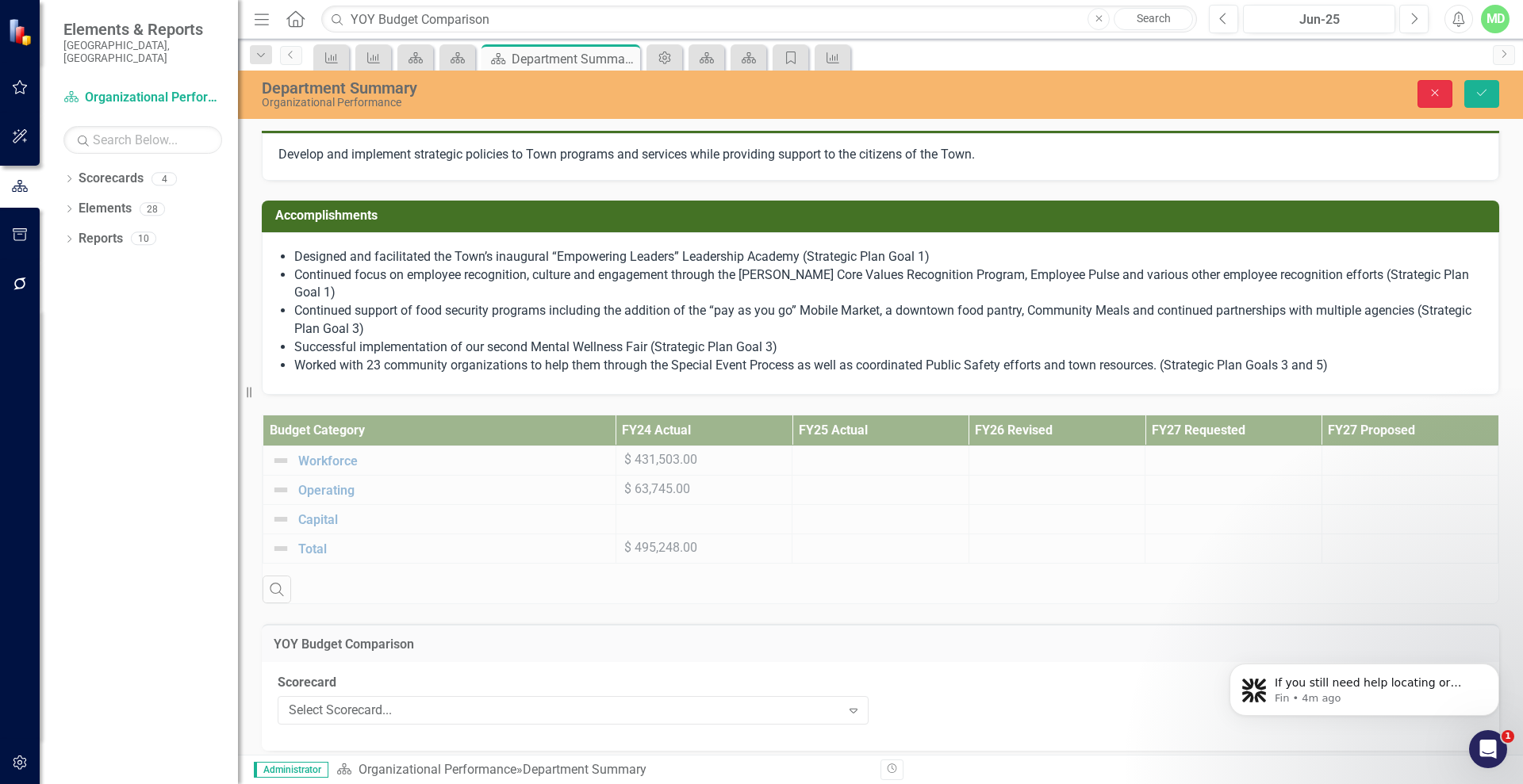
drag, startPoint x: 1446, startPoint y: 92, endPoint x: 1374, endPoint y: 356, distance: 273.6
click at [1374, 356] on div "Department Summary Organizational Performance Close Save Description The Organi…" at bounding box center [880, 412] width 1285 height 684
click at [846, 707] on icon "Expand" at bounding box center [854, 711] width 16 height 13
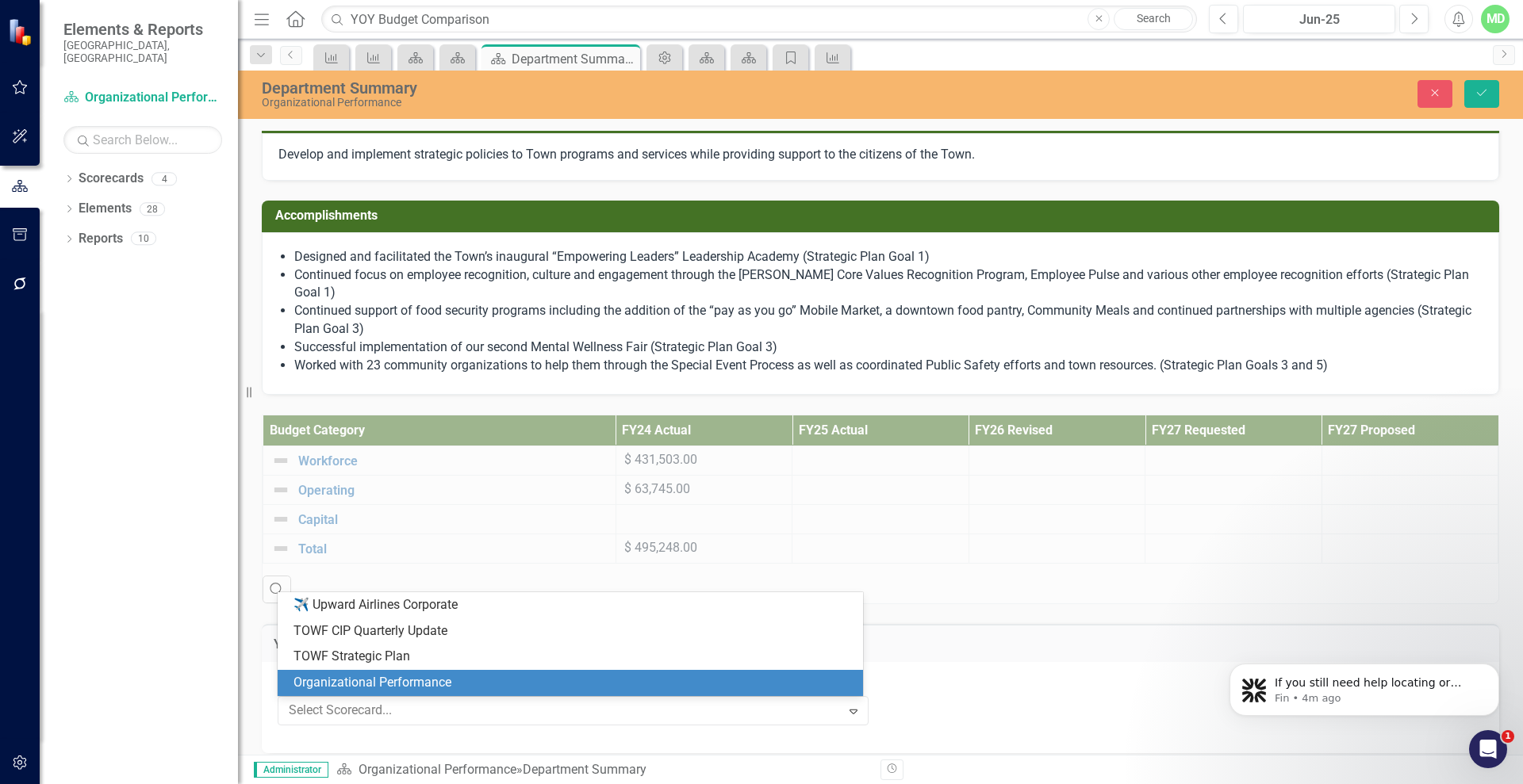
click at [577, 687] on div "Organizational Performance" at bounding box center [573, 683] width 560 height 18
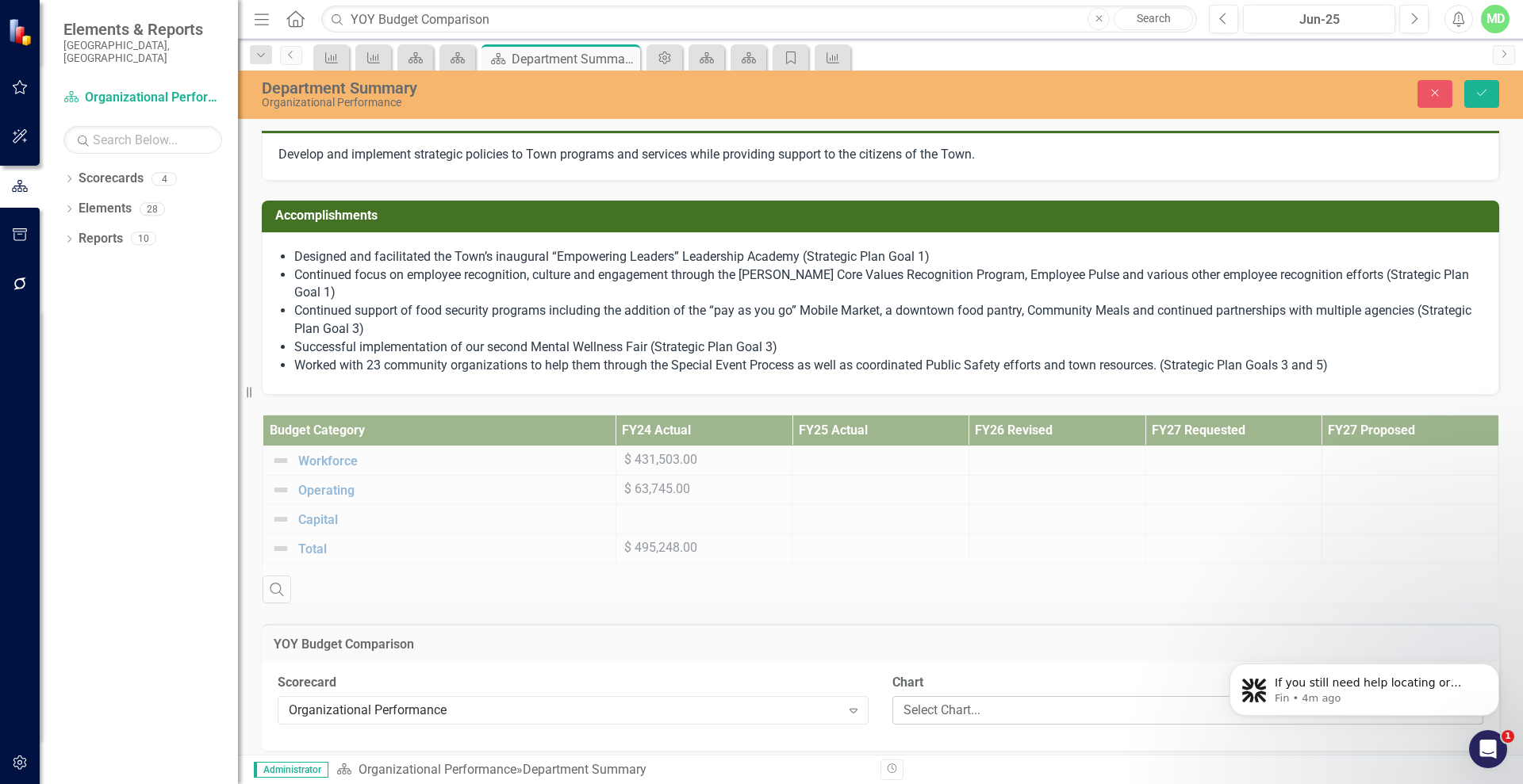
click at [1001, 703] on div "Select Chart..." at bounding box center [1179, 711] width 552 height 18
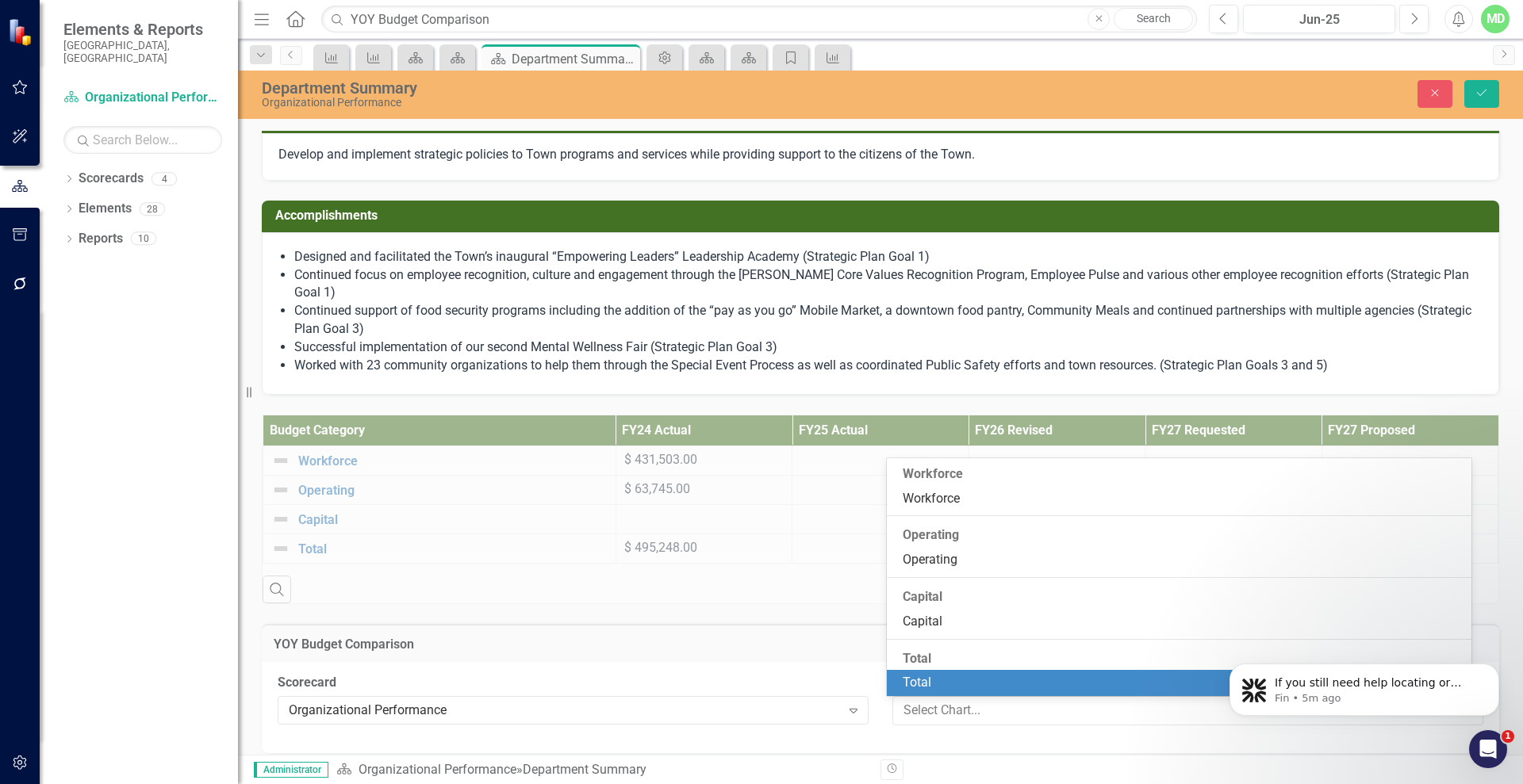
click at [978, 677] on div "Total" at bounding box center [1182, 683] width 560 height 18
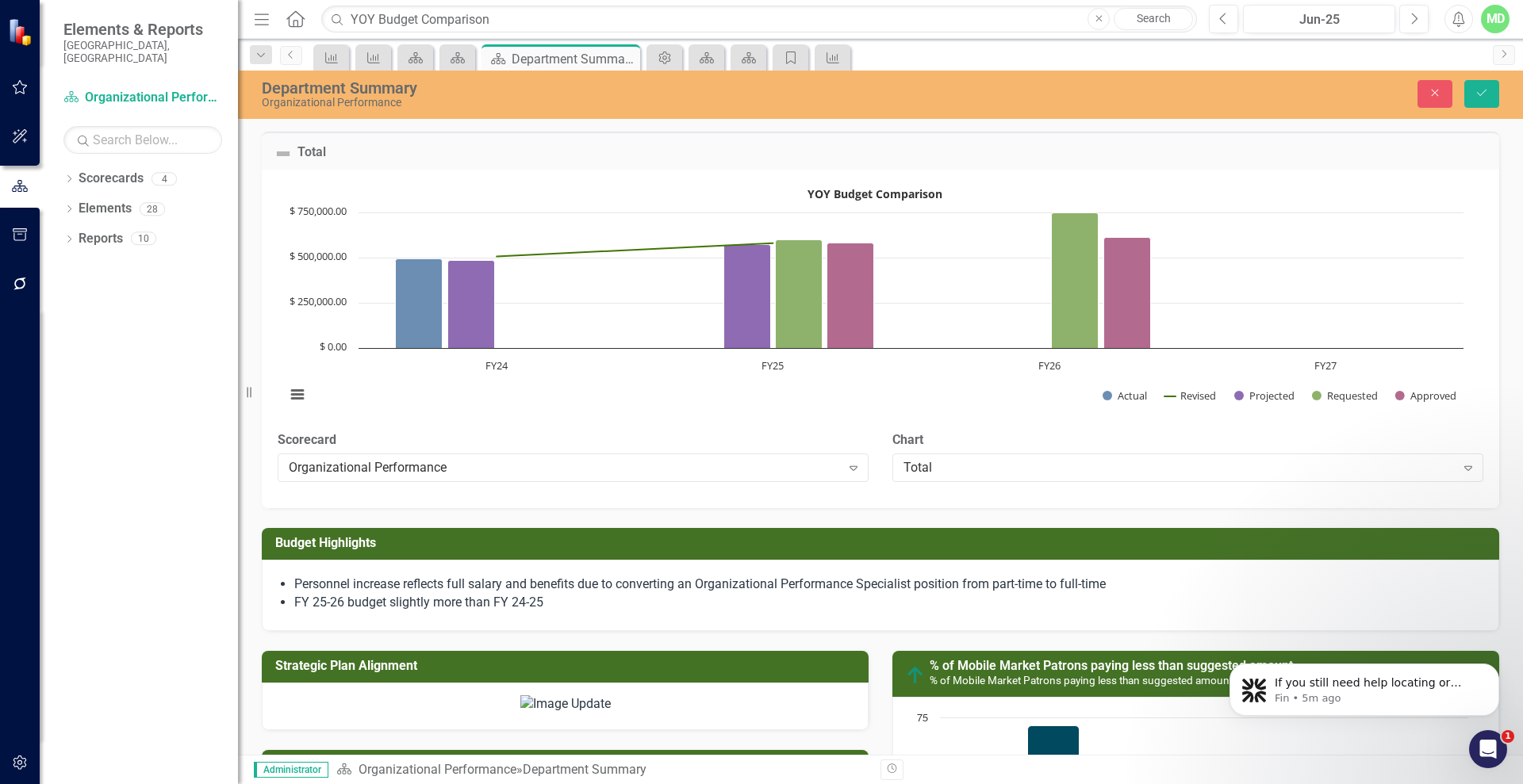
scroll to position [634, 0]
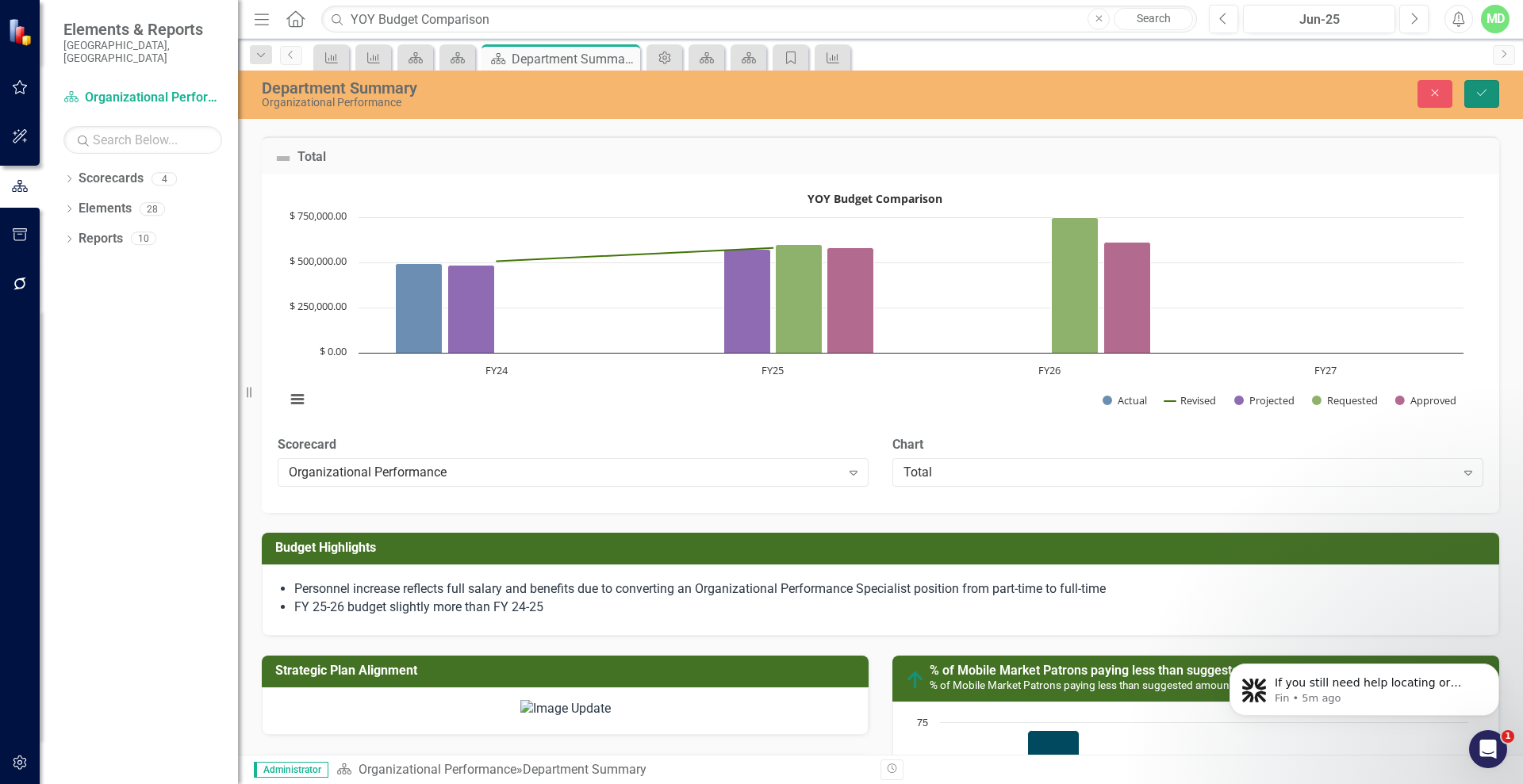
click at [1480, 90] on icon "Save" at bounding box center [1481, 93] width 14 height 11
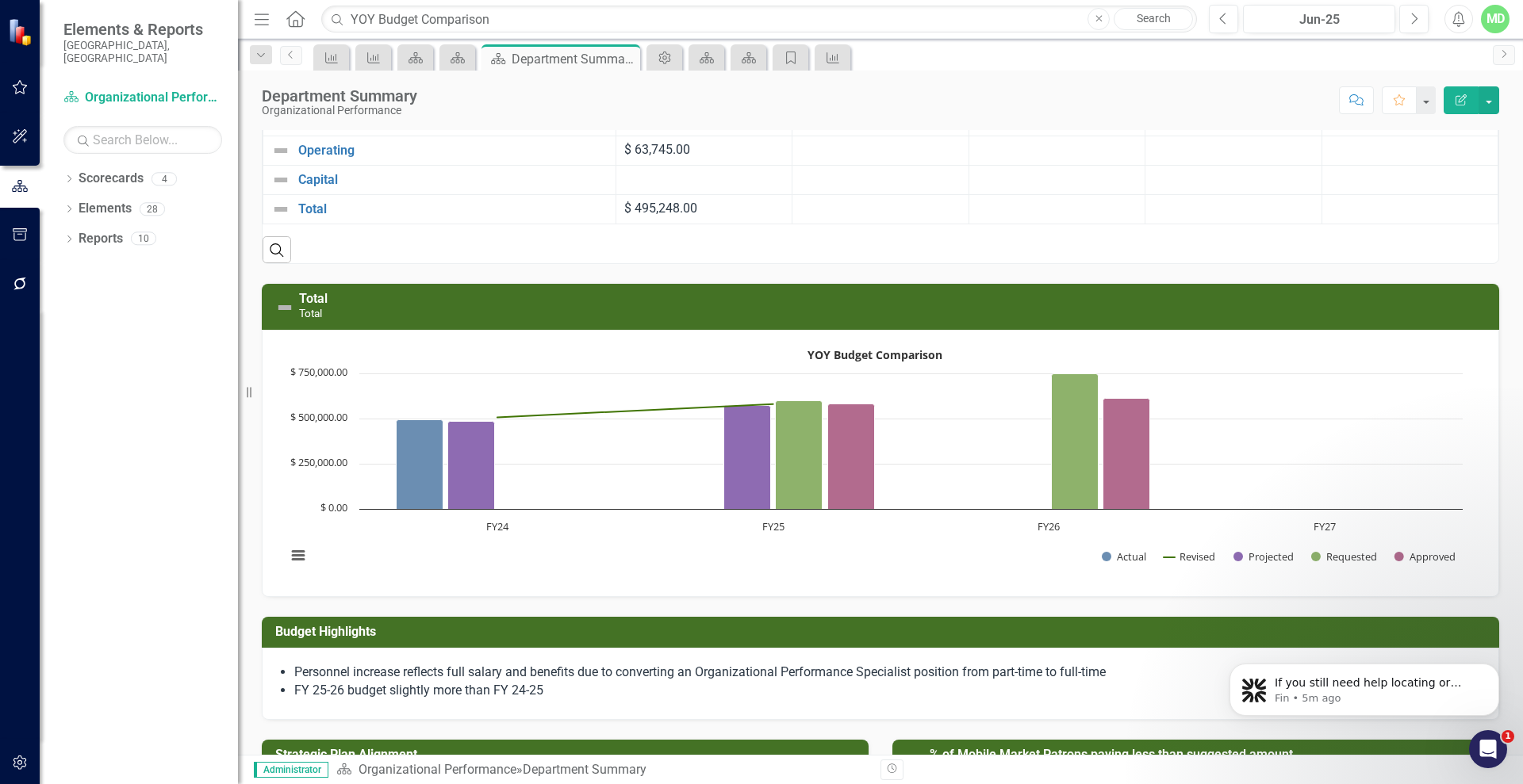
scroll to position [493, 0]
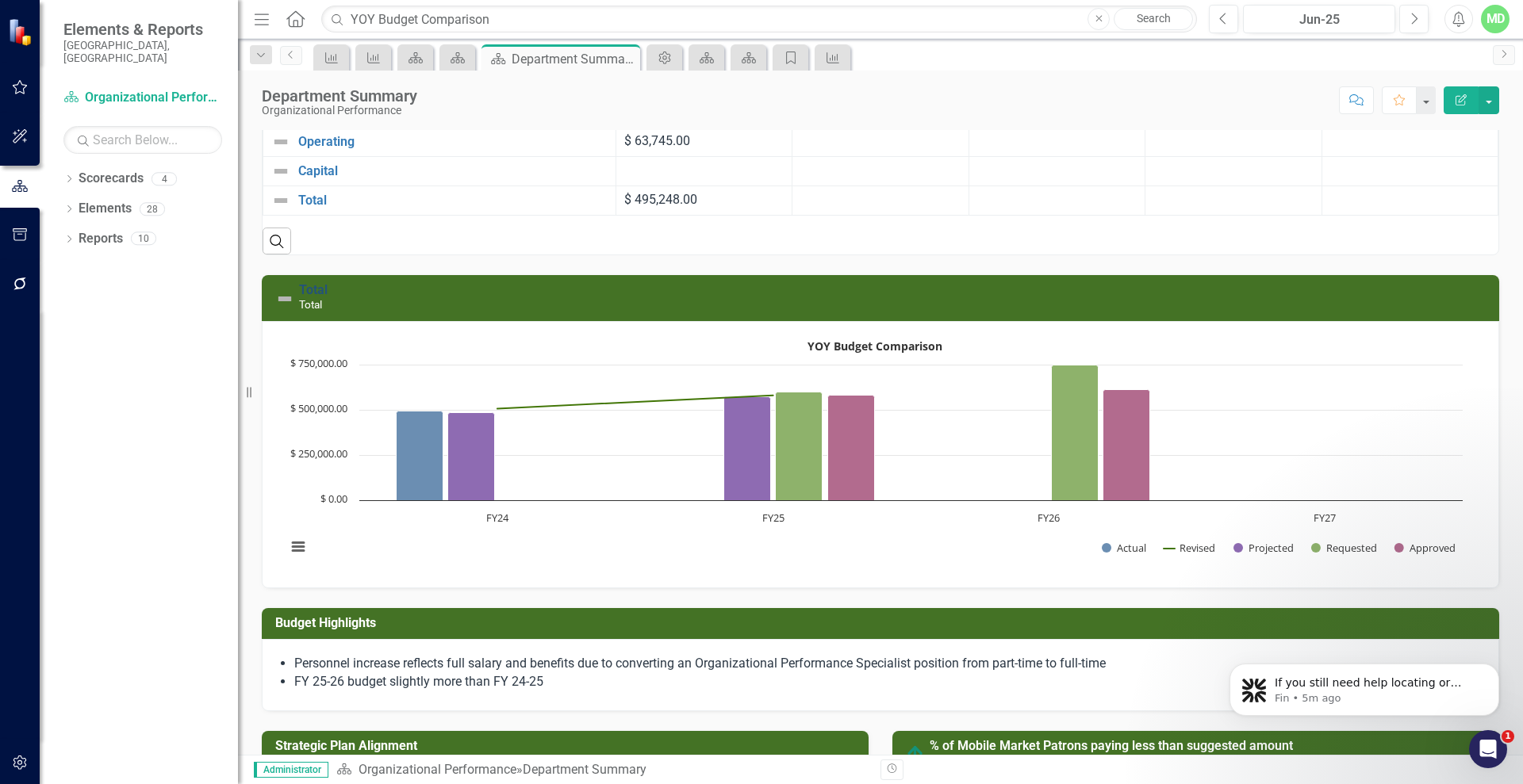
click at [302, 290] on link "Total" at bounding box center [313, 290] width 29 height 15
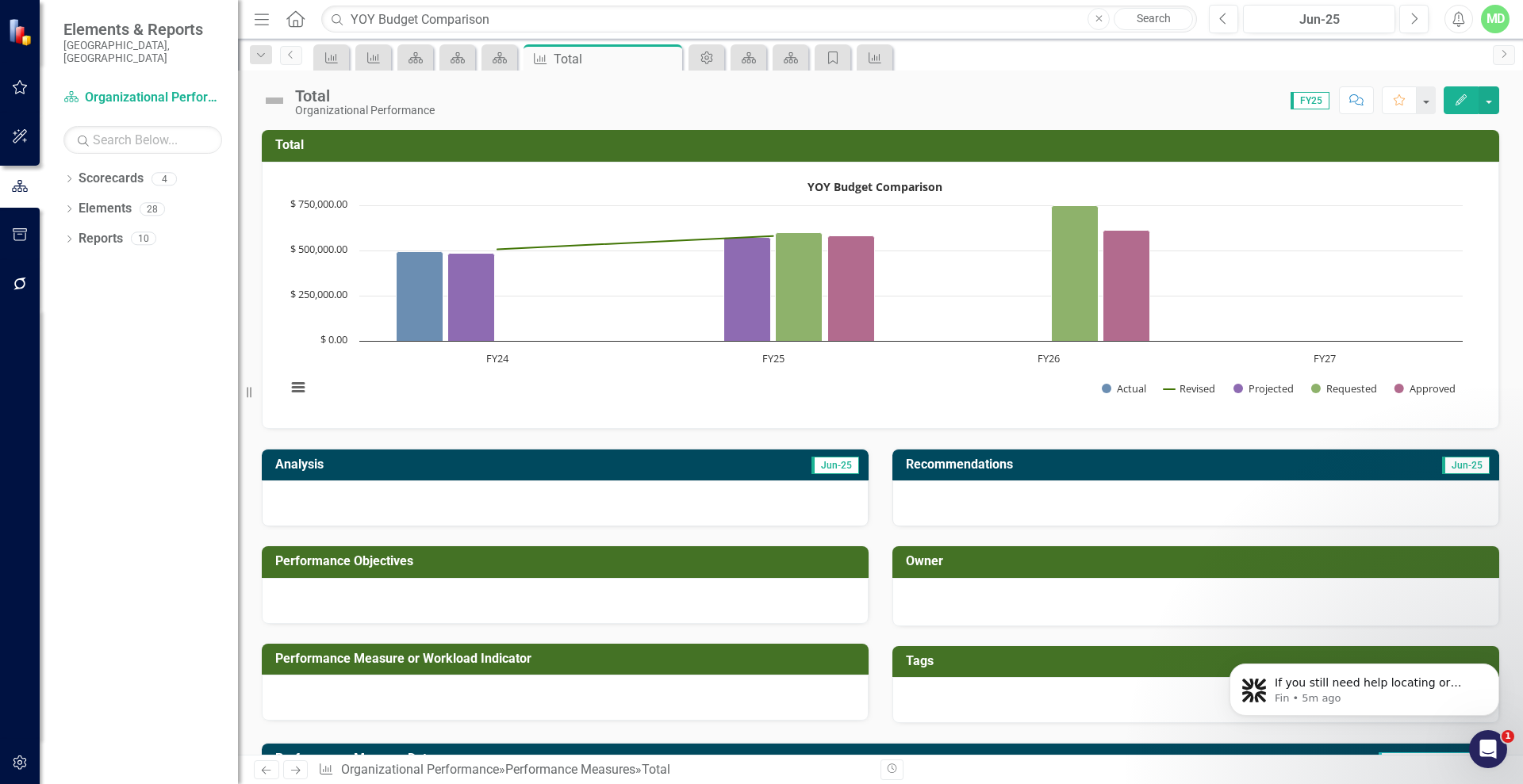
click at [297, 148] on h3 "Total" at bounding box center [883, 145] width 1216 height 14
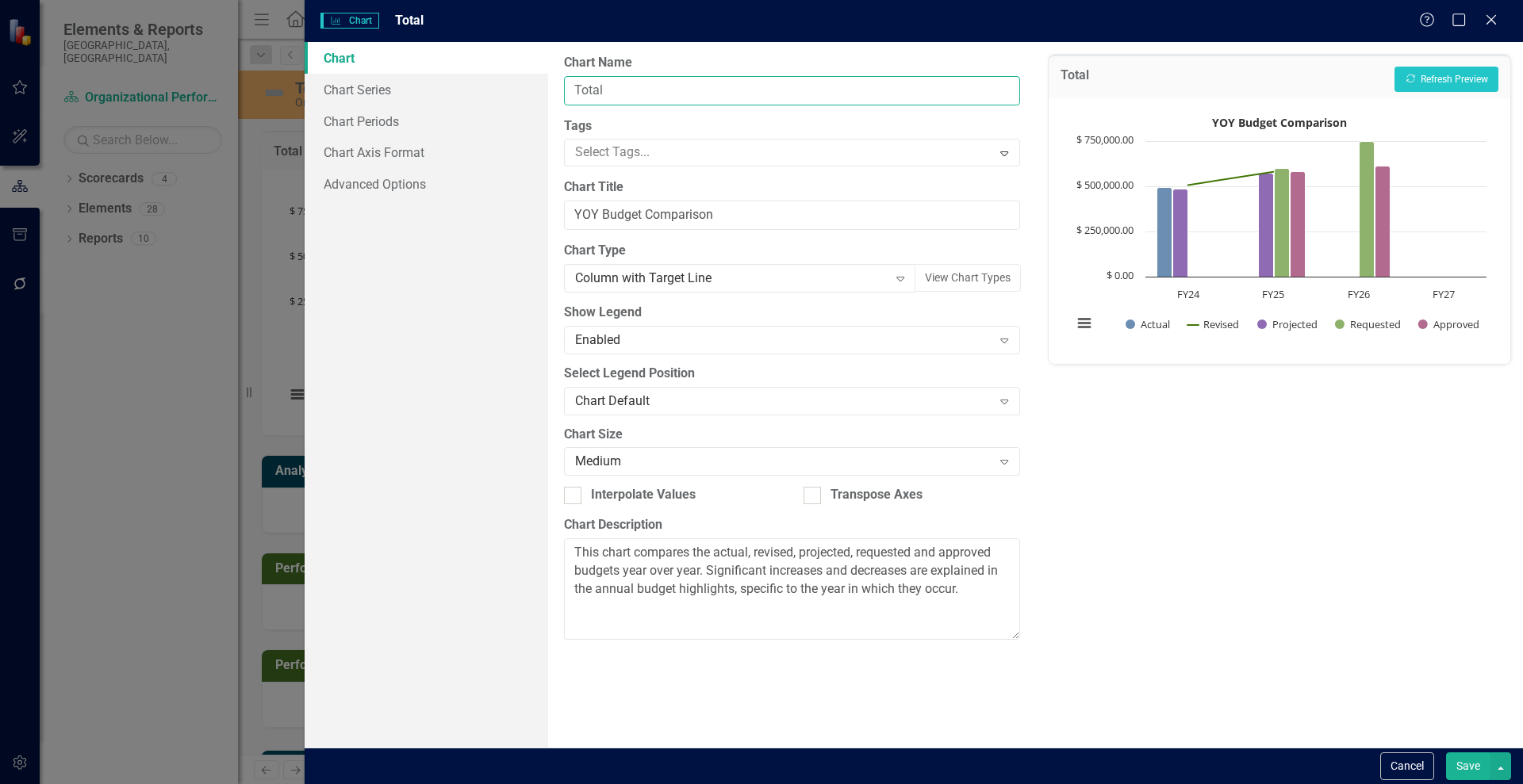
click at [599, 89] on input "Total" at bounding box center [791, 90] width 455 height 30
click at [612, 94] on input "Department Budget" at bounding box center [791, 90] width 455 height 30
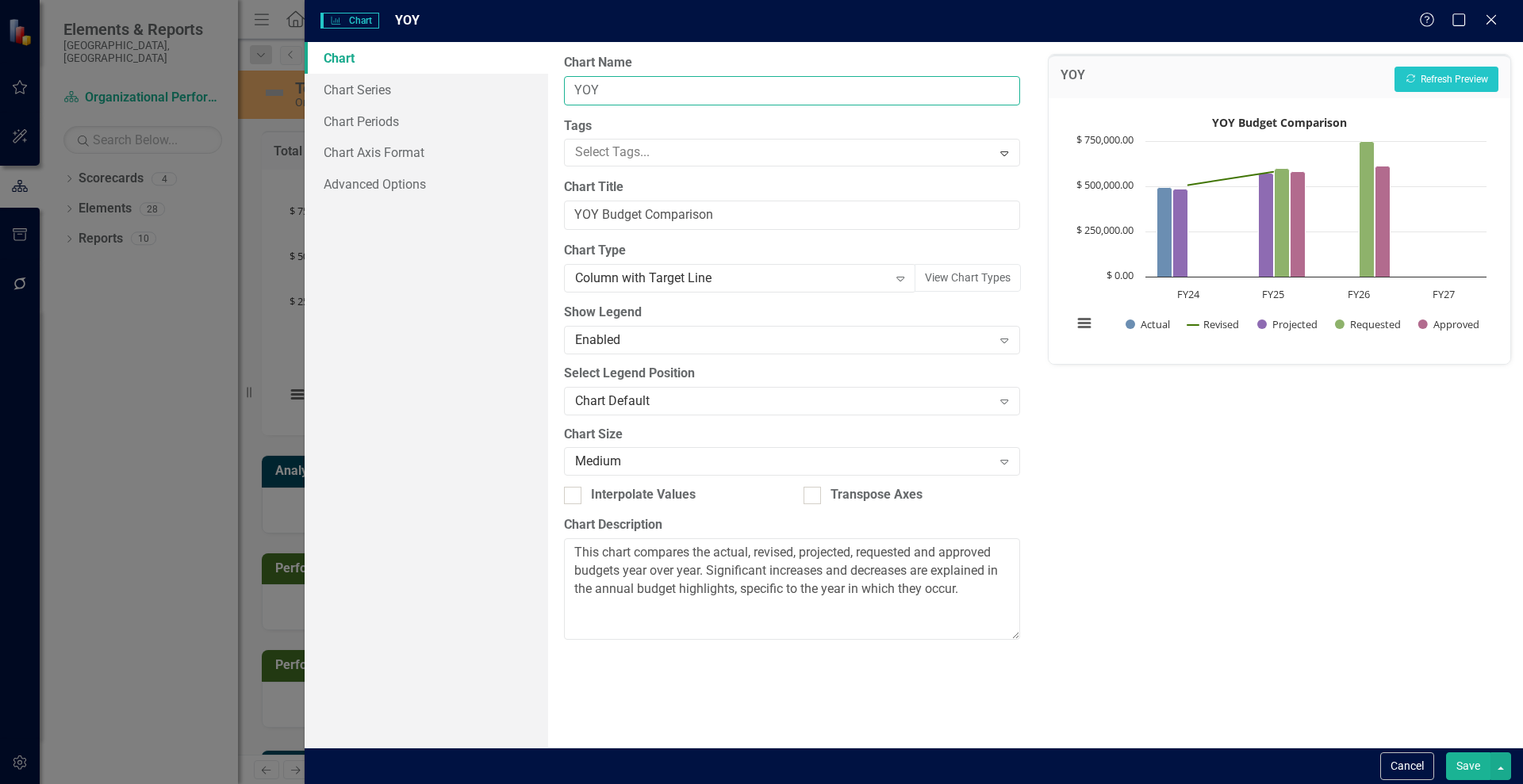
type input "YOY Budget Comparison"
click at [658, 216] on input "YOY Budget Comparison" at bounding box center [791, 215] width 455 height 30
click at [349, 93] on link "Chart Series" at bounding box center [426, 89] width 244 height 32
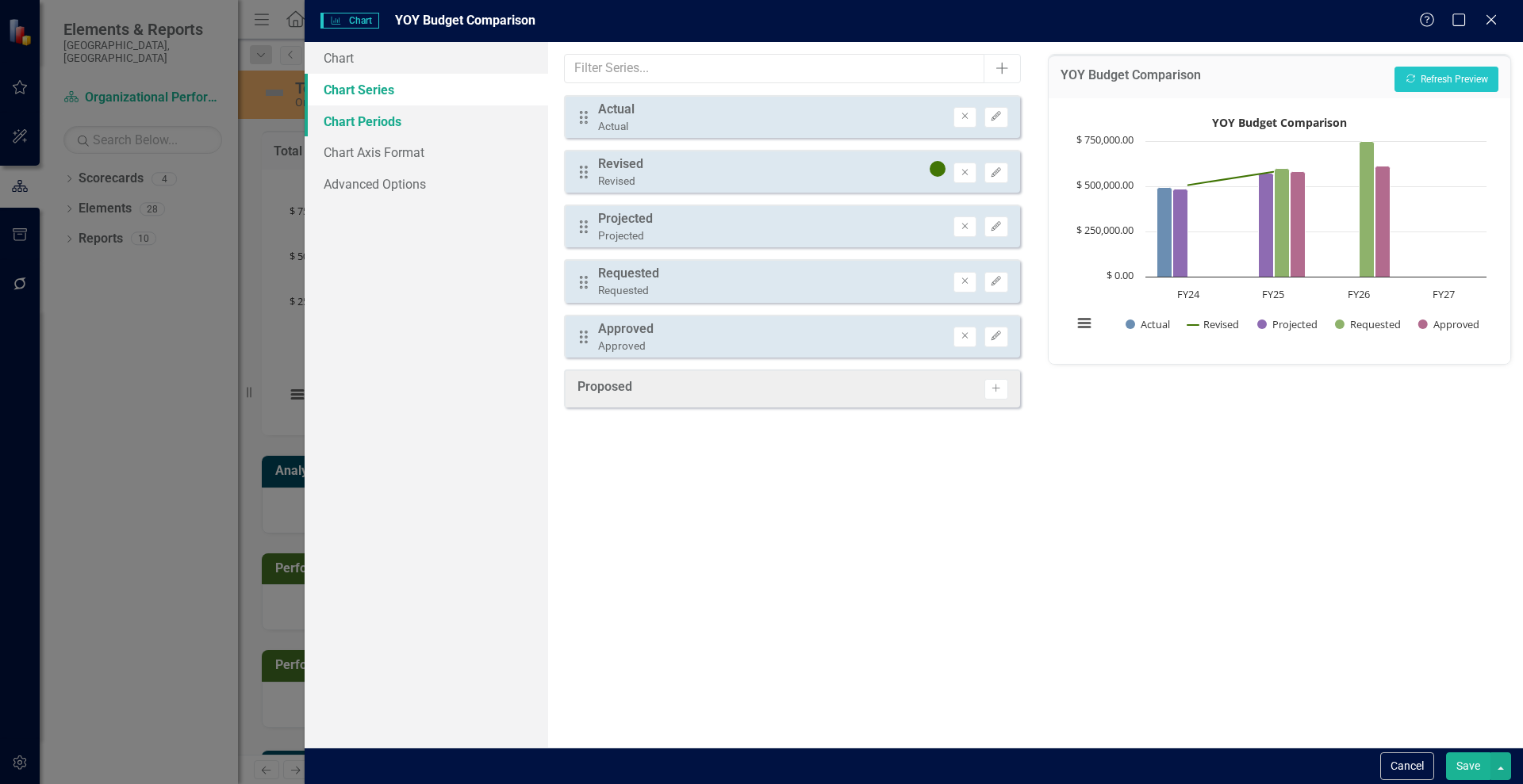
click at [361, 121] on link "Chart Periods" at bounding box center [426, 121] width 244 height 32
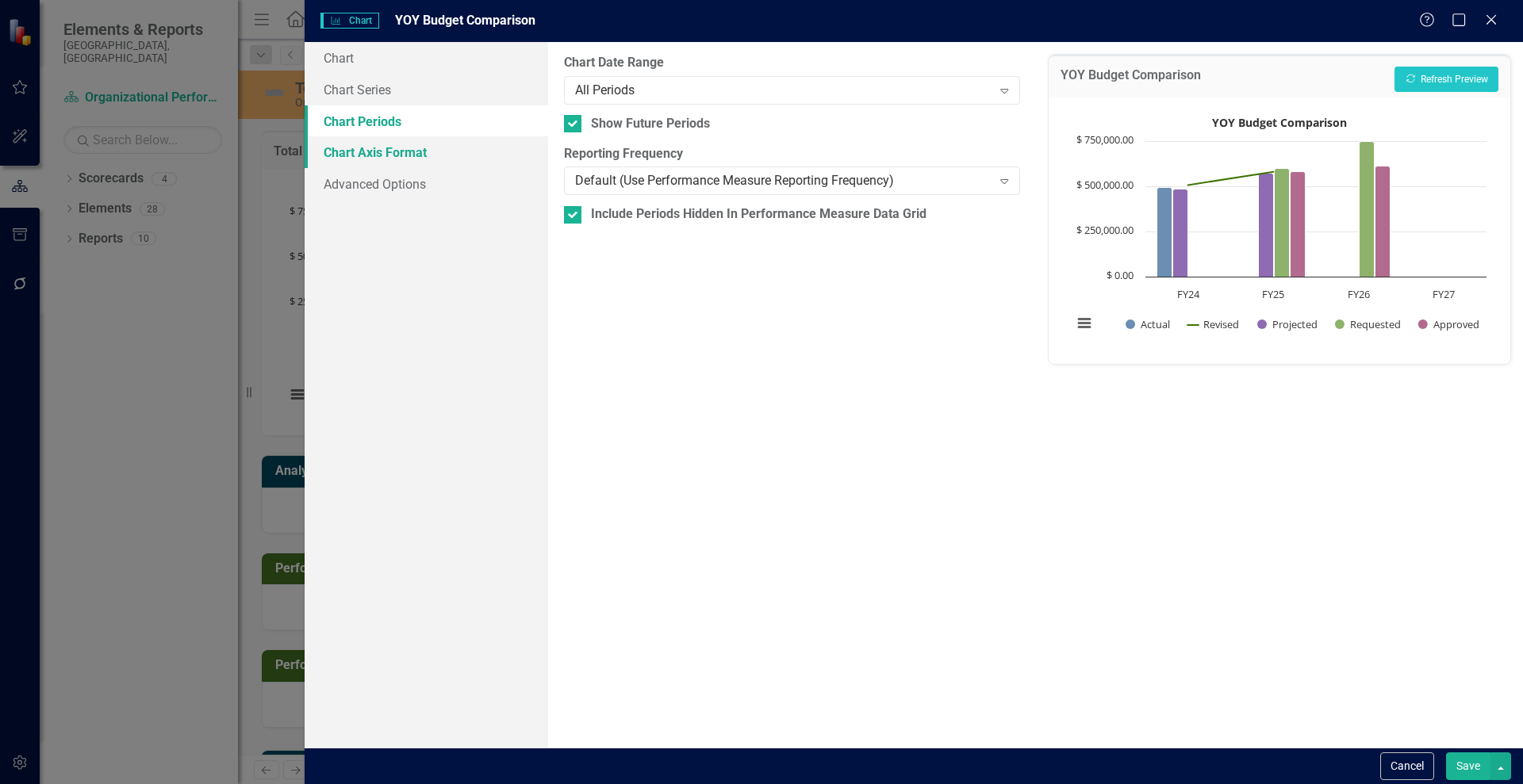
click at [361, 156] on link "Chart Axis Format" at bounding box center [426, 152] width 244 height 32
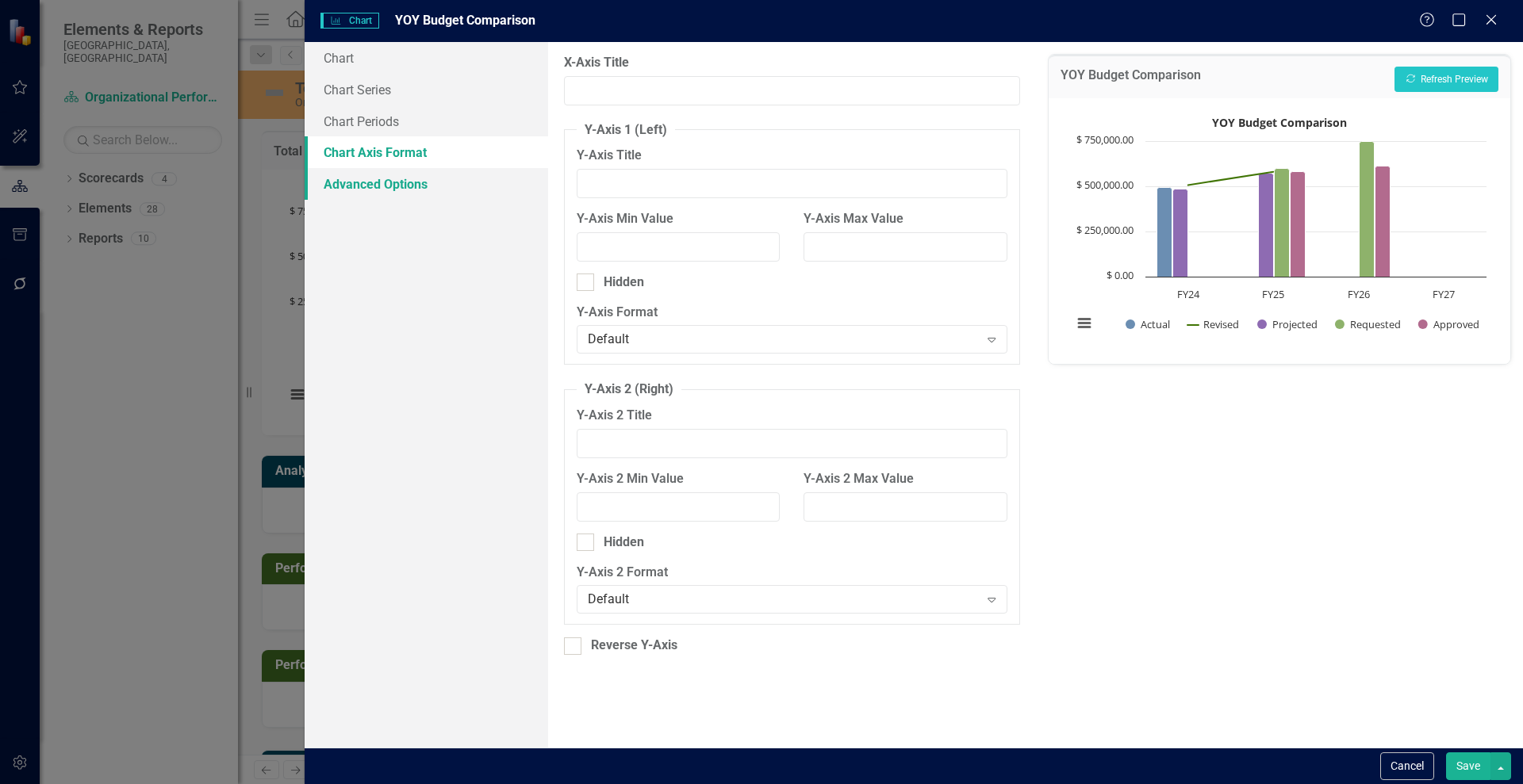
click at [369, 185] on link "Advanced Options" at bounding box center [426, 184] width 244 height 32
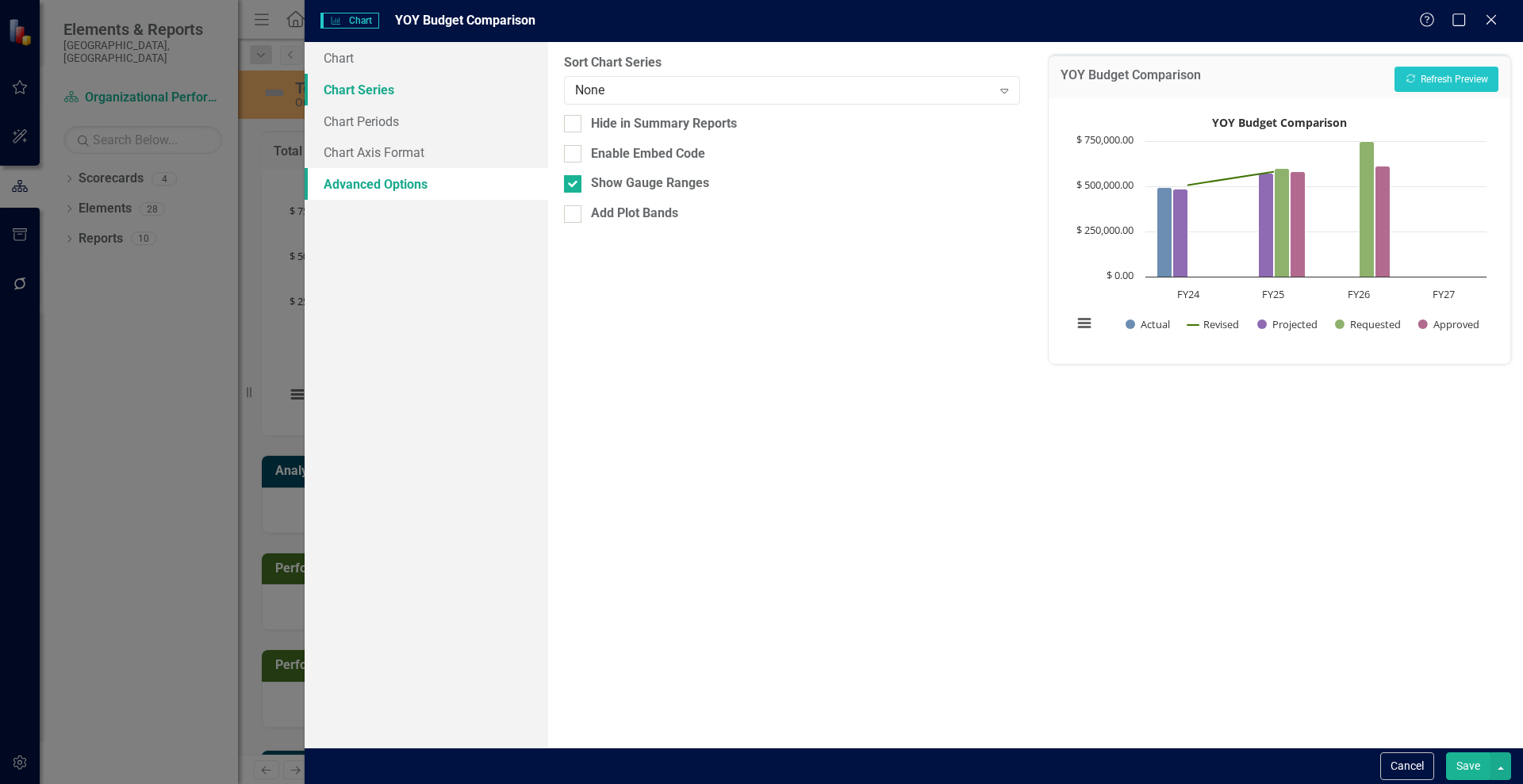
click at [344, 87] on link "Chart Series" at bounding box center [426, 89] width 244 height 32
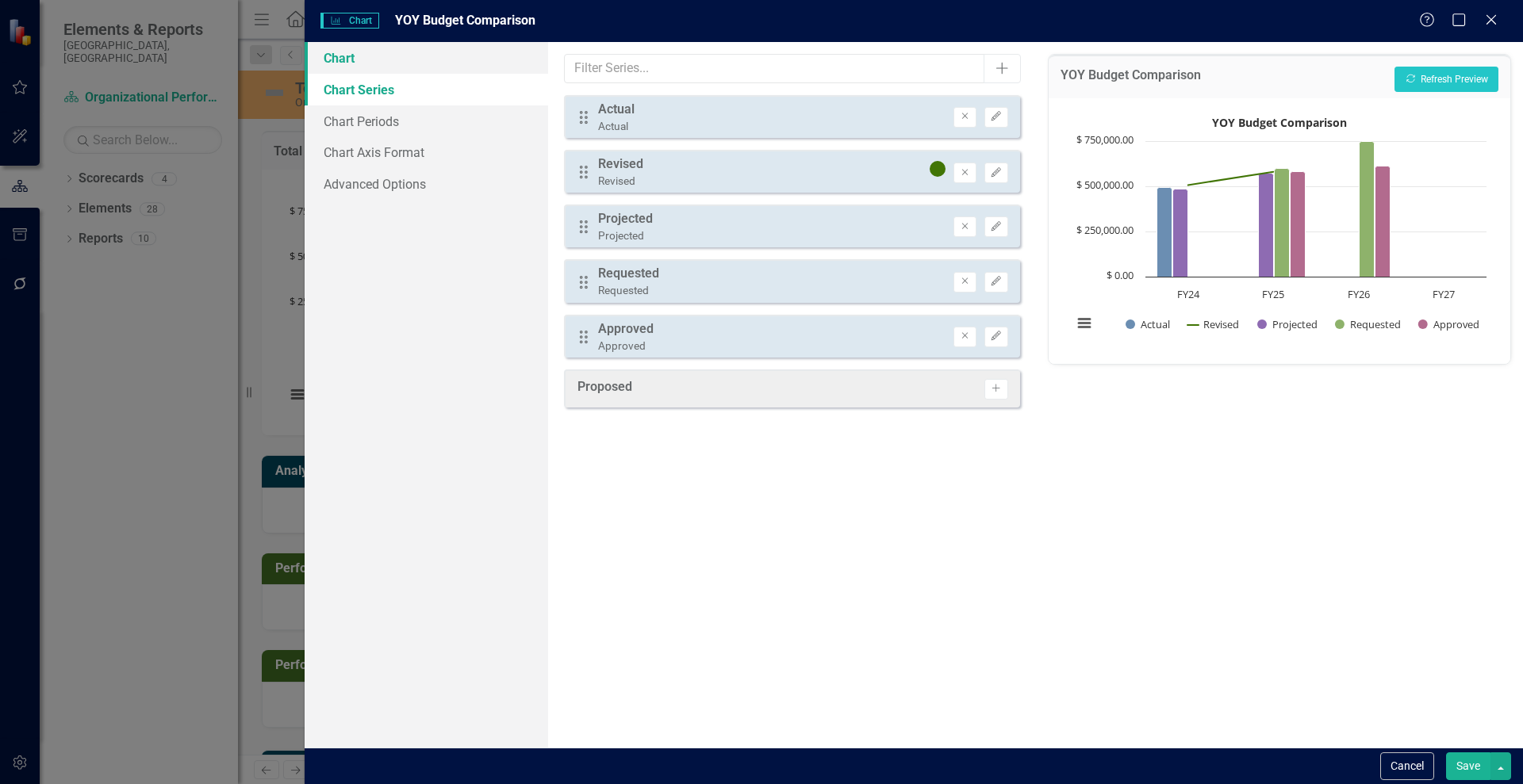
click at [338, 60] on link "Chart" at bounding box center [426, 58] width 244 height 32
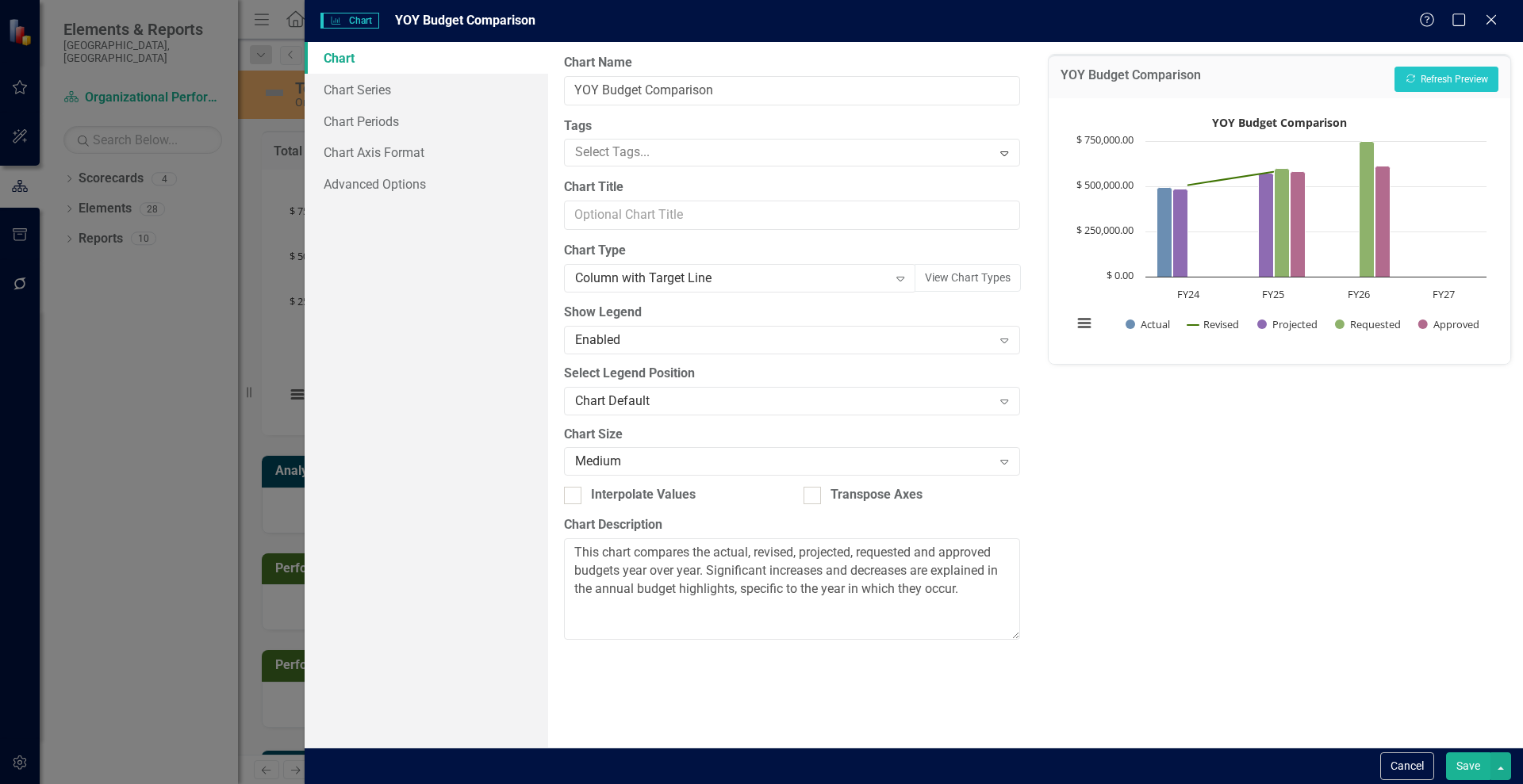
click at [1469, 765] on button "Save" at bounding box center [1469, 766] width 45 height 28
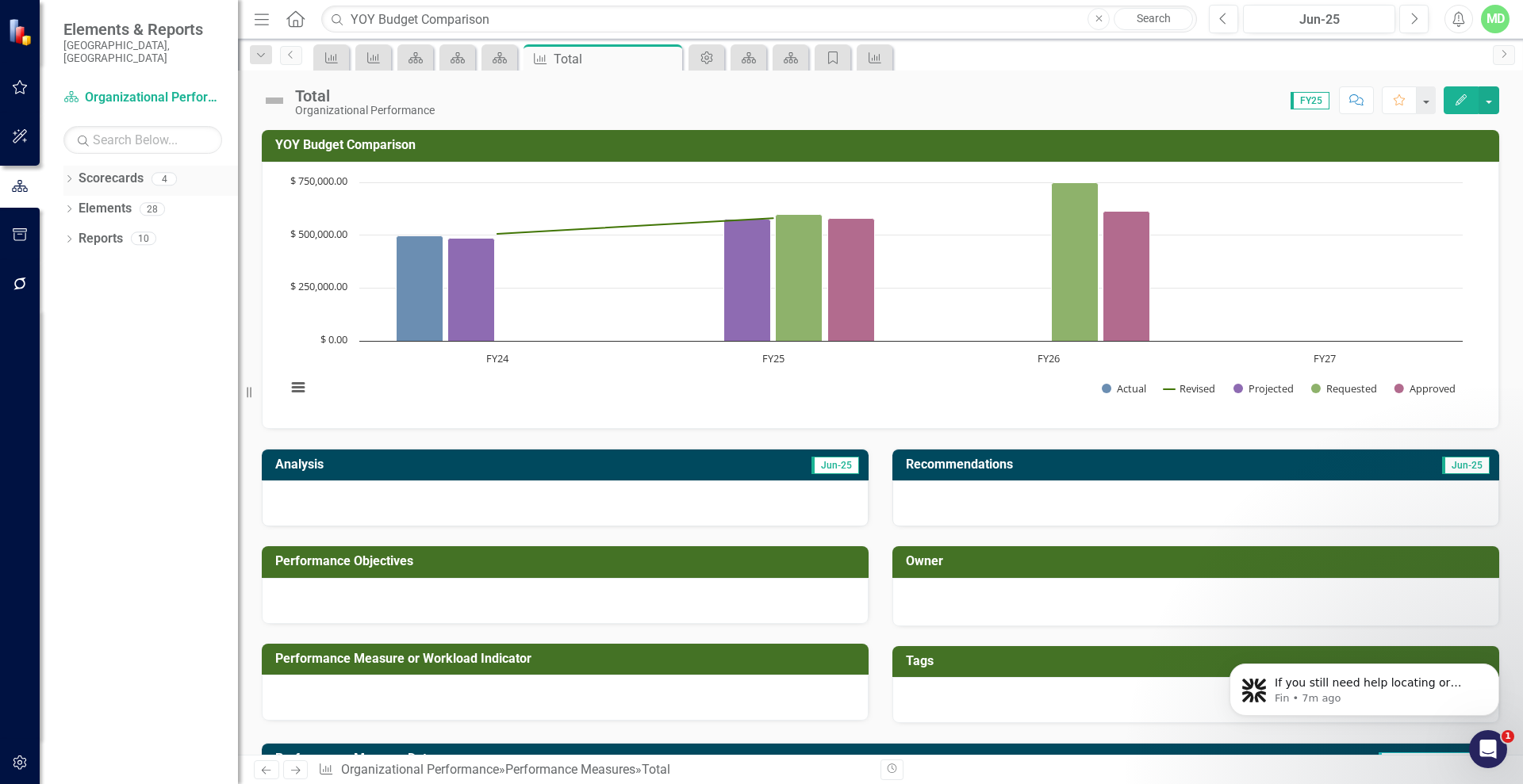
click at [93, 170] on link "Scorecards" at bounding box center [110, 179] width 65 height 18
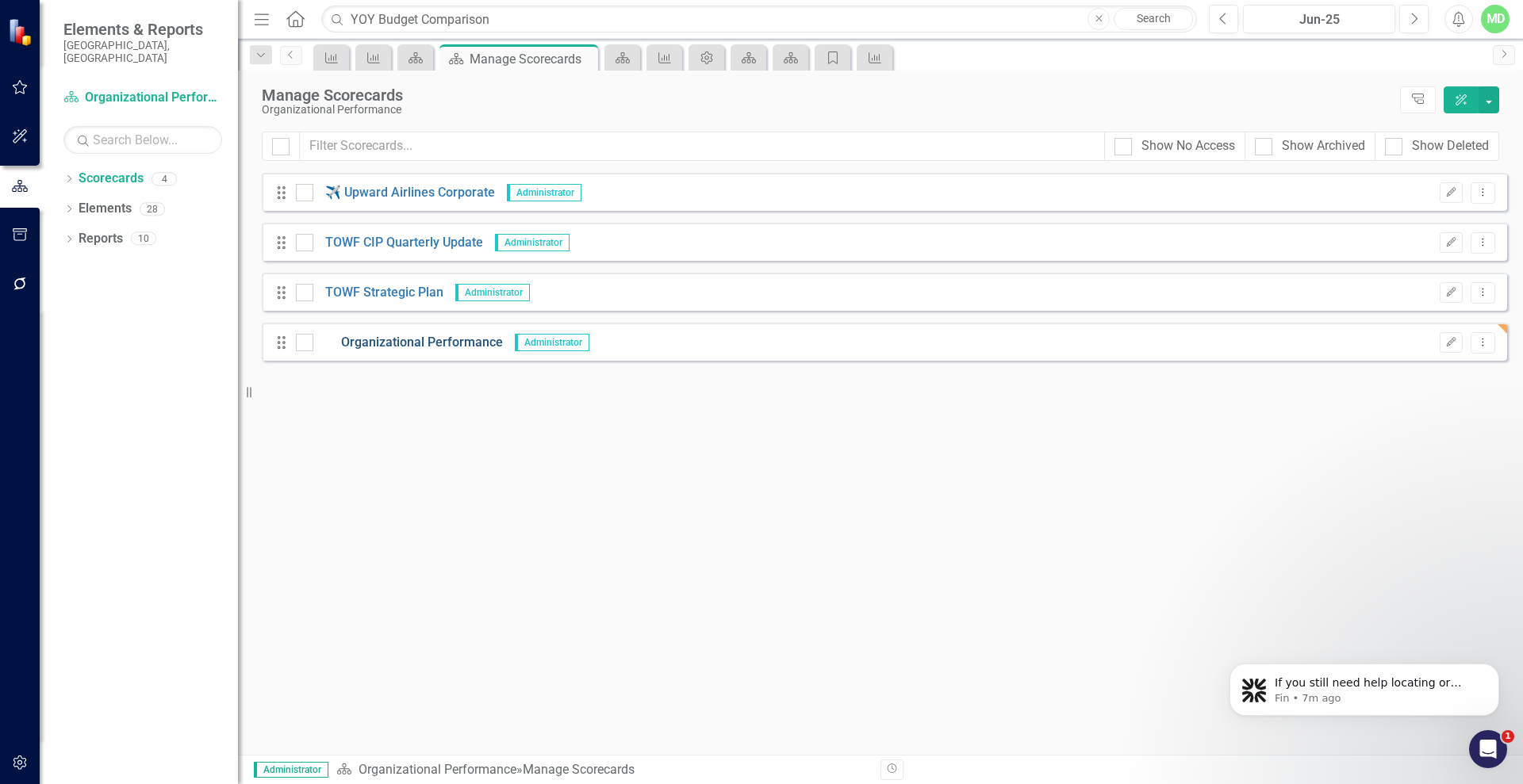
click at [398, 345] on link "Organizational Performance" at bounding box center [407, 343] width 189 height 18
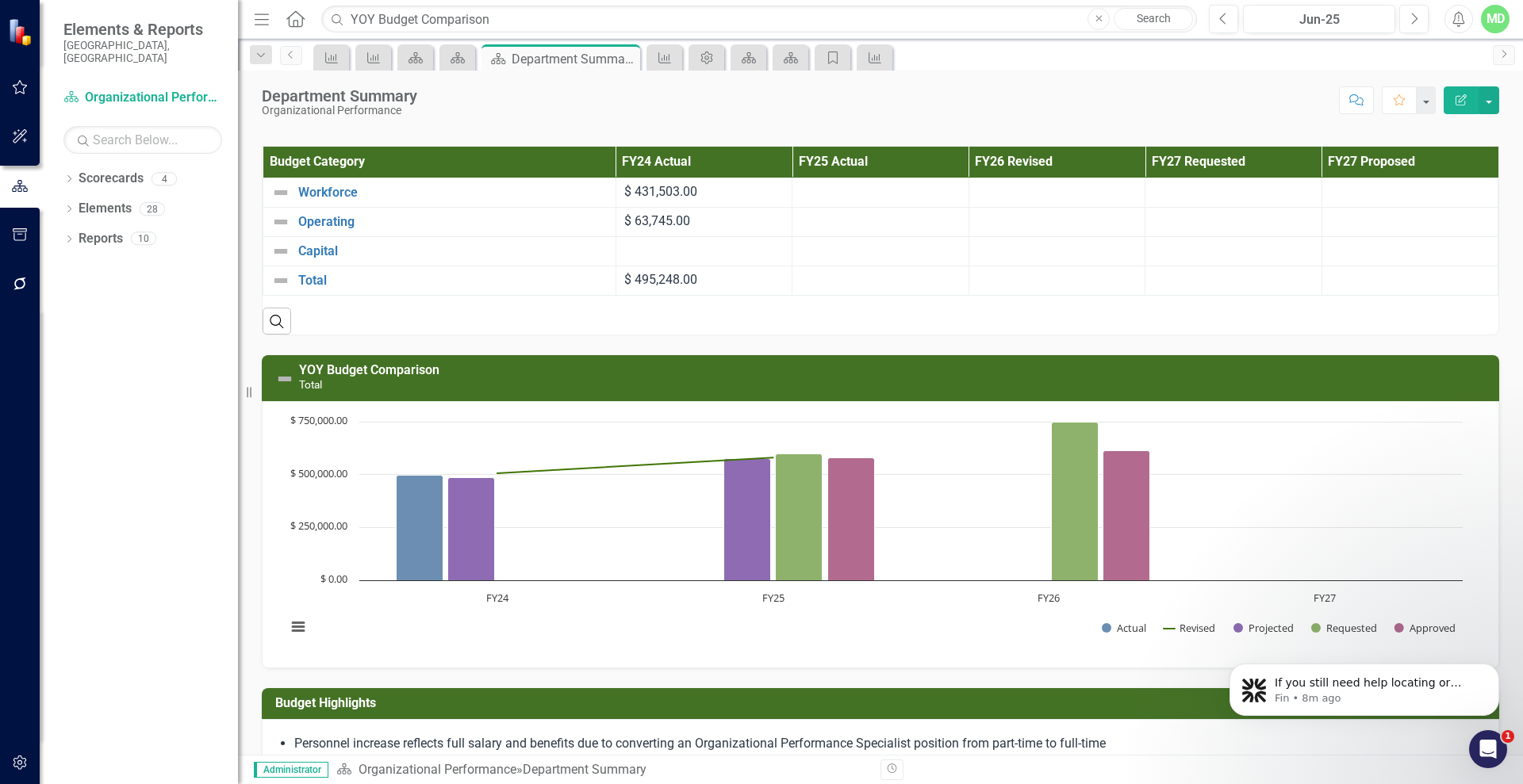
scroll to position [404, 0]
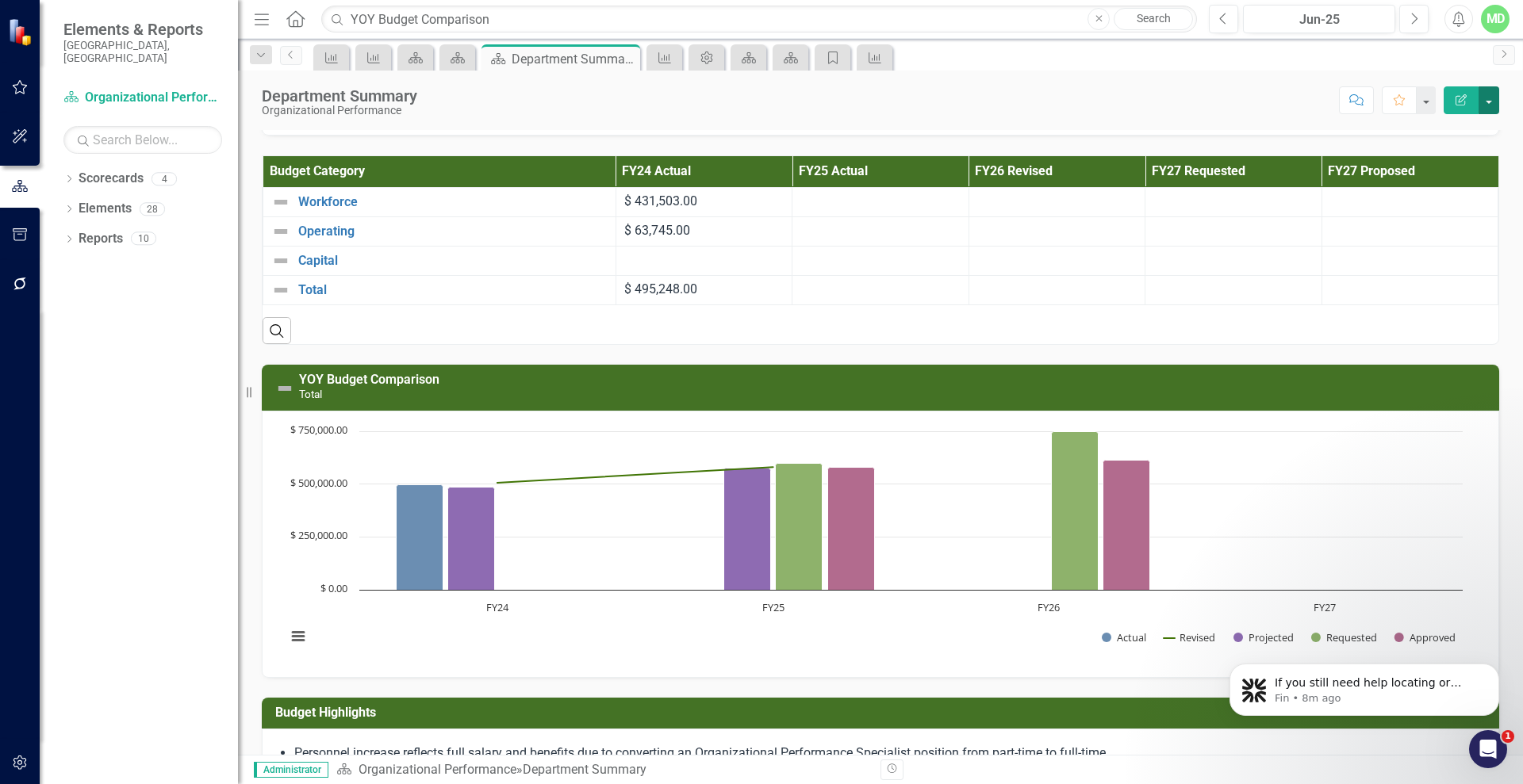
click at [1493, 101] on button "button" at bounding box center [1489, 100] width 21 height 28
click at [1421, 232] on link "PDF Export to PDF" at bounding box center [1434, 222] width 129 height 30
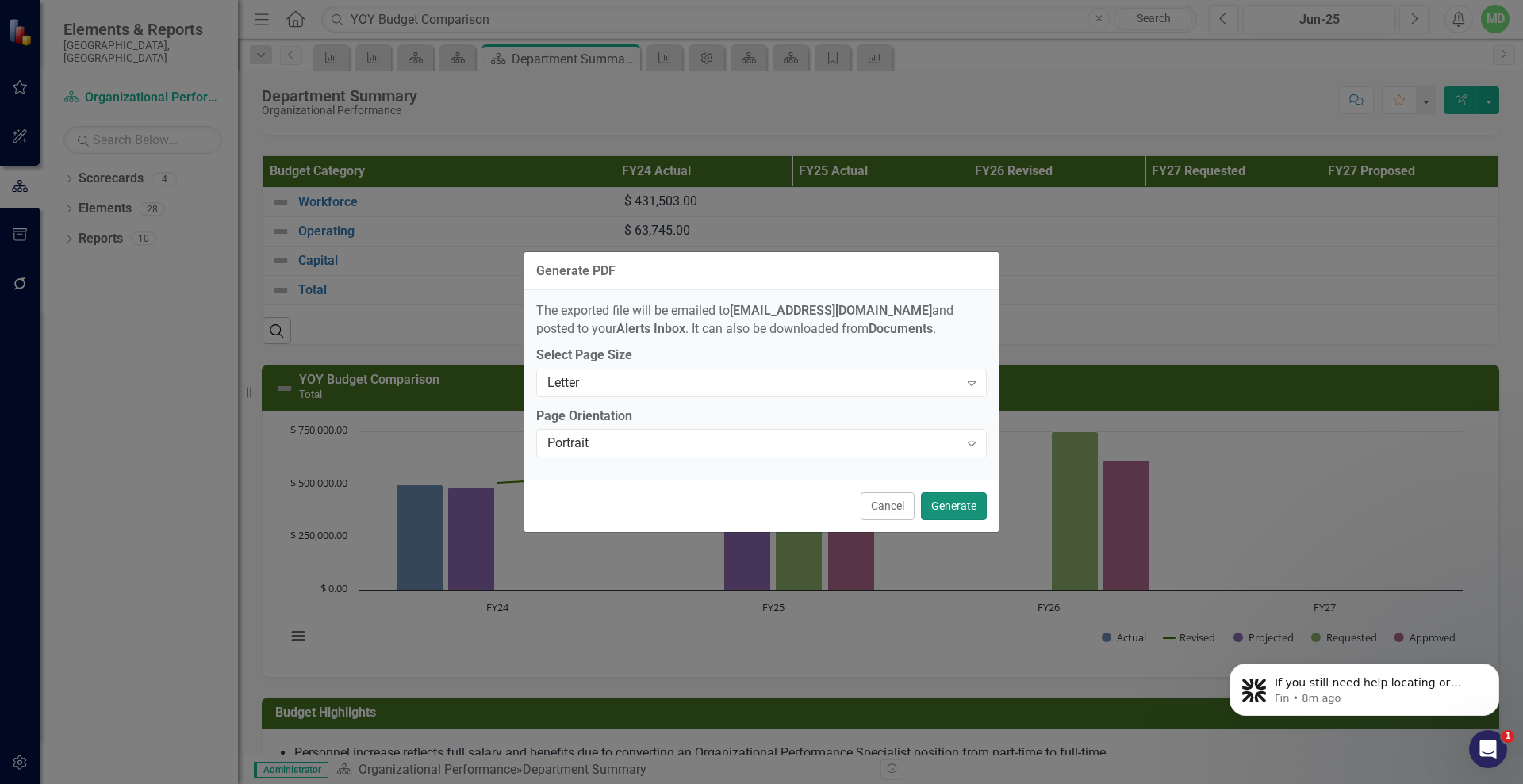
click at [933, 501] on button "Generate" at bounding box center [954, 506] width 65 height 28
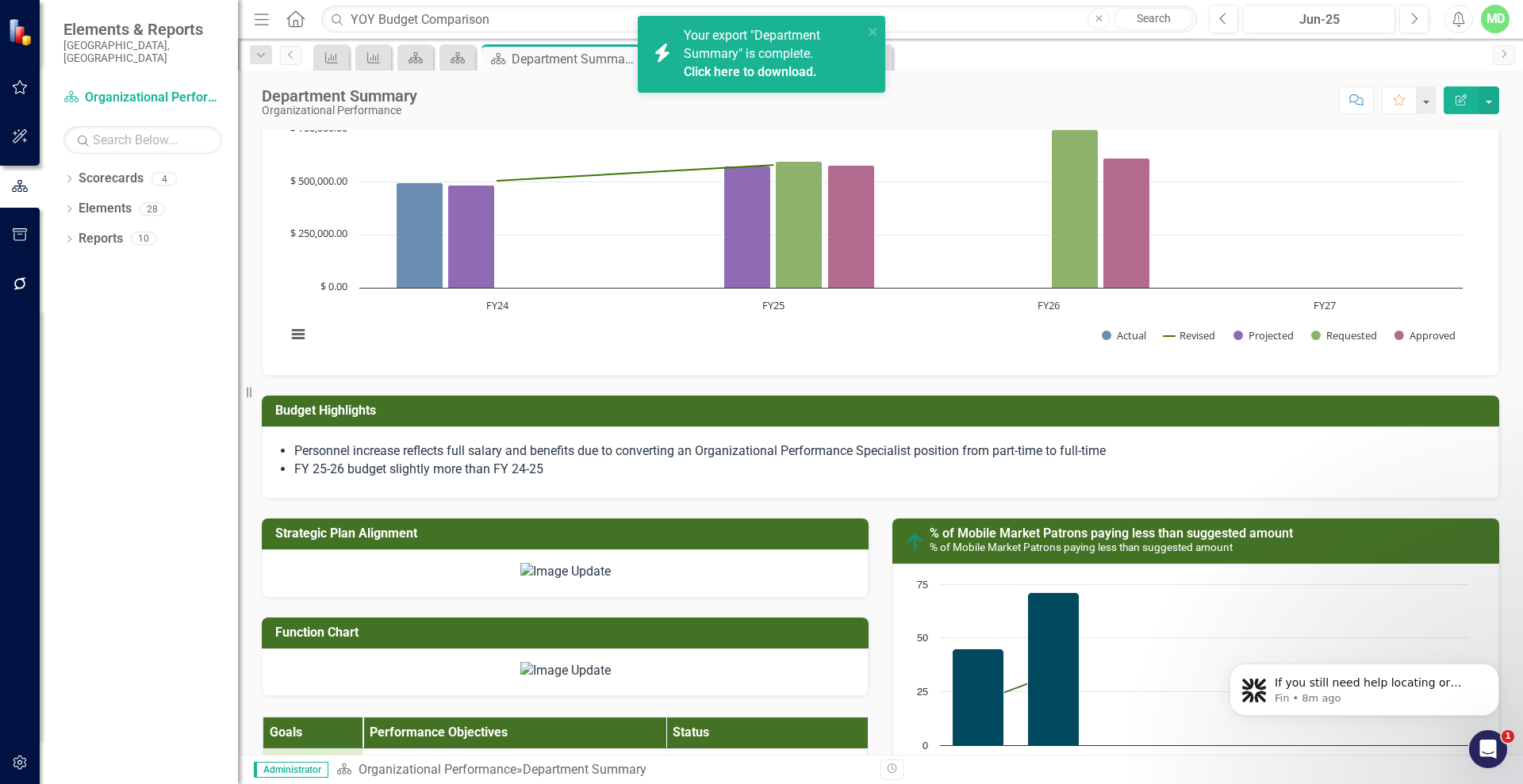
scroll to position [684, 0]
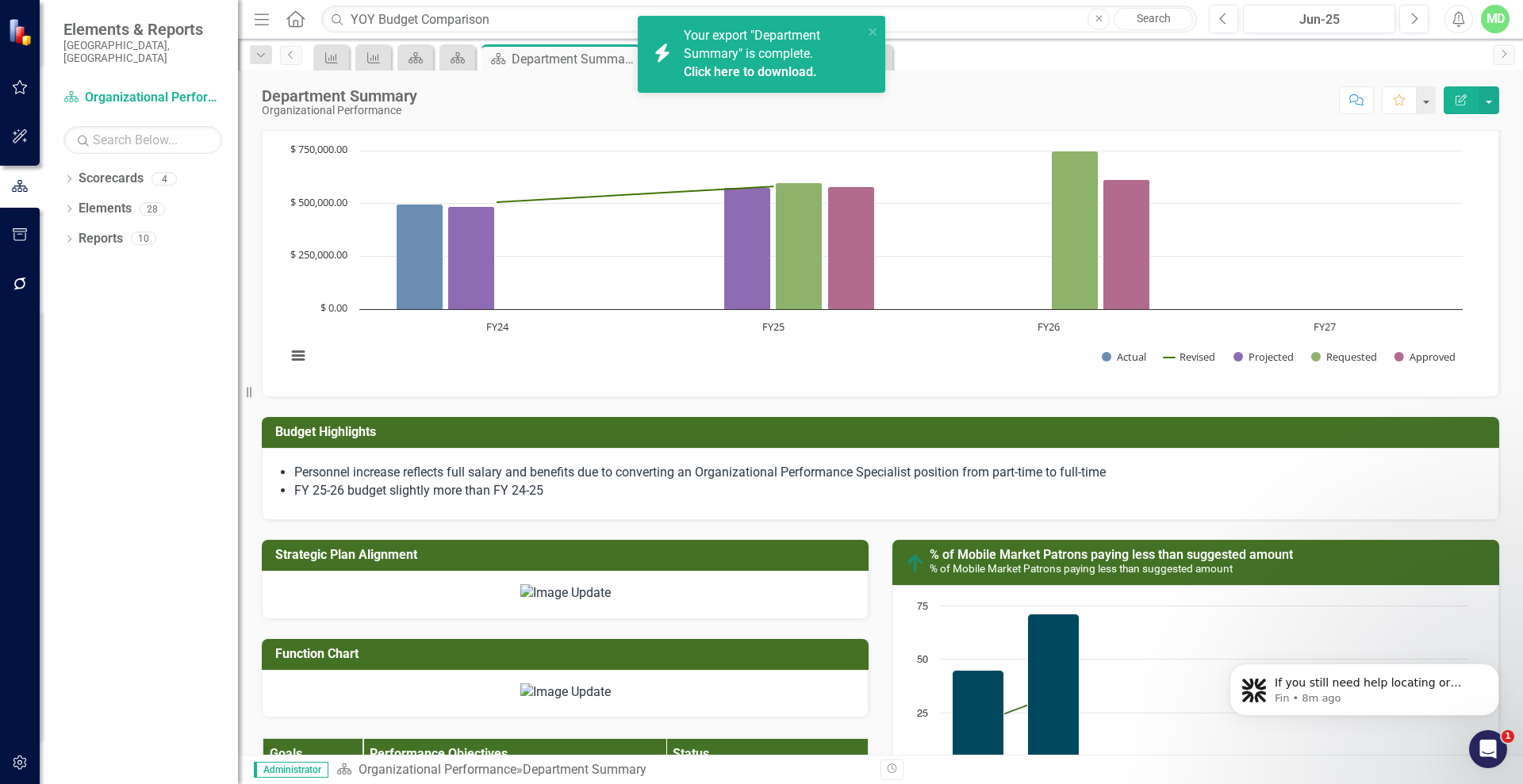
click at [725, 72] on link "Click here to download." at bounding box center [750, 71] width 133 height 15
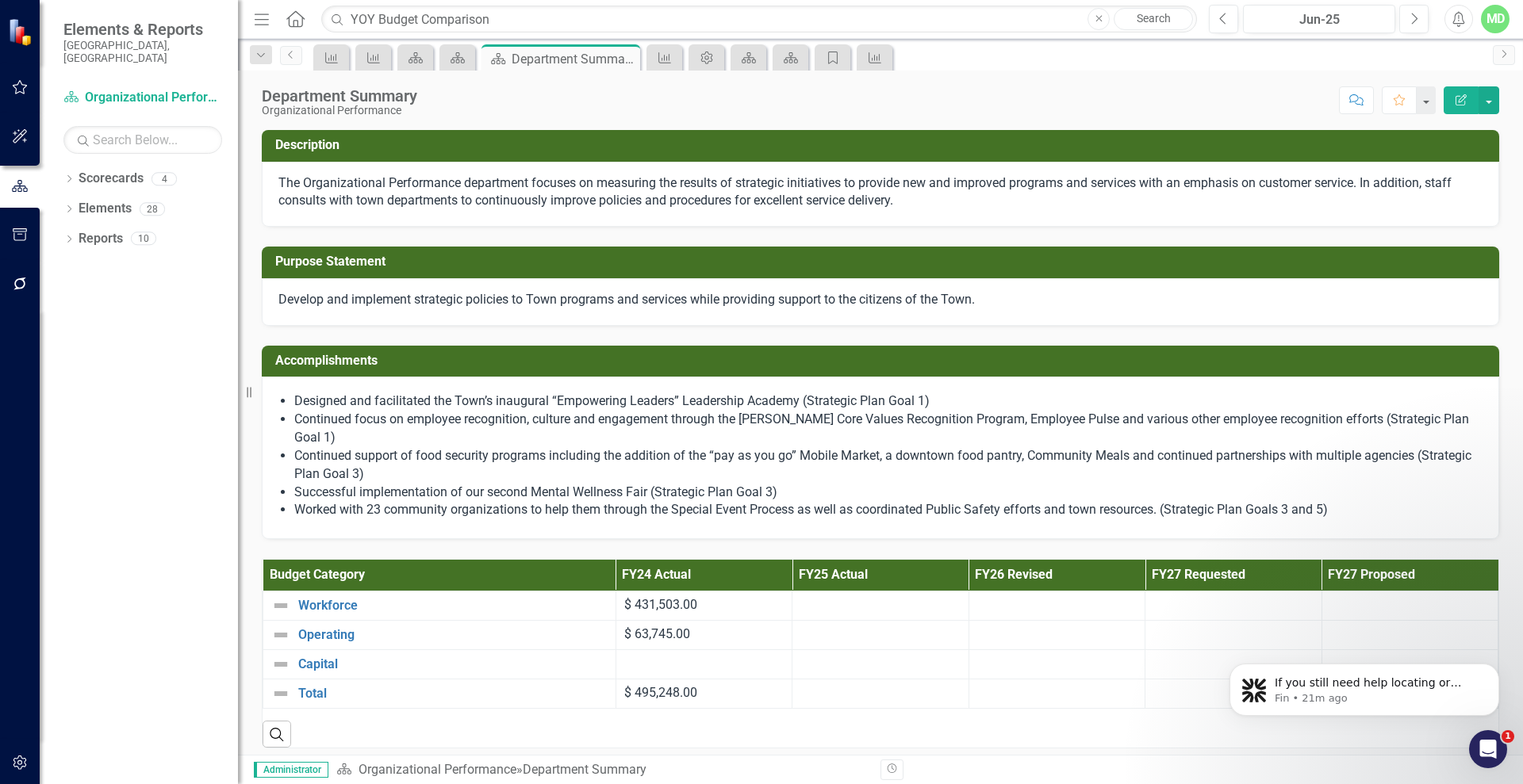
scroll to position [11444, 0]
click at [1462, 101] on icon "Edit Report" at bounding box center [1461, 100] width 14 height 11
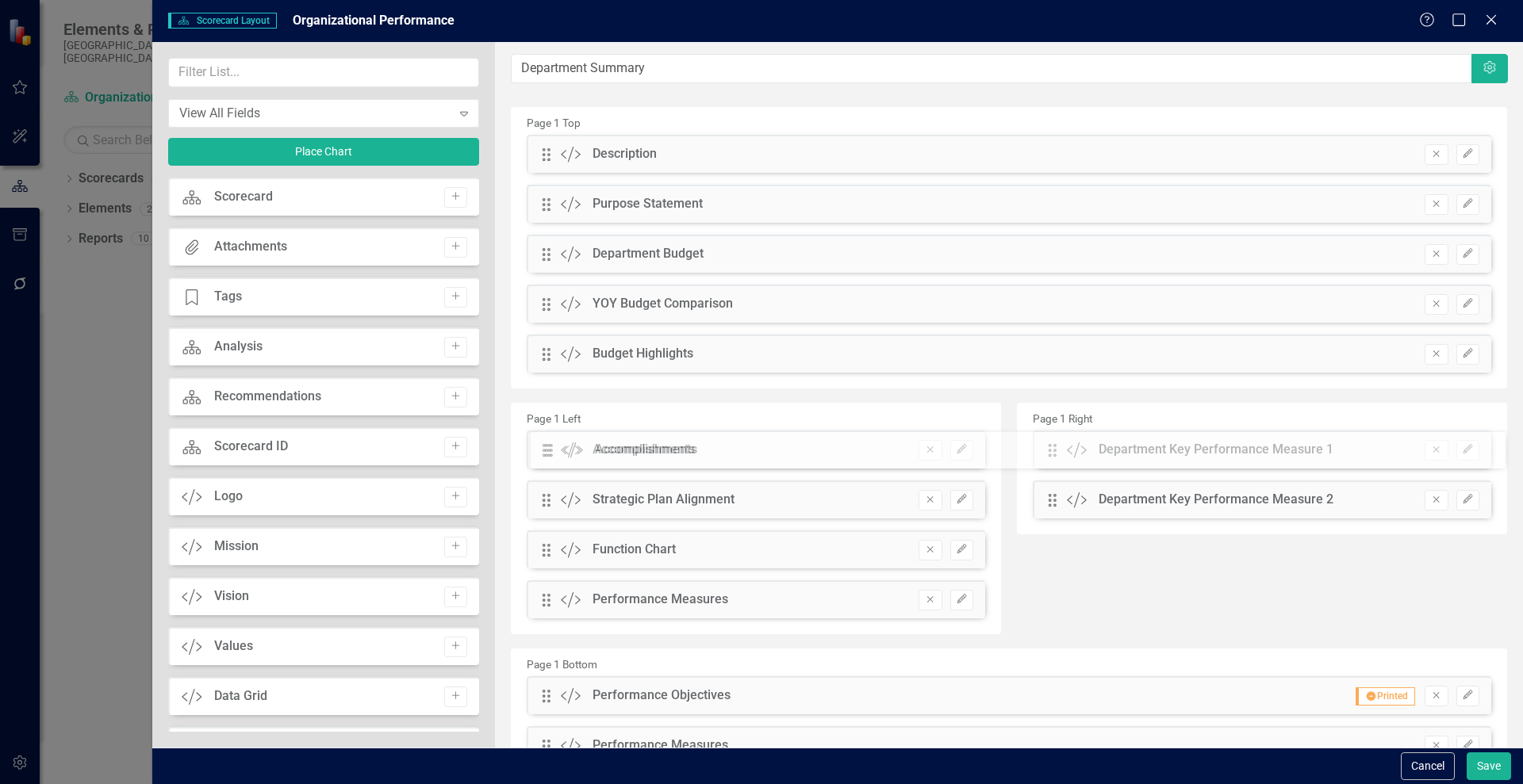
drag, startPoint x: 541, startPoint y: 255, endPoint x: 555, endPoint y: 451, distance: 196.5
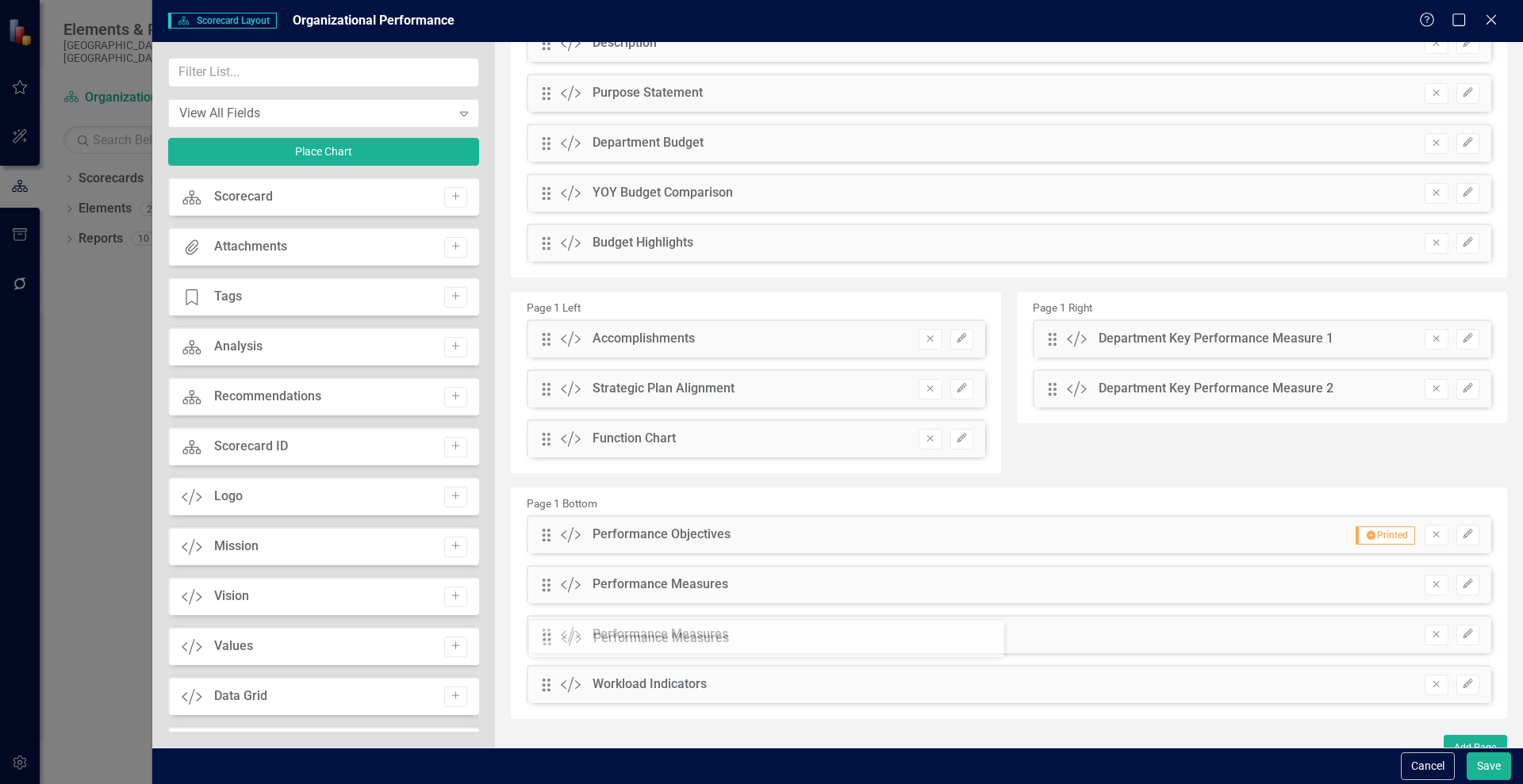
scroll to position [125, 0]
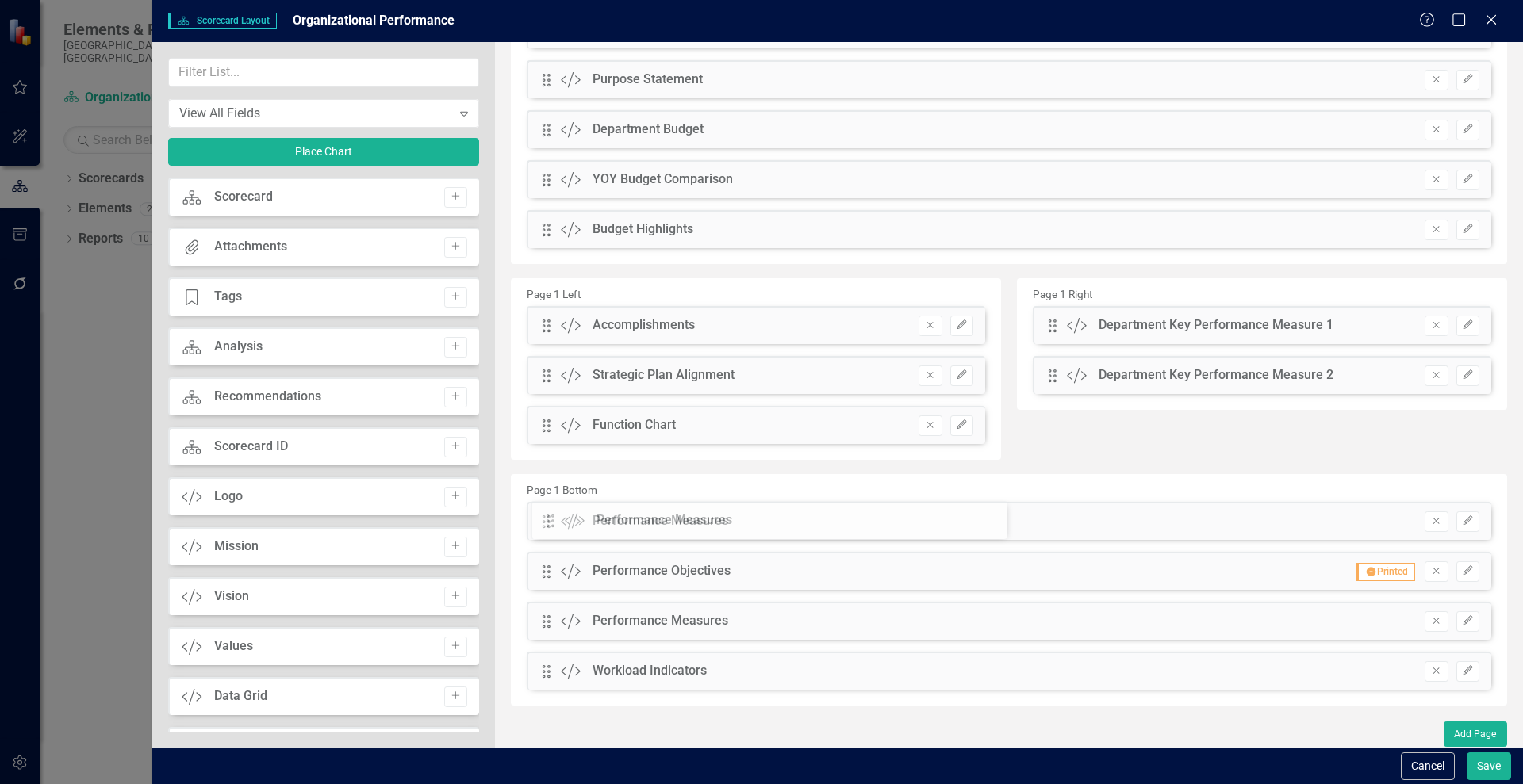
drag, startPoint x: 541, startPoint y: 598, endPoint x: 557, endPoint y: 519, distance: 80.6
drag, startPoint x: 549, startPoint y: 375, endPoint x: 1053, endPoint y: 323, distance: 506.7
click at [1462, 524] on icon "Edit" at bounding box center [1467, 521] width 12 height 10
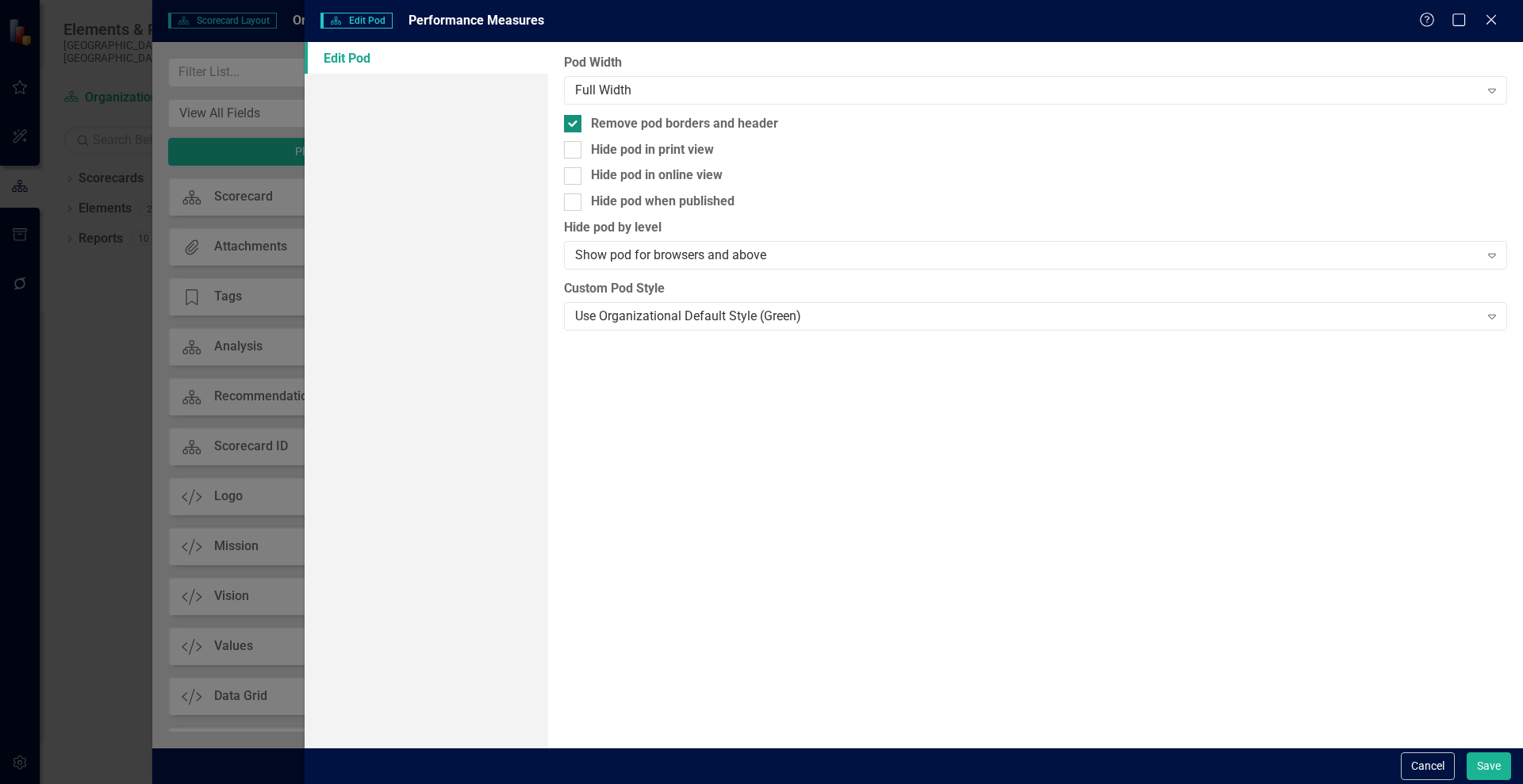
click at [576, 119] on div at bounding box center [573, 124] width 18 height 18
click at [574, 119] on input "Remove pod borders and header" at bounding box center [569, 120] width 10 height 10
checkbox input "false"
click at [1490, 769] on button "Save" at bounding box center [1489, 766] width 45 height 28
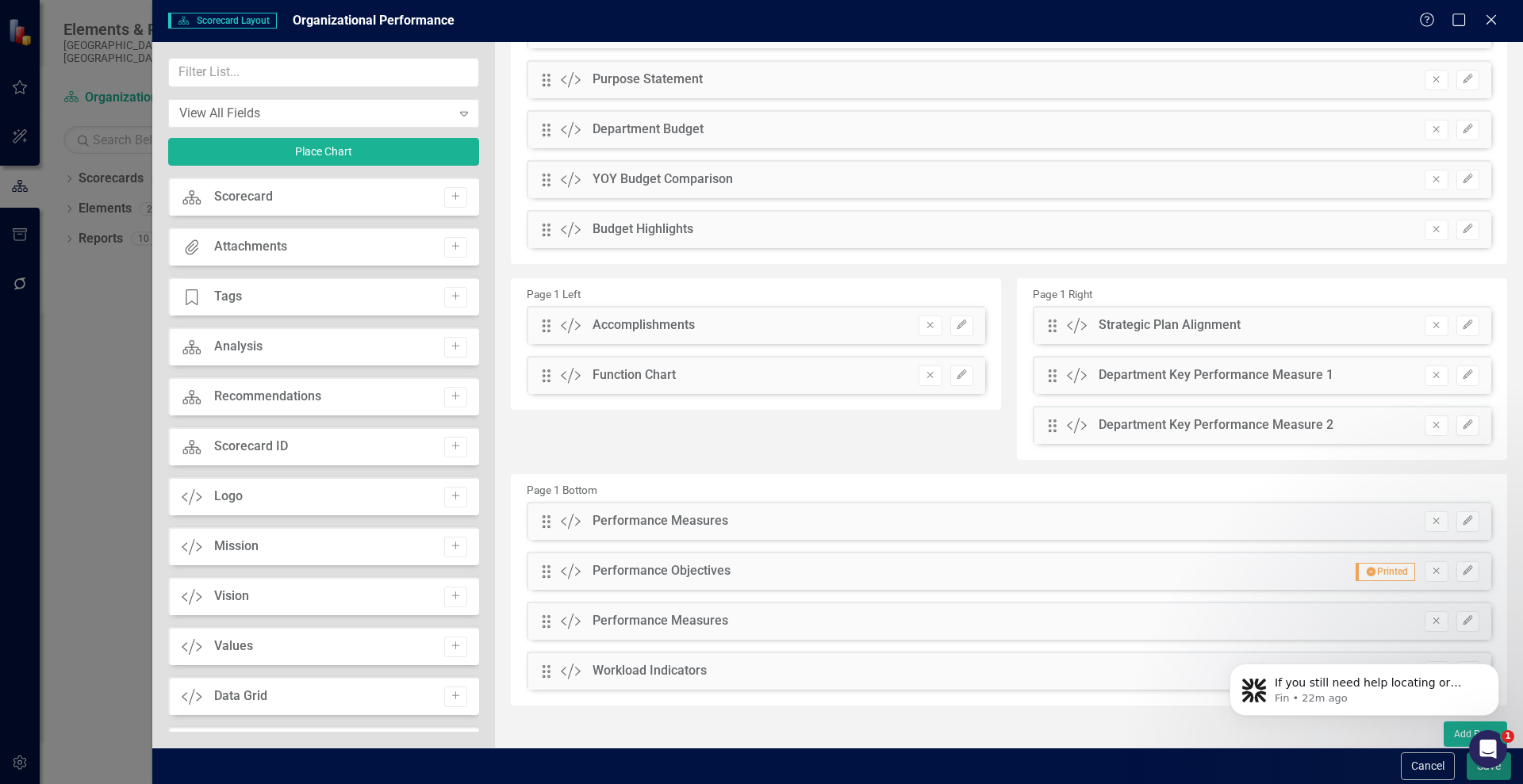
click at [1473, 774] on button "Save" at bounding box center [1489, 766] width 45 height 28
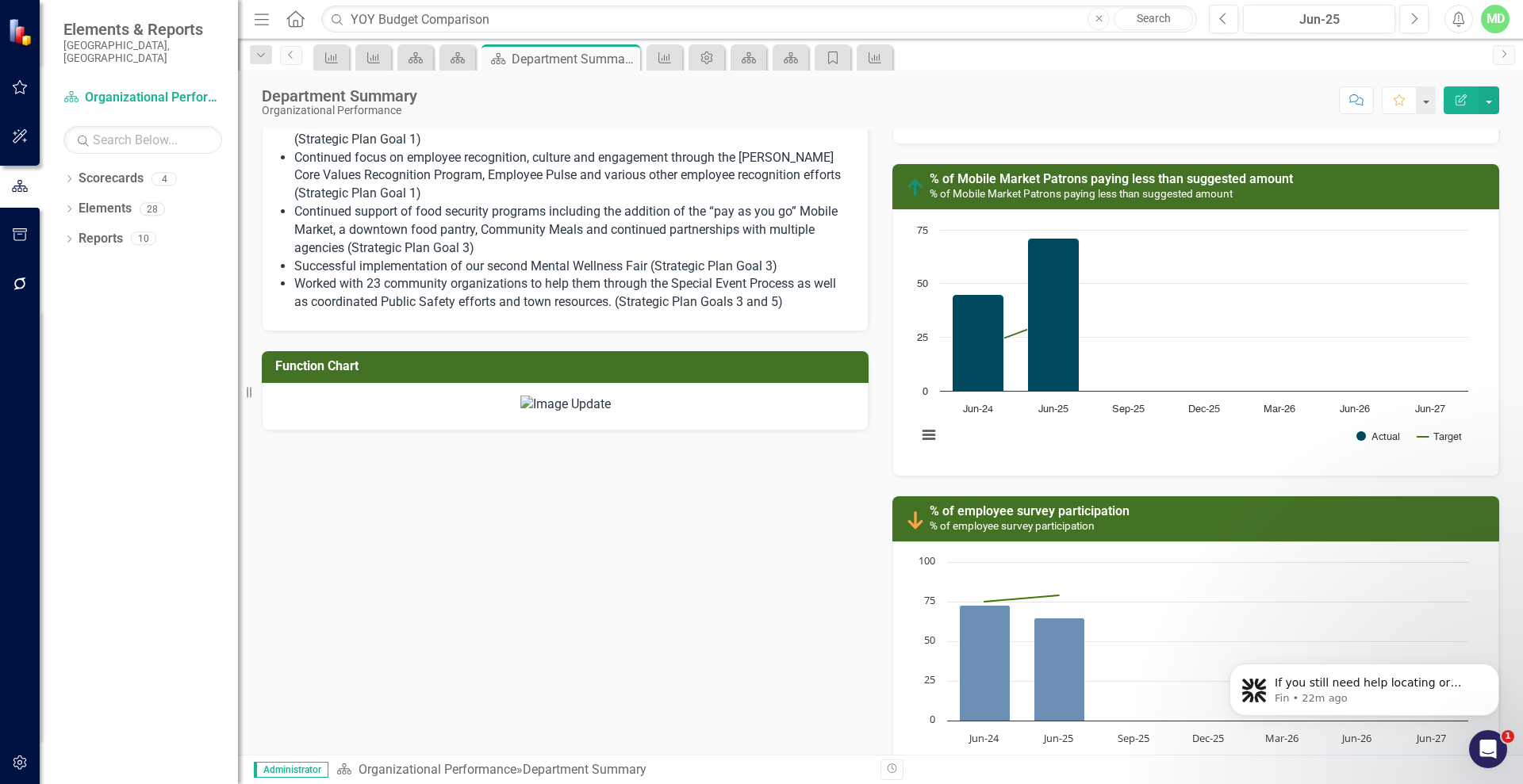
scroll to position [963, 0]
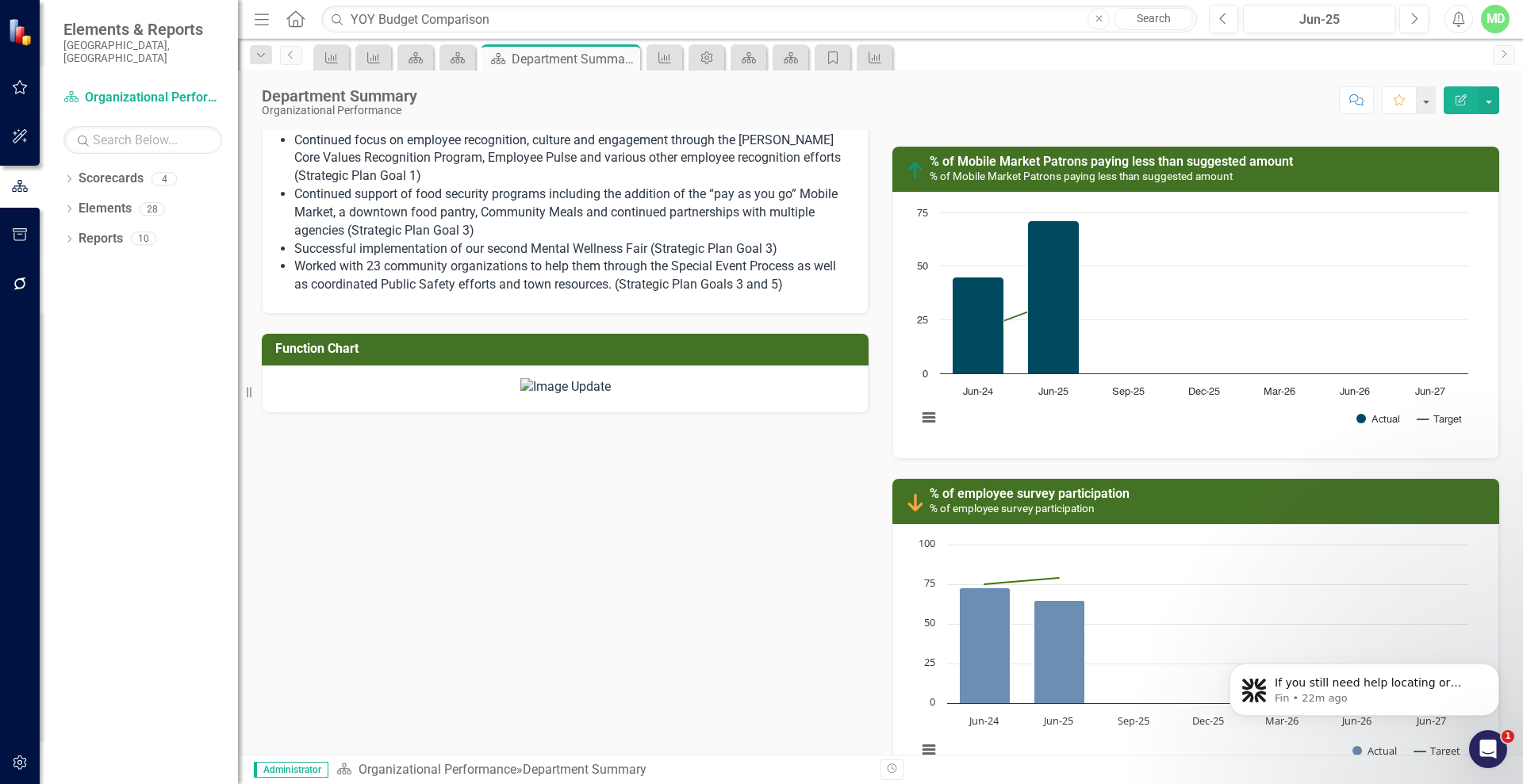
click at [1462, 103] on icon "Edit Report" at bounding box center [1461, 100] width 14 height 11
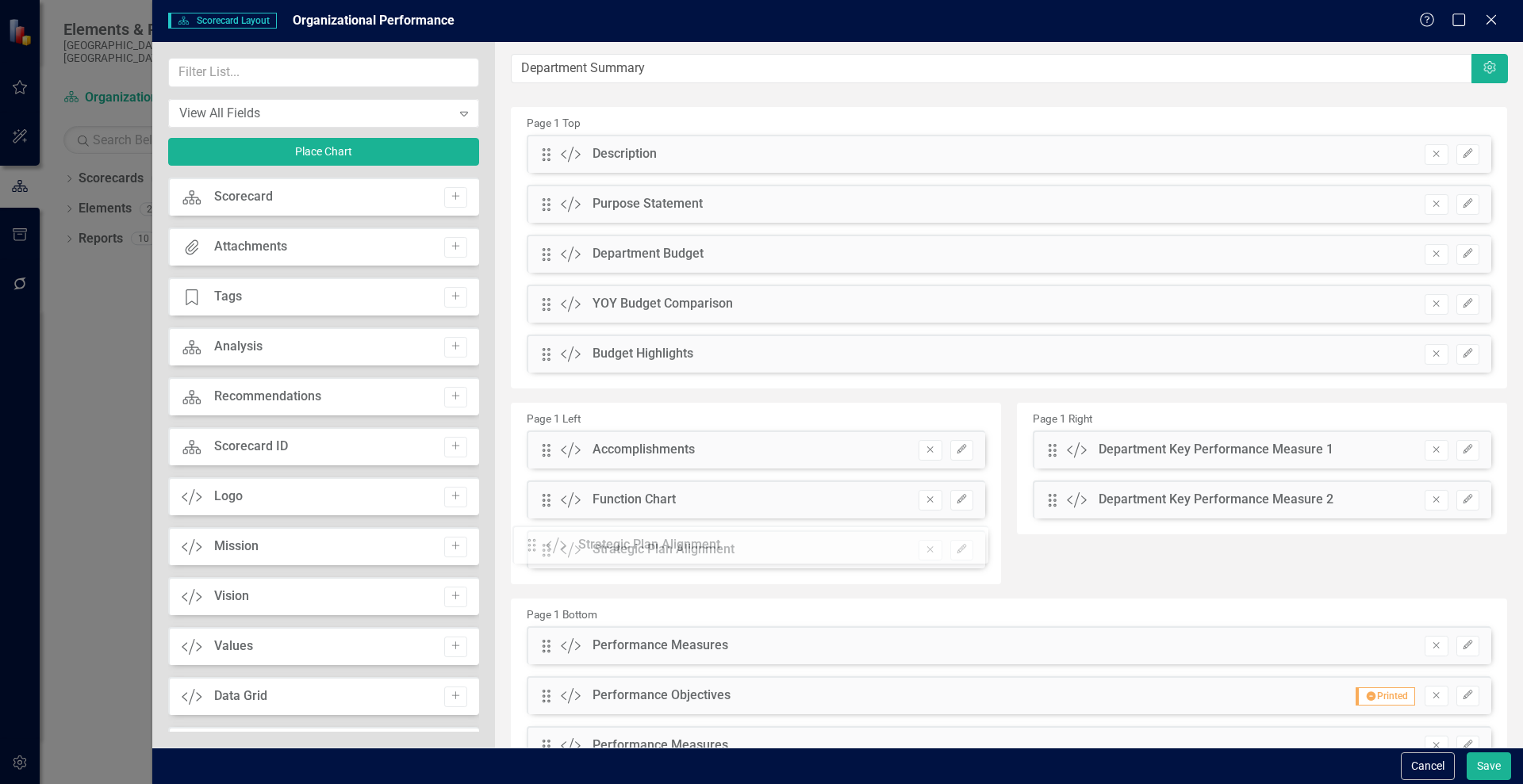
drag, startPoint x: 1045, startPoint y: 449, endPoint x: 541, endPoint y: 544, distance: 512.9
click at [1482, 763] on button "Save" at bounding box center [1489, 766] width 45 height 28
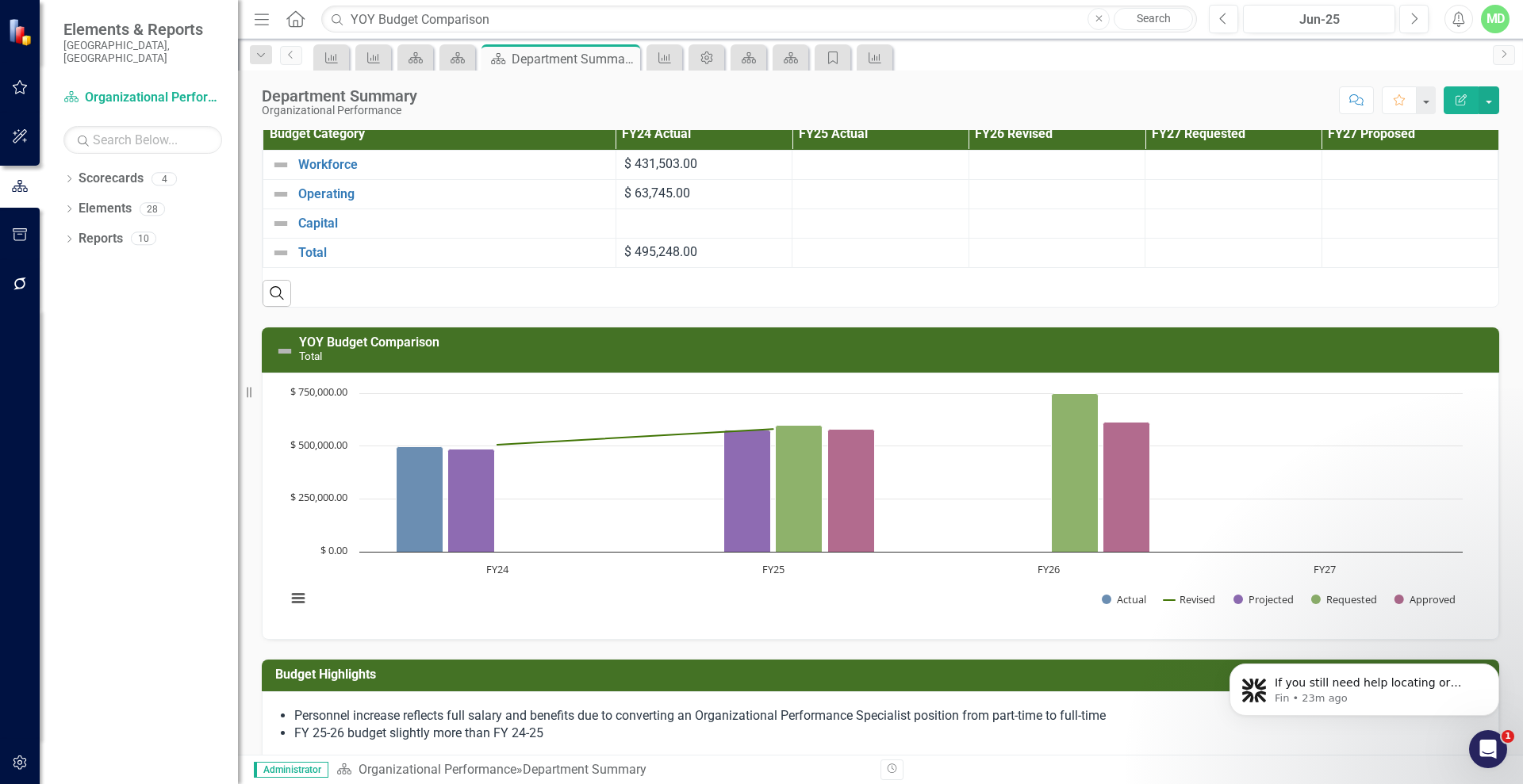
scroll to position [206, 0]
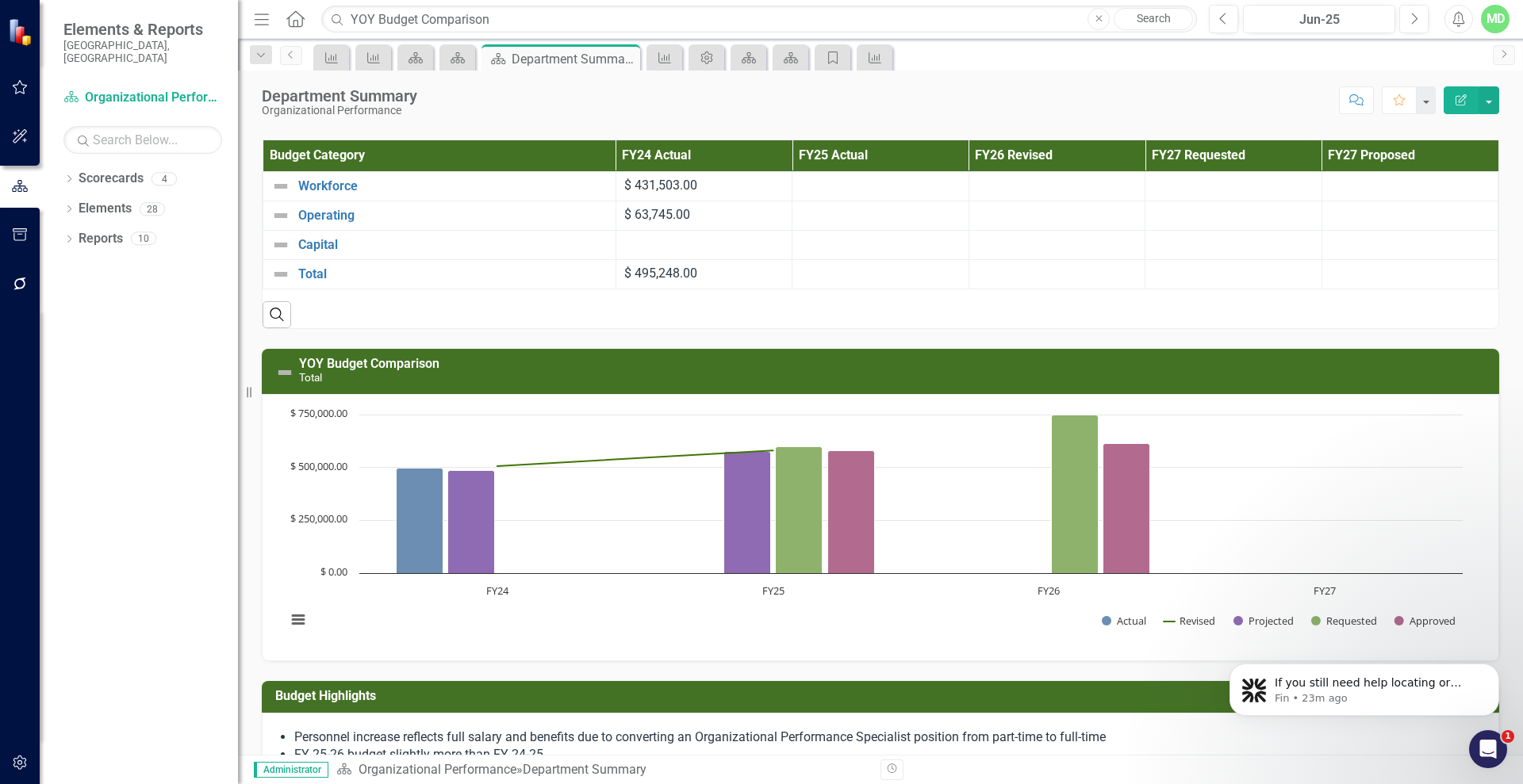
click at [1463, 92] on button "Edit Report" at bounding box center [1462, 100] width 35 height 28
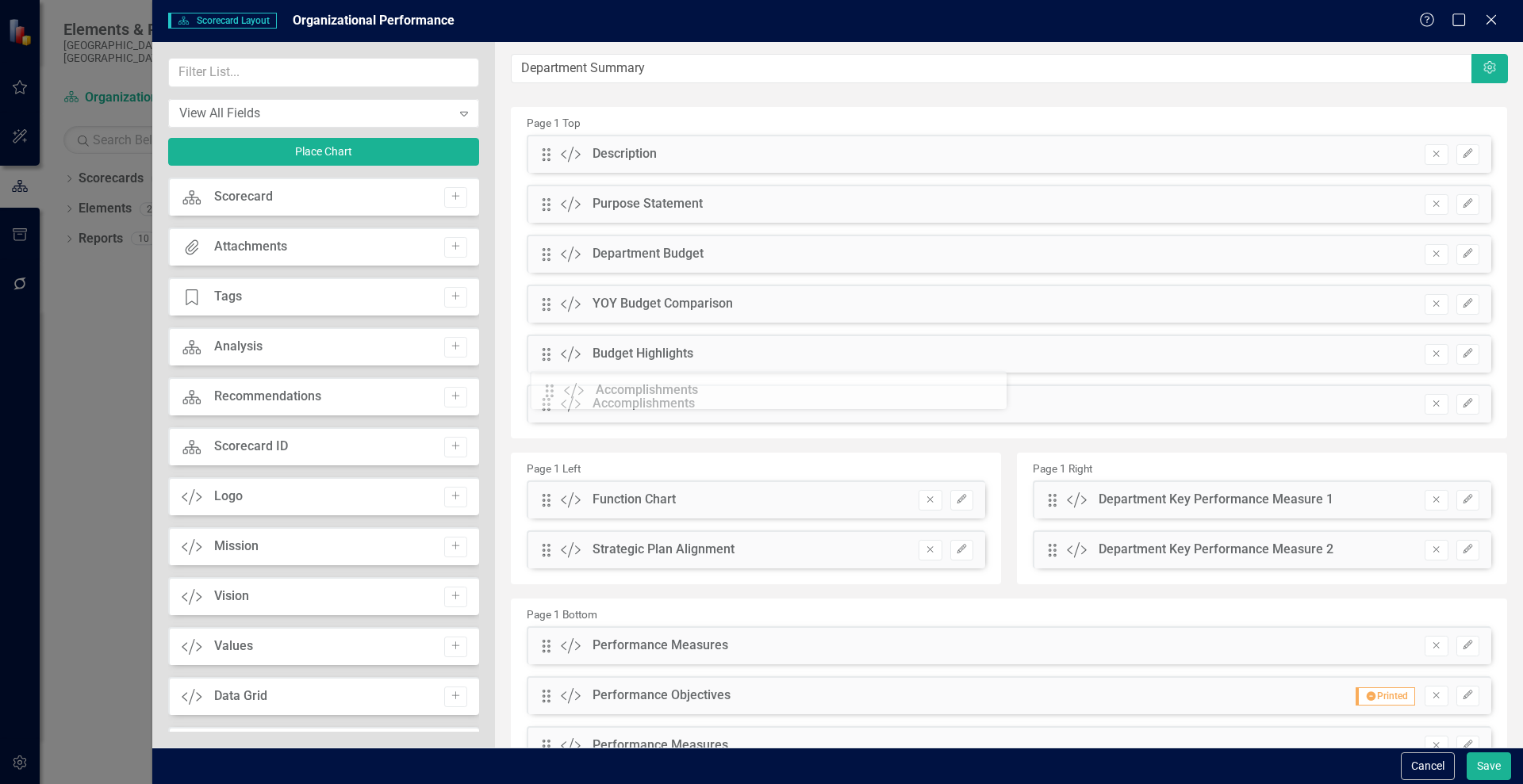
drag, startPoint x: 545, startPoint y: 449, endPoint x: 561, endPoint y: 390, distance: 61.1
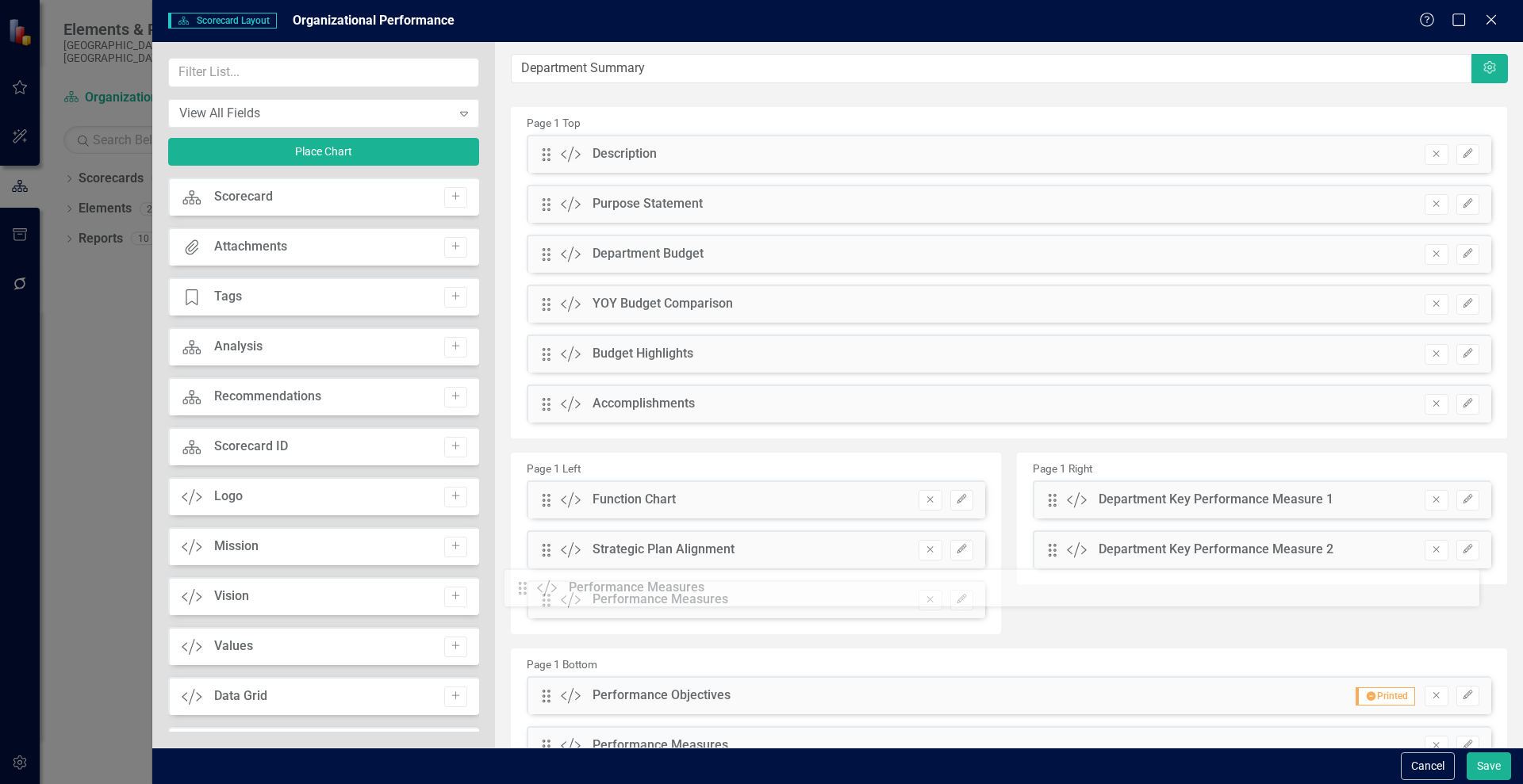
drag, startPoint x: 544, startPoint y: 647, endPoint x: 532, endPoint y: 589, distance: 59.2
click at [957, 600] on icon "Edit" at bounding box center [962, 600] width 12 height 10
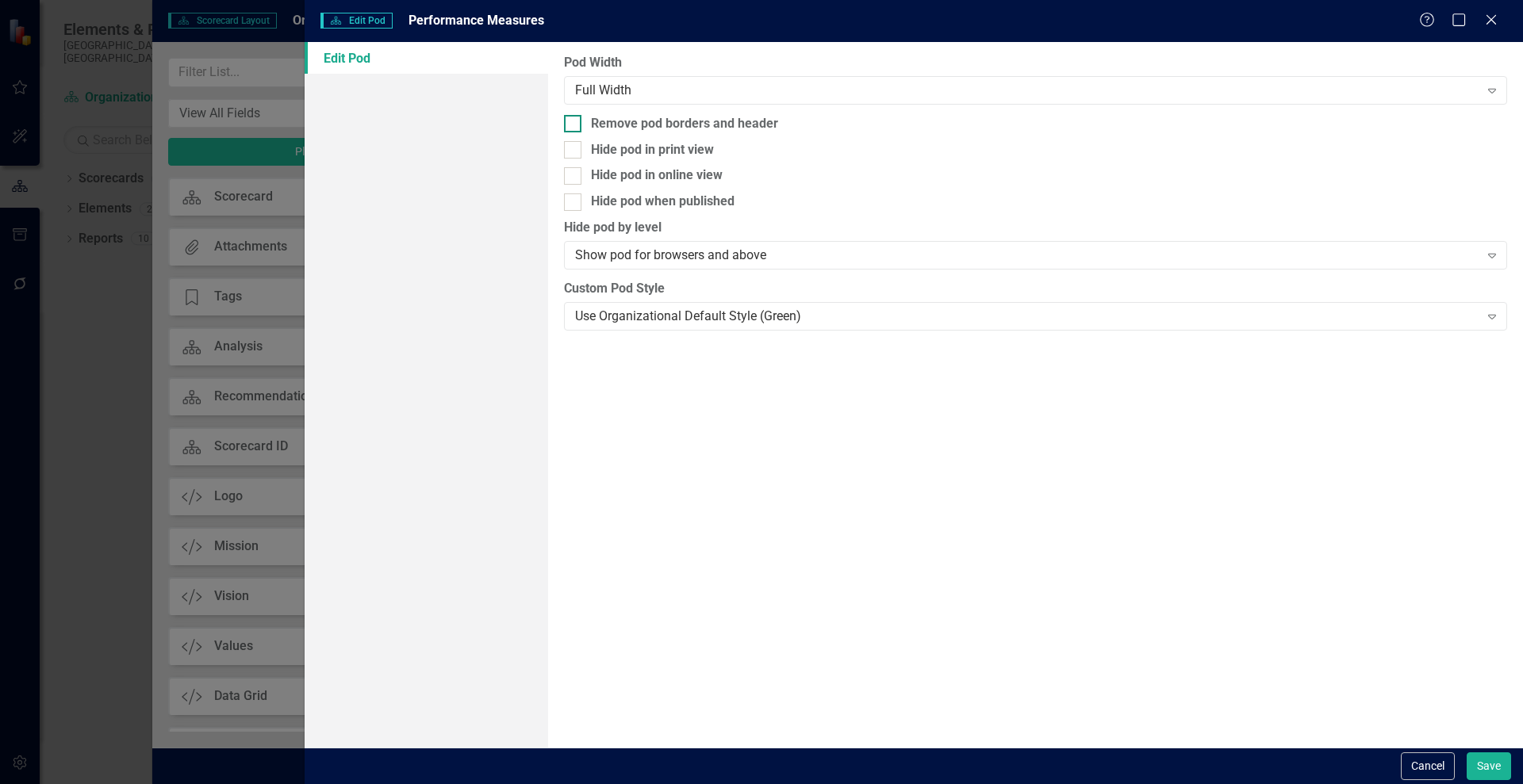
click at [577, 122] on div at bounding box center [573, 124] width 18 height 18
click at [574, 122] on input "Remove pod borders and header" at bounding box center [569, 120] width 10 height 10
checkbox input "true"
click at [1492, 777] on button "Save" at bounding box center [1489, 766] width 45 height 28
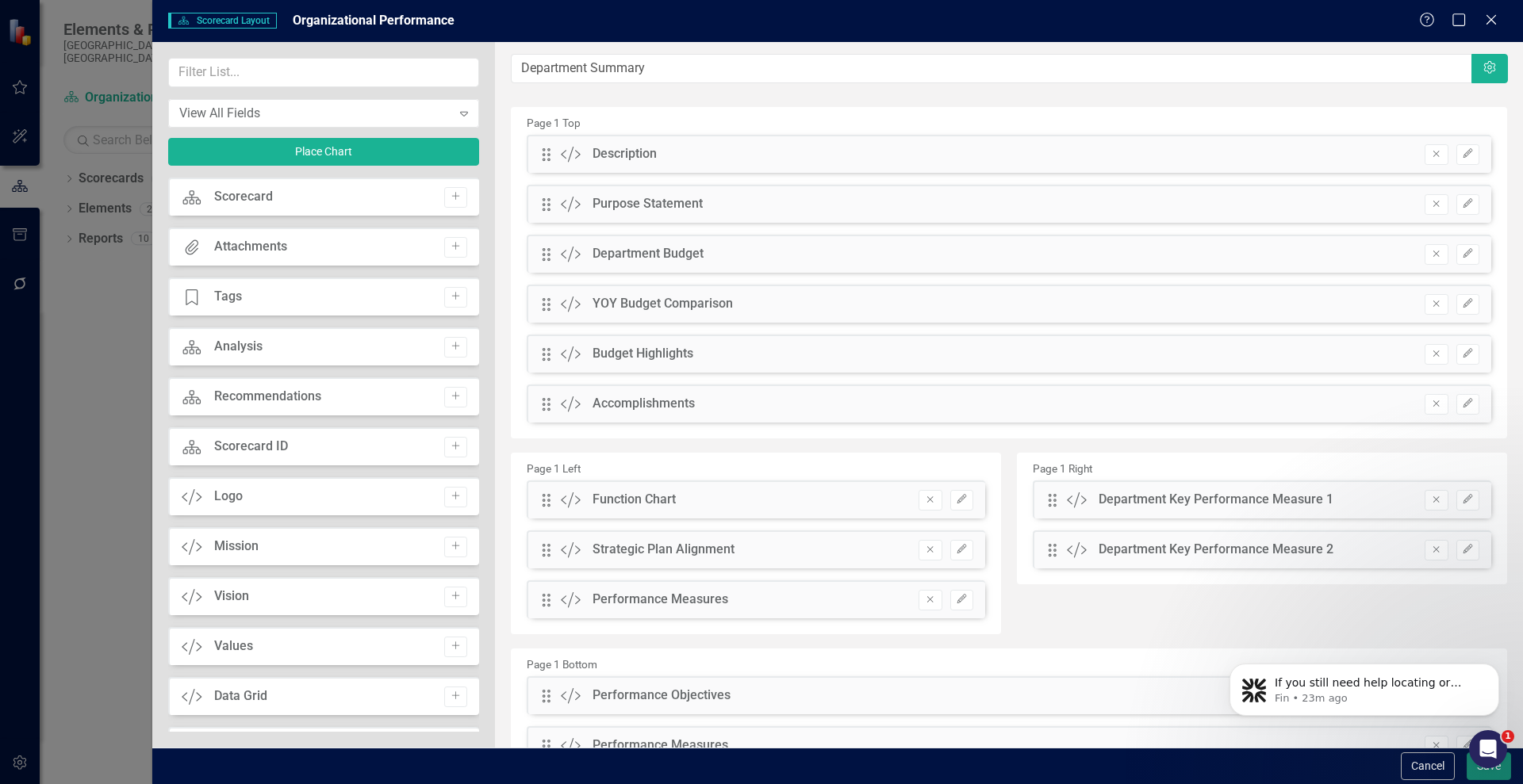
click at [1475, 770] on button "Save" at bounding box center [1489, 766] width 45 height 28
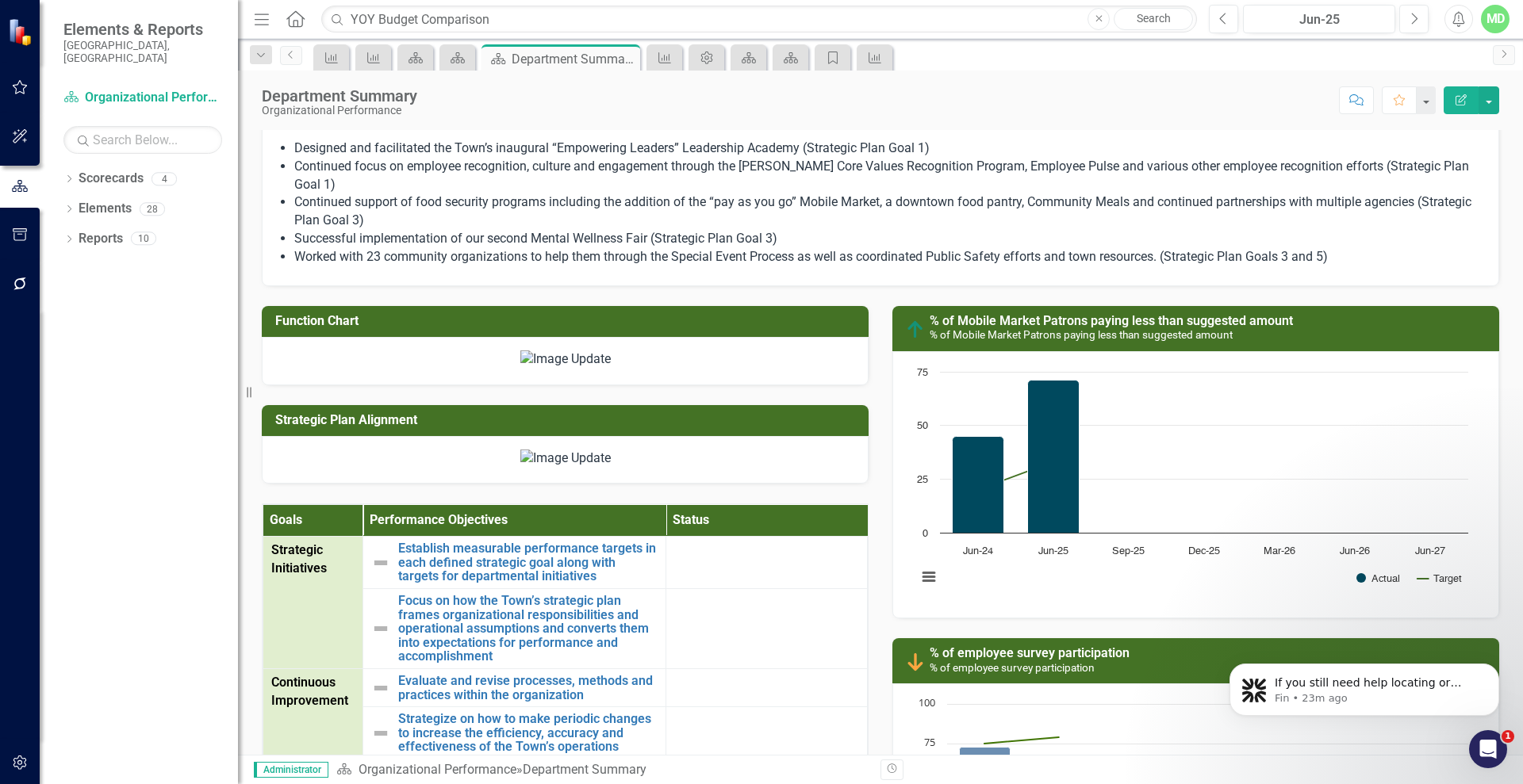
scroll to position [871, 0]
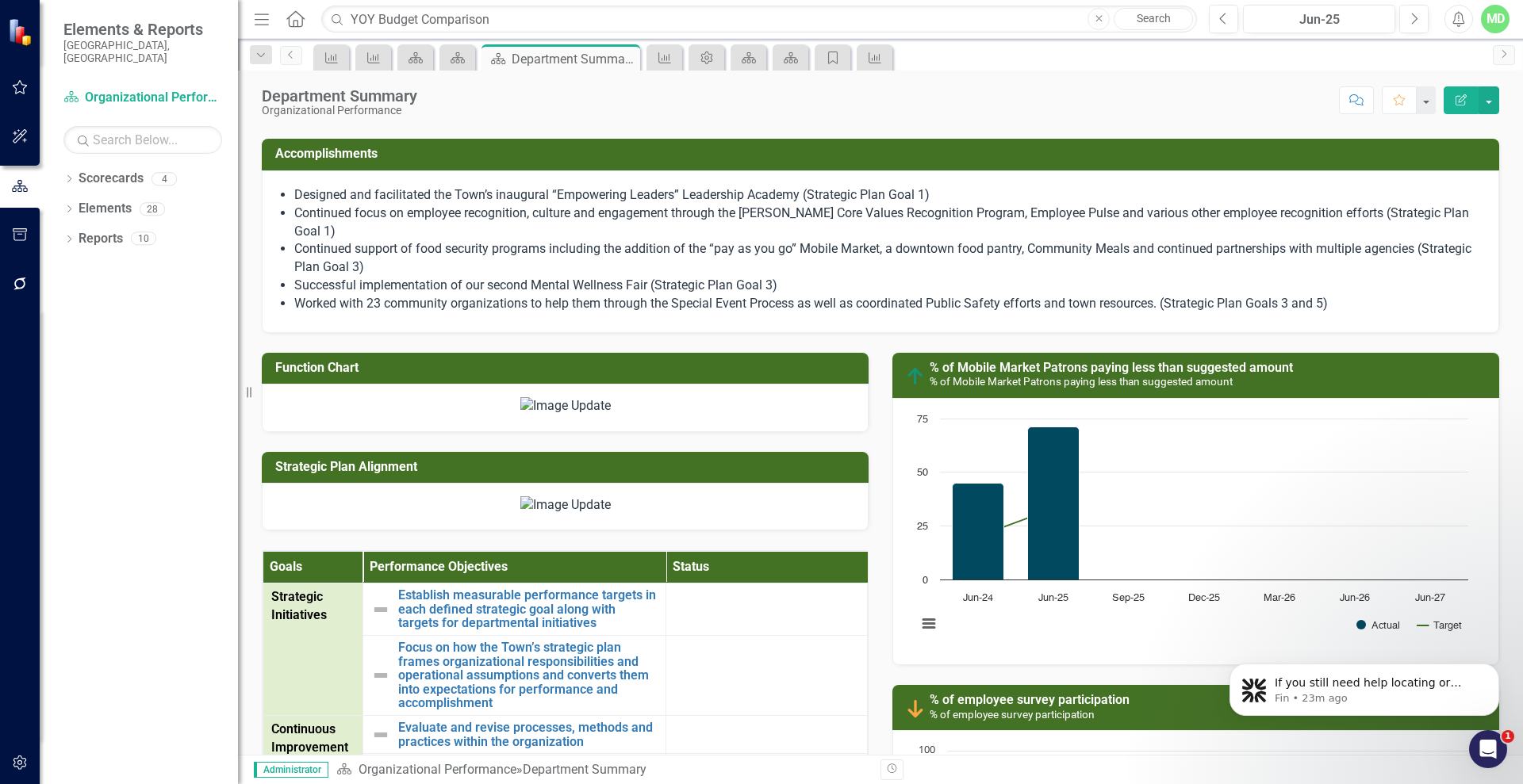
click at [1466, 101] on icon "Edit Report" at bounding box center [1461, 100] width 14 height 11
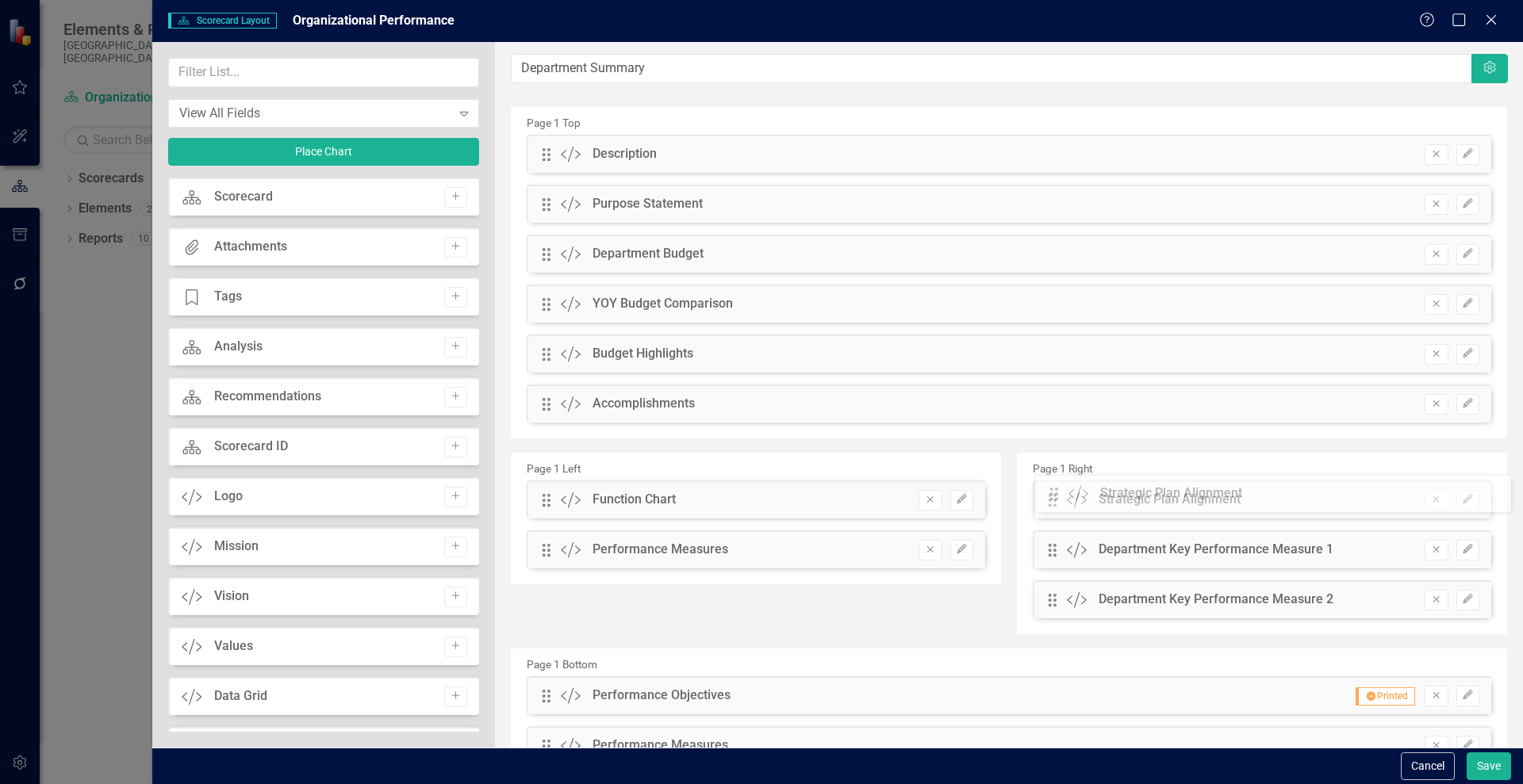
drag, startPoint x: 544, startPoint y: 548, endPoint x: 1064, endPoint y: 493, distance: 522.9
click at [1491, 765] on button "Save" at bounding box center [1489, 766] width 45 height 28
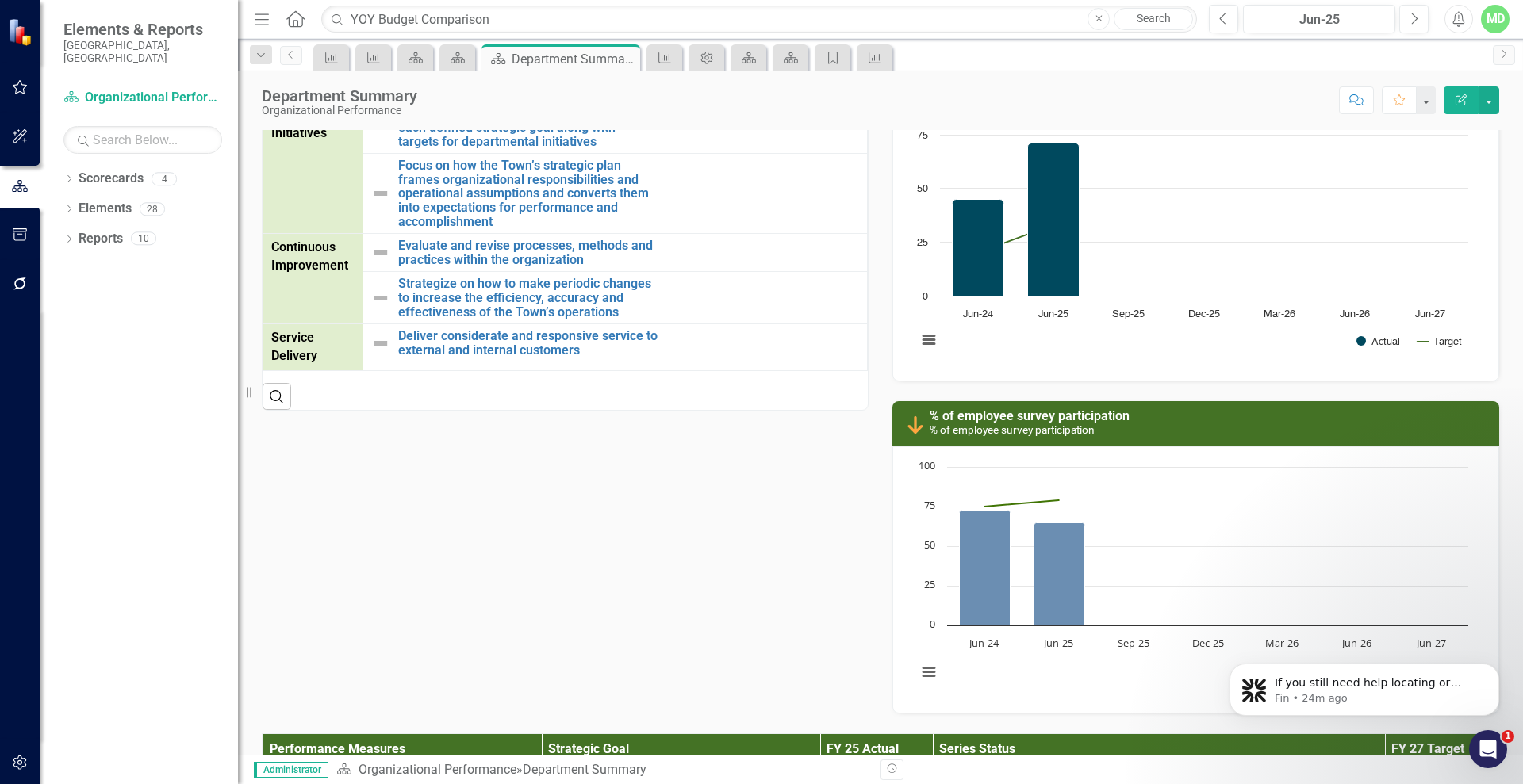
scroll to position [1187, 0]
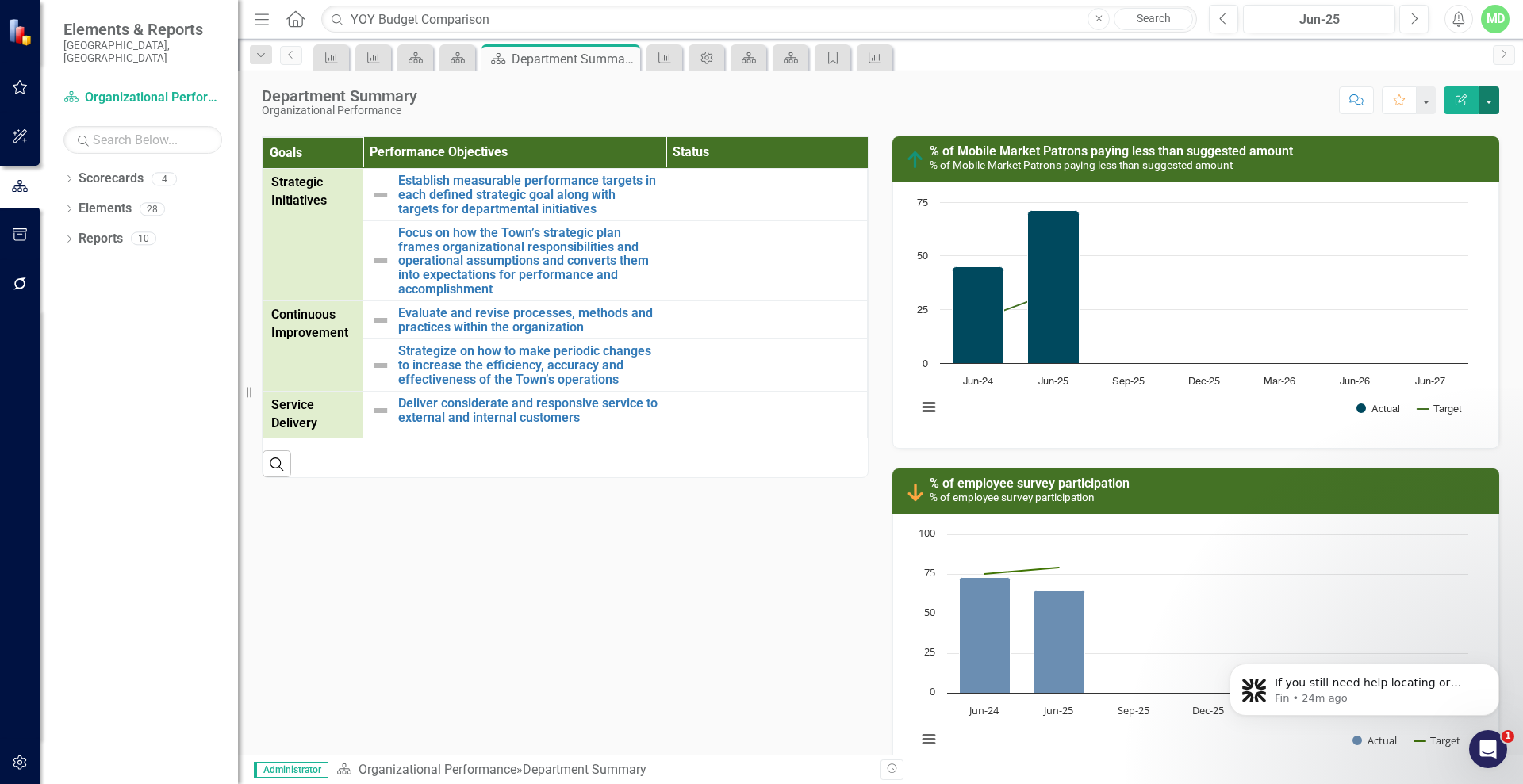
click at [1488, 105] on button "button" at bounding box center [1489, 100] width 21 height 28
click at [1433, 221] on link "PDF Export to PDF" at bounding box center [1434, 222] width 129 height 30
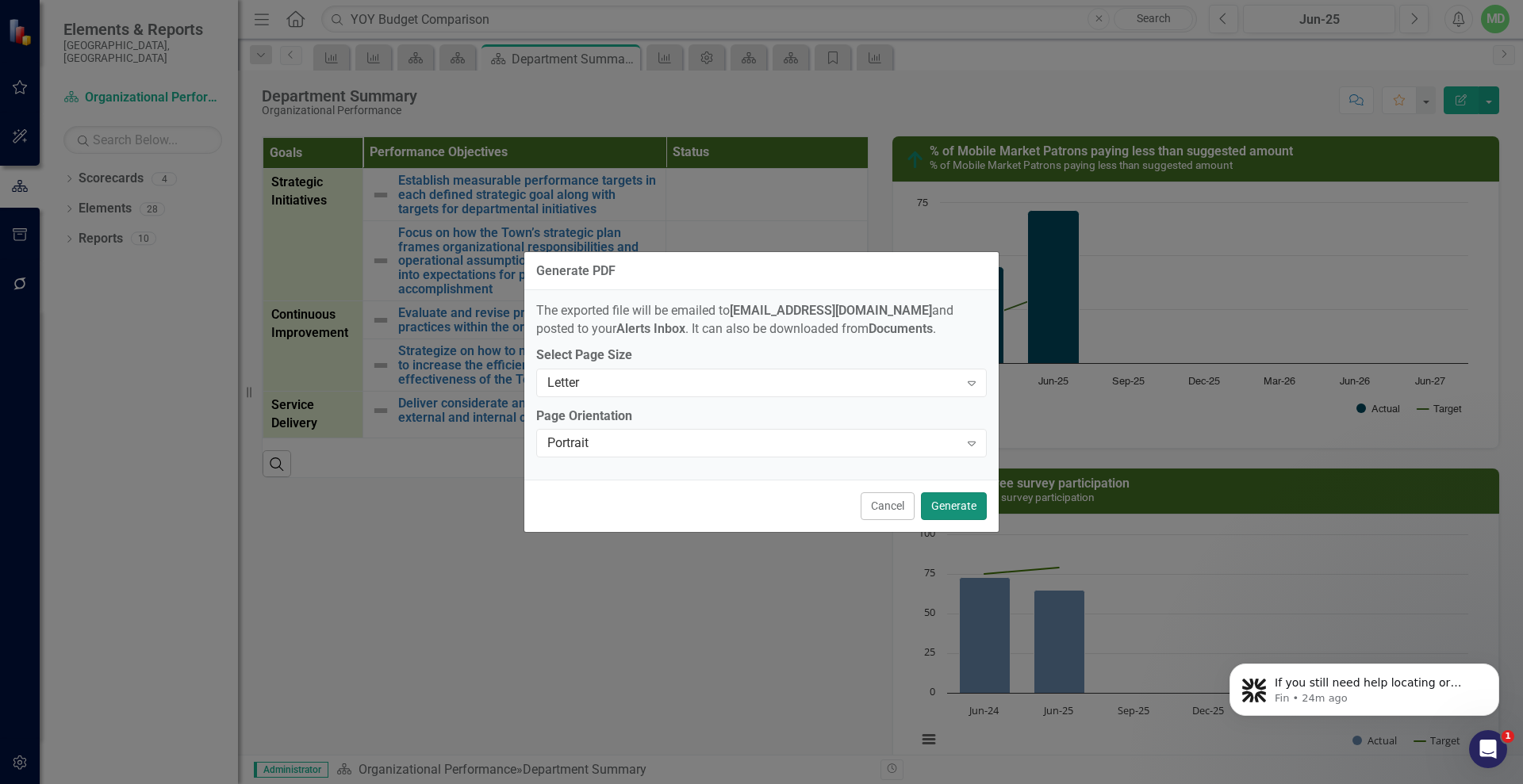
click at [951, 500] on button "Generate" at bounding box center [954, 506] width 65 height 28
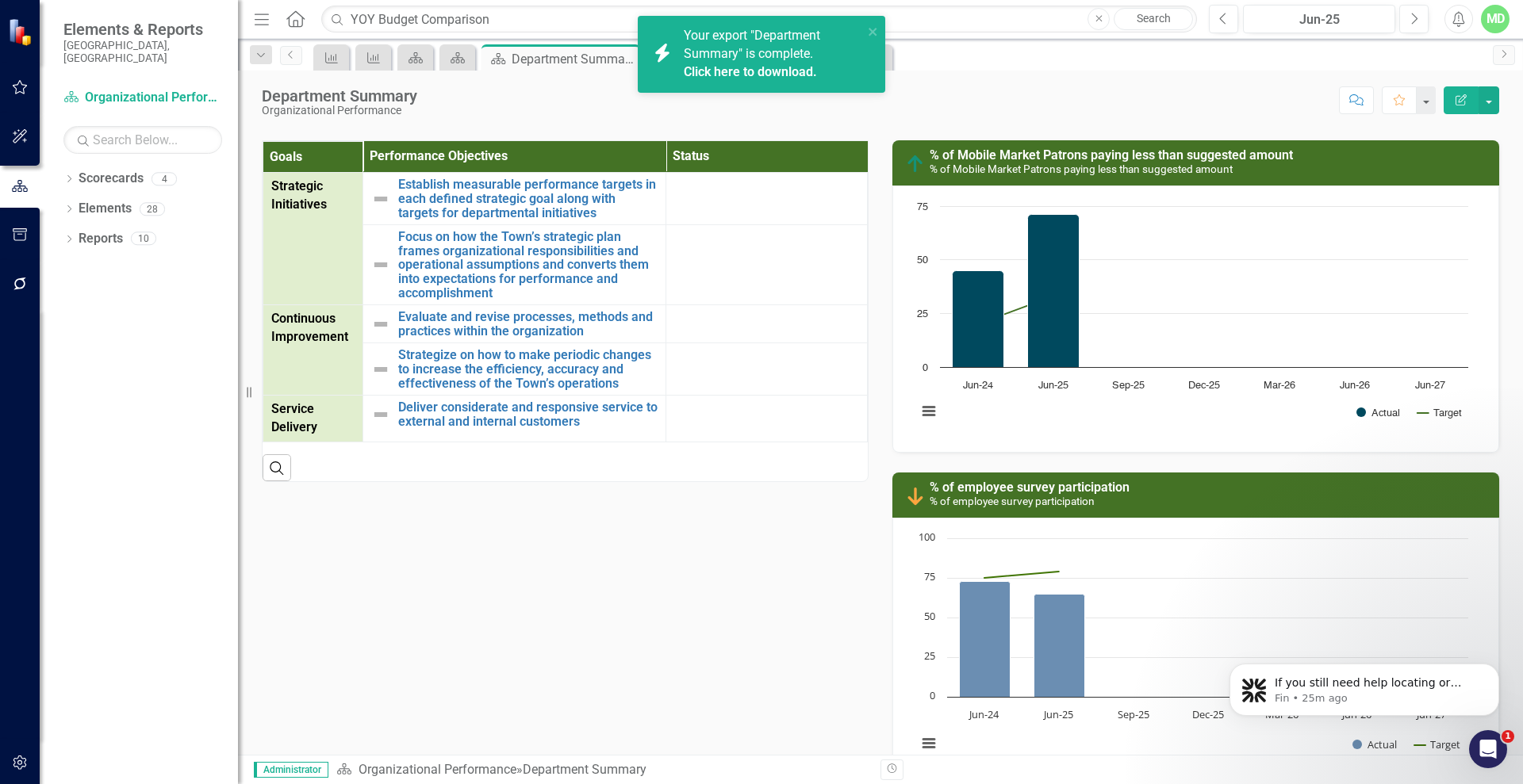
scroll to position [1188, 0]
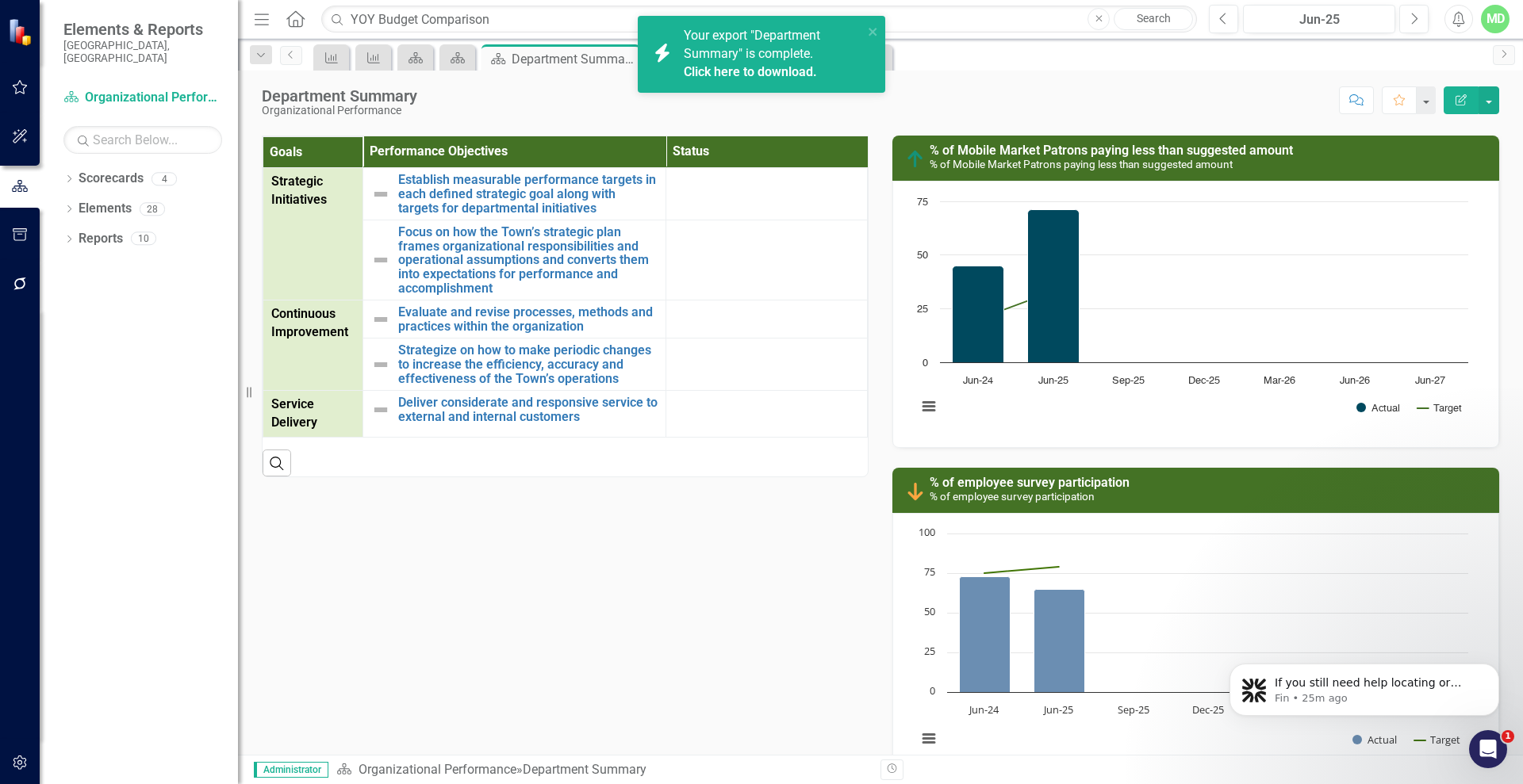
click at [723, 72] on link "Click here to download." at bounding box center [750, 71] width 133 height 15
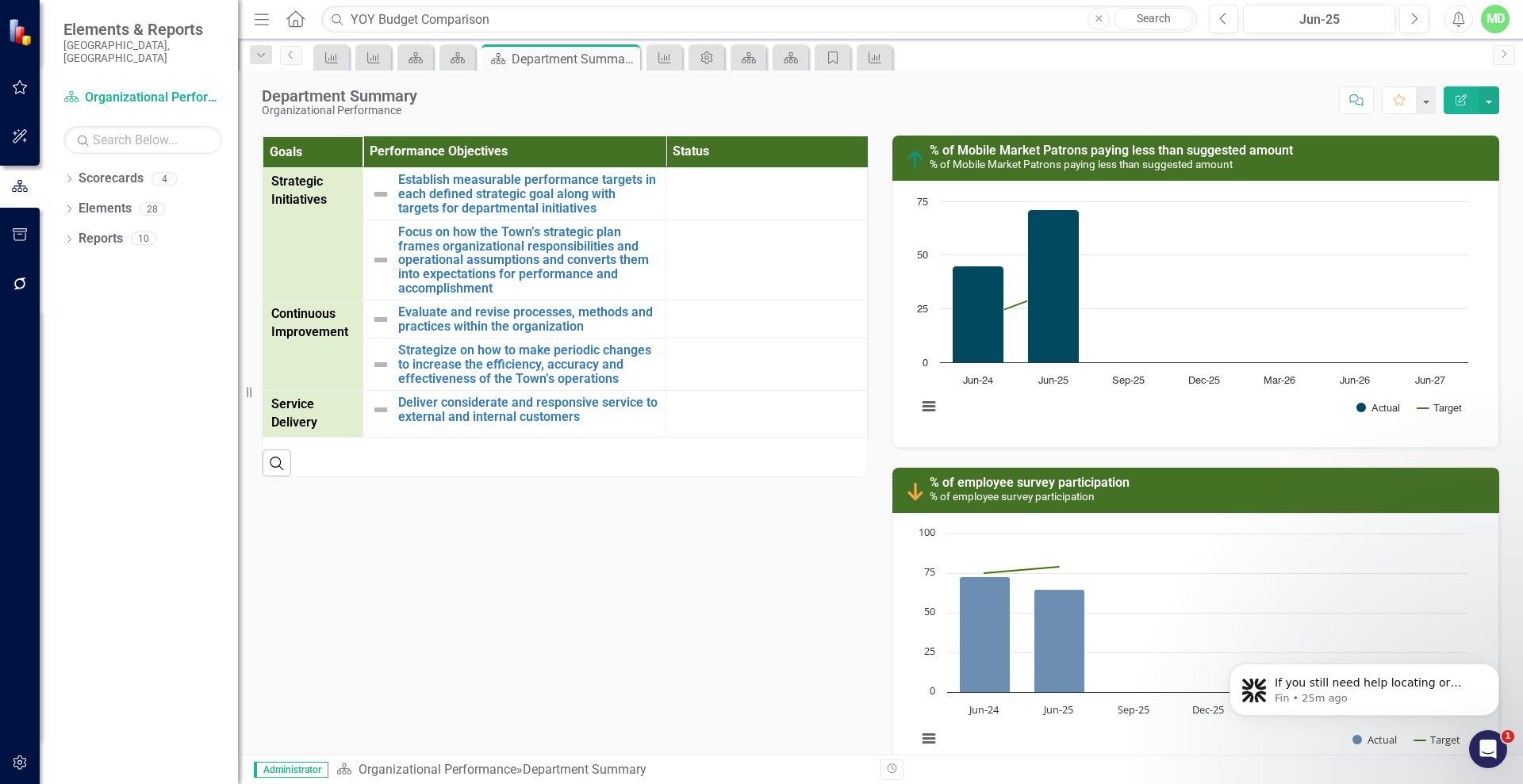
click at [1464, 101] on icon "Edit Report" at bounding box center [1461, 100] width 14 height 11
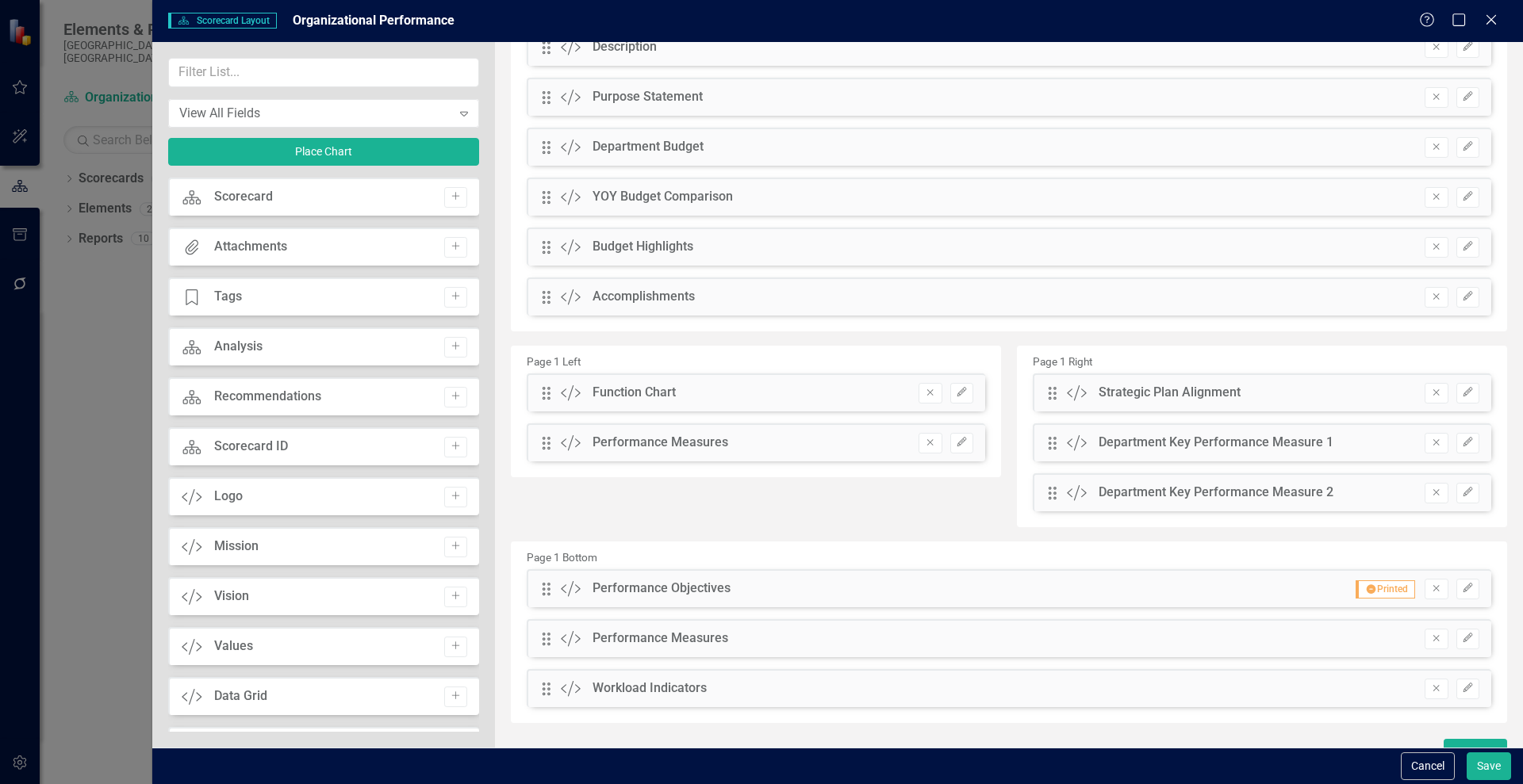
scroll to position [128, 0]
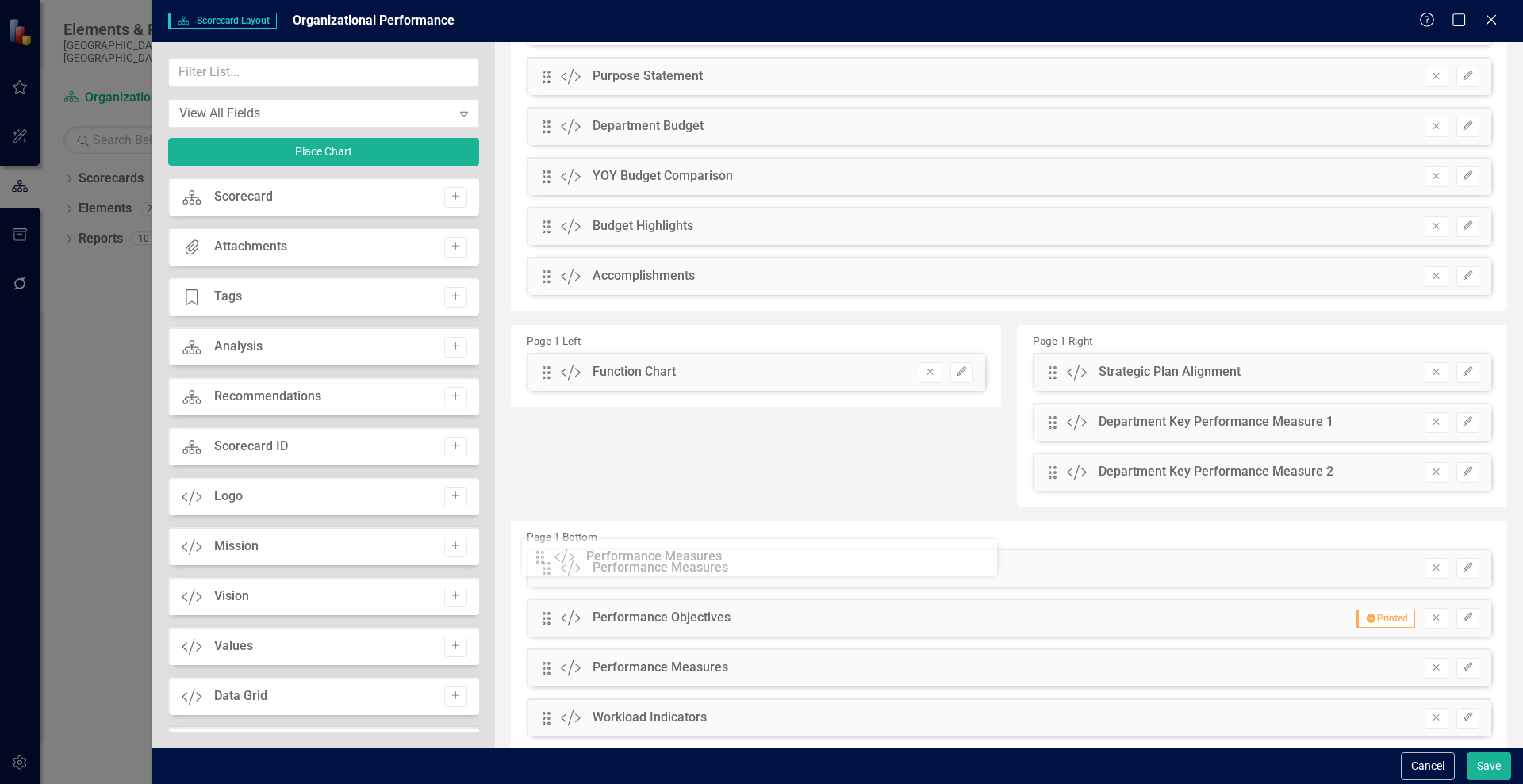
drag, startPoint x: 546, startPoint y: 427, endPoint x: 553, endPoint y: 561, distance: 134.2
click at [1462, 568] on button "Edit" at bounding box center [1467, 568] width 23 height 21
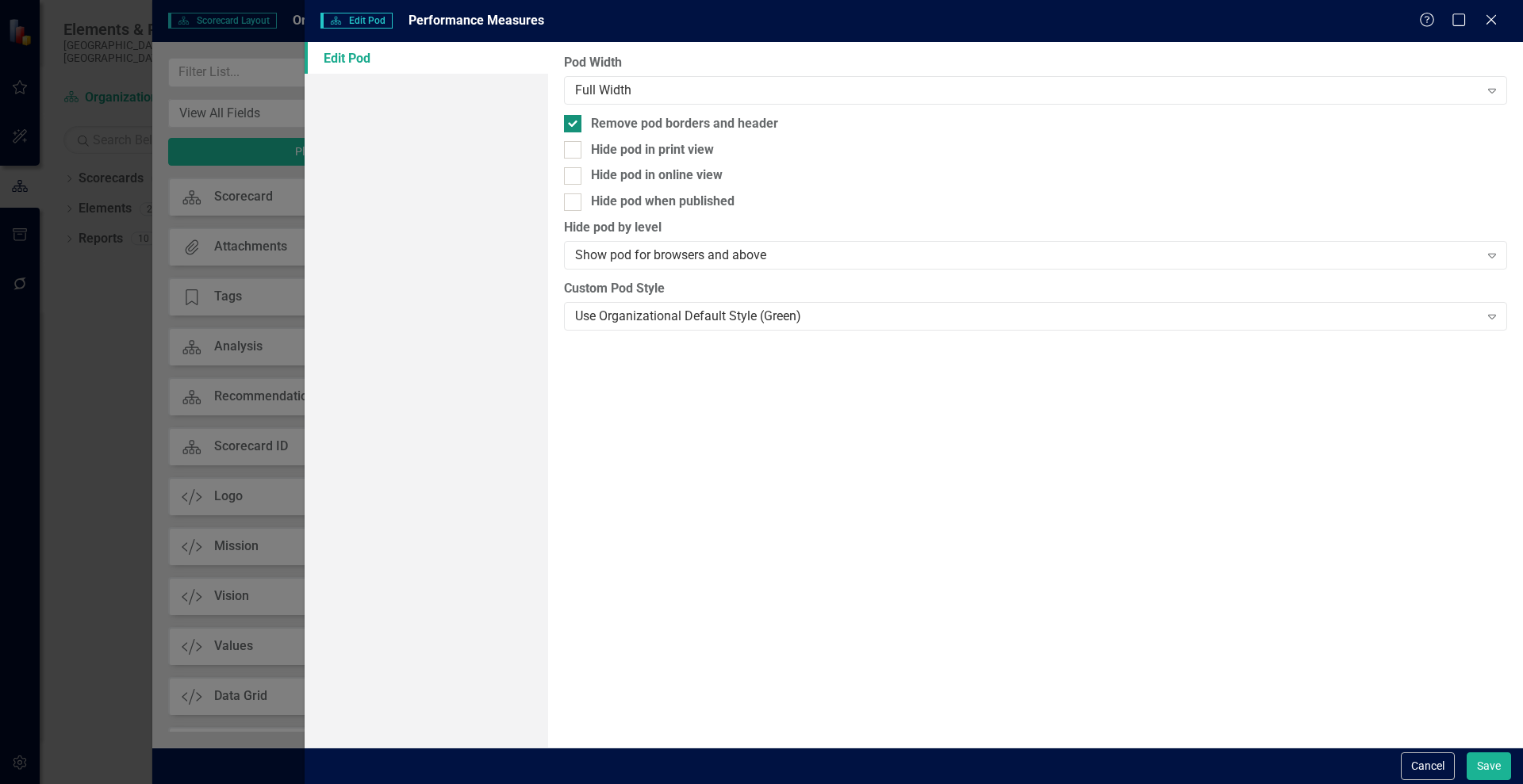
click at [566, 128] on div at bounding box center [573, 124] width 18 height 18
click at [566, 125] on input "Remove pod borders and header" at bounding box center [569, 120] width 10 height 10
checkbox input "false"
click at [1492, 769] on button "Save" at bounding box center [1489, 766] width 45 height 28
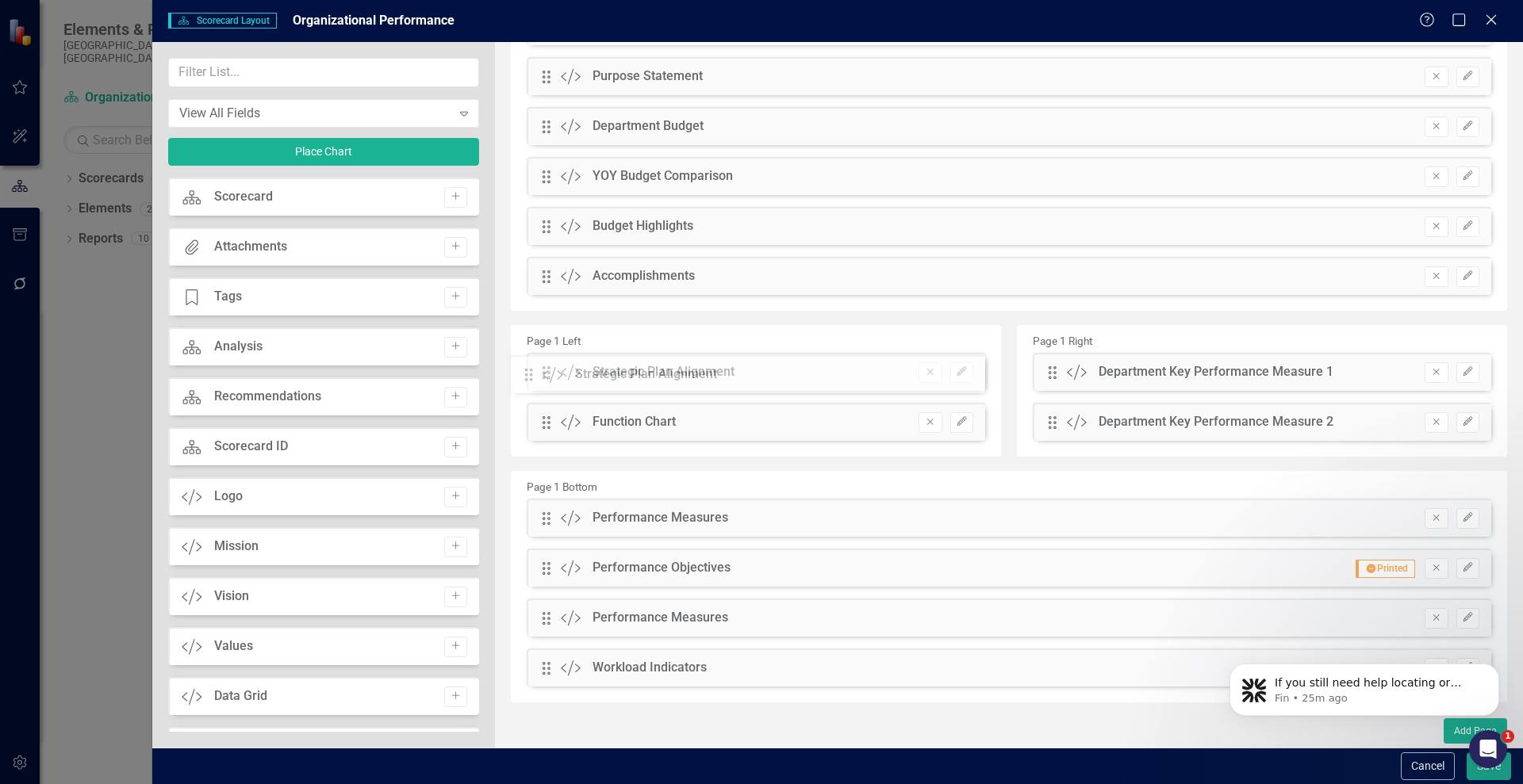
drag, startPoint x: 1046, startPoint y: 372, endPoint x: 541, endPoint y: 374, distance: 505.0
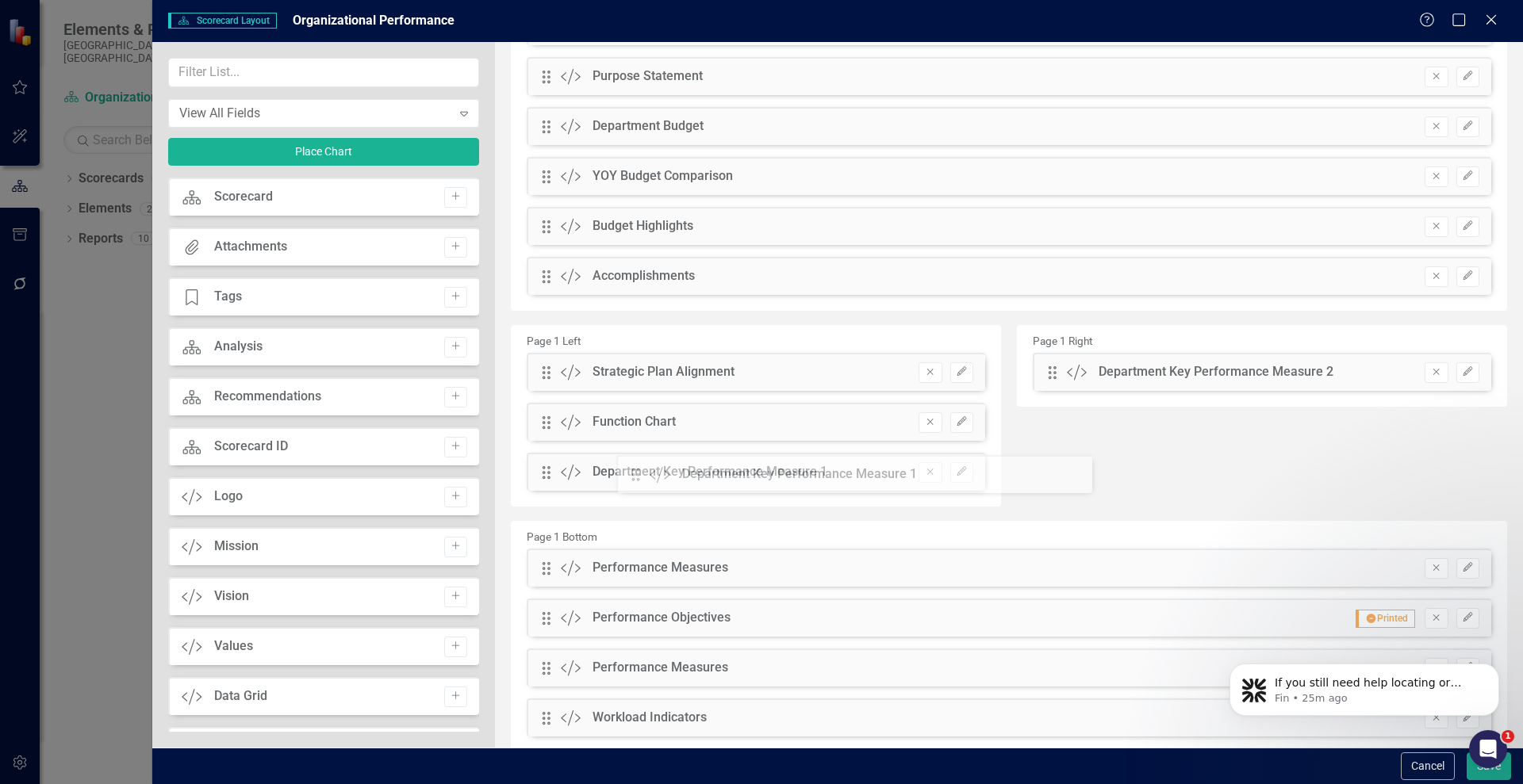
drag, startPoint x: 1047, startPoint y: 369, endPoint x: 645, endPoint y: 471, distance: 414.7
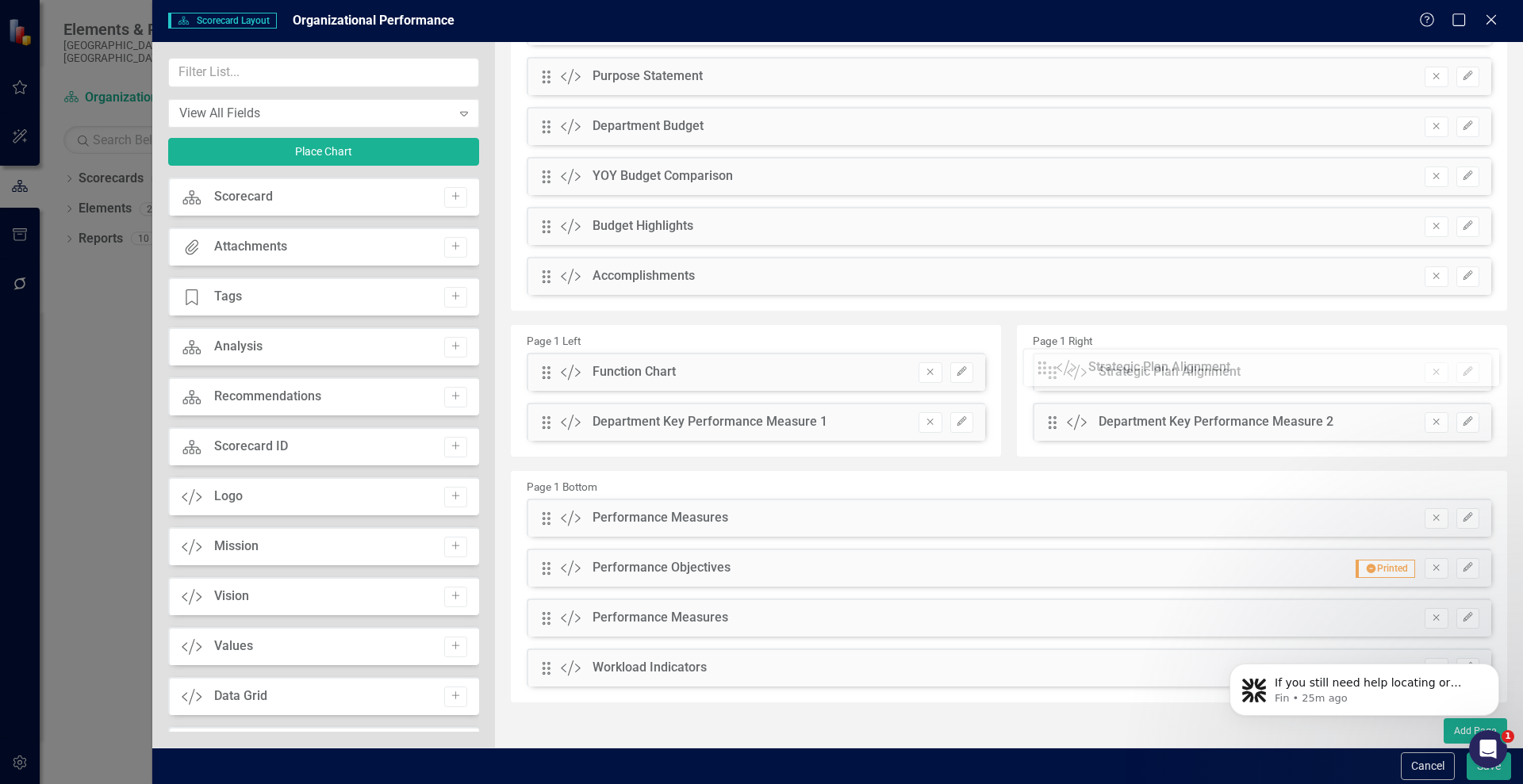
drag, startPoint x: 548, startPoint y: 376, endPoint x: 1057, endPoint y: 374, distance: 509.0
click at [1473, 777] on button "Save" at bounding box center [1489, 766] width 45 height 28
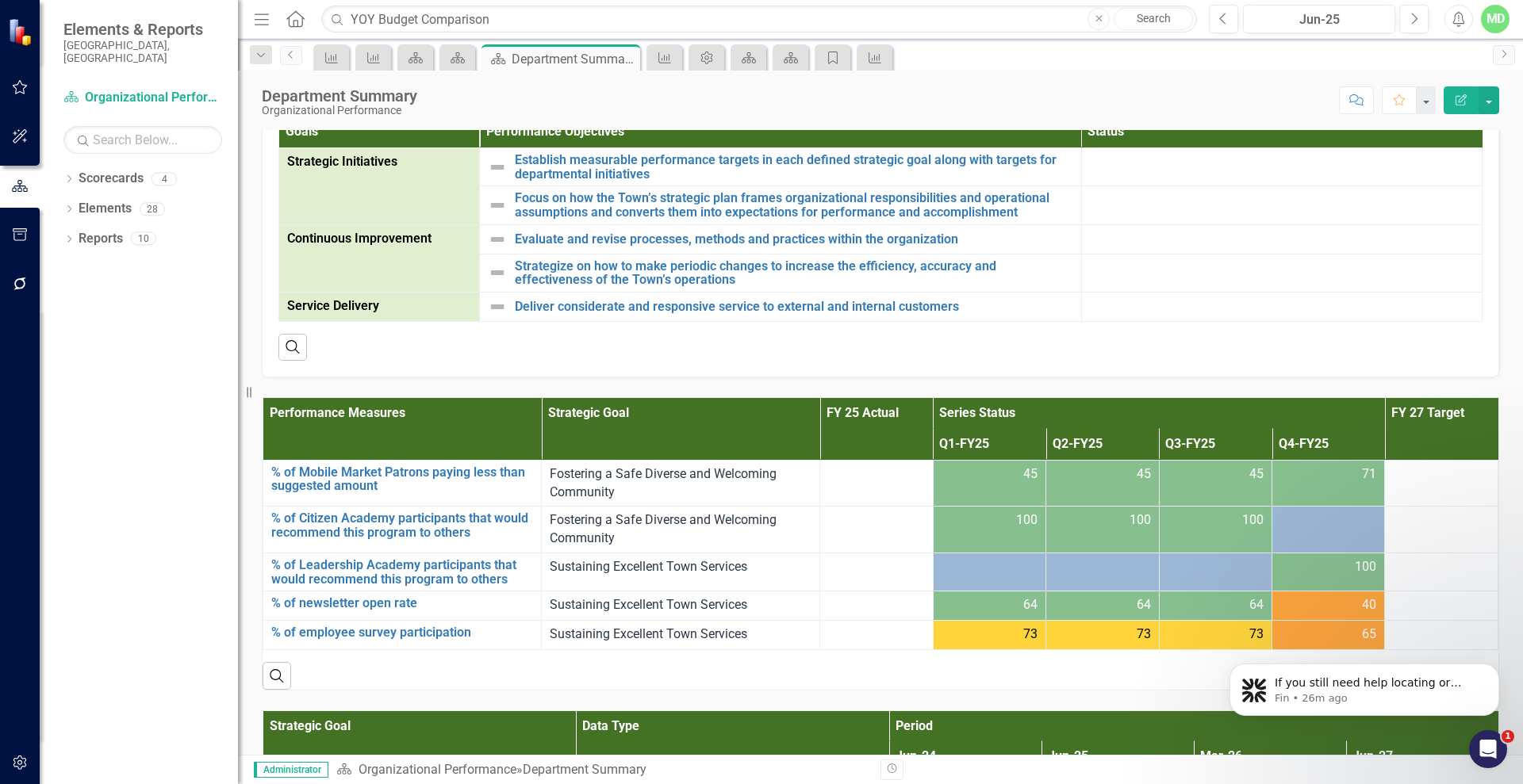
scroll to position [1562, 0]
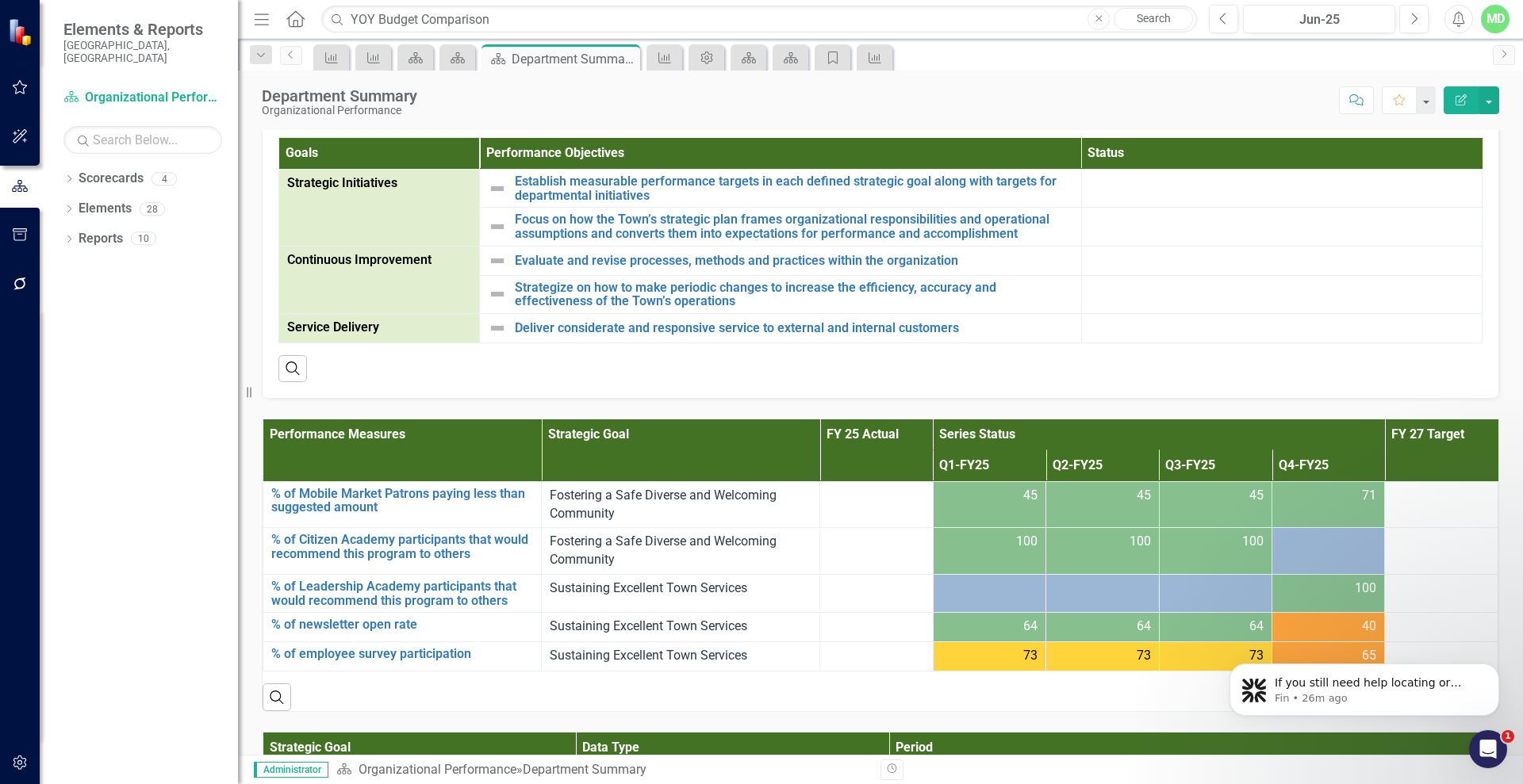
click at [1458, 101] on icon "button" at bounding box center [1461, 100] width 11 height 11
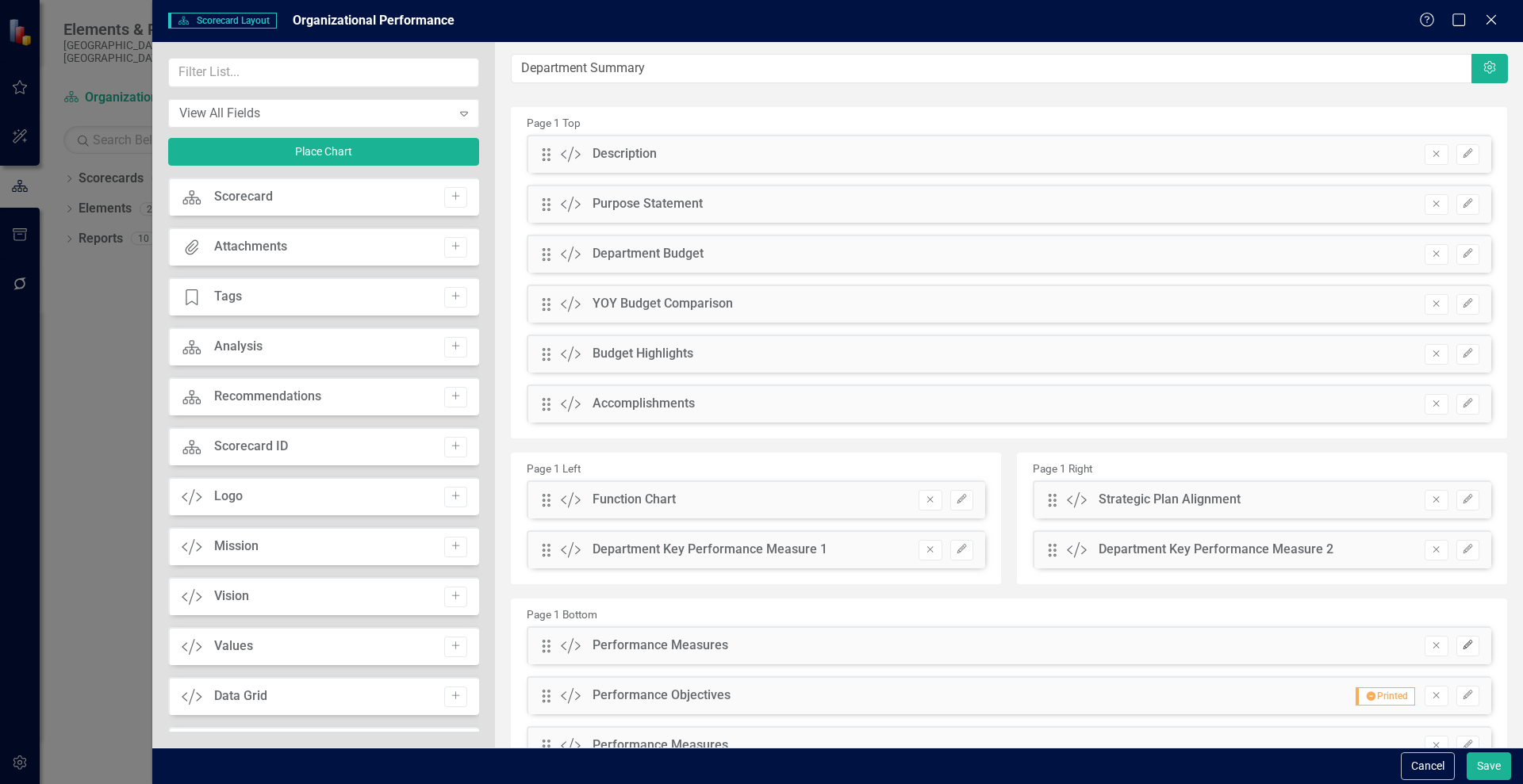
click at [1462, 640] on icon "Edit" at bounding box center [1467, 645] width 12 height 10
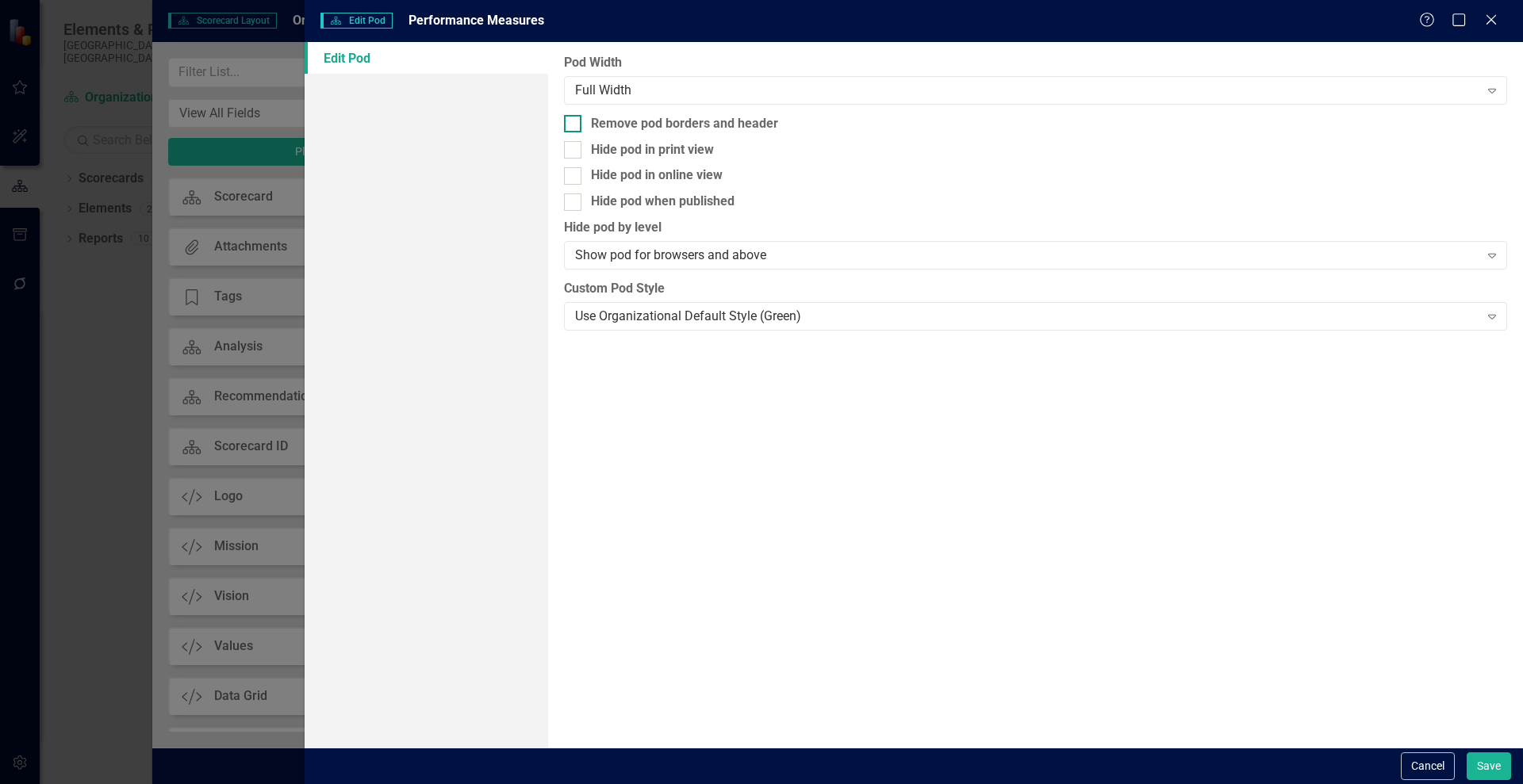
click at [575, 121] on div at bounding box center [573, 124] width 18 height 18
click at [574, 121] on input "Remove pod borders and header" at bounding box center [569, 120] width 10 height 10
checkbox input "true"
click at [1480, 767] on button "Save" at bounding box center [1489, 766] width 45 height 28
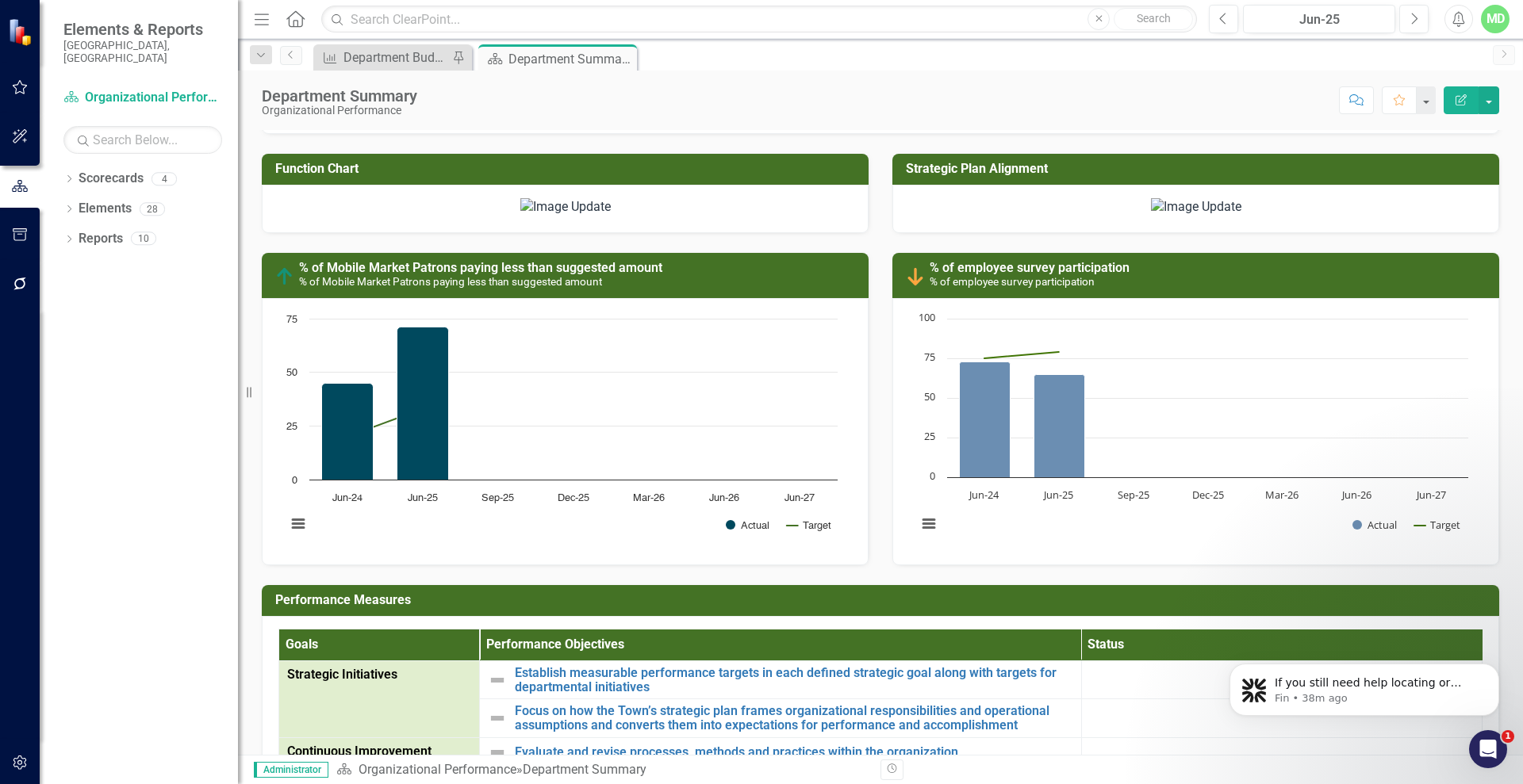
scroll to position [1075, 0]
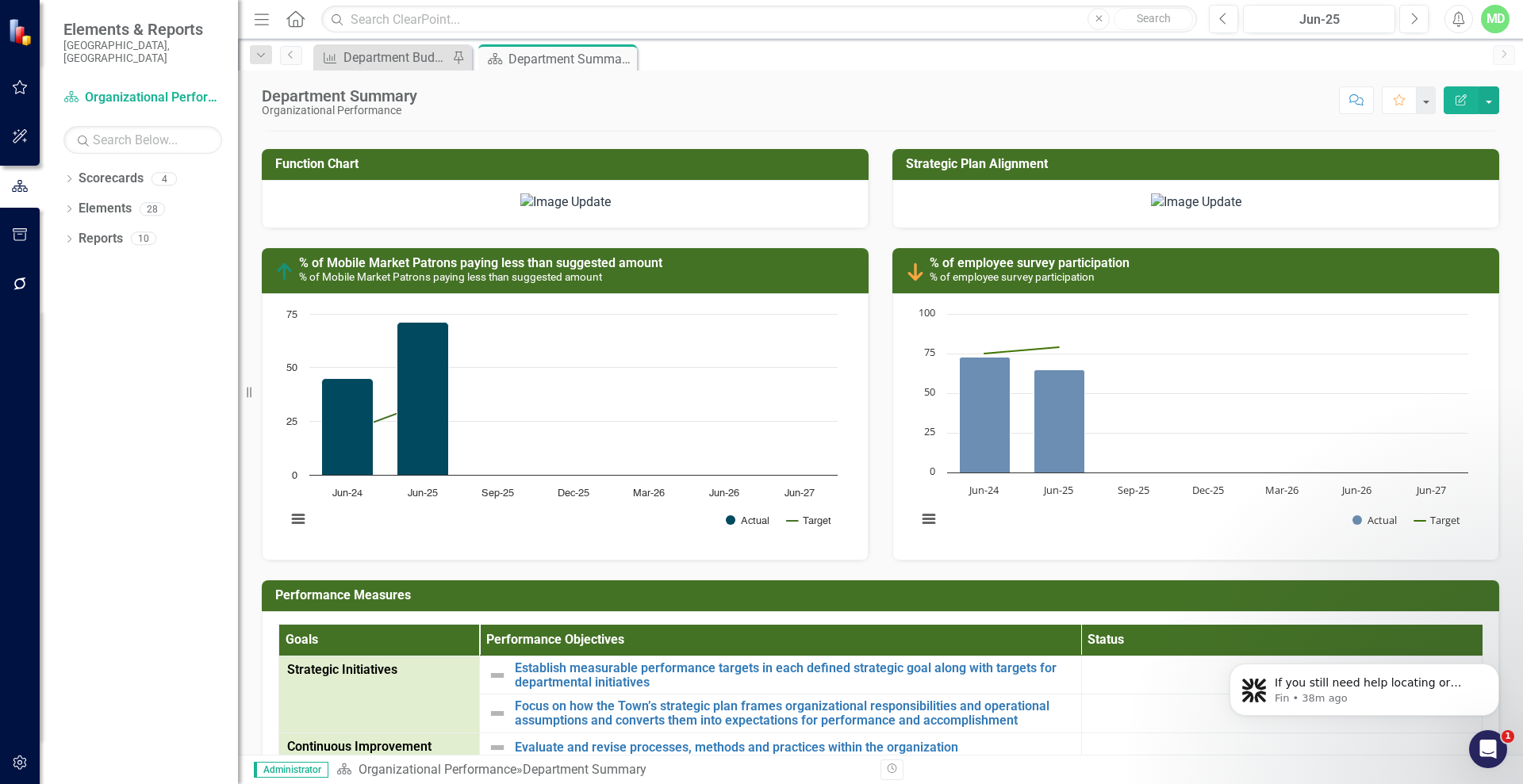
click at [1212, 201] on img at bounding box center [1196, 202] width 90 height 18
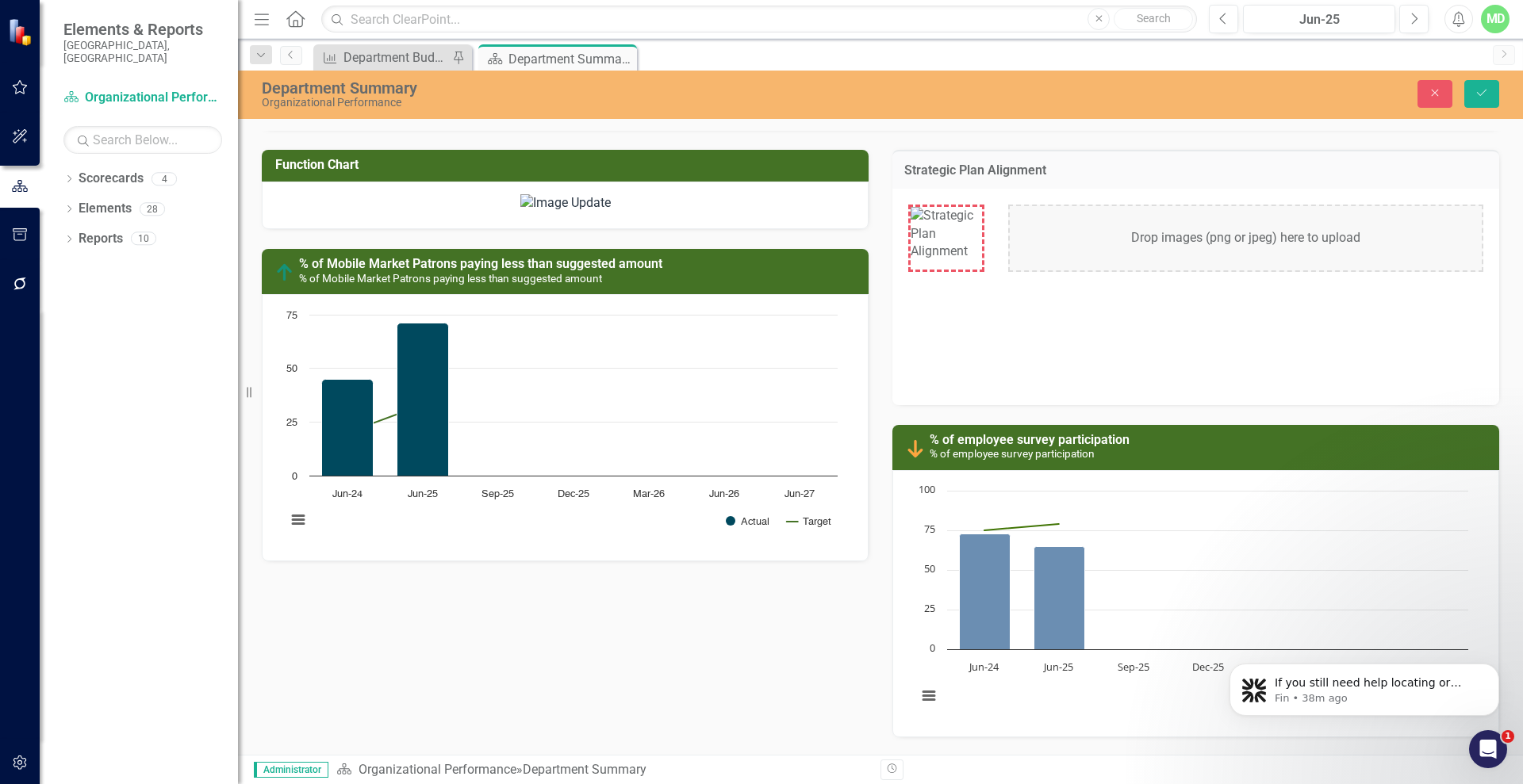
click at [1148, 249] on div "Drop images (png or jpeg) here to upload" at bounding box center [1245, 238] width 475 height 67
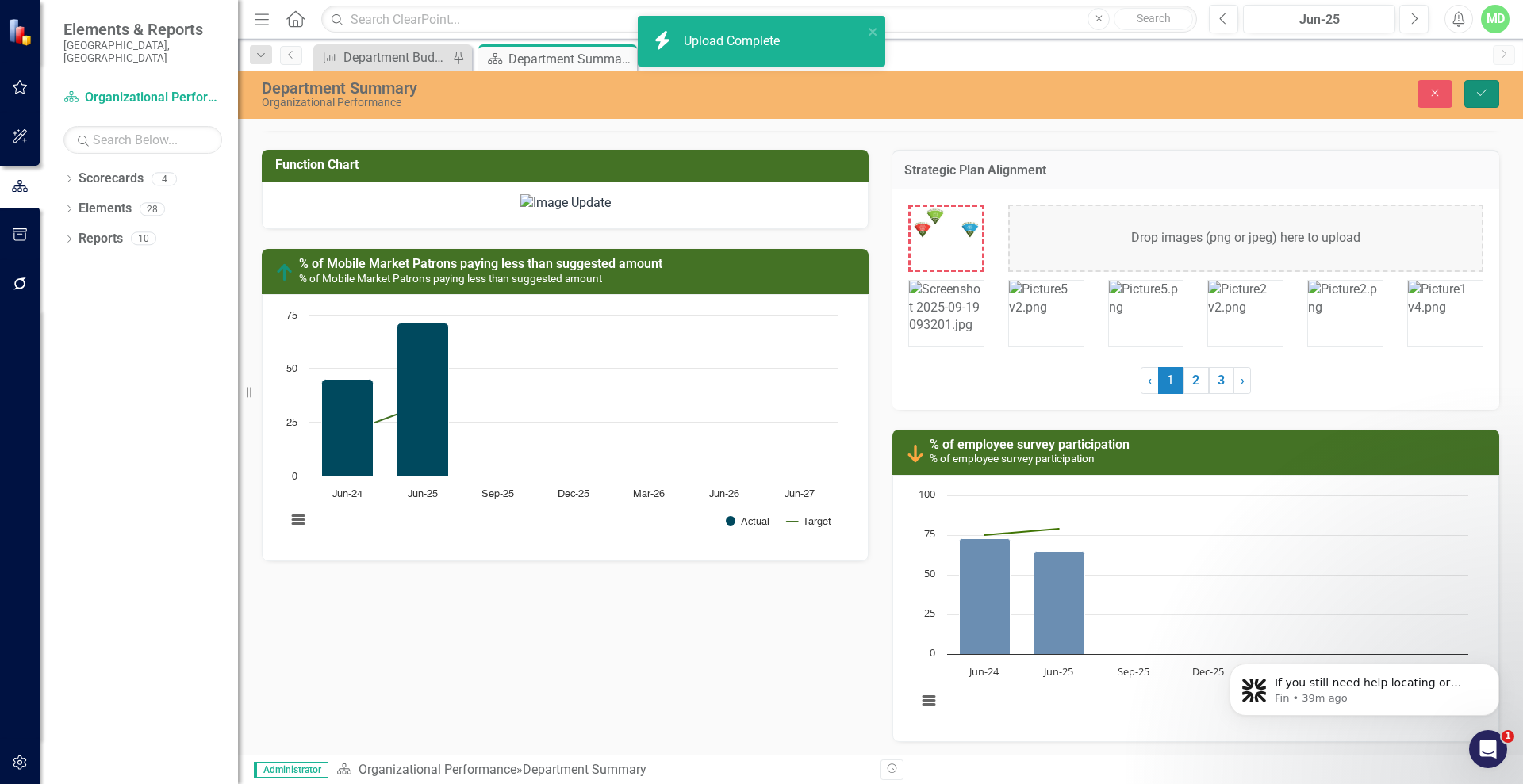
click at [1479, 90] on icon "Save" at bounding box center [1481, 93] width 14 height 11
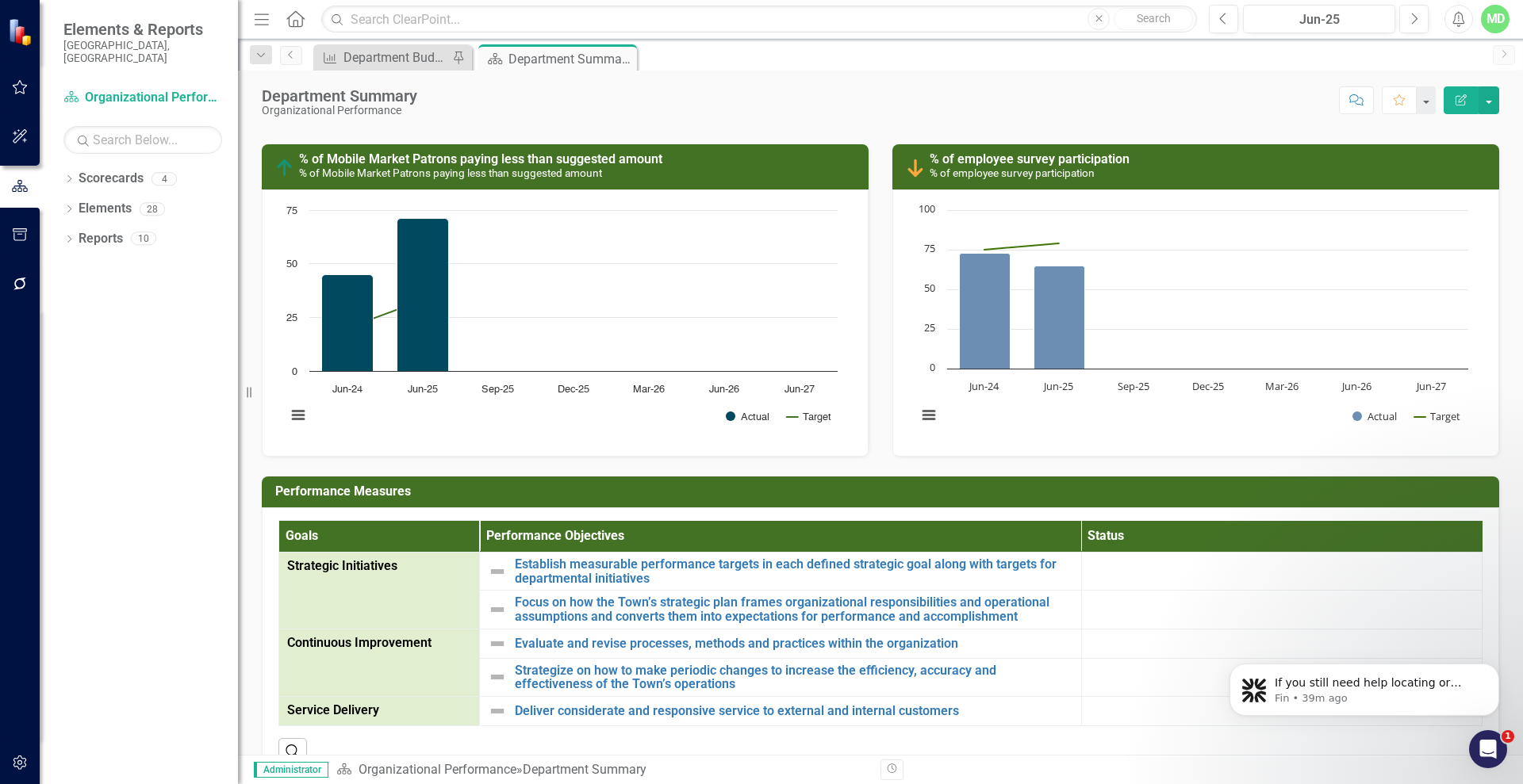
scroll to position [1170, 0]
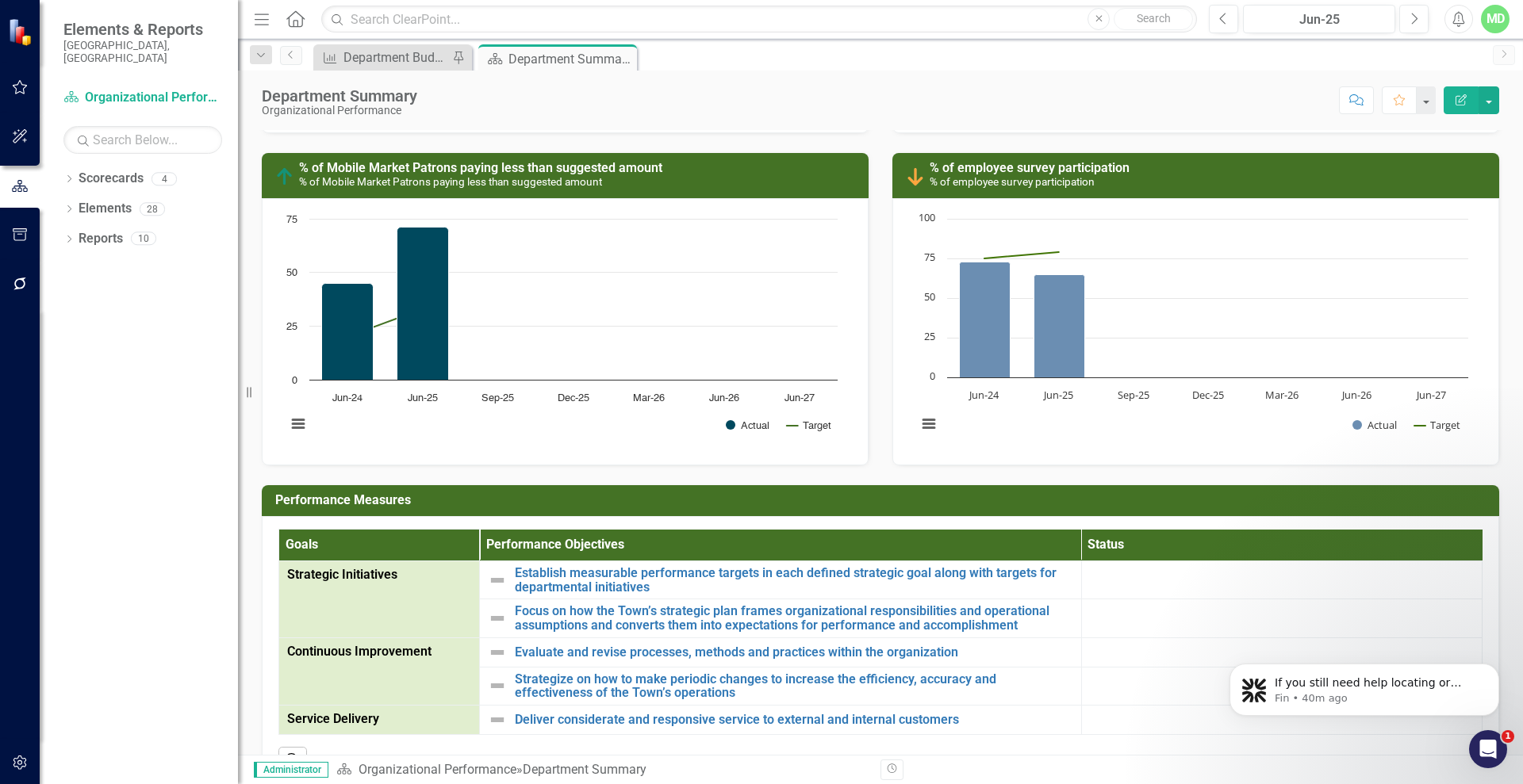
click at [611, 117] on img at bounding box center [565, 107] width 90 height 18
drag, startPoint x: 728, startPoint y: 200, endPoint x: 675, endPoint y: 188, distance: 54.3
click at [611, 117] on img at bounding box center [565, 107] width 90 height 18
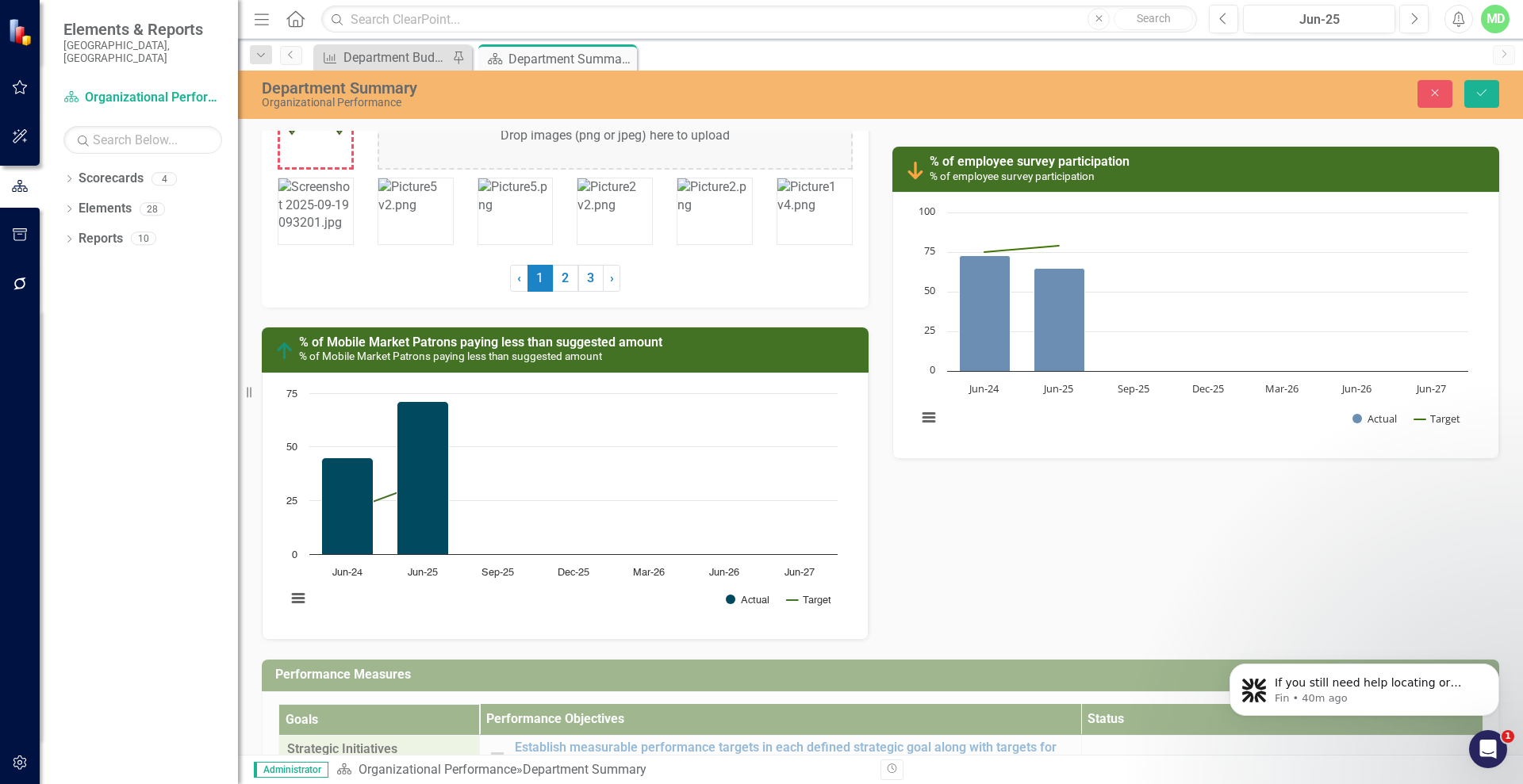
click at [467, 141] on div "Drop images (png or jpeg) here to upload" at bounding box center [615, 136] width 475 height 67
click at [1483, 94] on icon "Save" at bounding box center [1481, 93] width 14 height 11
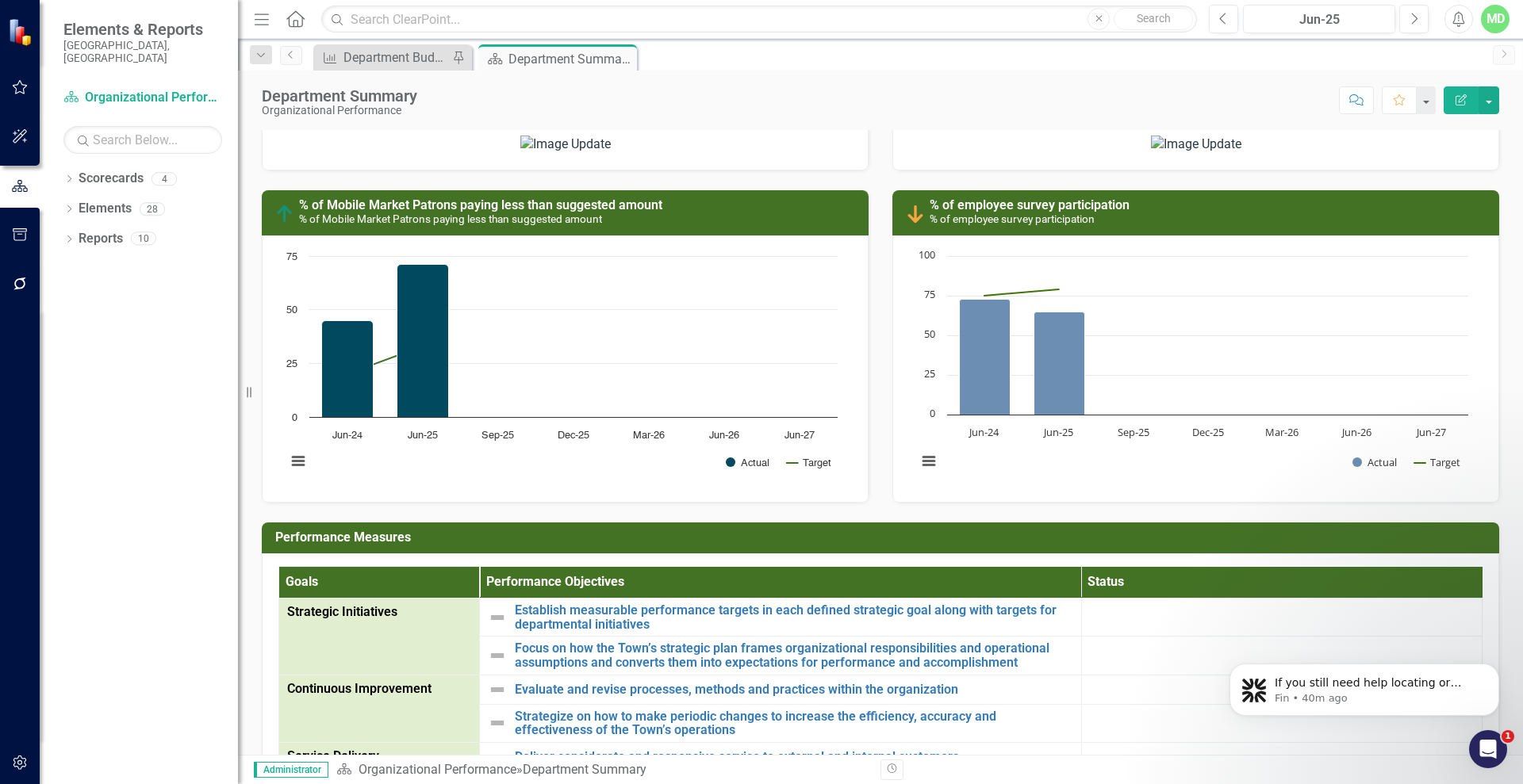
scroll to position [1057, 0]
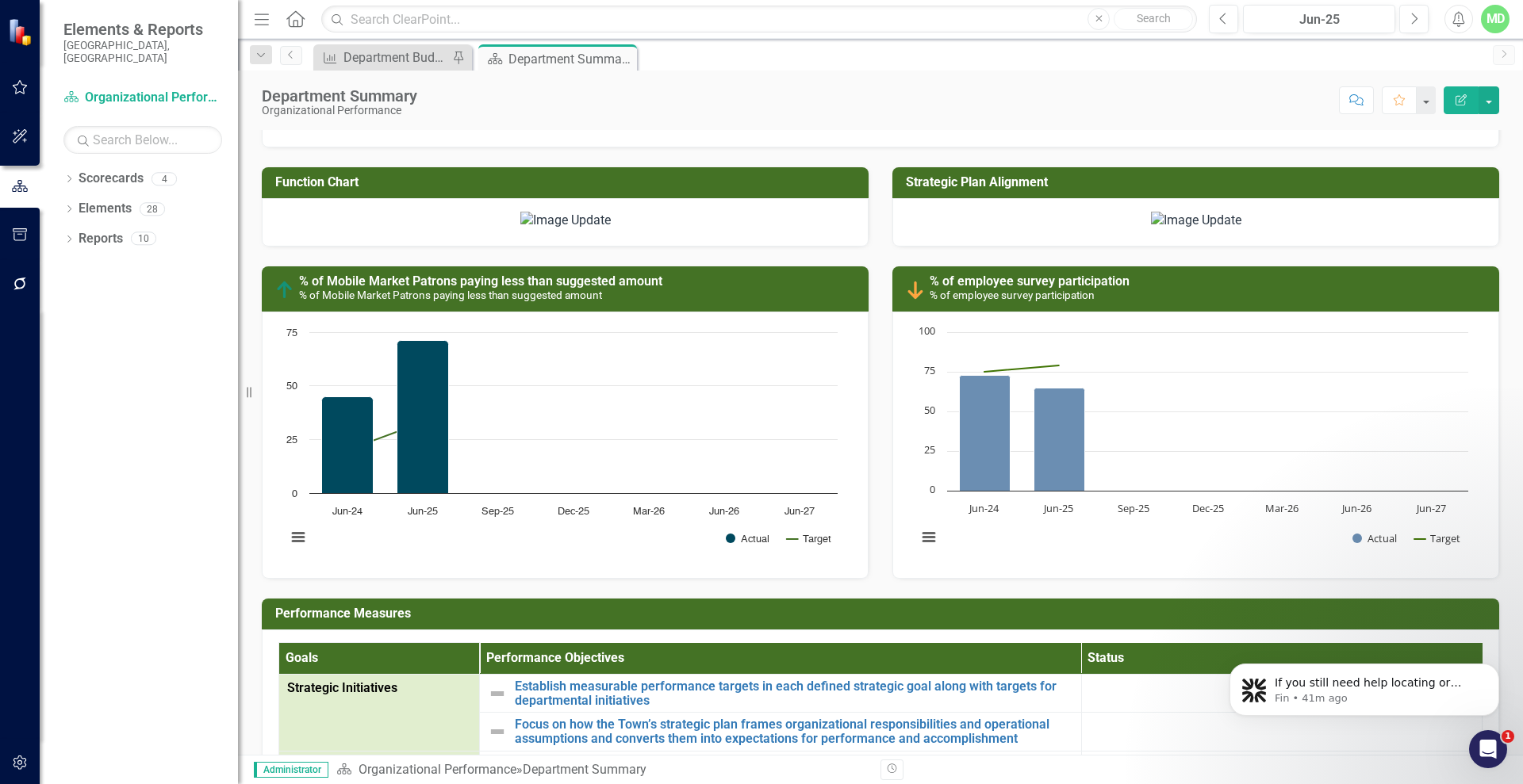
click at [1223, 97] on div "Score: N/A Jun-25 Completed Comment Favorite Edit Report" at bounding box center [962, 100] width 1074 height 27
click at [611, 230] on img at bounding box center [565, 220] width 90 height 18
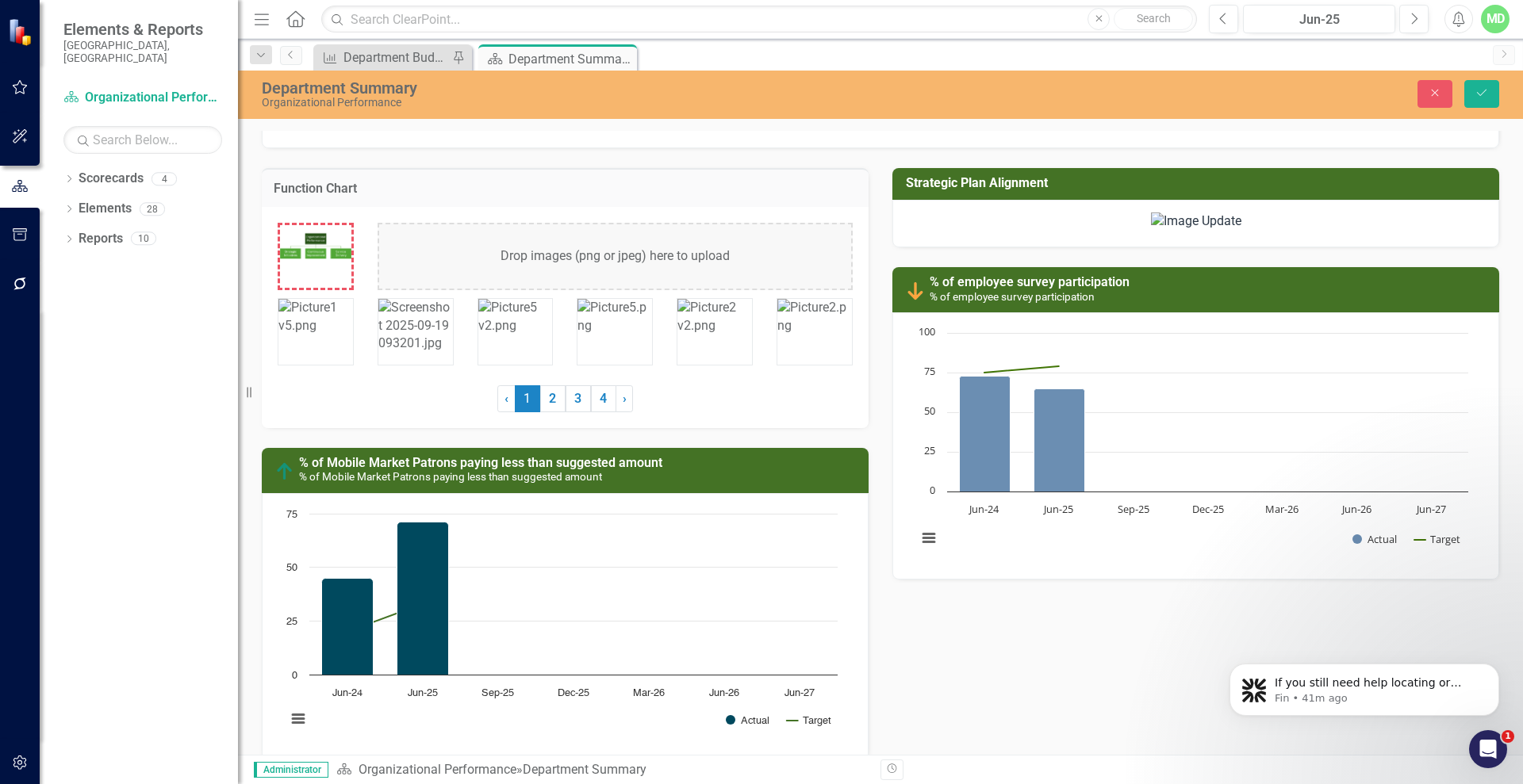
click at [533, 258] on div "Drop images (png or jpeg) here to upload" at bounding box center [615, 256] width 475 height 67
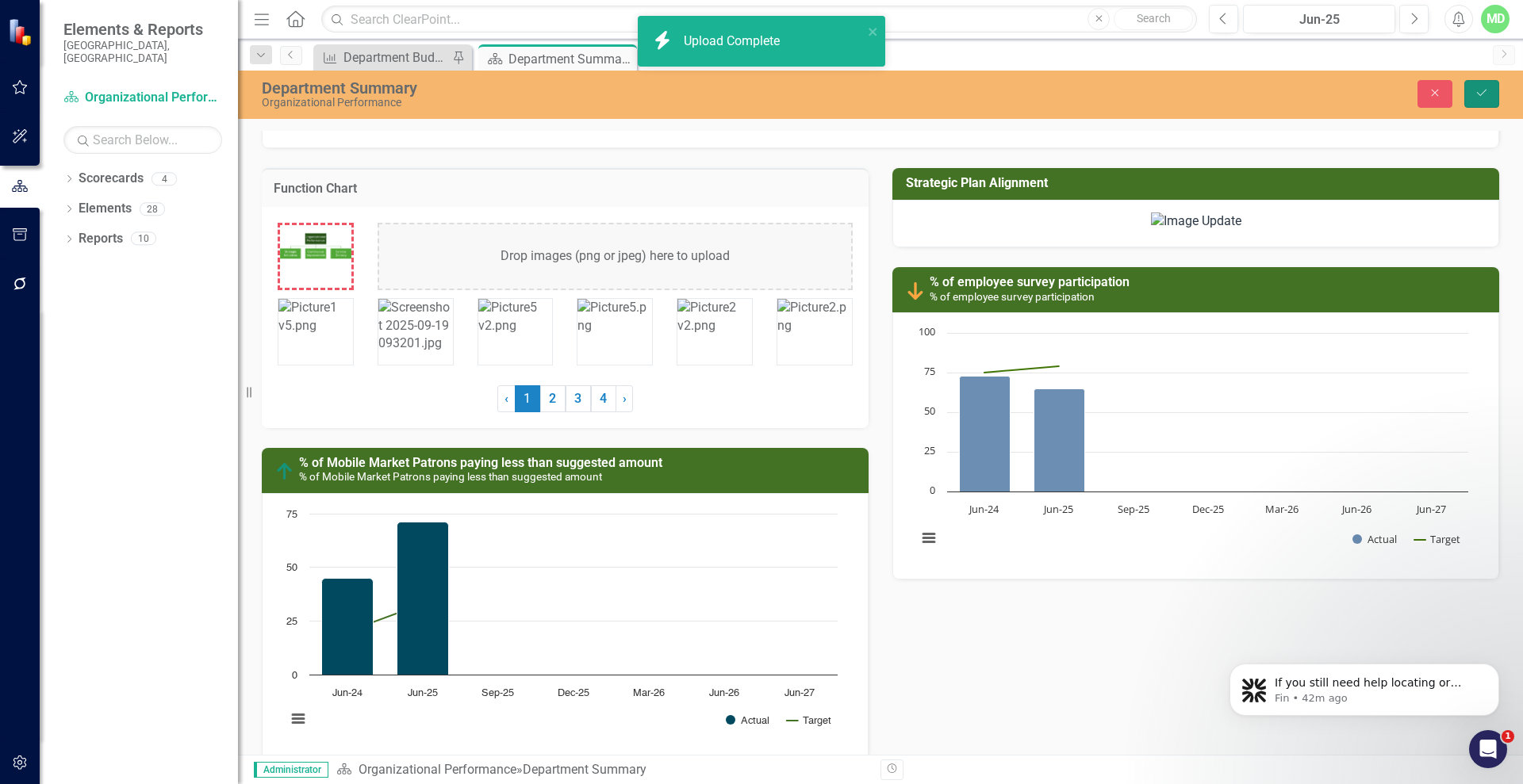
click at [1488, 85] on button "Save" at bounding box center [1481, 93] width 35 height 28
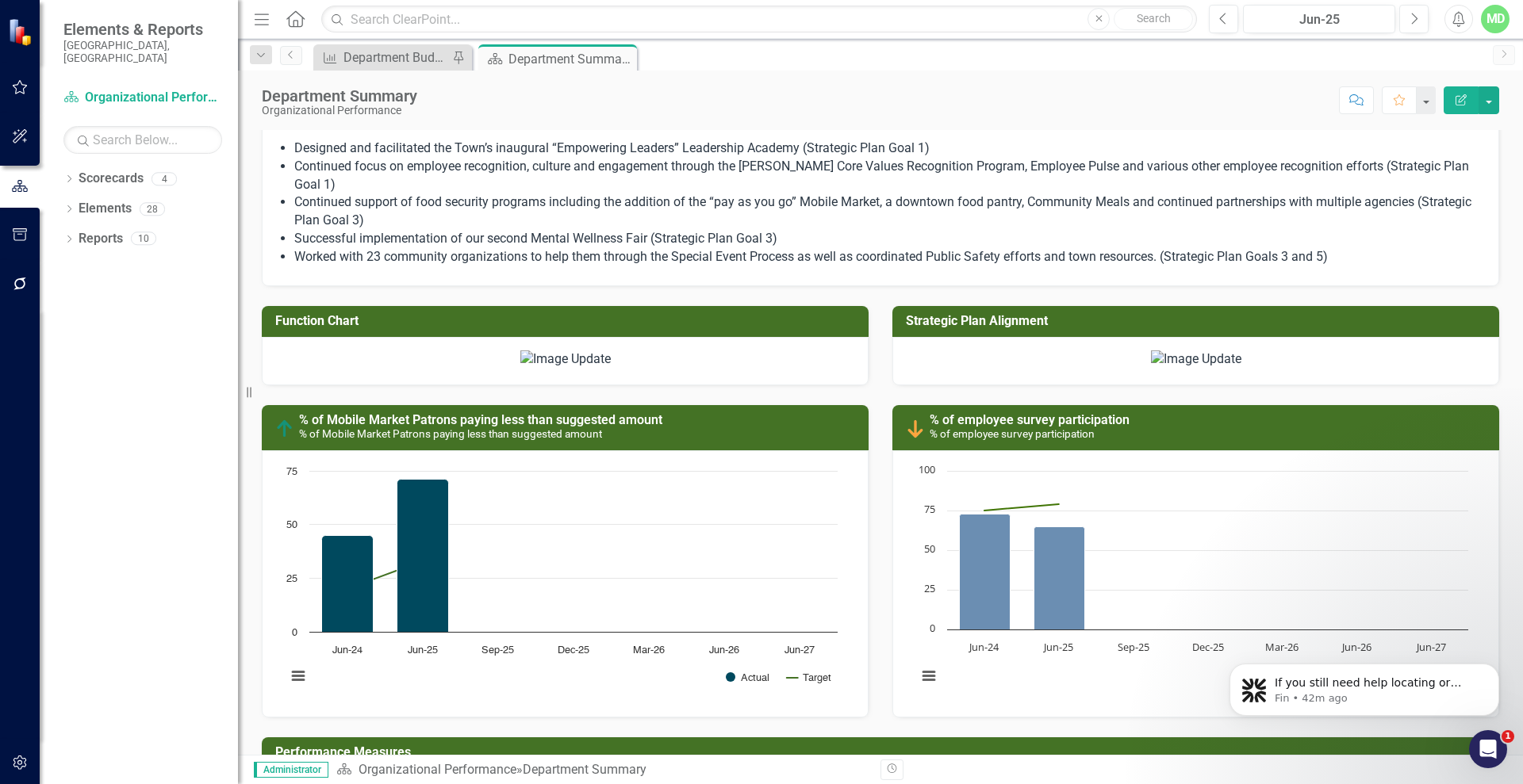
scroll to position [919, 0]
click at [1285, 109] on div "Score: N/A Jun-25 Completed Comment Favorite Edit Report" at bounding box center [962, 100] width 1074 height 27
click at [611, 366] on img at bounding box center [565, 358] width 90 height 18
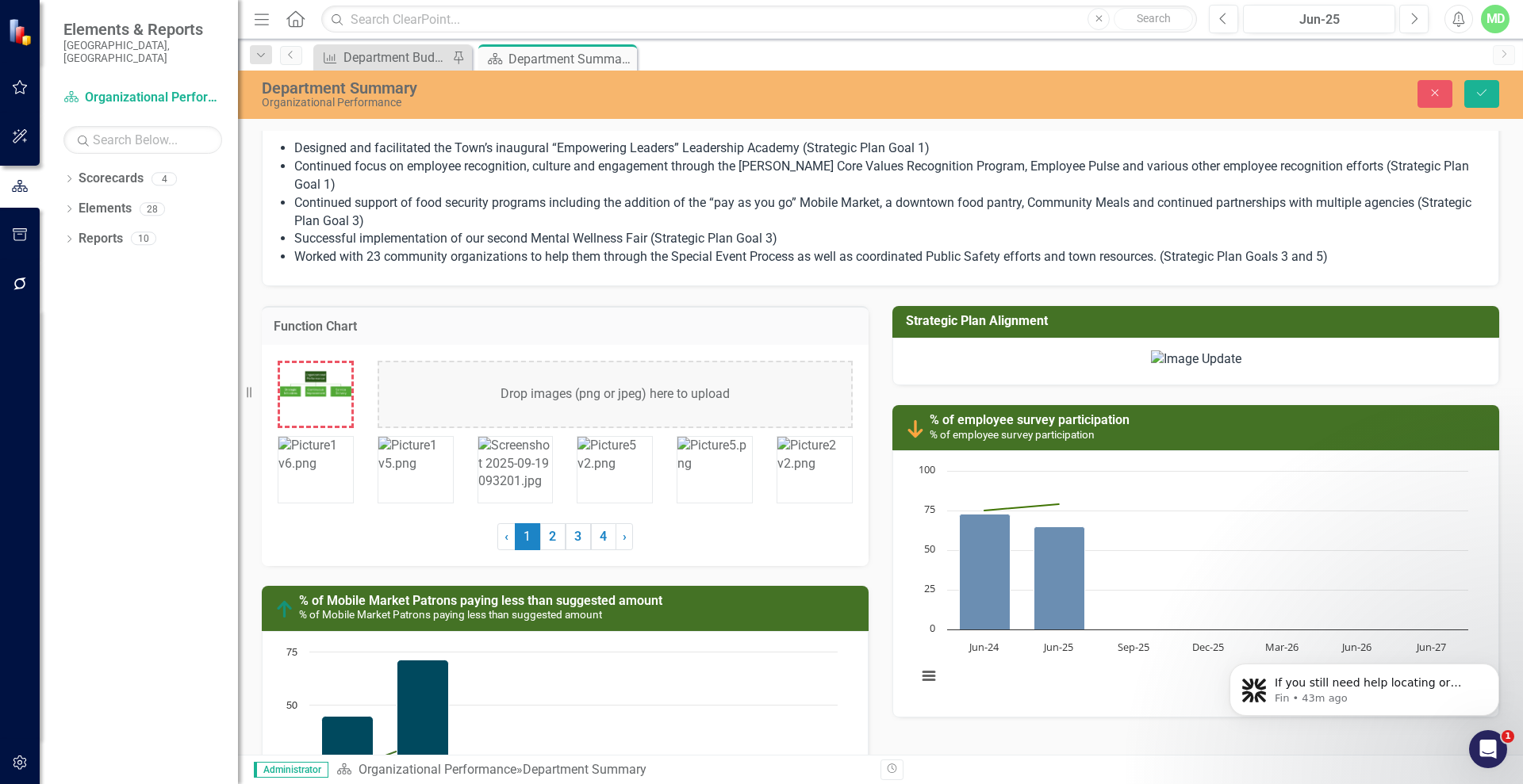
click at [569, 395] on div "Drop images (png or jpeg) here to upload" at bounding box center [615, 394] width 475 height 67
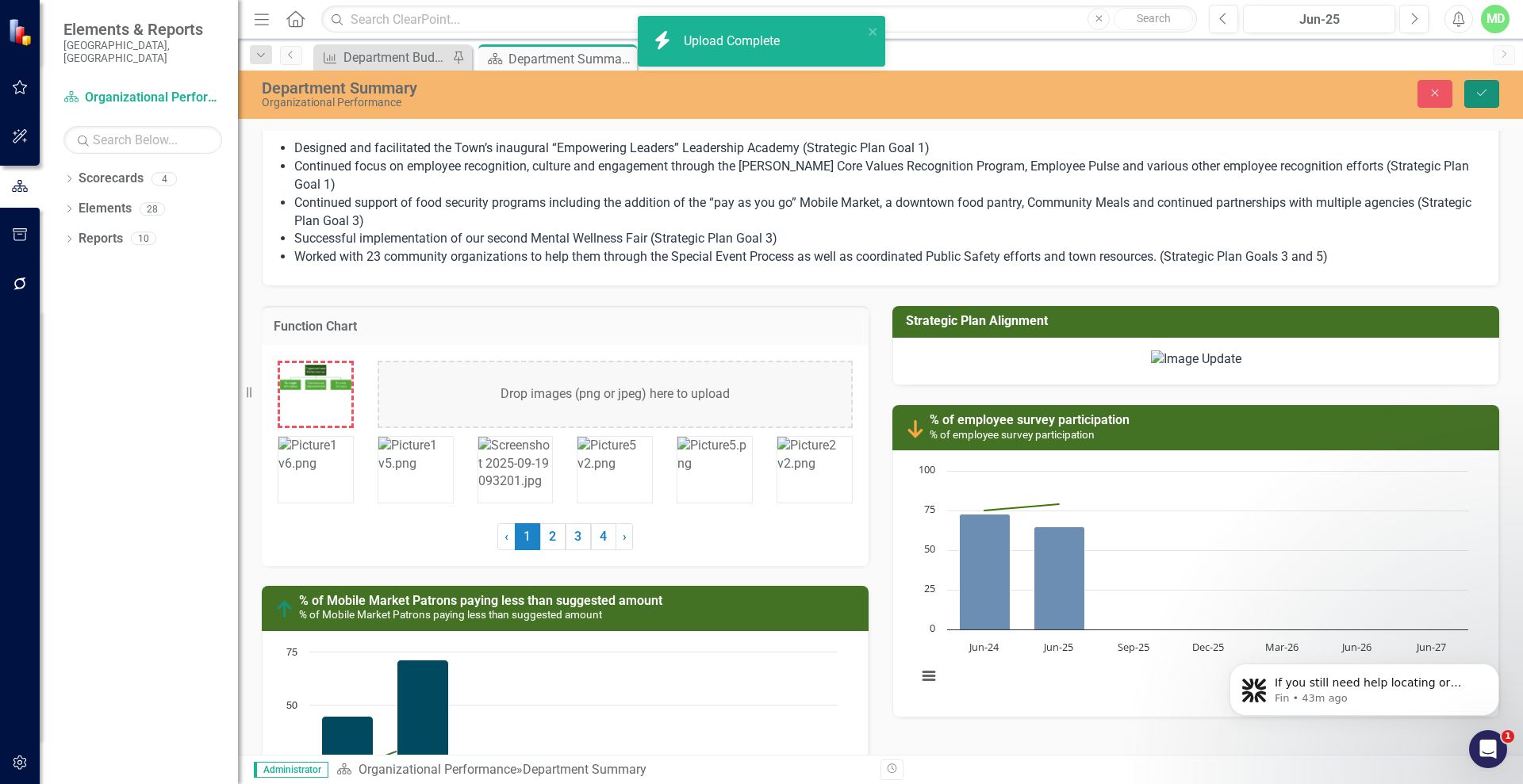
click at [1478, 88] on icon "Save" at bounding box center [1481, 93] width 14 height 11
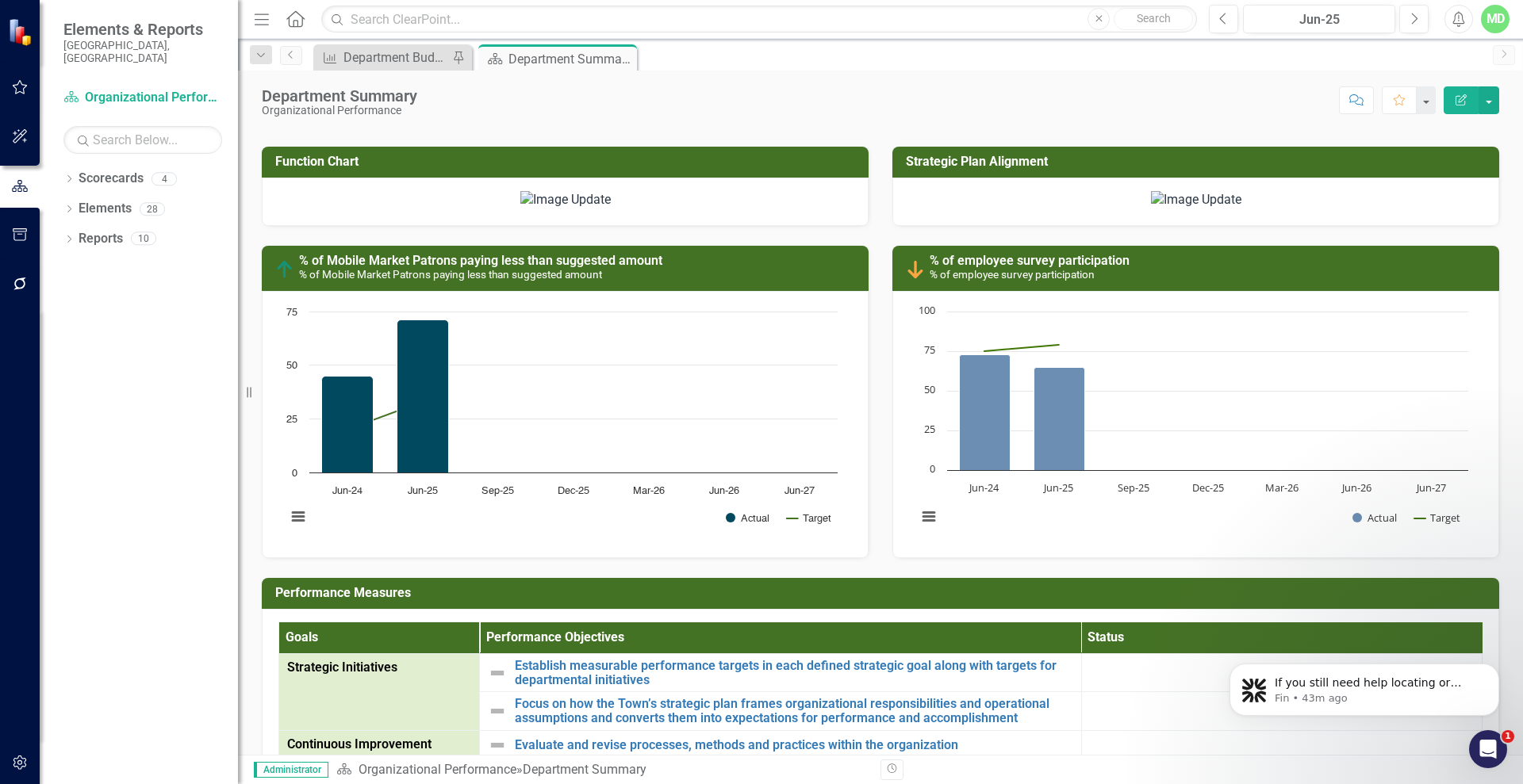
scroll to position [1082, 0]
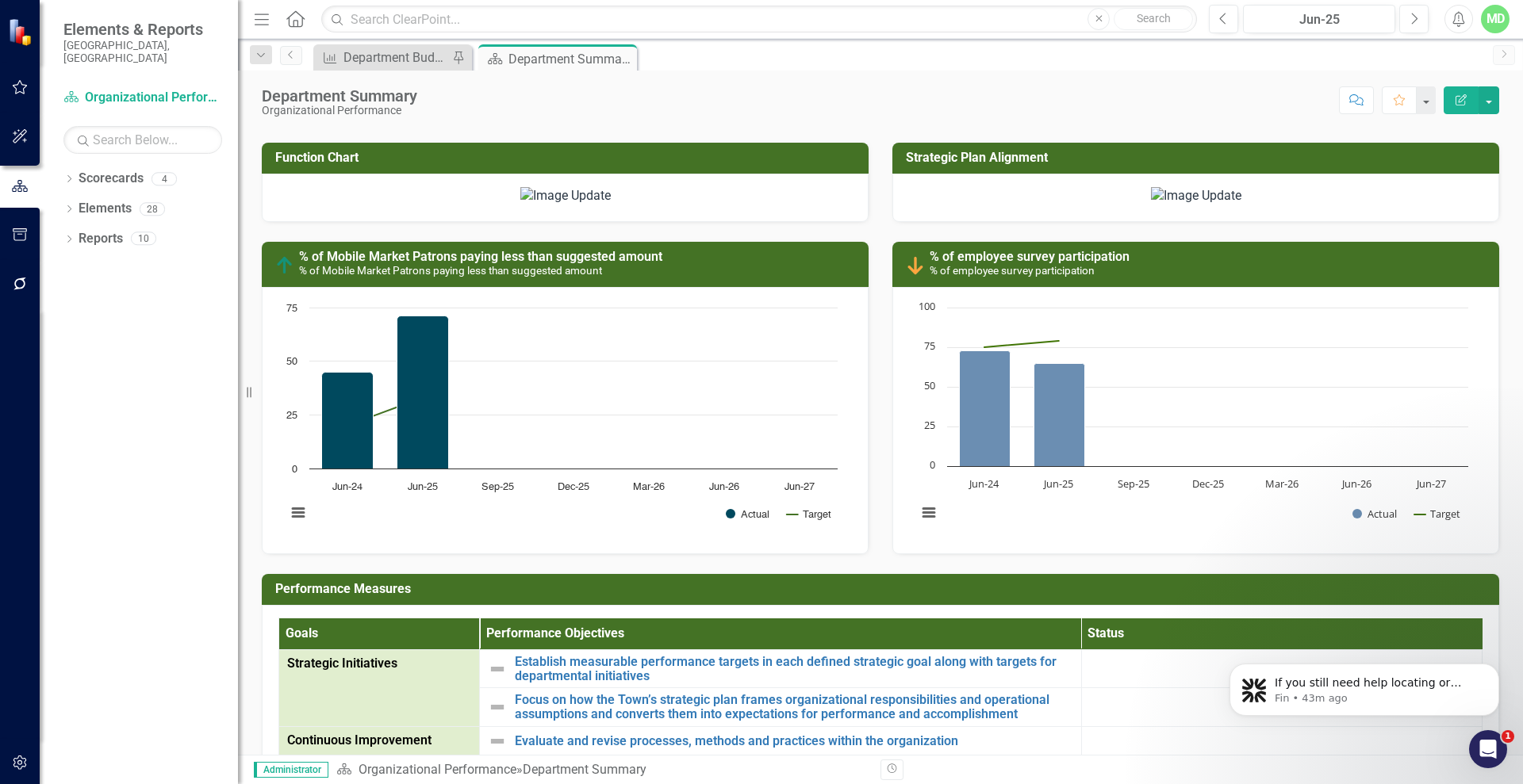
click at [1209, 205] on img at bounding box center [1196, 196] width 90 height 18
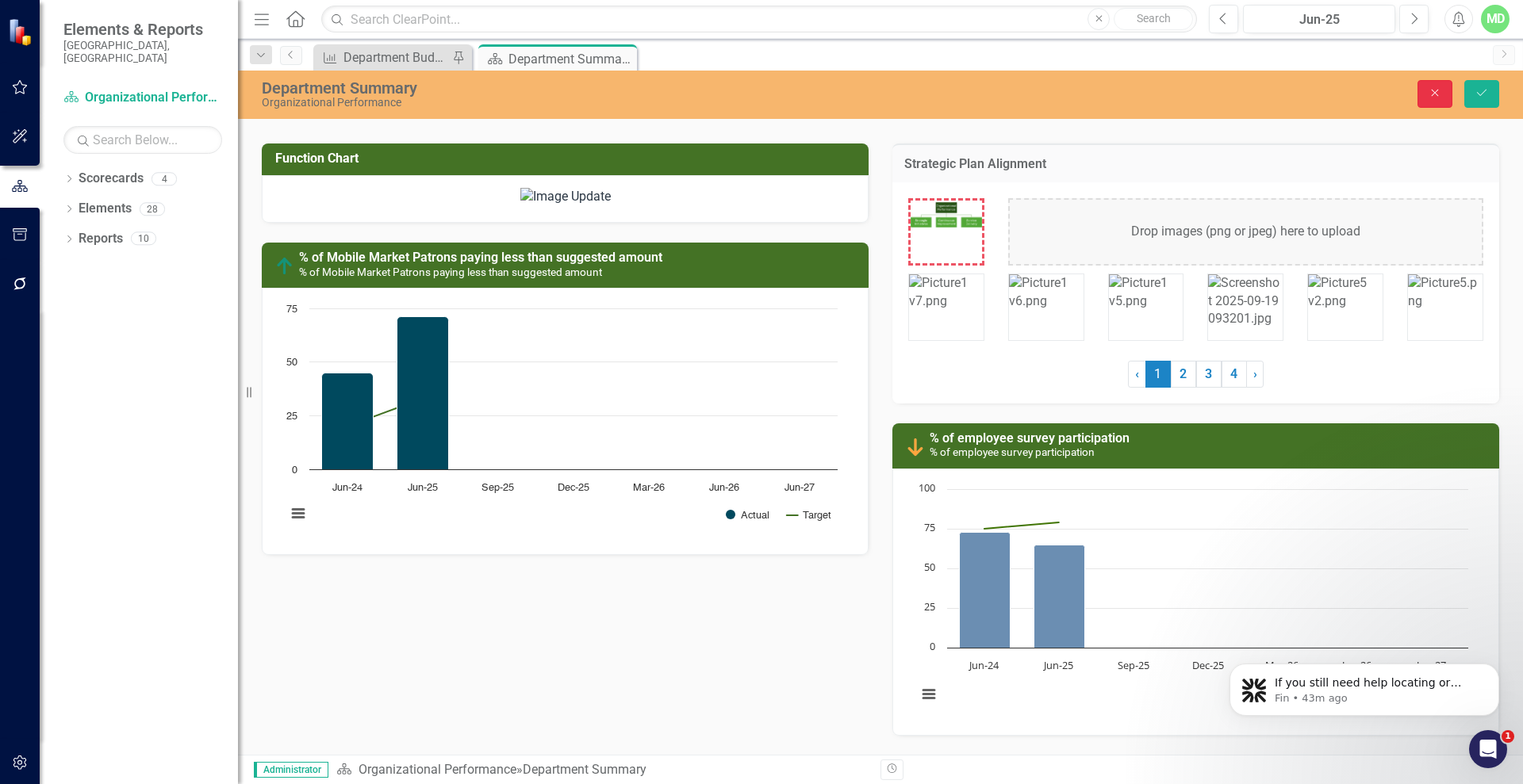
click at [1440, 101] on button "Close" at bounding box center [1435, 93] width 35 height 28
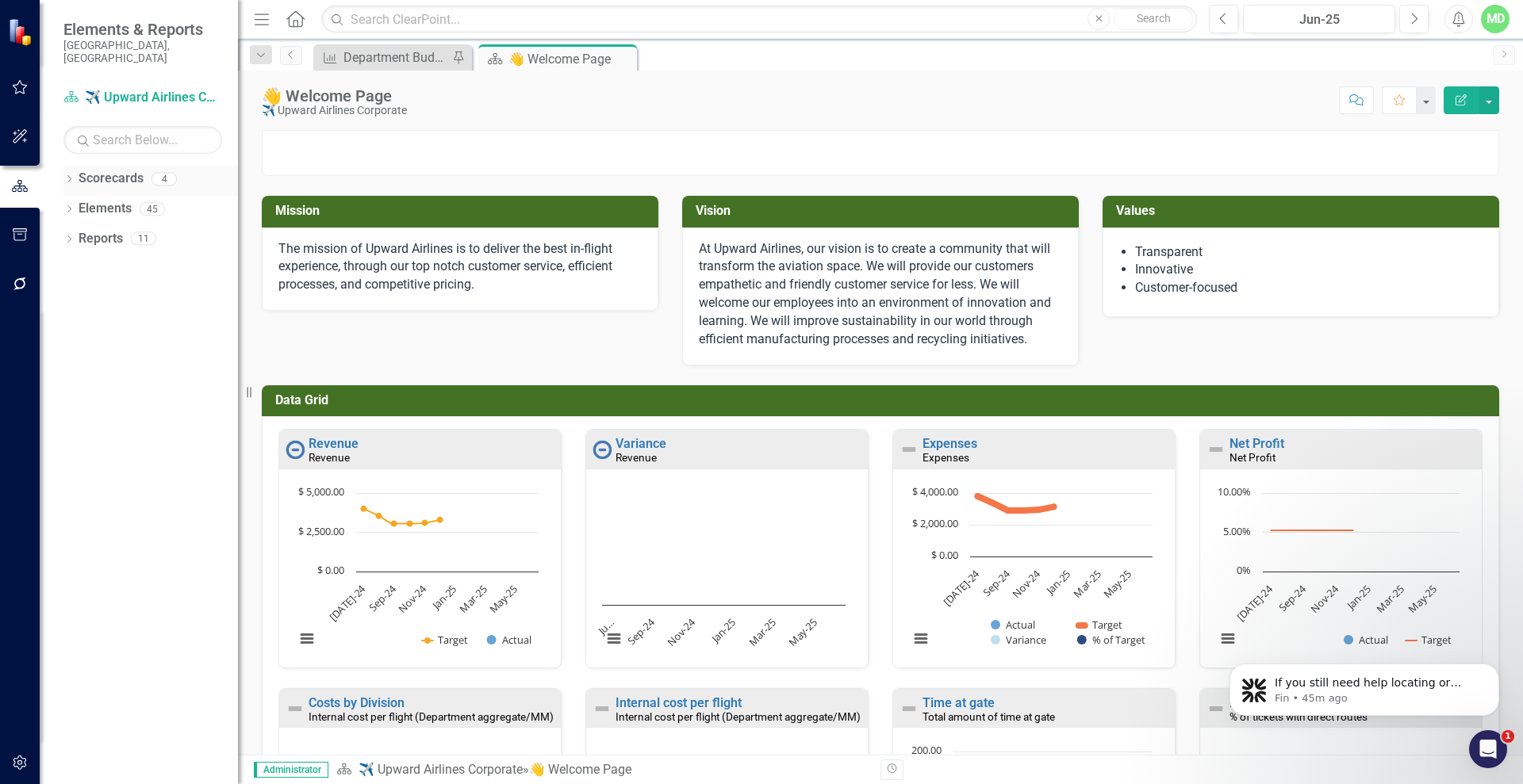
click at [105, 170] on link "Scorecards" at bounding box center [110, 179] width 65 height 18
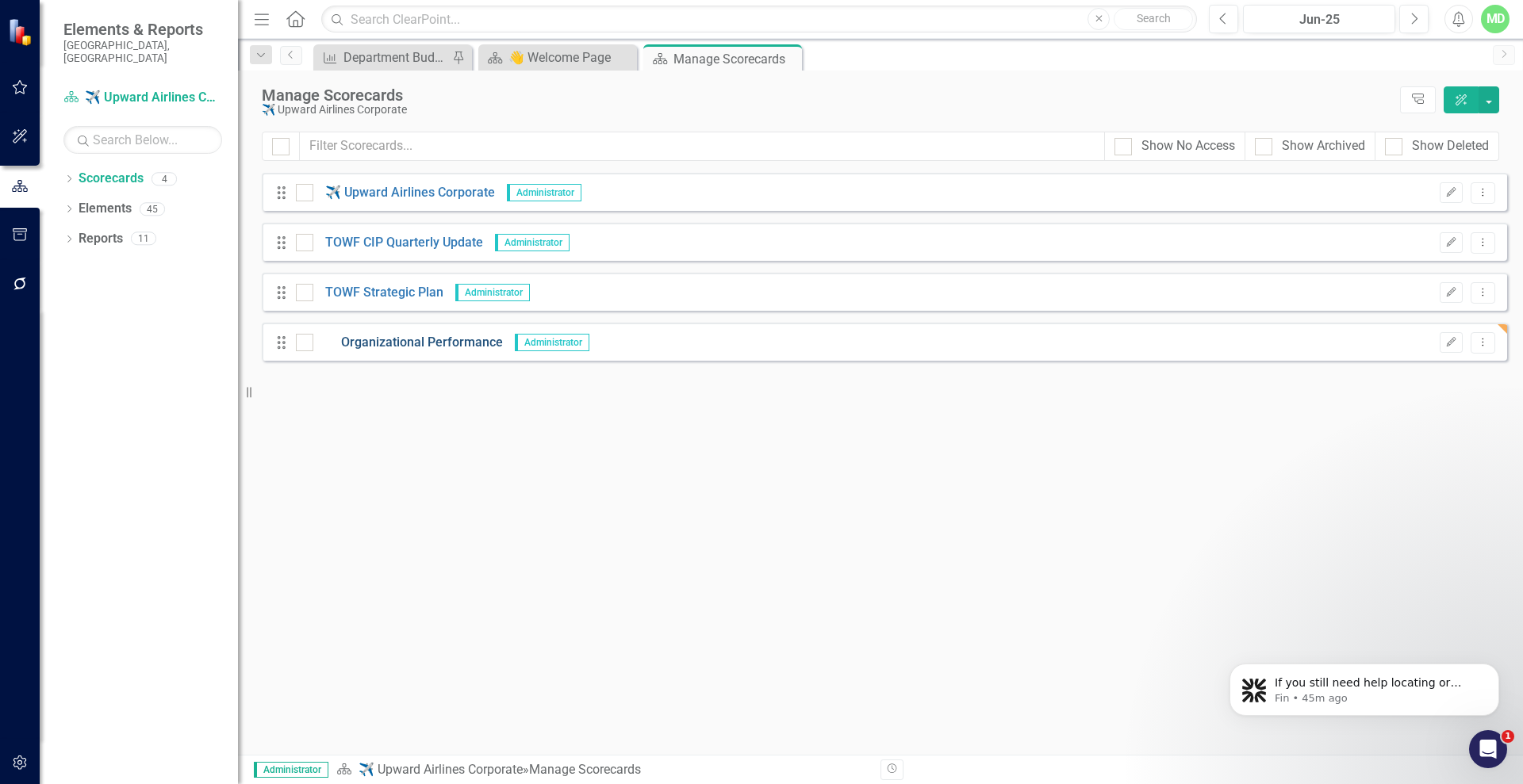
click at [392, 343] on link "Organizational Performance" at bounding box center [407, 343] width 189 height 18
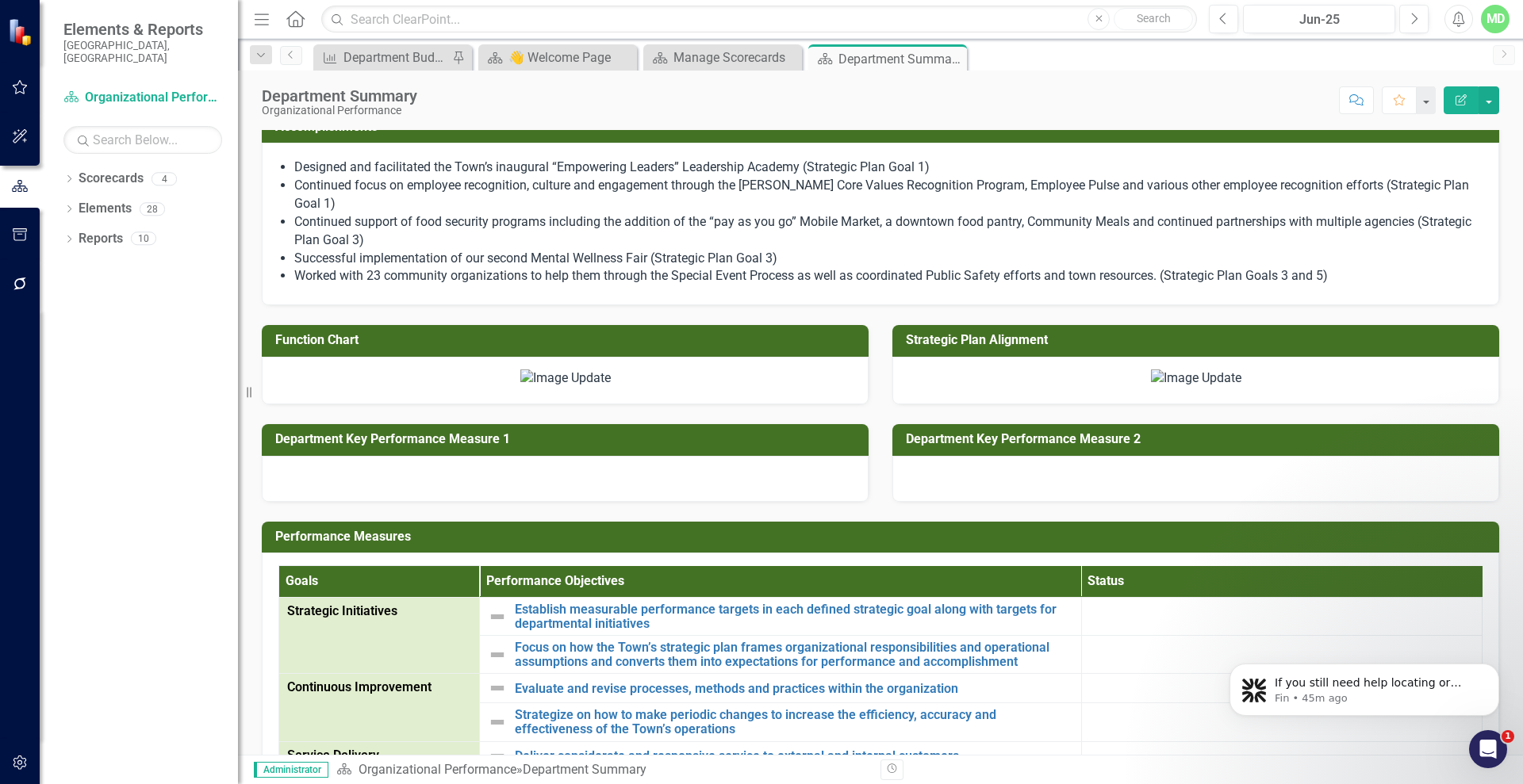
scroll to position [753, 0]
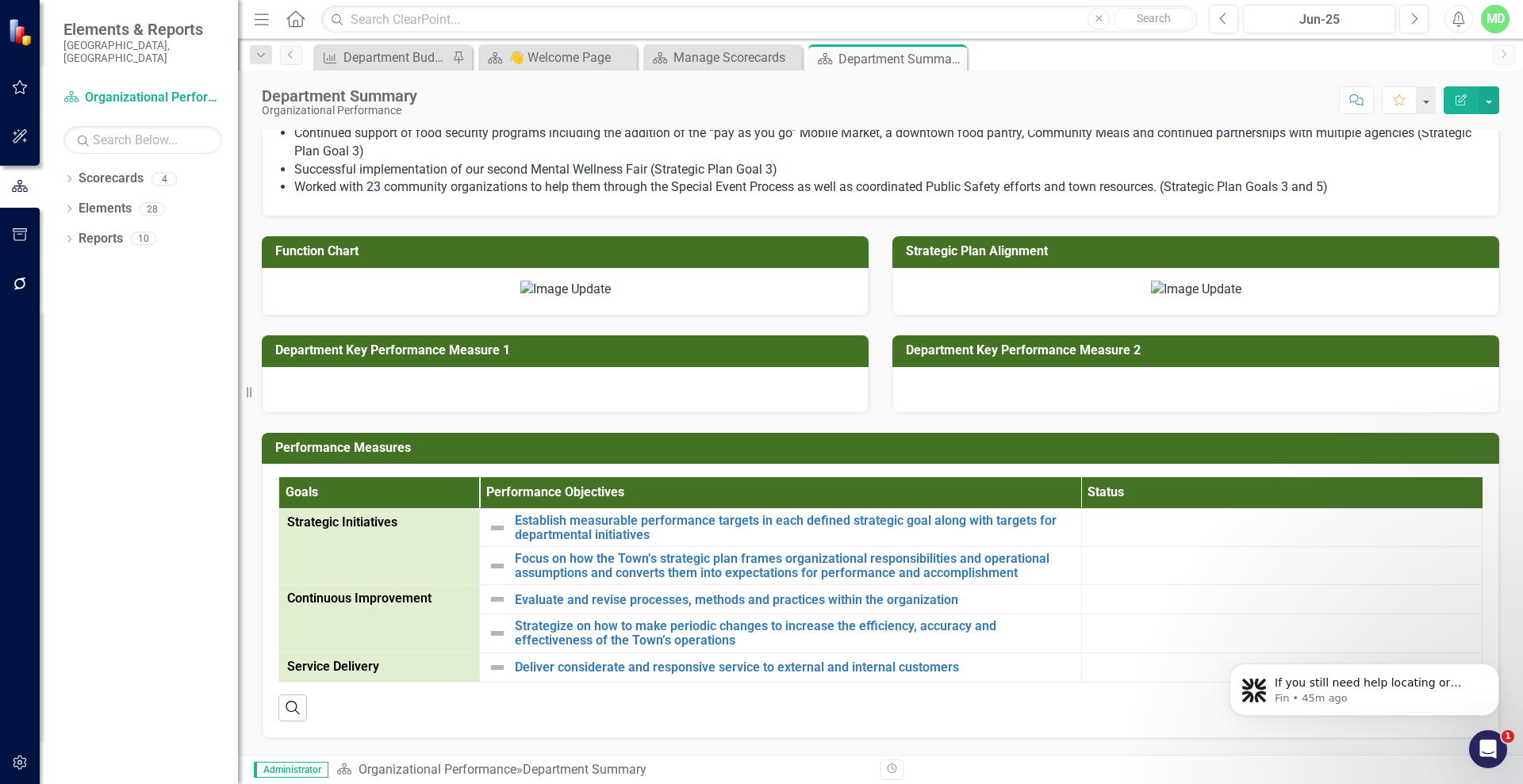
click at [611, 299] on img at bounding box center [565, 290] width 90 height 18
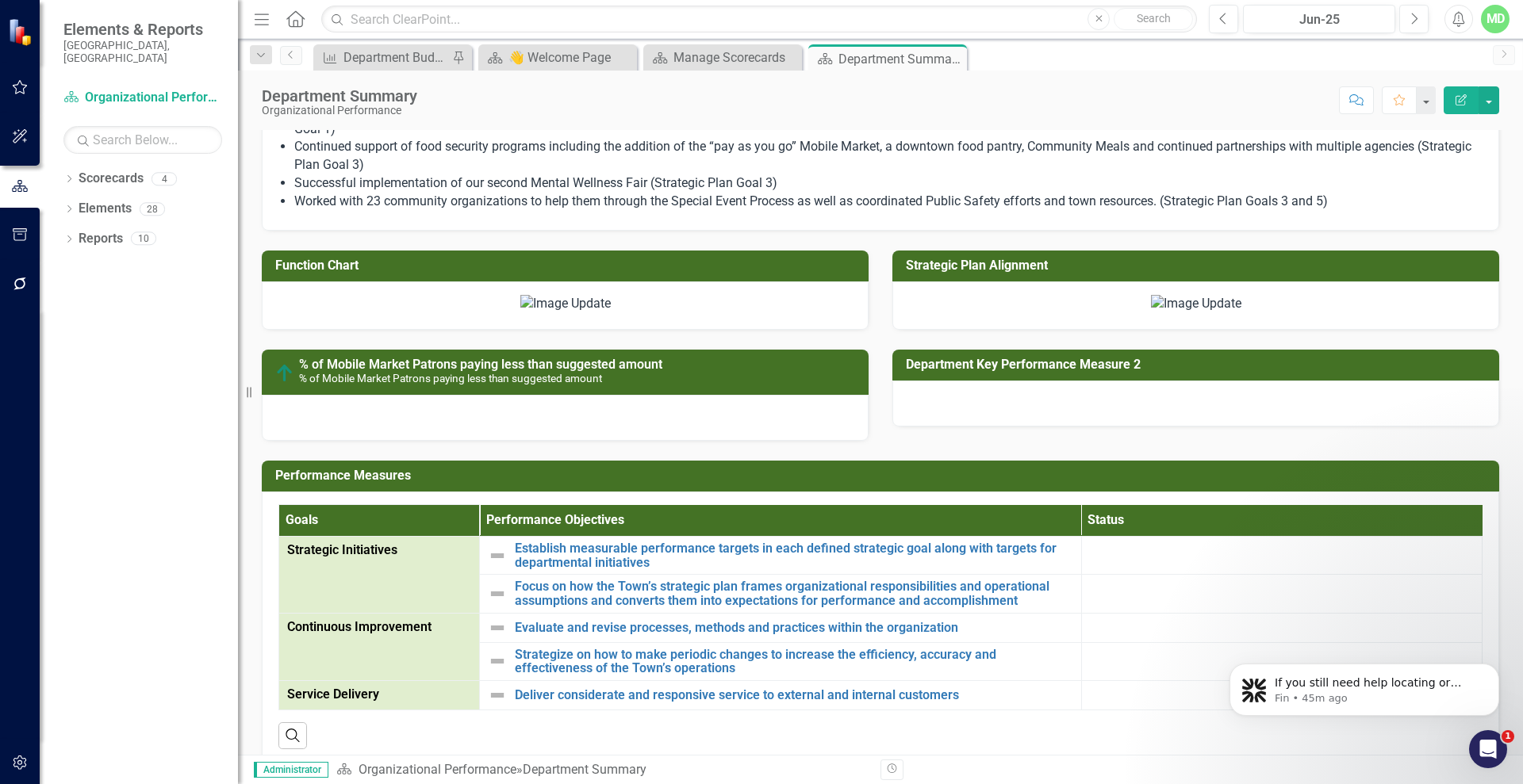
click at [611, 313] on img at bounding box center [565, 303] width 90 height 18
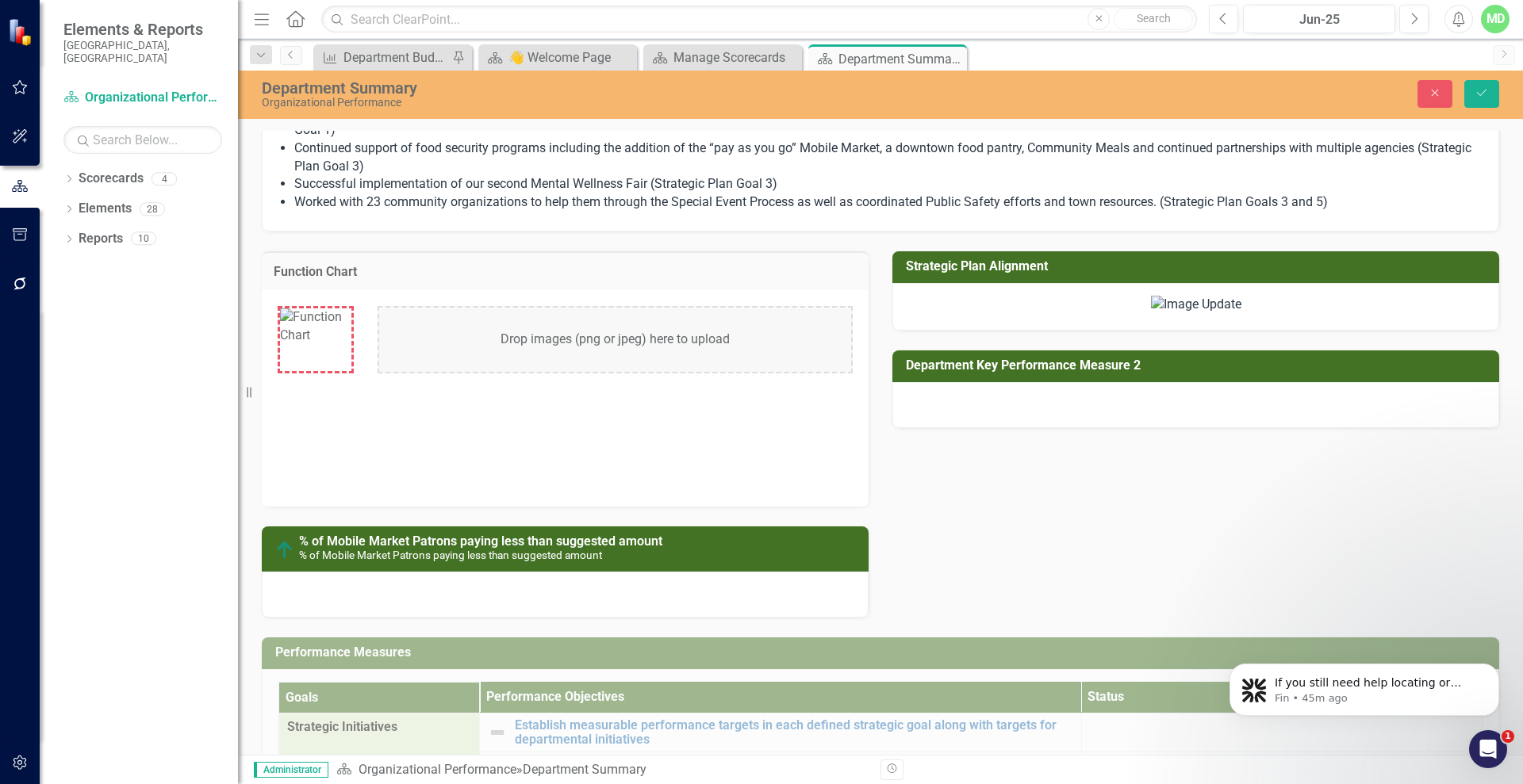
scroll to position [987, 0]
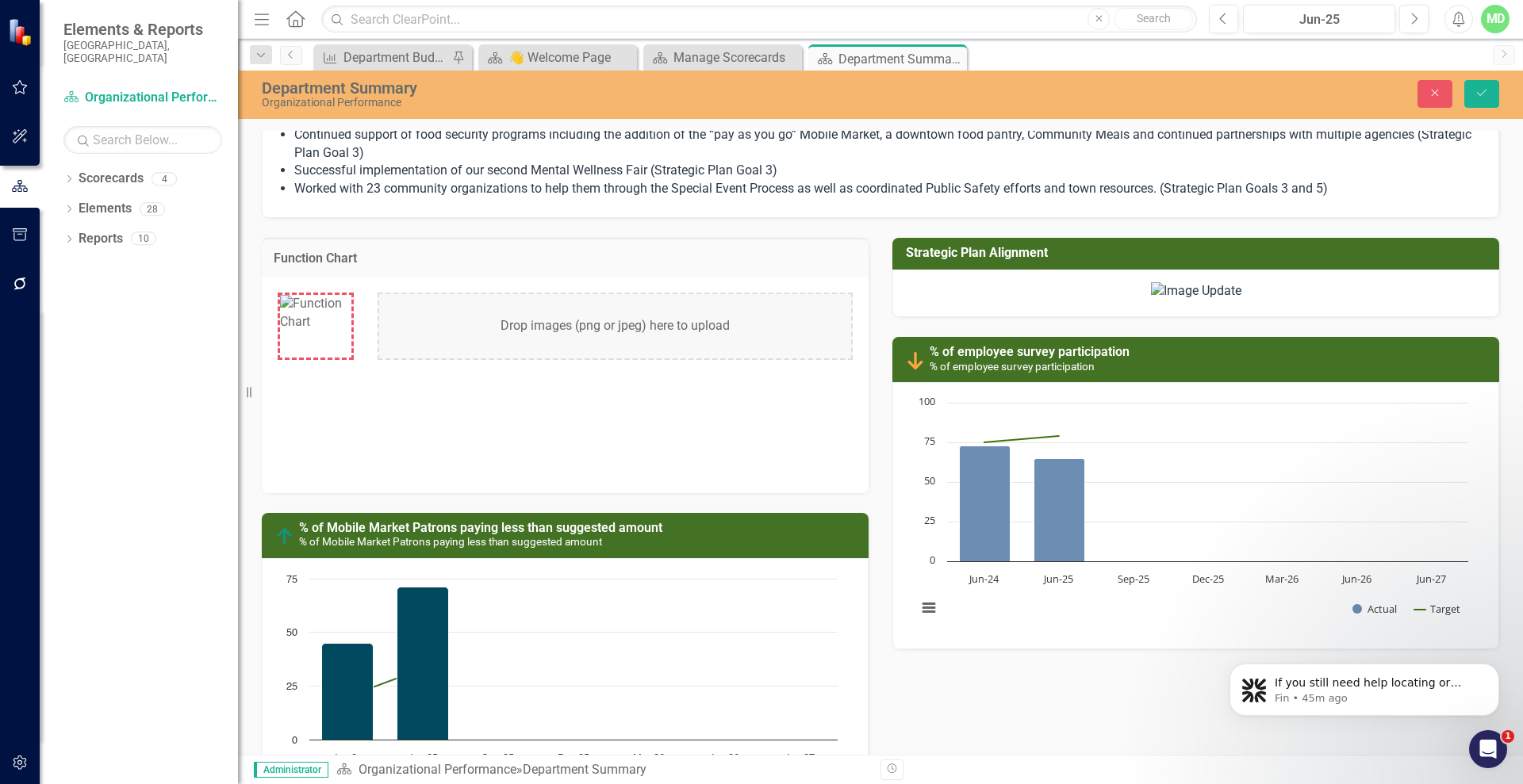
click at [571, 324] on div "Drop images (png or jpeg) here to upload" at bounding box center [615, 326] width 475 height 67
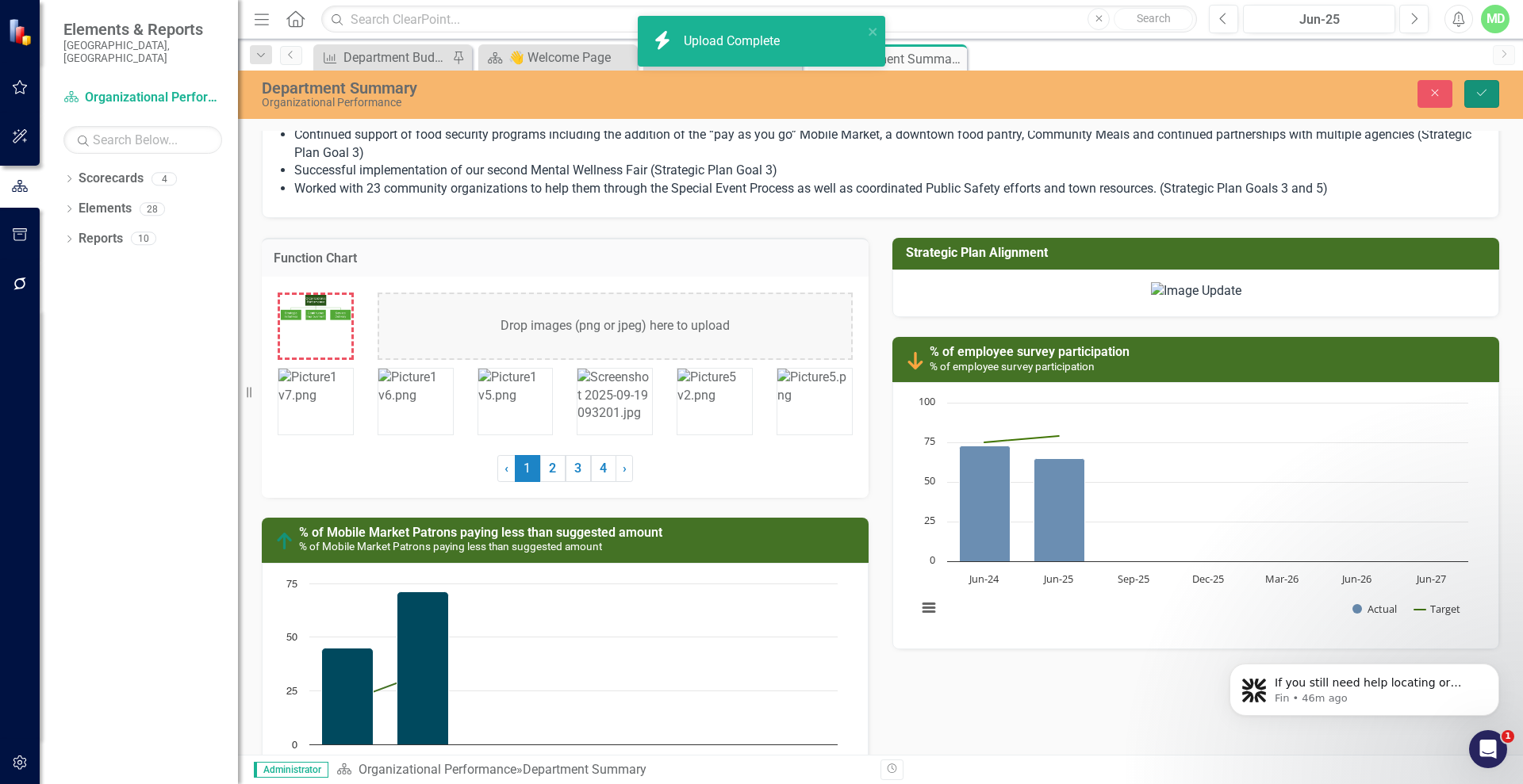
click at [1471, 91] on button "Save" at bounding box center [1481, 93] width 35 height 28
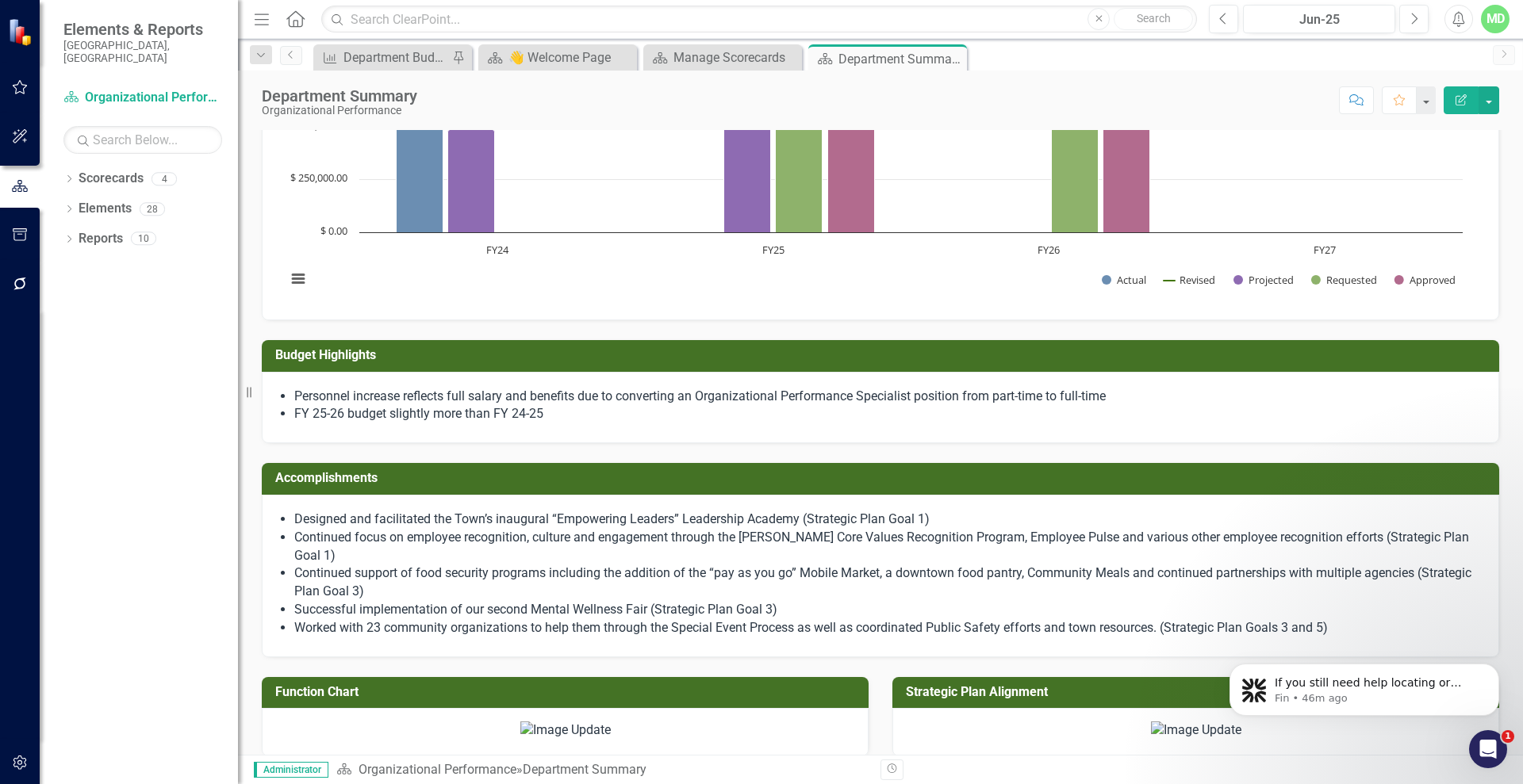
scroll to position [1094, 0]
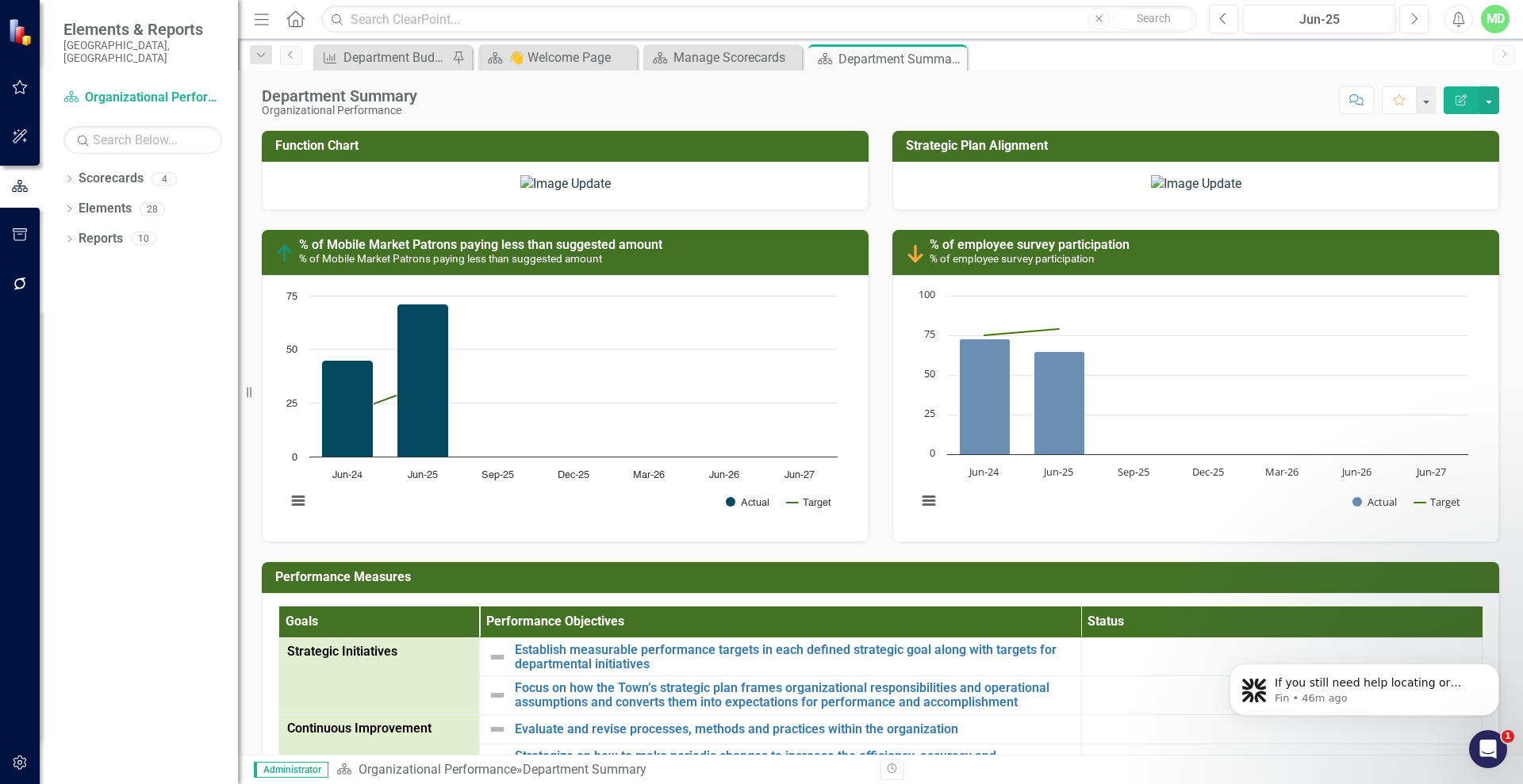
click at [1228, 193] on img at bounding box center [1196, 184] width 90 height 18
click at [1151, 193] on img at bounding box center [1196, 184] width 90 height 18
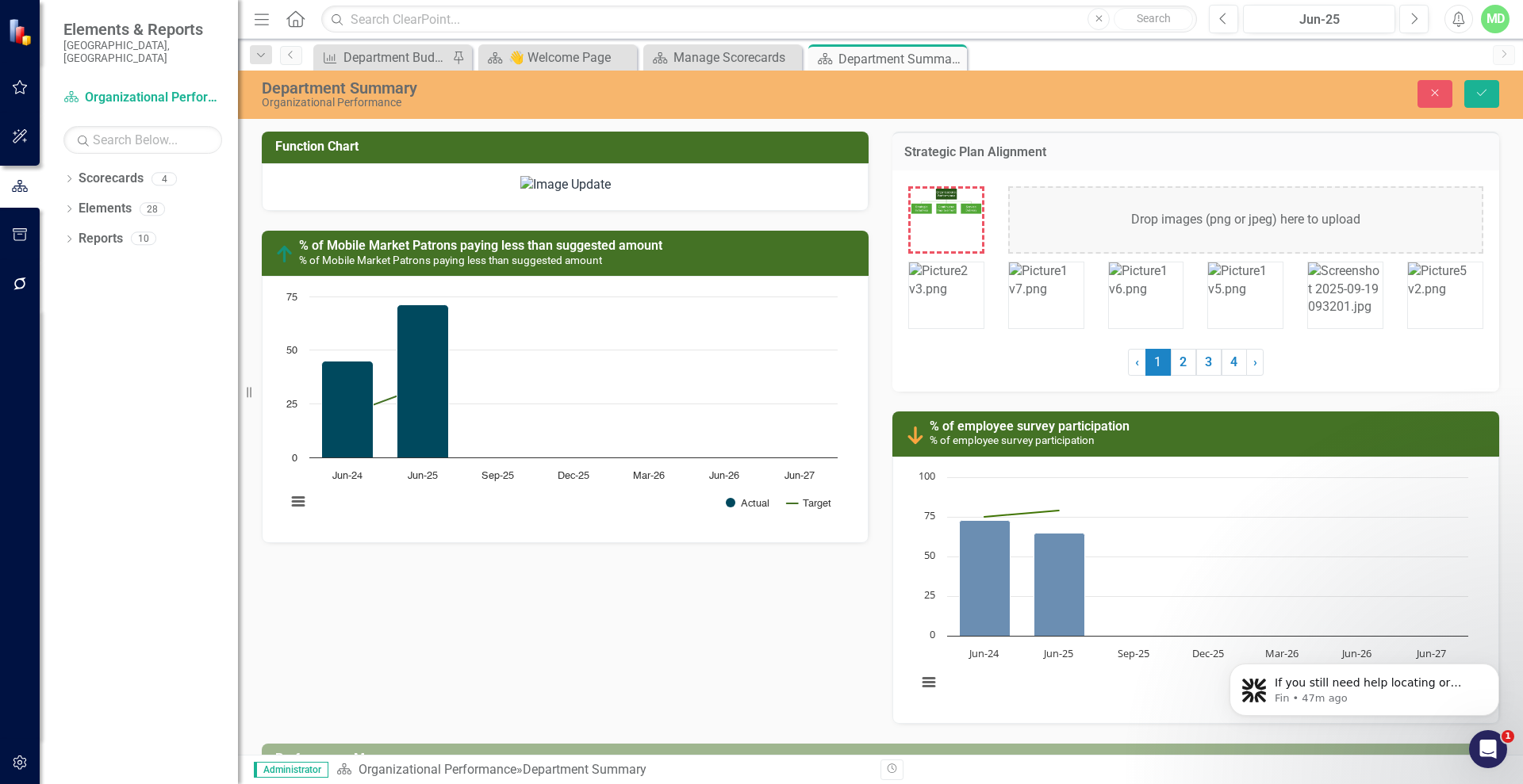
click at [1144, 227] on div "Drop images (png or jpeg) here to upload" at bounding box center [1245, 220] width 475 height 67
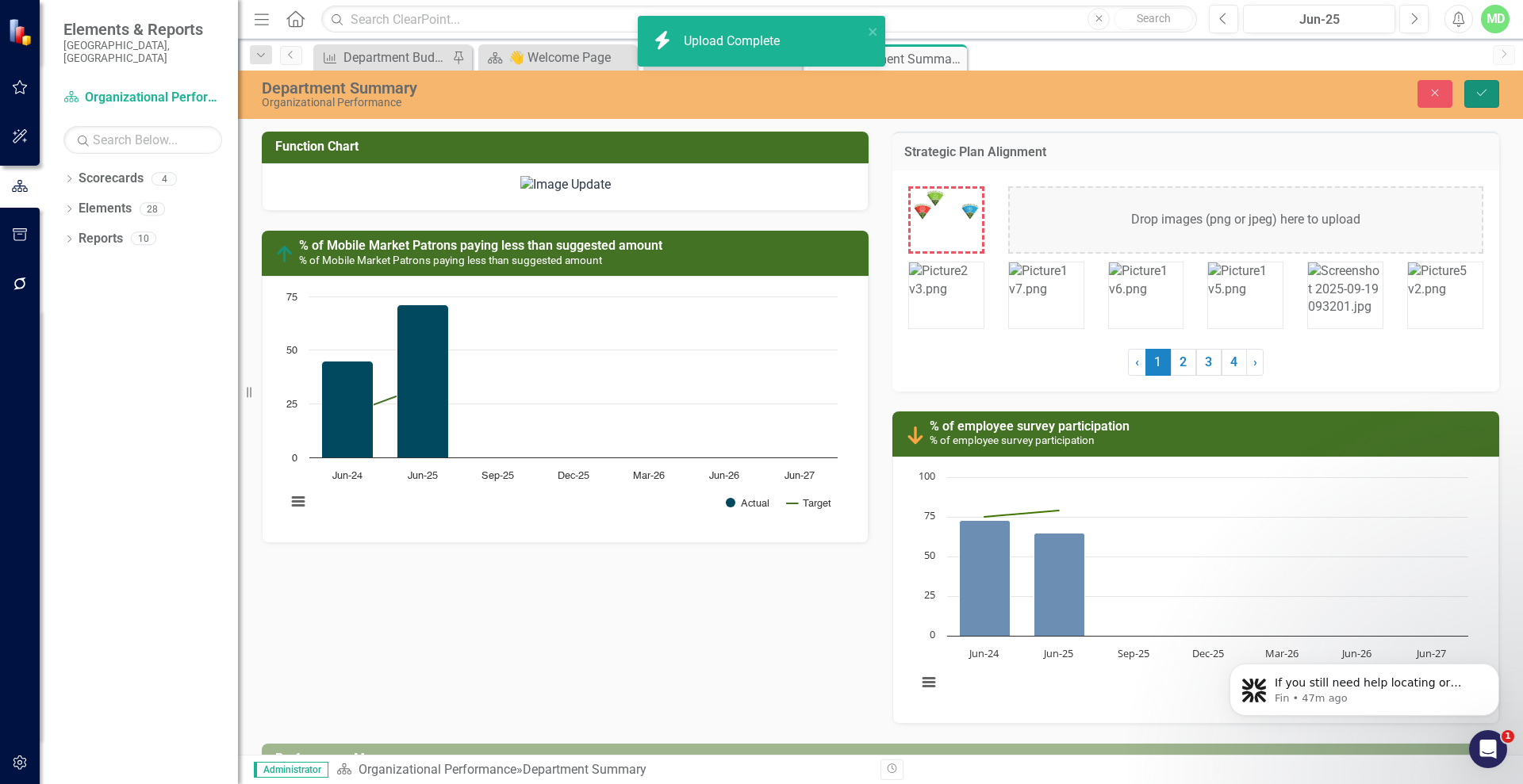
click at [1489, 91] on button "Save" at bounding box center [1481, 93] width 35 height 28
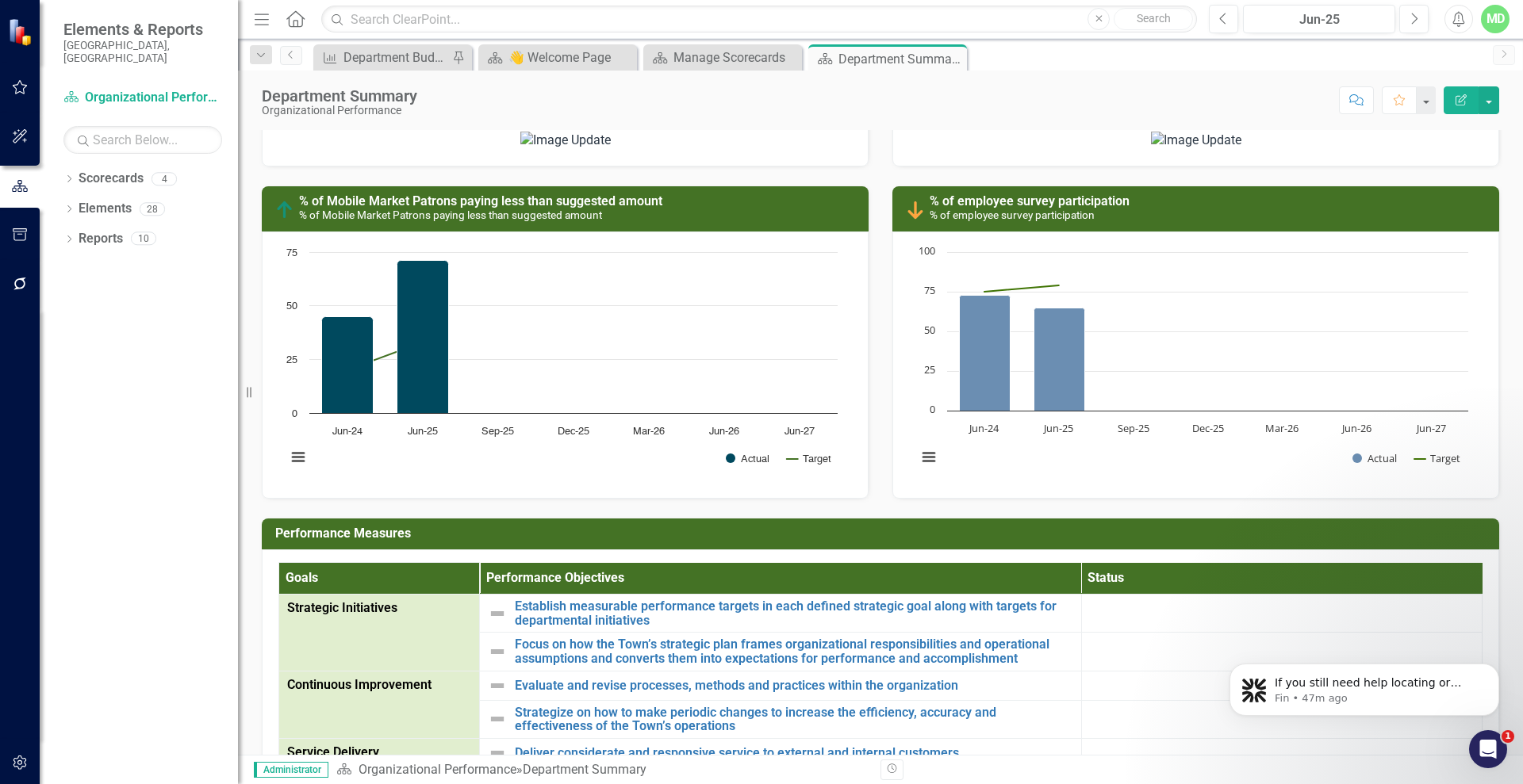
scroll to position [1142, 0]
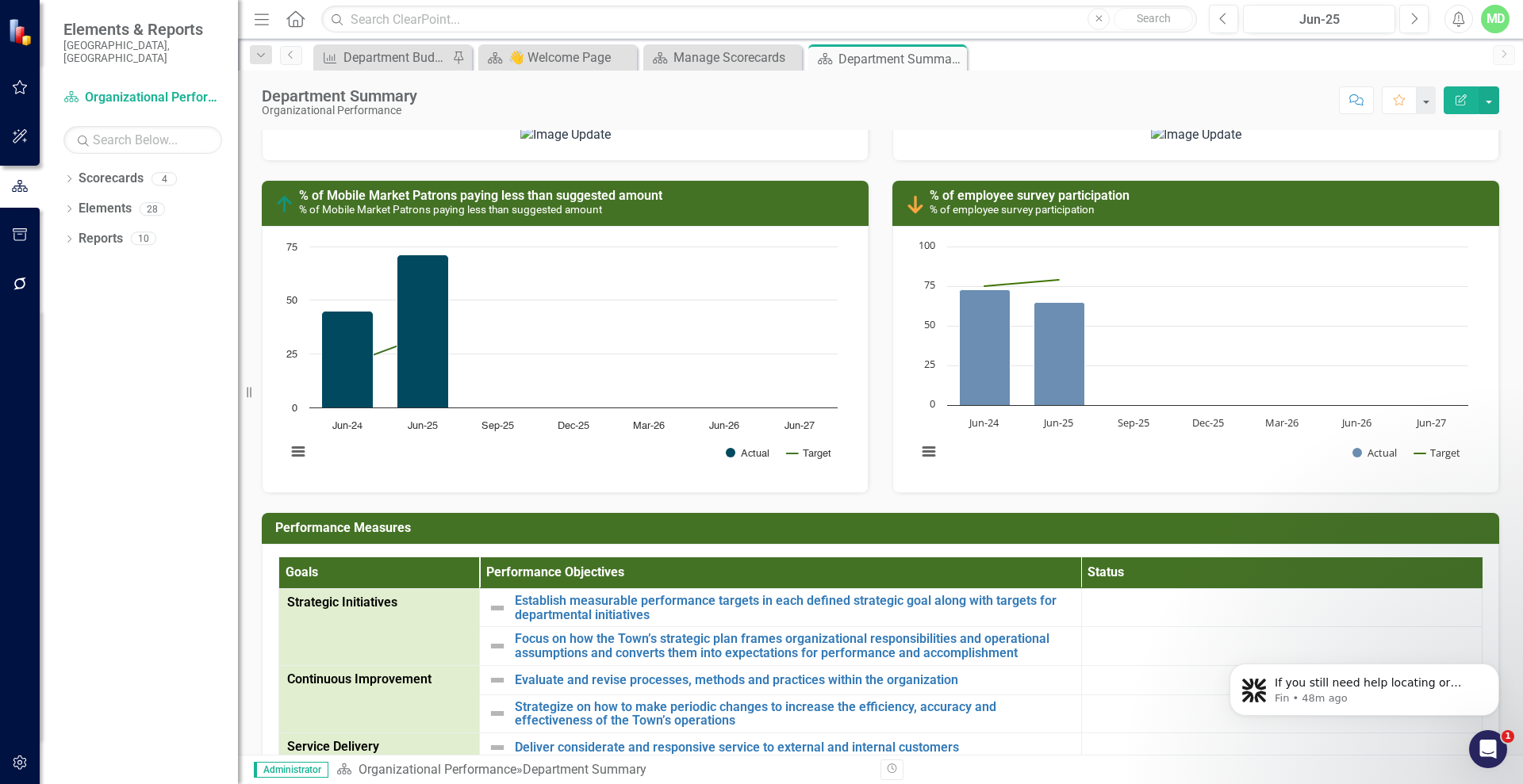
click at [1196, 145] on img at bounding box center [1196, 135] width 90 height 18
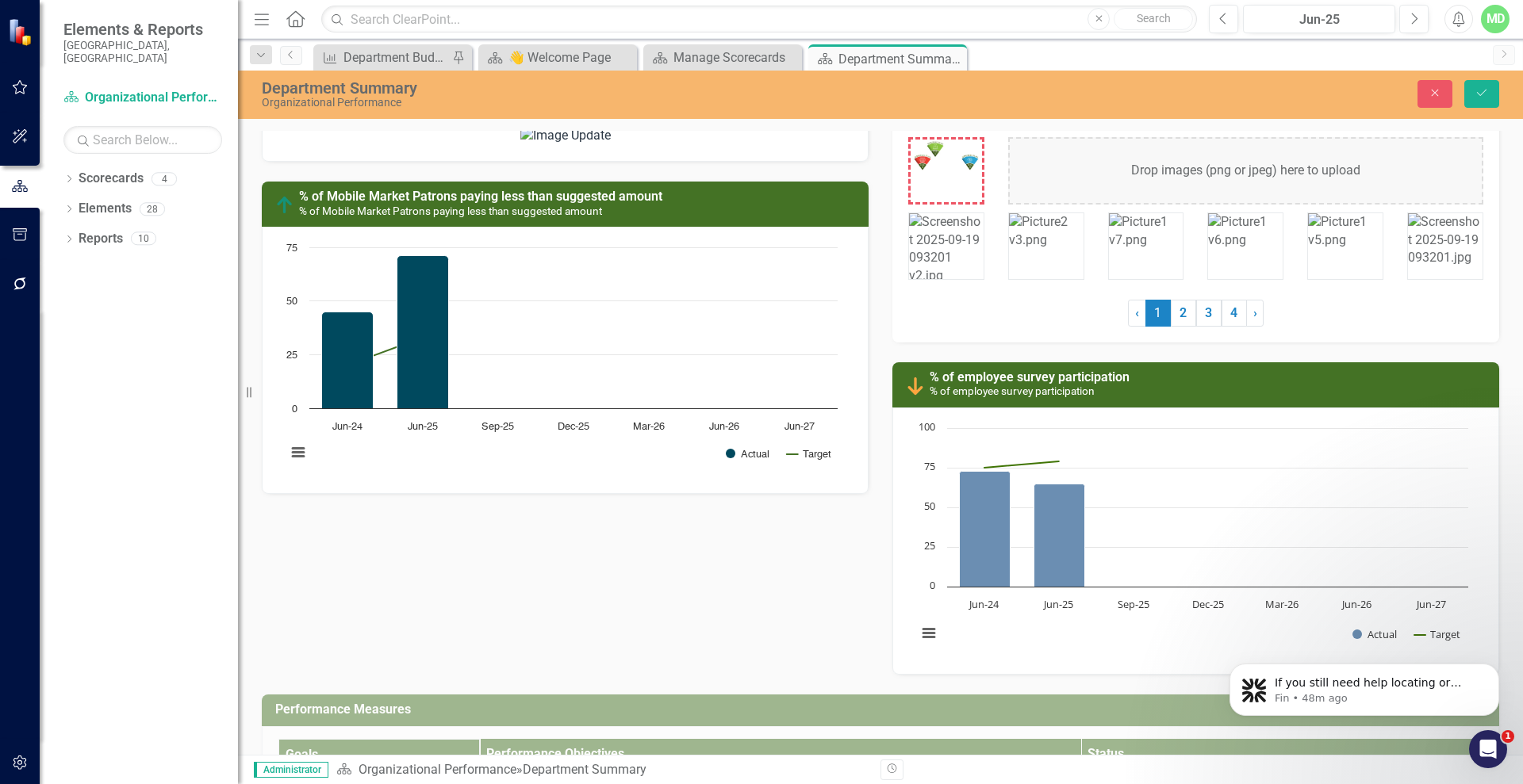
click at [937, 245] on img at bounding box center [946, 249] width 74 height 72
click at [934, 241] on img at bounding box center [946, 249] width 74 height 72
click at [938, 247] on div at bounding box center [946, 246] width 76 height 67
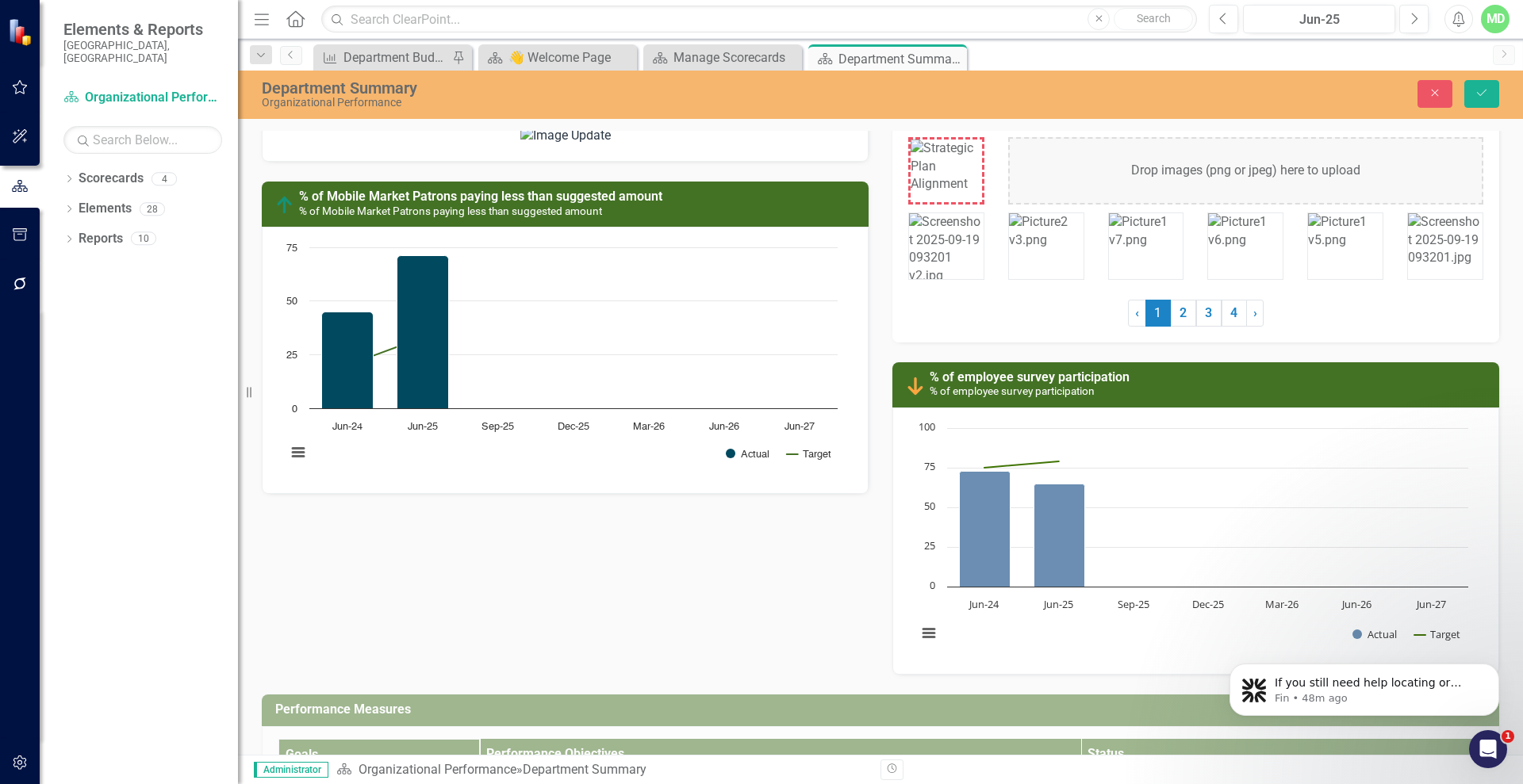
click at [957, 236] on img at bounding box center [946, 249] width 74 height 72
click at [1051, 237] on img at bounding box center [1045, 232] width 74 height 37
click at [1162, 238] on img at bounding box center [1145, 232] width 74 height 37
click at [910, 248] on div at bounding box center [946, 246] width 76 height 67
click at [917, 249] on div at bounding box center [946, 246] width 76 height 67
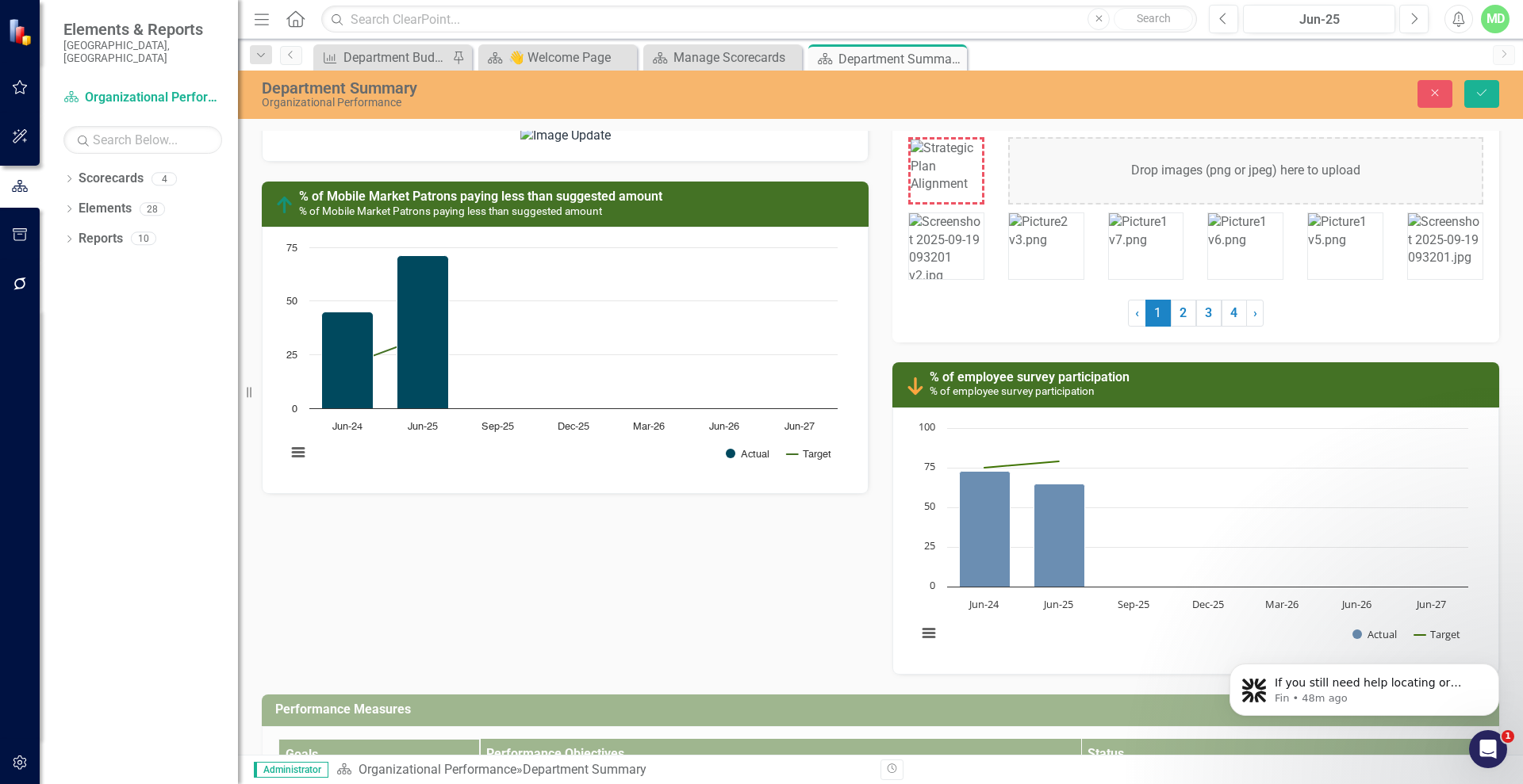
click at [938, 176] on div at bounding box center [946, 171] width 76 height 67
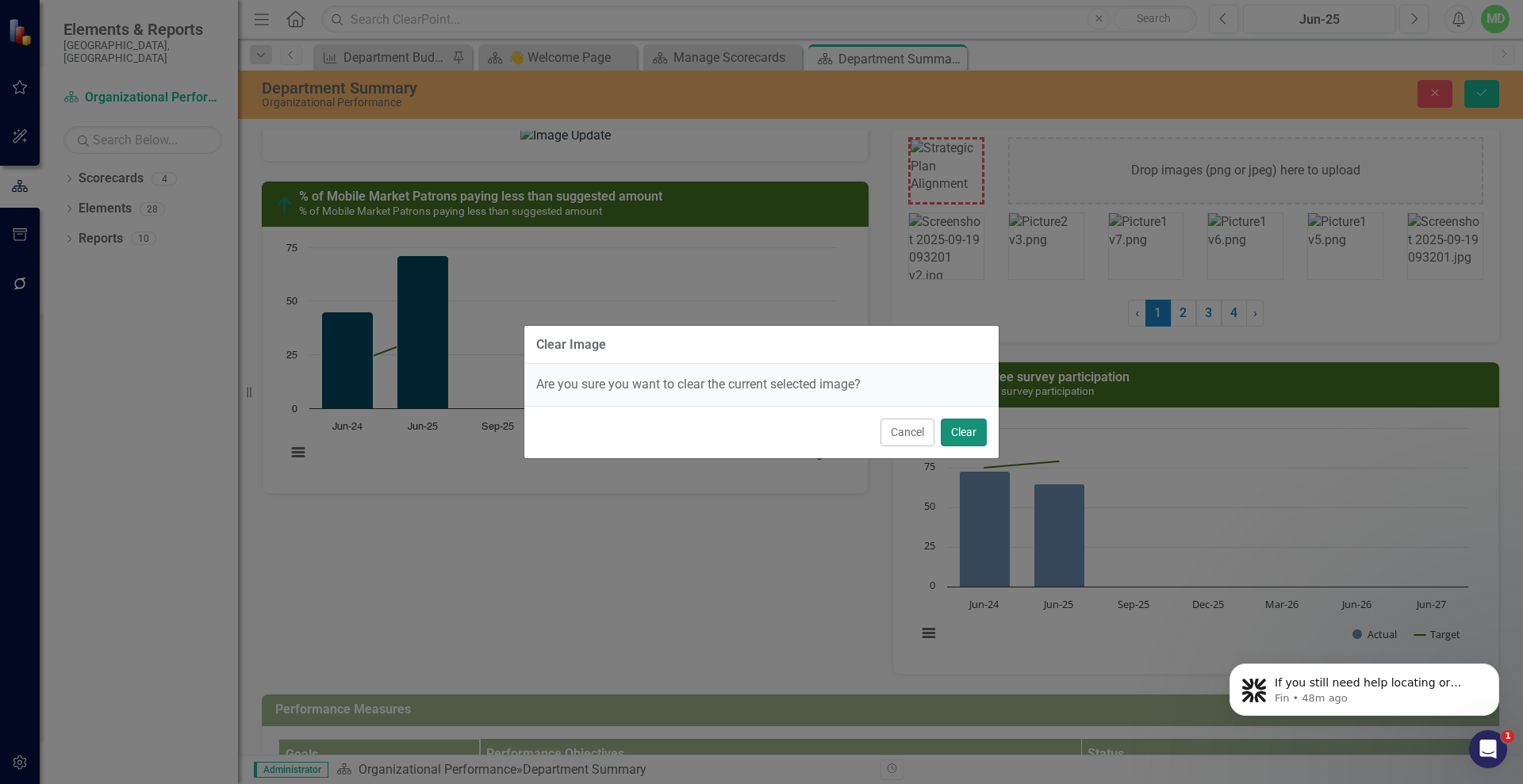
click at [960, 433] on button "Clear" at bounding box center [964, 432] width 46 height 28
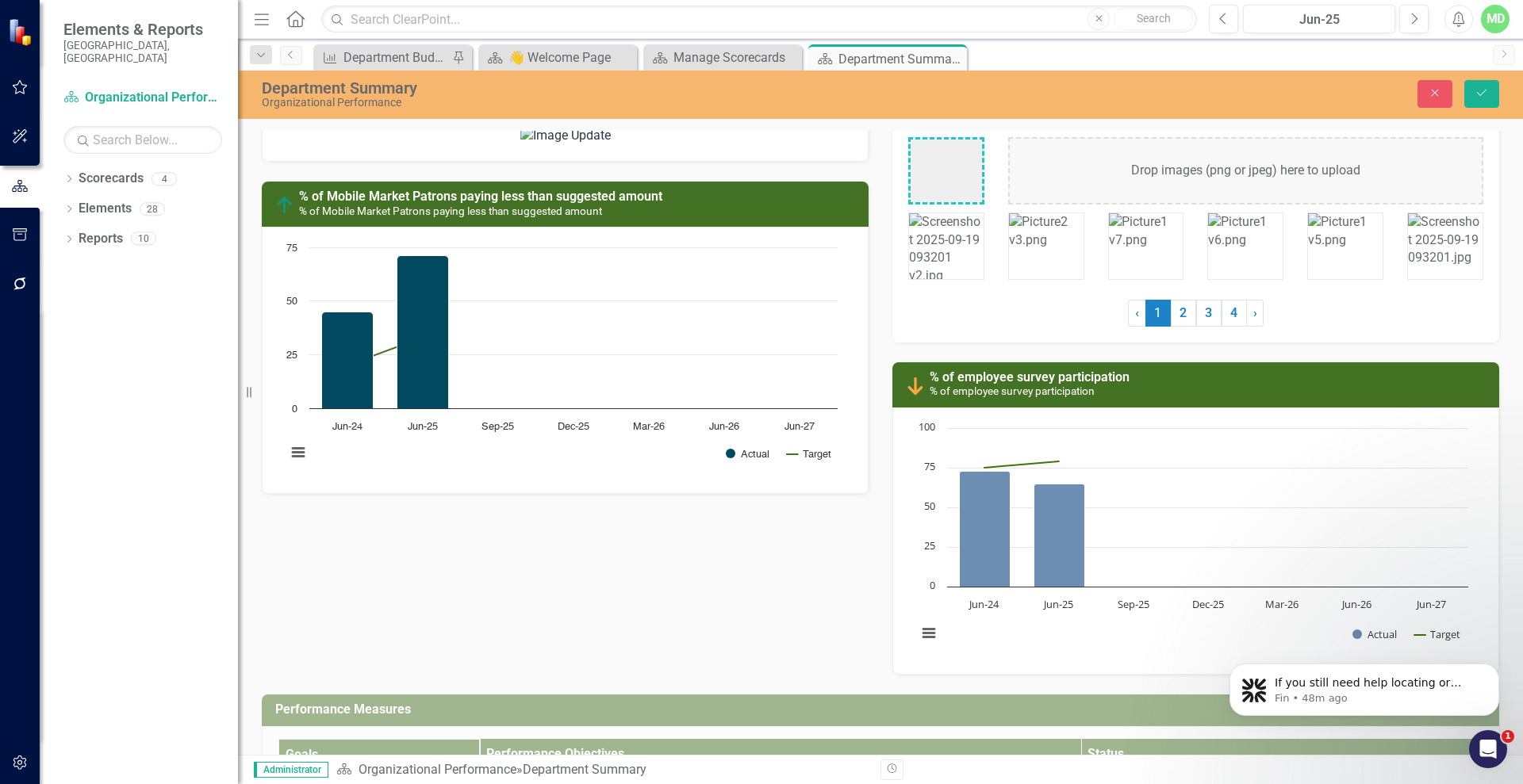
click at [943, 248] on div at bounding box center [946, 246] width 76 height 67
click at [1487, 97] on icon "Save" at bounding box center [1481, 93] width 14 height 11
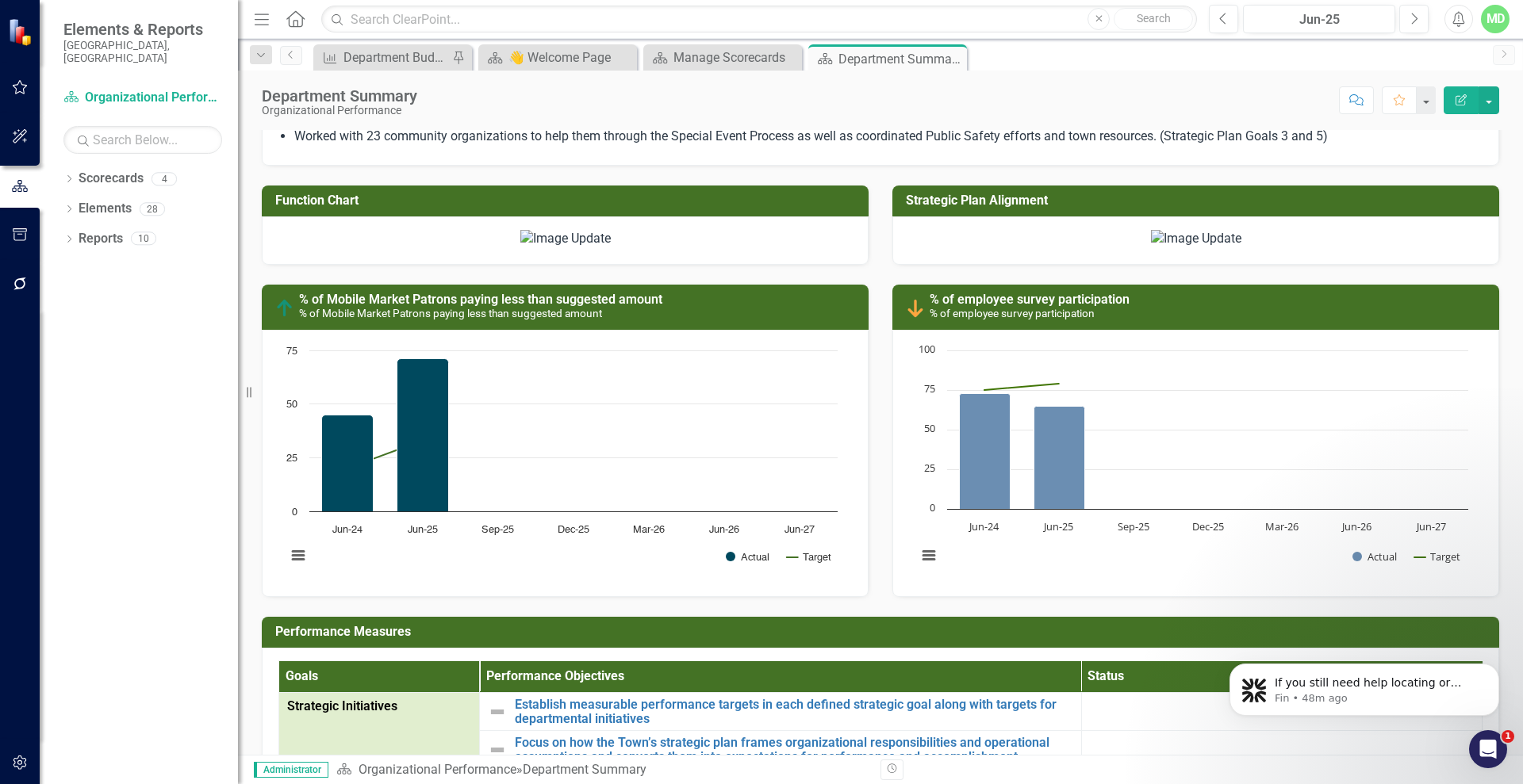
scroll to position [1026, 0]
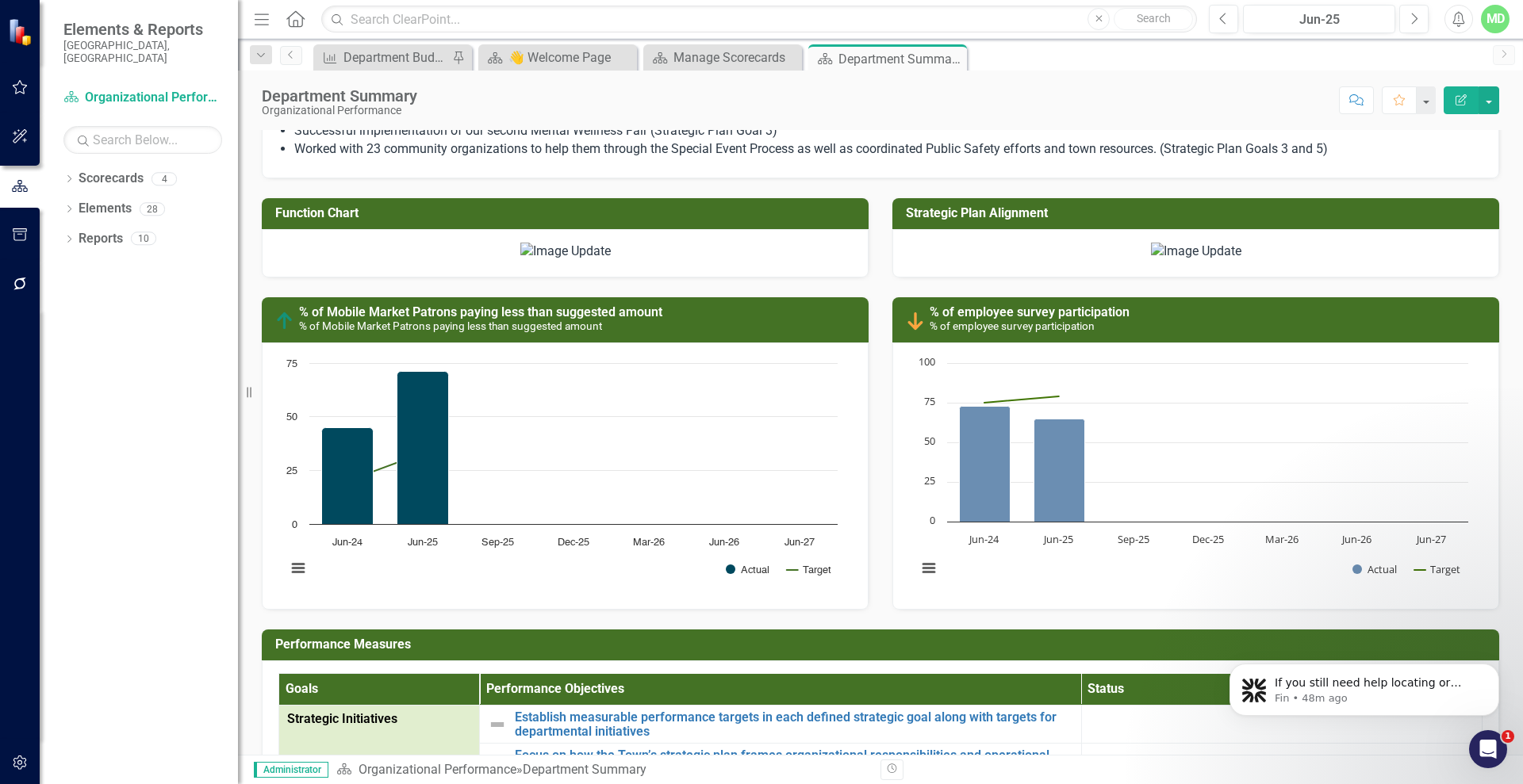
click at [927, 260] on div at bounding box center [1196, 251] width 573 height 18
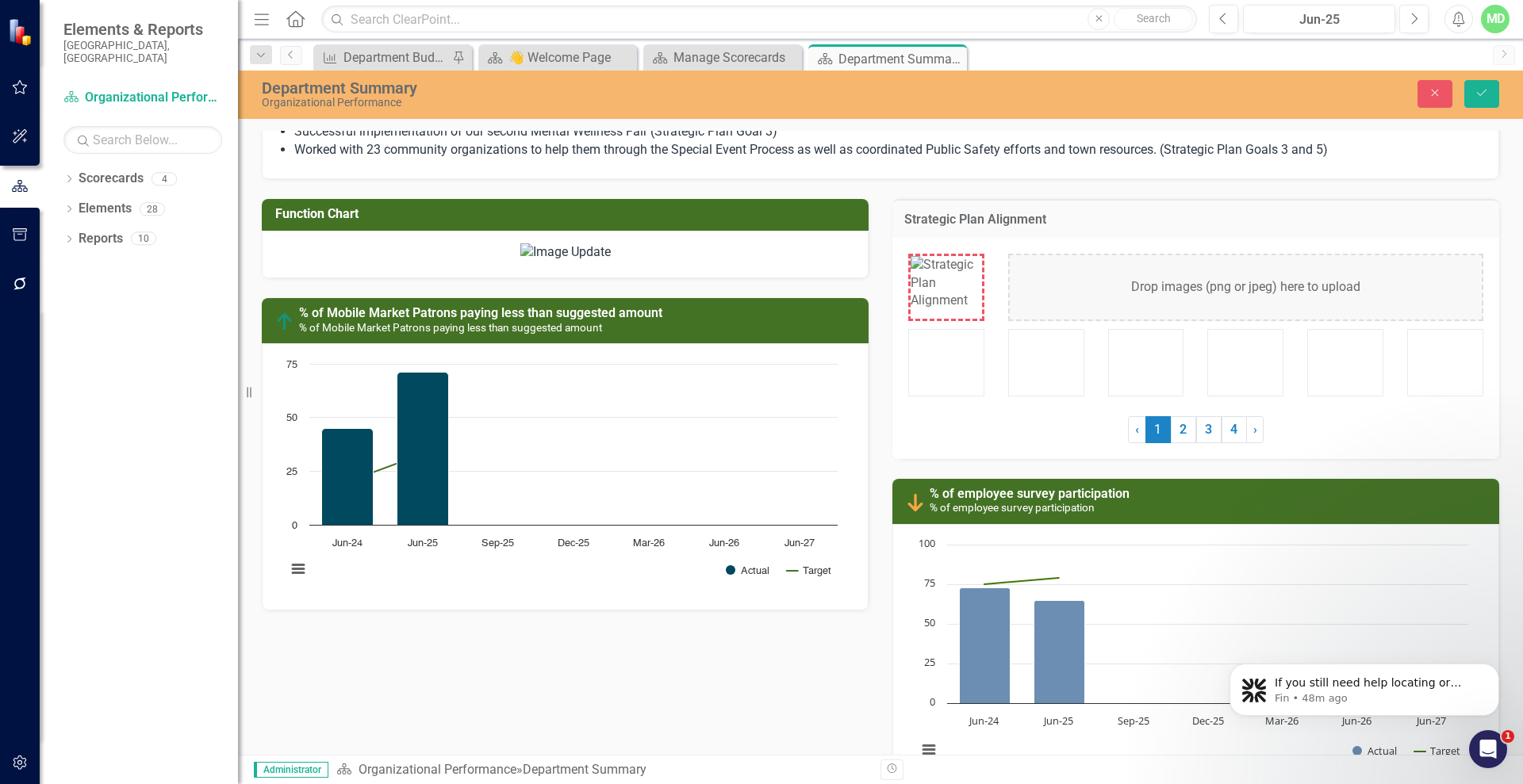
click at [1349, 192] on div "Strategic Plan Alignment Drop images (png or jpeg) here to upload ‹ Previous 1 …" at bounding box center [1196, 319] width 631 height 280
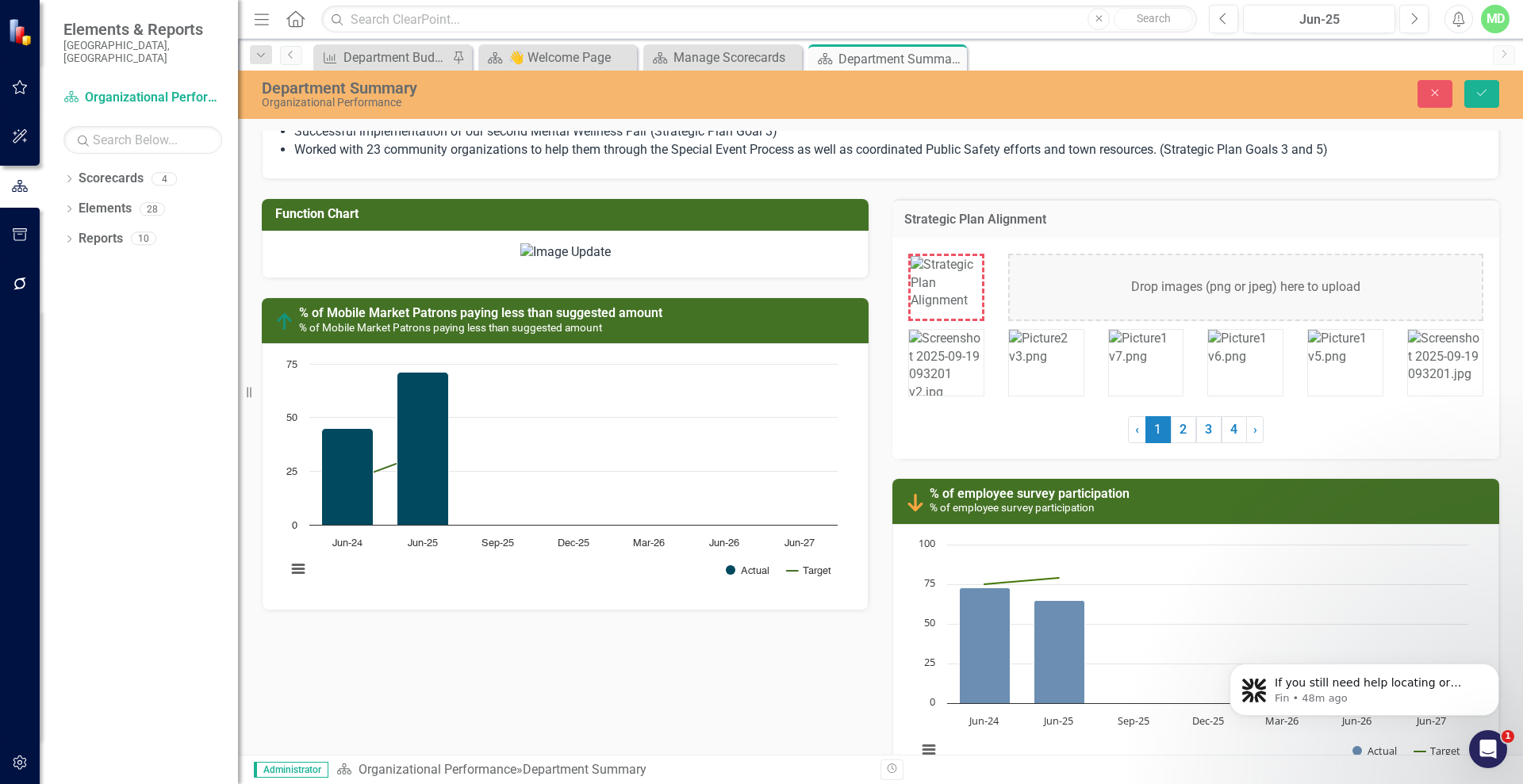
click at [1270, 225] on h3 "Strategic Plan Alignment" at bounding box center [1196, 220] width 583 height 14
click at [1435, 92] on icon "button" at bounding box center [1435, 93] width 7 height 7
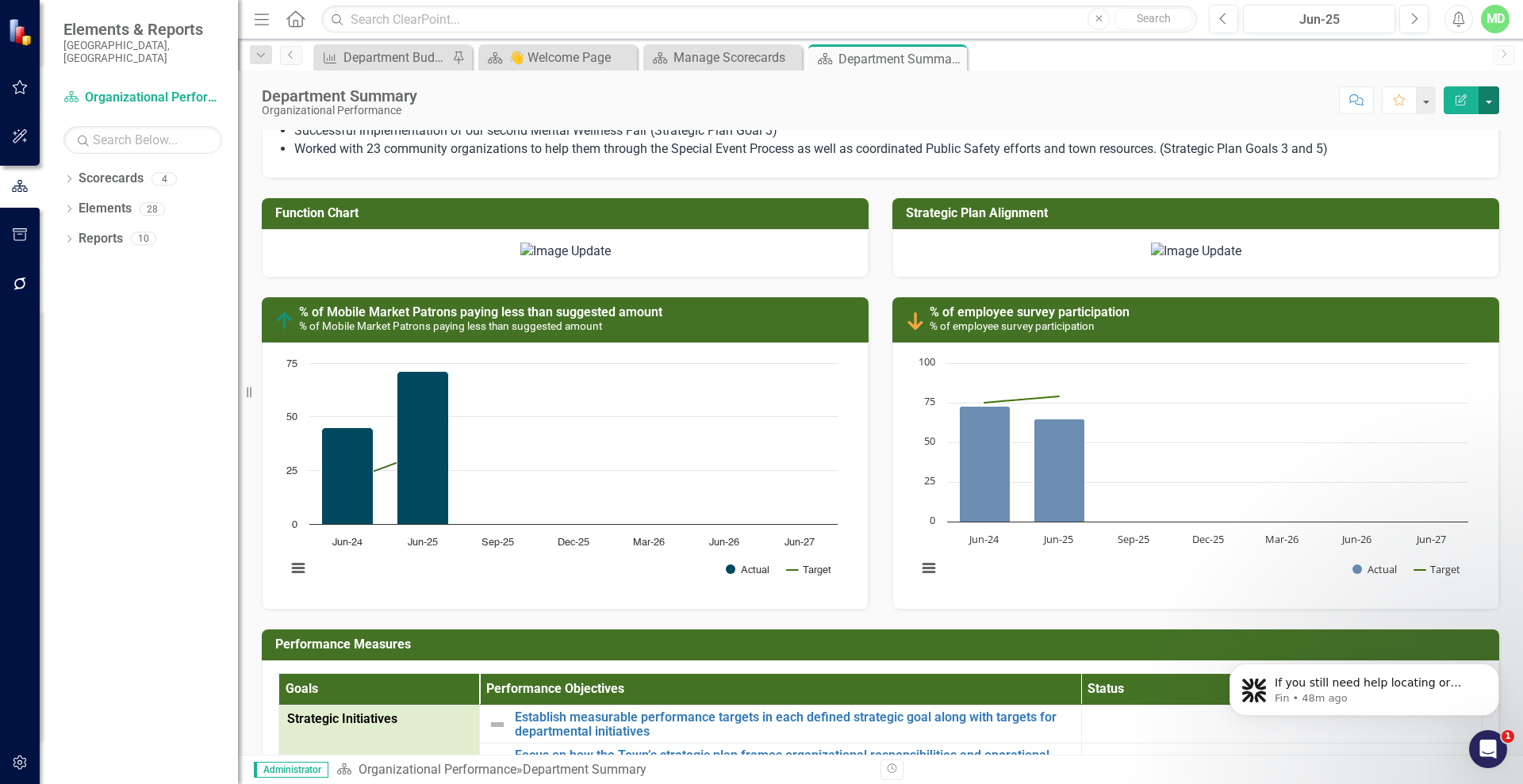
click at [1494, 100] on button "button" at bounding box center [1489, 100] width 21 height 28
click at [1432, 219] on link "PDF Export to PDF" at bounding box center [1434, 222] width 129 height 30
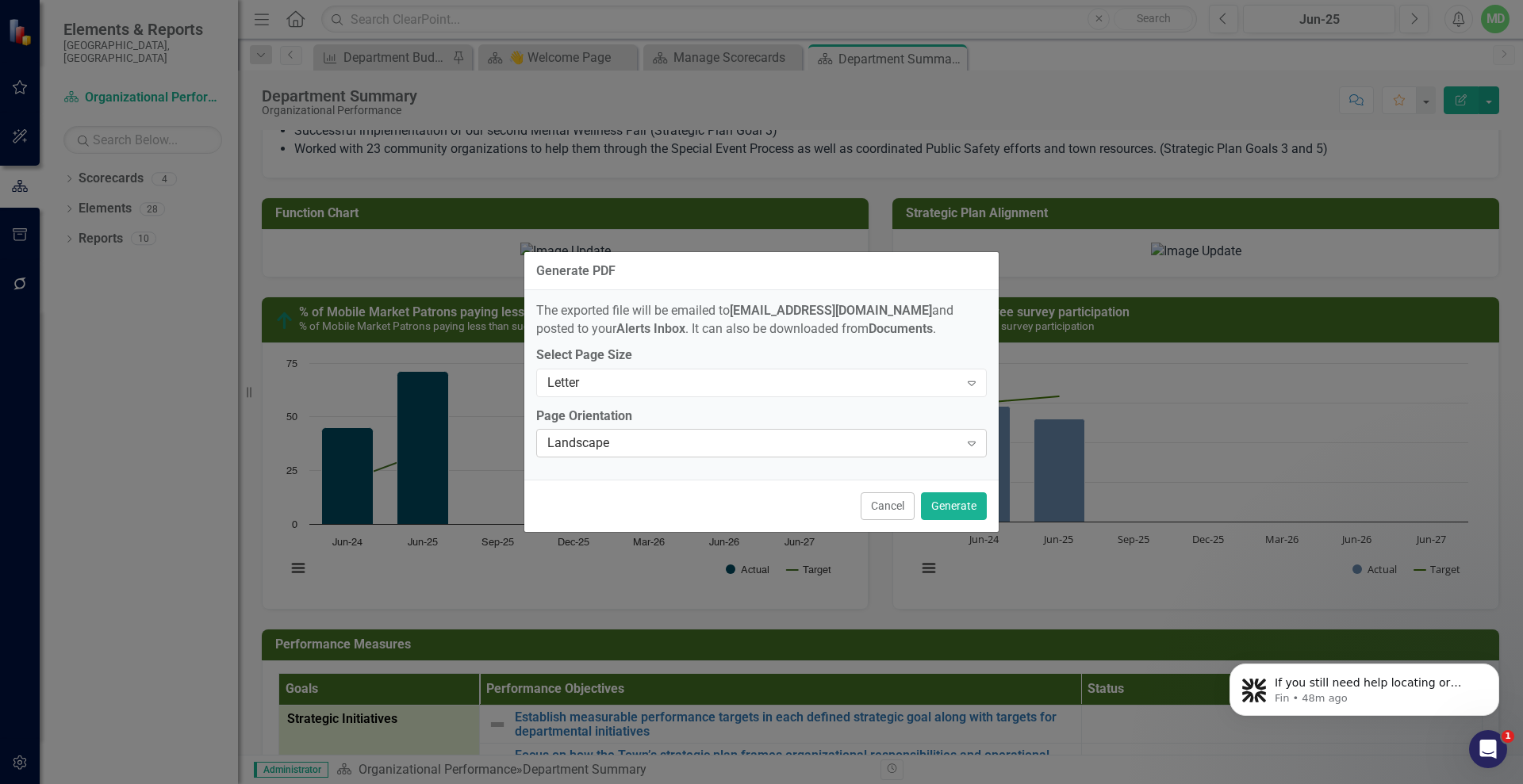
click at [903, 445] on div "Landscape" at bounding box center [752, 443] width 411 height 18
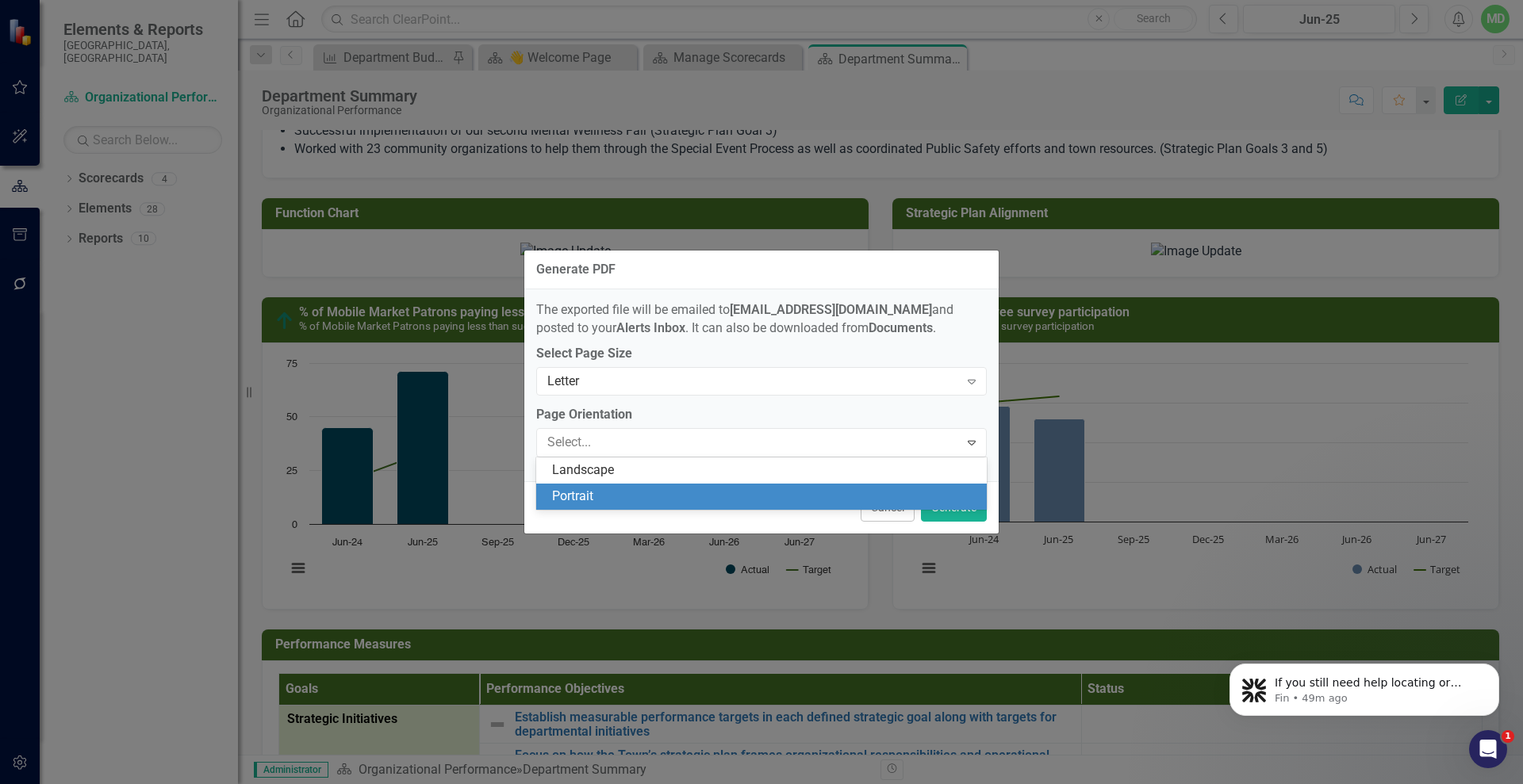
click at [739, 493] on div "Portrait" at bounding box center [764, 497] width 425 height 18
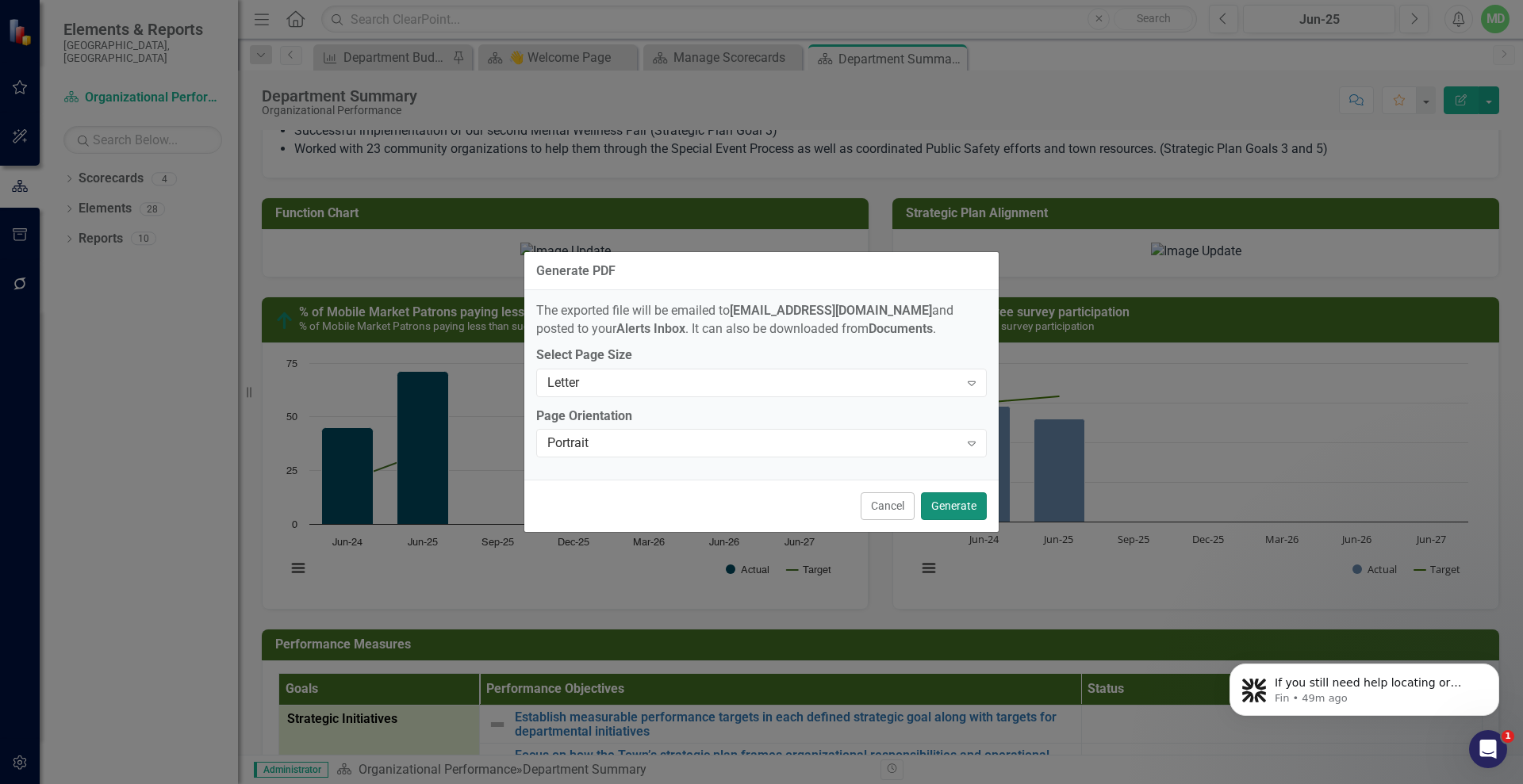
click at [950, 507] on button "Generate" at bounding box center [954, 506] width 65 height 28
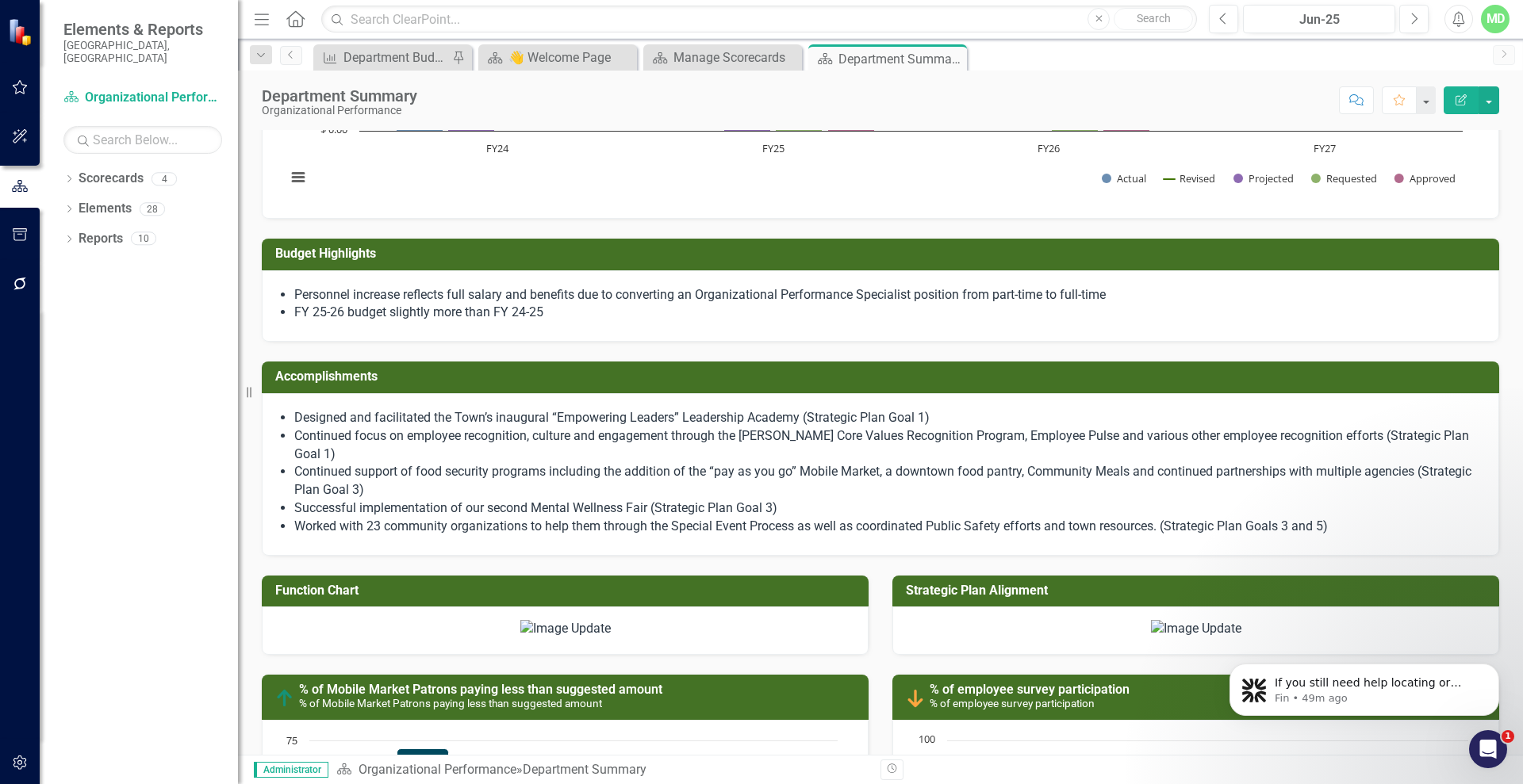
scroll to position [623, 0]
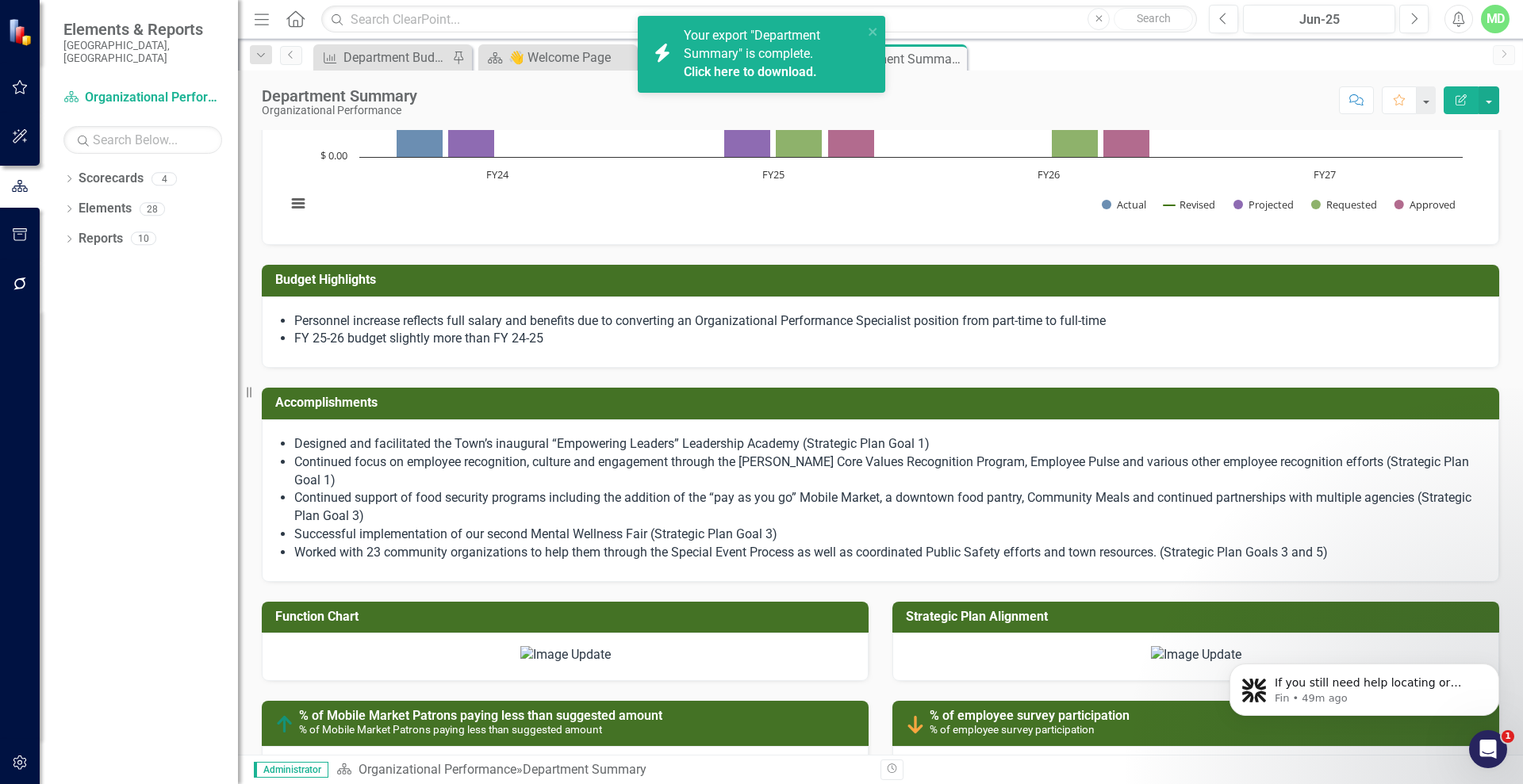
click at [715, 65] on link "Click here to download." at bounding box center [750, 71] width 133 height 15
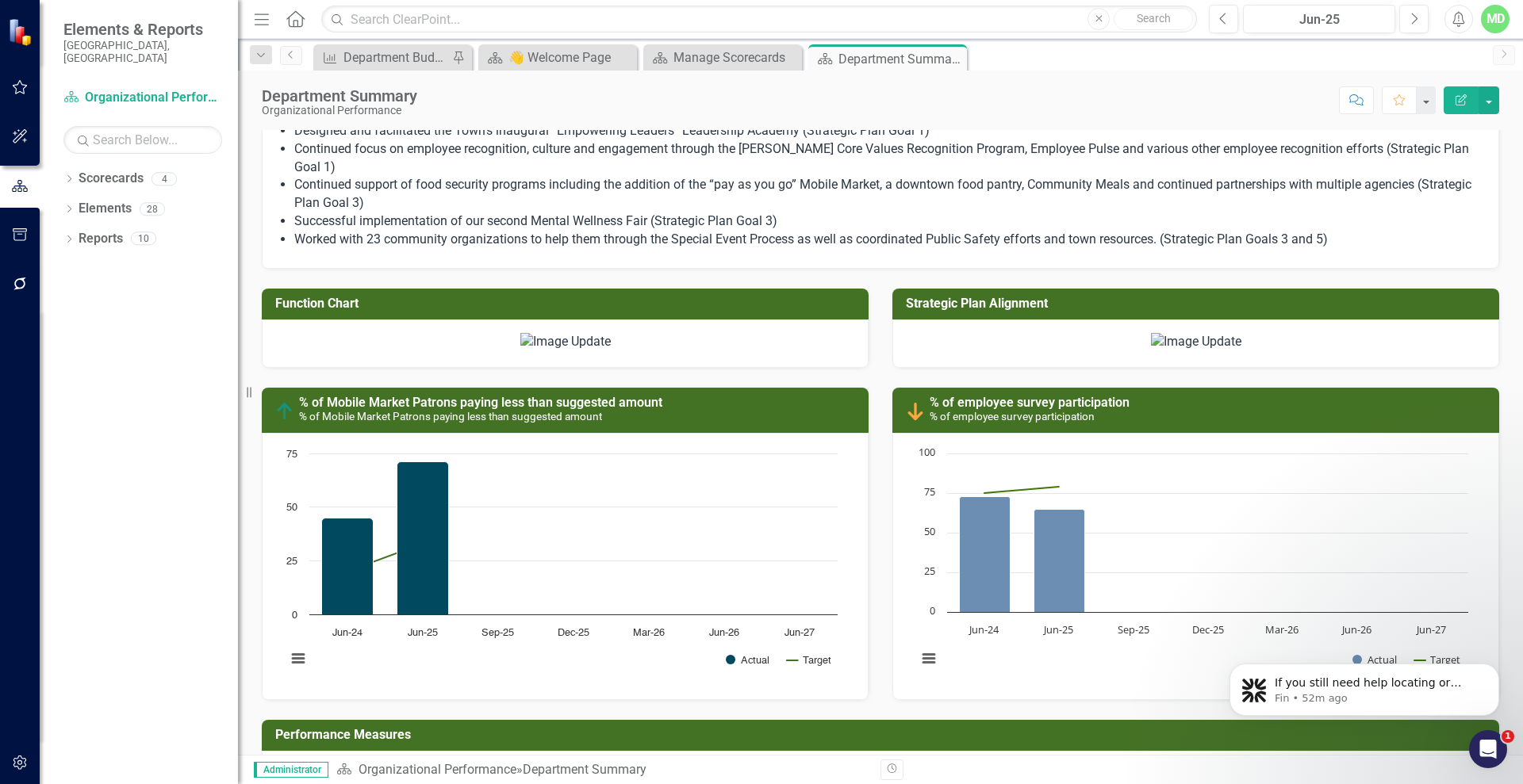
scroll to position [1087, 0]
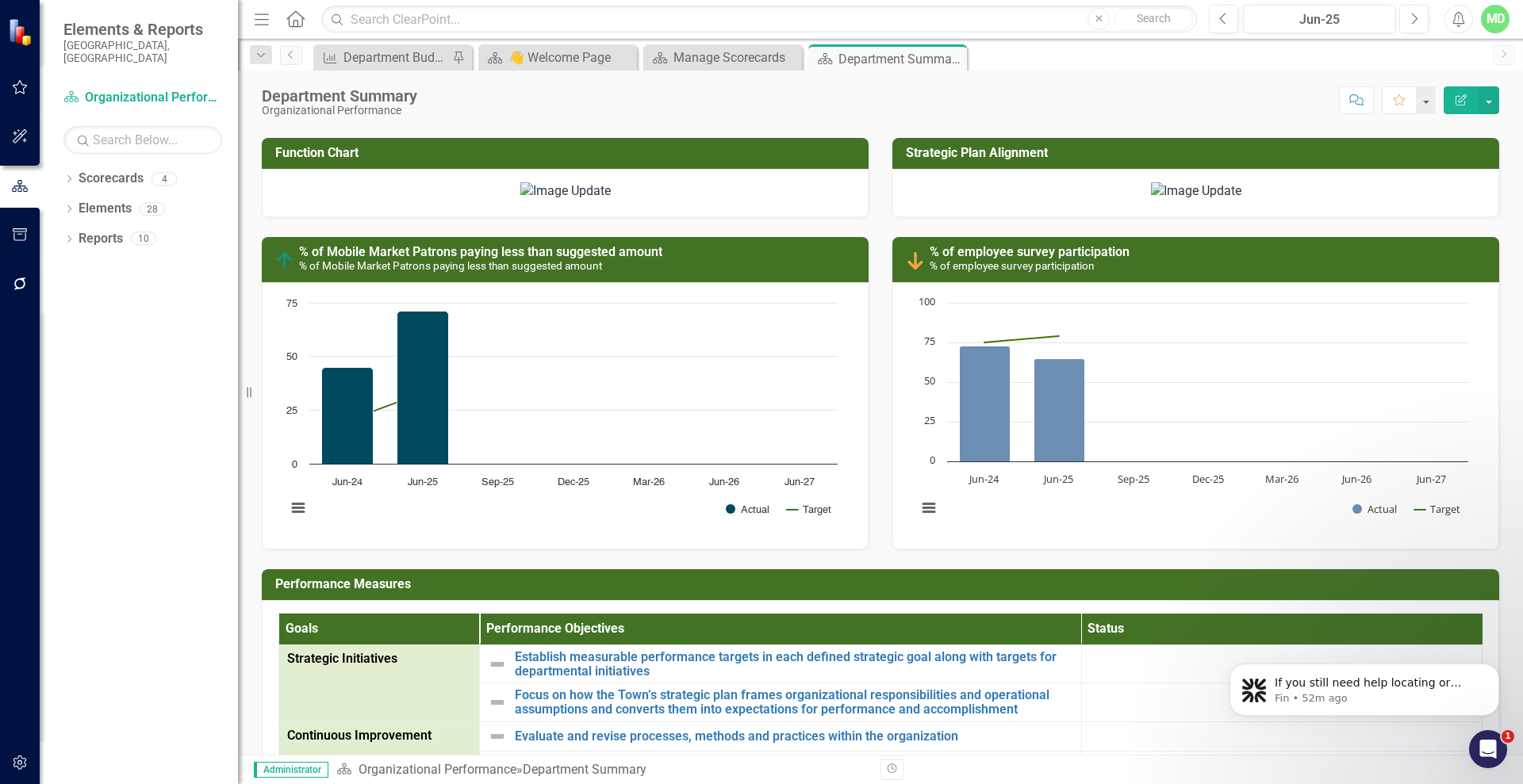
click at [611, 200] on img at bounding box center [565, 191] width 90 height 18
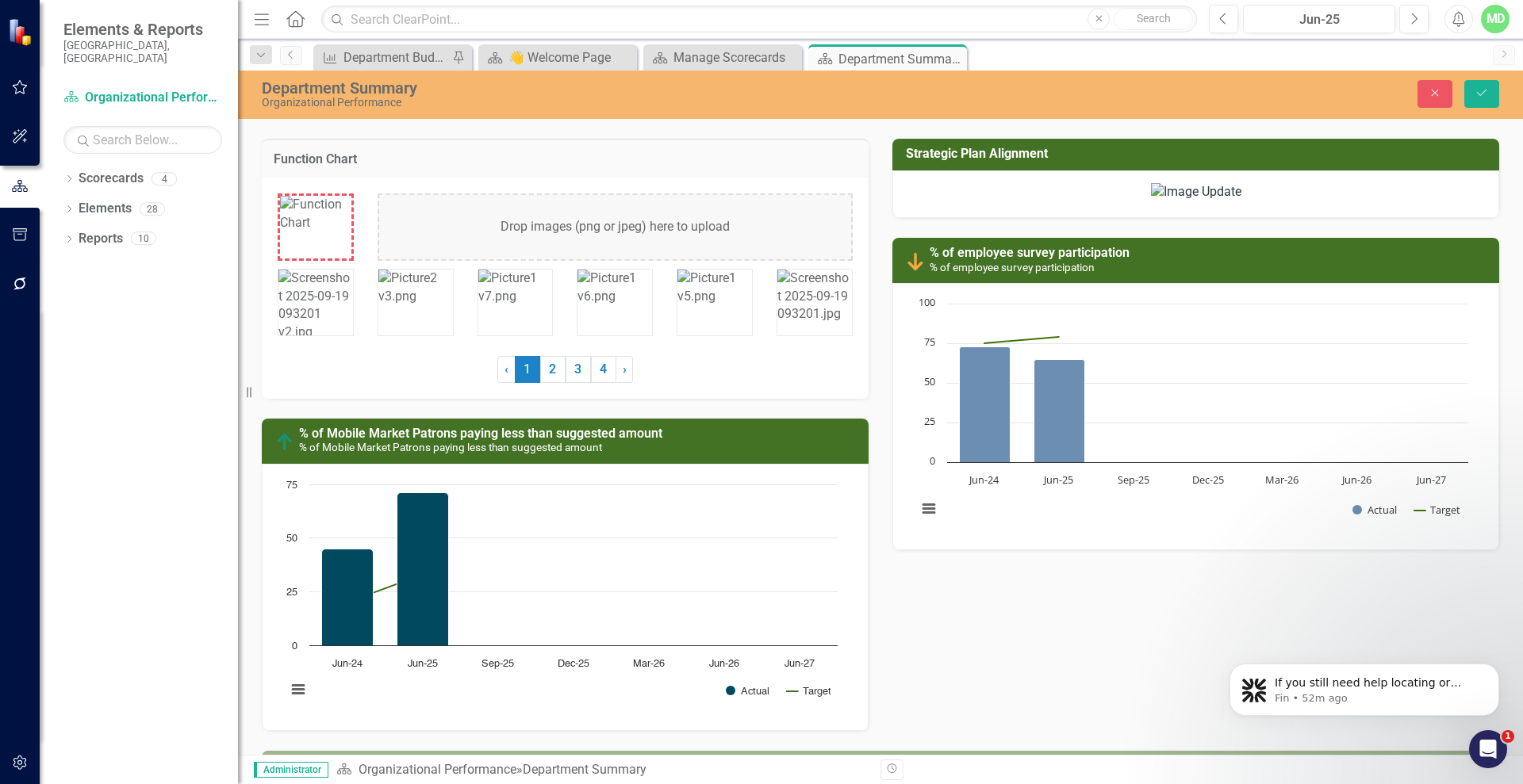
click at [522, 298] on img at bounding box center [515, 288] width 74 height 37
click at [604, 306] on img at bounding box center [614, 288] width 74 height 37
click at [1481, 93] on icon "Save" at bounding box center [1481, 93] width 14 height 11
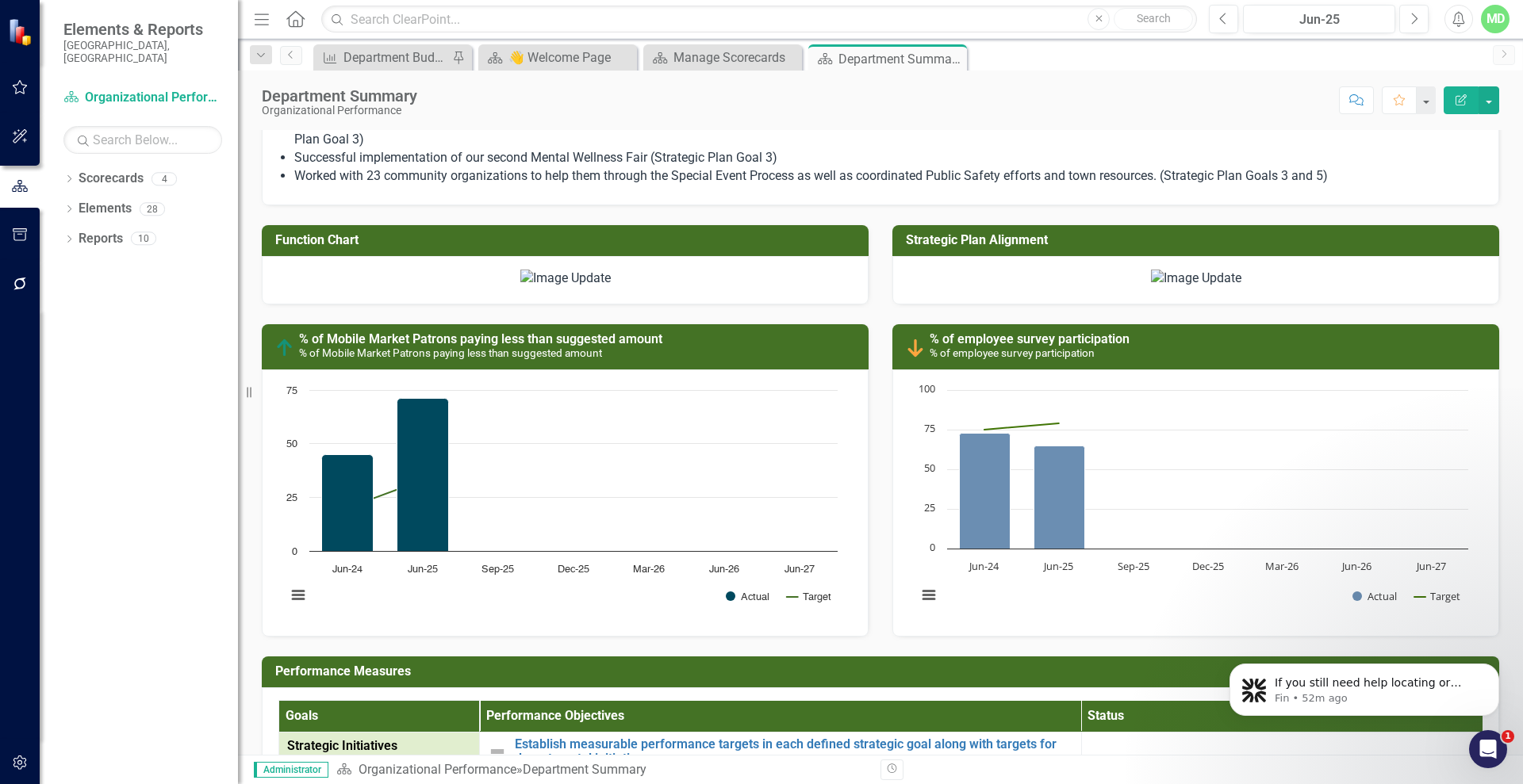
scroll to position [1039, 0]
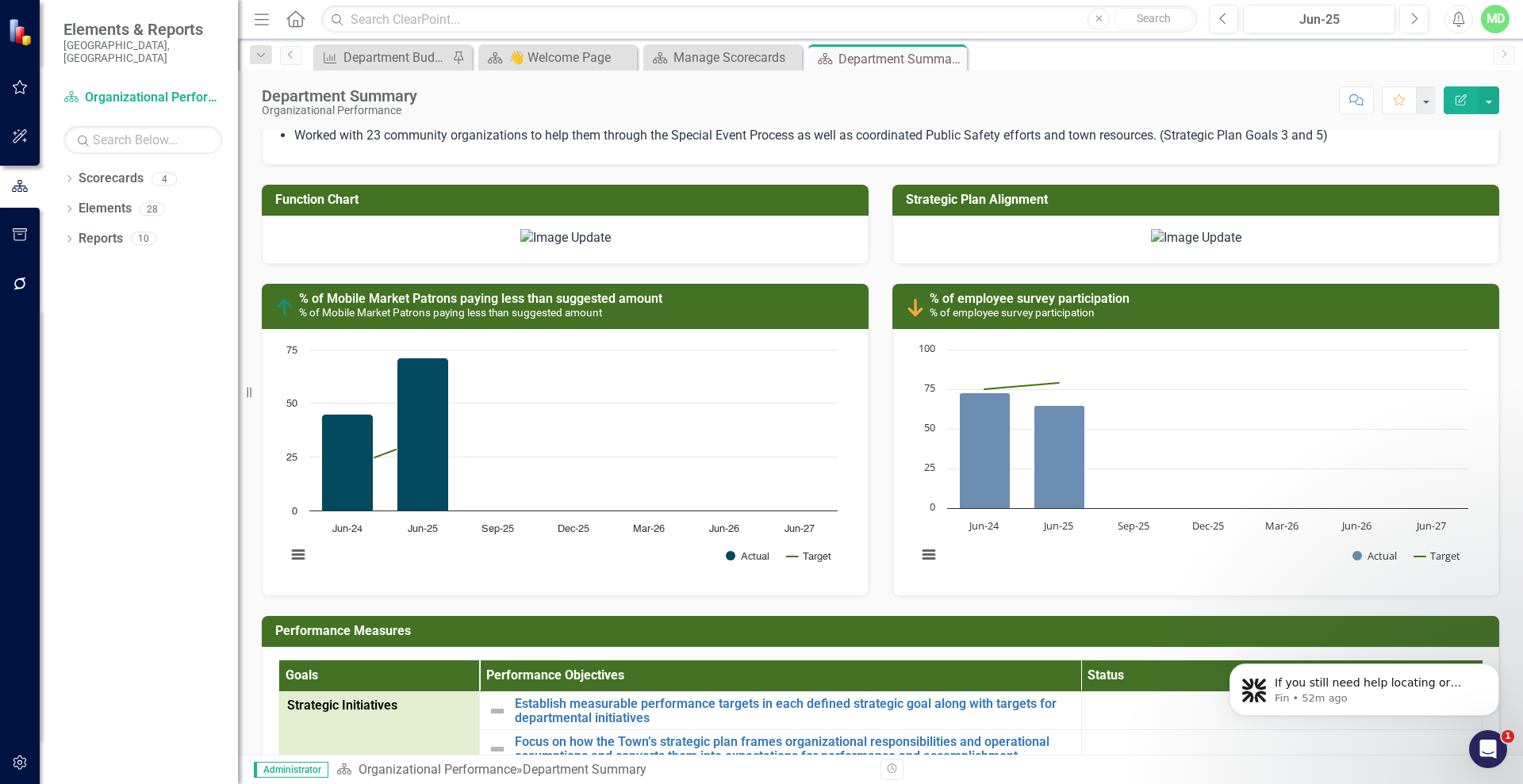
click at [611, 247] on img at bounding box center [565, 238] width 90 height 18
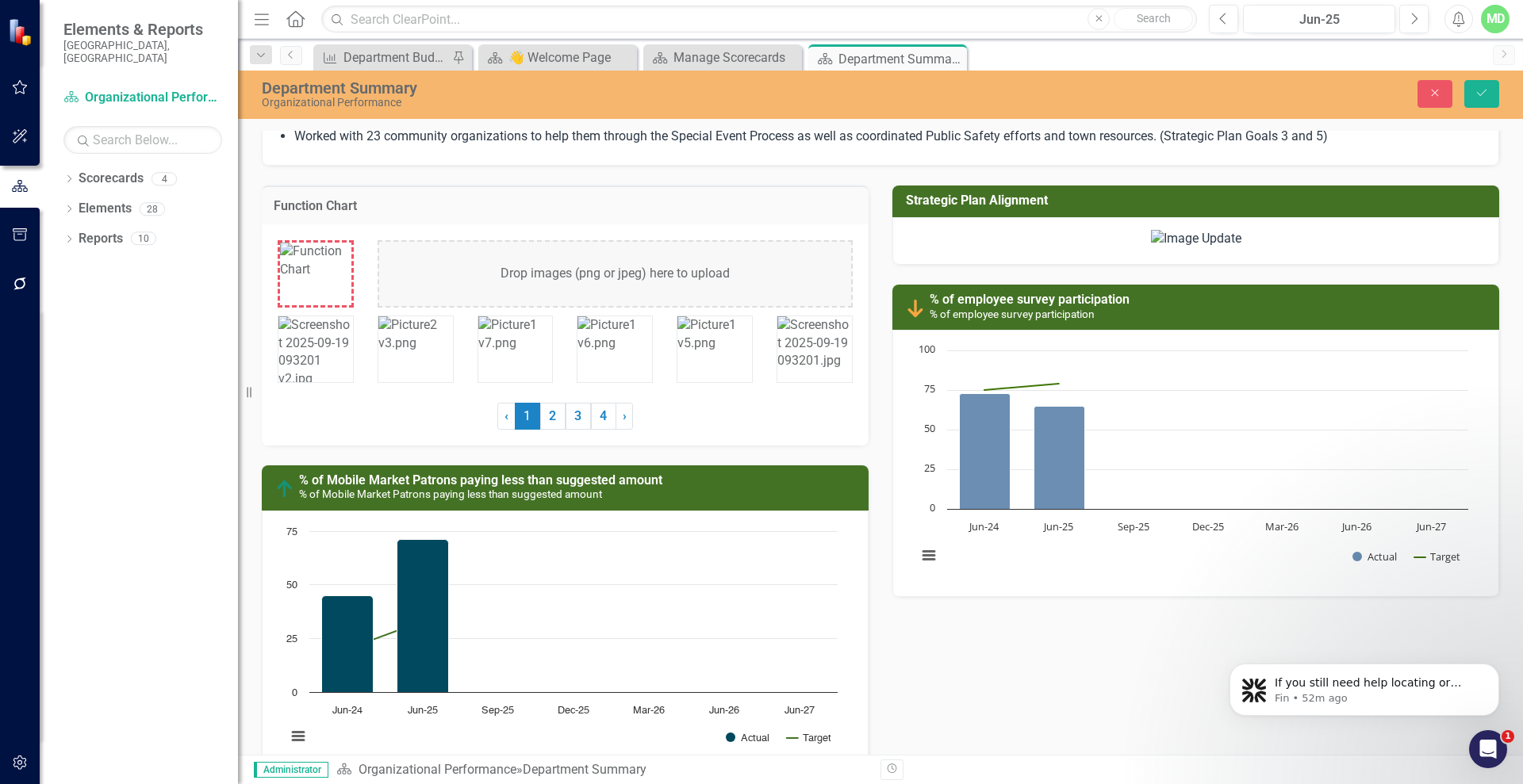
click at [486, 339] on img at bounding box center [515, 335] width 74 height 37
click at [1473, 98] on button "Save" at bounding box center [1481, 93] width 35 height 28
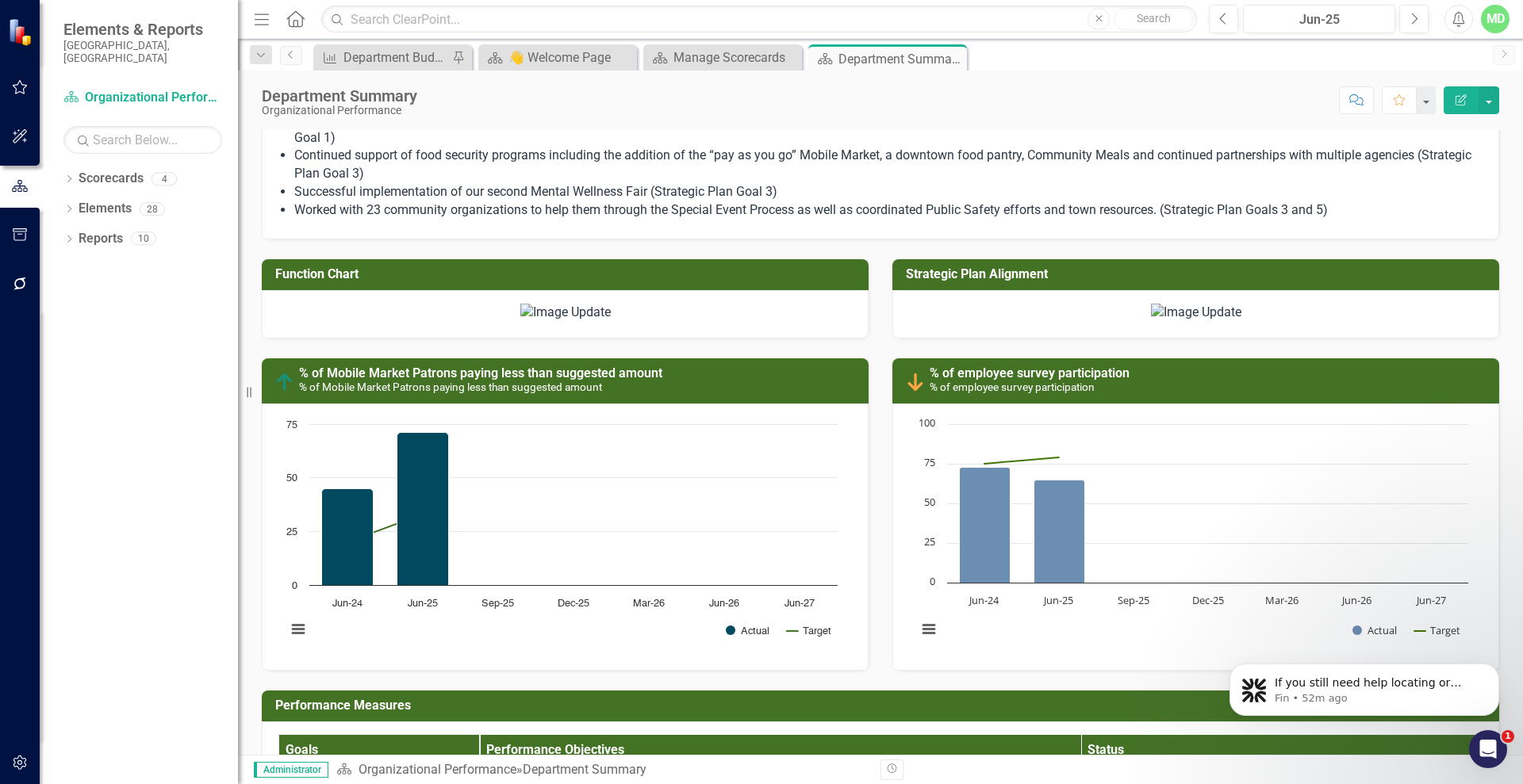
scroll to position [961, 0]
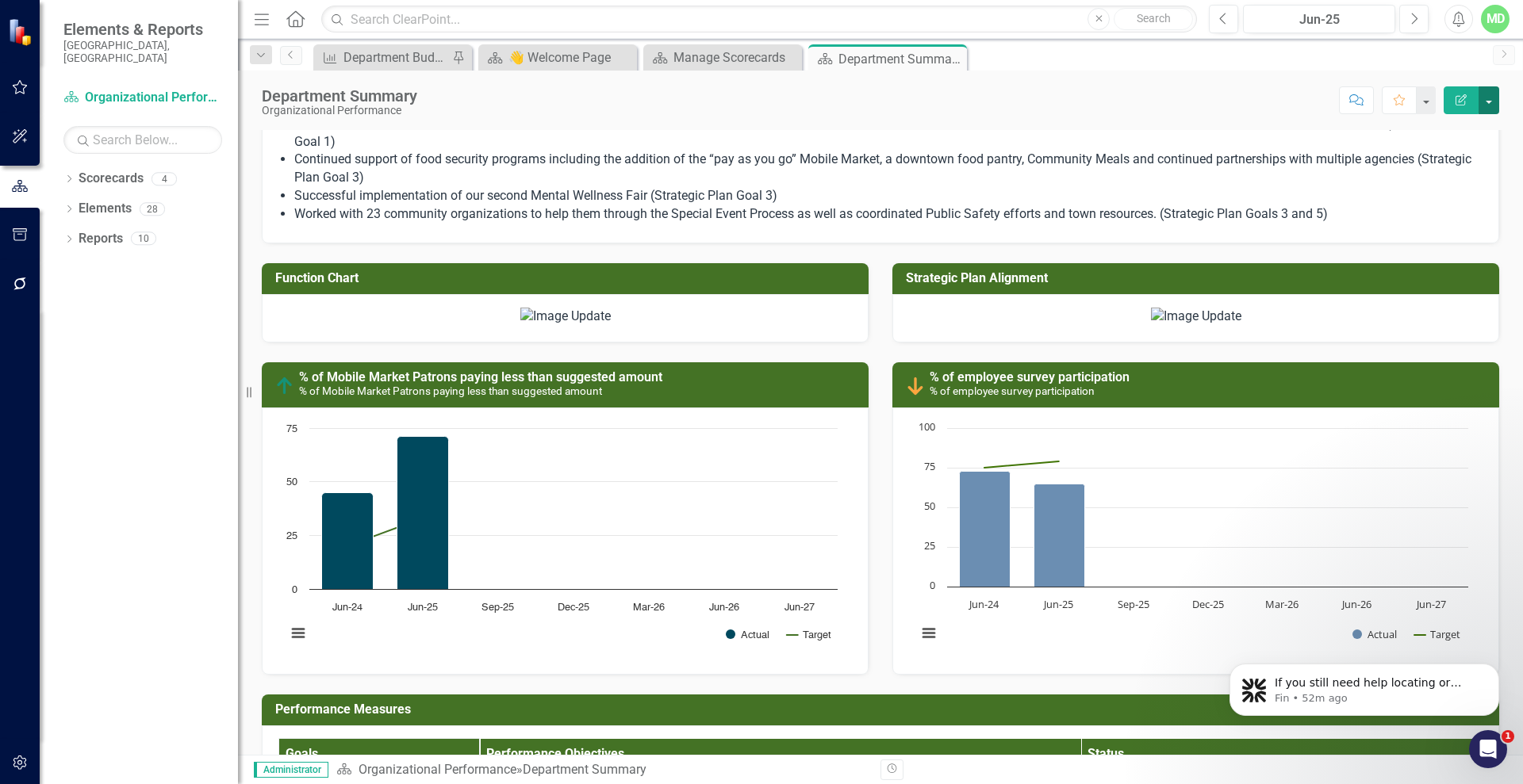
click at [1494, 97] on button "button" at bounding box center [1489, 100] width 21 height 28
click at [1422, 216] on link "PDF Export to PDF" at bounding box center [1434, 222] width 129 height 30
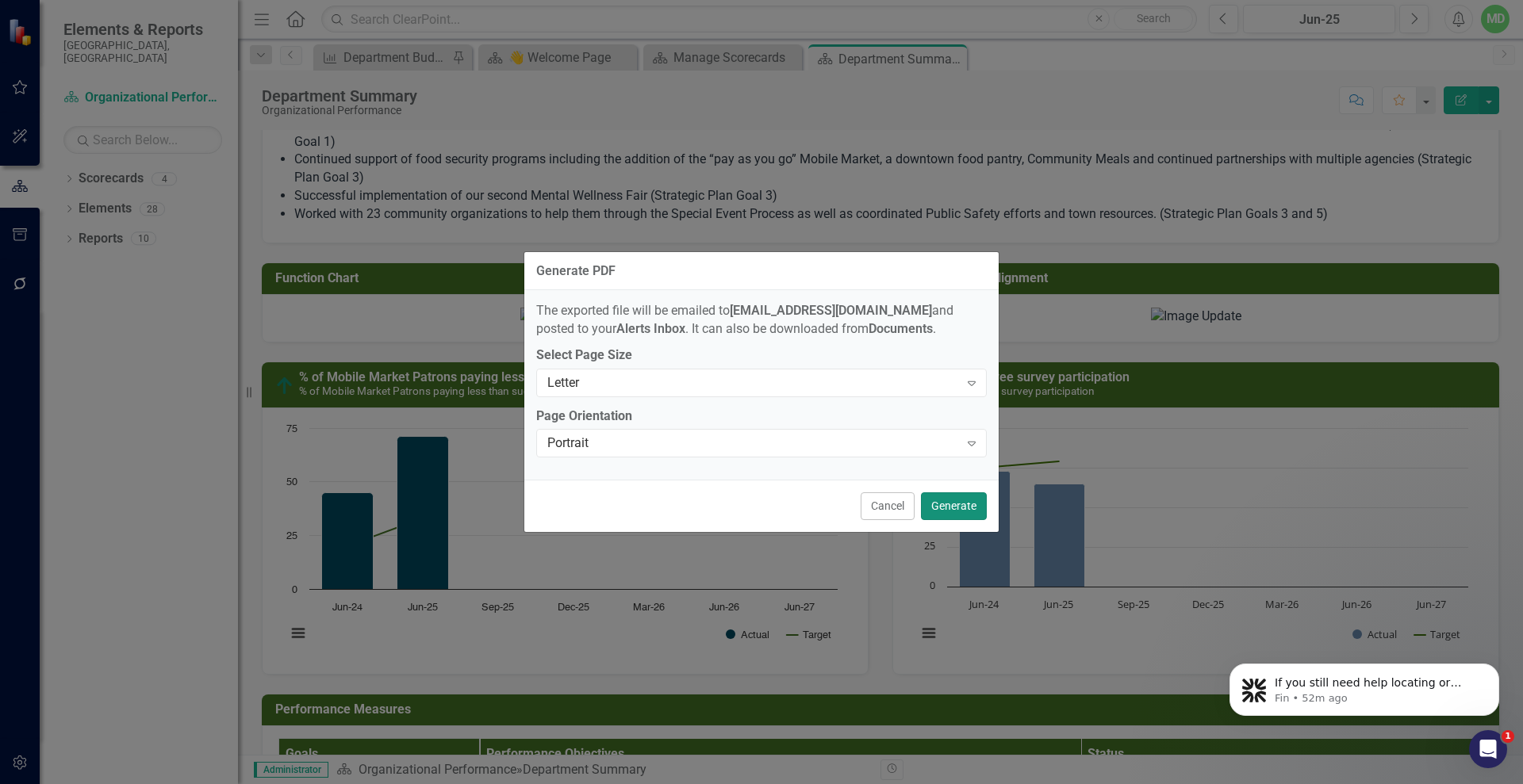
click at [955, 505] on button "Generate" at bounding box center [954, 506] width 65 height 28
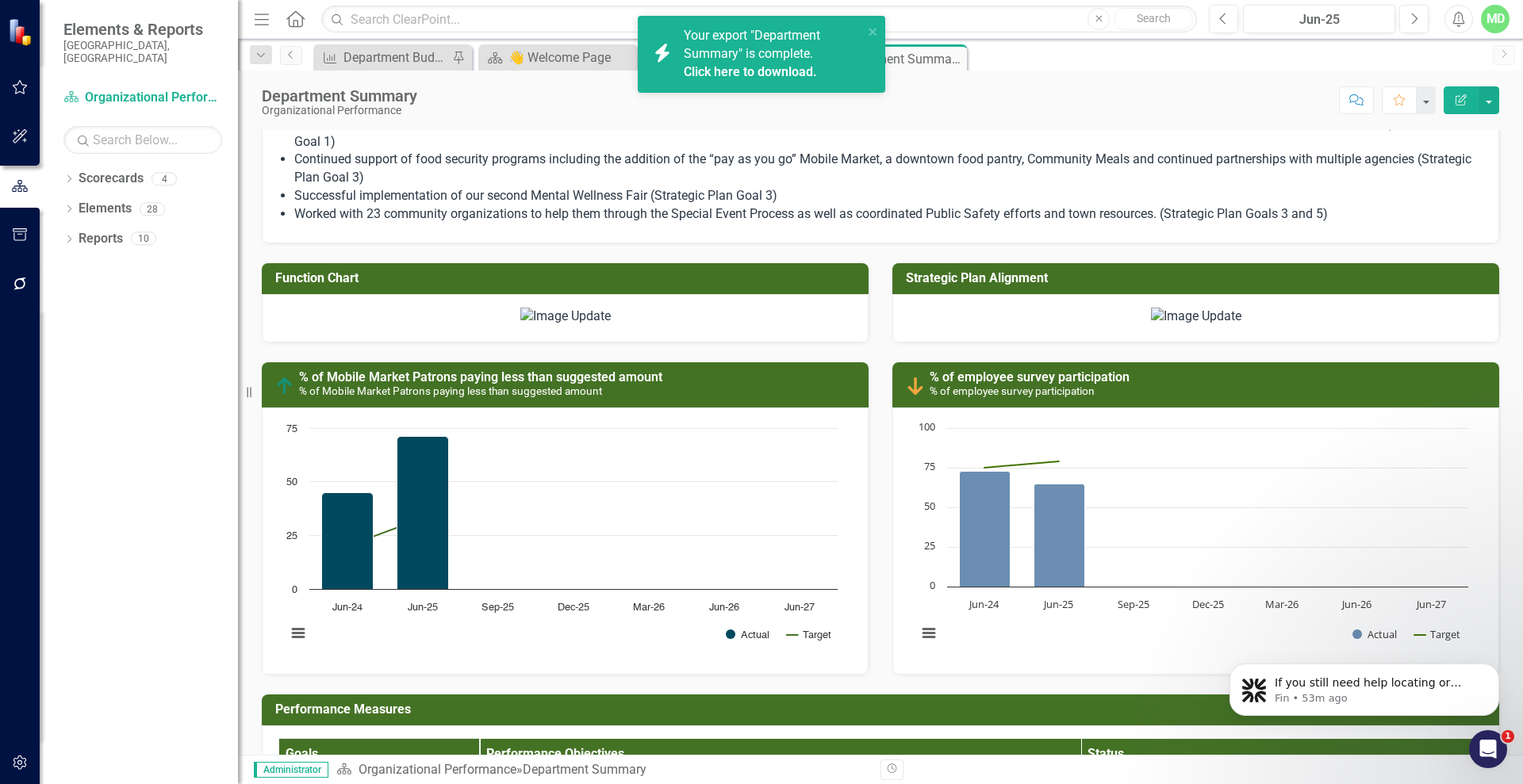
click at [717, 71] on link "Click here to download." at bounding box center [750, 71] width 133 height 15
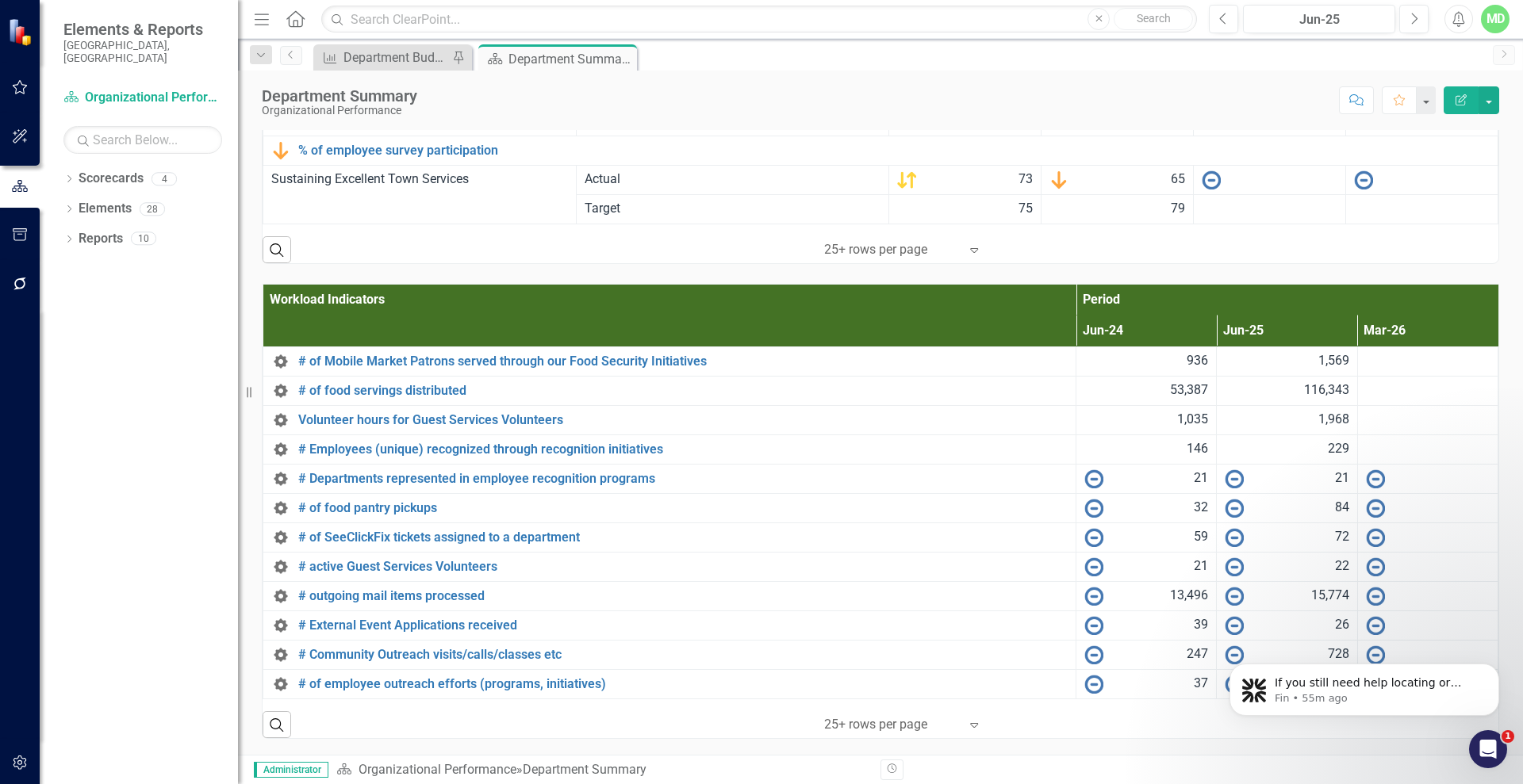
scroll to position [2449, 0]
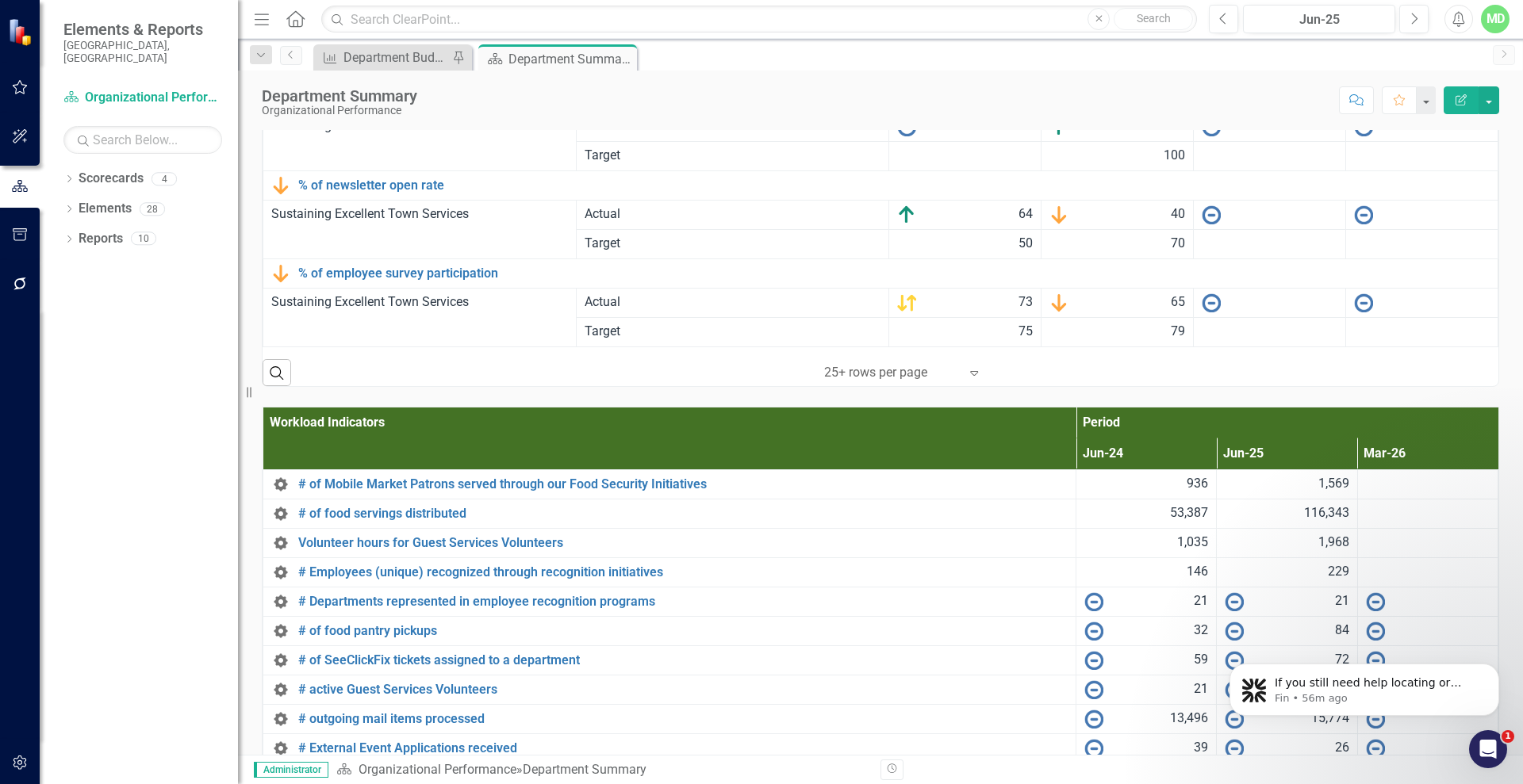
click at [1516, 115] on div "Department Summary Organizational Performance Score: N/A Jun-25 Completed Comme…" at bounding box center [880, 94] width 1285 height 48
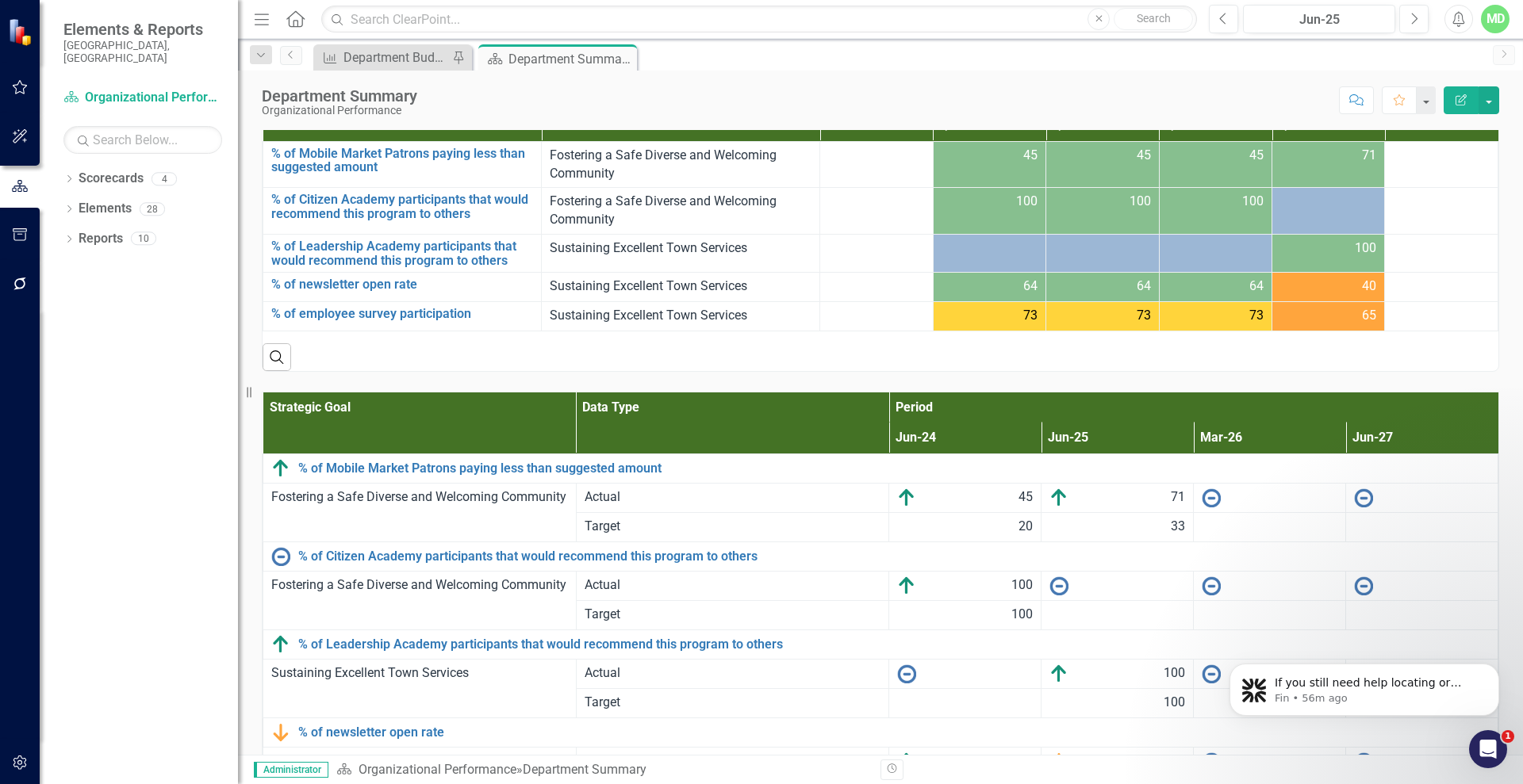
scroll to position [1356, 0]
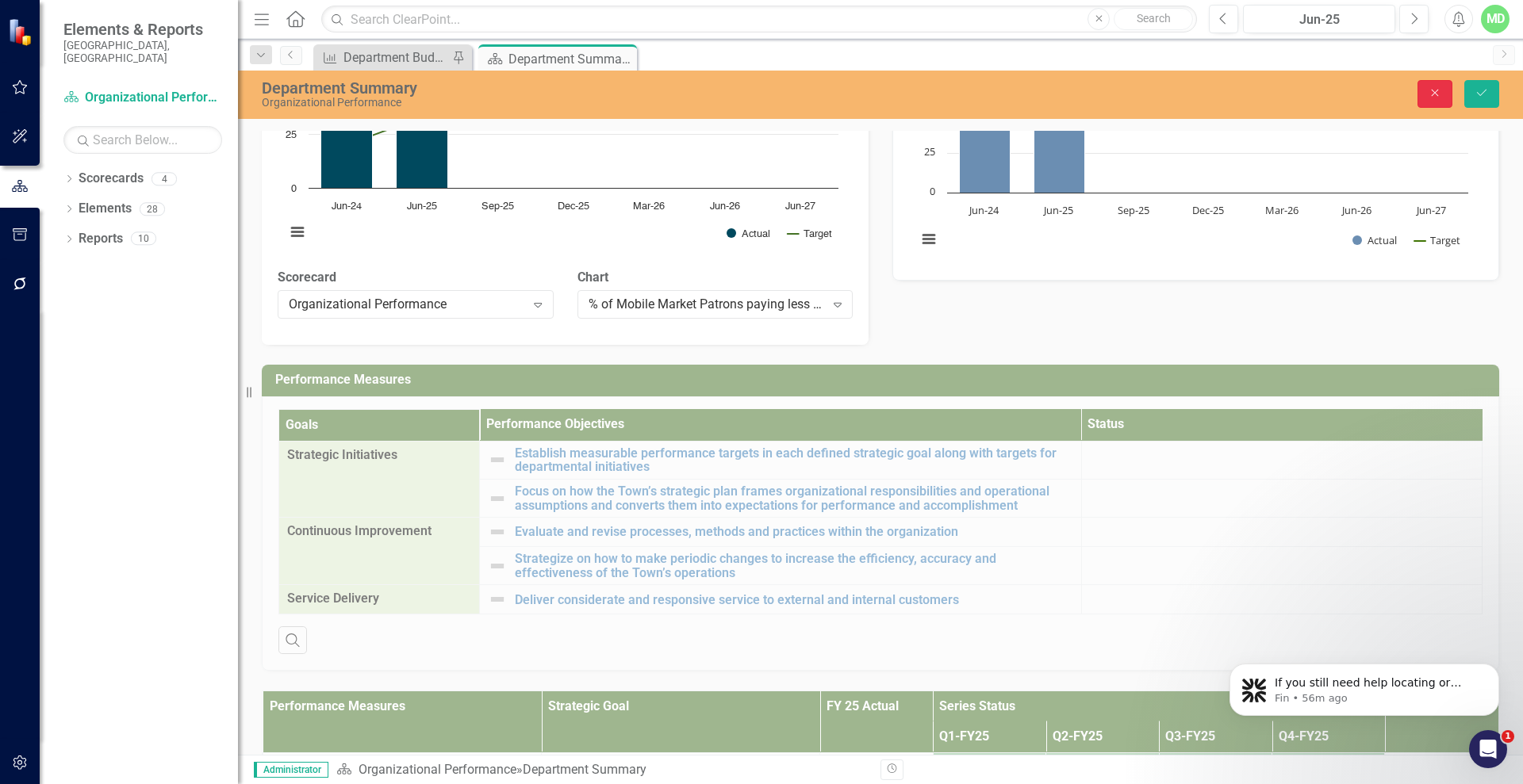
click at [1438, 101] on button "Close" at bounding box center [1435, 93] width 35 height 28
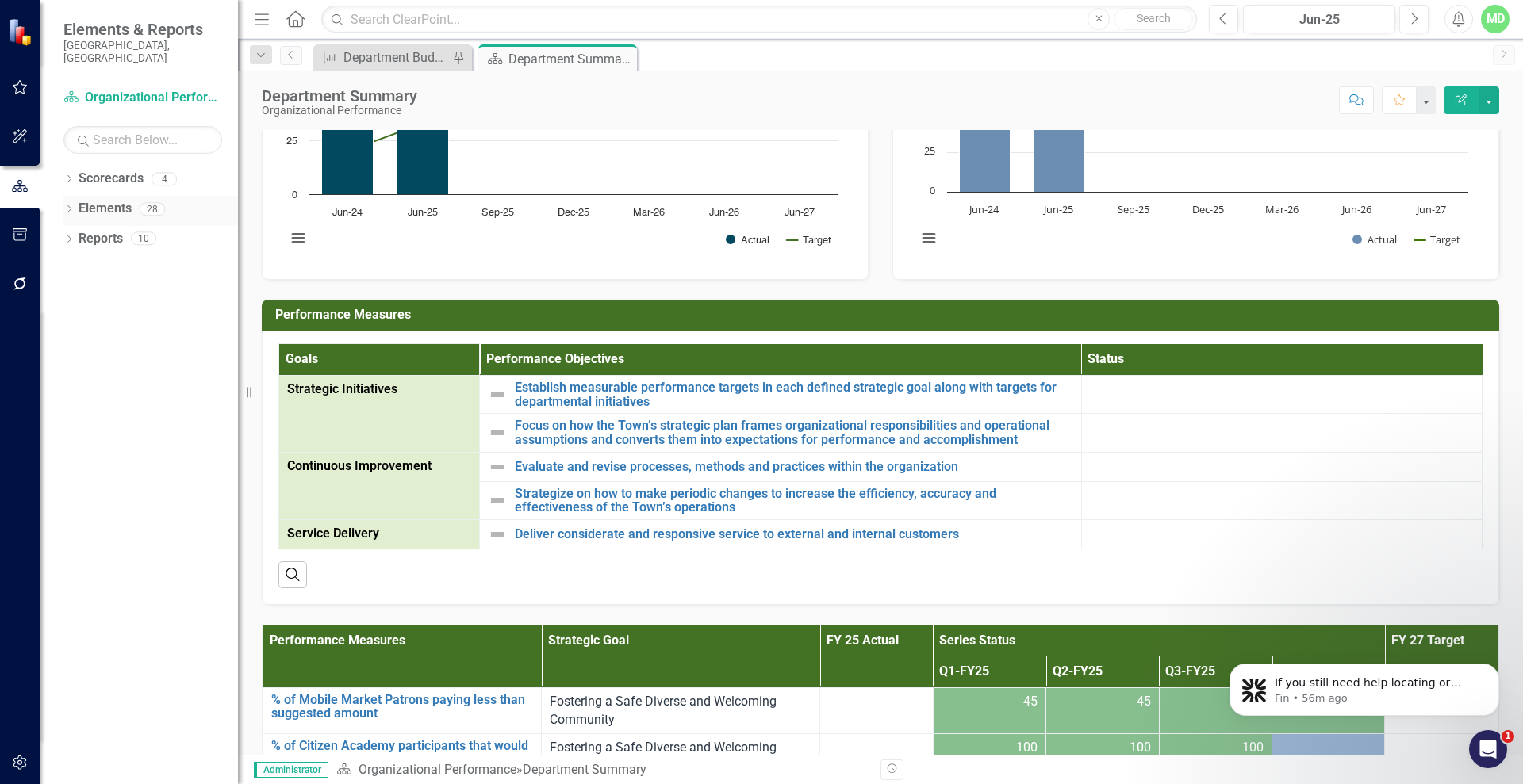
click at [81, 200] on link "Elements" at bounding box center [105, 208] width 54 height 18
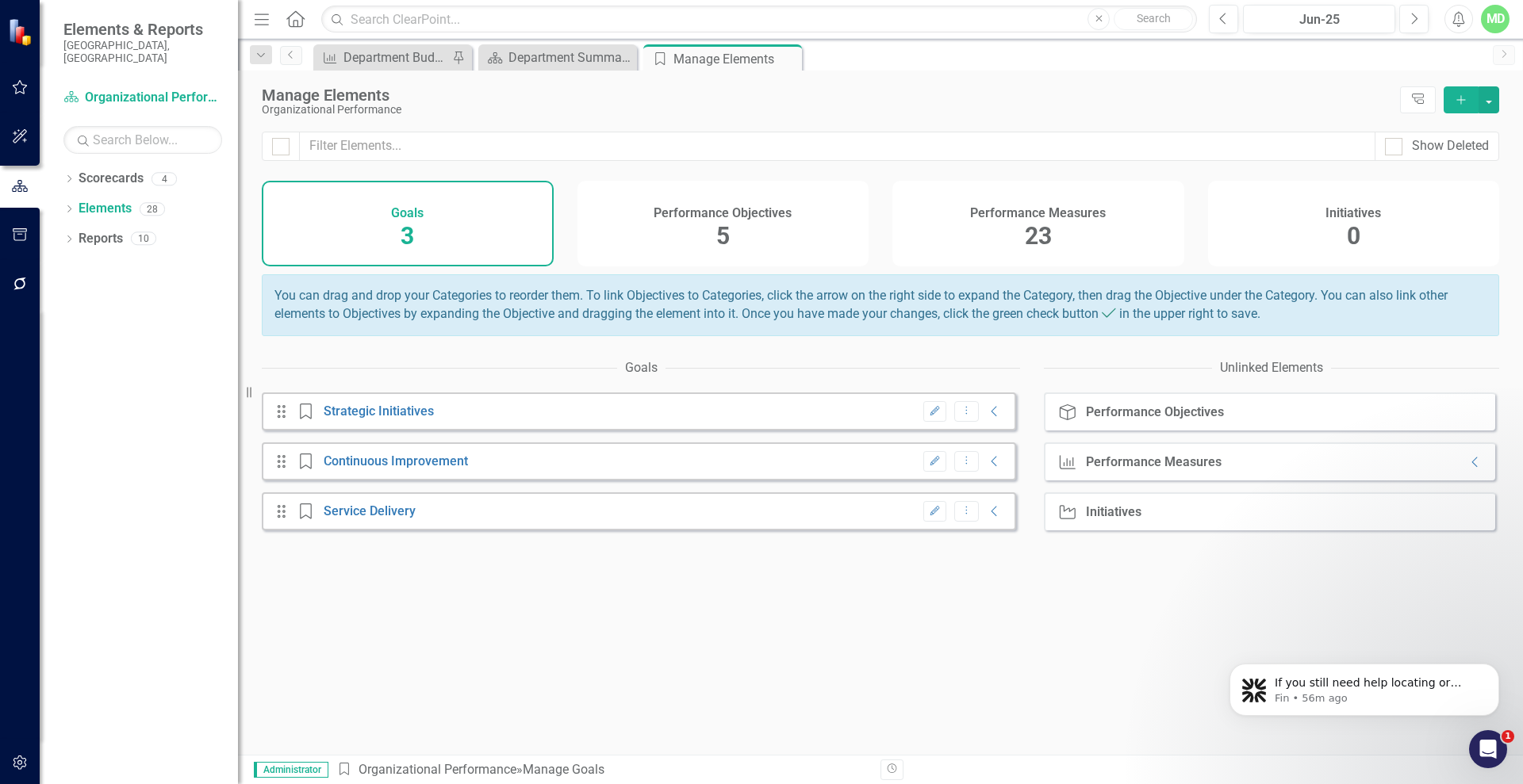
click at [1022, 224] on div "Performance Measures 23" at bounding box center [1037, 223] width 292 height 85
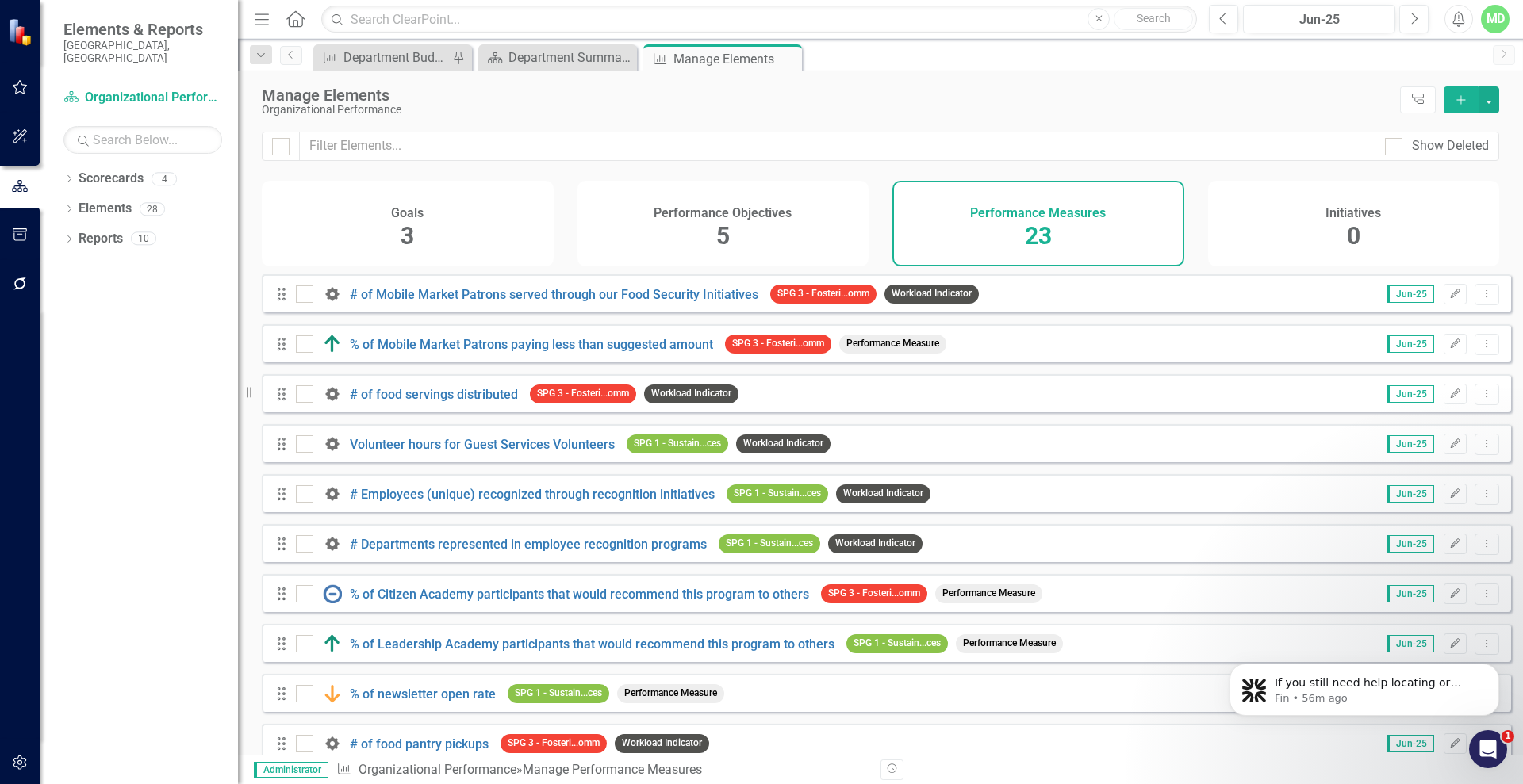
click at [420, 354] on div "% of Mobile Market Patrons paying less than suggested amount" at bounding box center [506, 344] width 421 height 19
click at [425, 352] on link "% of Mobile Market Patrons paying less than suggested amount" at bounding box center [531, 344] width 363 height 15
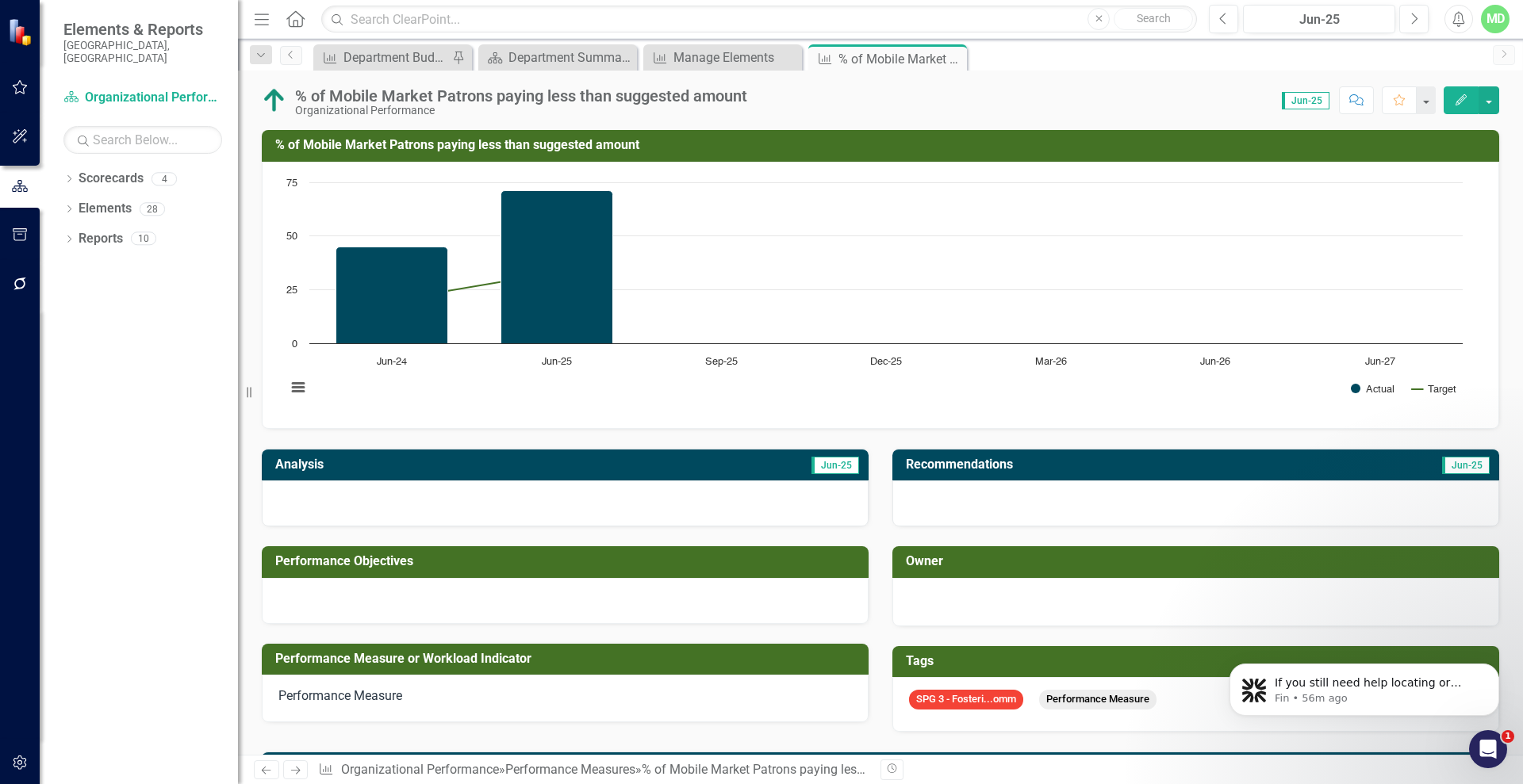
click at [1103, 141] on h3 "% of Mobile Market Patrons paying less than suggested amount" at bounding box center [883, 145] width 1216 height 14
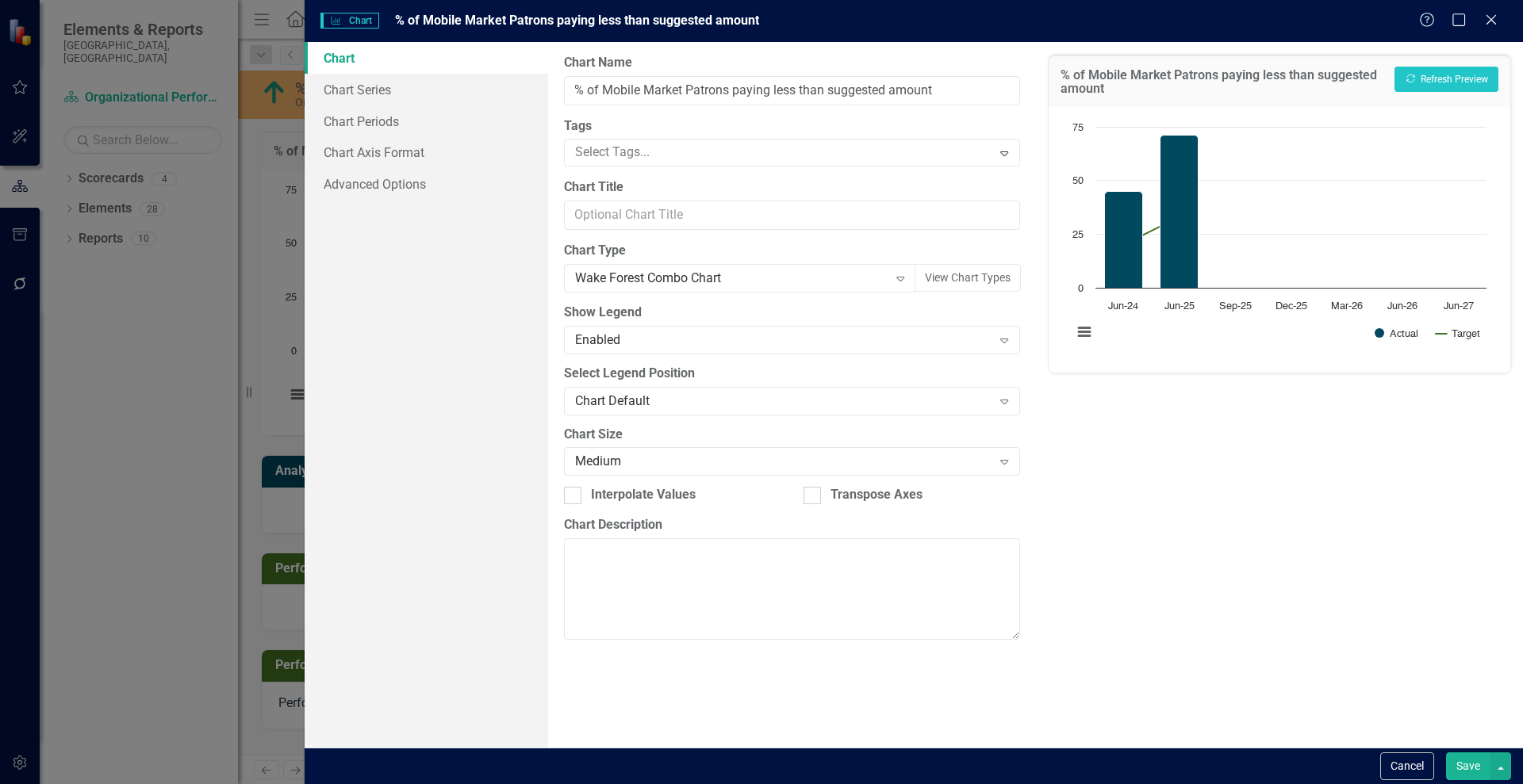
click at [1103, 94] on h3 "% of Mobile Market Patrons paying less than suggested amount" at bounding box center [1224, 81] width 326 height 28
click at [1103, 95] on h3 "% of Mobile Market Patrons paying less than suggested amount" at bounding box center [1224, 81] width 326 height 28
click at [261, 81] on div "Charts Chart % of Mobile Market Patrons paying less than suggested amount Help …" at bounding box center [761, 392] width 1523 height 784
click at [1408, 770] on button "Cancel" at bounding box center [1407, 766] width 54 height 28
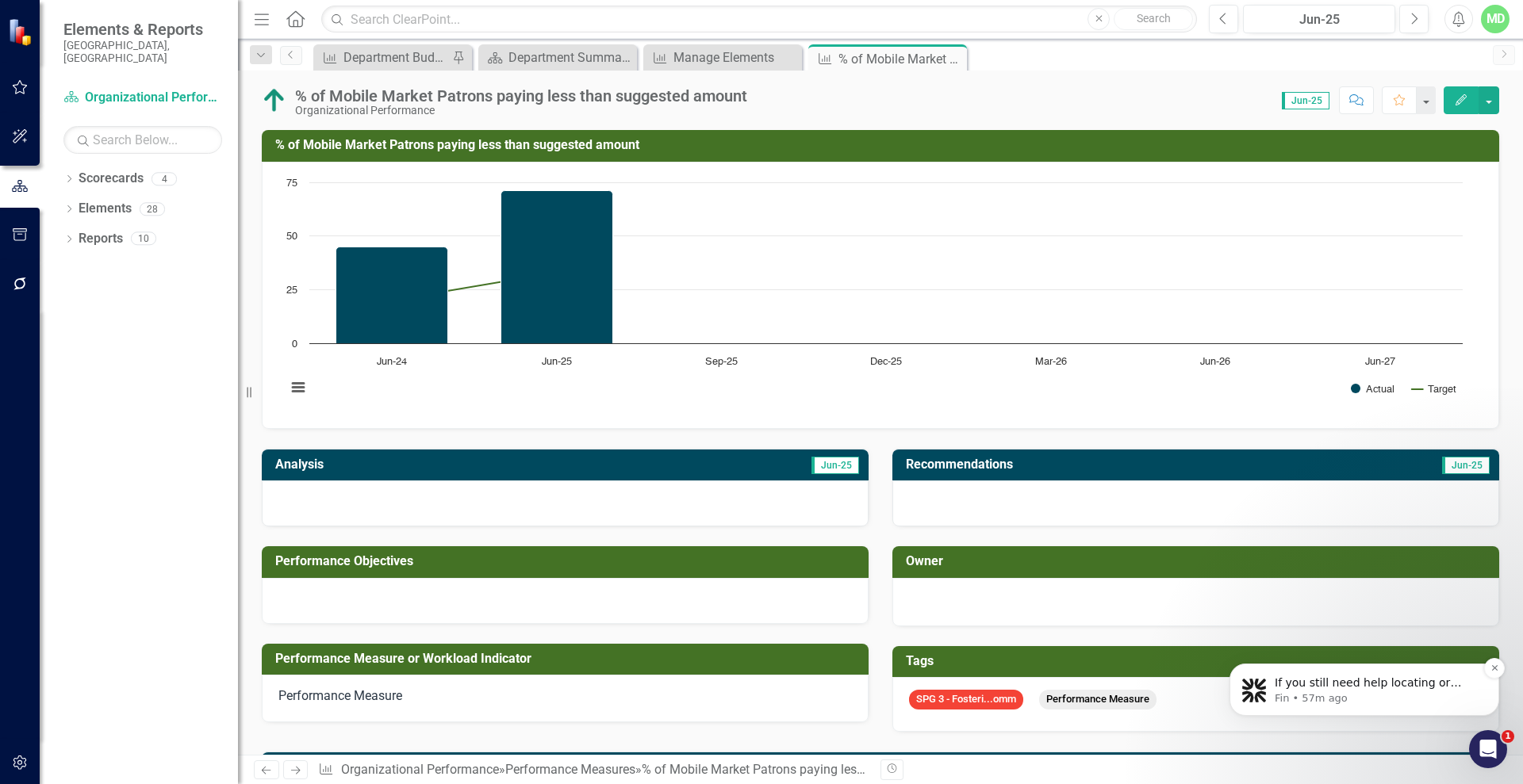
click at [1345, 689] on p "If you still need help locating or restoring your custom chart, I’m here to ass…" at bounding box center [1377, 683] width 204 height 16
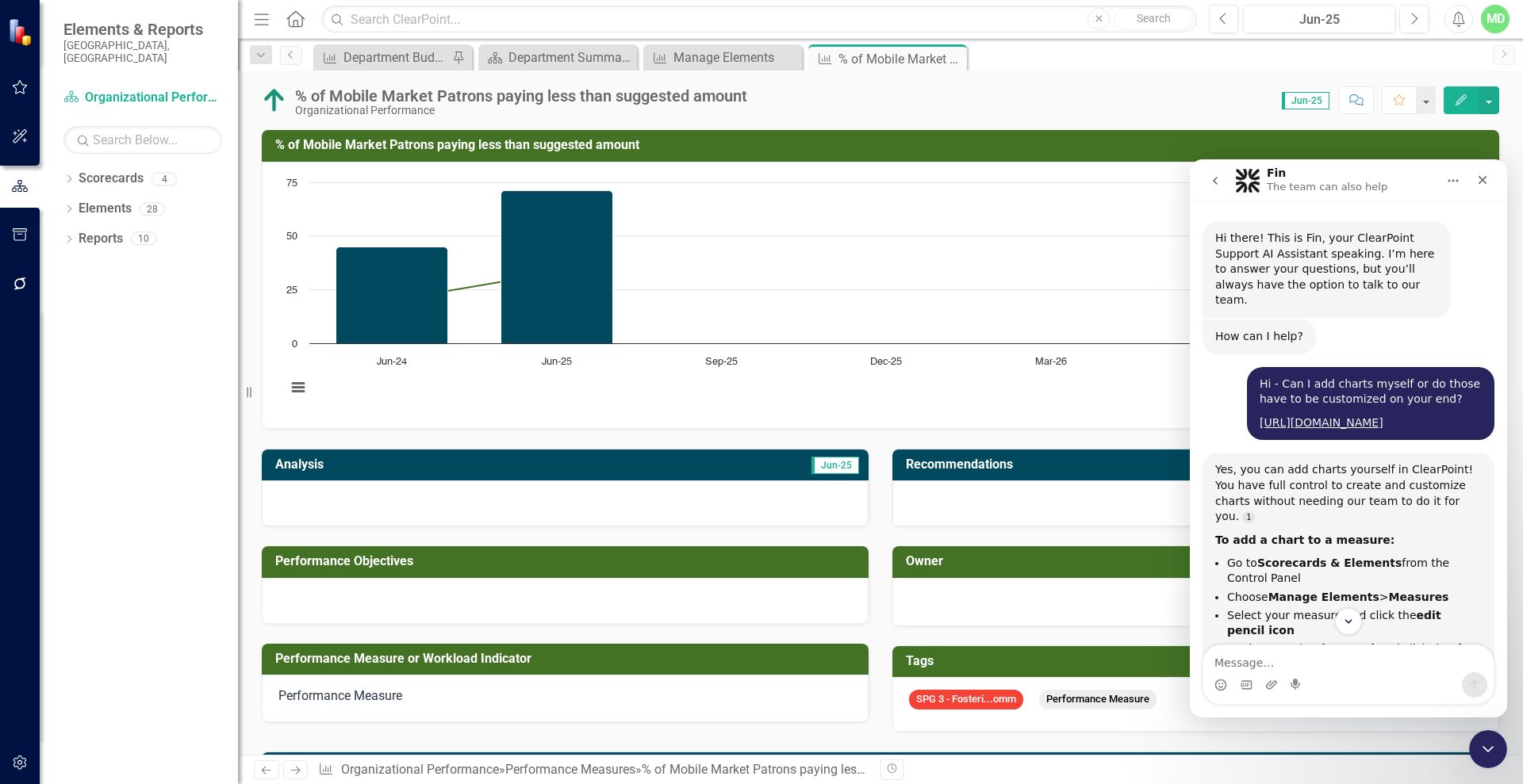
scroll to position [18, 0]
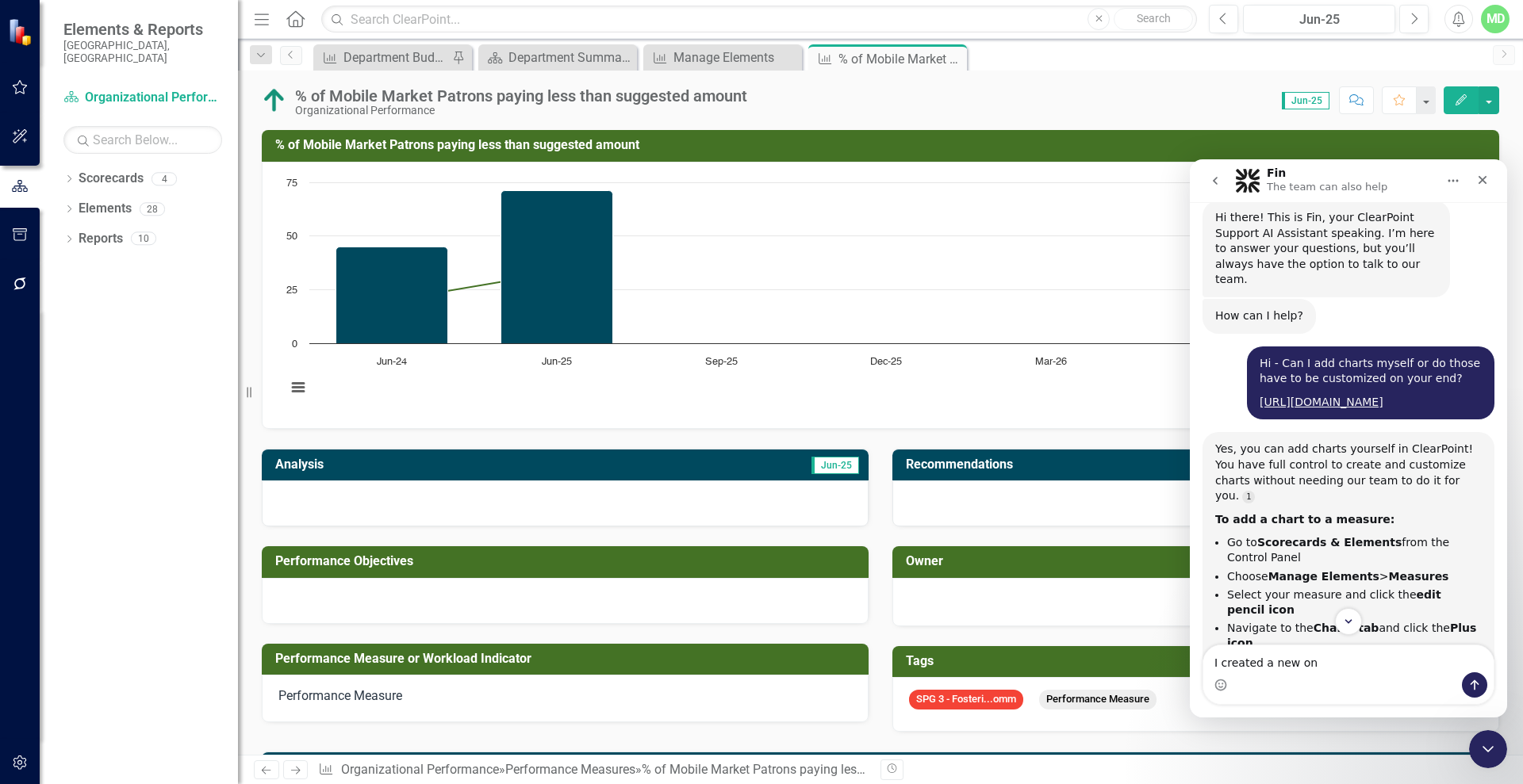
type textarea "I created a new one"
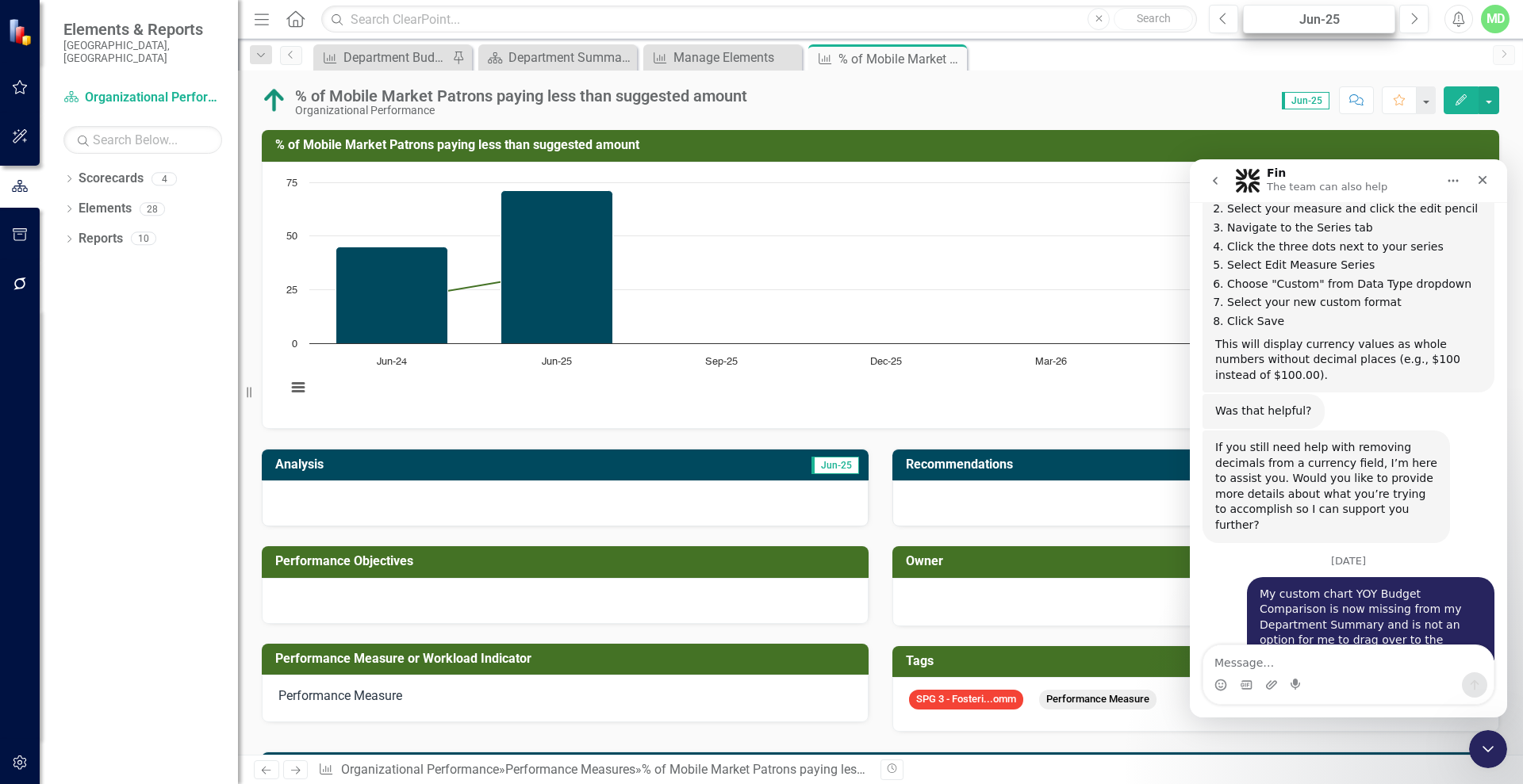
scroll to position [11543, 0]
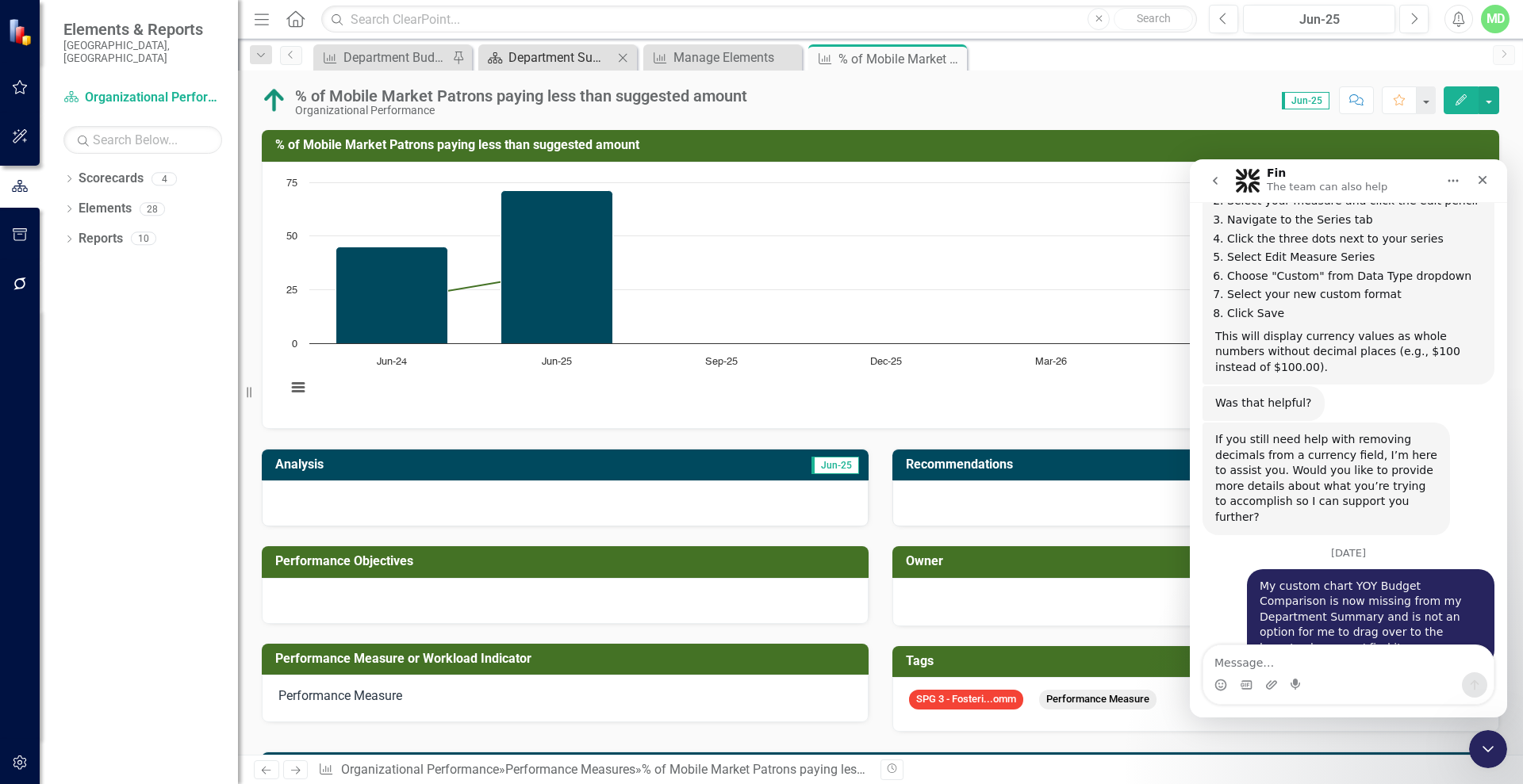
click at [564, 49] on div "Department Summary" at bounding box center [561, 57] width 105 height 20
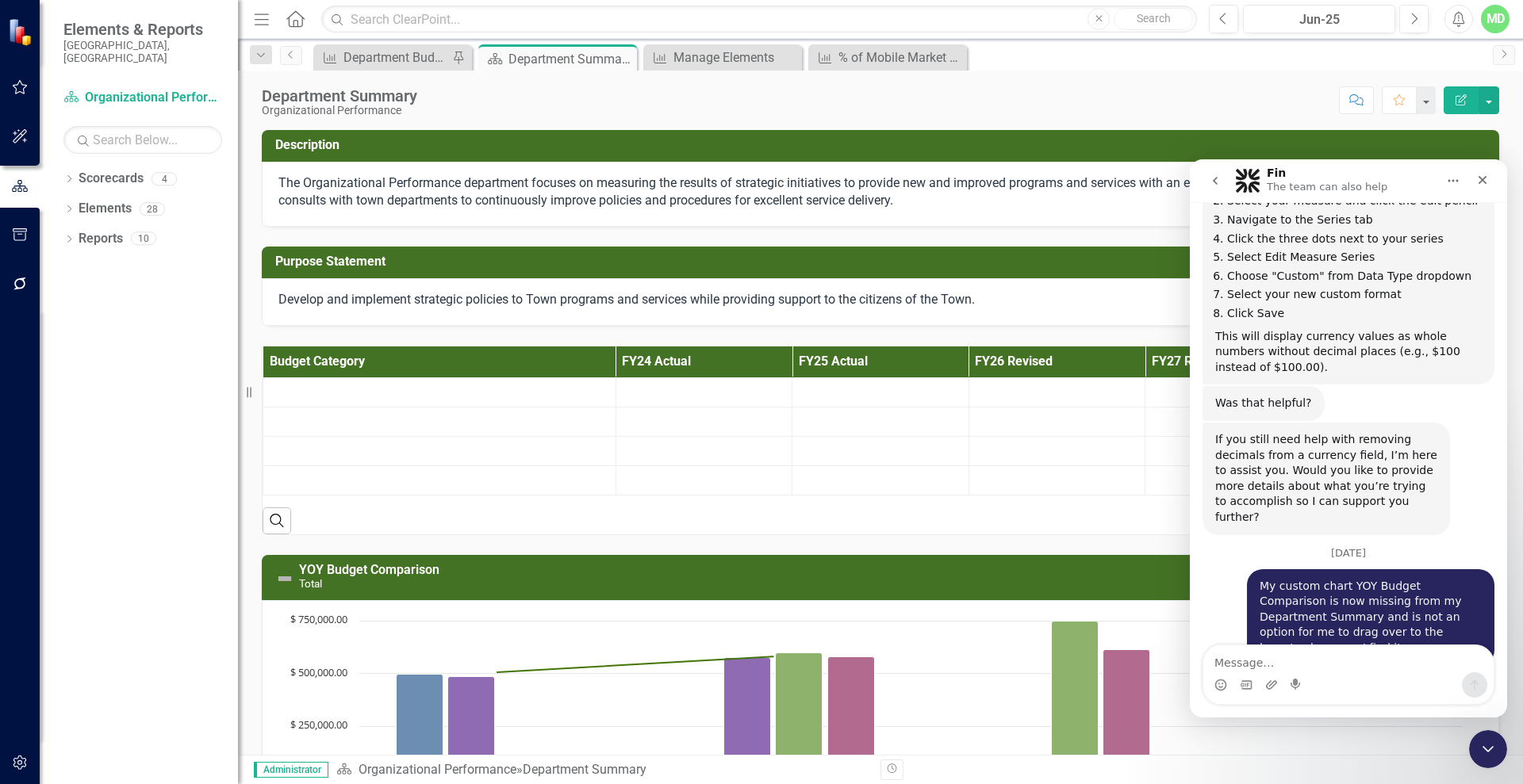
scroll to position [11569, 0]
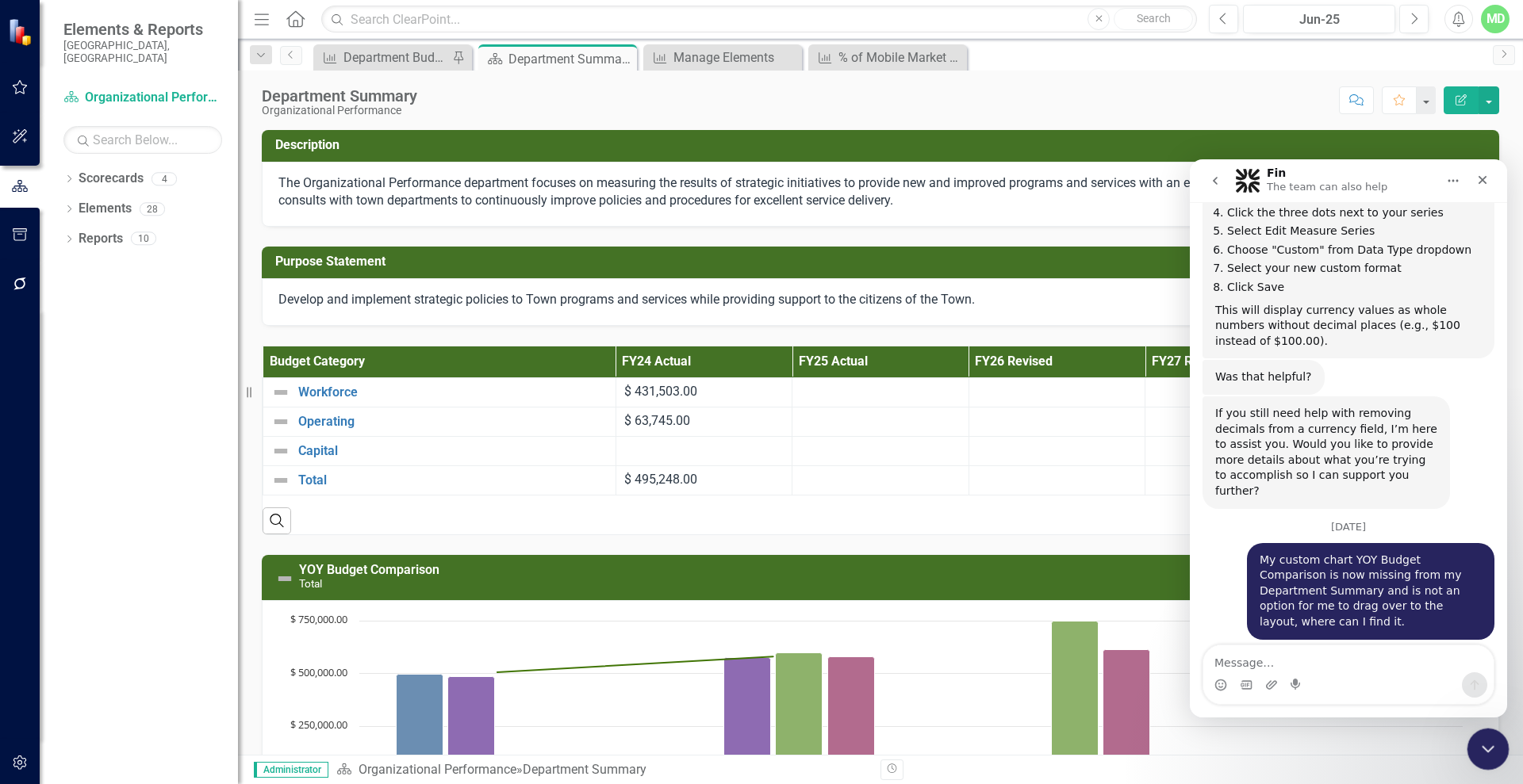
click at [1477, 746] on icon "Close Intercom Messenger" at bounding box center [1485, 747] width 19 height 19
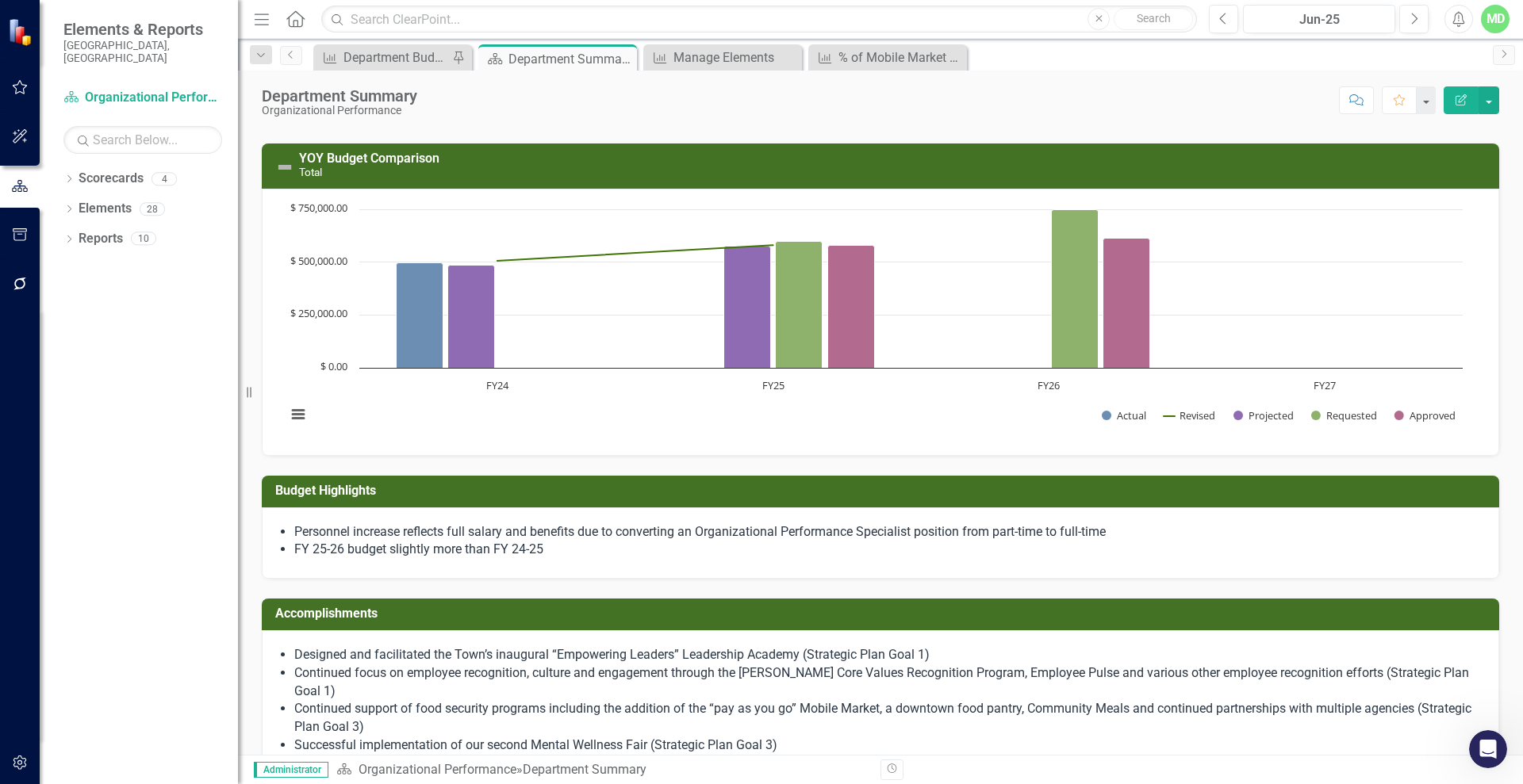
scroll to position [433, 0]
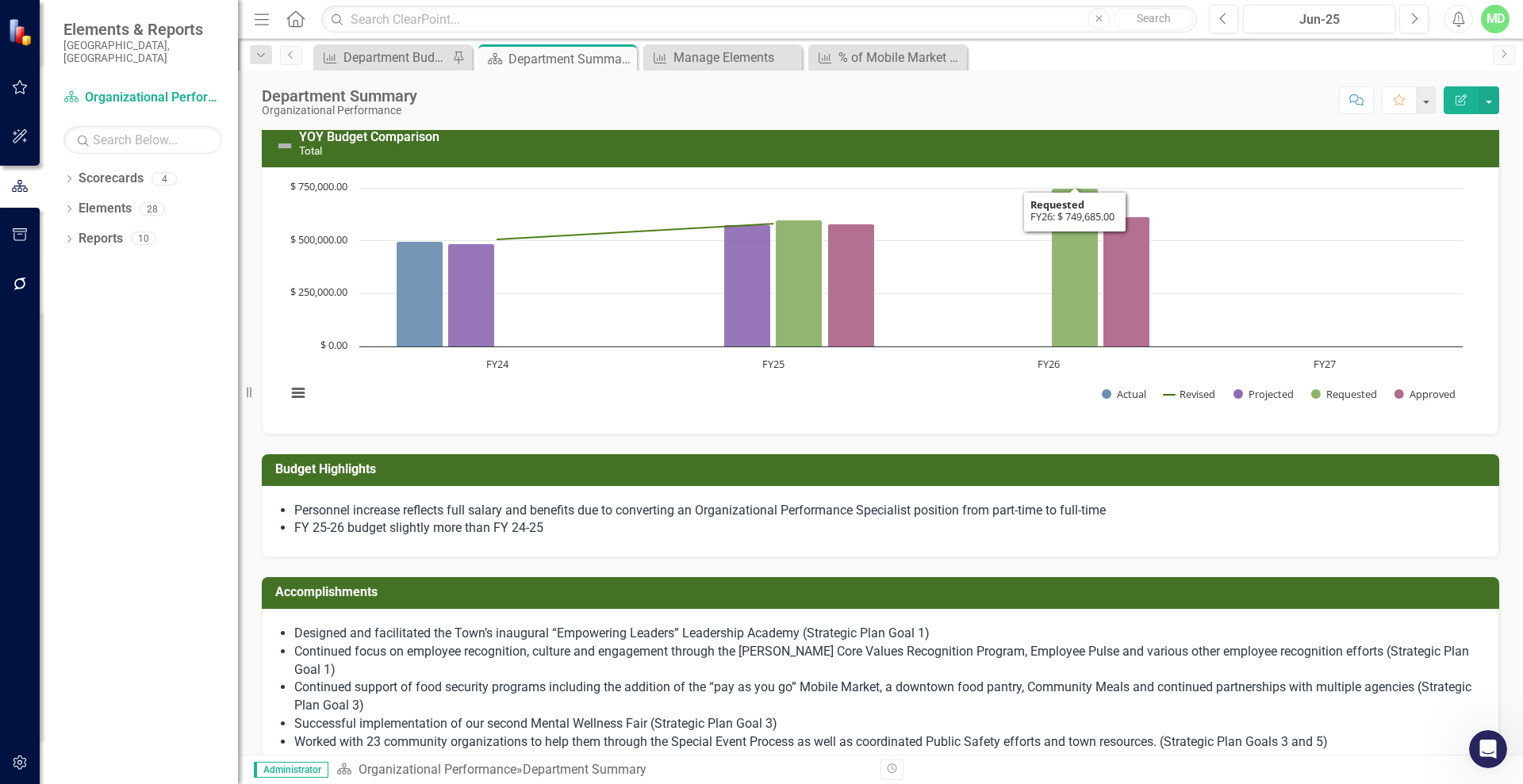
click at [1046, 156] on h3 "YOY Budget Comparison Total" at bounding box center [894, 144] width 1192 height 28
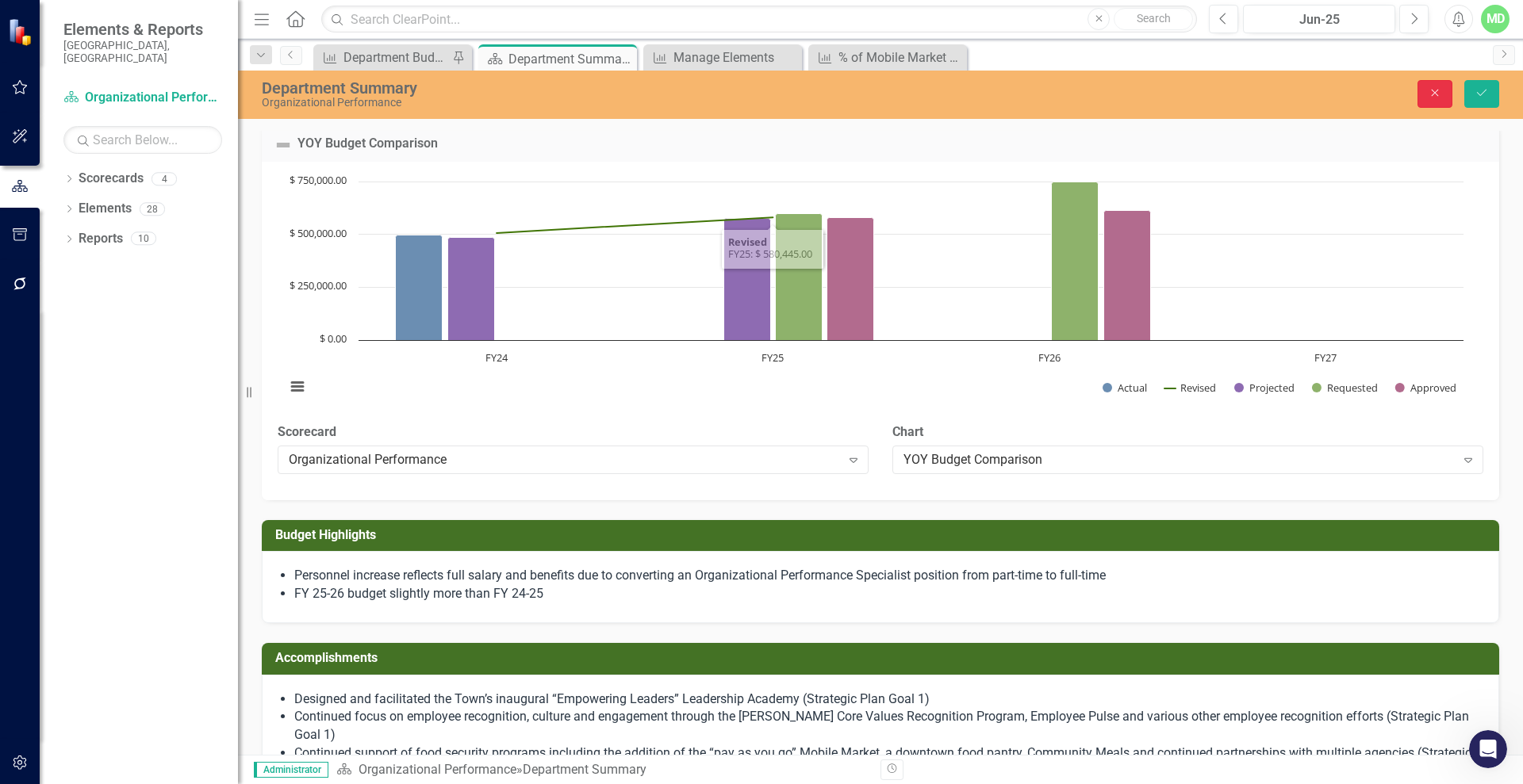
click at [1431, 93] on icon "Close" at bounding box center [1435, 93] width 14 height 11
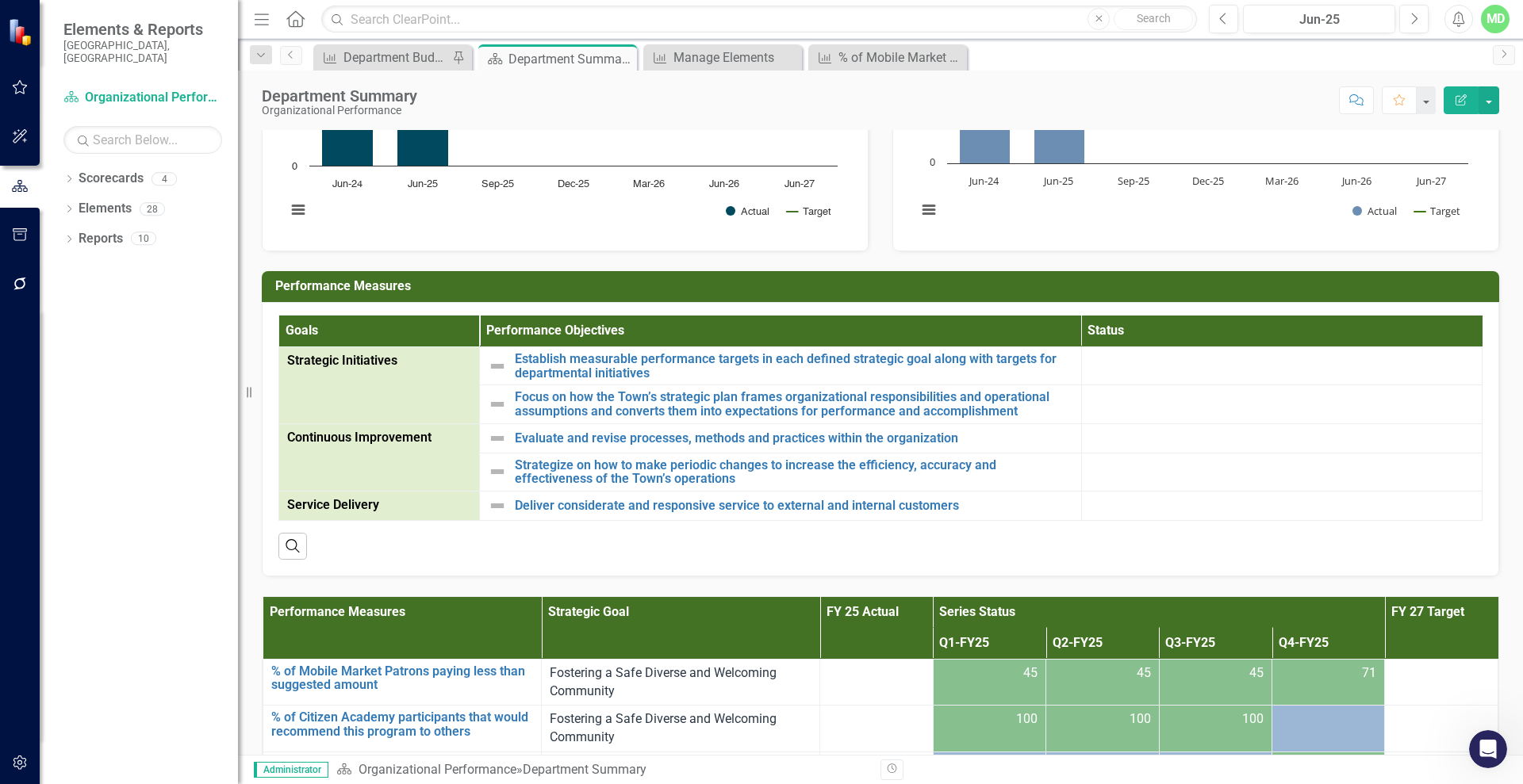
scroll to position [1376, 0]
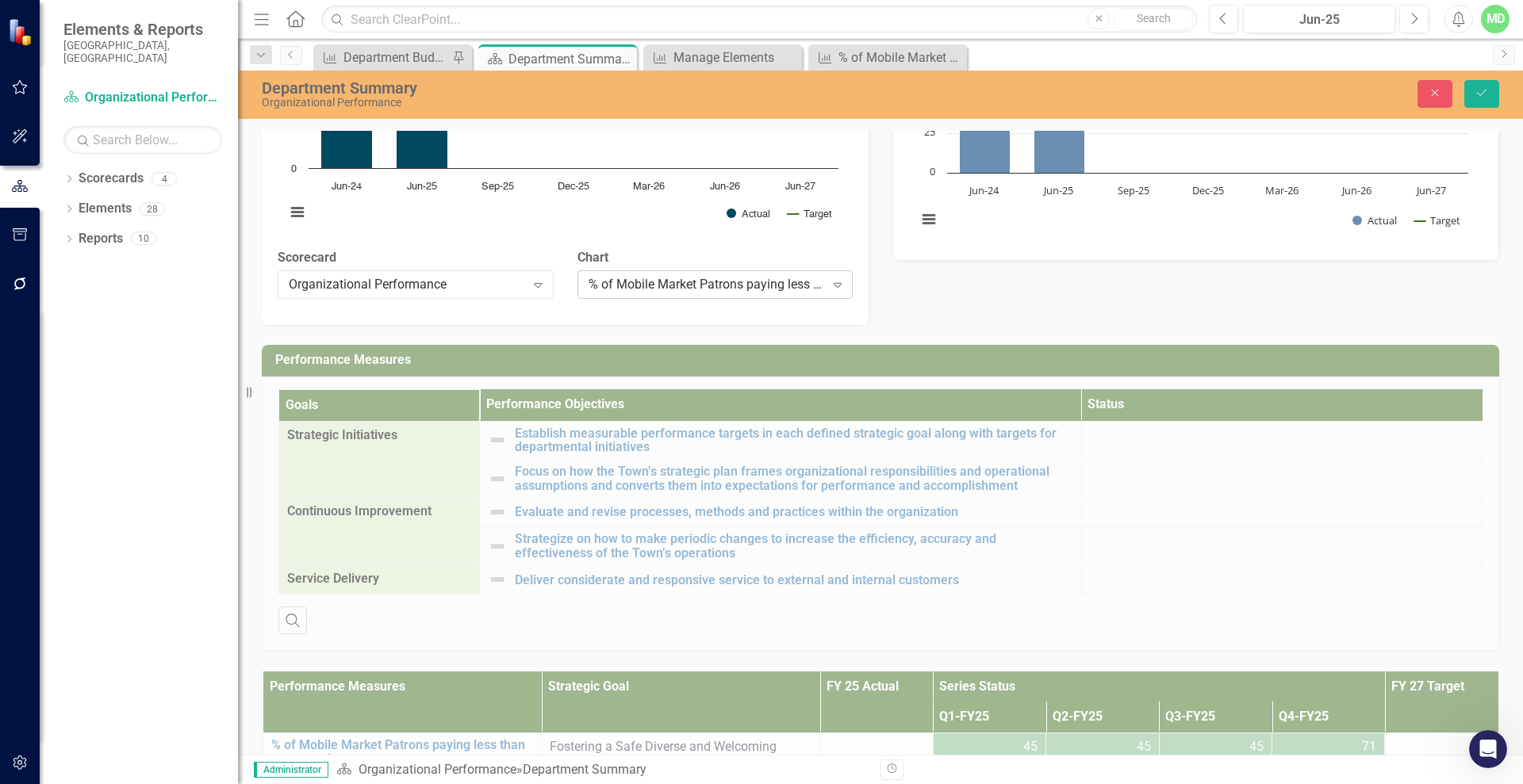
click at [832, 291] on icon "Expand" at bounding box center [838, 285] width 16 height 13
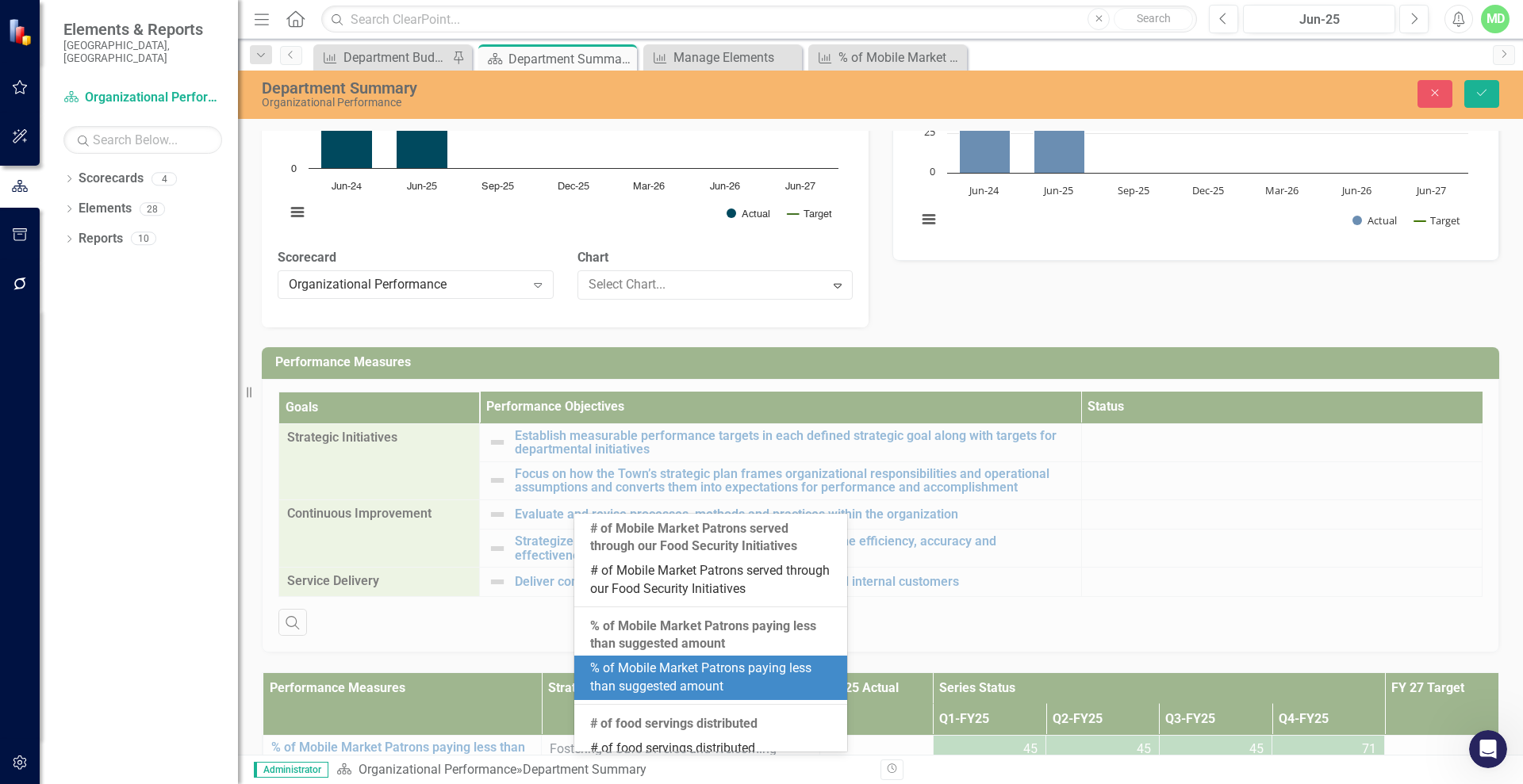
scroll to position [143, 0]
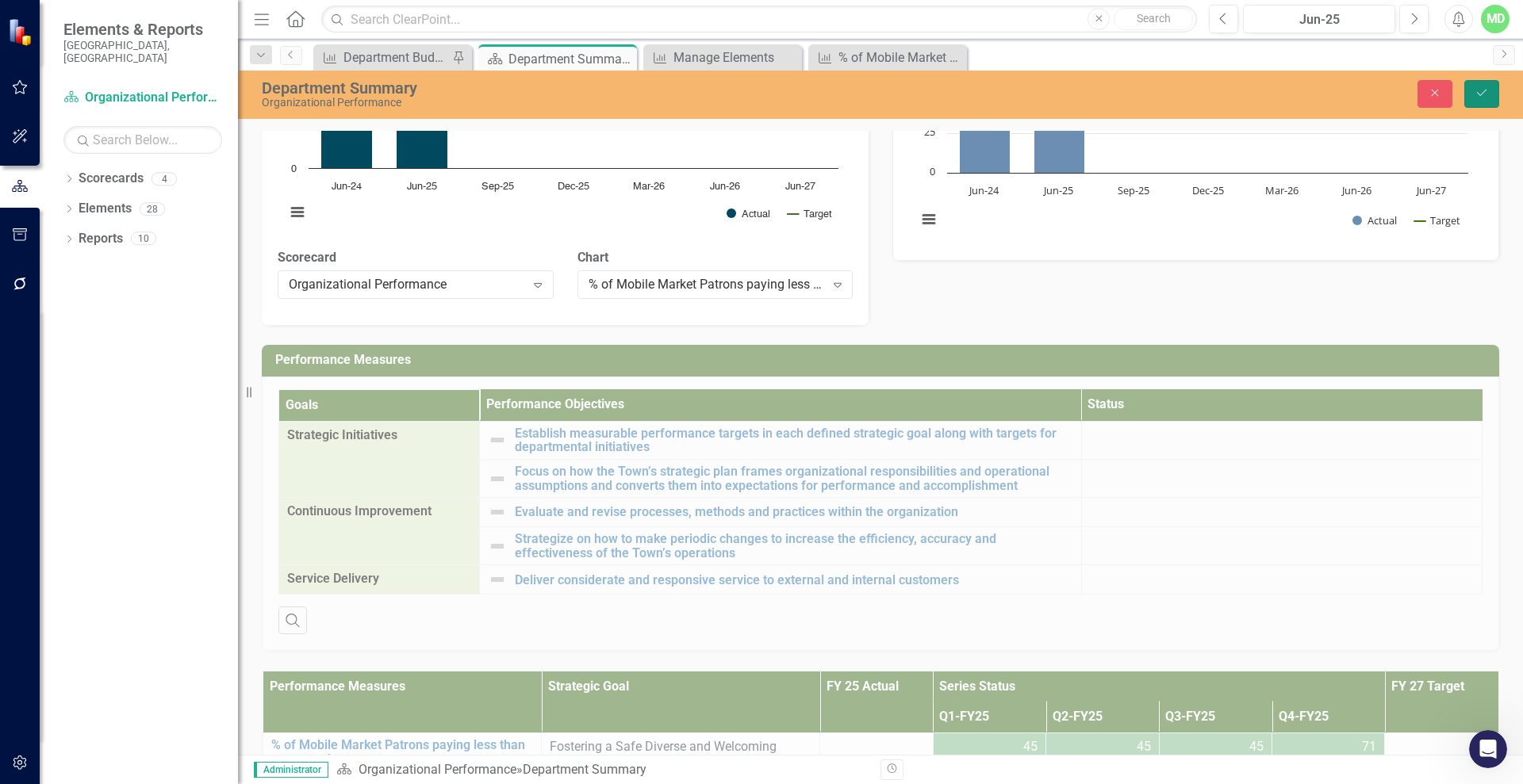
click at [1478, 80] on button "Save" at bounding box center [1481, 93] width 35 height 28
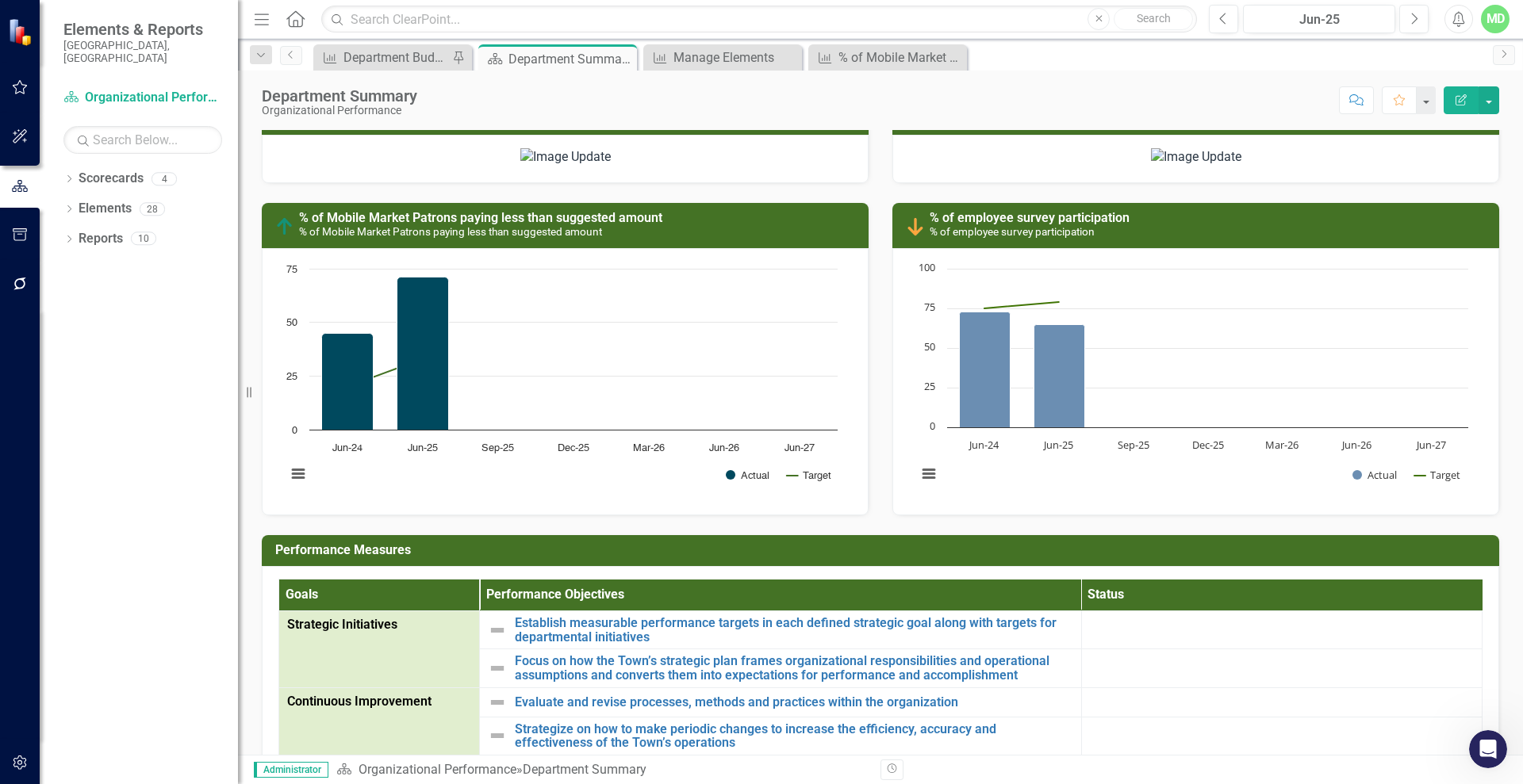
scroll to position [1095, 0]
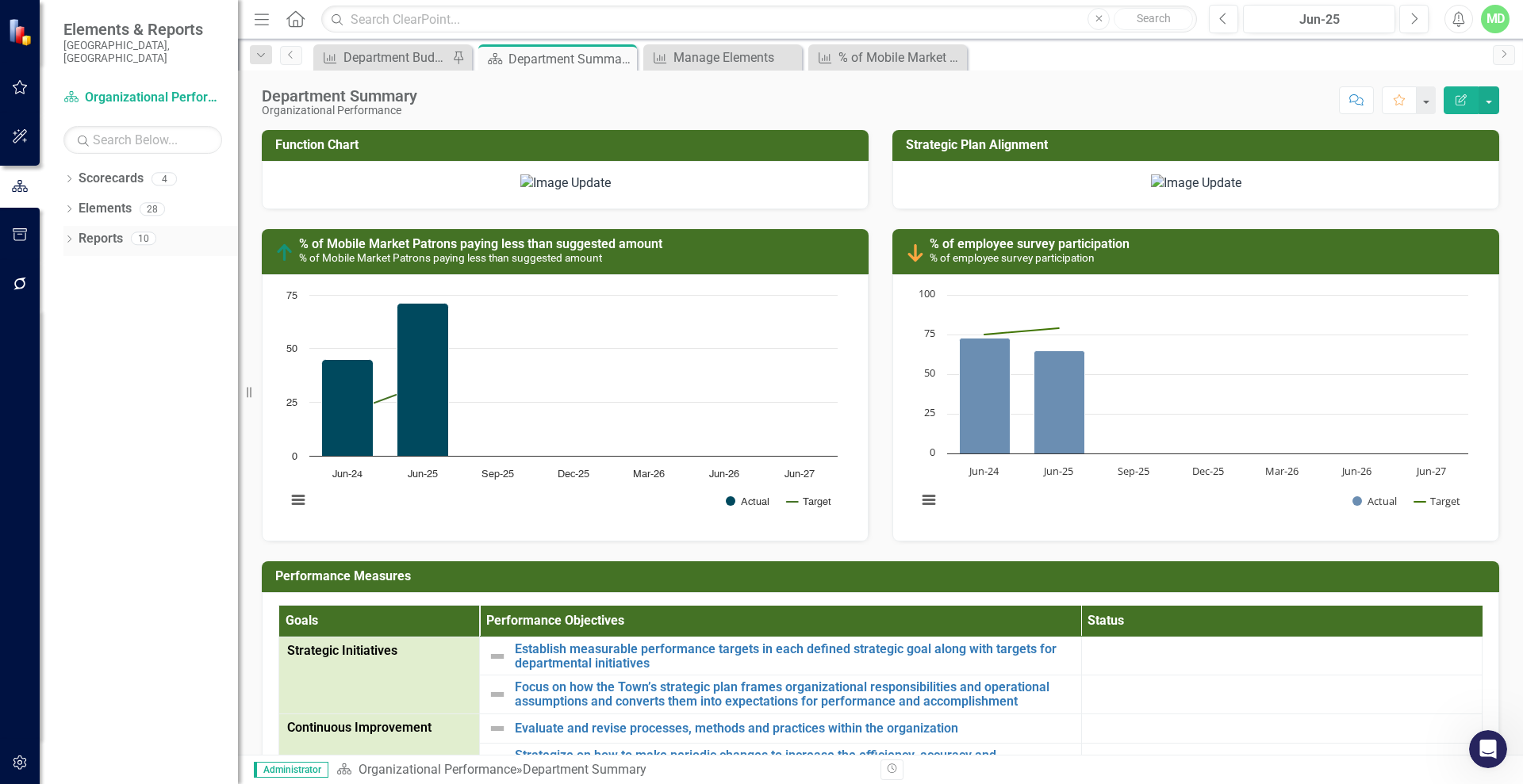
click at [98, 230] on link "Reports" at bounding box center [101, 239] width 45 height 18
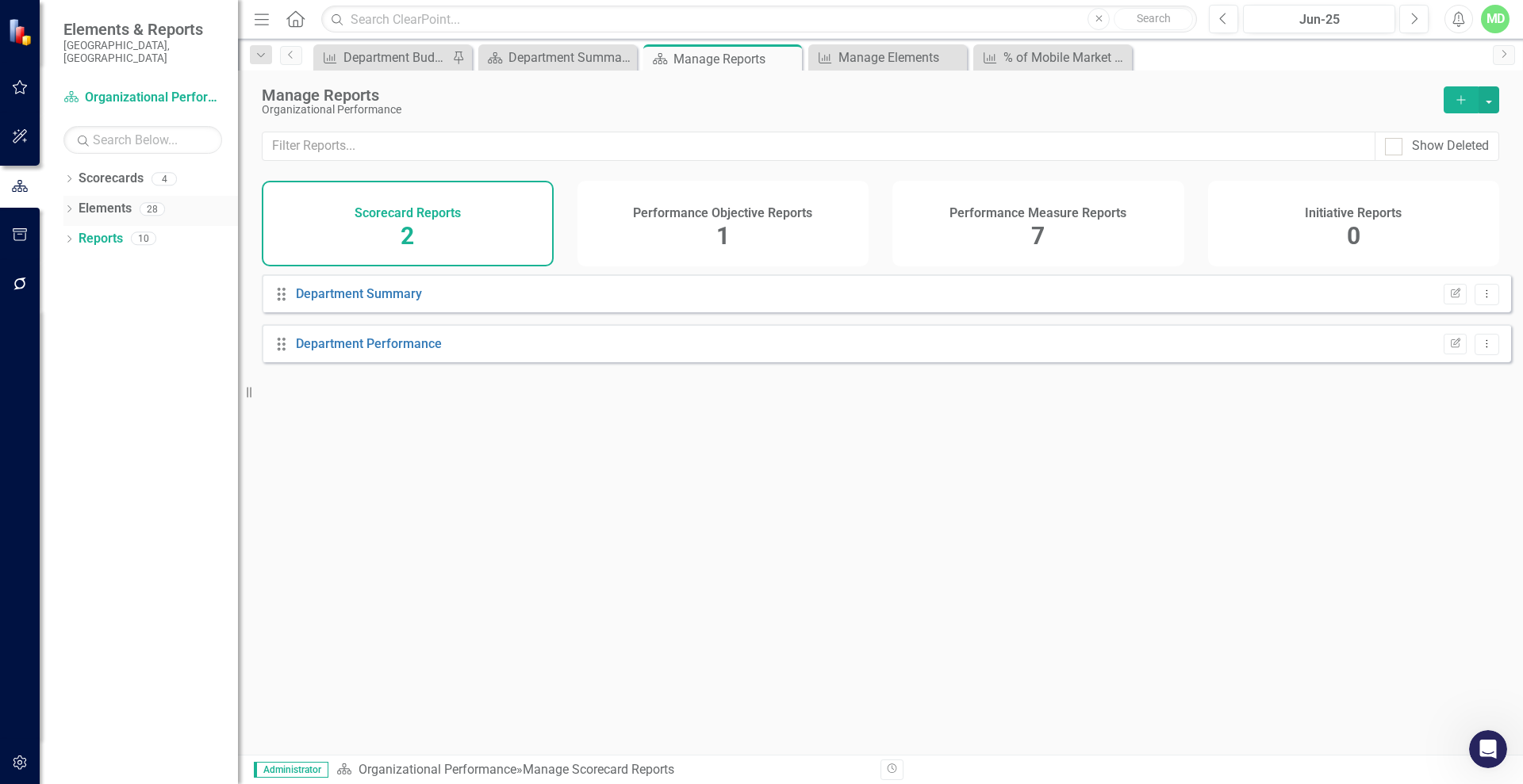
click at [105, 200] on link "Elements" at bounding box center [105, 208] width 54 height 18
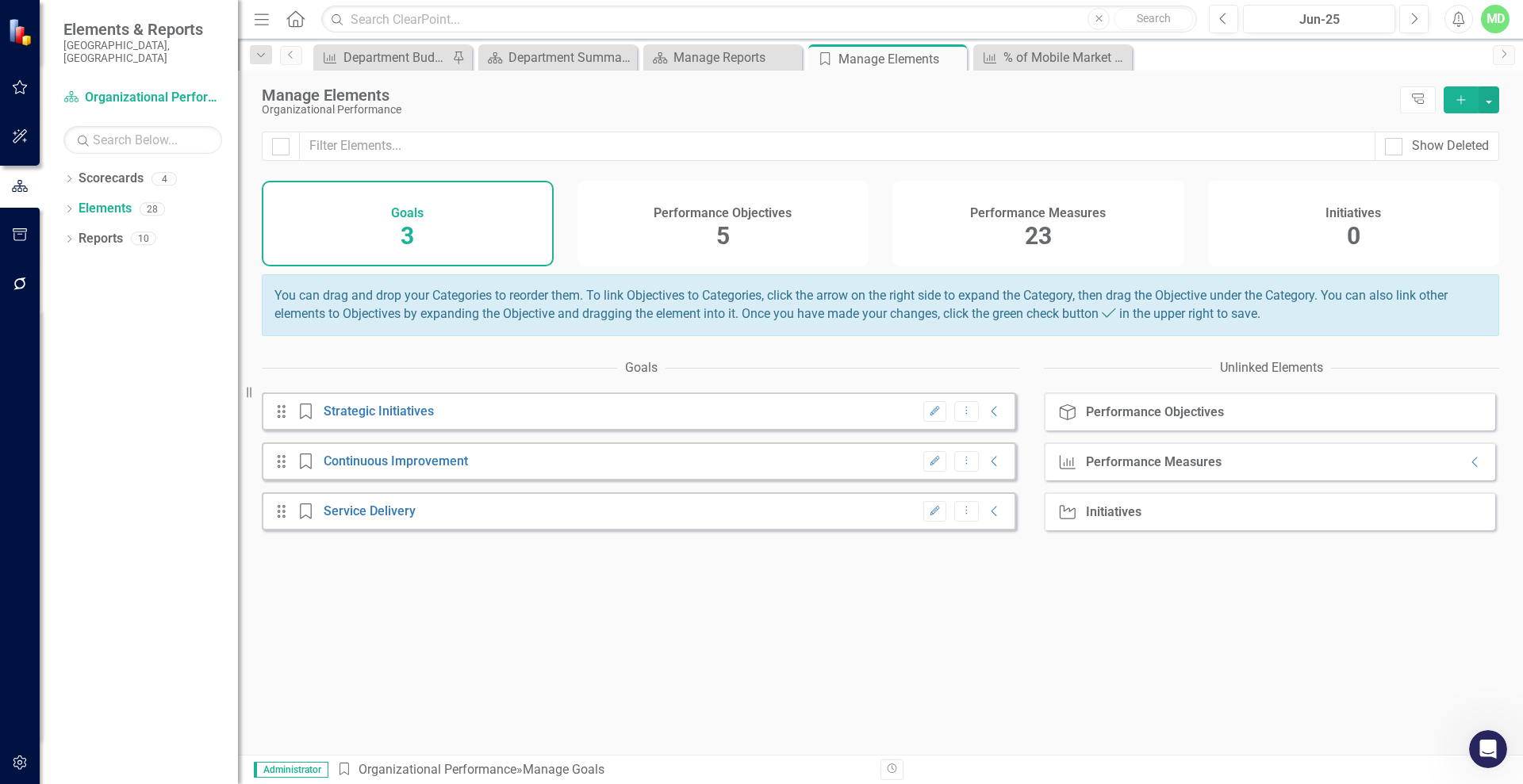
click at [1053, 212] on h4 "Performance Measures" at bounding box center [1038, 213] width 136 height 14
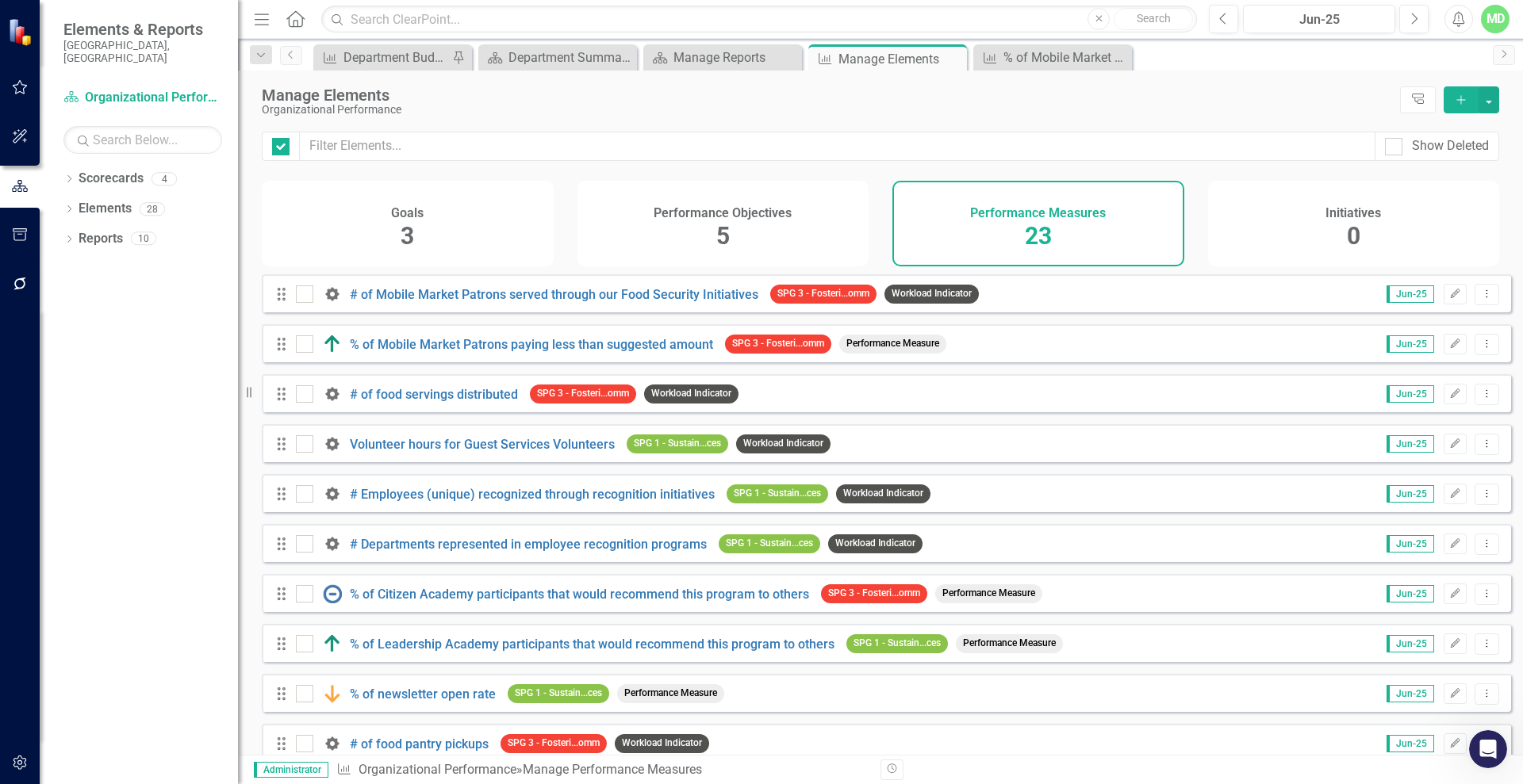
checkbox input "false"
click at [623, 349] on link "% of Mobile Market Patrons paying less than suggested amount" at bounding box center [531, 344] width 363 height 15
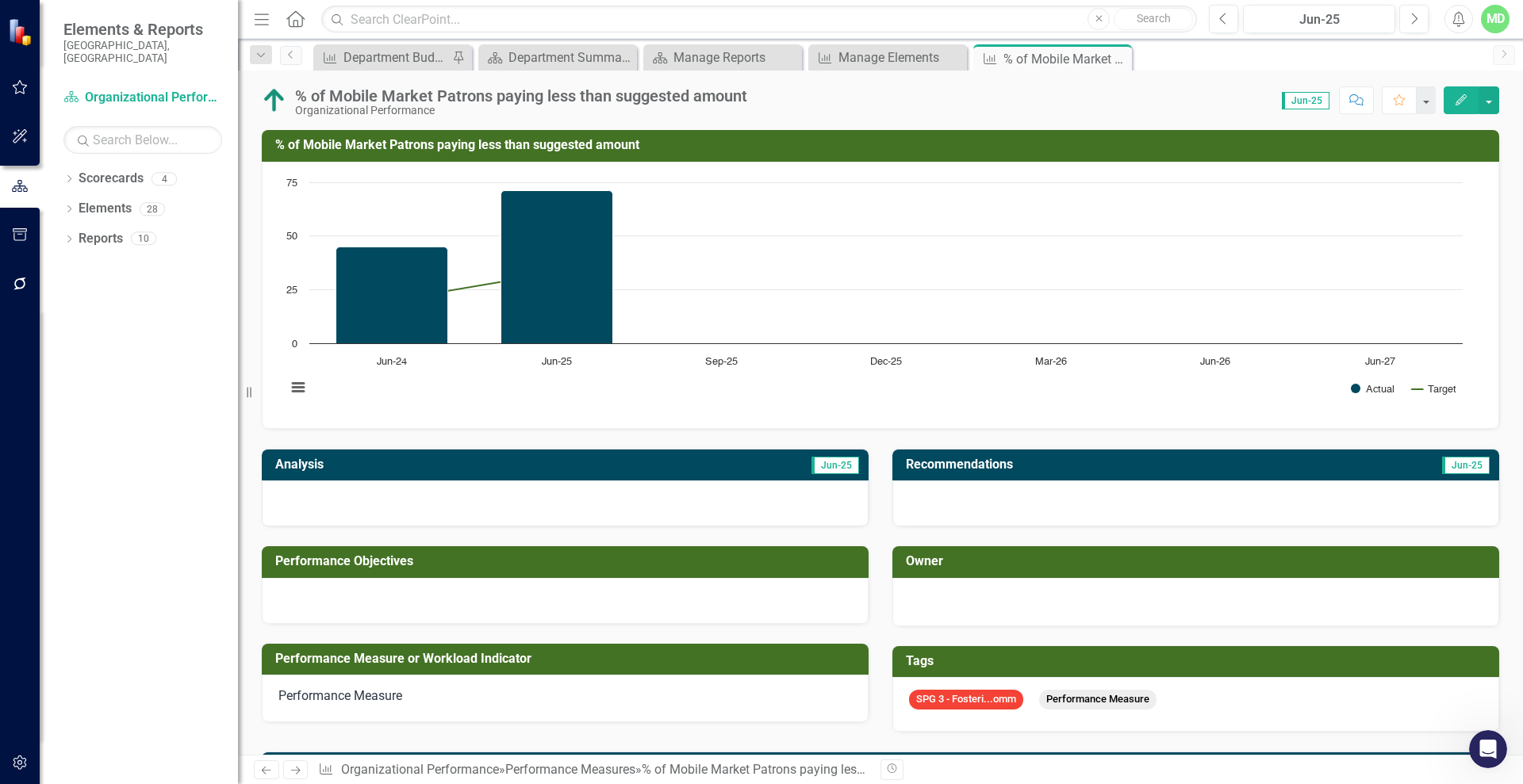
click at [1459, 104] on icon "Edit" at bounding box center [1461, 100] width 14 height 11
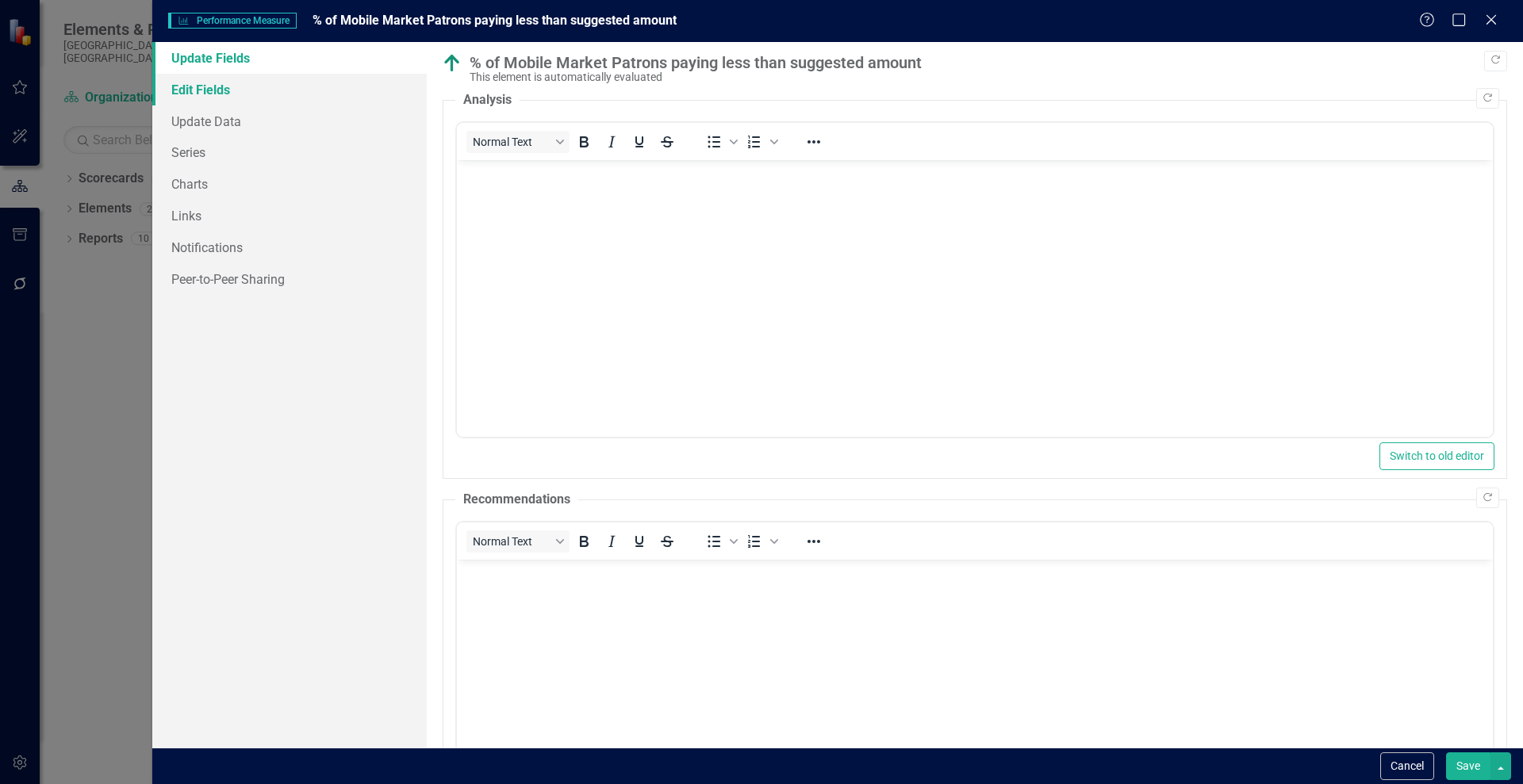
click at [201, 93] on link "Edit Fields" at bounding box center [290, 89] width 275 height 32
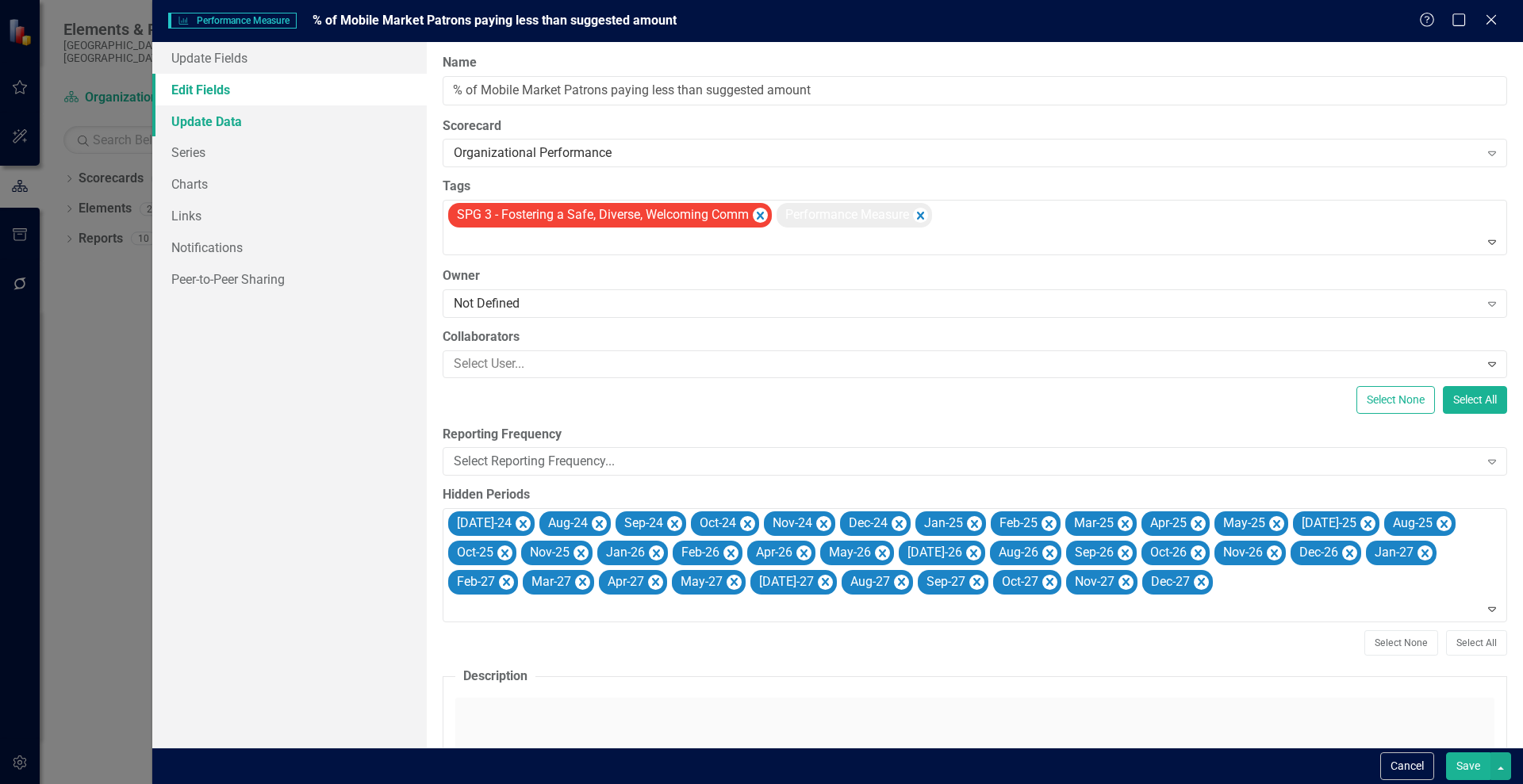
click at [201, 126] on link "Update Data" at bounding box center [290, 121] width 275 height 32
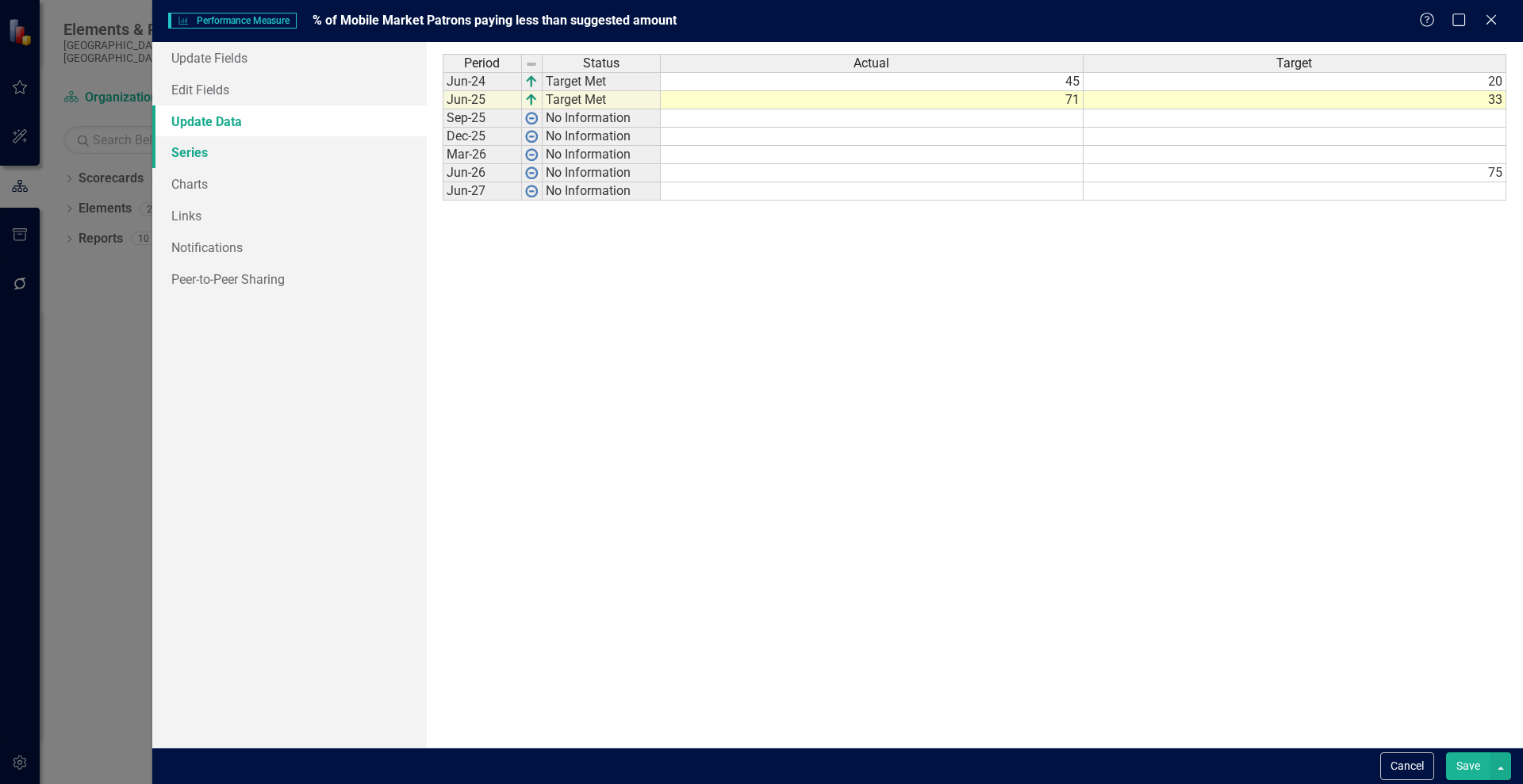
click at [194, 150] on link "Series" at bounding box center [290, 152] width 275 height 32
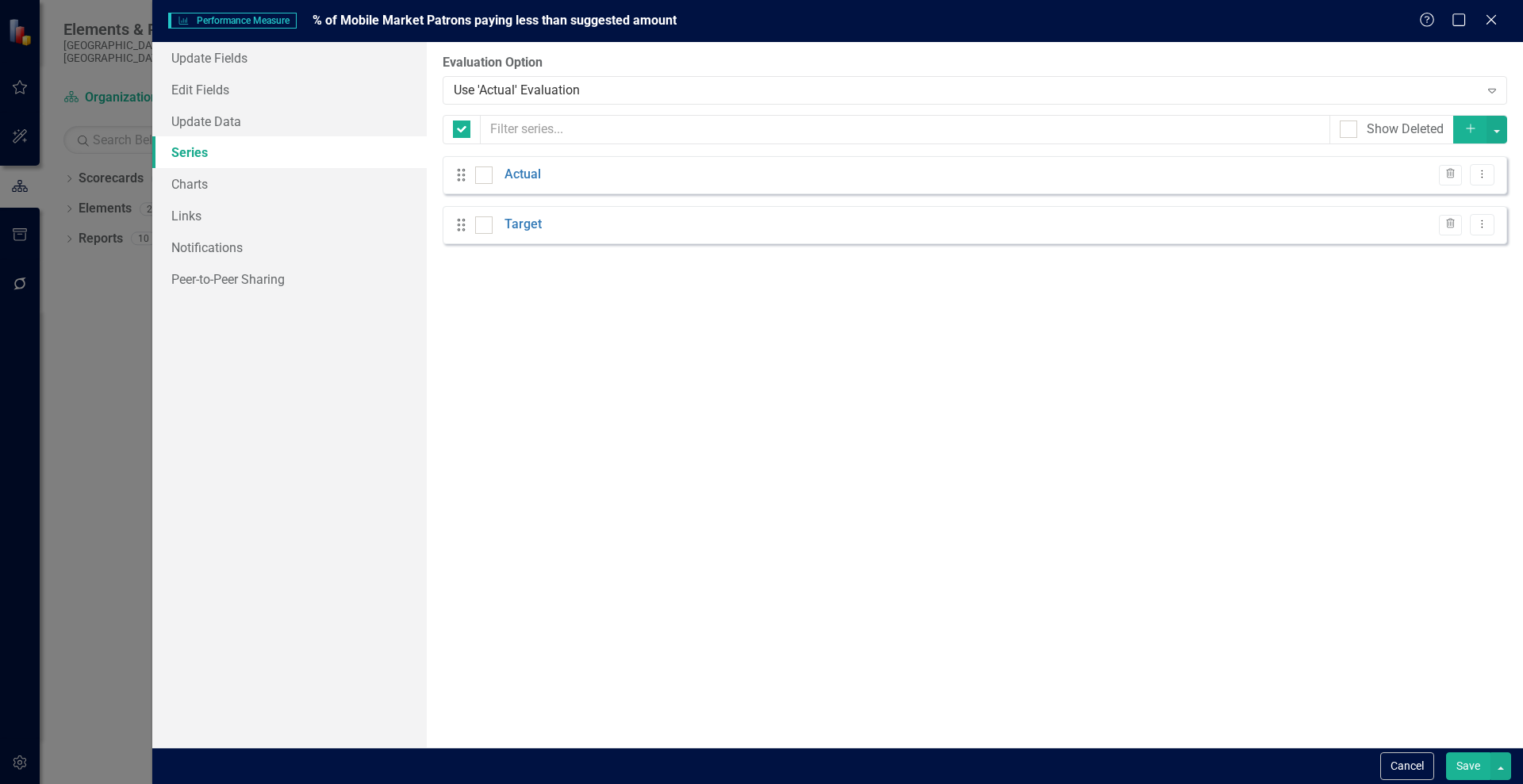
checkbox input "false"
click at [197, 180] on link "Charts" at bounding box center [290, 184] width 275 height 32
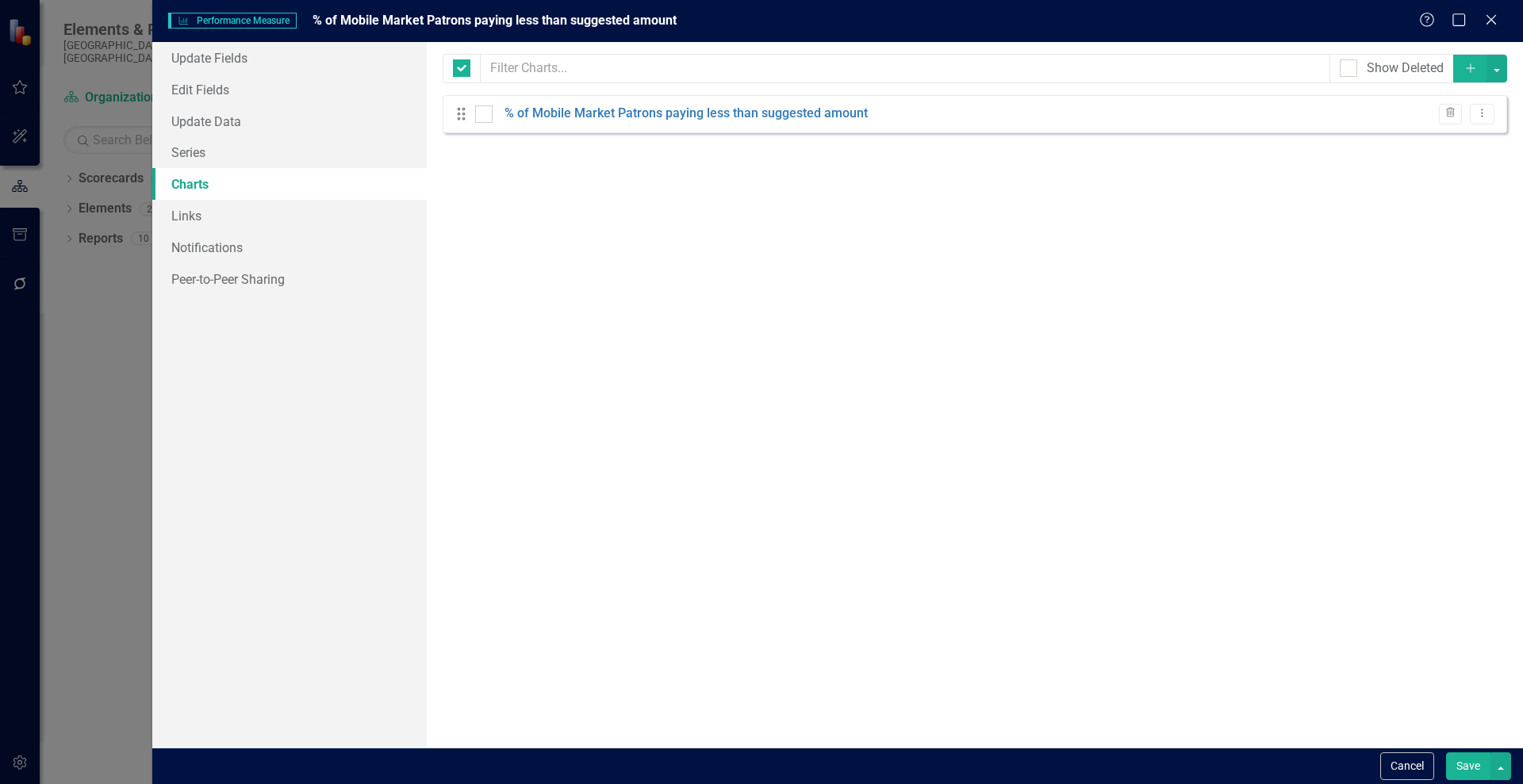
checkbox input "false"
click at [1485, 112] on icon "Dropdown Menu" at bounding box center [1481, 113] width 14 height 10
click at [1442, 143] on link "Edit Edit Chart" at bounding box center [1430, 140] width 125 height 30
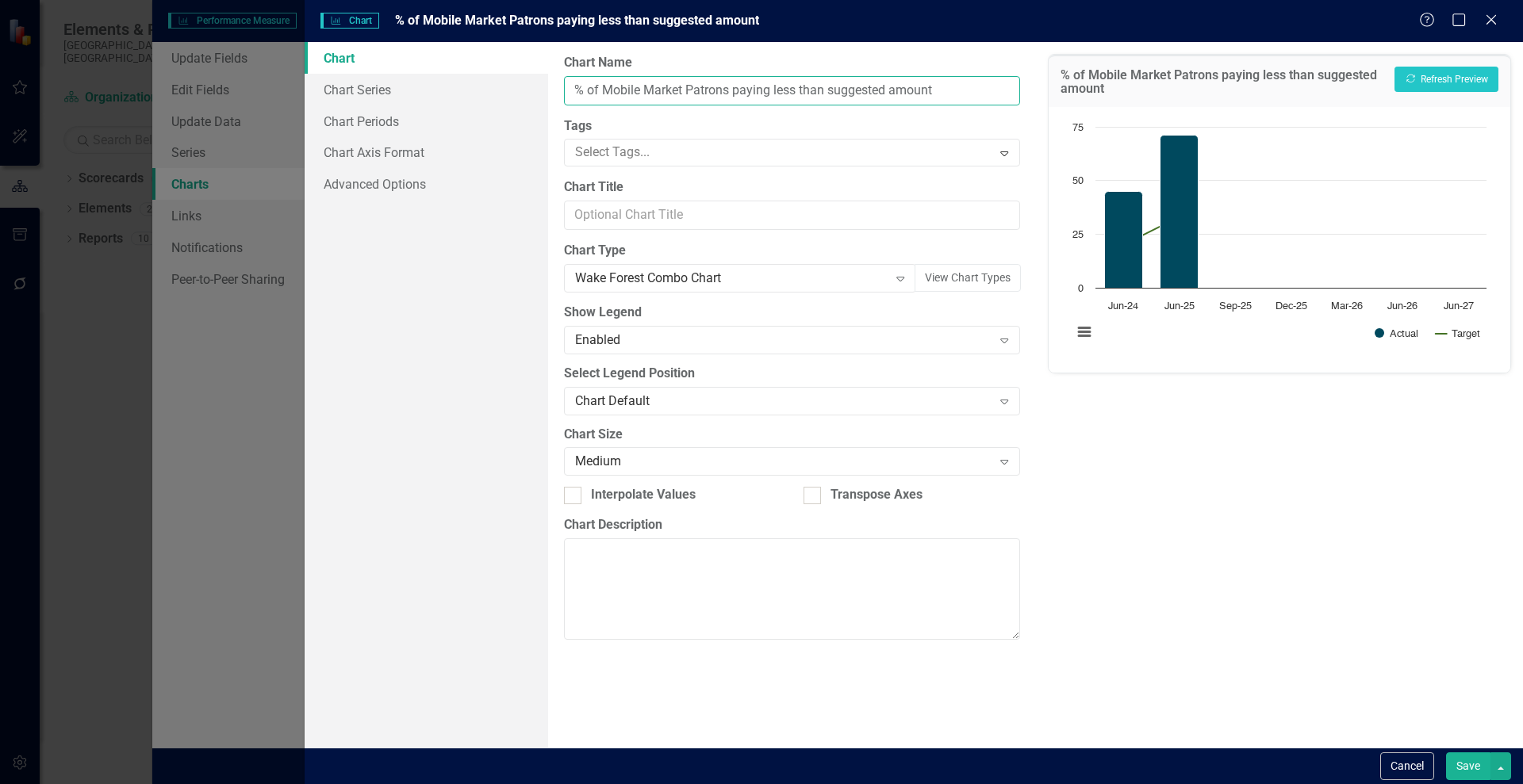
drag, startPoint x: 744, startPoint y: 86, endPoint x: 651, endPoint y: 89, distance: 93.0
click at [651, 89] on input "% of Mobile Market Patrons paying less than suggested amount" at bounding box center [791, 90] width 455 height 30
click at [673, 92] on input "% of Mobile Market Patrons paying less than suggested amount" at bounding box center [791, 90] width 455 height 30
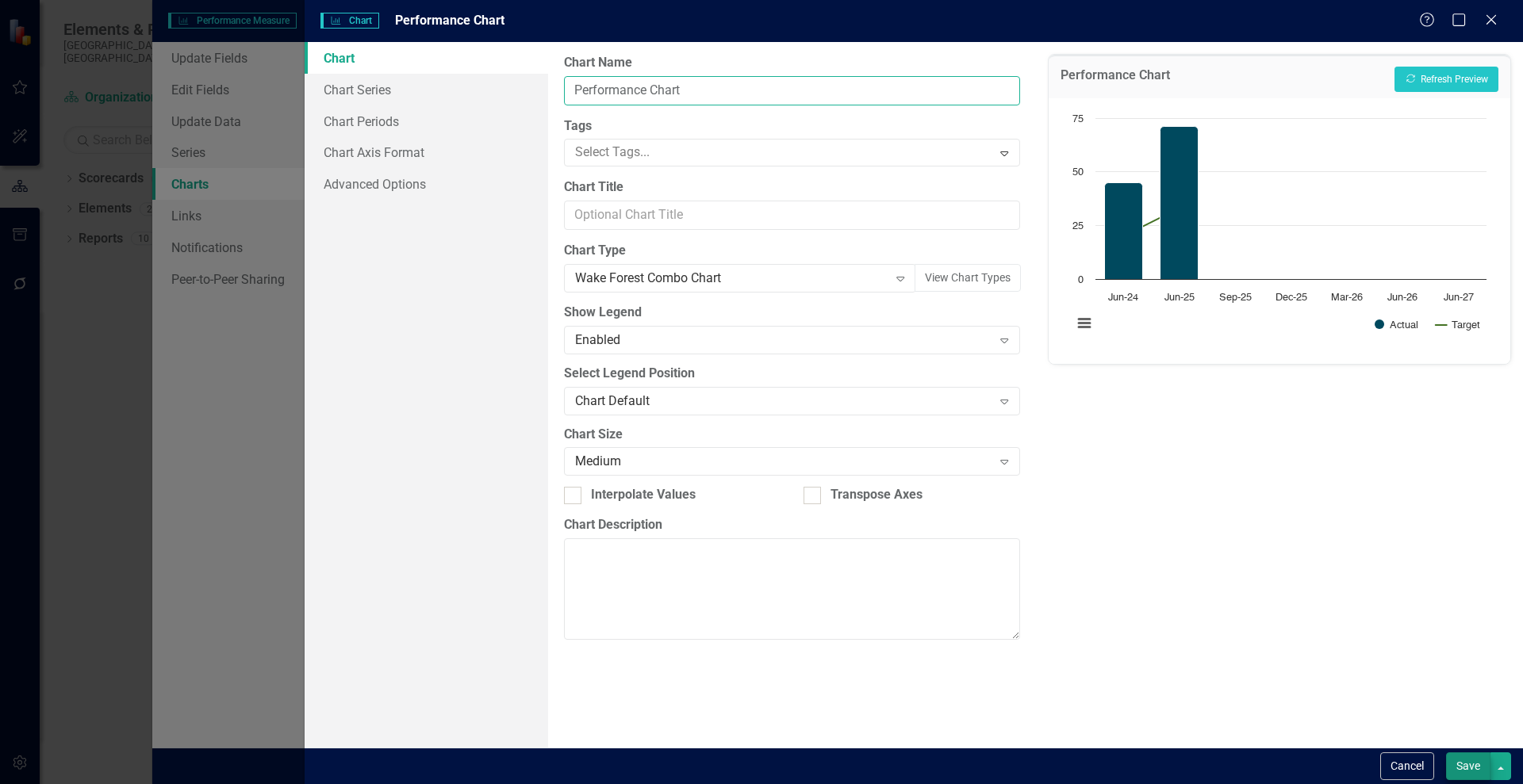
type input "Performance Chart"
click at [1461, 759] on button "Save" at bounding box center [1469, 766] width 45 height 28
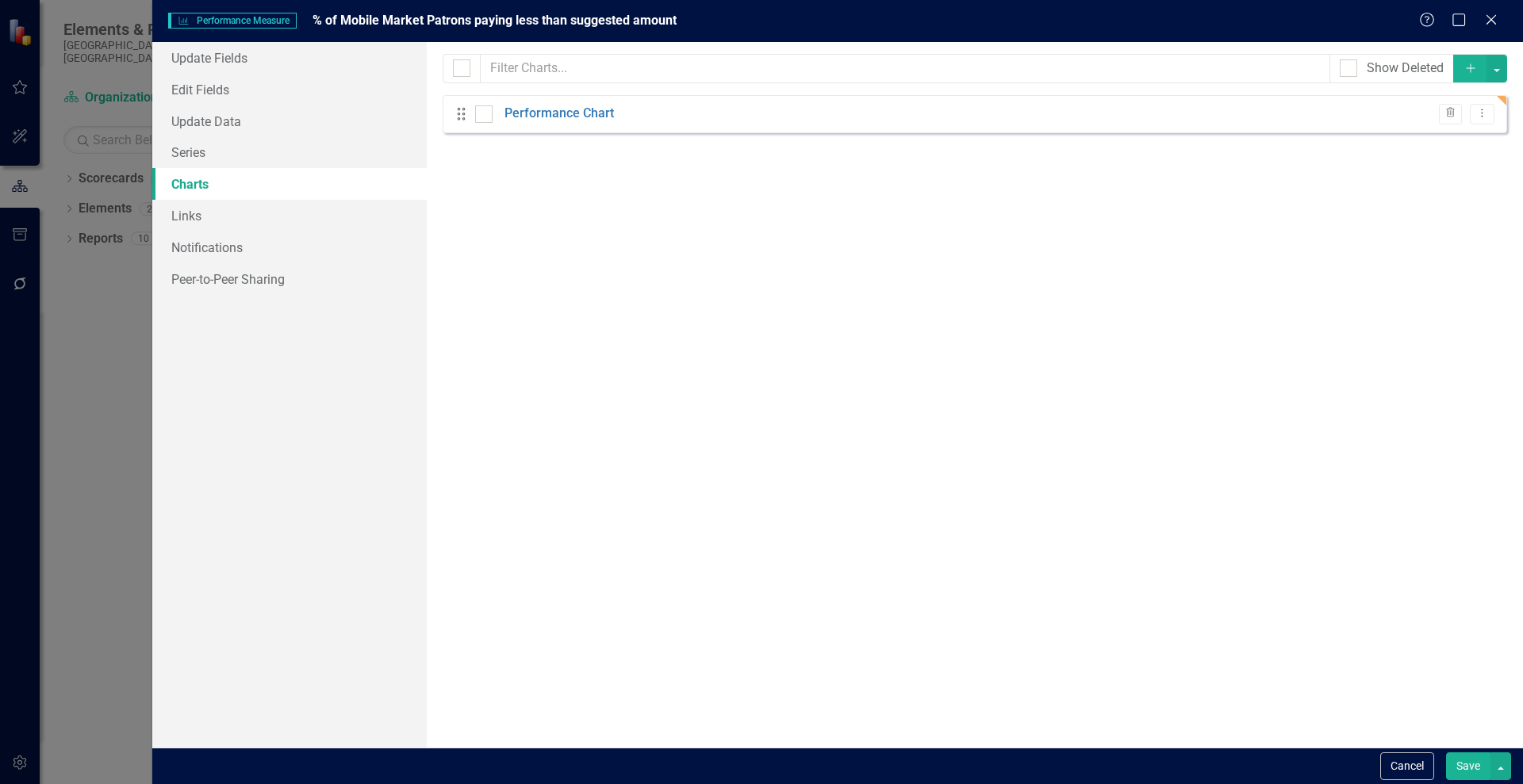
click at [103, 331] on div "Performance Measure Performance Measure % of Mobile Market Patrons paying less …" at bounding box center [761, 392] width 1523 height 784
click at [87, 231] on div "Performance Measure Performance Measure % of Mobile Market Patrons paying less …" at bounding box center [761, 392] width 1523 height 784
click at [1466, 765] on button "Save" at bounding box center [1469, 766] width 45 height 28
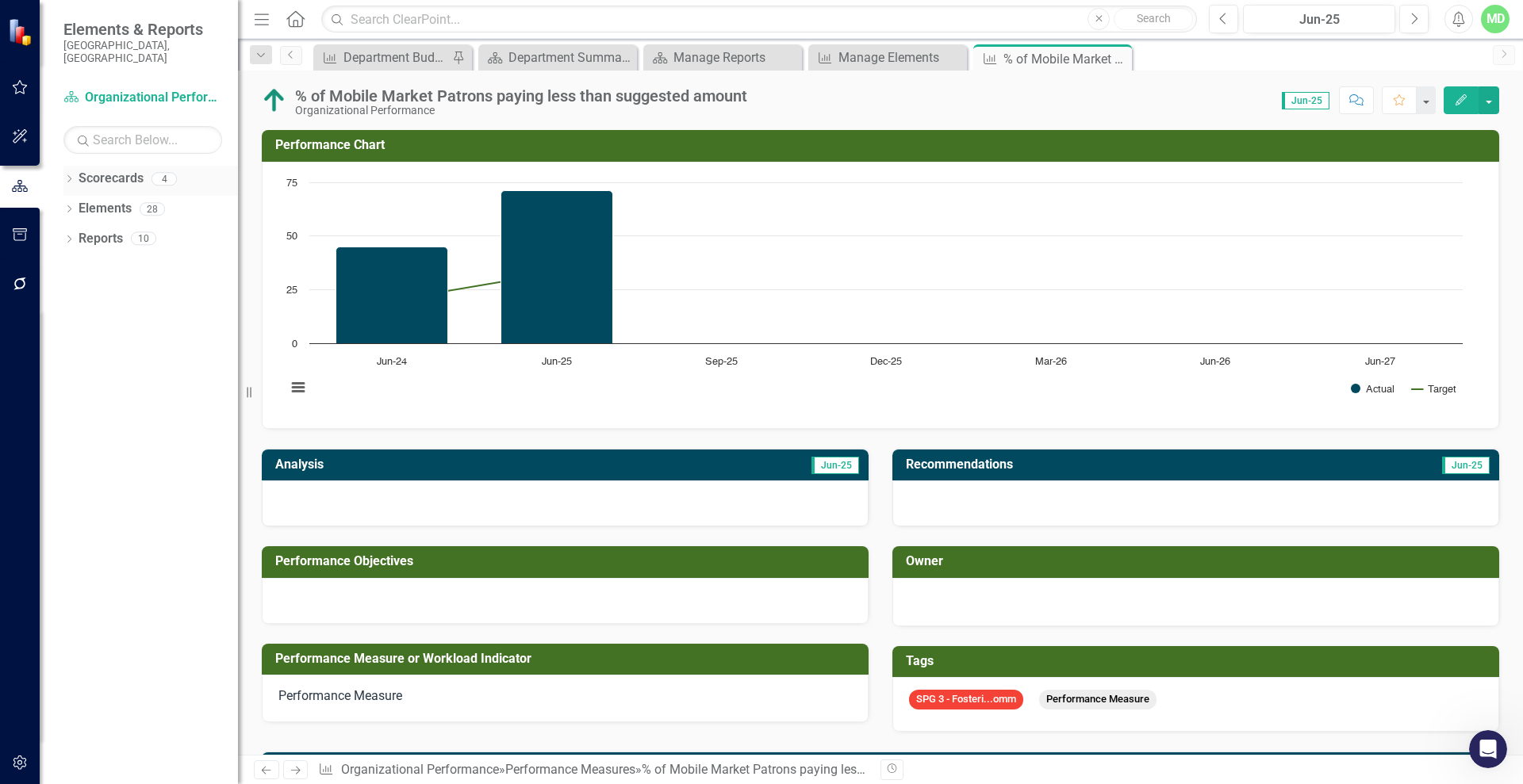
click at [97, 170] on link "Scorecards" at bounding box center [110, 179] width 65 height 18
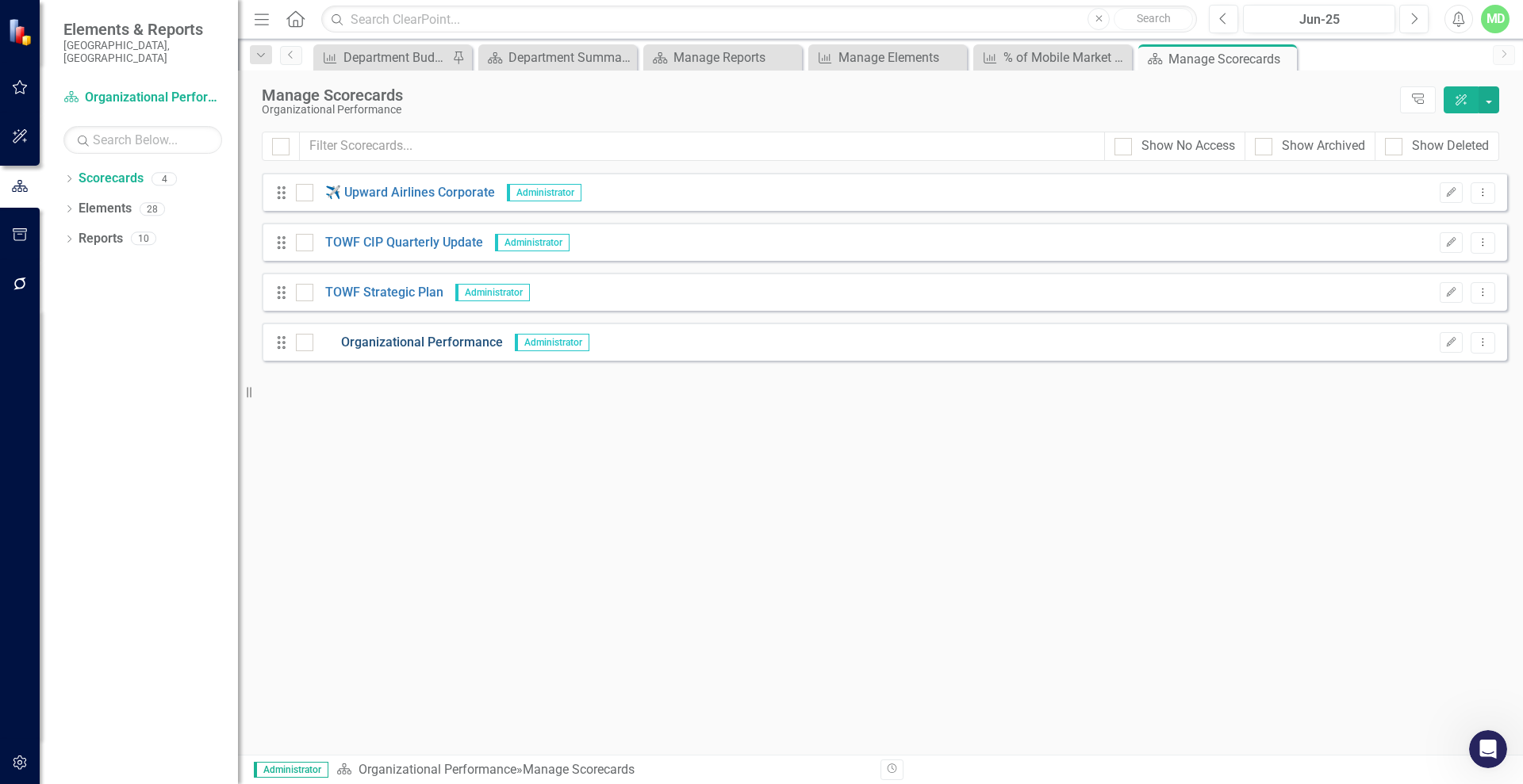
click at [377, 343] on link "Organizational Performance" at bounding box center [407, 343] width 189 height 18
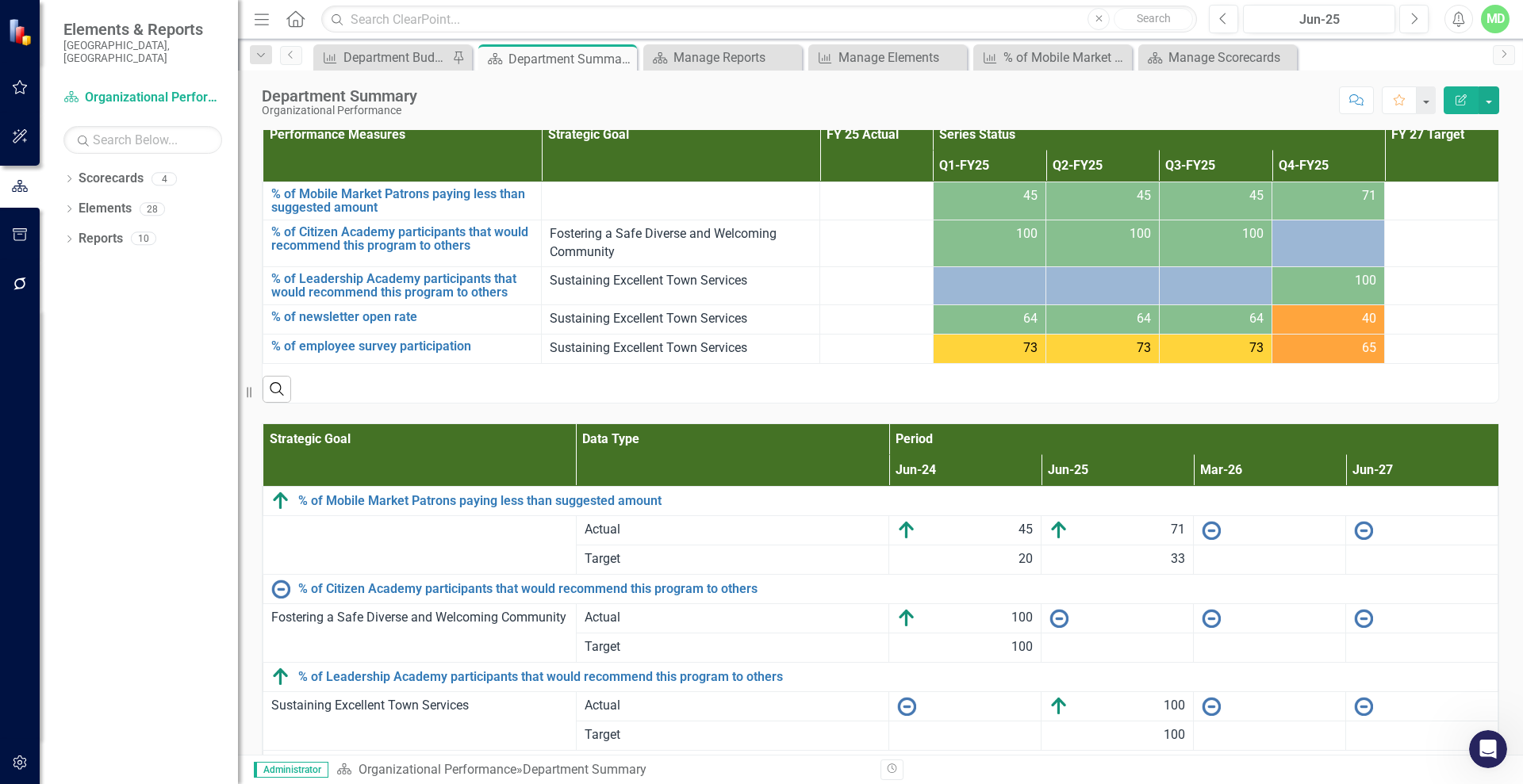
scroll to position [1315, 0]
